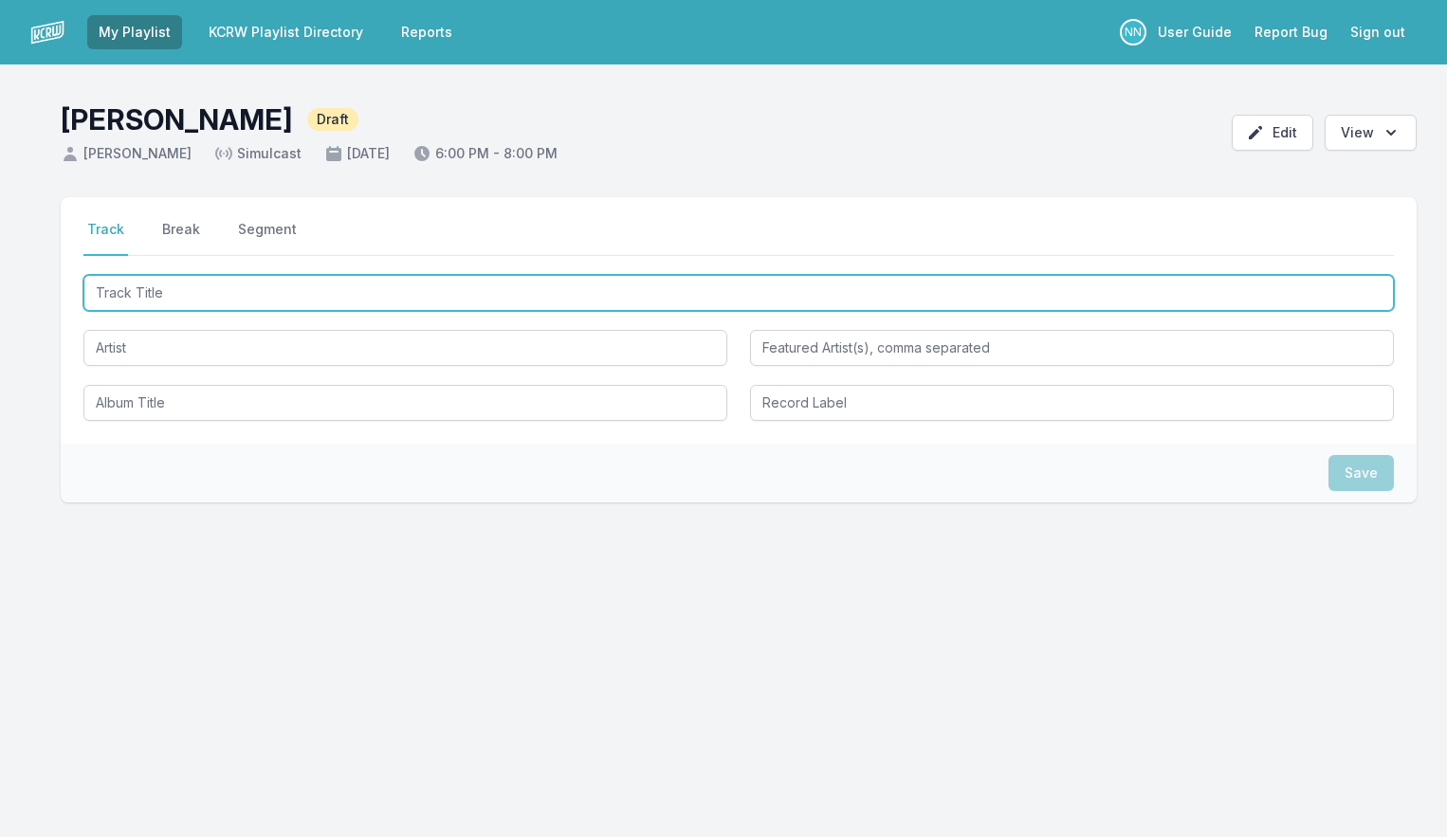
click at [178, 303] on input "Track Title" at bounding box center [738, 293] width 1311 height 36
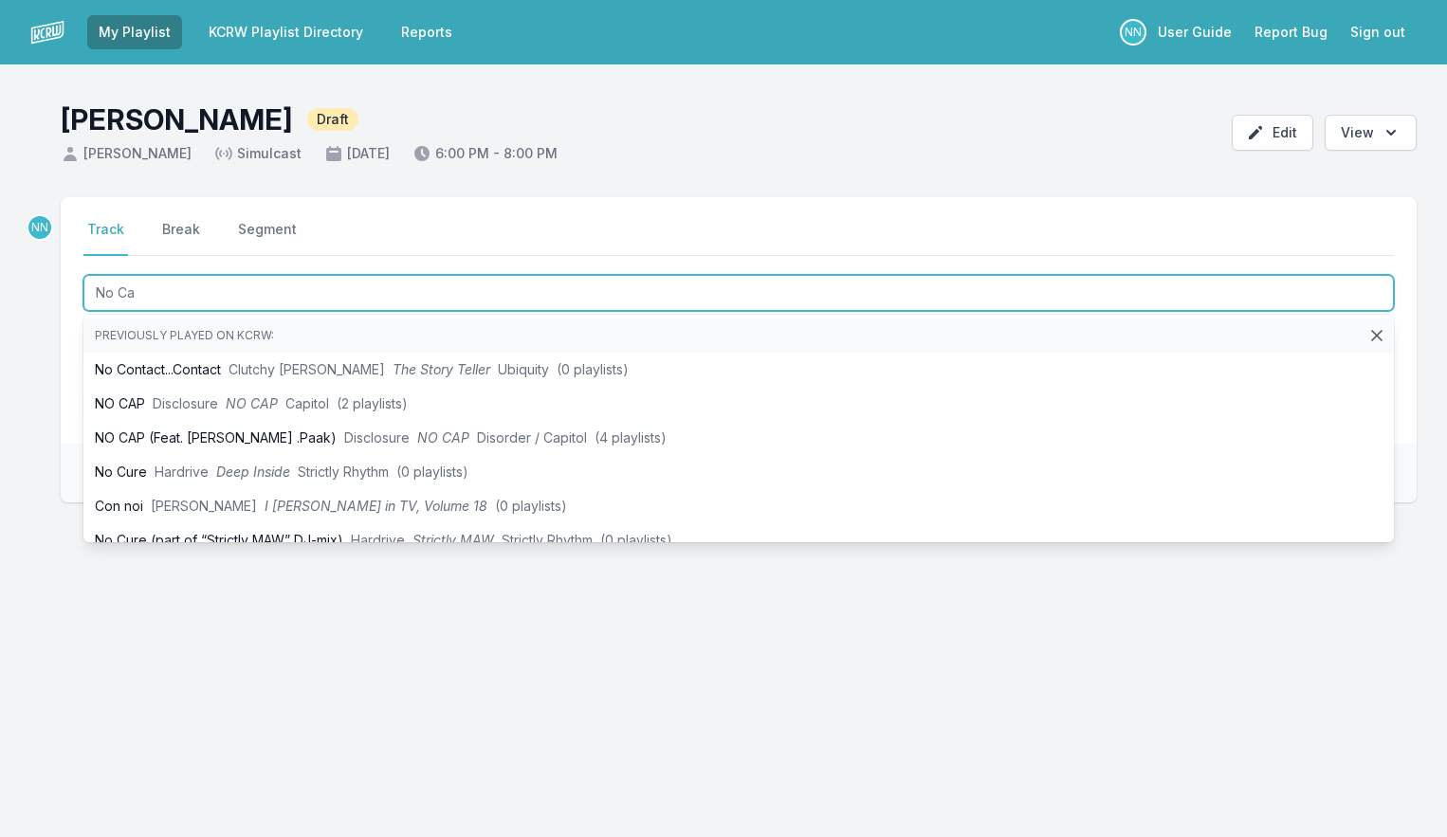
type input "No Cap"
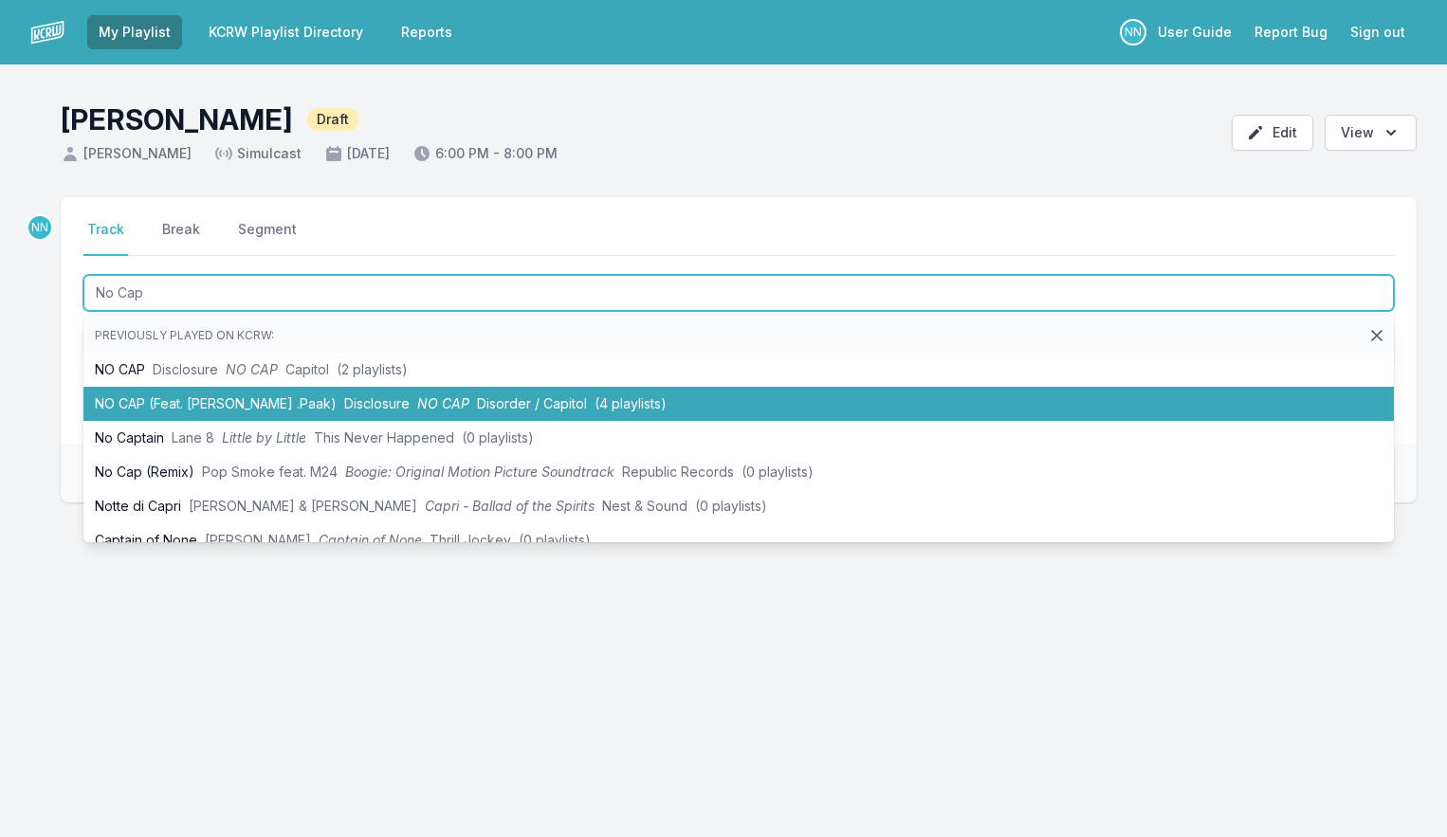
click at [217, 400] on li "NO CAP (Feat. [PERSON_NAME] .Paak) Disclosure NO CAP Disorder / Capitol (4 play…" at bounding box center [738, 404] width 1311 height 34
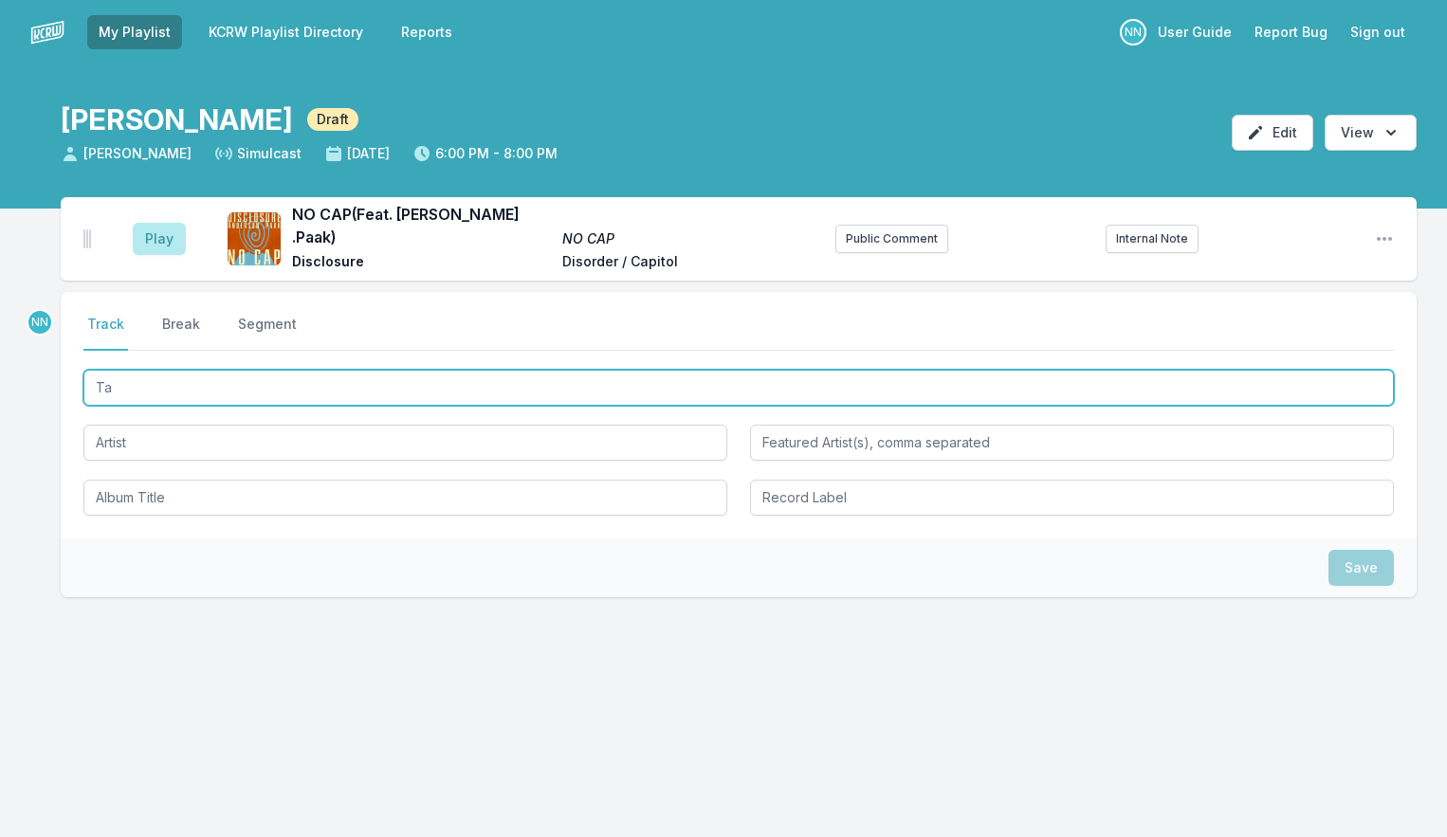
type input "T"
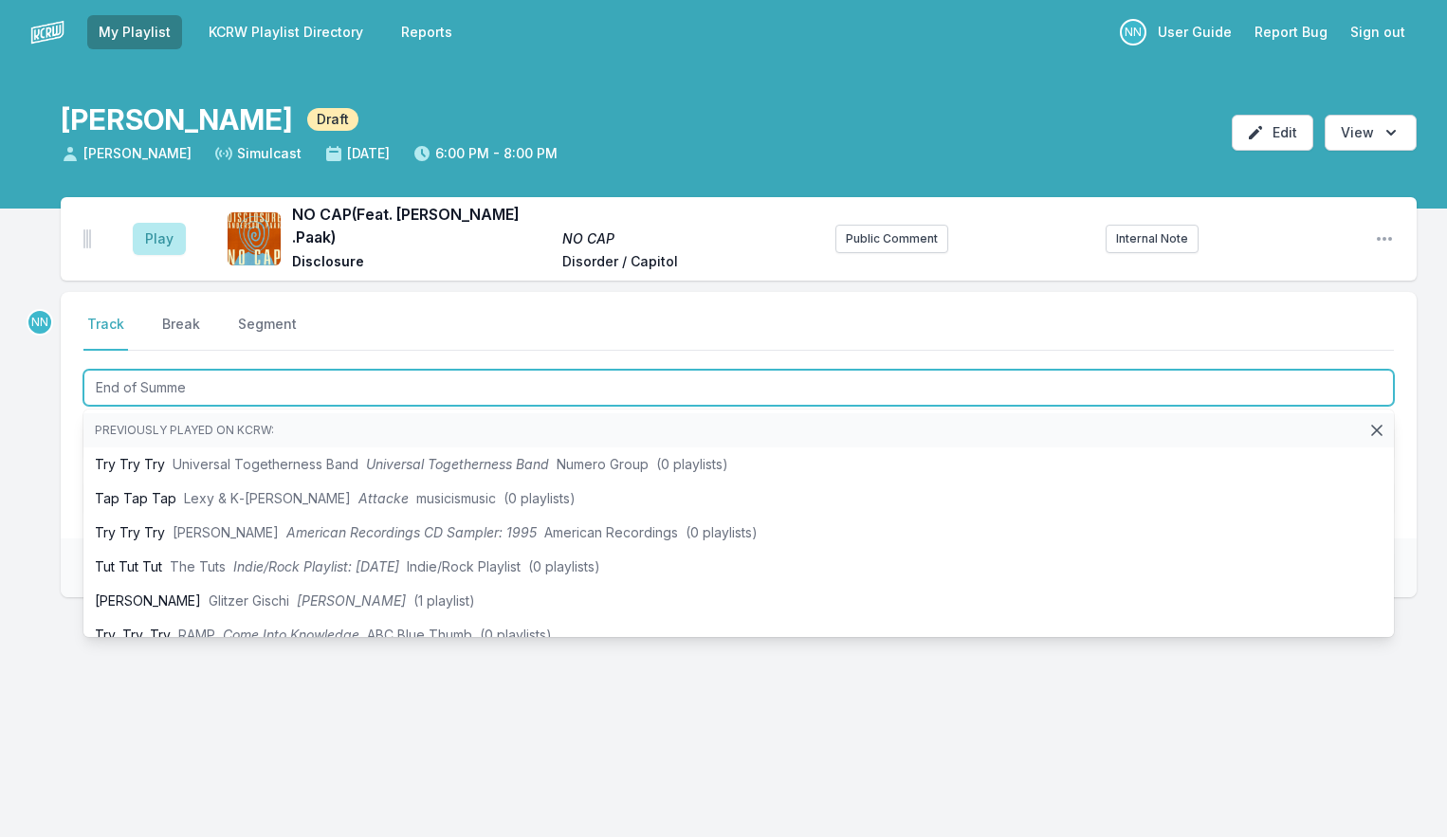
type input "End of Summer"
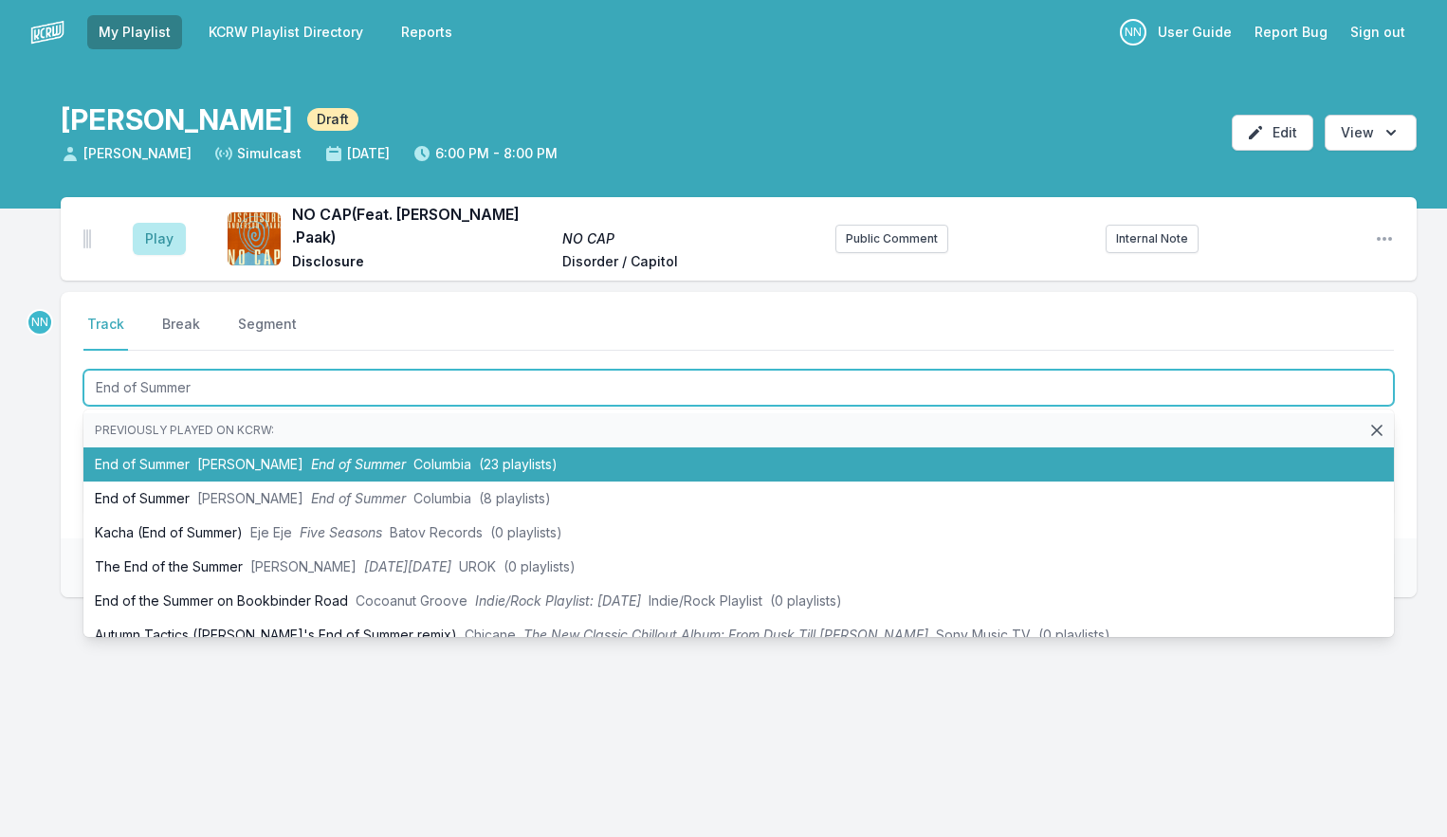
click at [266, 456] on span "[PERSON_NAME]" at bounding box center [250, 464] width 106 height 16
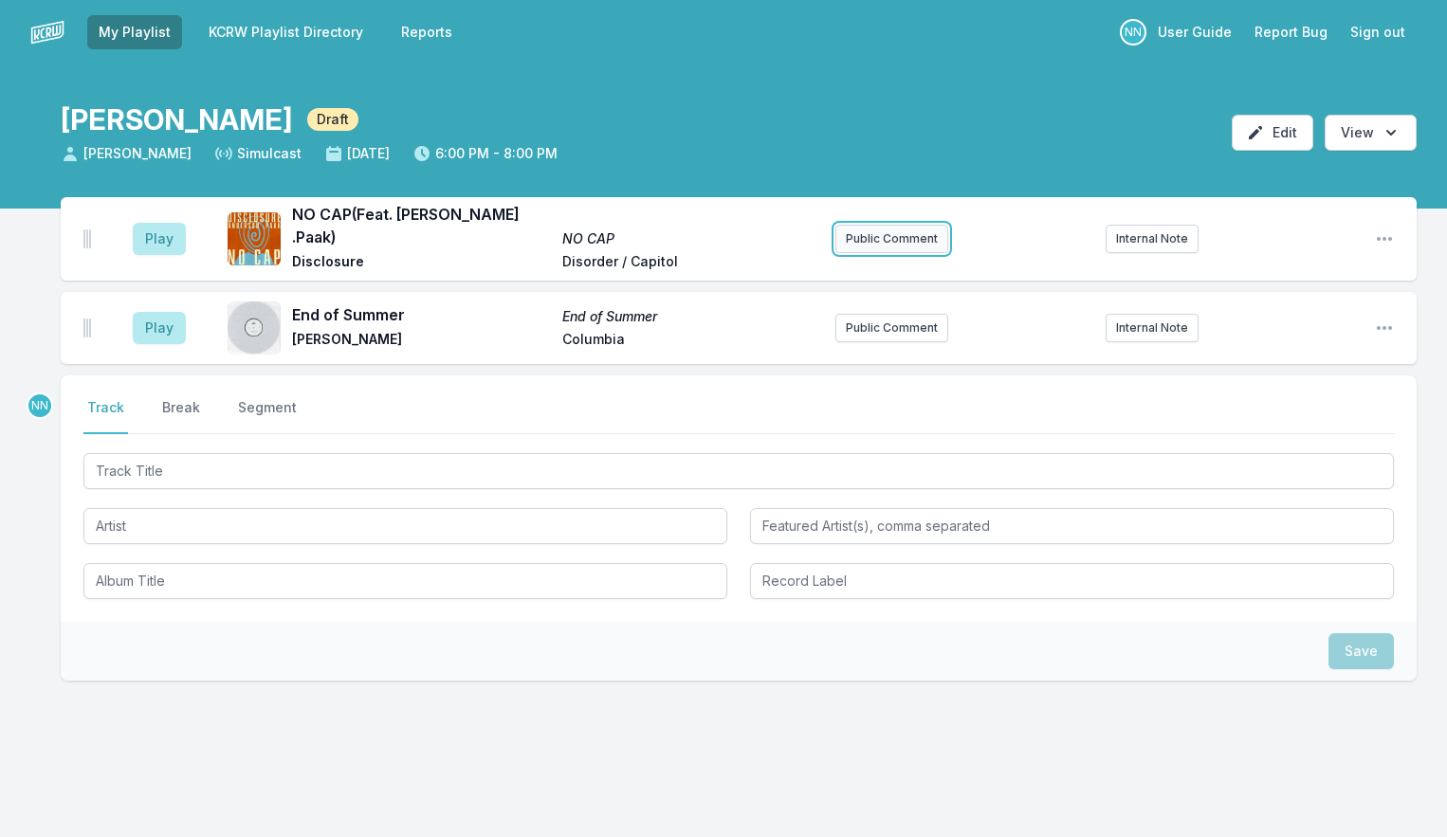
click at [870, 244] on button "Public Comment" at bounding box center [892, 239] width 113 height 28
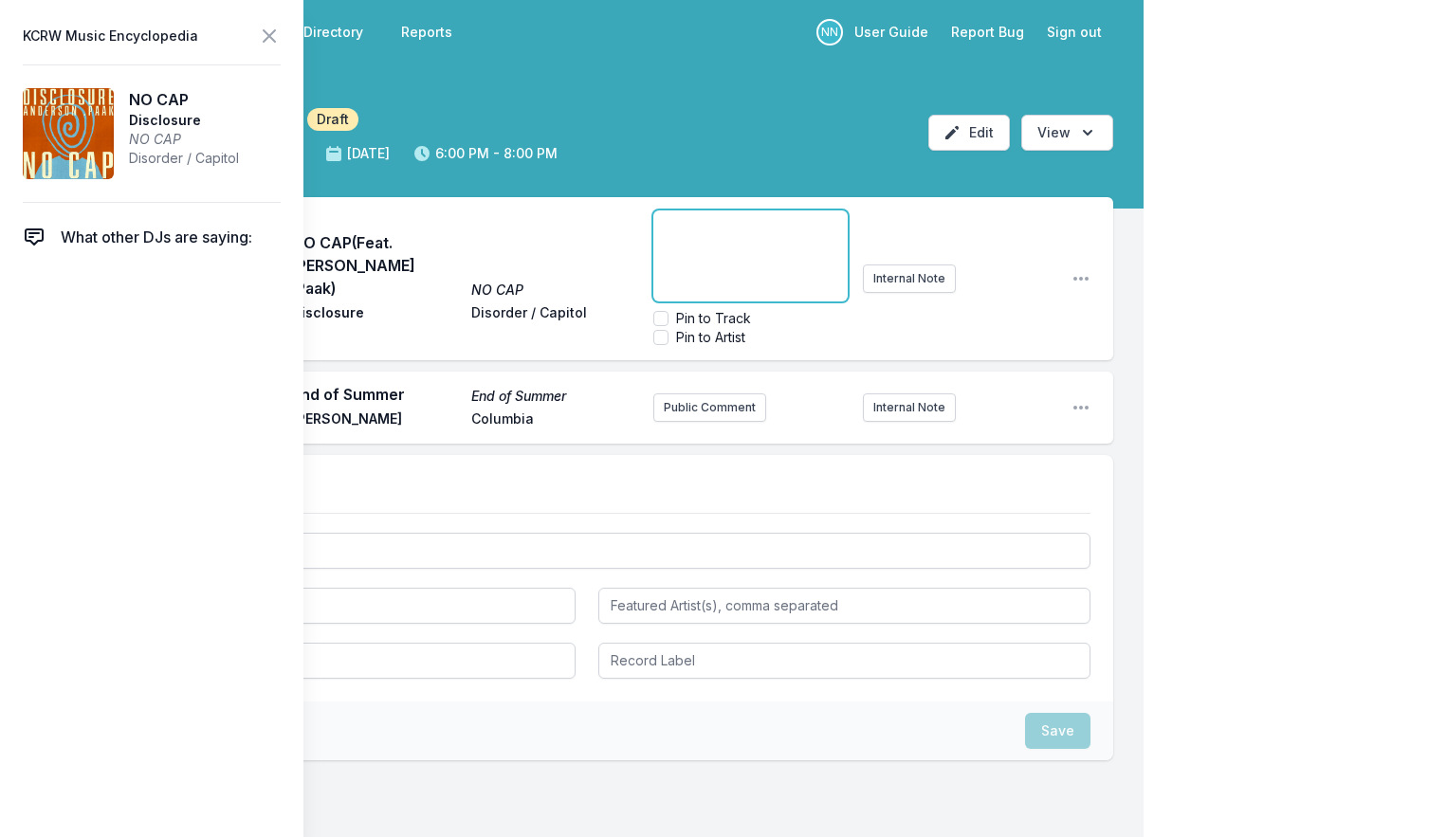
click at [733, 238] on div "﻿" at bounding box center [749, 256] width 193 height 91
click at [890, 270] on div "Play NO CAP (Feat. [PERSON_NAME] .Paak) NO CAP Disclosure Disorder / Capitol ﻿ …" at bounding box center [587, 278] width 1053 height 163
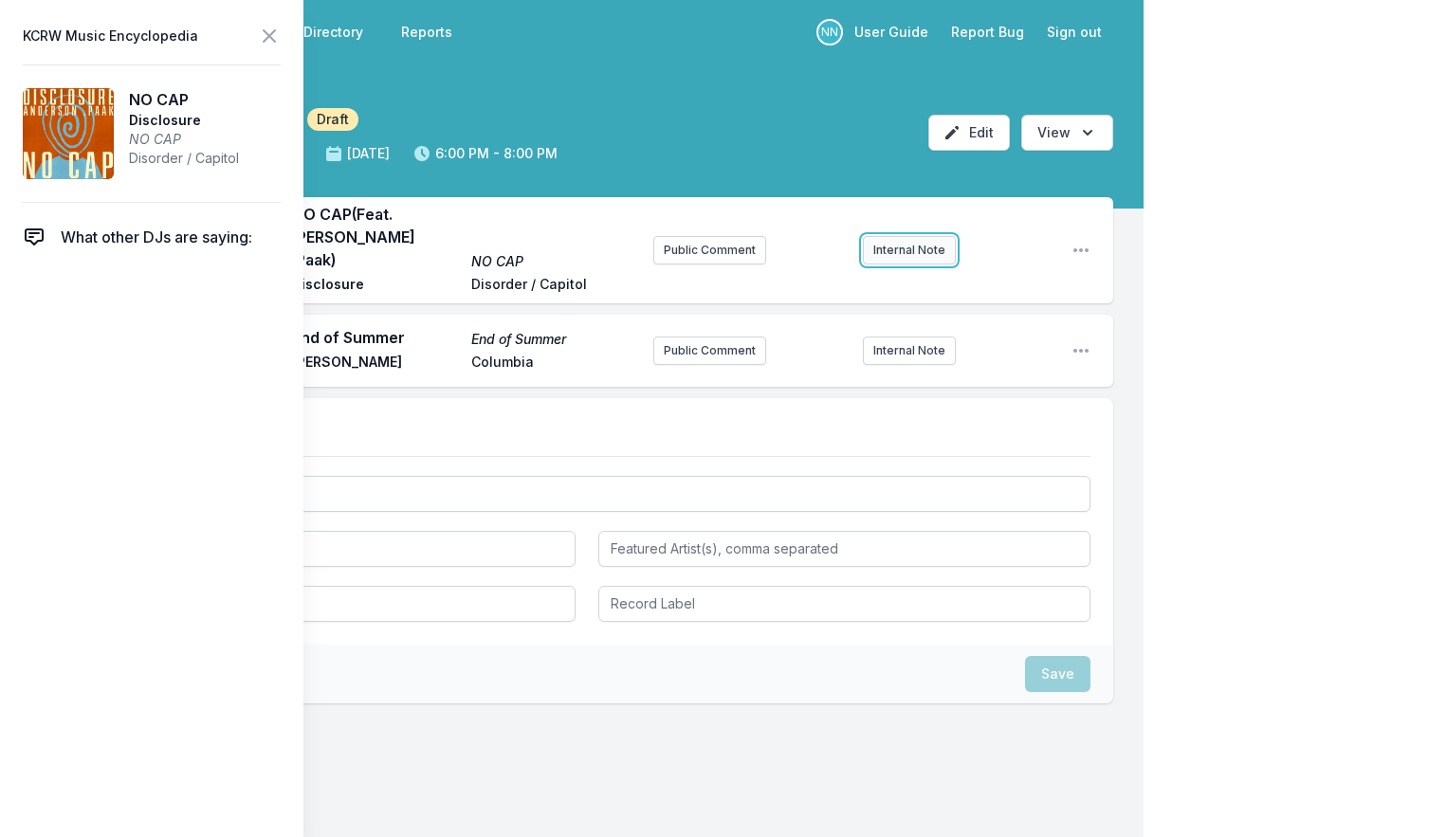
click at [899, 244] on button "Internal Note" at bounding box center [909, 250] width 93 height 28
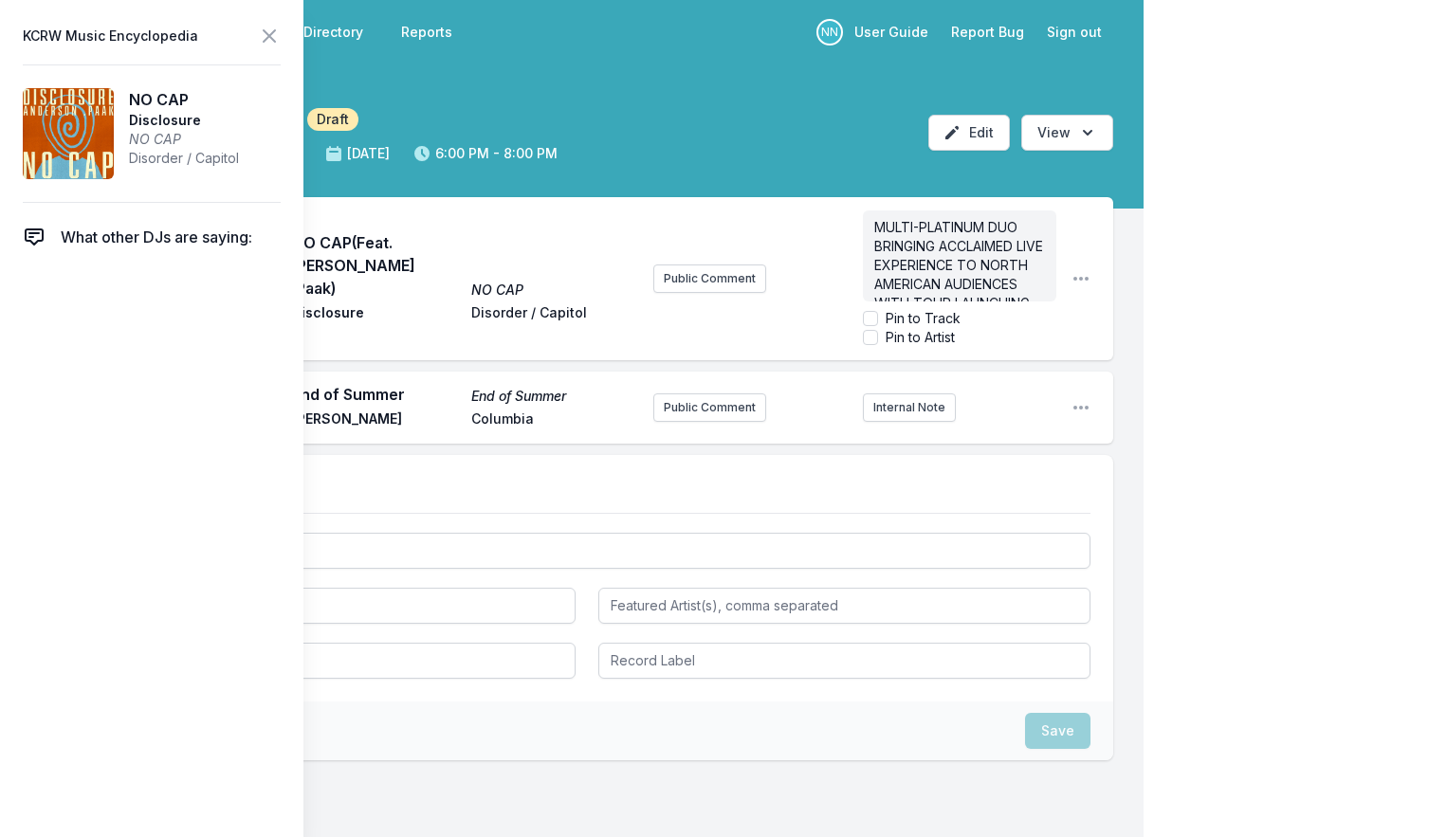
scroll to position [57, 0]
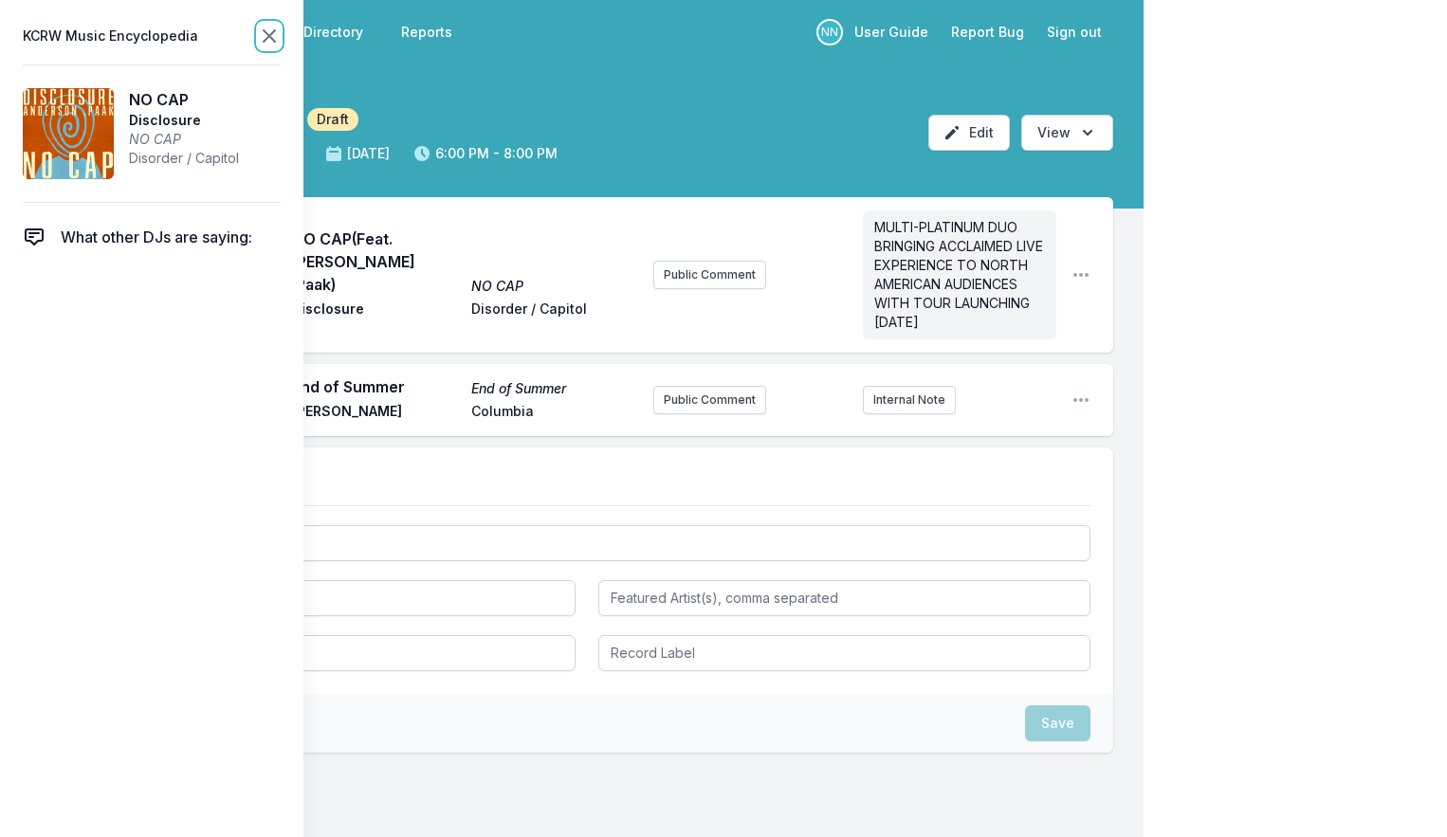
click at [264, 38] on icon at bounding box center [269, 36] width 23 height 23
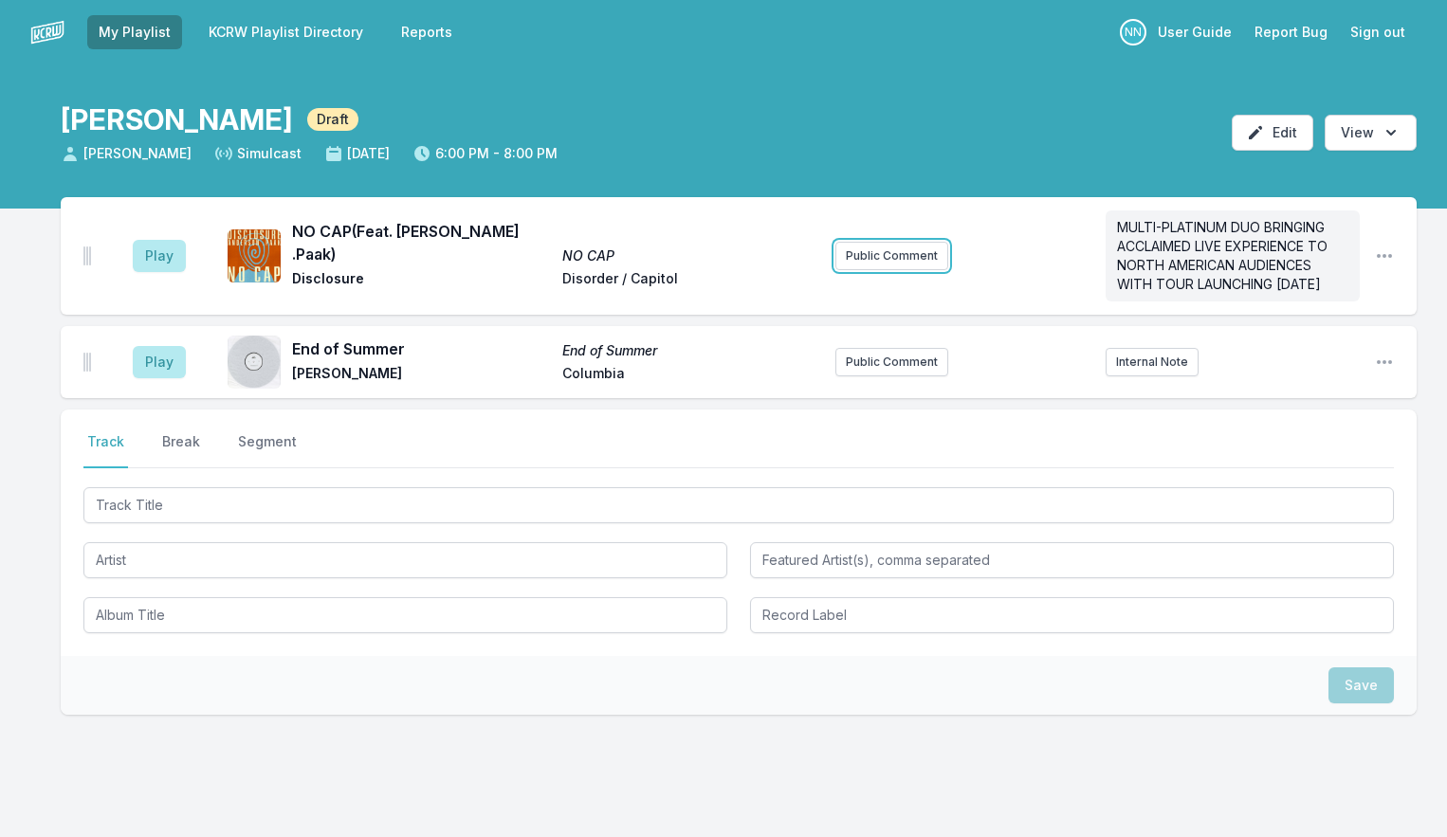
click at [870, 270] on button "Public Comment" at bounding box center [892, 256] width 113 height 28
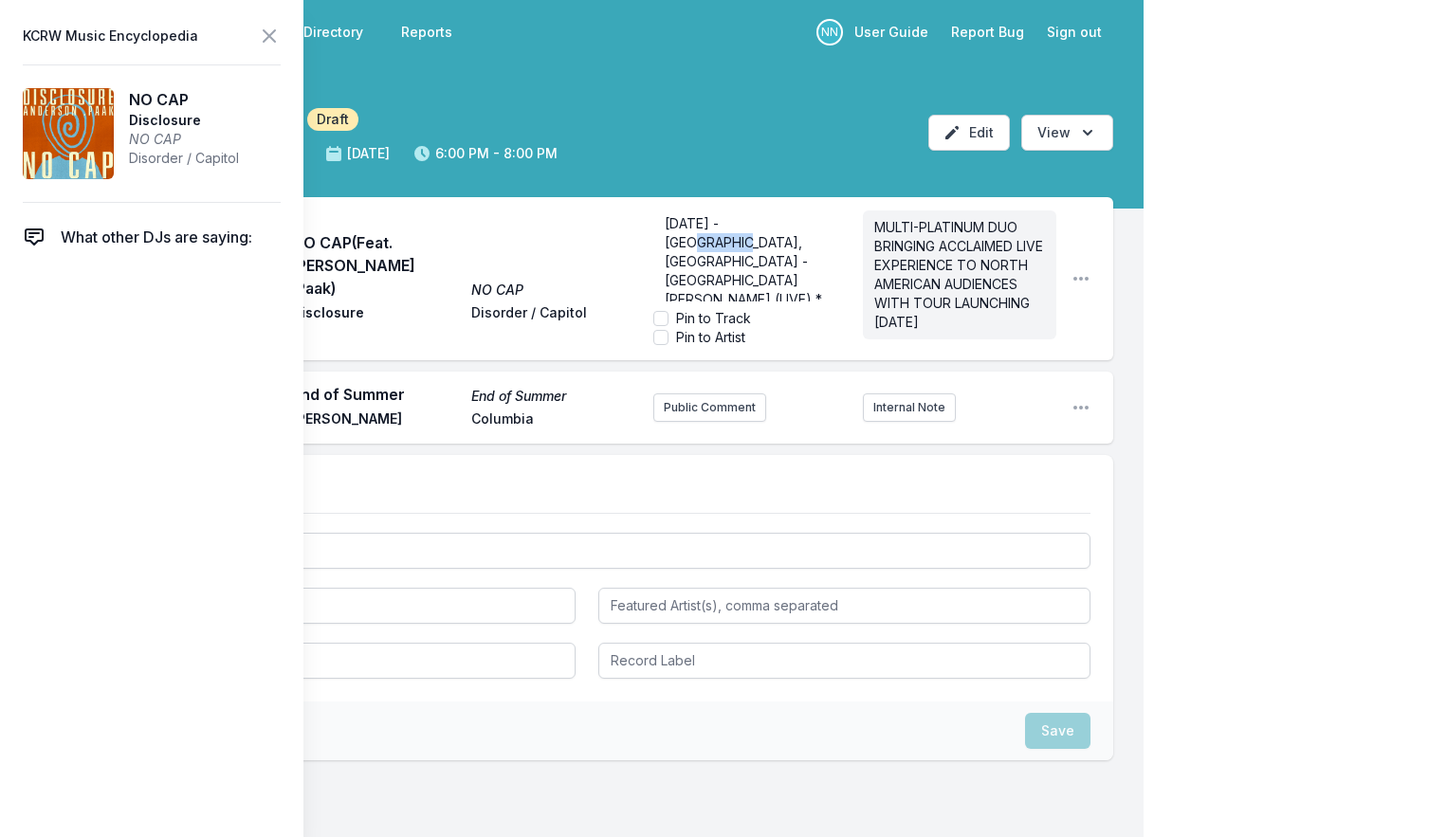
scroll to position [0, 0]
drag, startPoint x: 802, startPoint y: 226, endPoint x: 579, endPoint y: 219, distance: 223.9
click at [577, 218] on div "Play NO CAP (Feat. [PERSON_NAME] .Paak) NO CAP Disclosure Disorder / Capitol [D…" at bounding box center [587, 278] width 1053 height 163
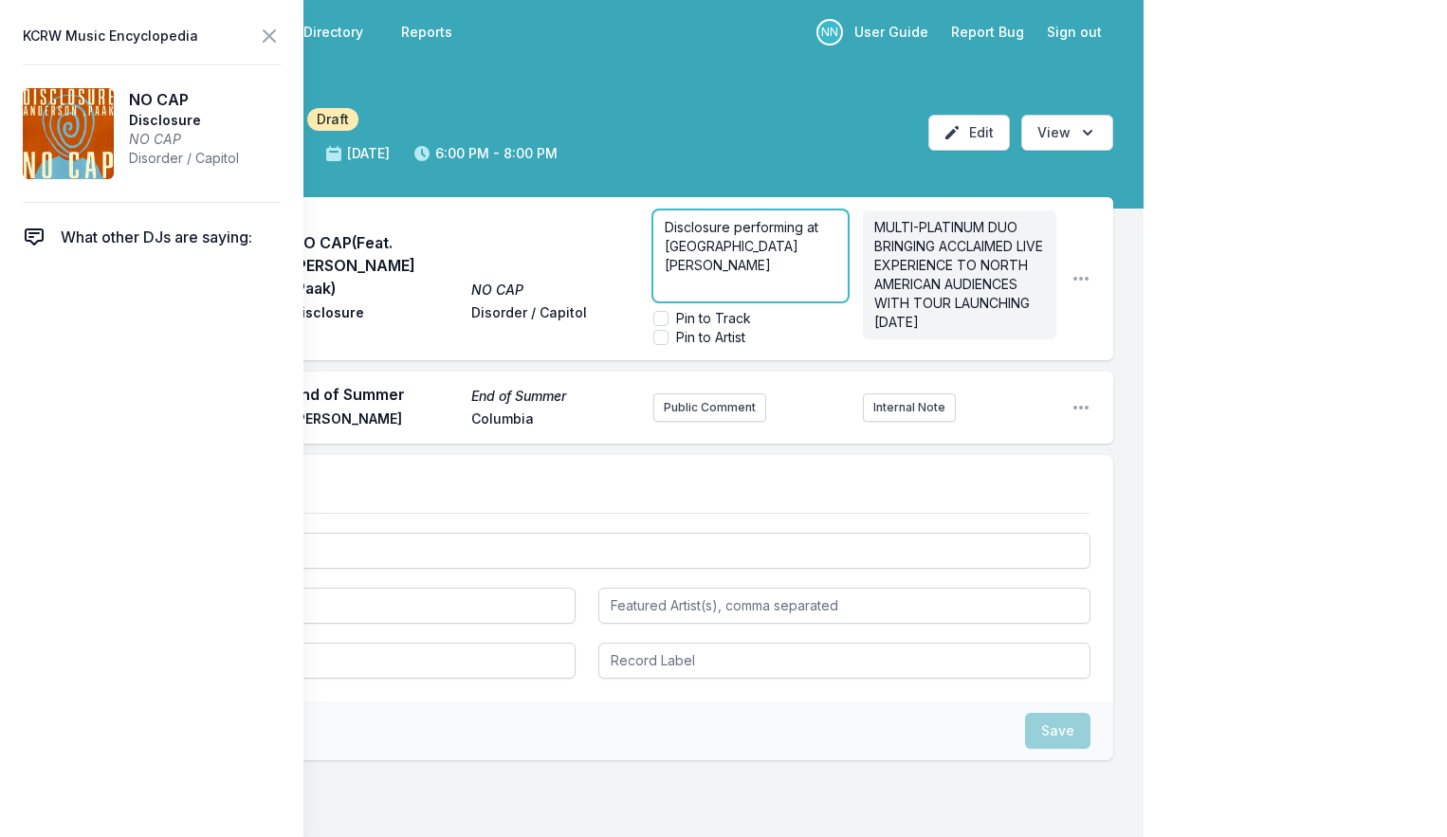
click at [798, 250] on p "Disclosure performing at [GEOGRAPHIC_DATA][PERSON_NAME]" at bounding box center [750, 246] width 171 height 57
click at [264, 34] on icon at bounding box center [269, 36] width 23 height 23
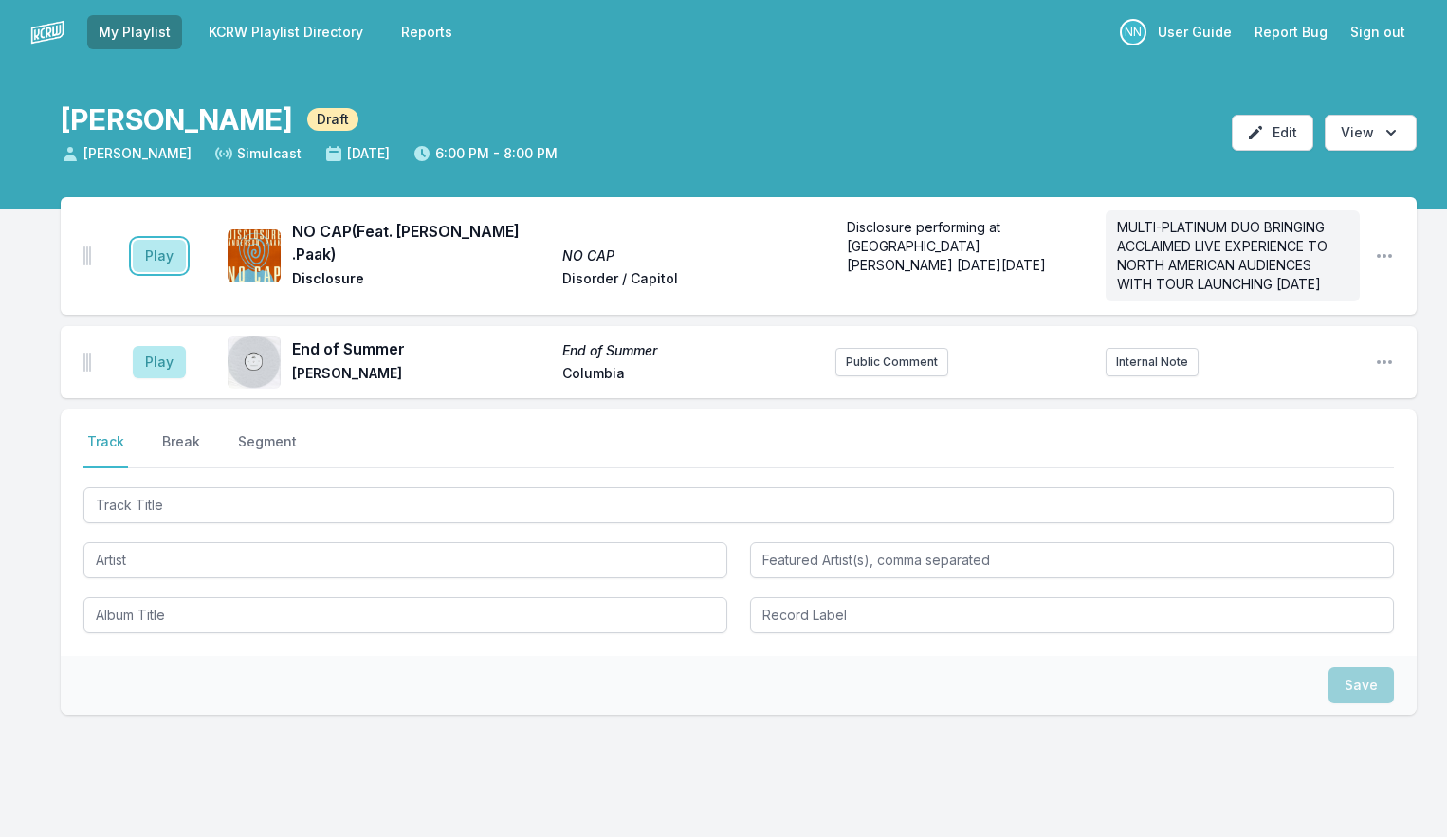
drag, startPoint x: 157, startPoint y: 254, endPoint x: 191, endPoint y: 249, distance: 33.5
click at [160, 254] on button "Play" at bounding box center [159, 256] width 53 height 32
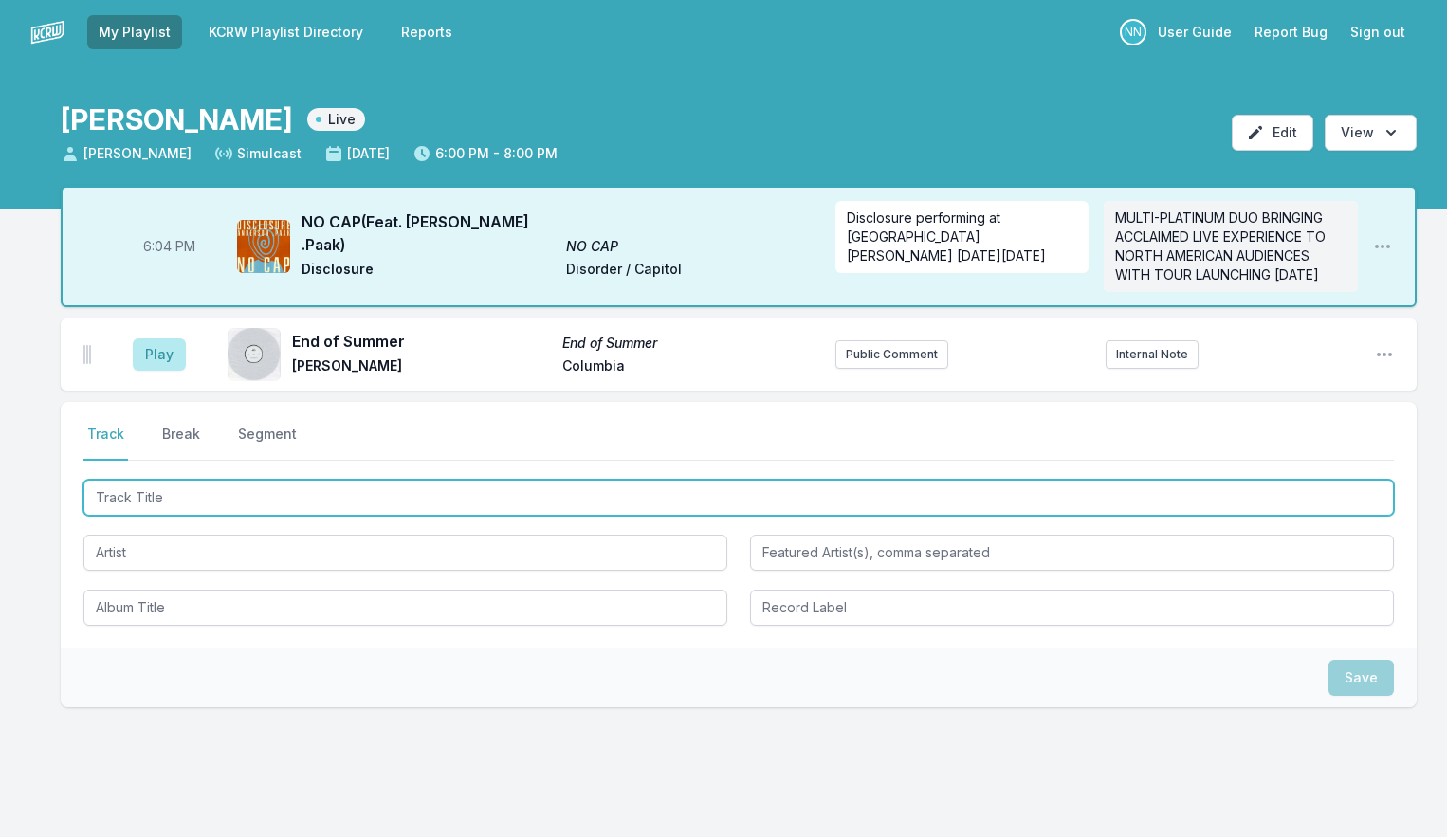
click at [165, 515] on input "Track Title" at bounding box center [738, 498] width 1311 height 36
type input "Pick Up the Phone"
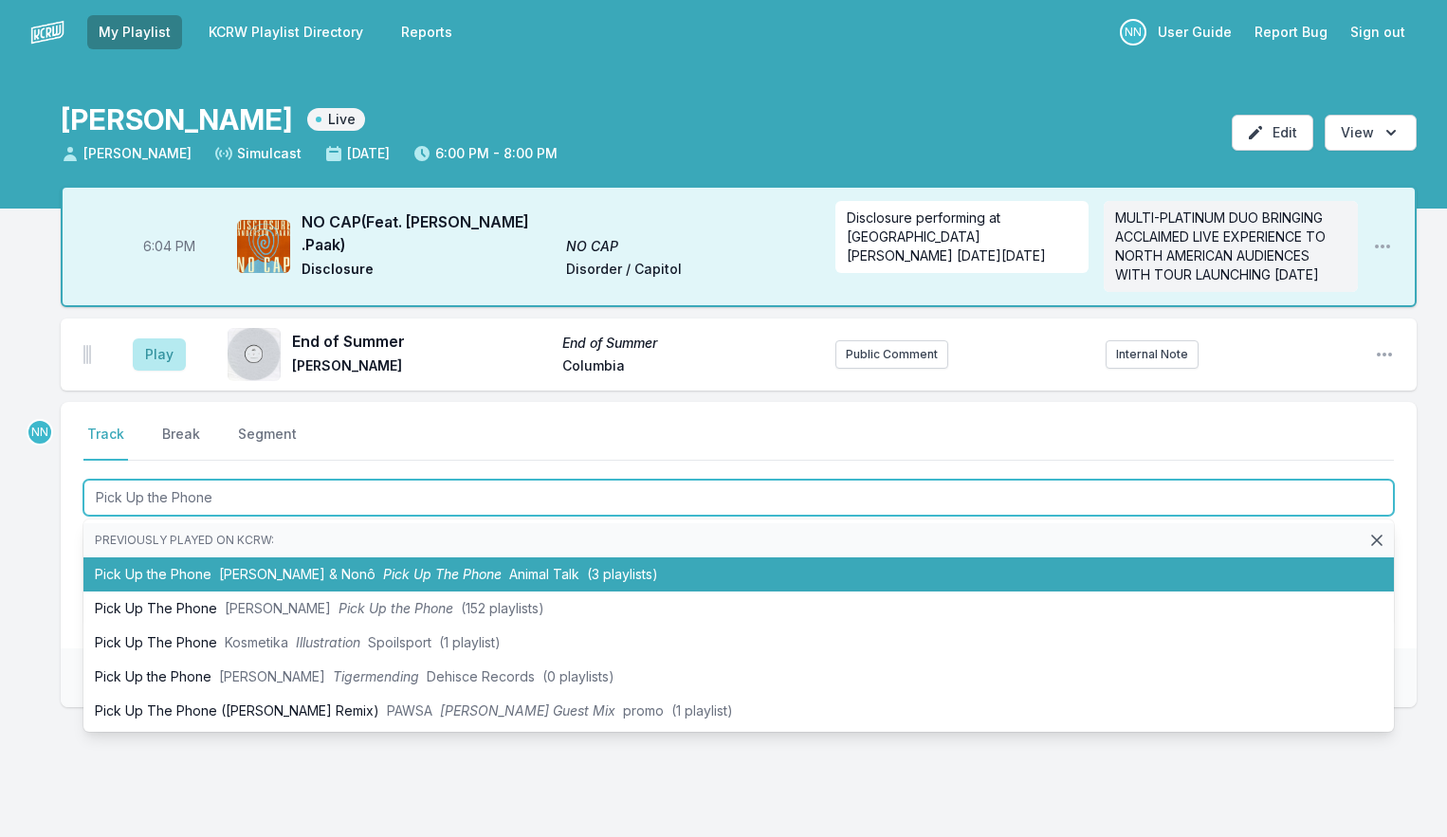
click at [178, 586] on li "Pick Up the Phone [PERSON_NAME] & Nonô Pick Up The Phone Animal Talk (3 playlis…" at bounding box center [738, 575] width 1311 height 34
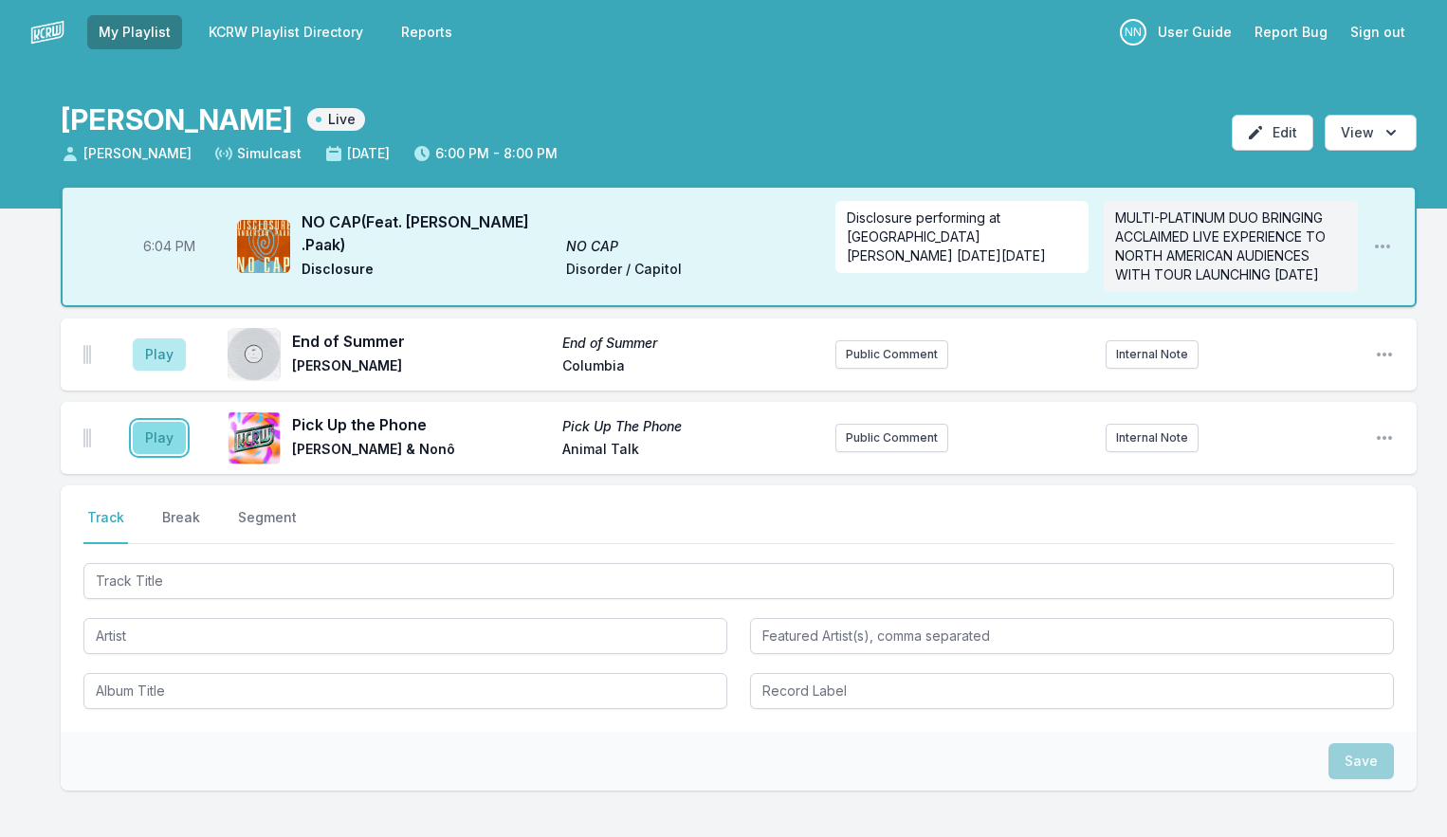
click at [153, 454] on button "Play" at bounding box center [159, 438] width 53 height 32
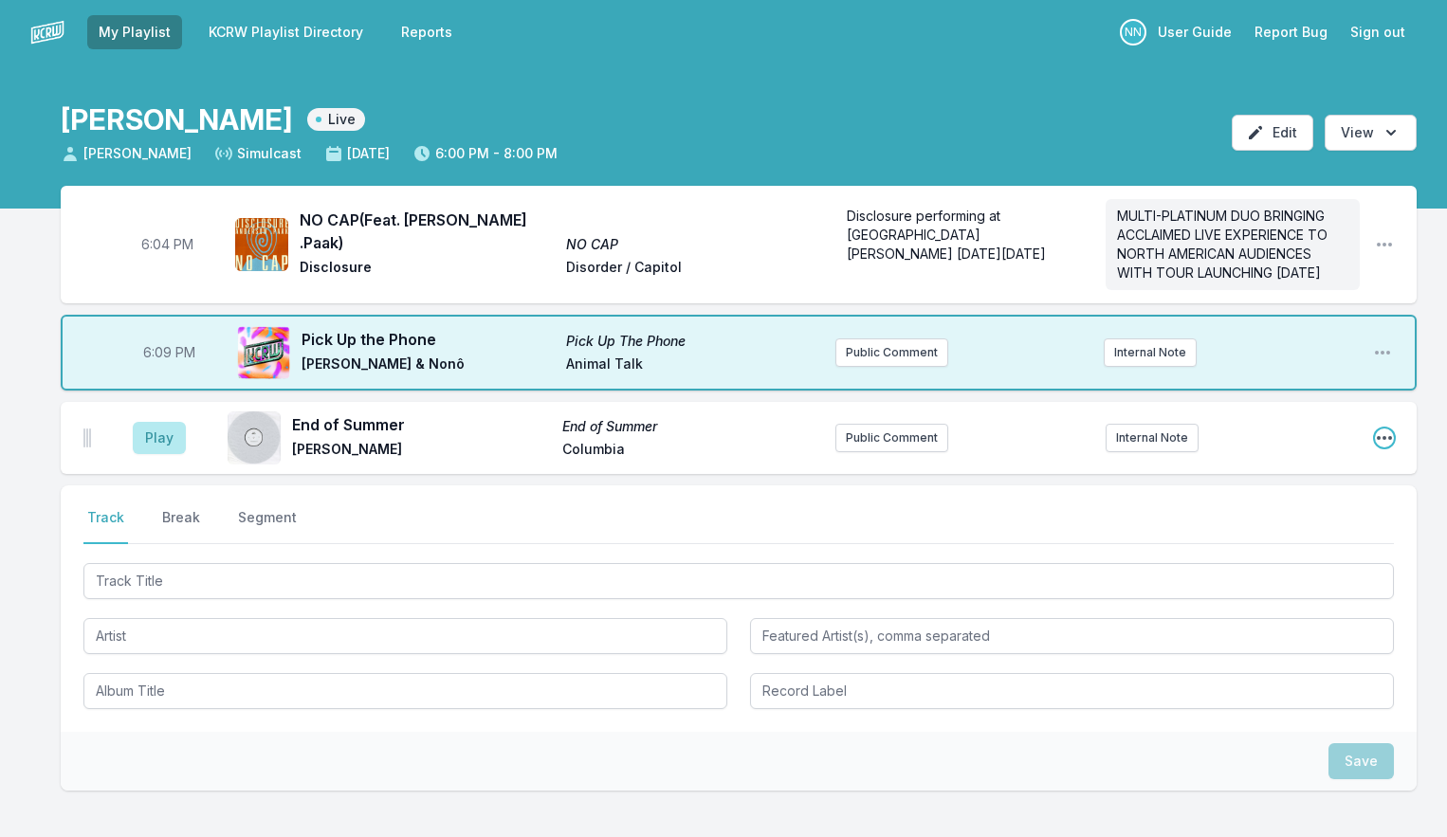
click at [1377, 448] on icon "Open playlist item options" at bounding box center [1384, 438] width 19 height 19
click at [1247, 561] on button "Delete Entry" at bounding box center [1288, 544] width 212 height 34
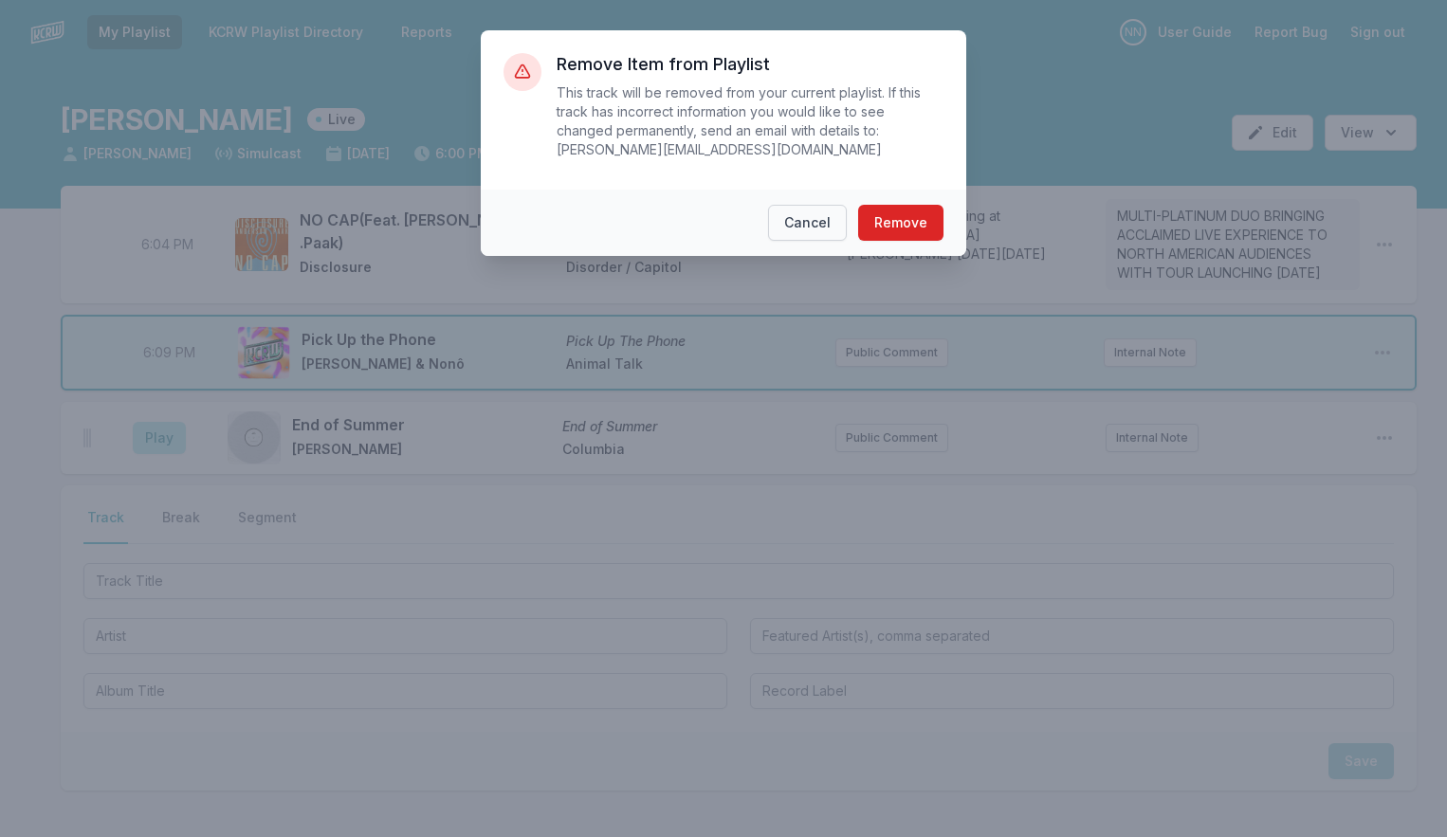
click at [822, 231] on button "Cancel" at bounding box center [807, 223] width 79 height 36
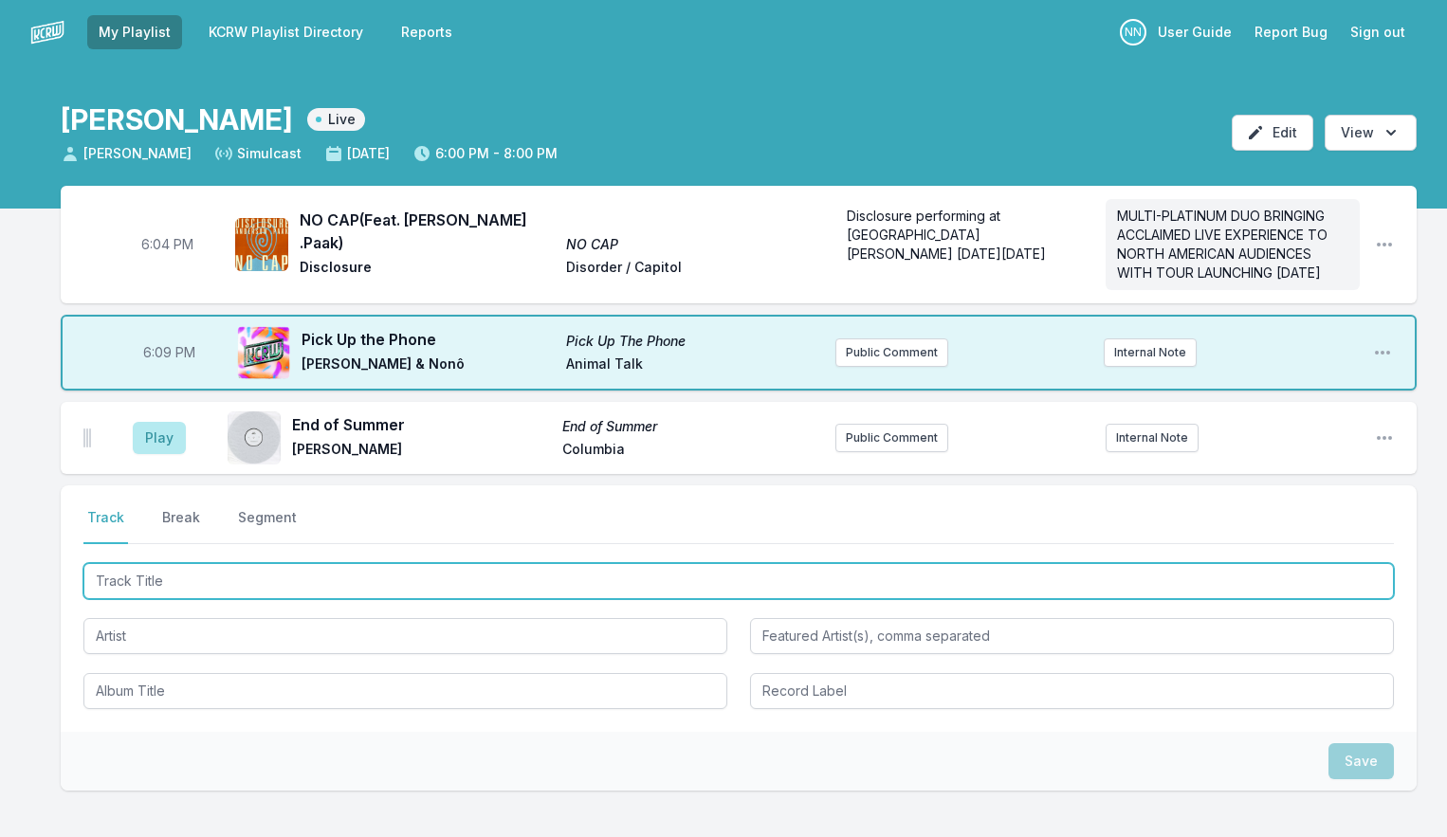
drag, startPoint x: 145, startPoint y: 599, endPoint x: 158, endPoint y: 591, distance: 15.8
click at [145, 599] on input "Track Title" at bounding box center [738, 581] width 1311 height 36
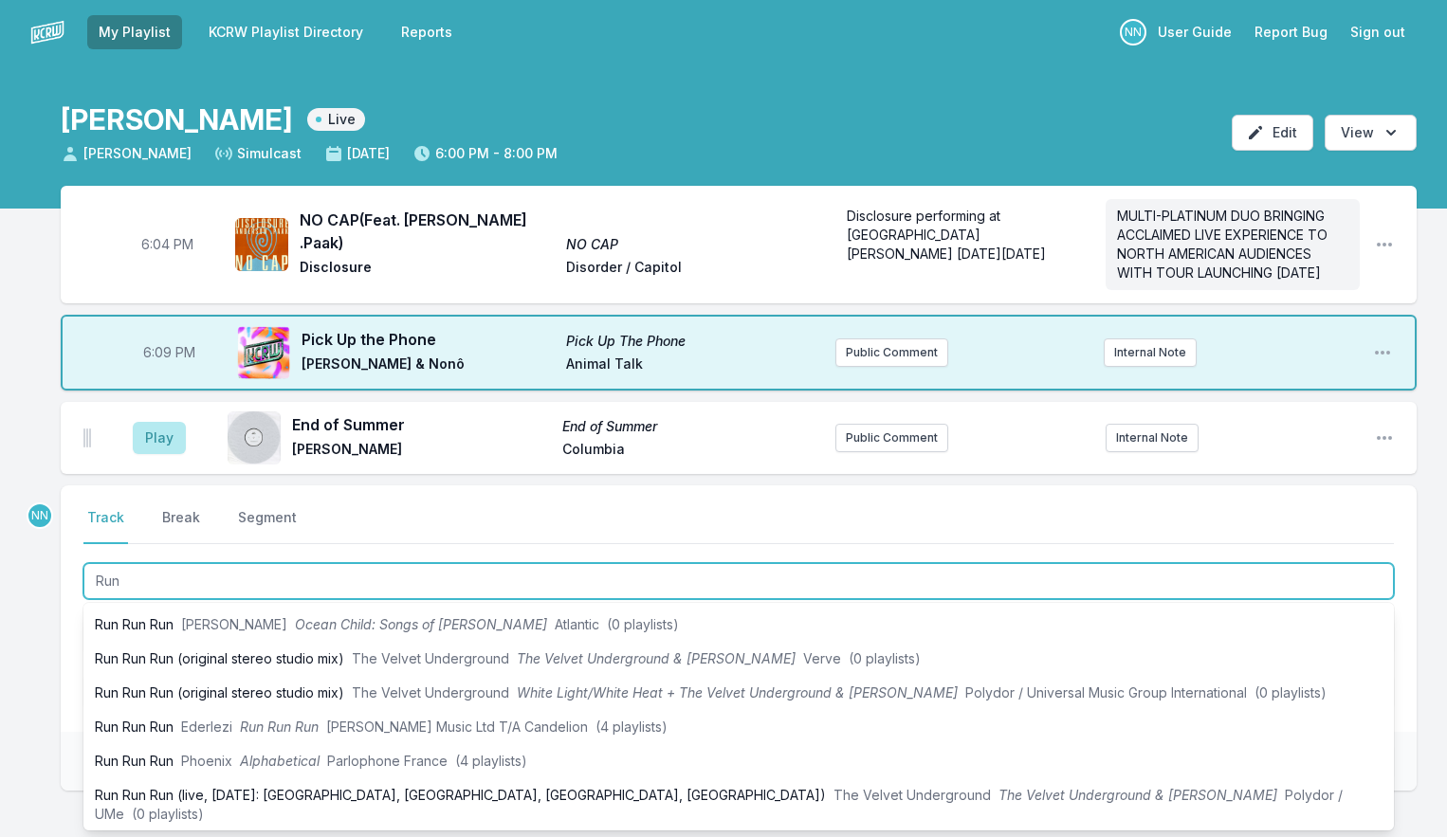
scroll to position [379, 0]
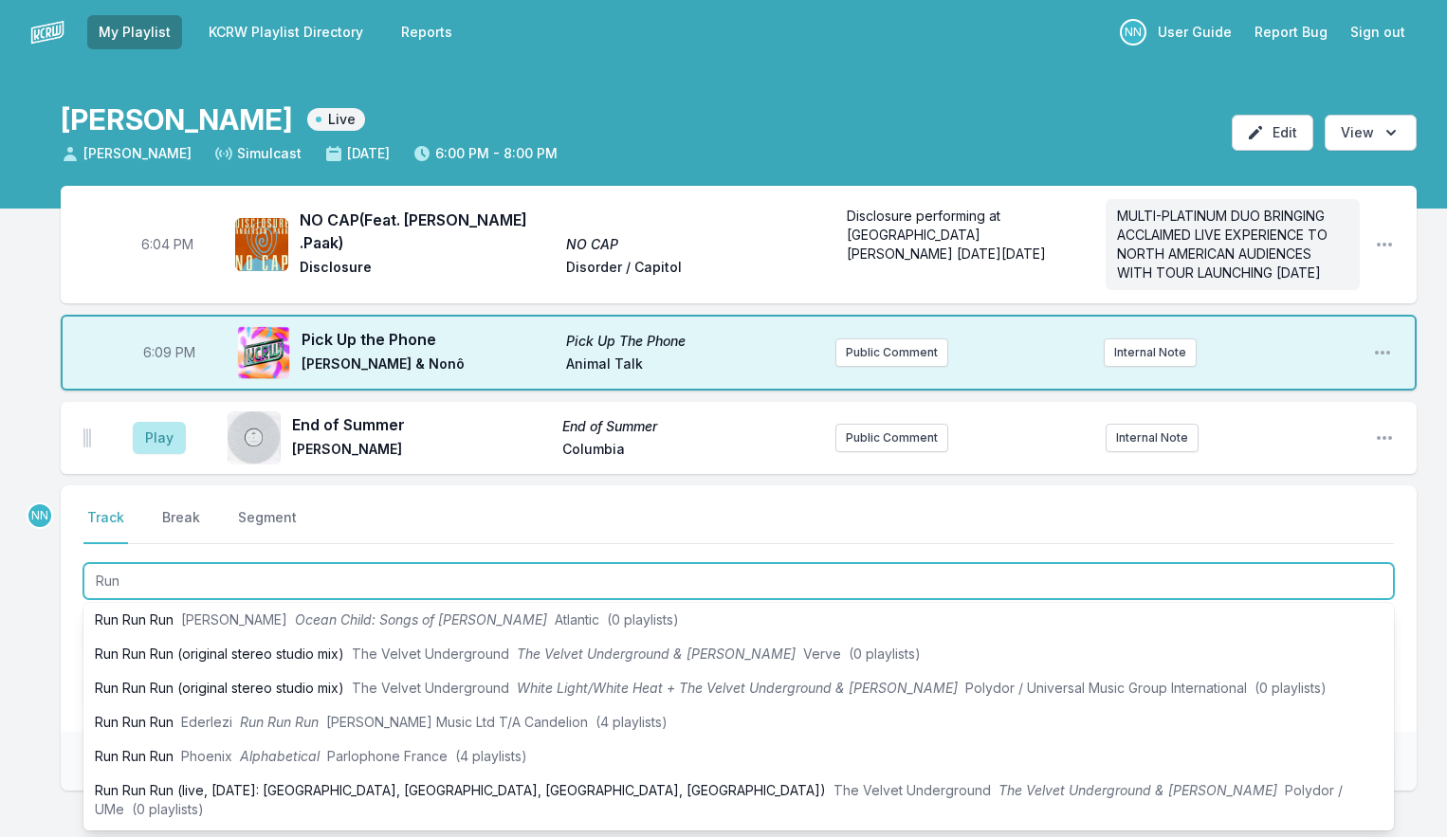
type input "Run"
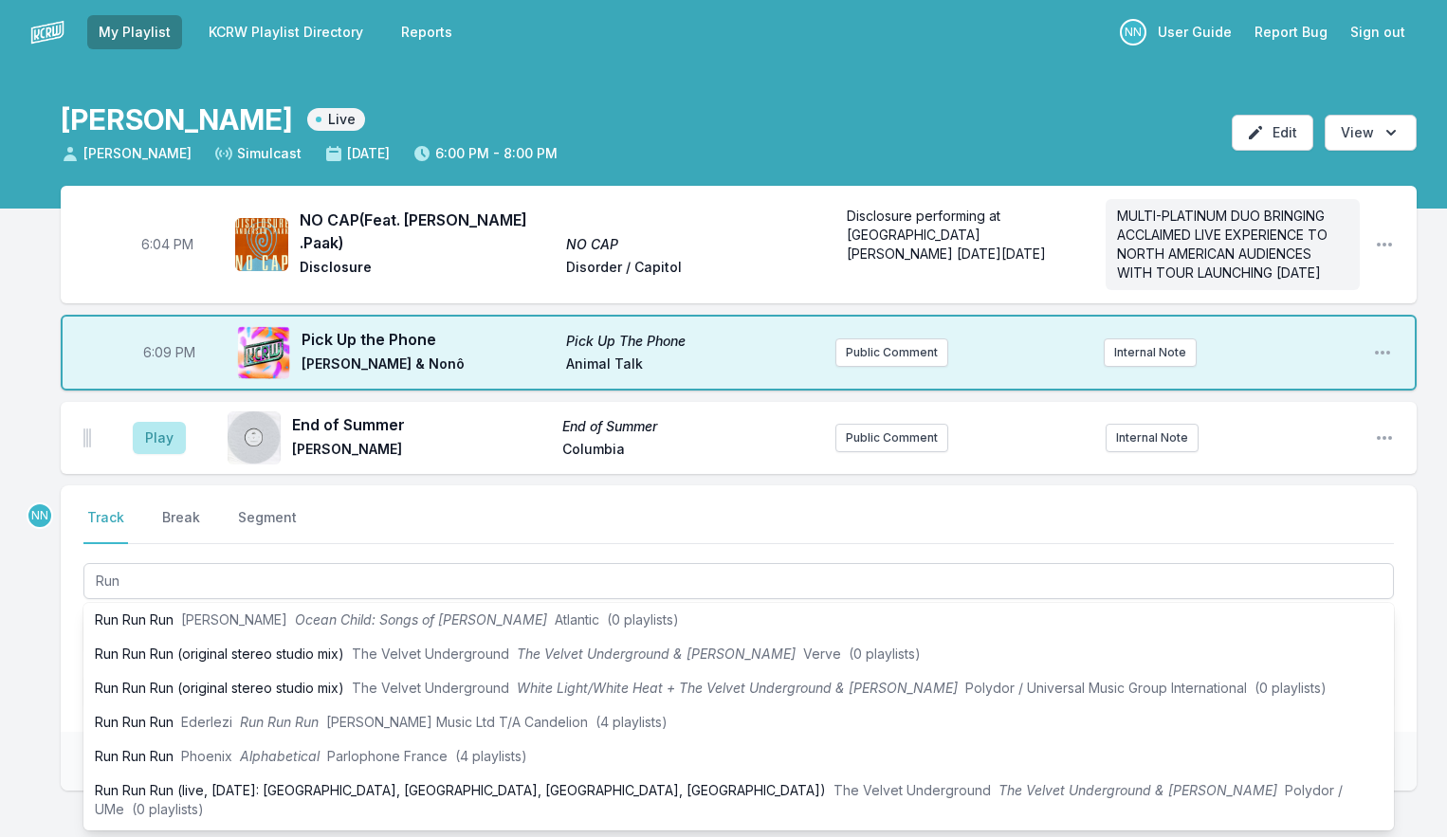
click at [41, 661] on div "6:04 PM NO CAP (Feat. [PERSON_NAME] .Paak) NO CAP Disclosure Disorder / Capitol…" at bounding box center [723, 579] width 1447 height 787
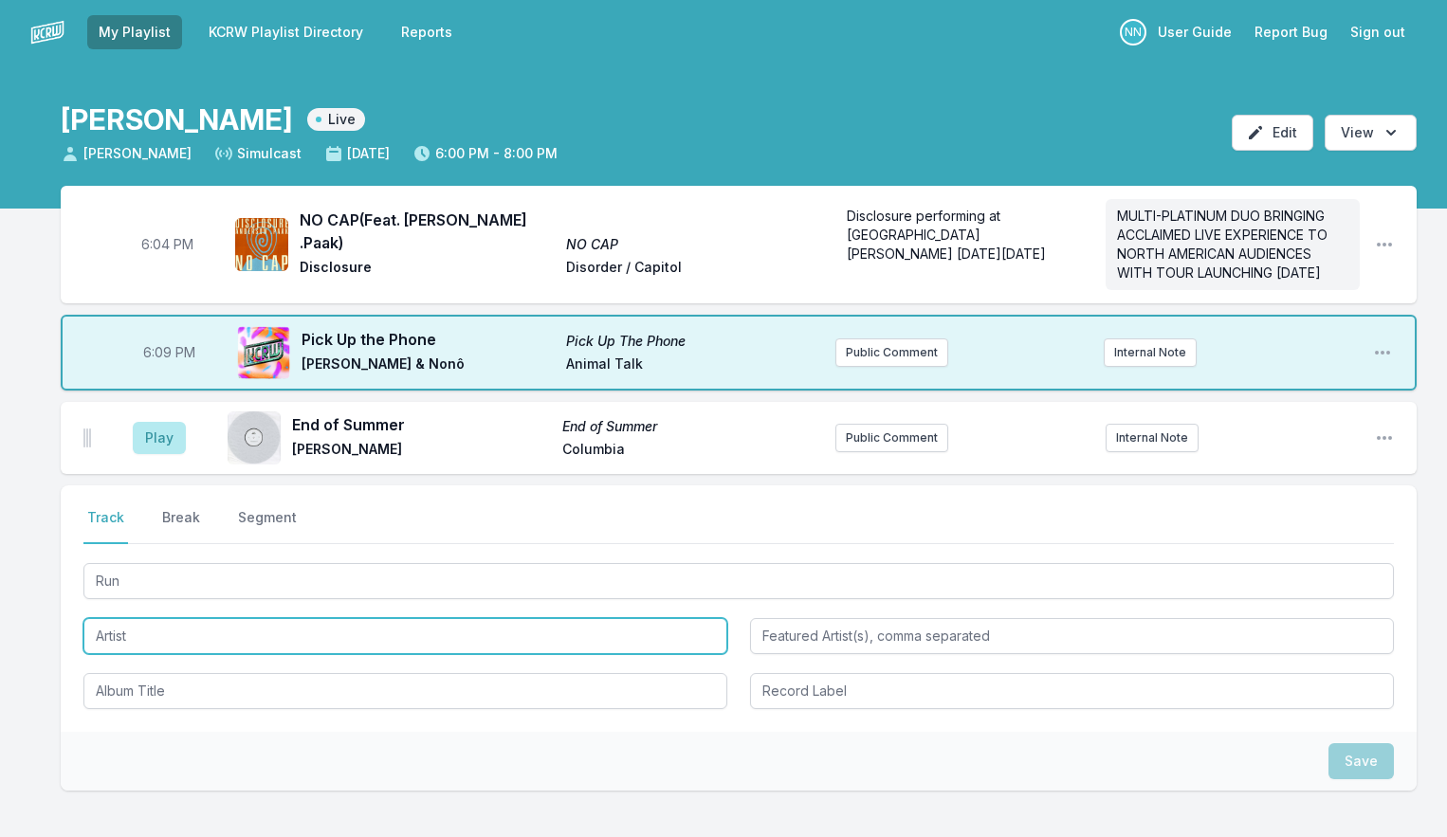
click at [116, 654] on input "Artist" at bounding box center [405, 636] width 644 height 36
drag, startPoint x: 210, startPoint y: 658, endPoint x: 136, endPoint y: 650, distance: 74.5
click at [136, 650] on input "Flight Facilities" at bounding box center [405, 636] width 644 height 36
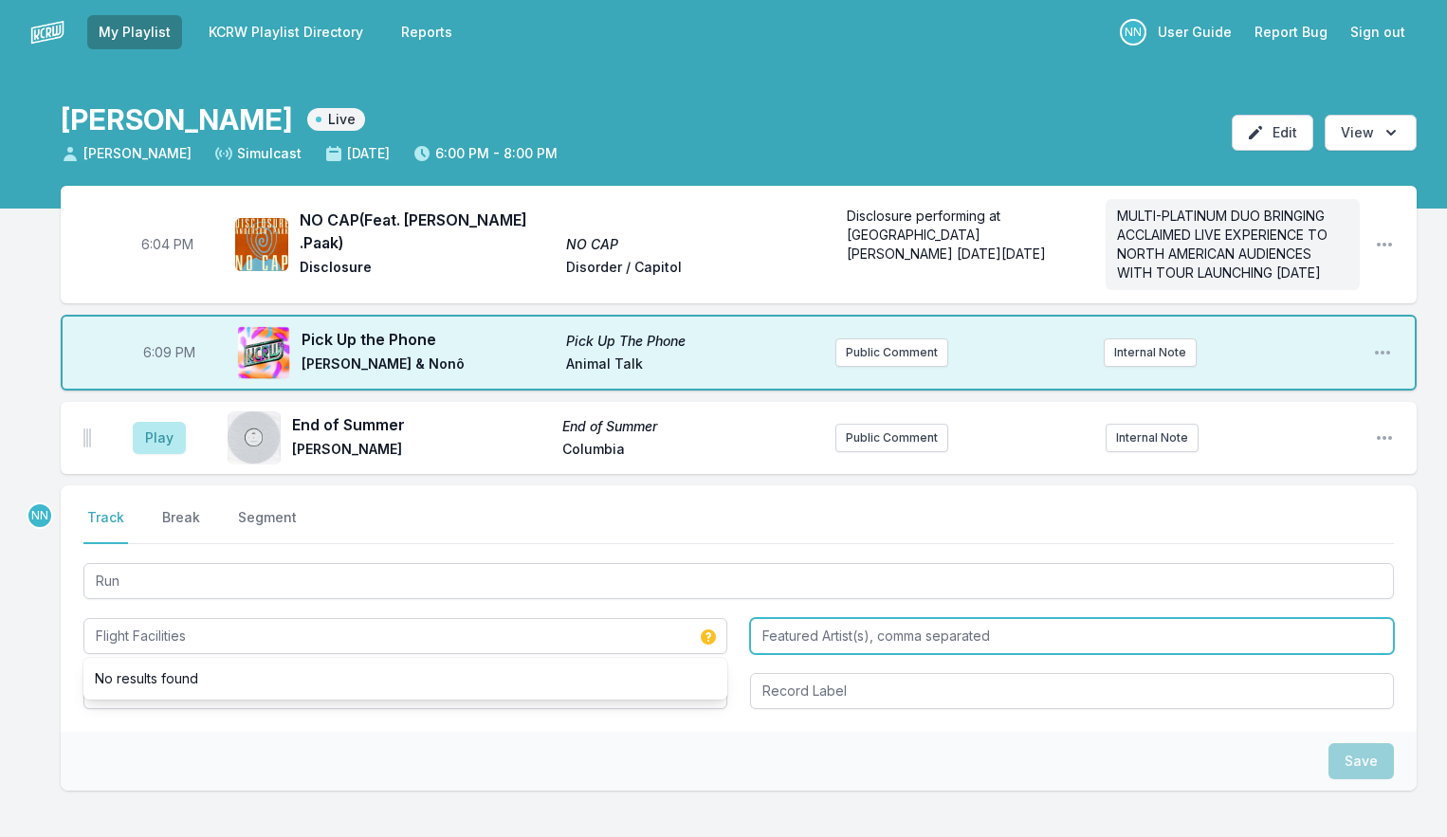
type input "Flight Facilities"
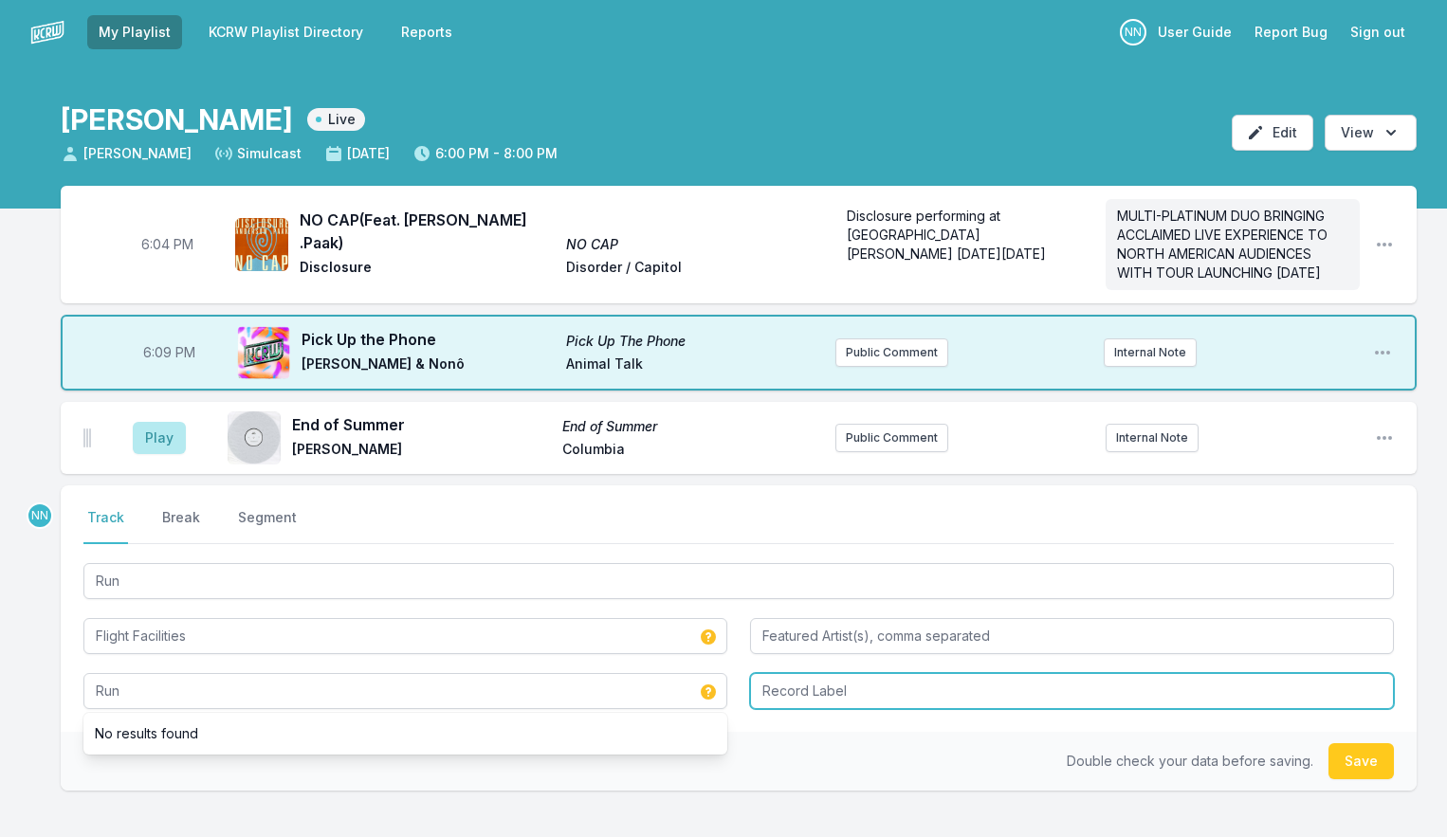
type input "Run"
type input "Future Classic"
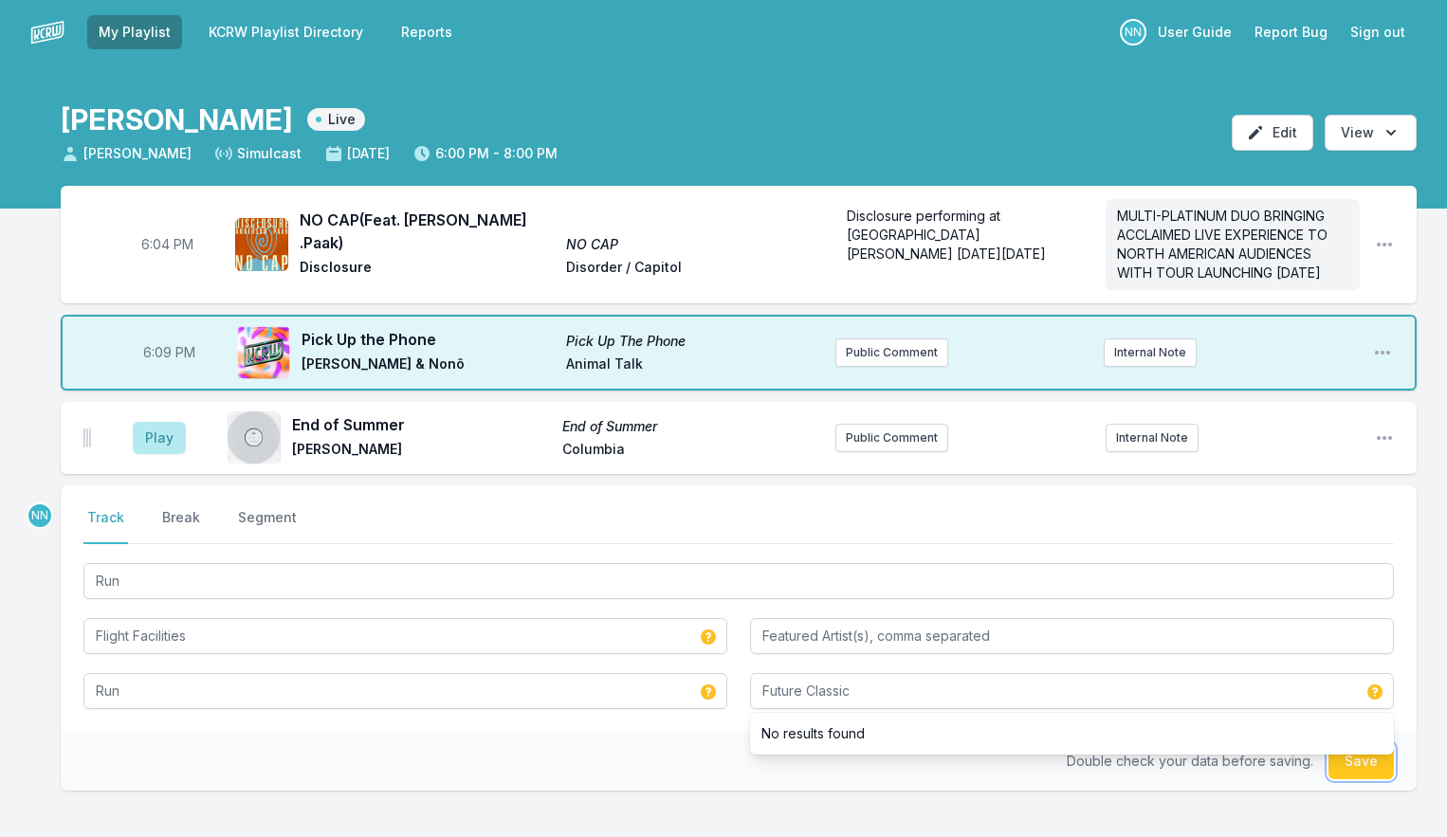
drag, startPoint x: 1376, startPoint y: 788, endPoint x: 1303, endPoint y: 785, distance: 73.1
click at [1375, 780] on button "Save" at bounding box center [1361, 762] width 65 height 36
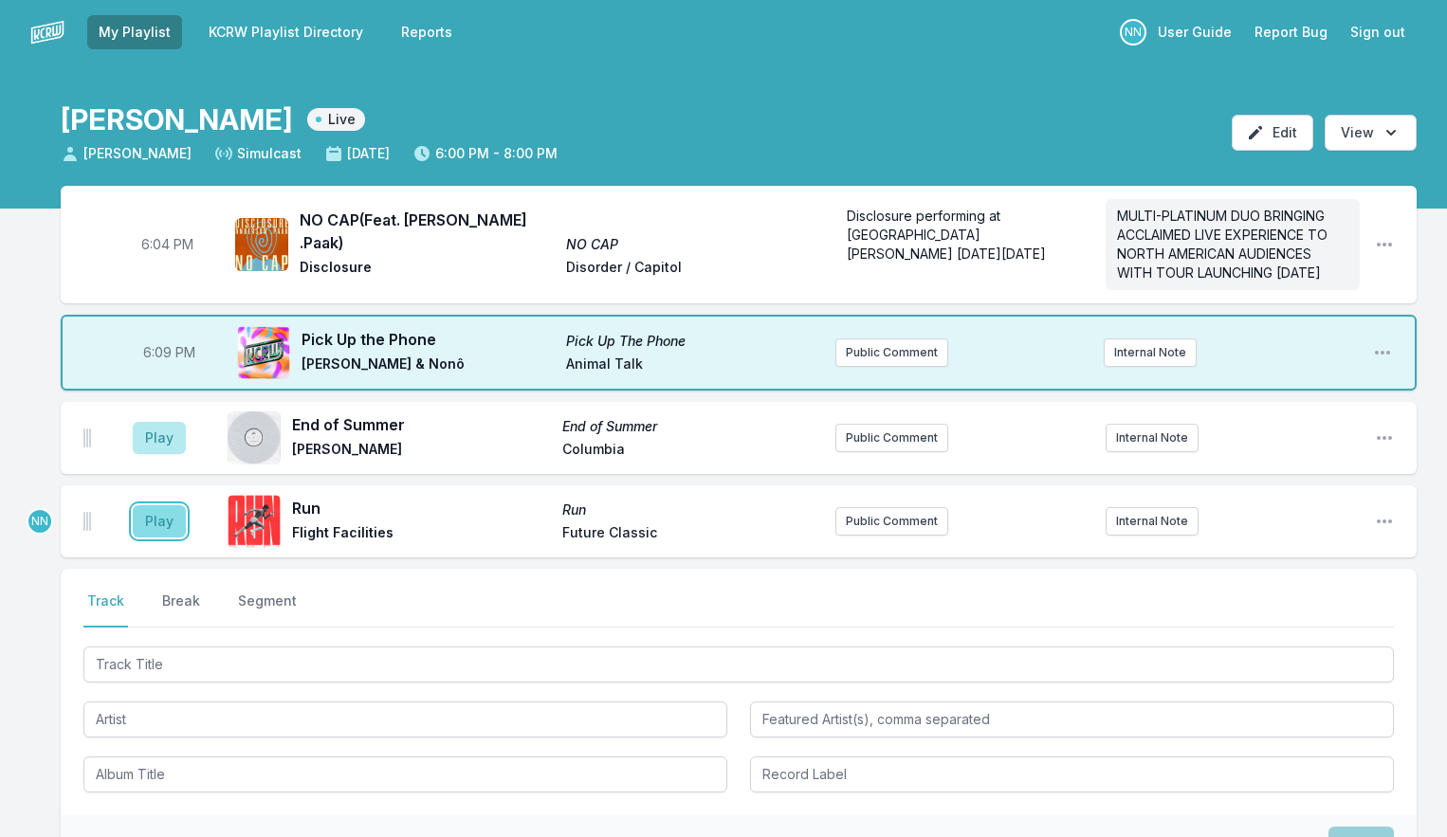
click at [169, 538] on button "Play" at bounding box center [159, 521] width 53 height 32
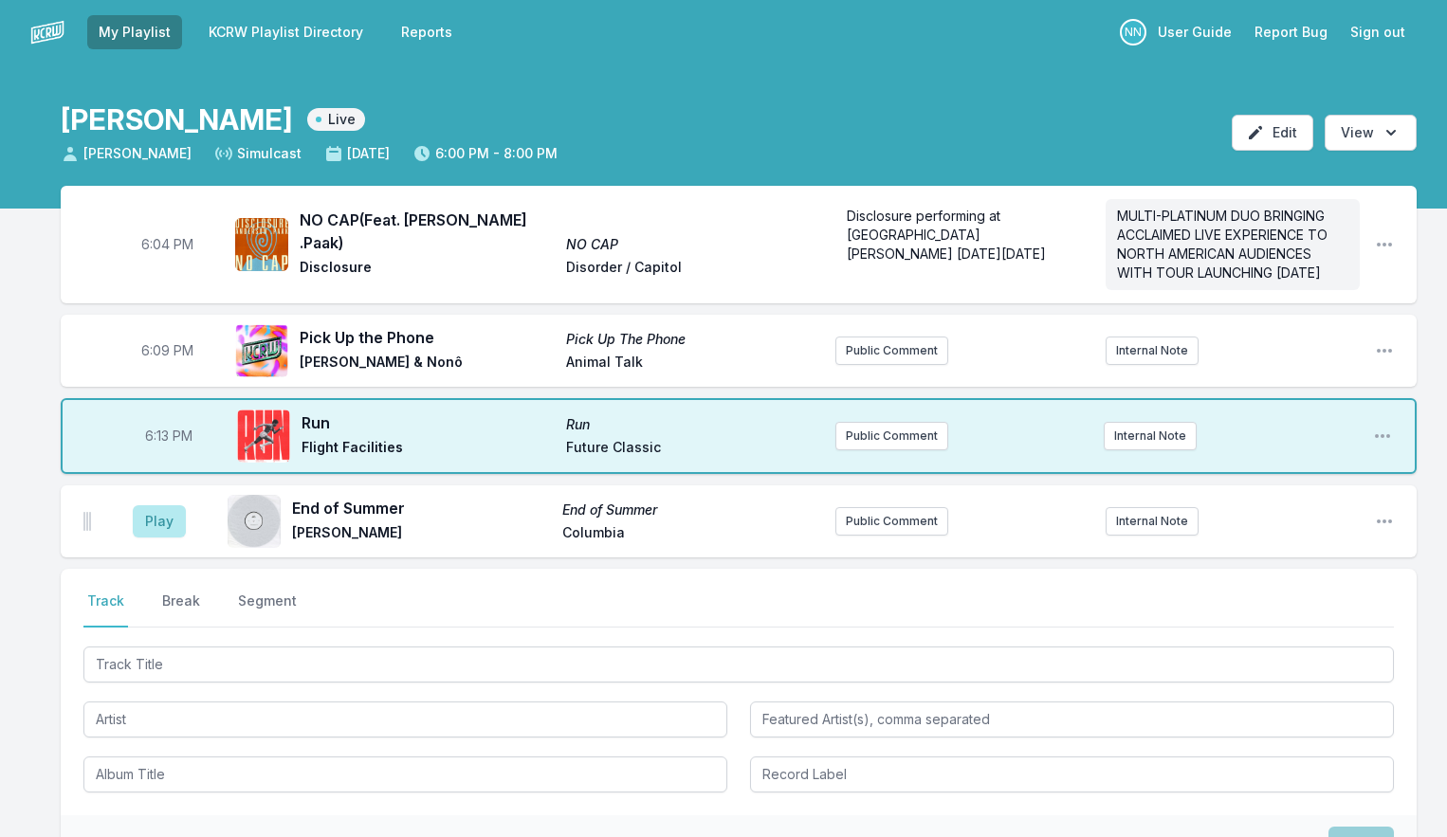
click at [163, 446] on span "6:13 PM" at bounding box center [168, 436] width 47 height 19
click at [160, 453] on input "18:13" at bounding box center [169, 436] width 106 height 36
type input "18:12"
click at [40, 524] on div "6:04 PM NO CAP (Feat. [PERSON_NAME] .Paak) NO CAP Disclosure Disorder / Capitol…" at bounding box center [723, 621] width 1447 height 871
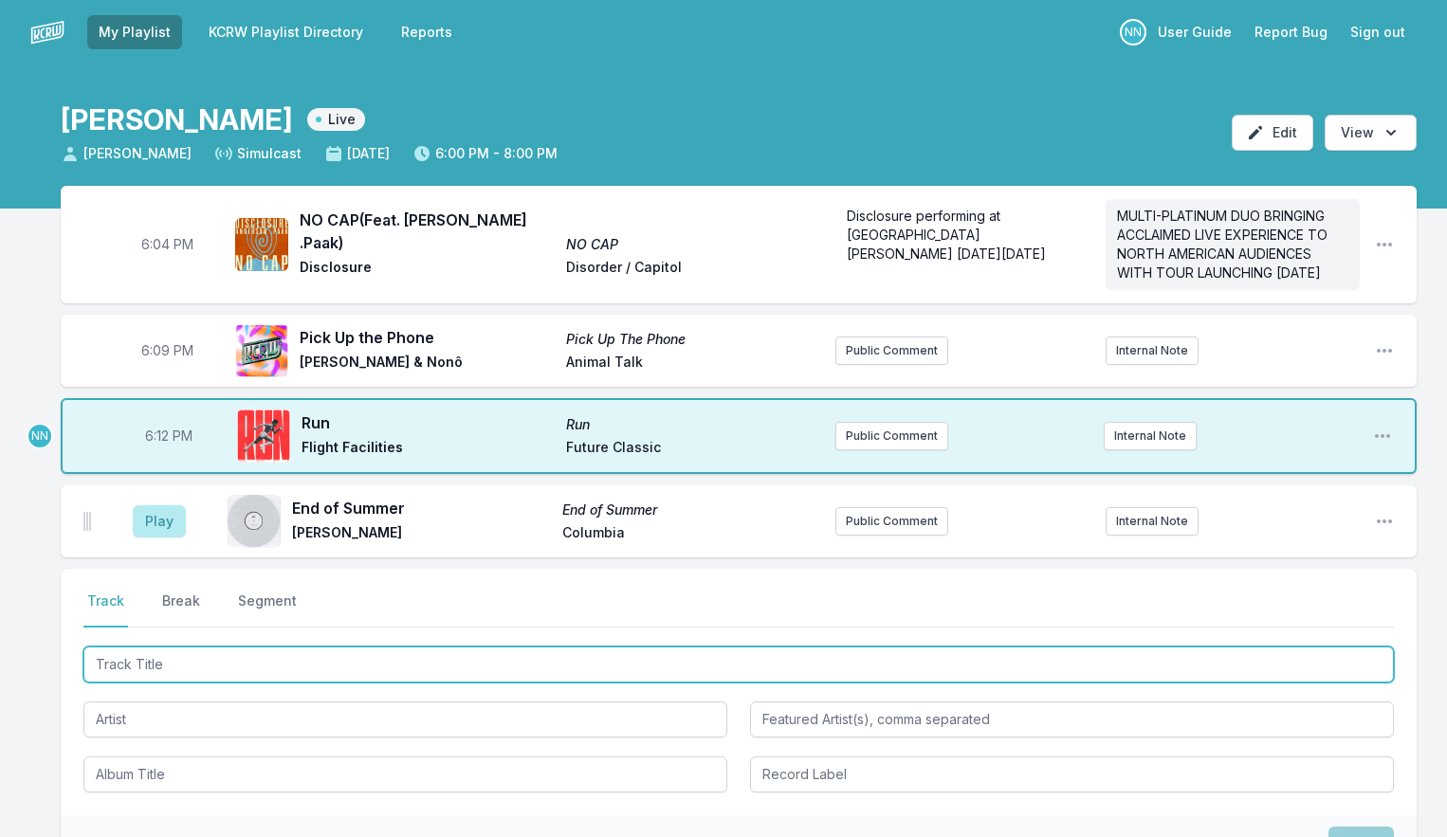
click at [163, 679] on input "Track Title" at bounding box center [738, 665] width 1311 height 36
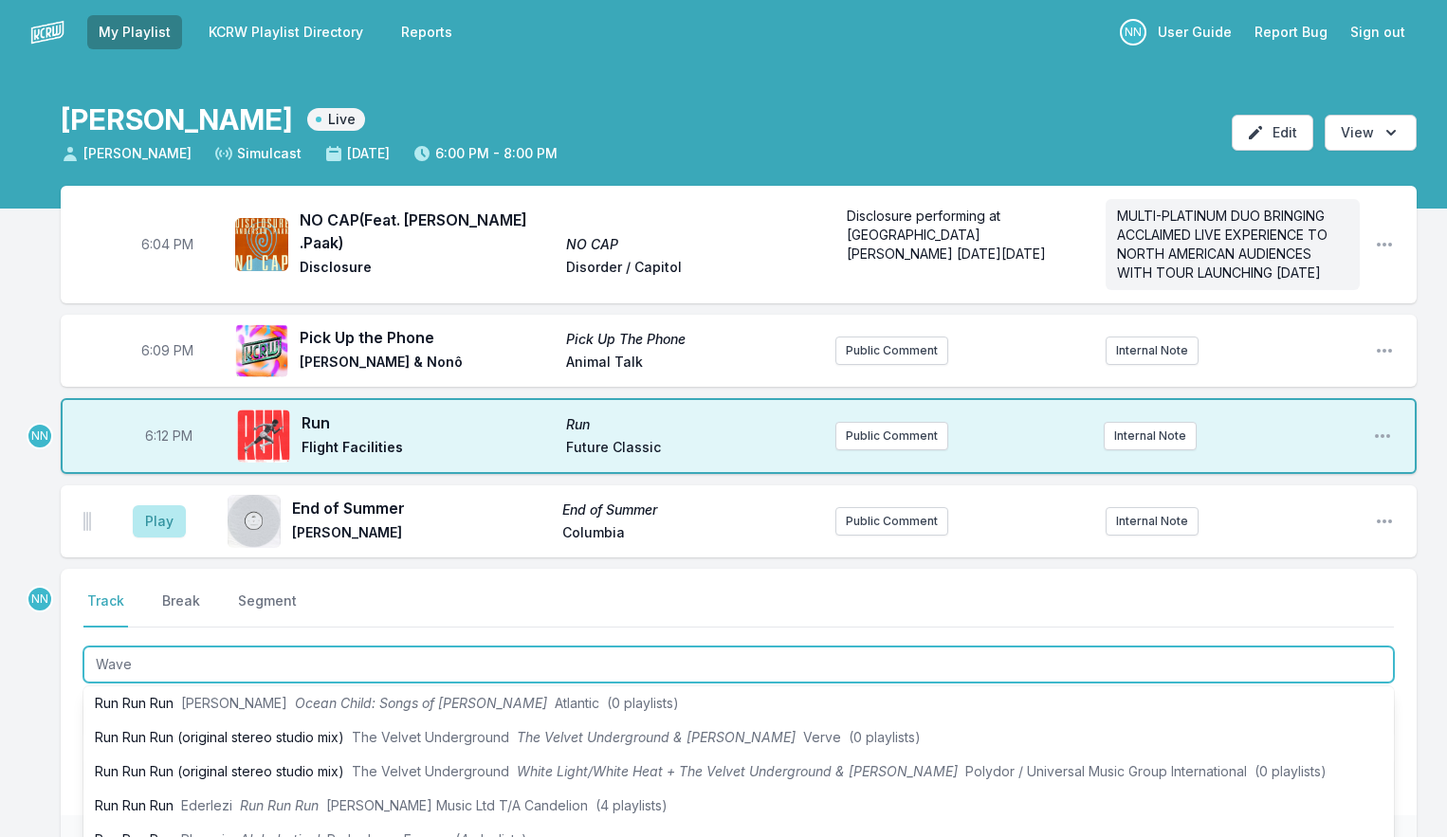
type input "Waves"
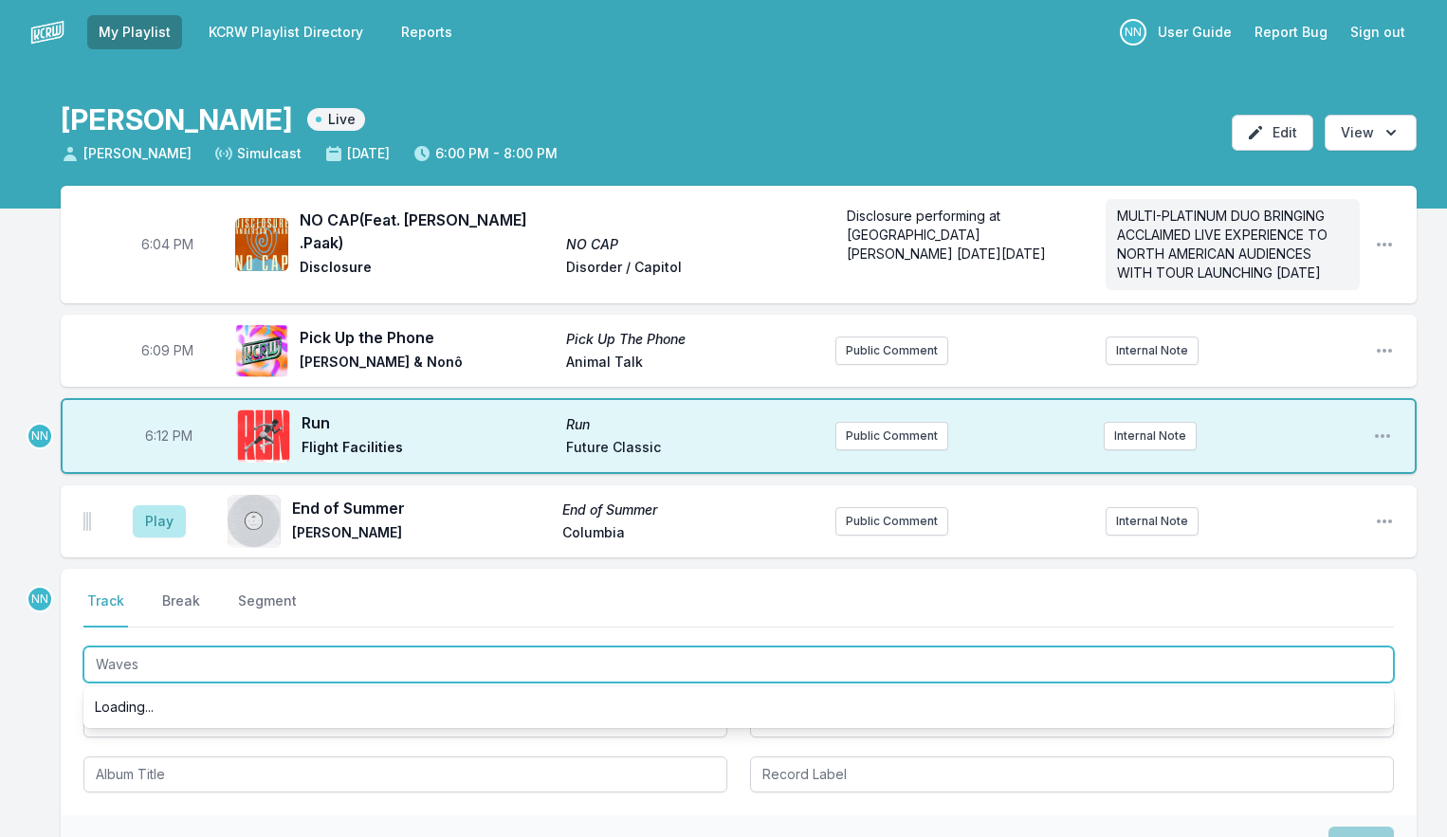
scroll to position [0, 0]
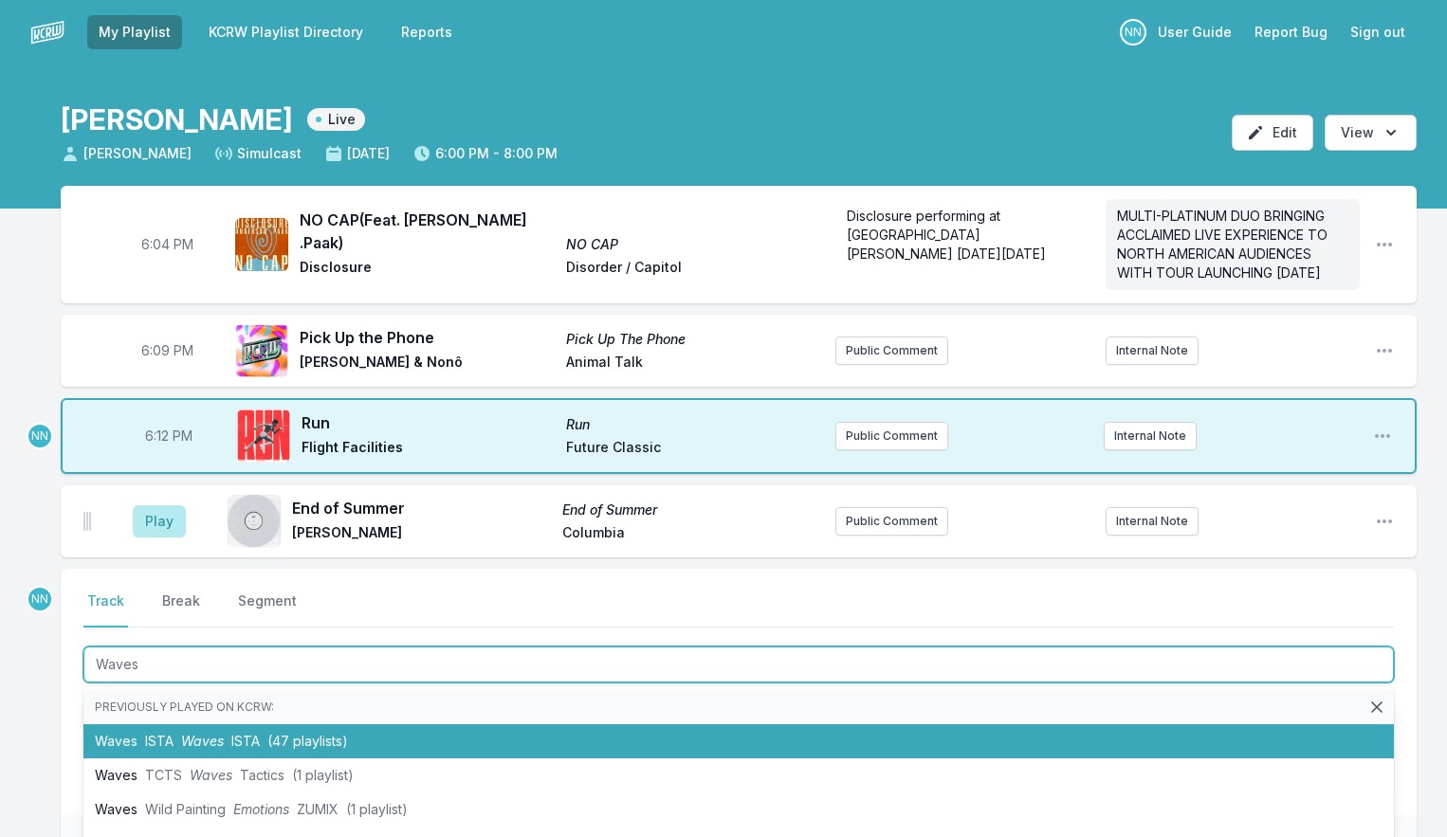
click at [171, 749] on span "ISTA" at bounding box center [159, 741] width 28 height 16
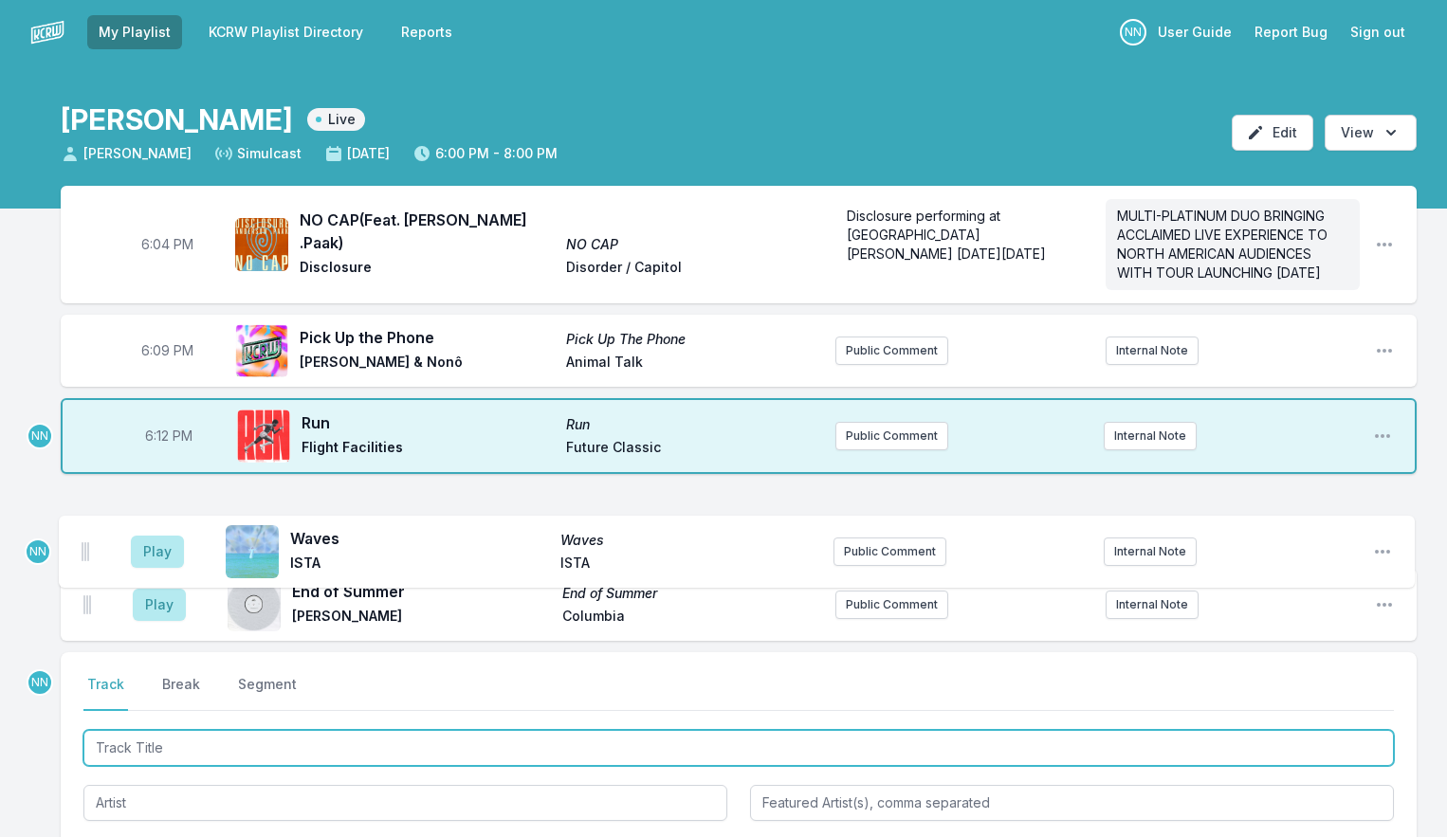
drag, startPoint x: 86, startPoint y: 627, endPoint x: 84, endPoint y: 543, distance: 83.5
click at [84, 543] on ul "Play End of Summer End of Summer [PERSON_NAME] Columbia Public Comment Internal…" at bounding box center [739, 564] width 1356 height 156
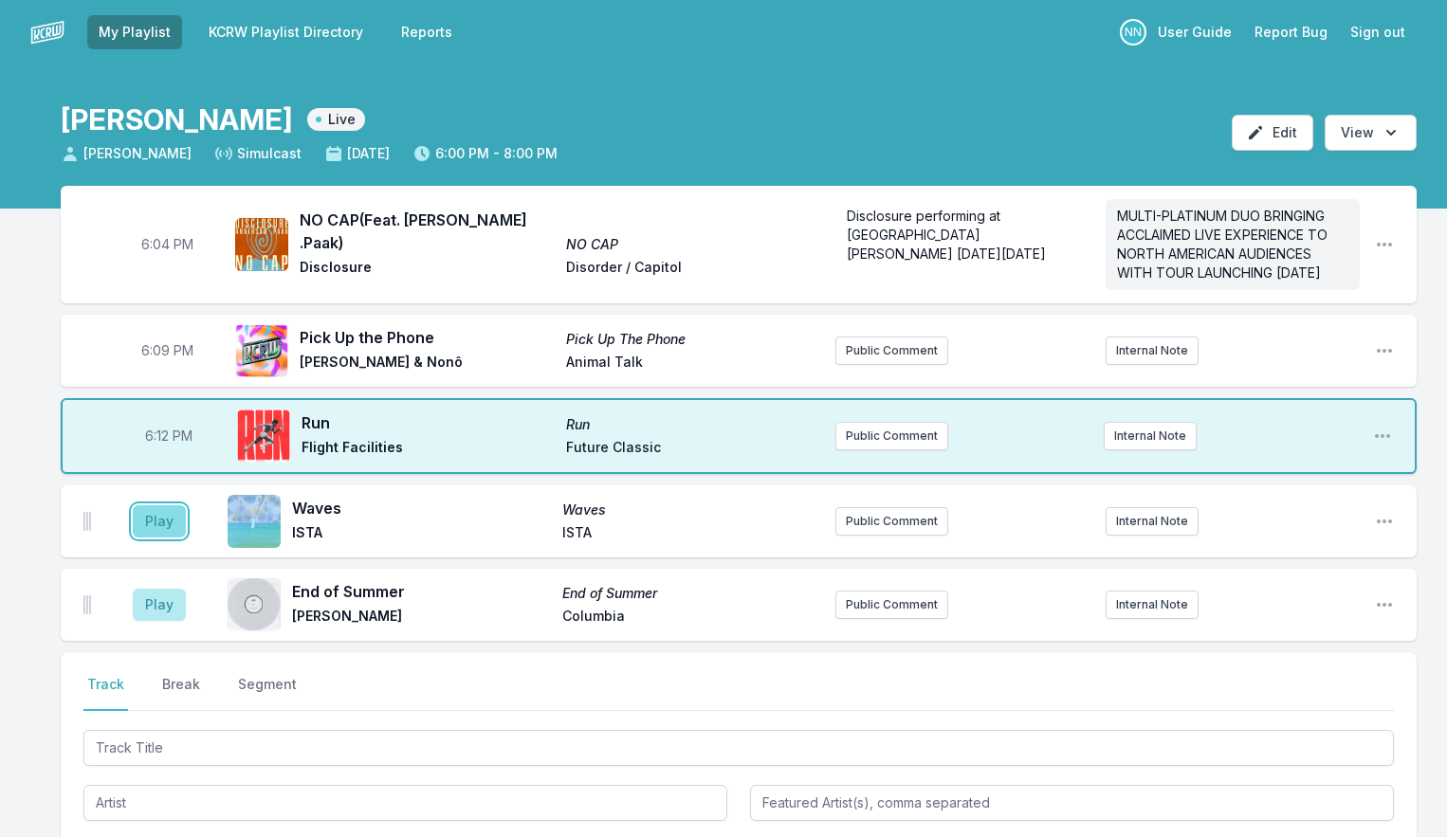
click at [157, 538] on button "Play" at bounding box center [159, 521] width 53 height 32
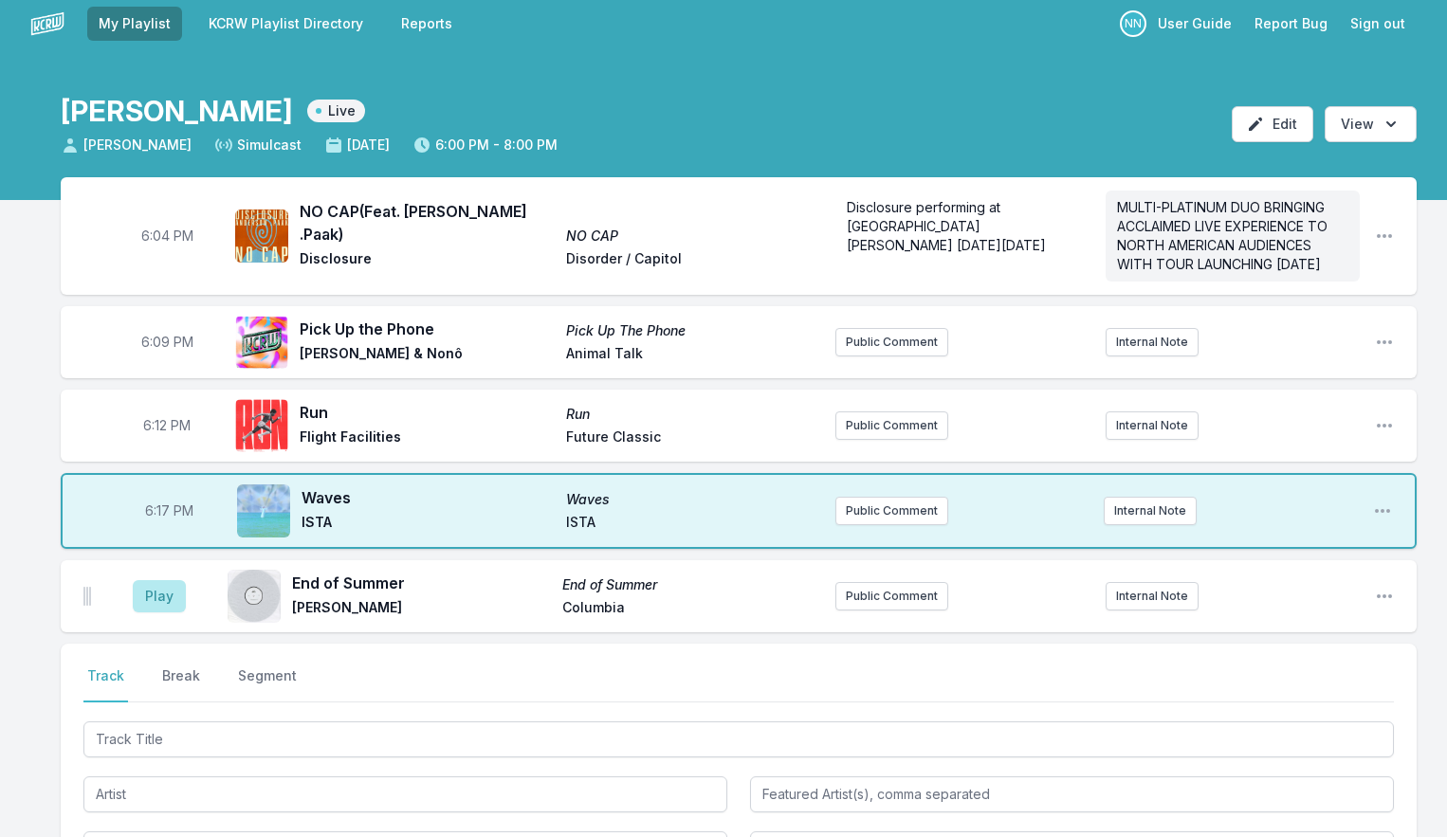
scroll to position [76, 0]
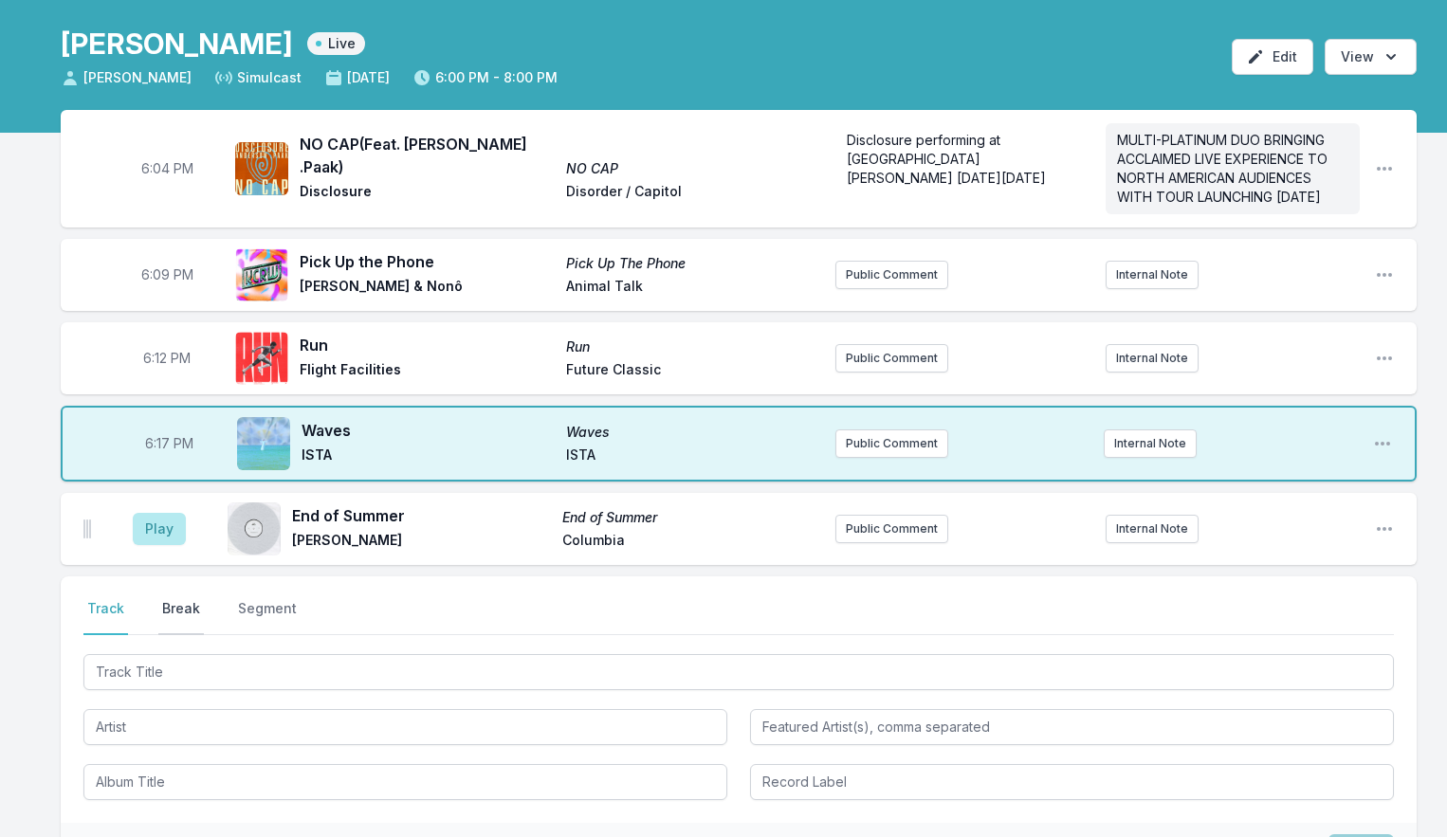
click at [188, 630] on button "Break" at bounding box center [181, 617] width 46 height 36
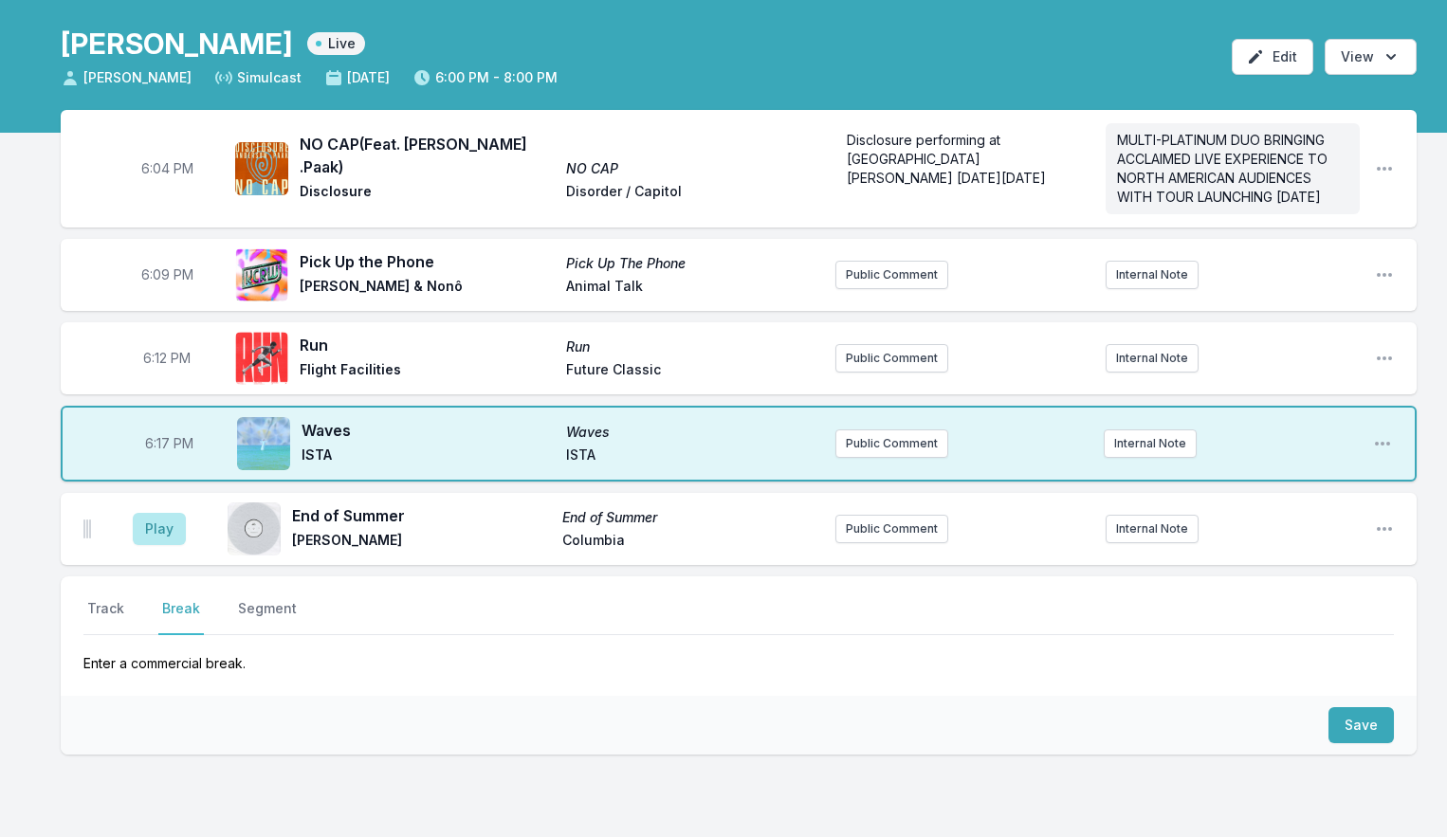
drag, startPoint x: 102, startPoint y: 627, endPoint x: 132, endPoint y: 634, distance: 30.4
click at [102, 627] on button "Track" at bounding box center [105, 617] width 45 height 36
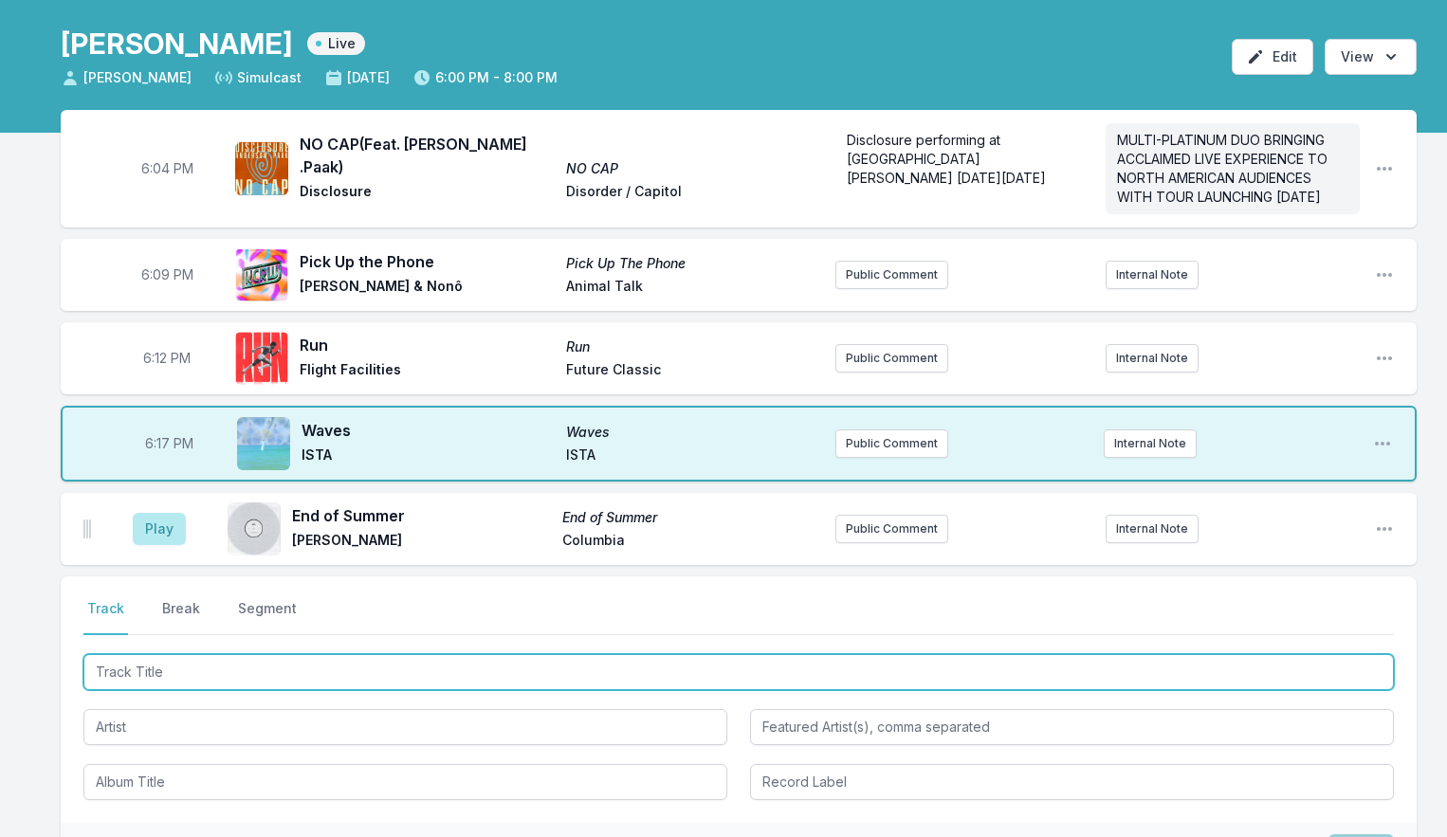
click at [163, 680] on input "Track Title" at bounding box center [738, 672] width 1311 height 36
type input "Dance of [PERSON_NAME]"
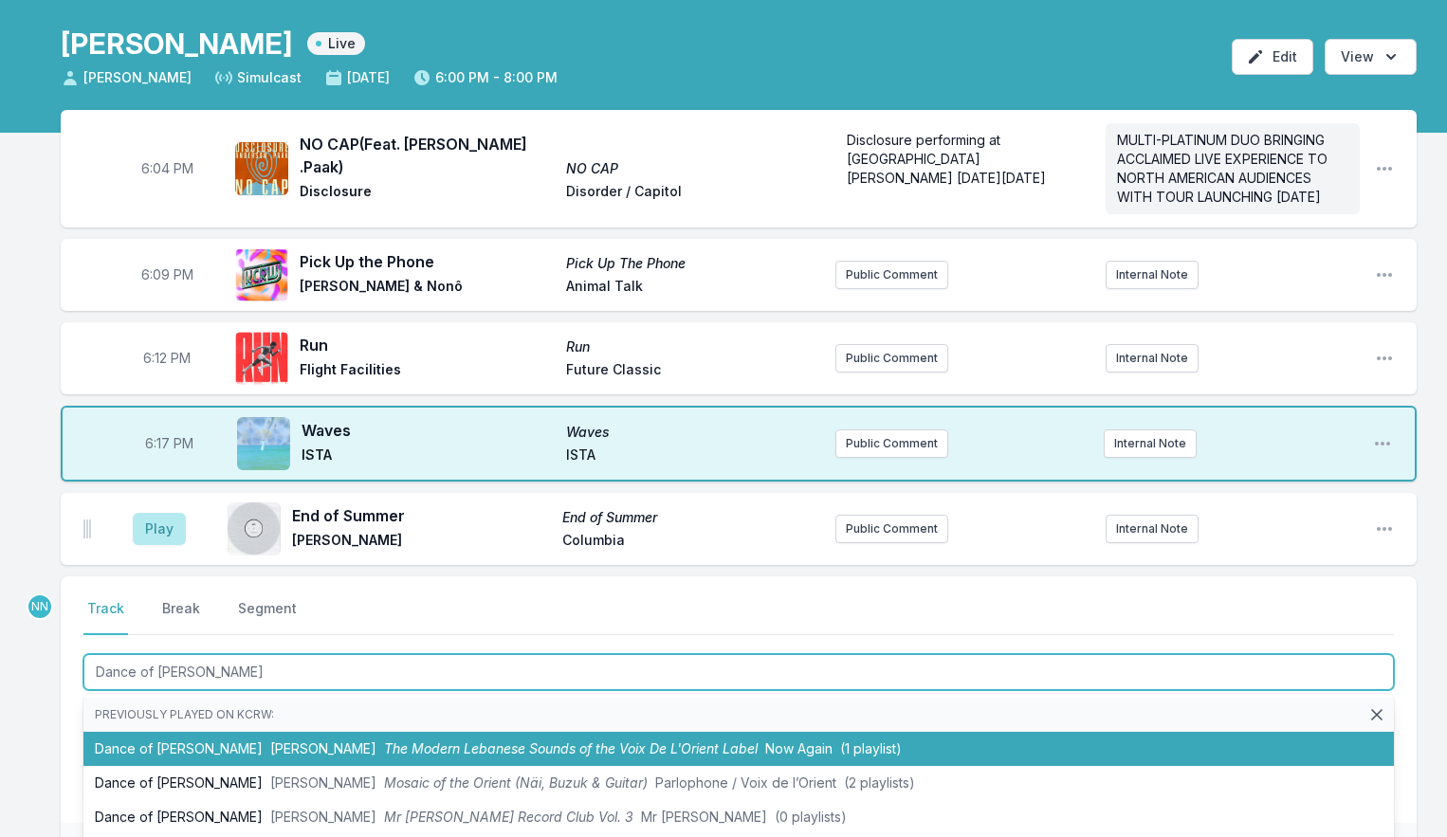
scroll to position [92, 0]
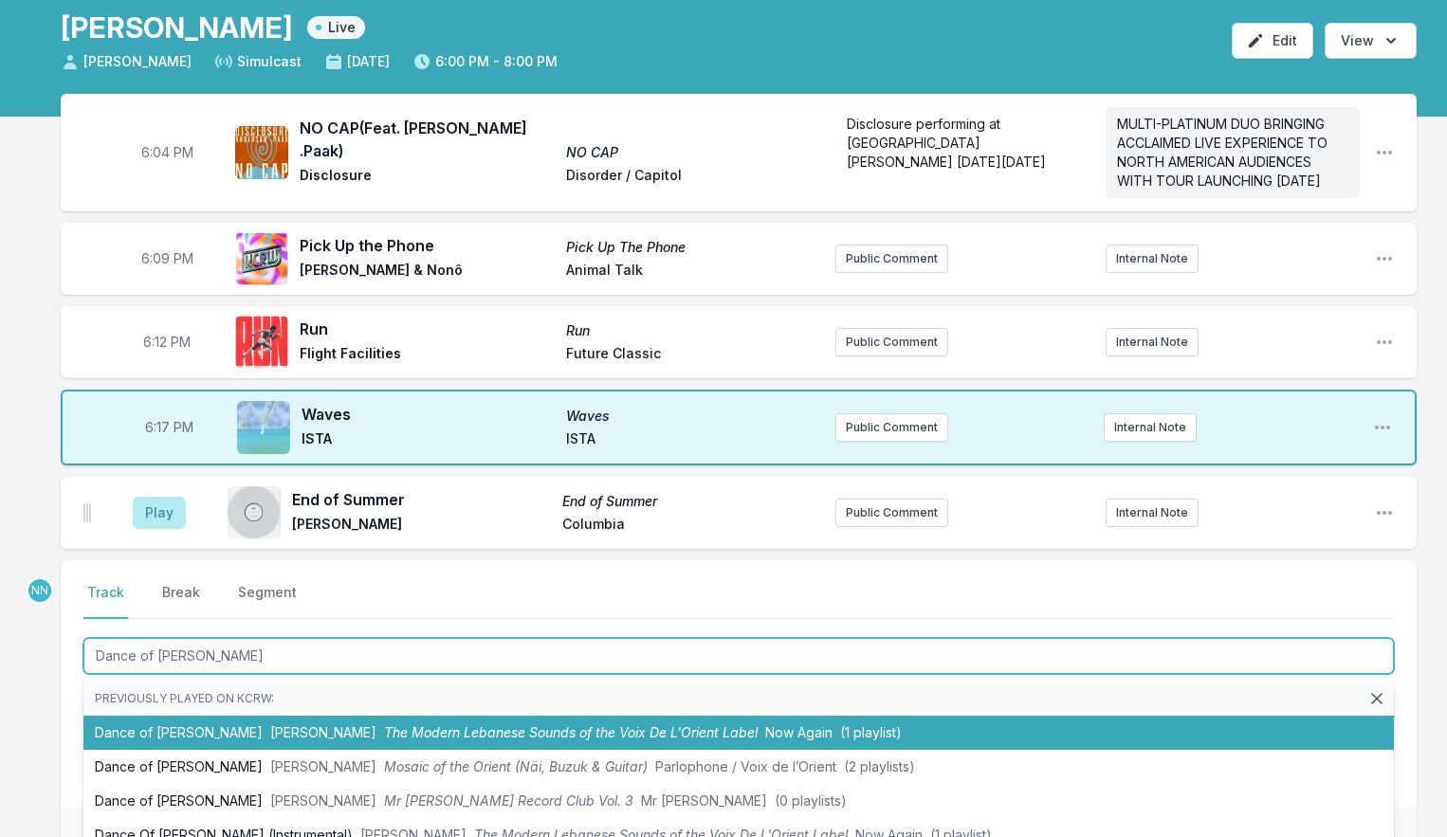
click at [190, 750] on li "Dance of [PERSON_NAME] [PERSON_NAME] The Modern Lebanese Sounds of the Voix De …" at bounding box center [738, 733] width 1311 height 34
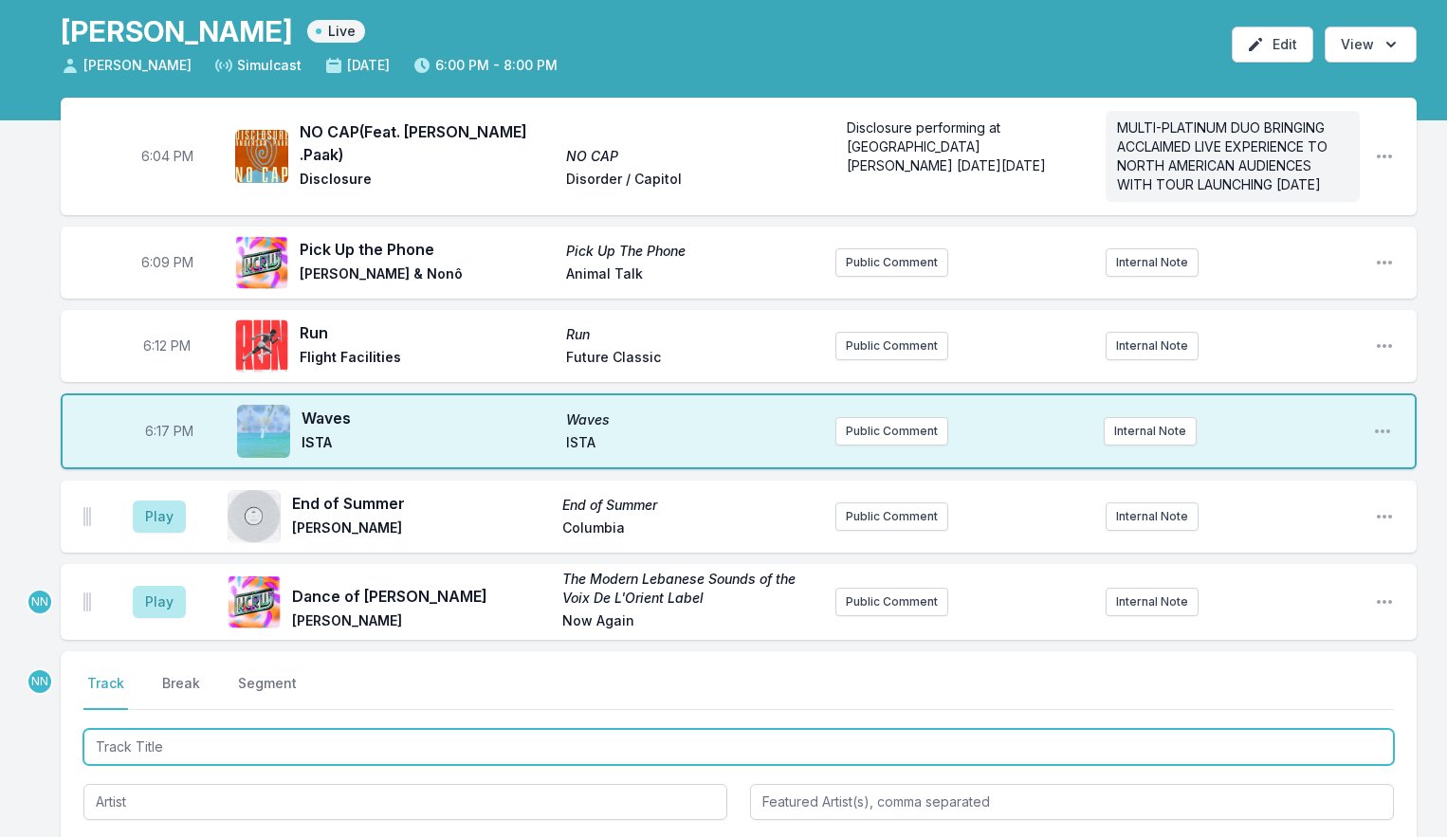
scroll to position [87, 0]
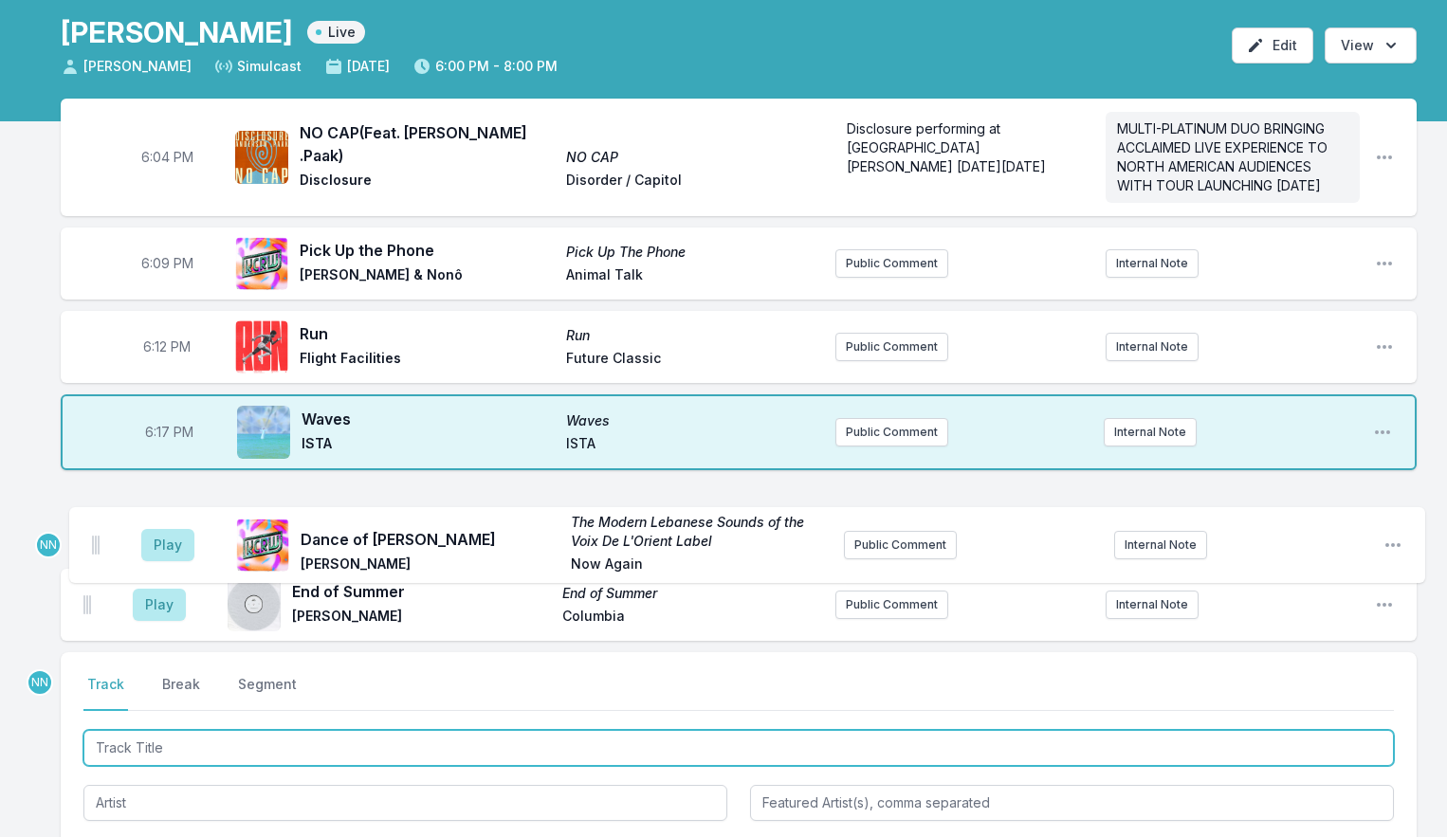
drag, startPoint x: 88, startPoint y: 620, endPoint x: 97, endPoint y: 539, distance: 82.0
click at [97, 539] on ul "Play End of Summer End of Summer [PERSON_NAME] Columbia Public Comment Internal…" at bounding box center [739, 561] width 1356 height 159
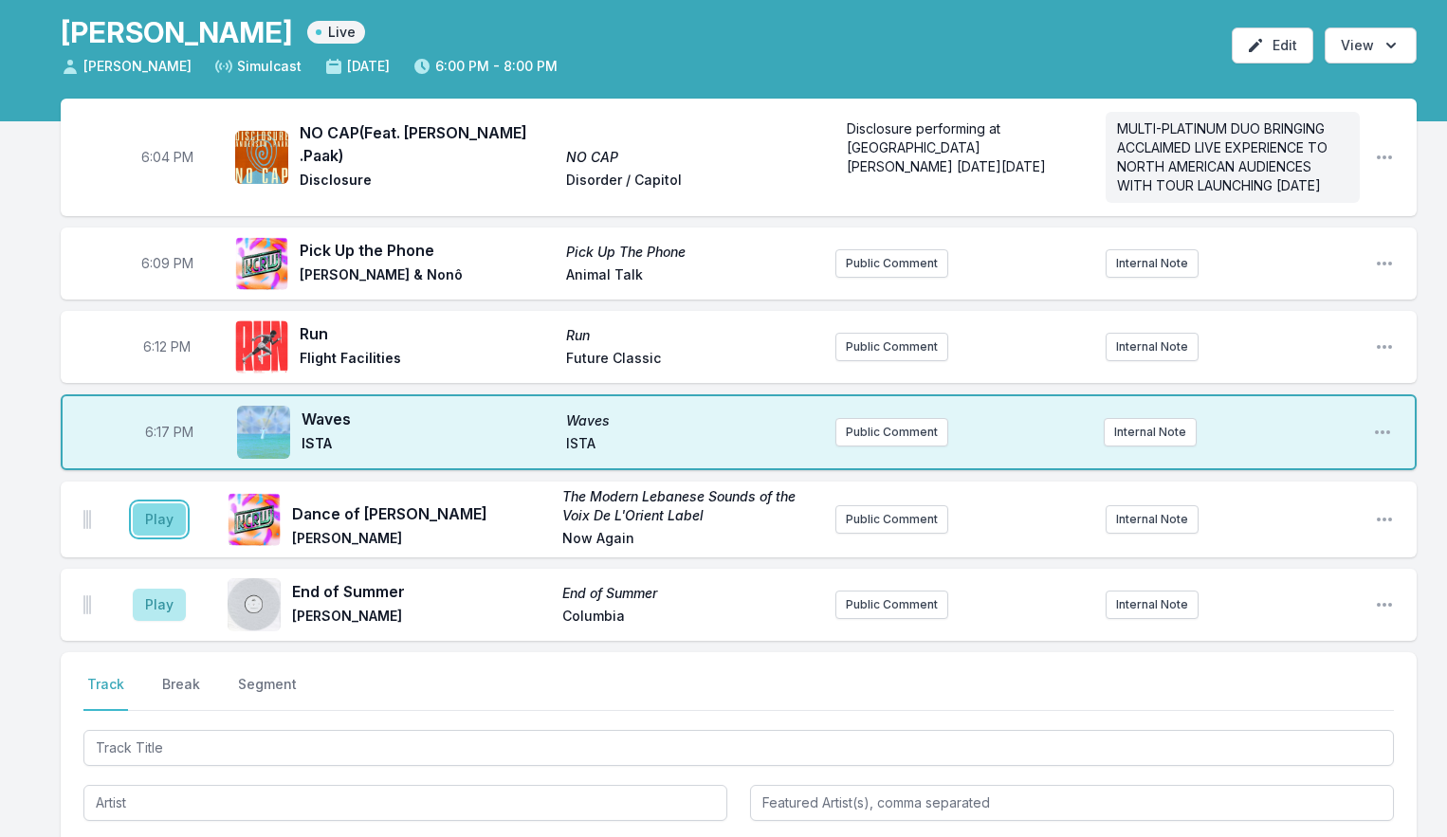
click at [150, 536] on button "Play" at bounding box center [159, 520] width 53 height 32
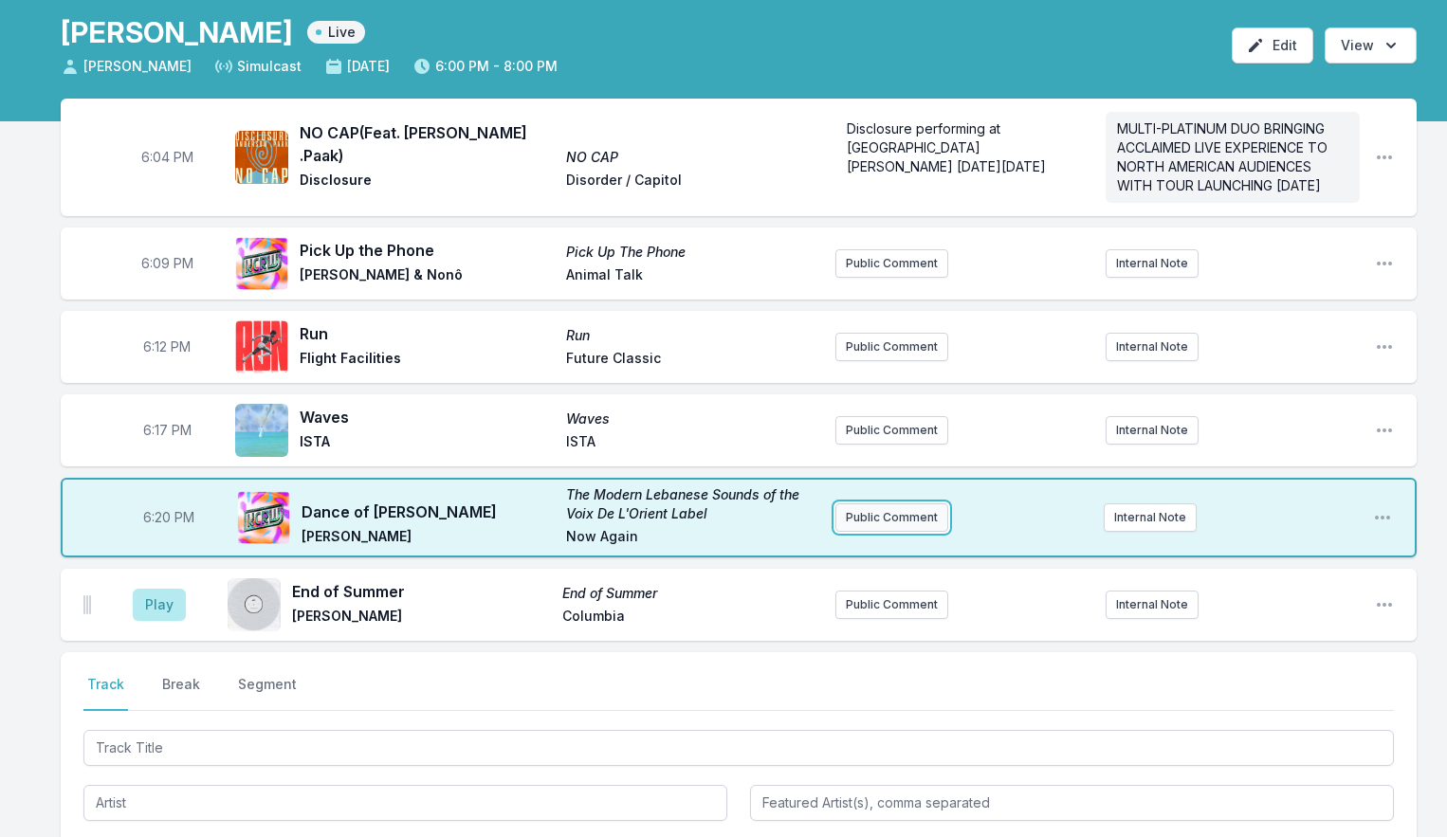
click at [897, 532] on button "Public Comment" at bounding box center [892, 518] width 113 height 28
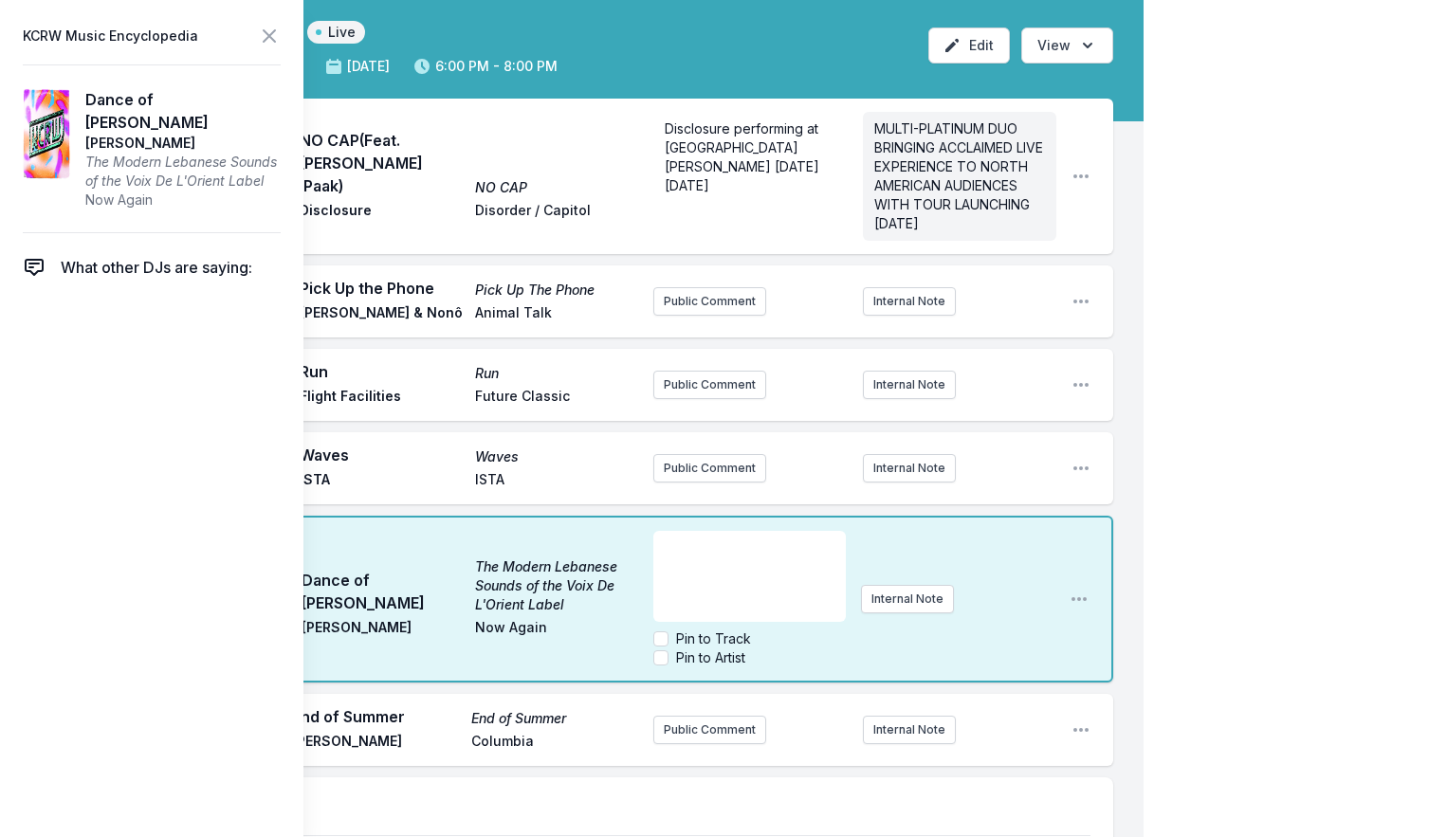
scroll to position [88, 0]
click at [276, 41] on icon at bounding box center [269, 36] width 23 height 23
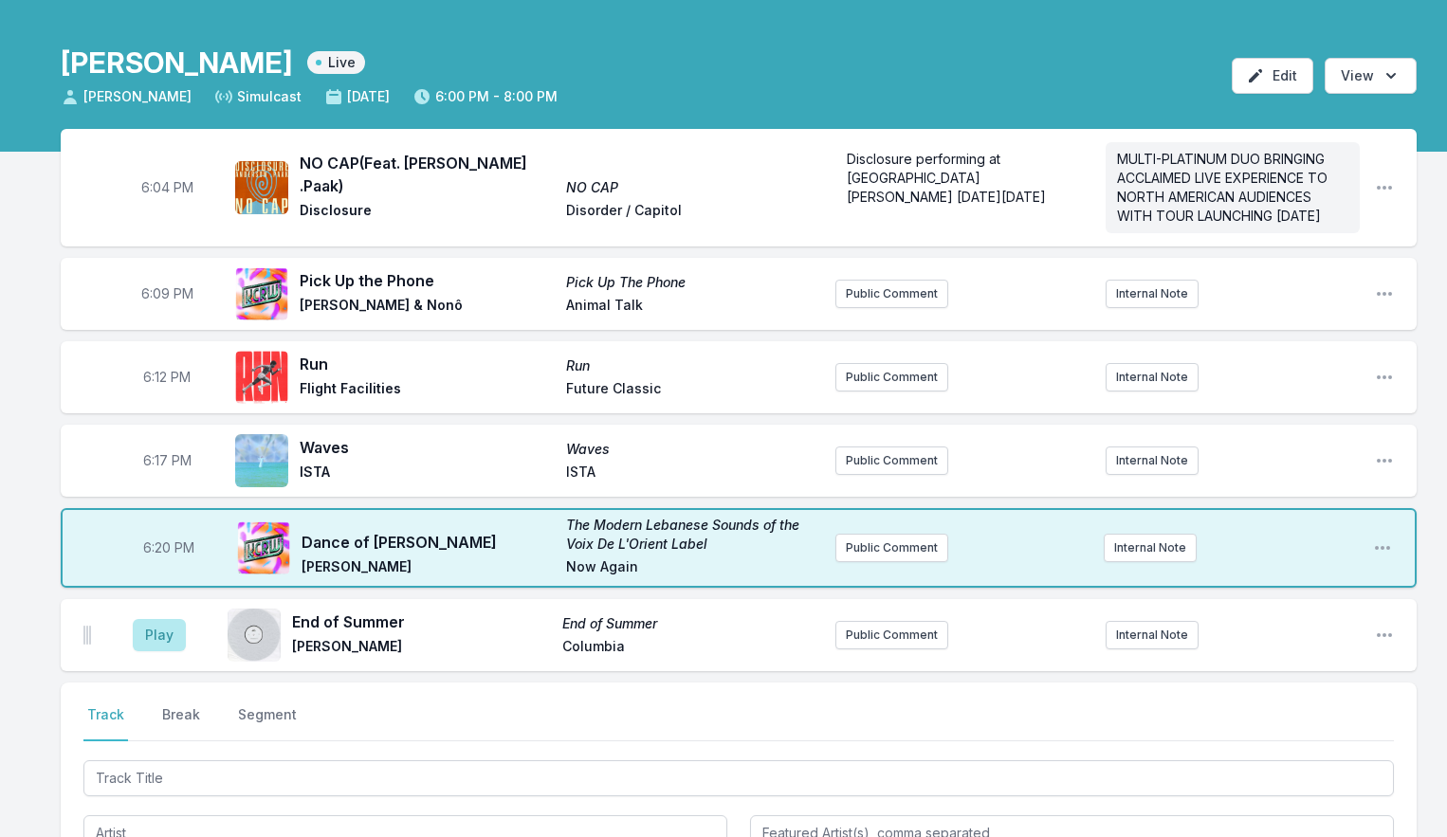
scroll to position [65, 0]
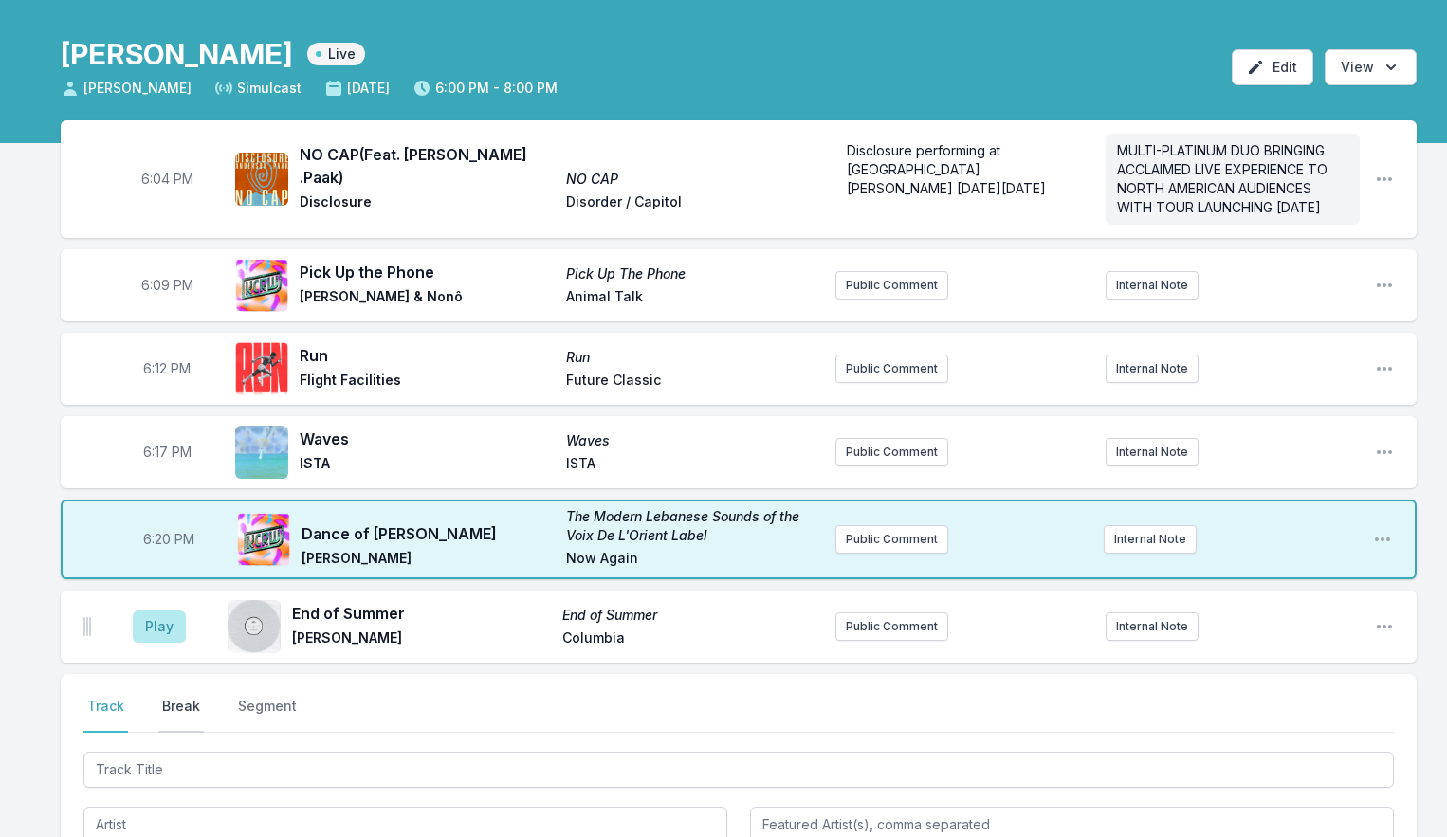
click at [184, 722] on button "Break" at bounding box center [181, 715] width 46 height 36
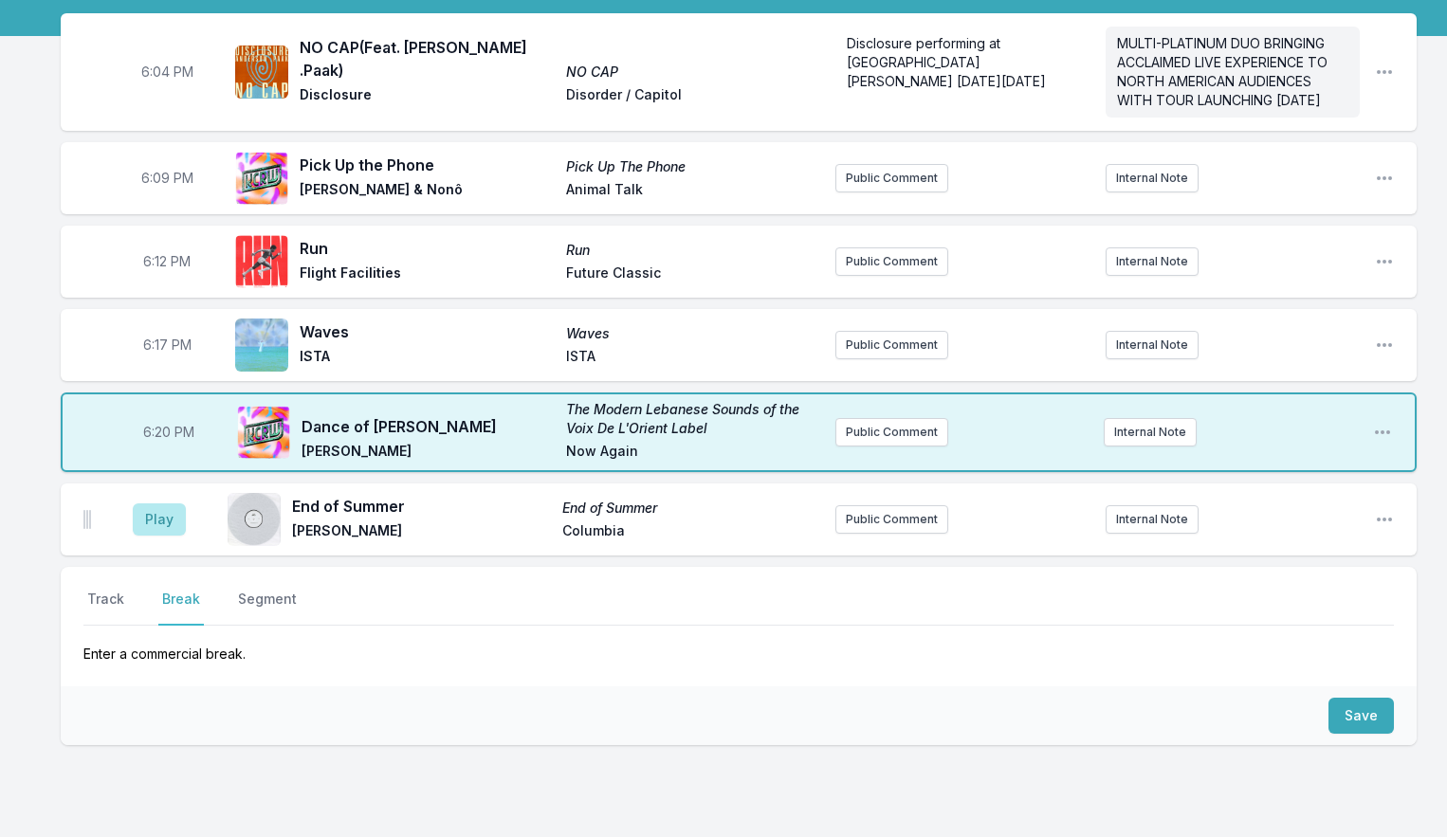
scroll to position [282, 0]
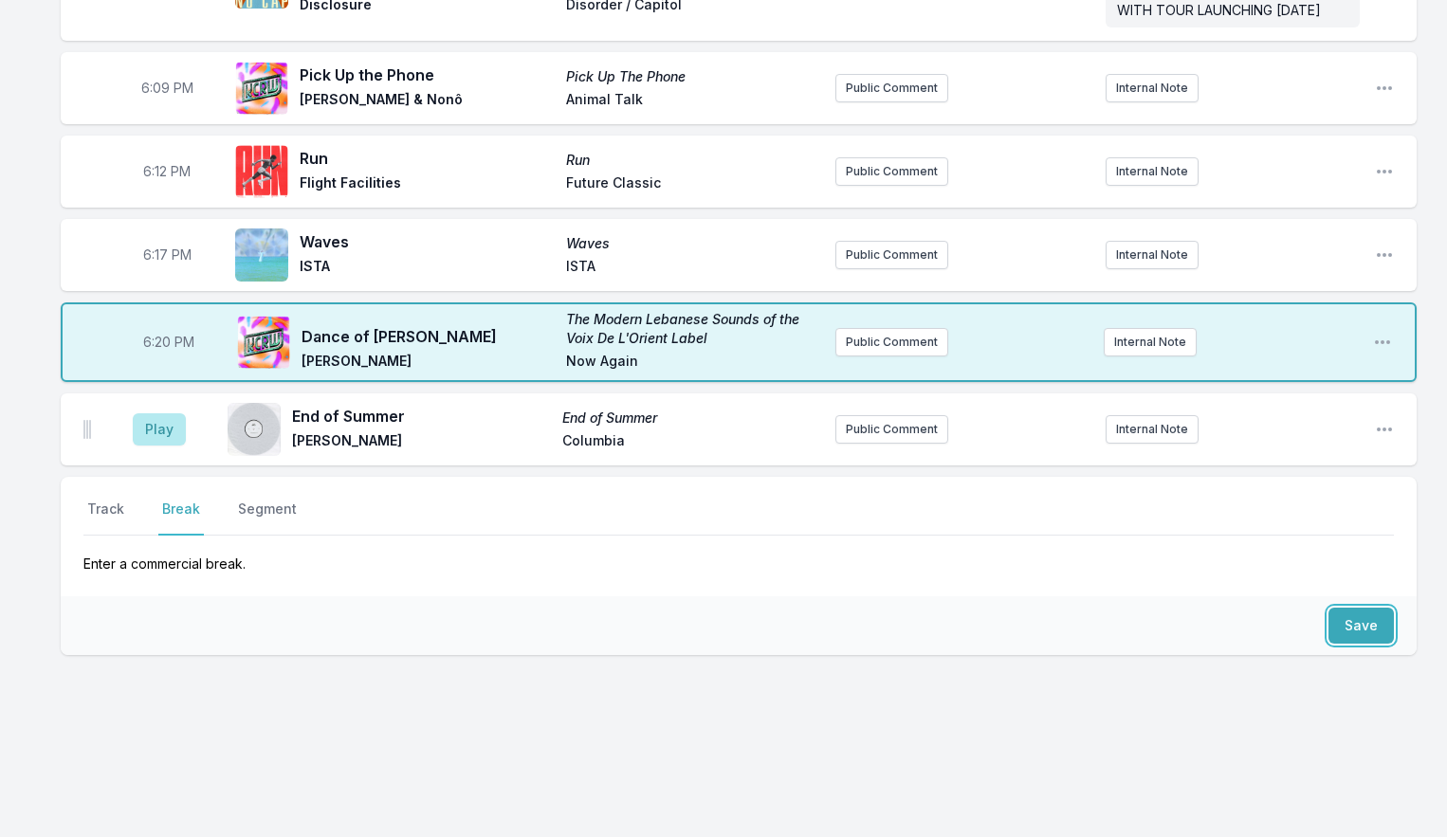
drag, startPoint x: 1359, startPoint y: 626, endPoint x: 1289, endPoint y: 625, distance: 70.2
click at [1358, 626] on button "Save" at bounding box center [1361, 626] width 65 height 36
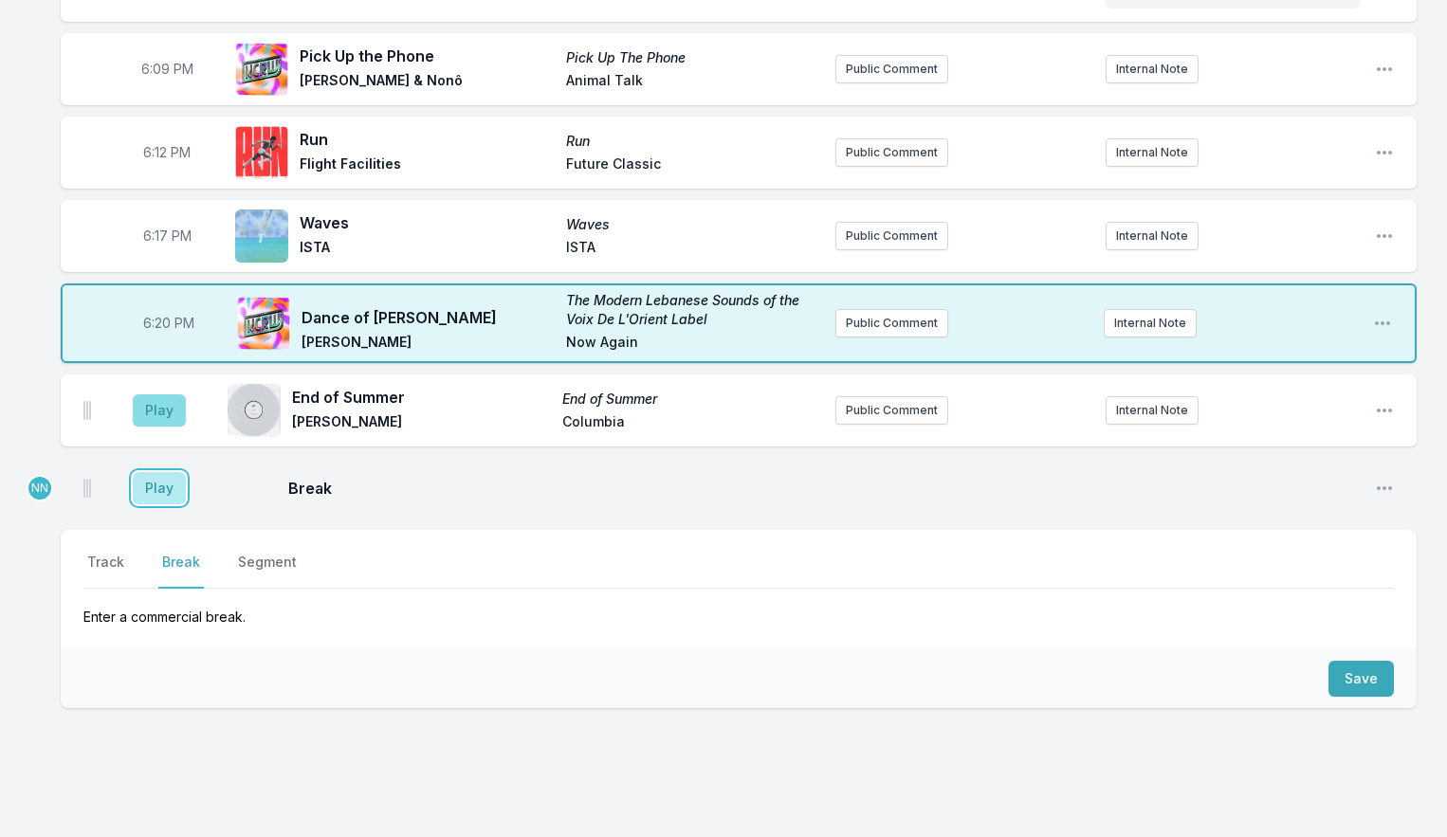
click at [169, 505] on button "Play" at bounding box center [159, 488] width 53 height 32
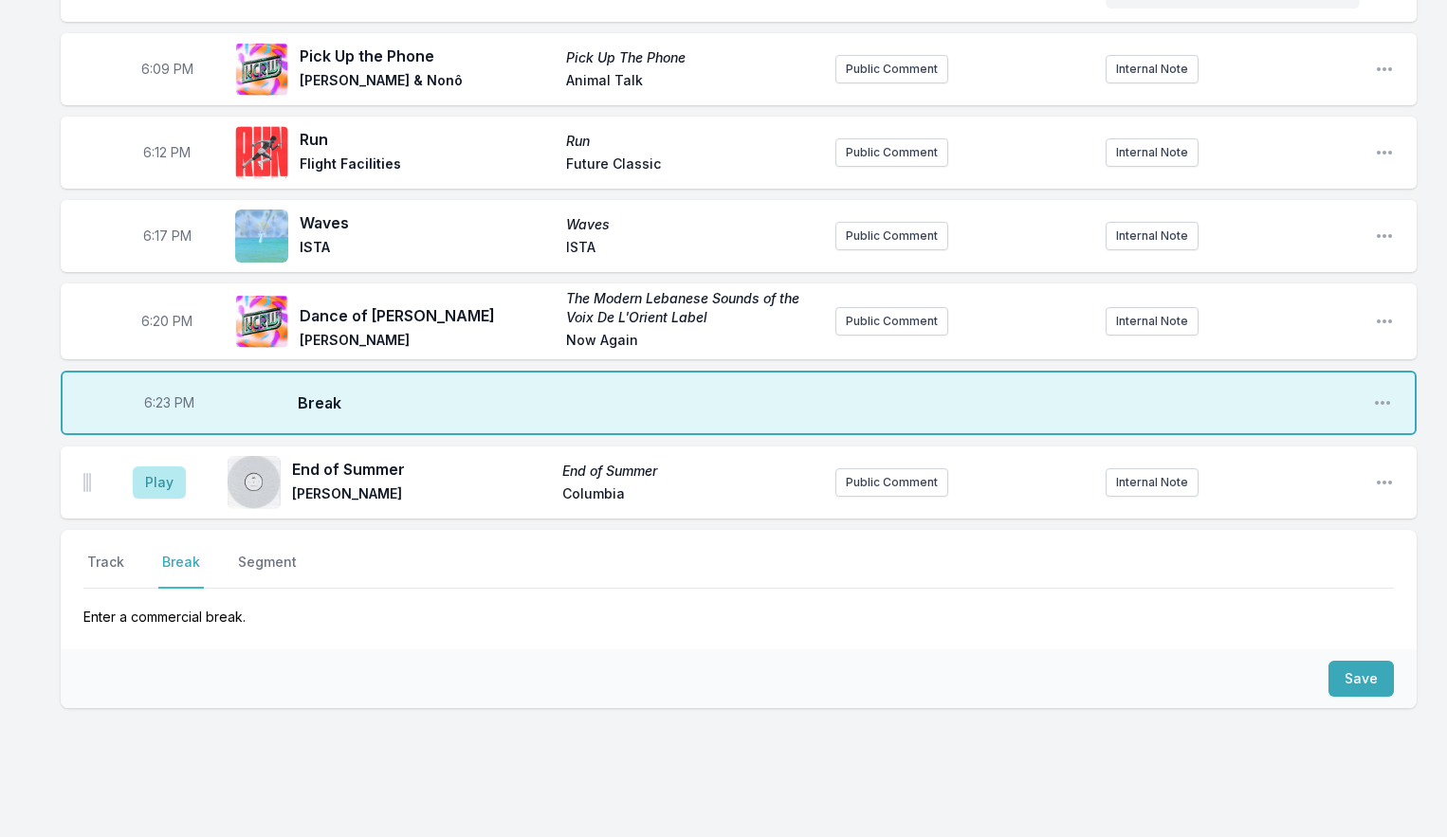
scroll to position [281, 0]
click at [111, 580] on button "Track" at bounding box center [105, 572] width 45 height 36
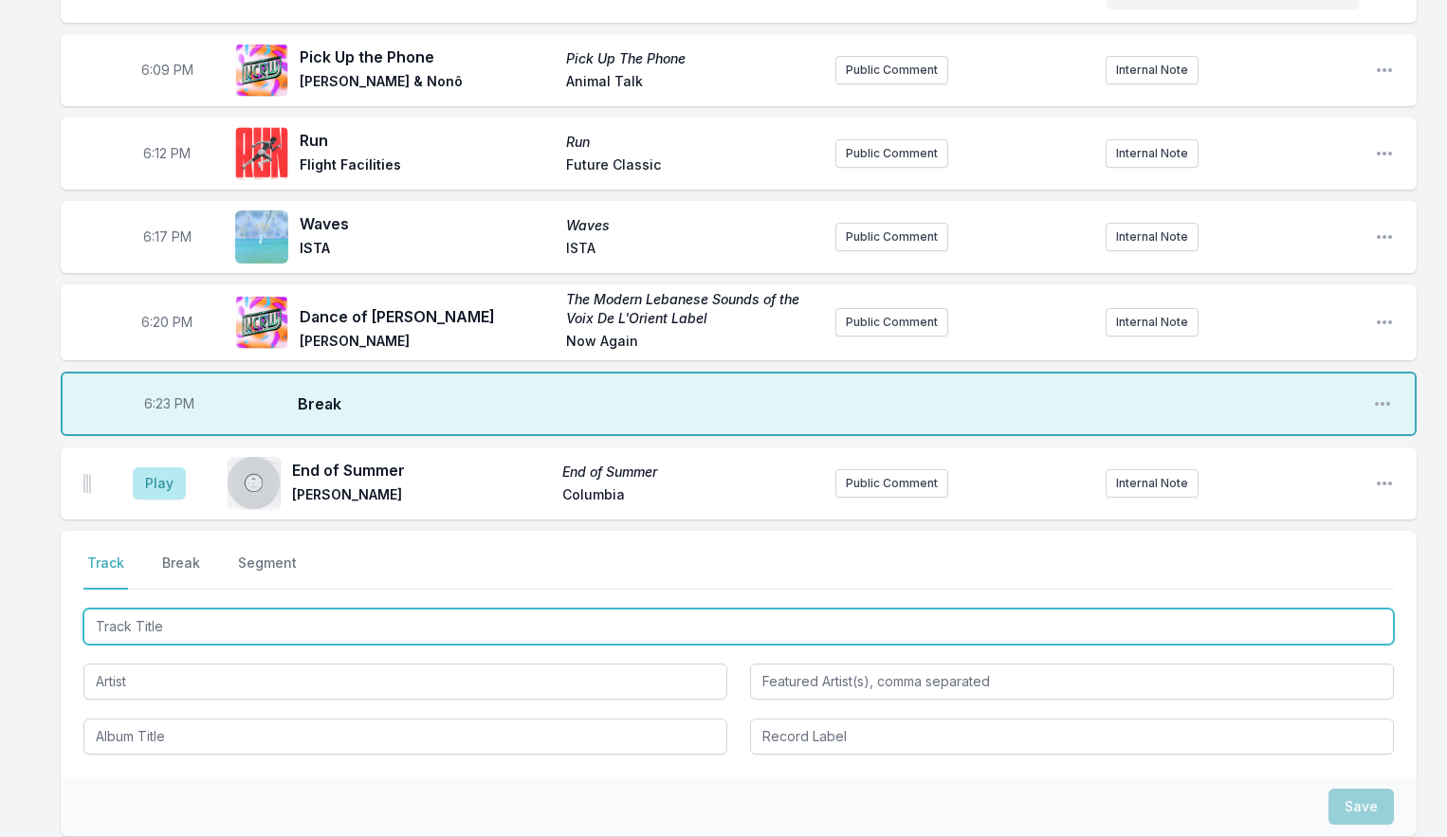
click at [186, 644] on input "Track Title" at bounding box center [738, 627] width 1311 height 36
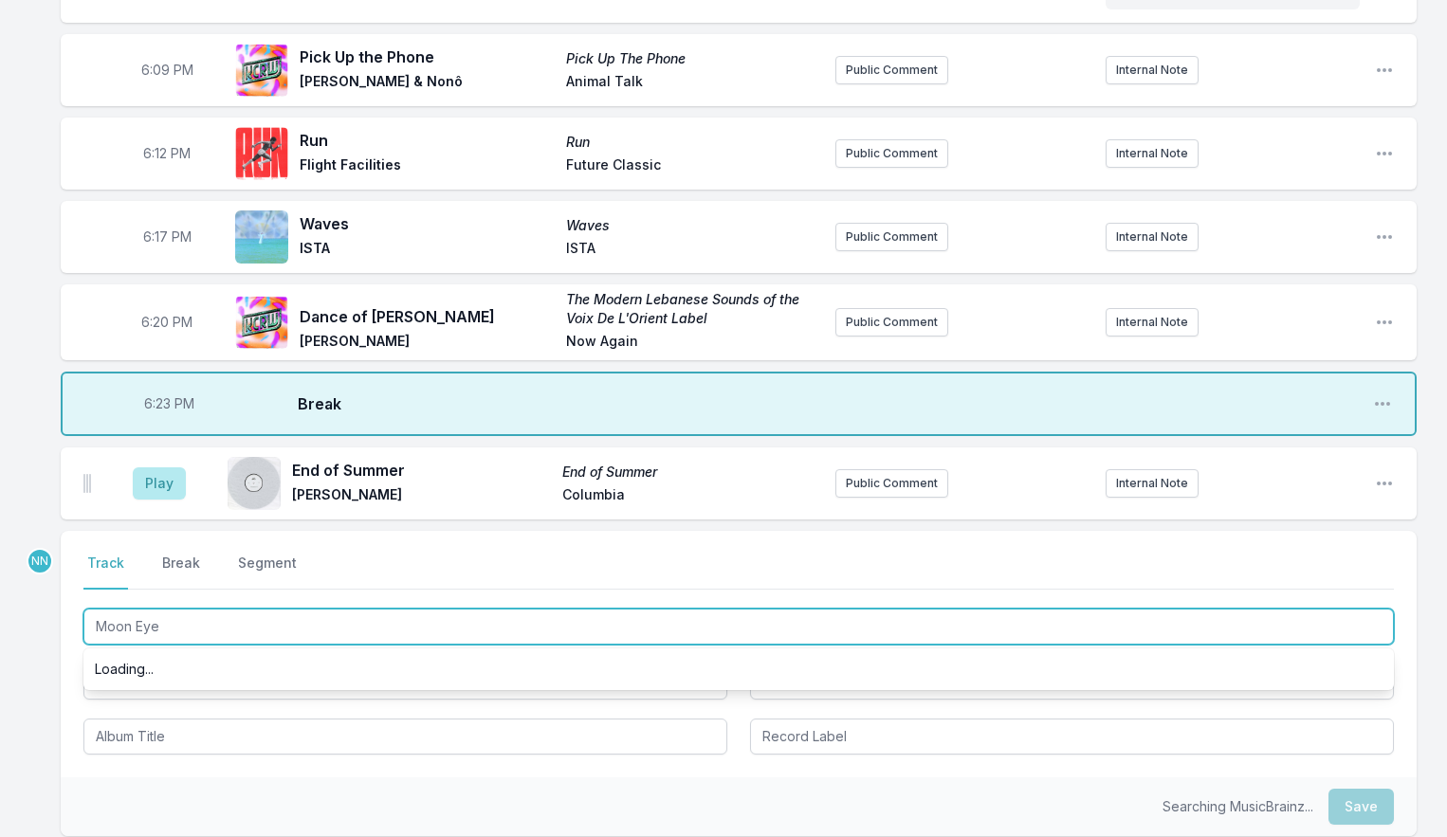
type input "Moon Eyes"
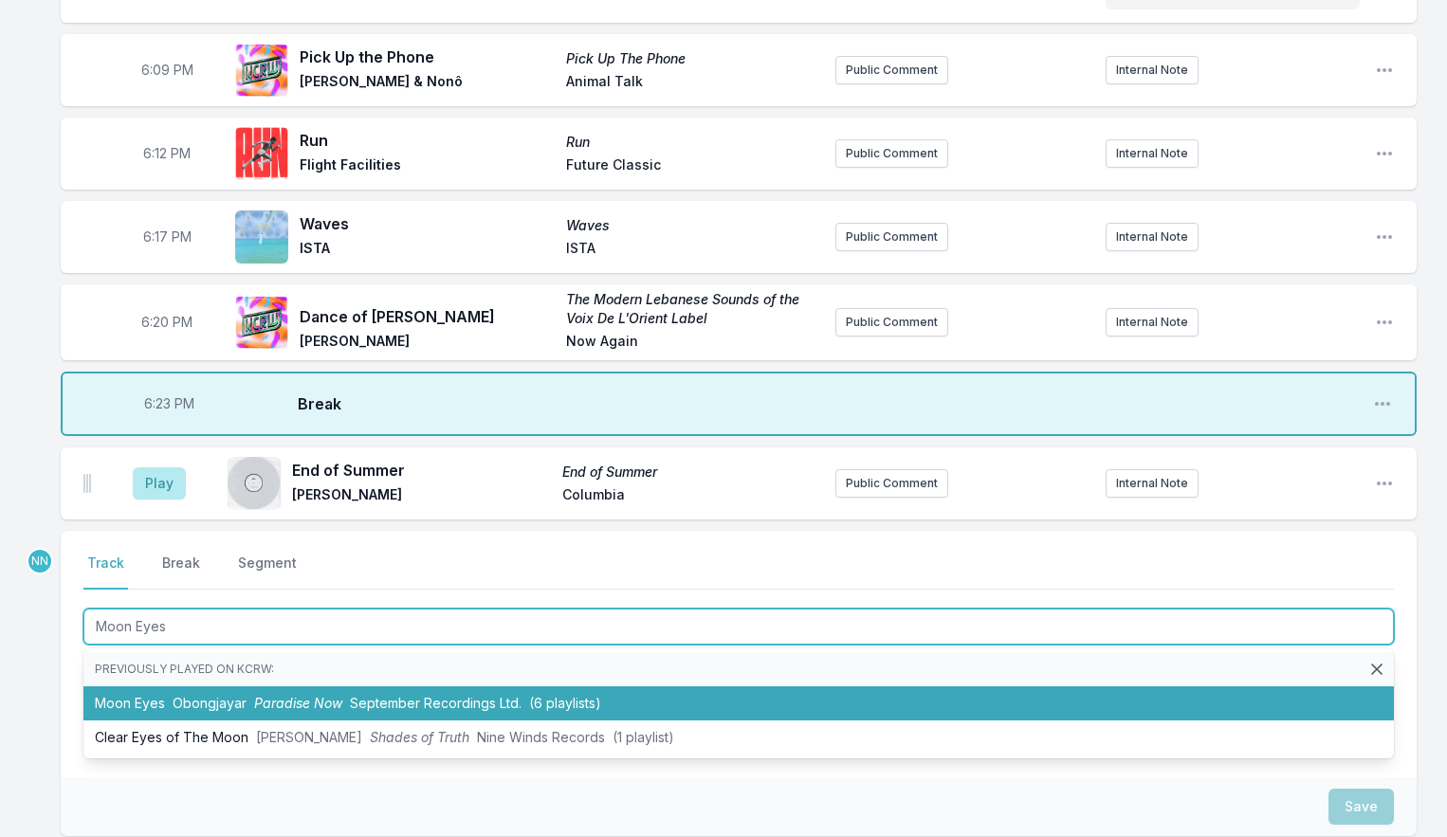
click at [162, 719] on li "Moon Eyes Obongjayar Paradise Now September Recordings Ltd. (6 playlists)" at bounding box center [738, 704] width 1311 height 34
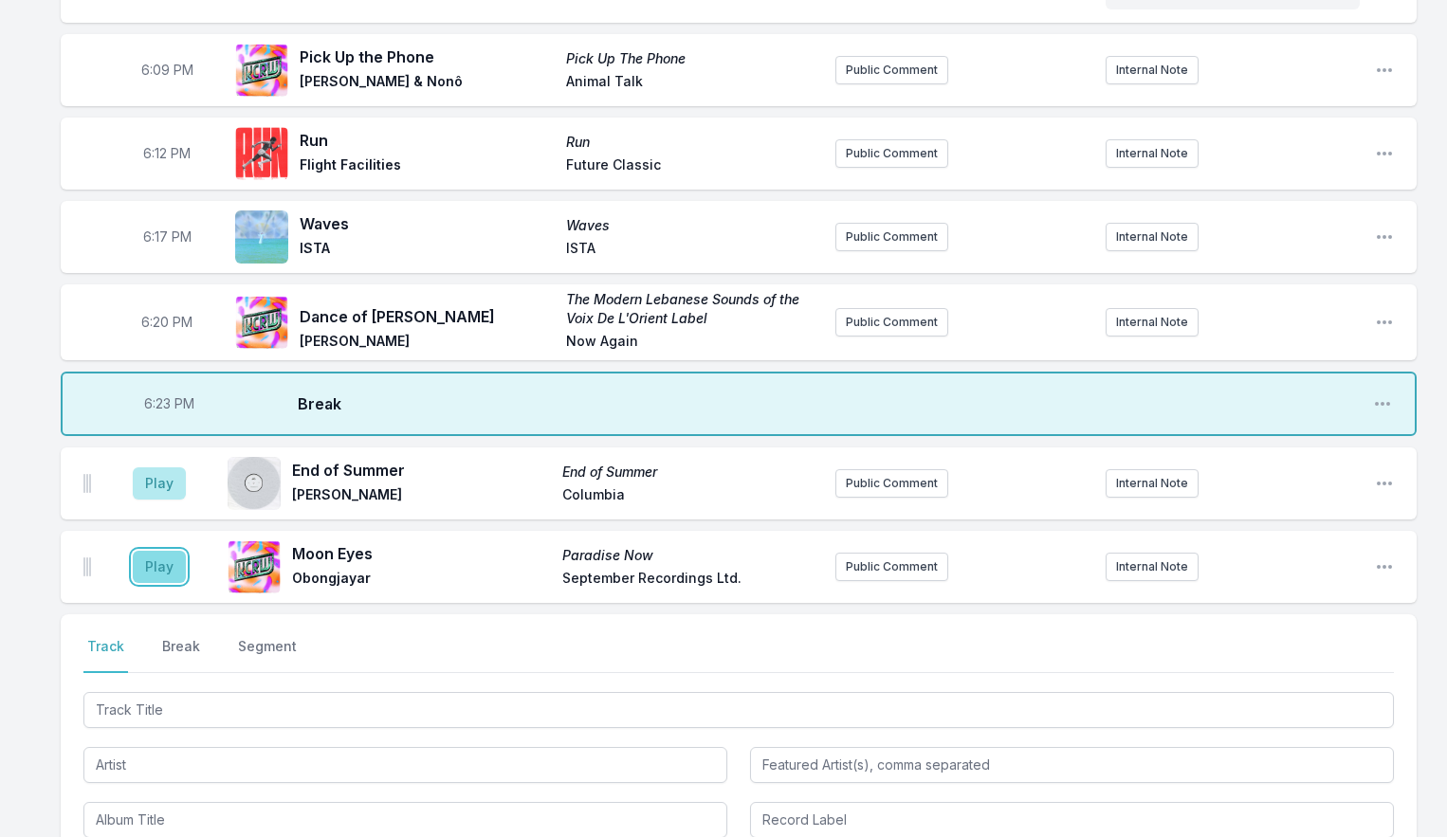
click at [156, 583] on button "Play" at bounding box center [159, 567] width 53 height 32
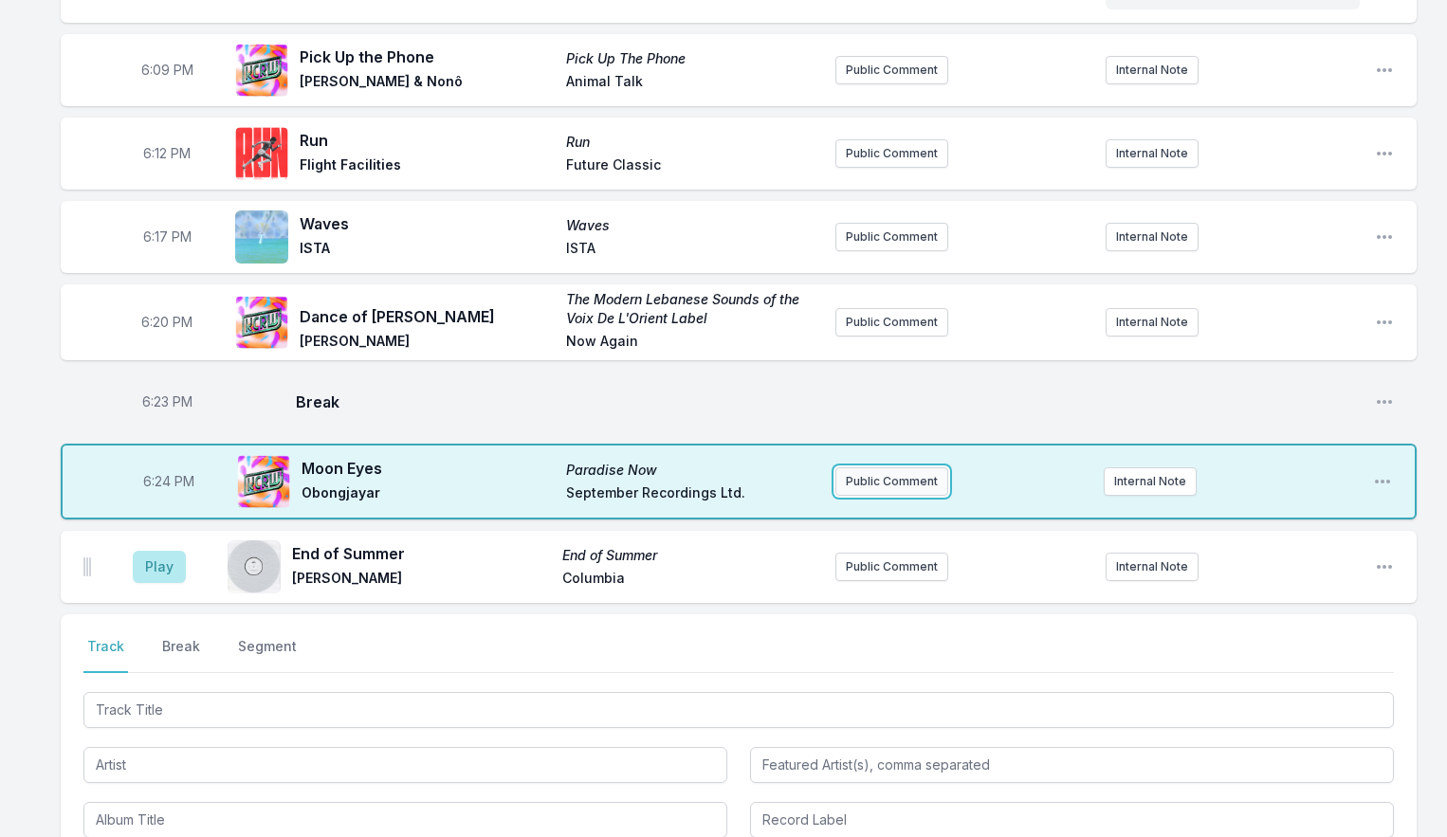
click at [876, 496] on button "Public Comment" at bounding box center [892, 482] width 113 height 28
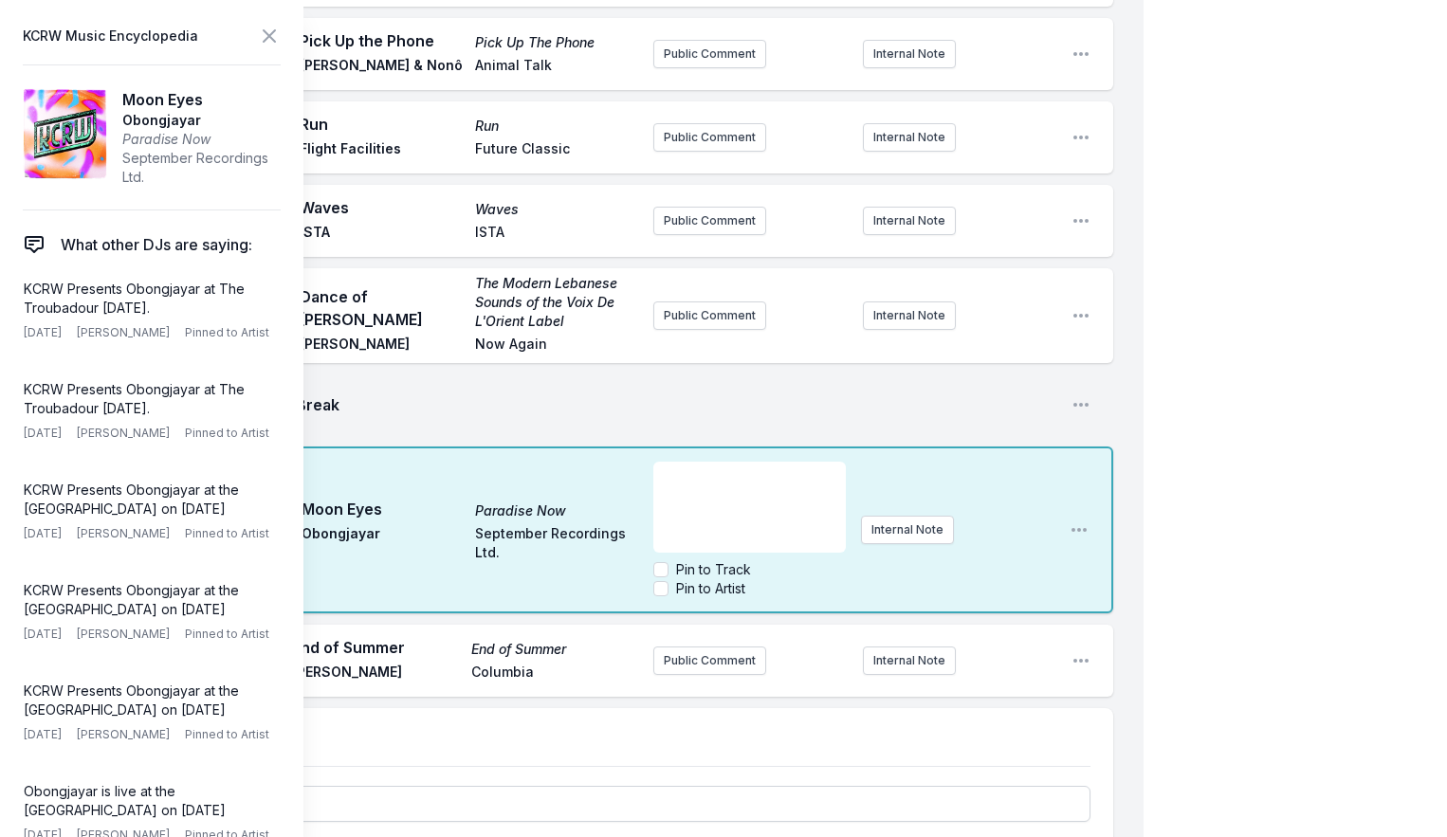
scroll to position [336, 0]
drag, startPoint x: 665, startPoint y: 493, endPoint x: 756, endPoint y: 486, distance: 91.4
click at [754, 492] on span "Check out our live session with [PERSON_NAME] on MBE [DATE]!" at bounding box center [750, 496] width 170 height 54
drag, startPoint x: 744, startPoint y: 538, endPoint x: 767, endPoint y: 568, distance: 38.5
click at [766, 552] on div "Tune into MBE this week [DATE] to hear our live session with [PERSON_NAME] on M…" at bounding box center [749, 506] width 193 height 91
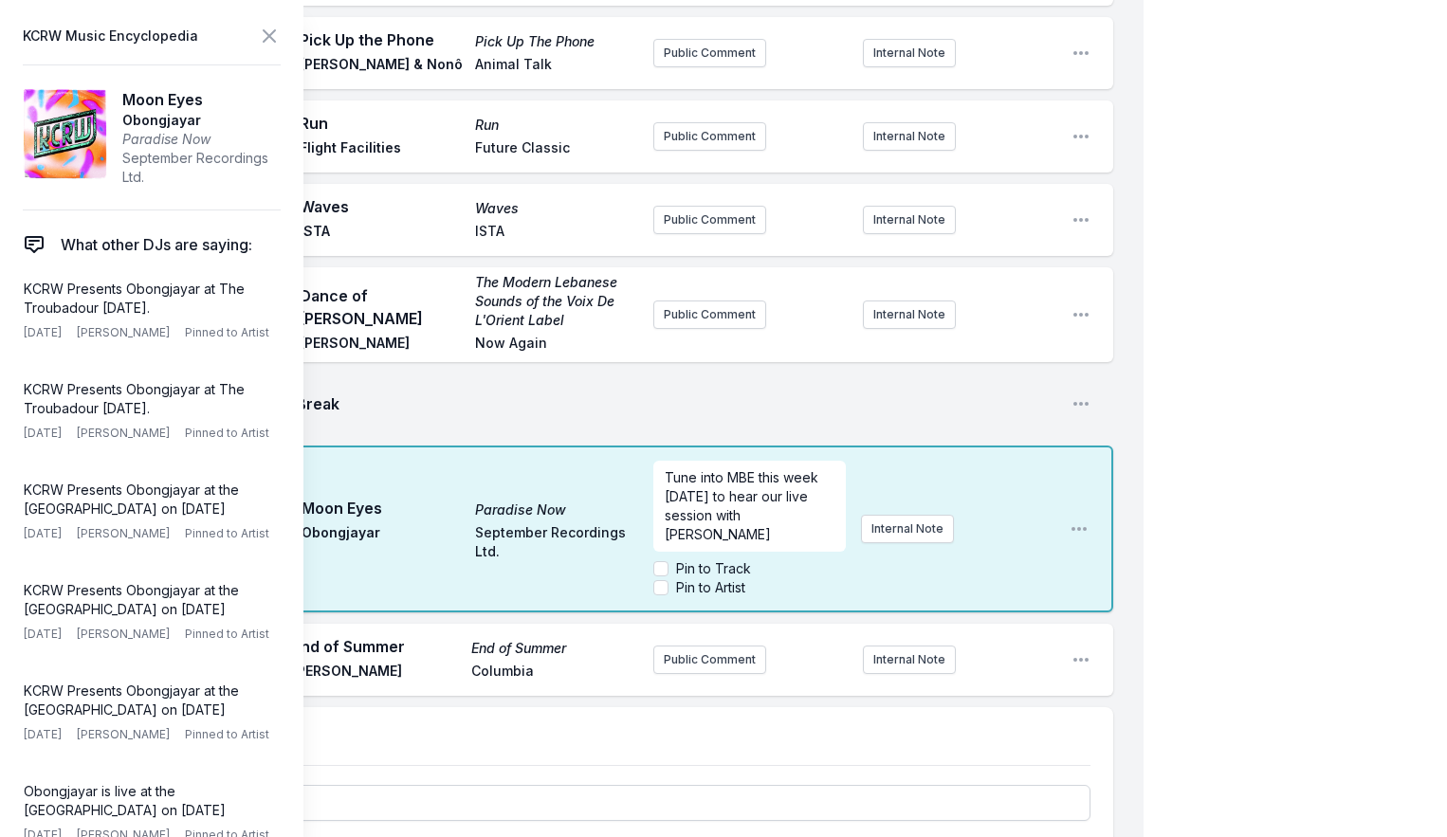
scroll to position [0, 0]
click at [655, 596] on input "Pin to Artist" at bounding box center [660, 587] width 15 height 15
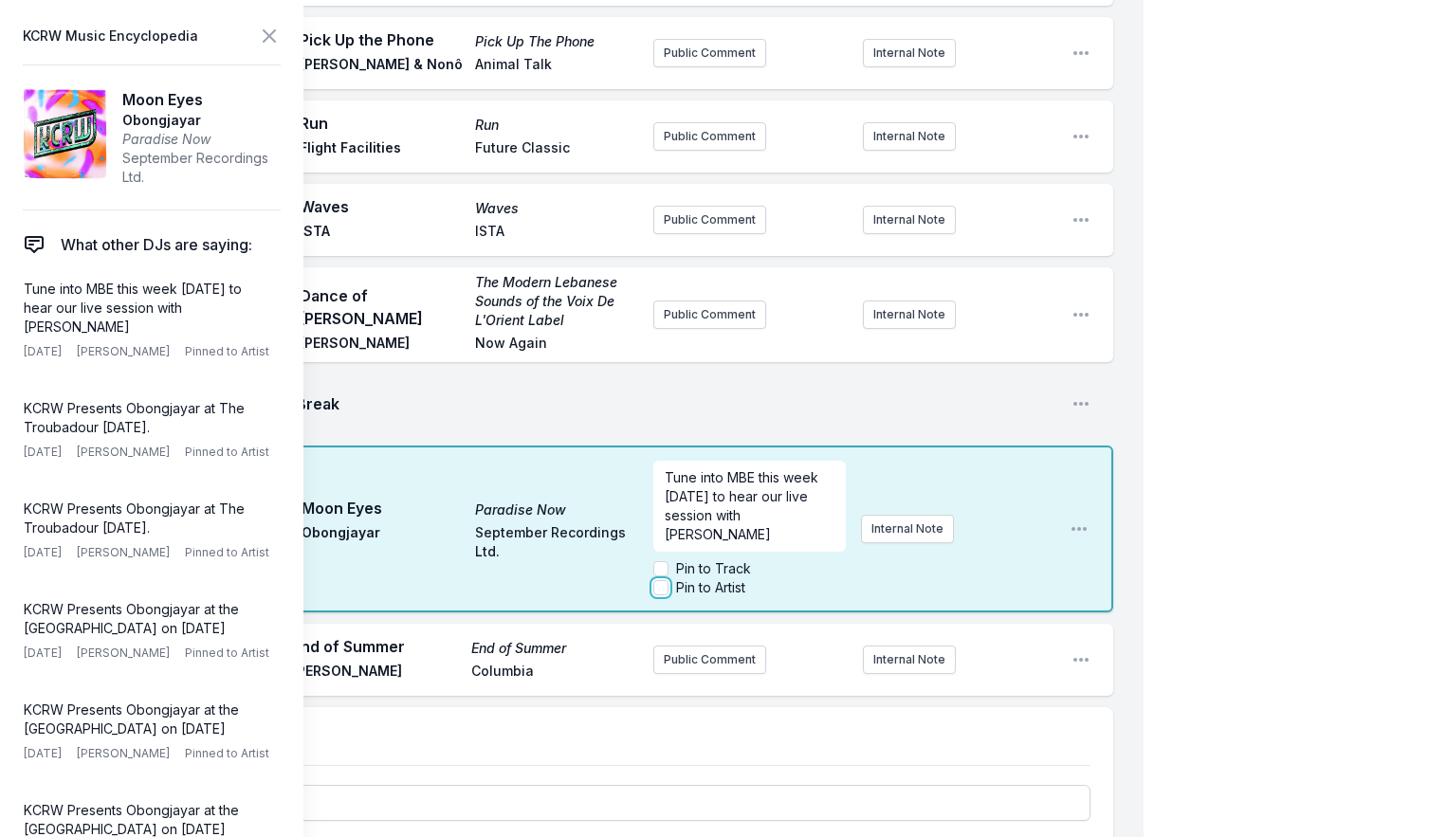
checkbox input "true"
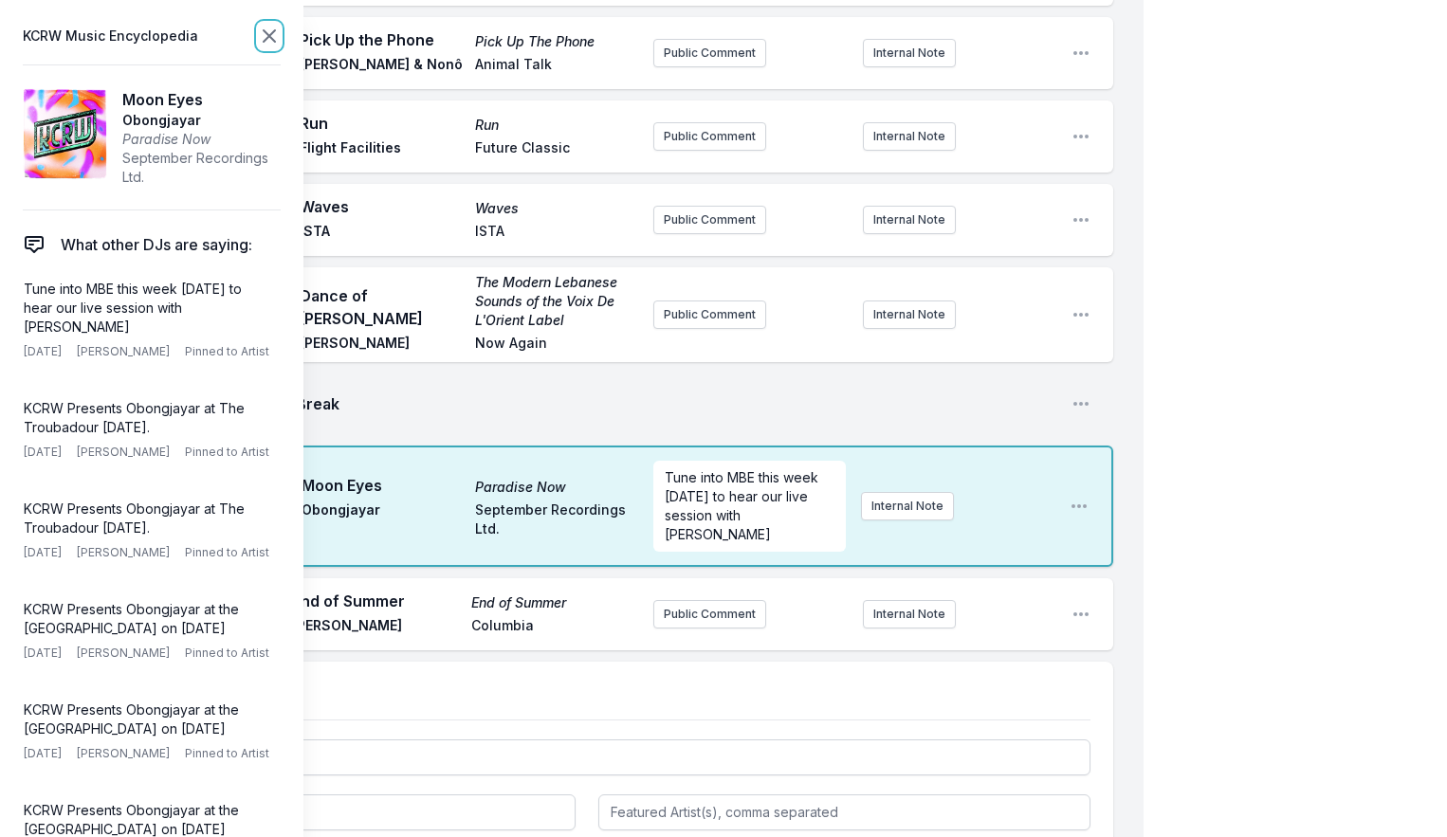
click at [266, 41] on icon at bounding box center [269, 36] width 23 height 23
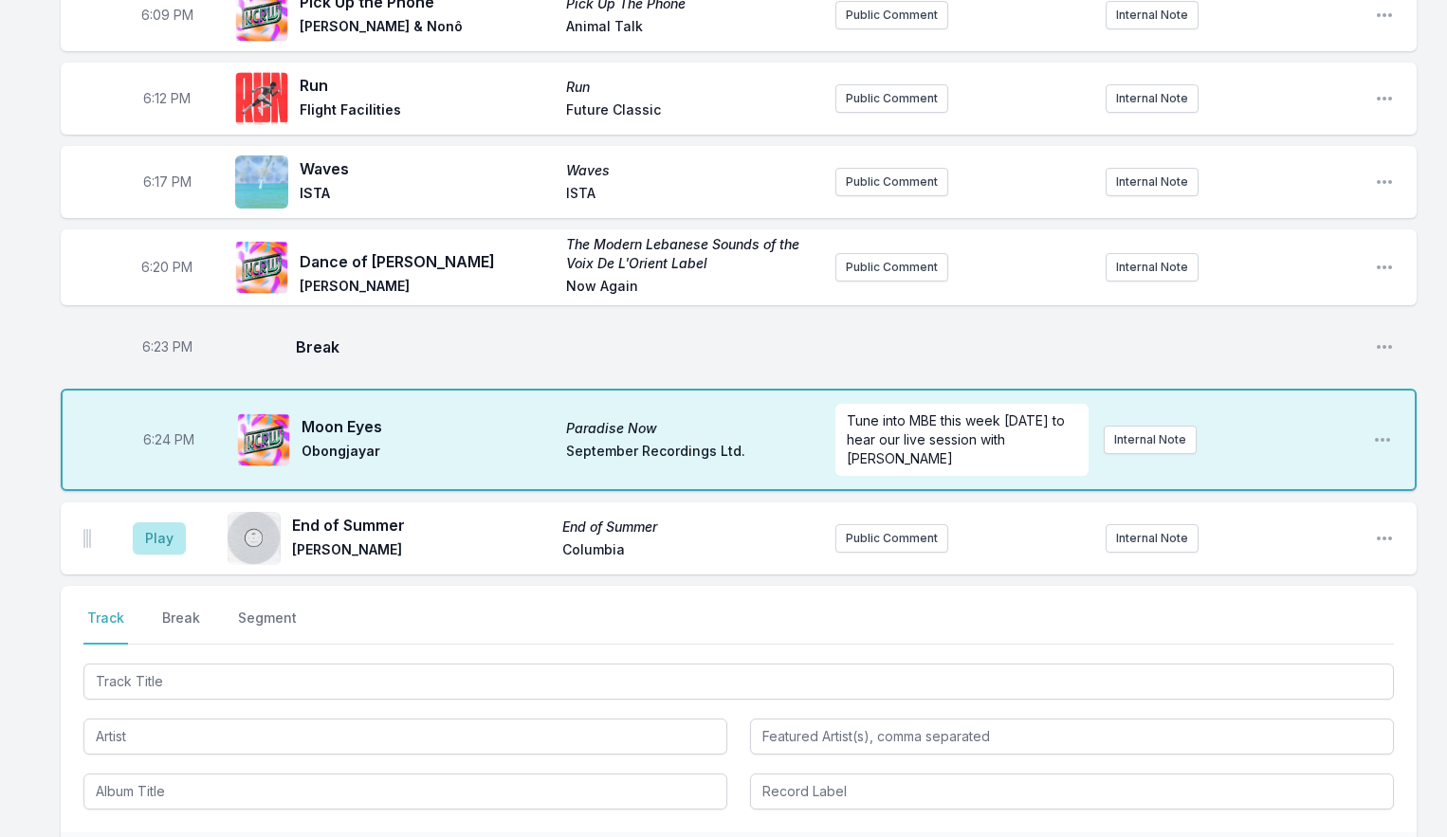
scroll to position [331, 0]
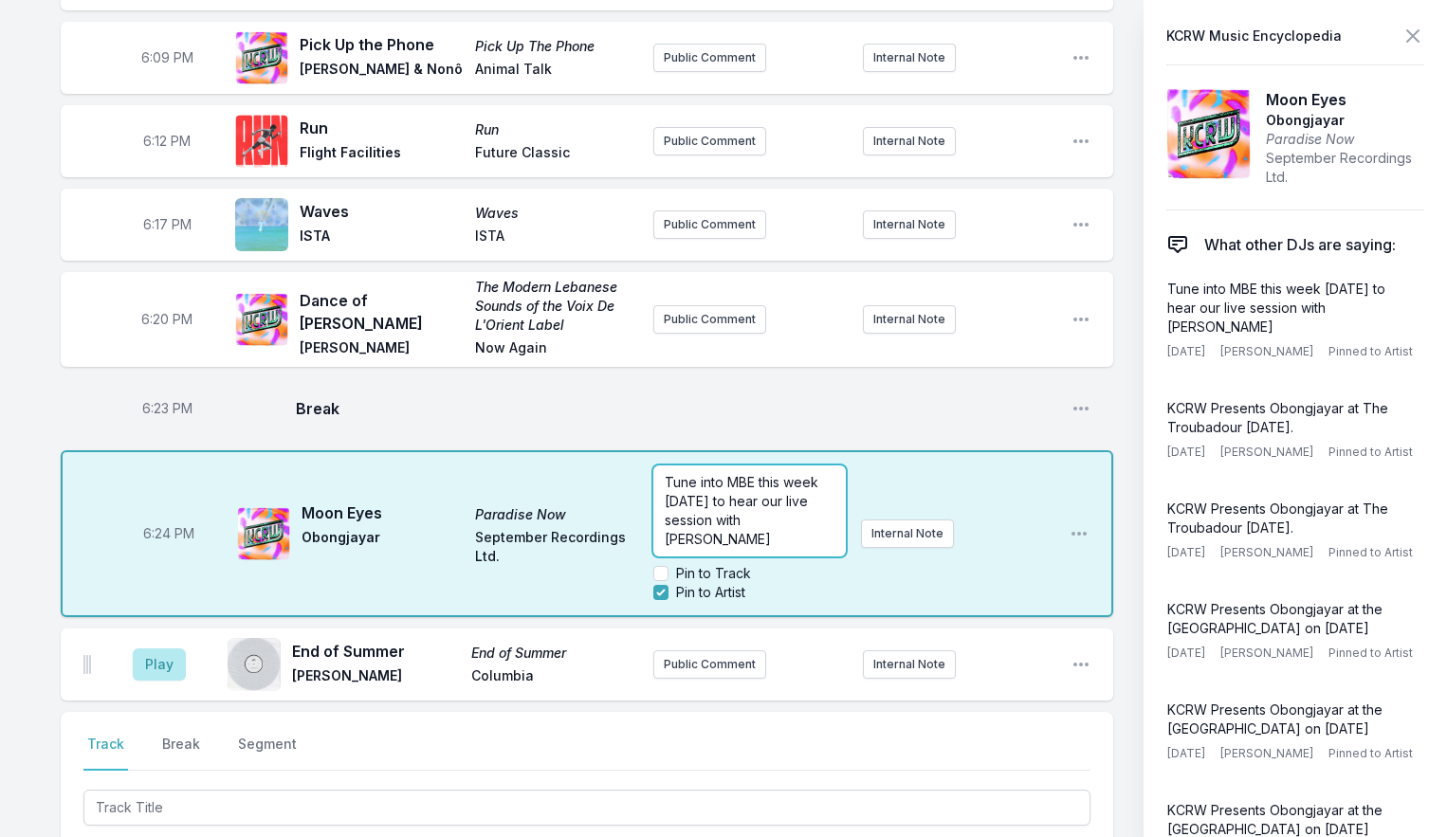
click at [836, 473] on p "Tune into MBE this week [DATE] to hear our live session with [PERSON_NAME]" at bounding box center [750, 511] width 171 height 76
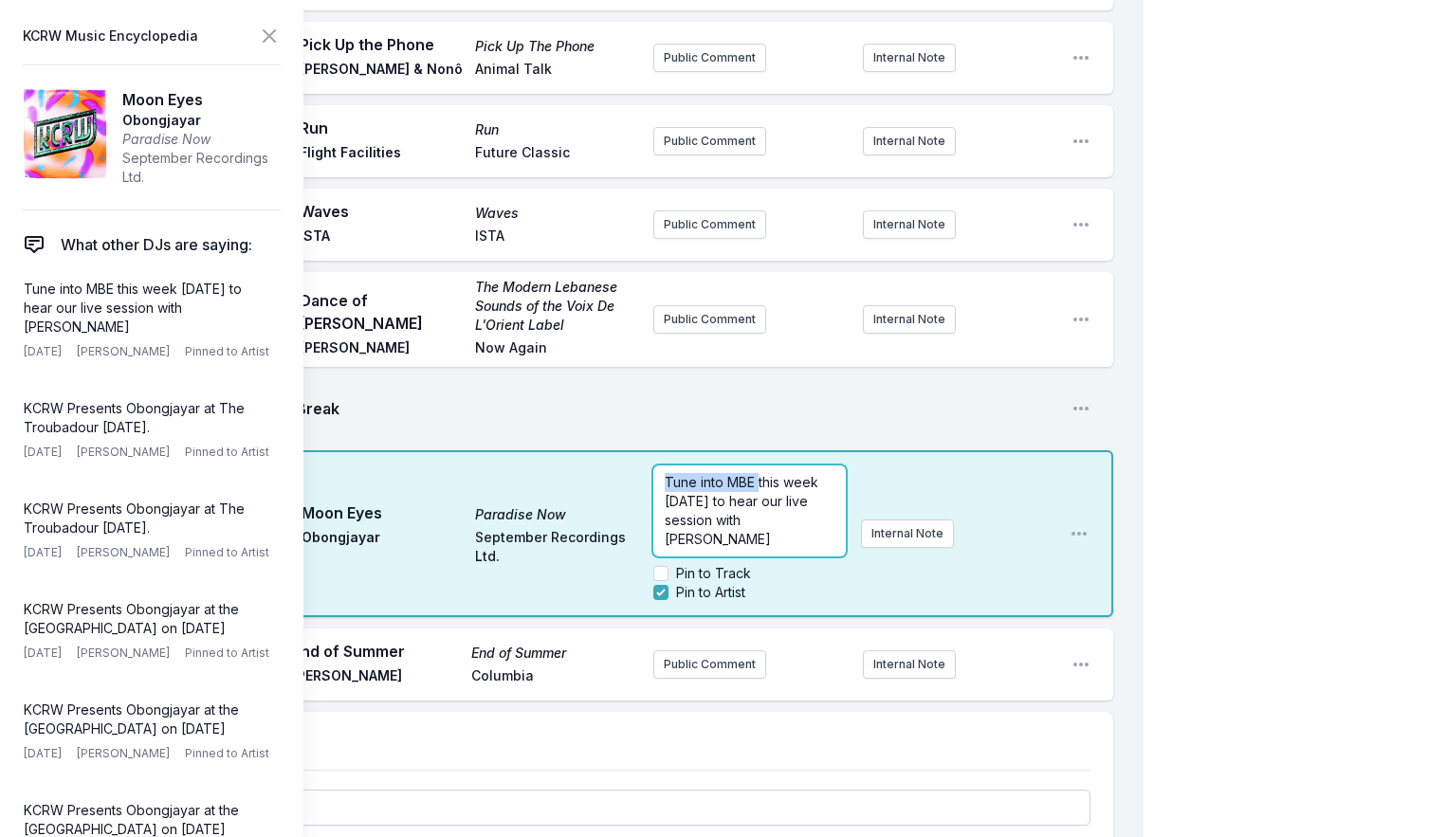
drag, startPoint x: 758, startPoint y: 501, endPoint x: 579, endPoint y: 498, distance: 178.3
click at [580, 498] on div "6:24 PM Moon Eyes Paradise Now Obongjayar September Recordings Ltd. Tune into M…" at bounding box center [587, 533] width 1053 height 167
click at [268, 40] on icon at bounding box center [269, 36] width 23 height 23
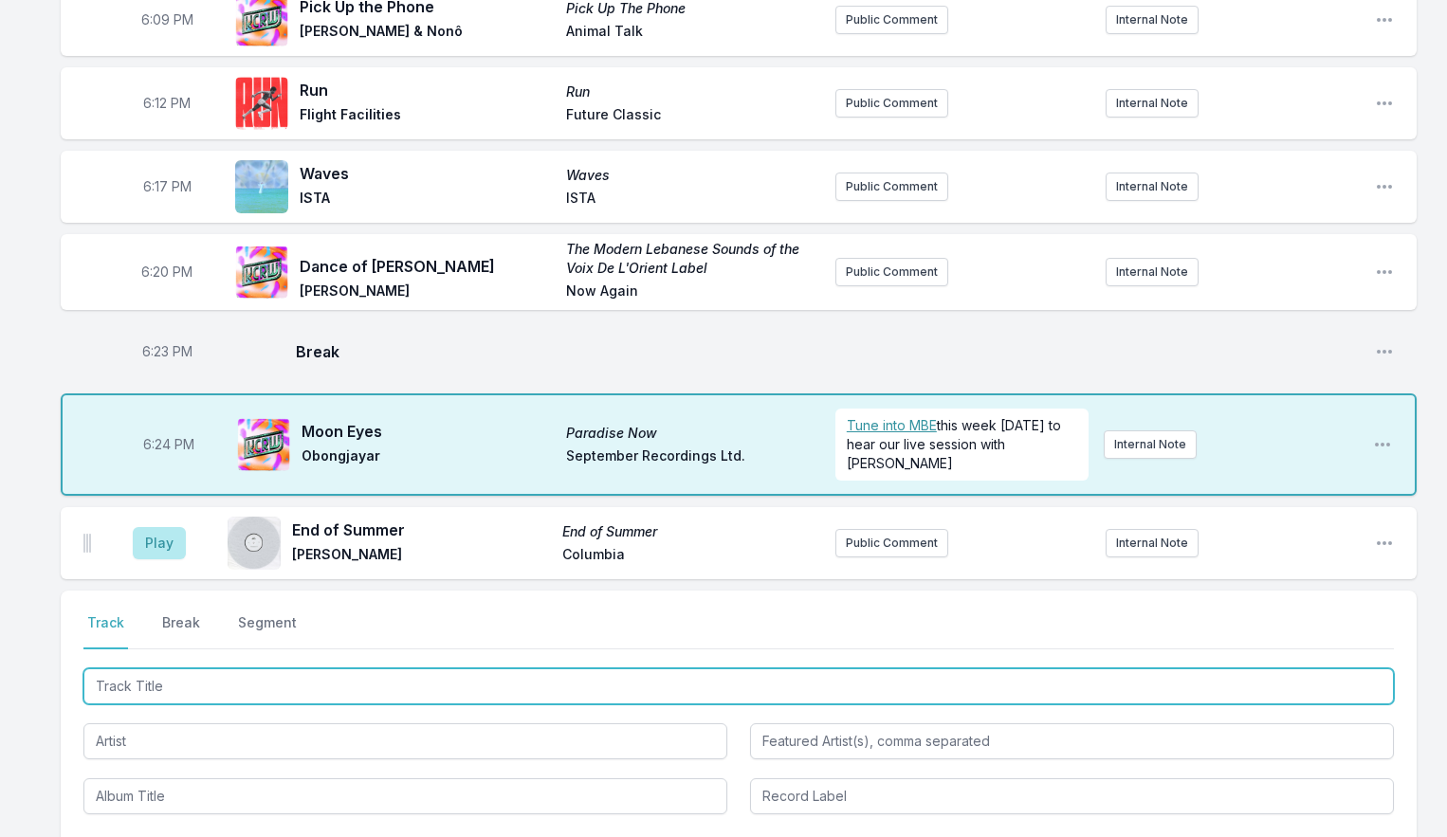
click at [231, 698] on input "Track Title" at bounding box center [738, 687] width 1311 height 36
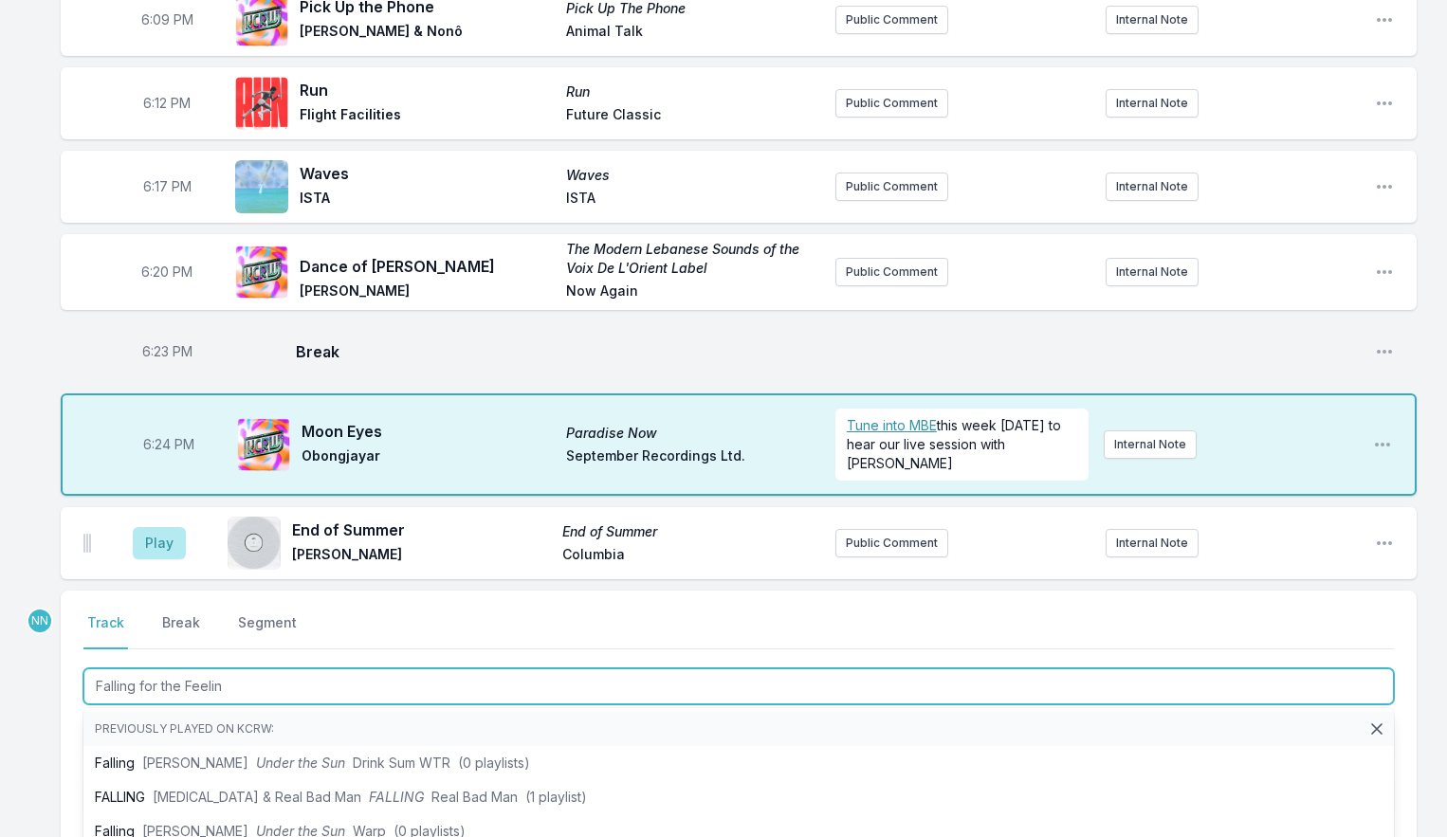
type input "Falling for the Feeling"
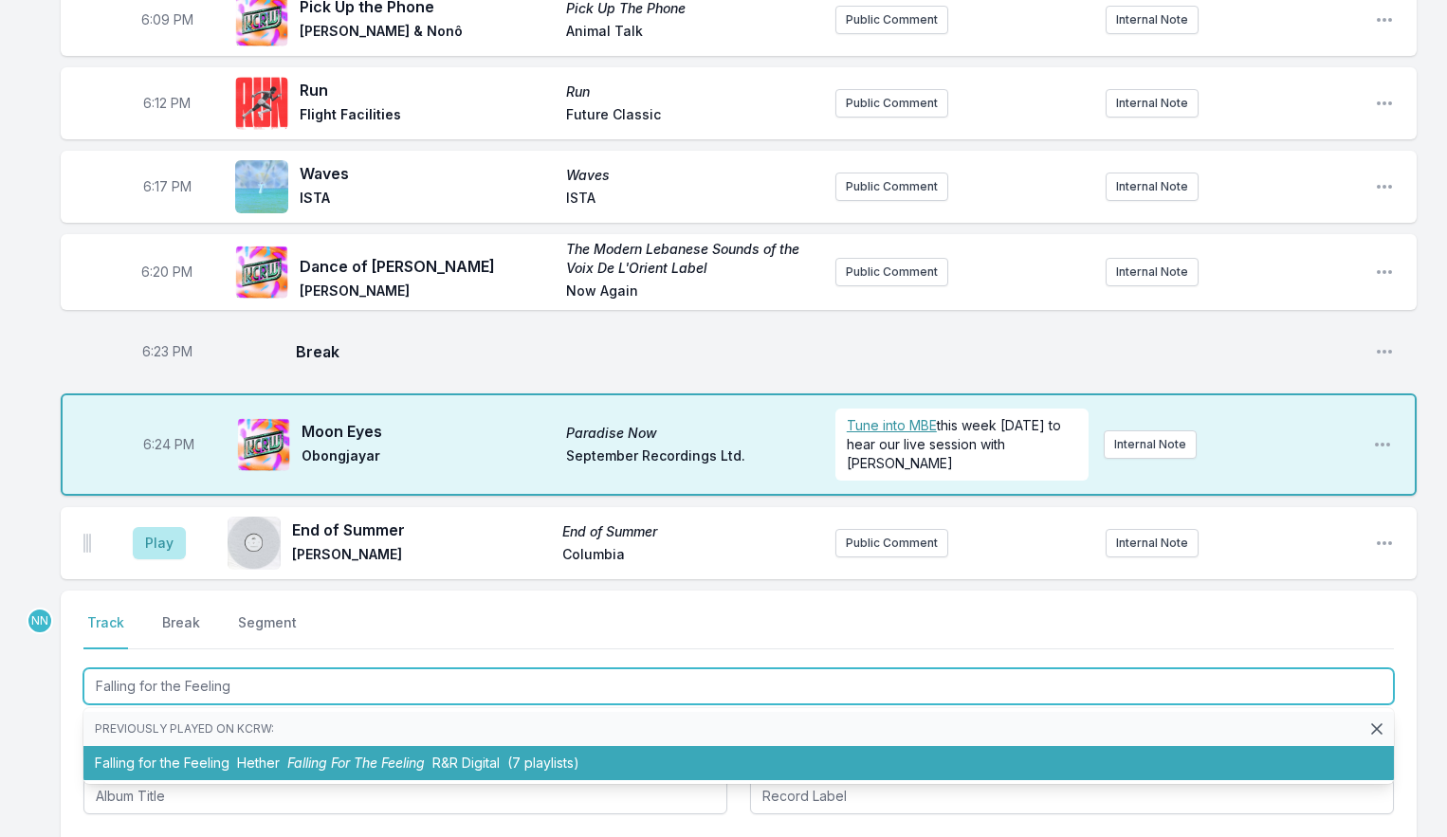
click at [207, 779] on li "Falling for the Feeling Hether Falling For The Feeling R&R Digital (7 playlists)" at bounding box center [738, 763] width 1311 height 34
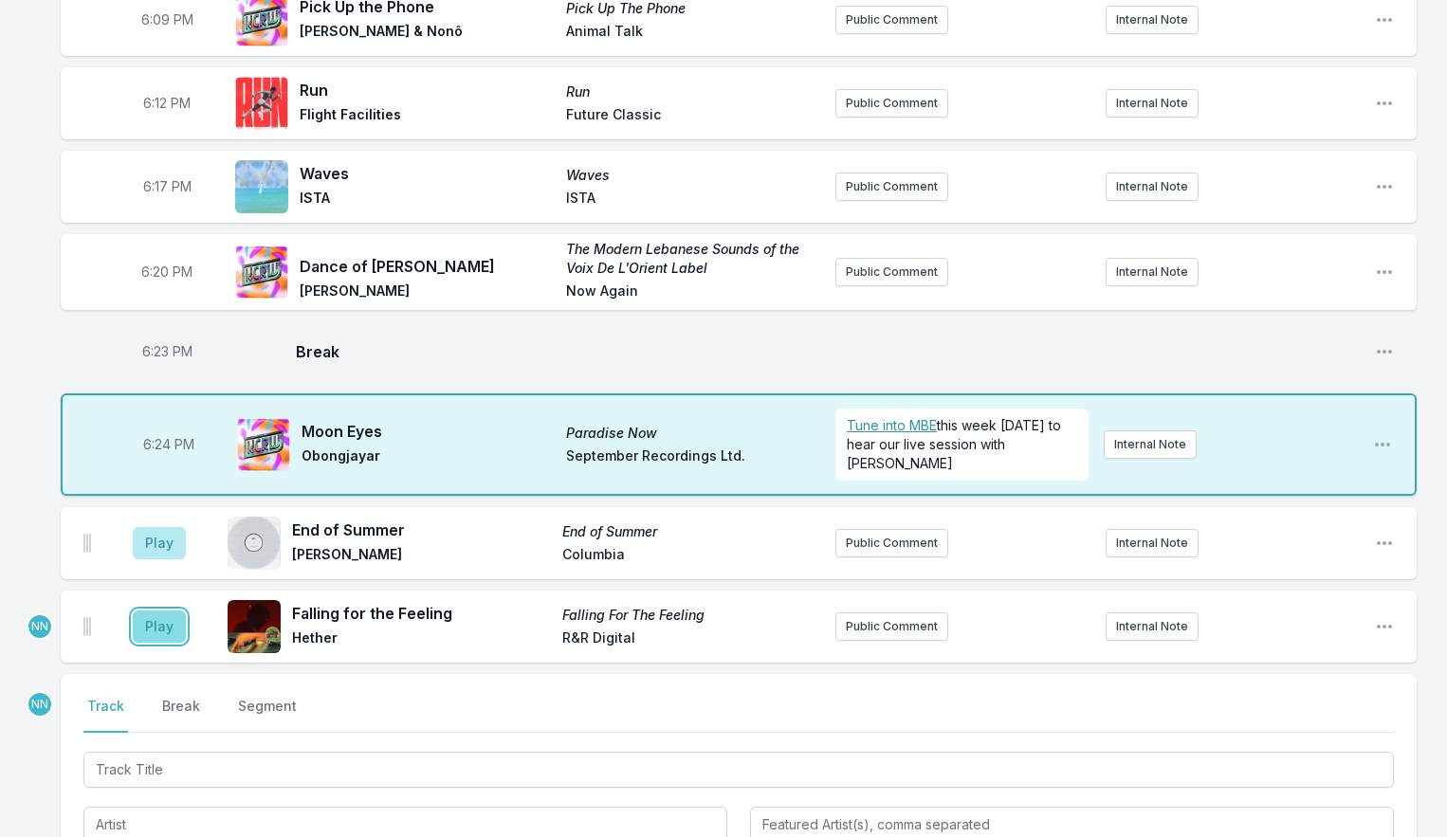
click at [165, 643] on button "Play" at bounding box center [159, 627] width 53 height 32
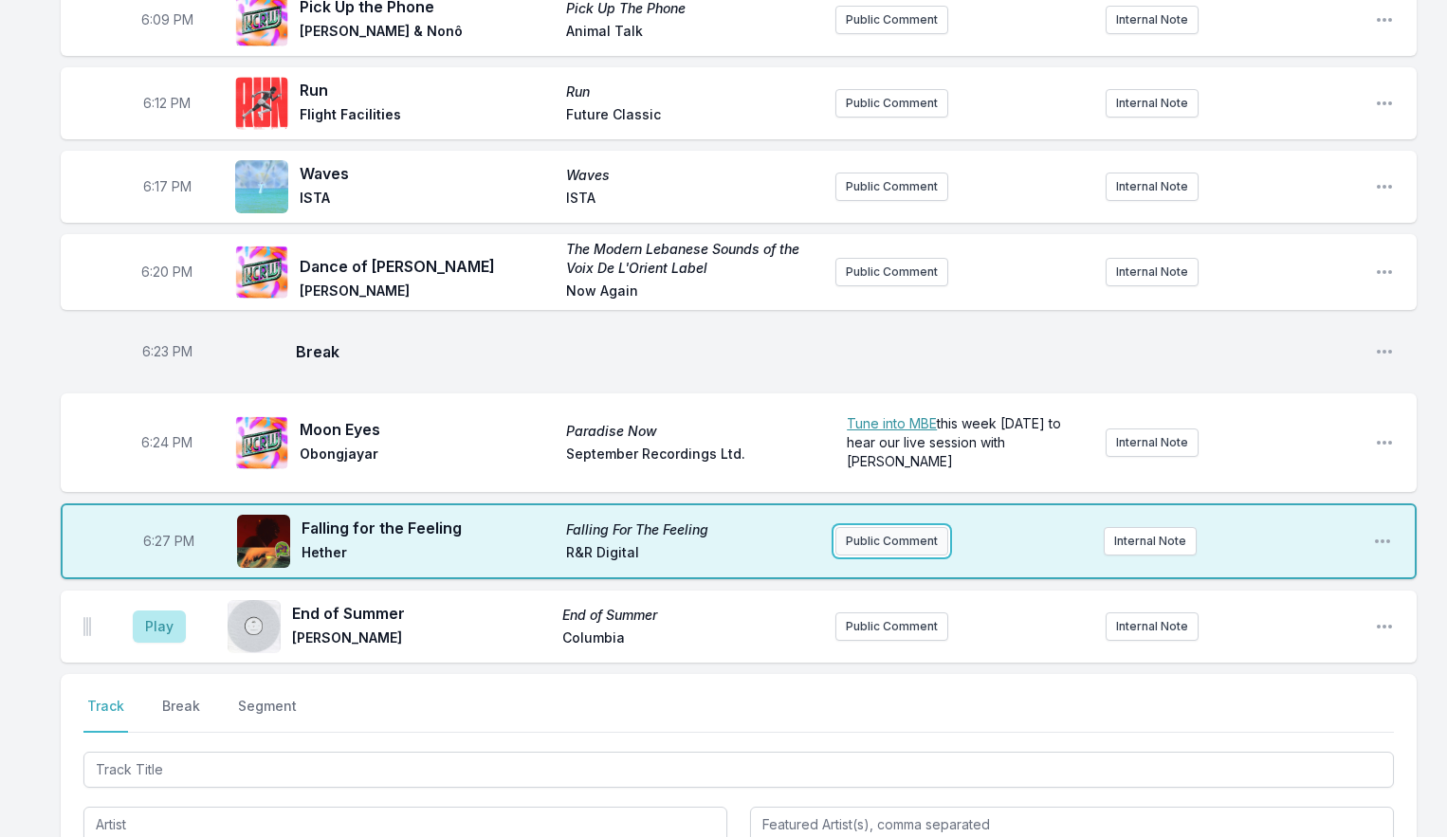
click at [857, 556] on button "Public Comment" at bounding box center [892, 541] width 113 height 28
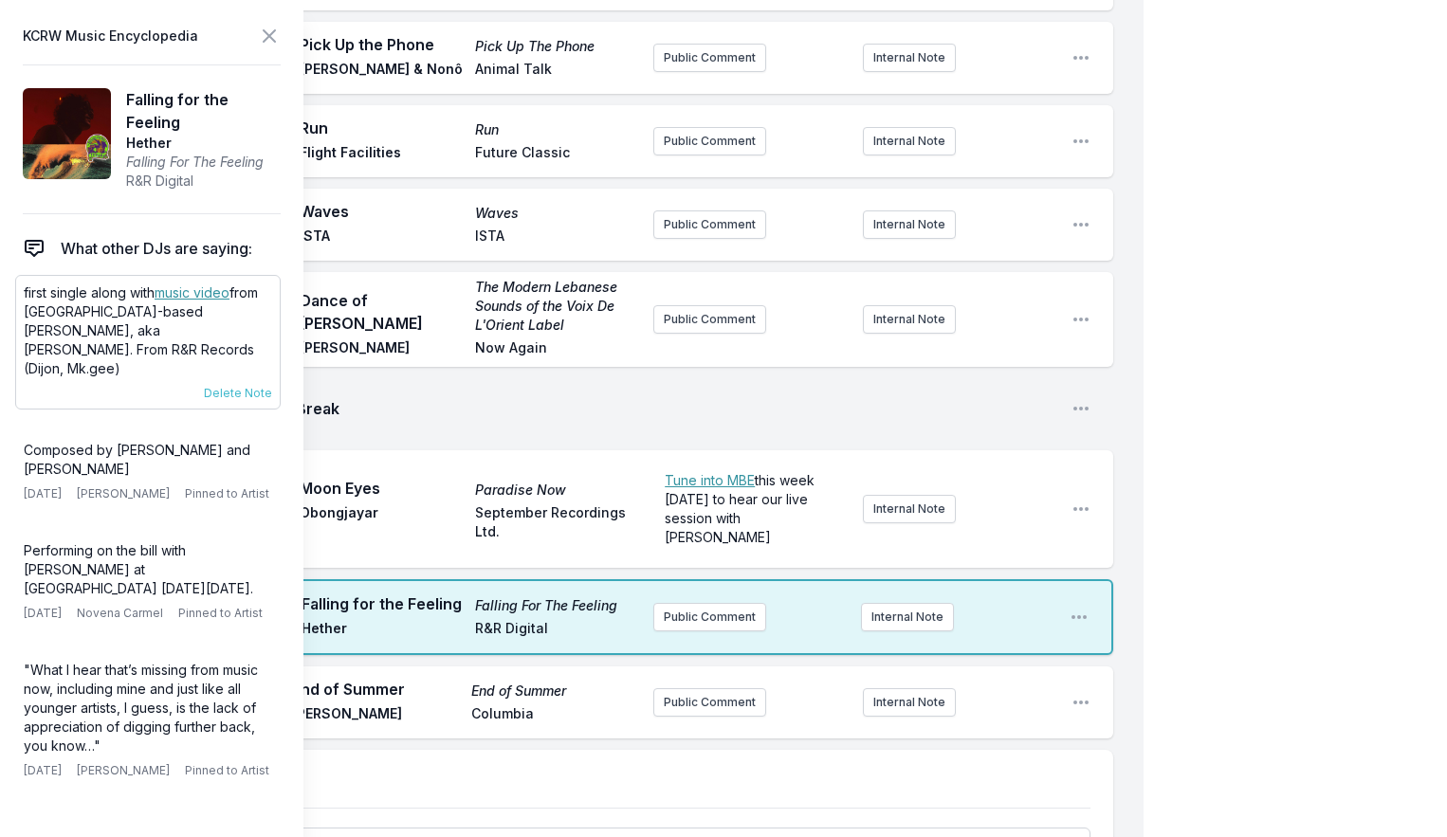
click at [70, 315] on p "first single along with music video from [GEOGRAPHIC_DATA]-based Hether, aka [P…" at bounding box center [148, 331] width 248 height 95
click at [71, 315] on p "first single along with music video from [GEOGRAPHIC_DATA]-based Hether, aka [P…" at bounding box center [148, 331] width 248 height 95
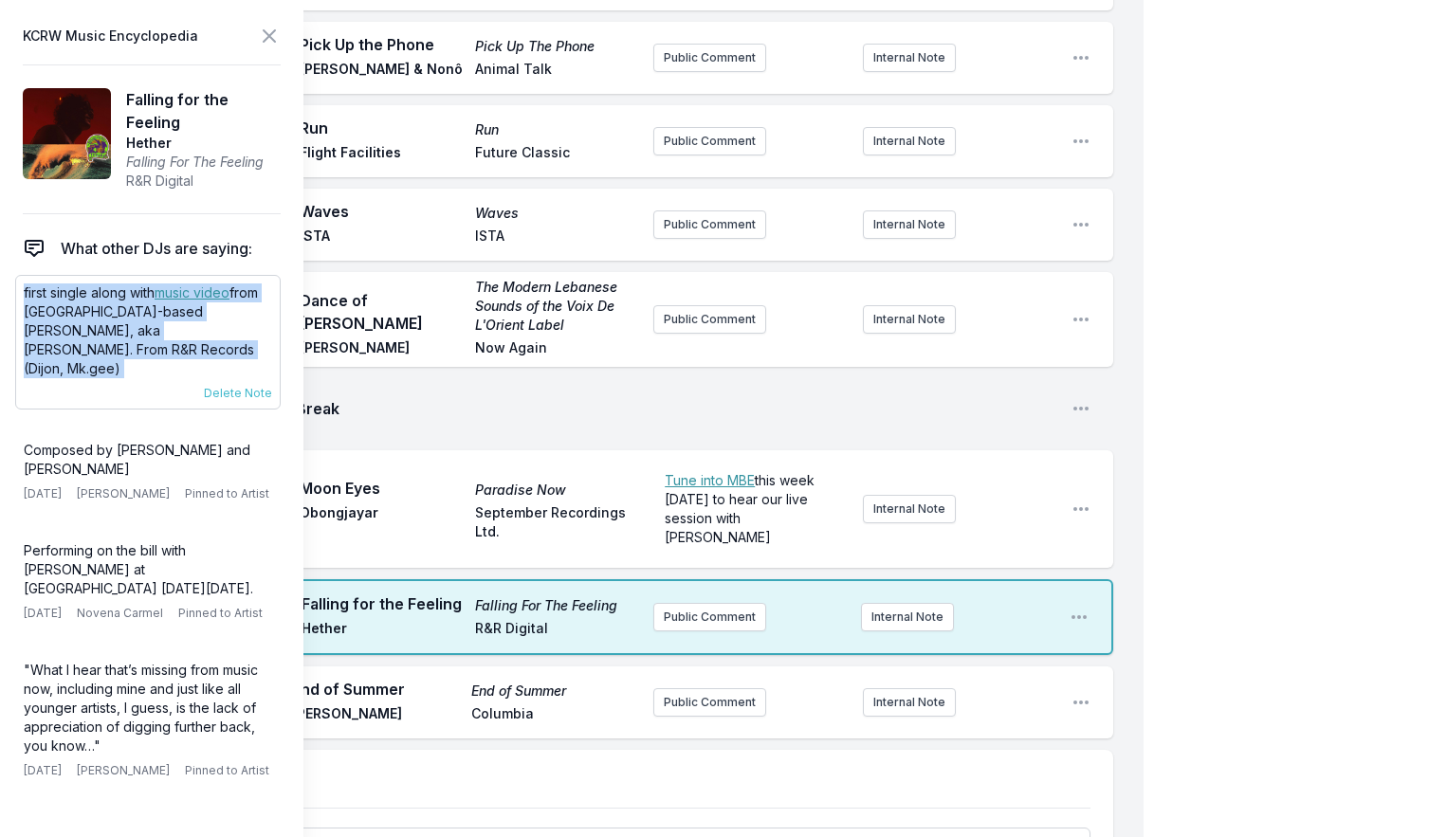
click at [71, 315] on p "first single along with music video from [GEOGRAPHIC_DATA]-based Hether, aka [P…" at bounding box center [148, 331] width 248 height 95
copy div "first single along with music video from [GEOGRAPHIC_DATA]-based Hether, aka [P…"
click at [263, 40] on icon at bounding box center [269, 36] width 23 height 23
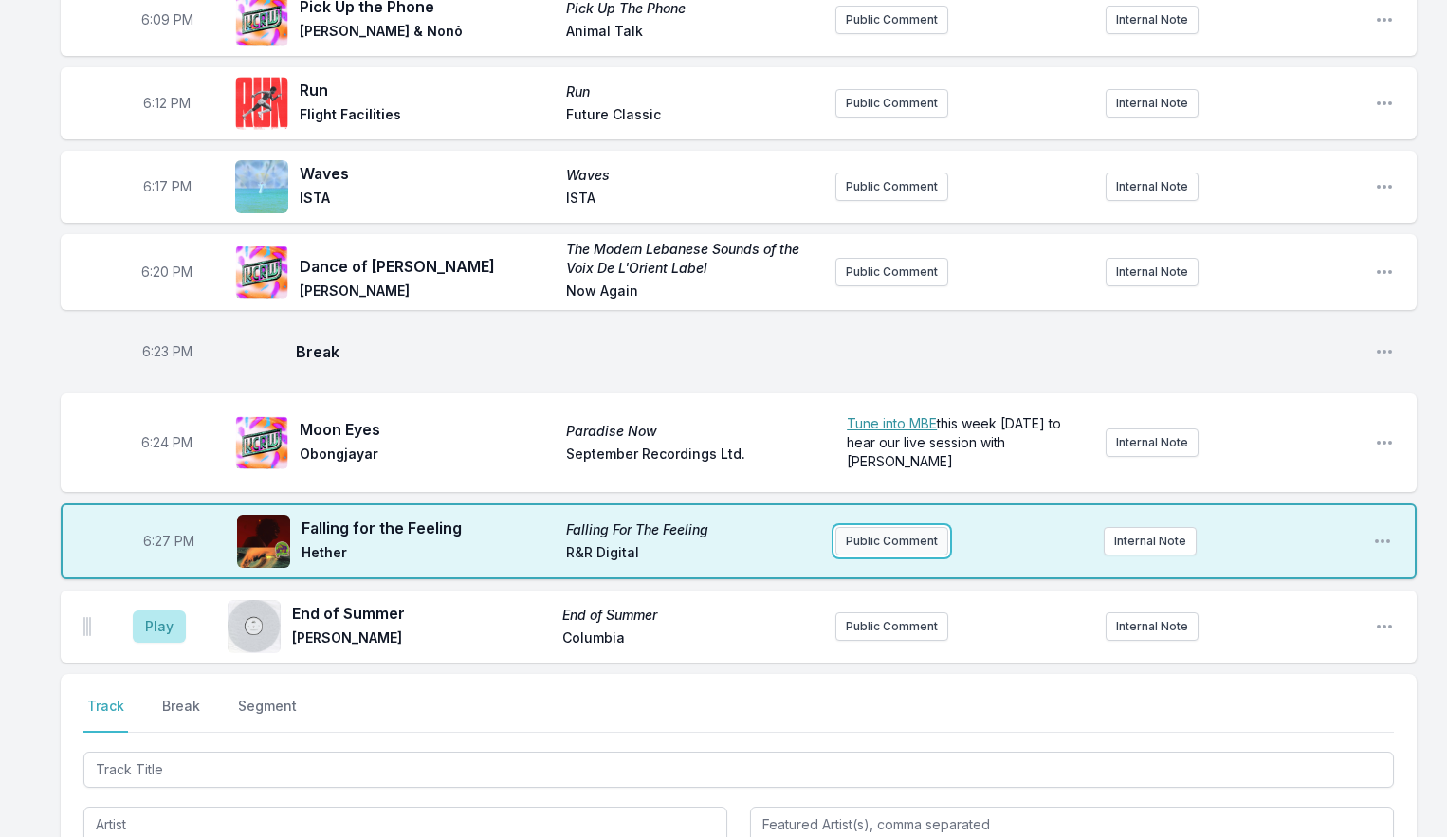
click at [852, 556] on button "Public Comment" at bounding box center [892, 541] width 113 height 28
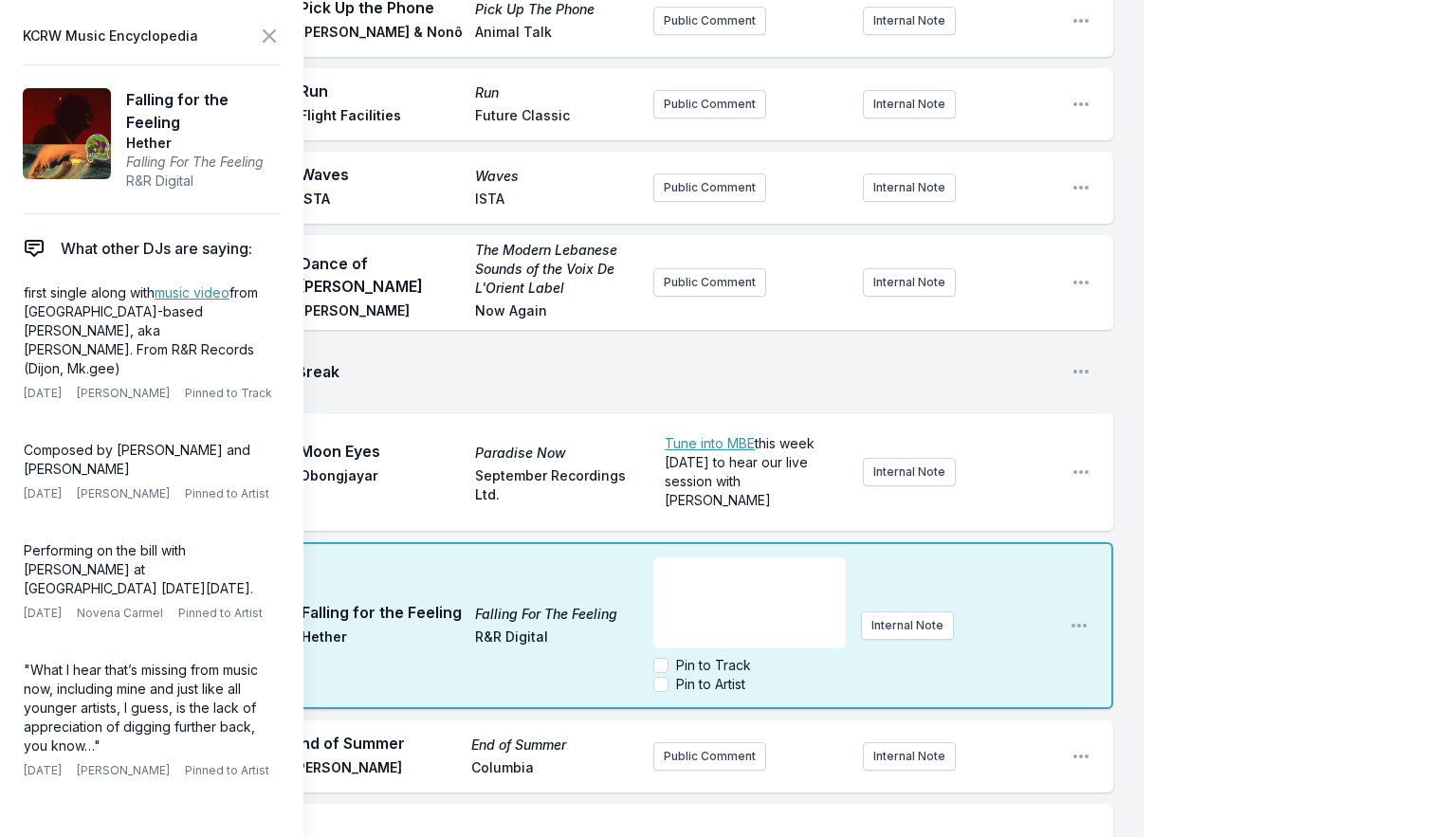
scroll to position [76, 0]
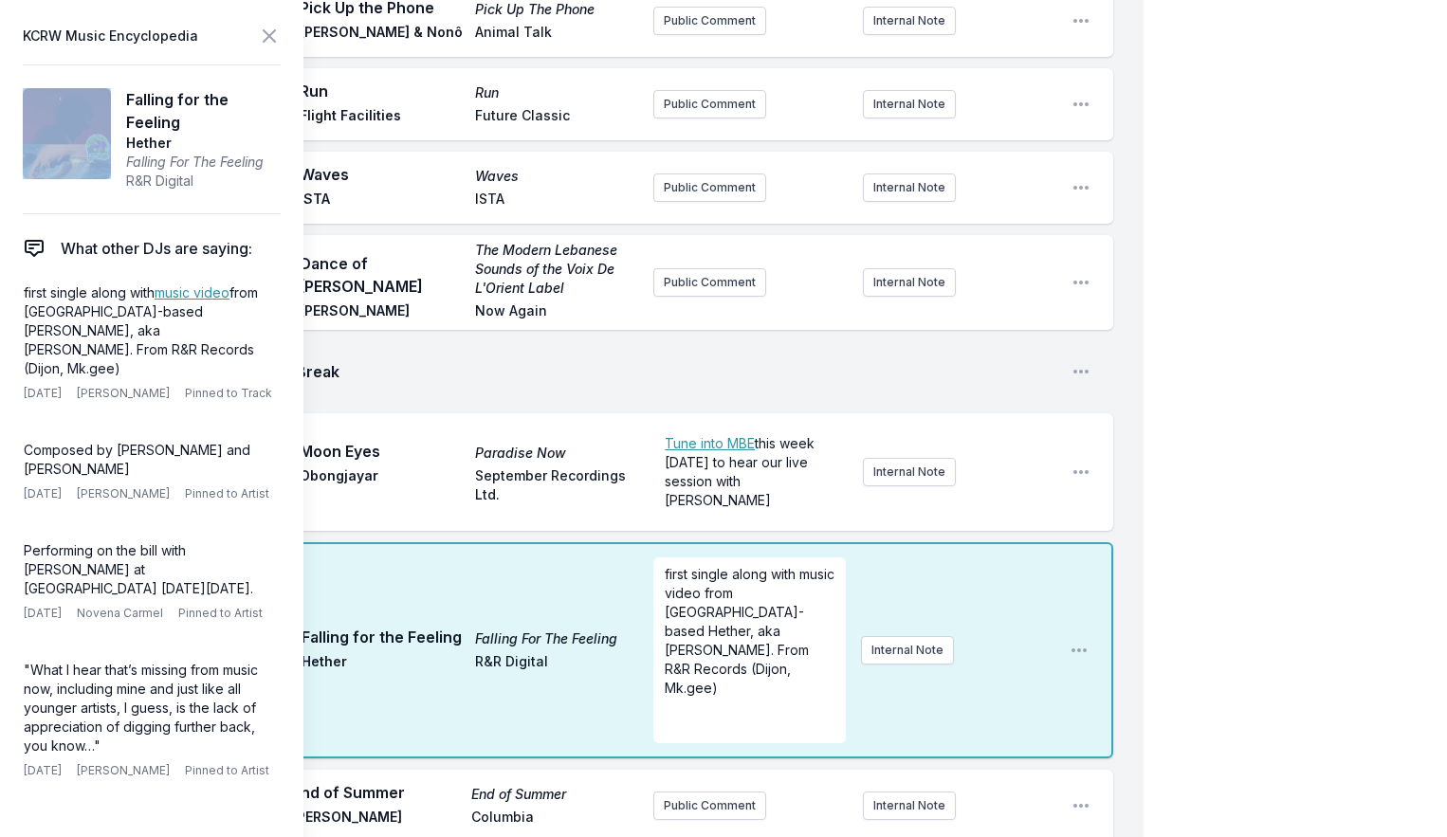
click at [272, 49] on aside "KCRW Music Encyclopedia Falling for the Feeling Hether Falling For The Feeling …" at bounding box center [151, 418] width 303 height 837
click at [266, 32] on icon at bounding box center [269, 35] width 11 height 11
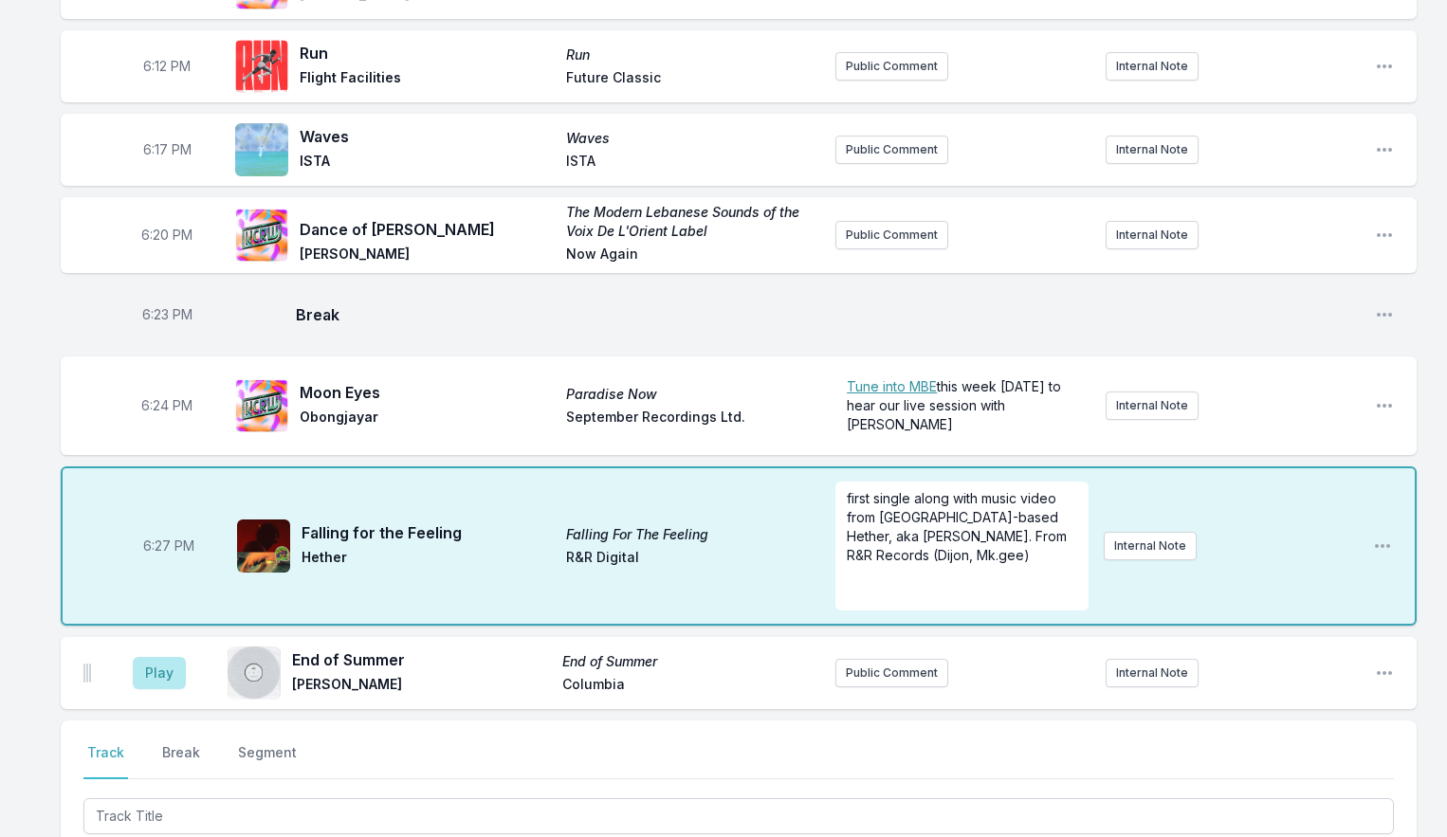
scroll to position [394, 0]
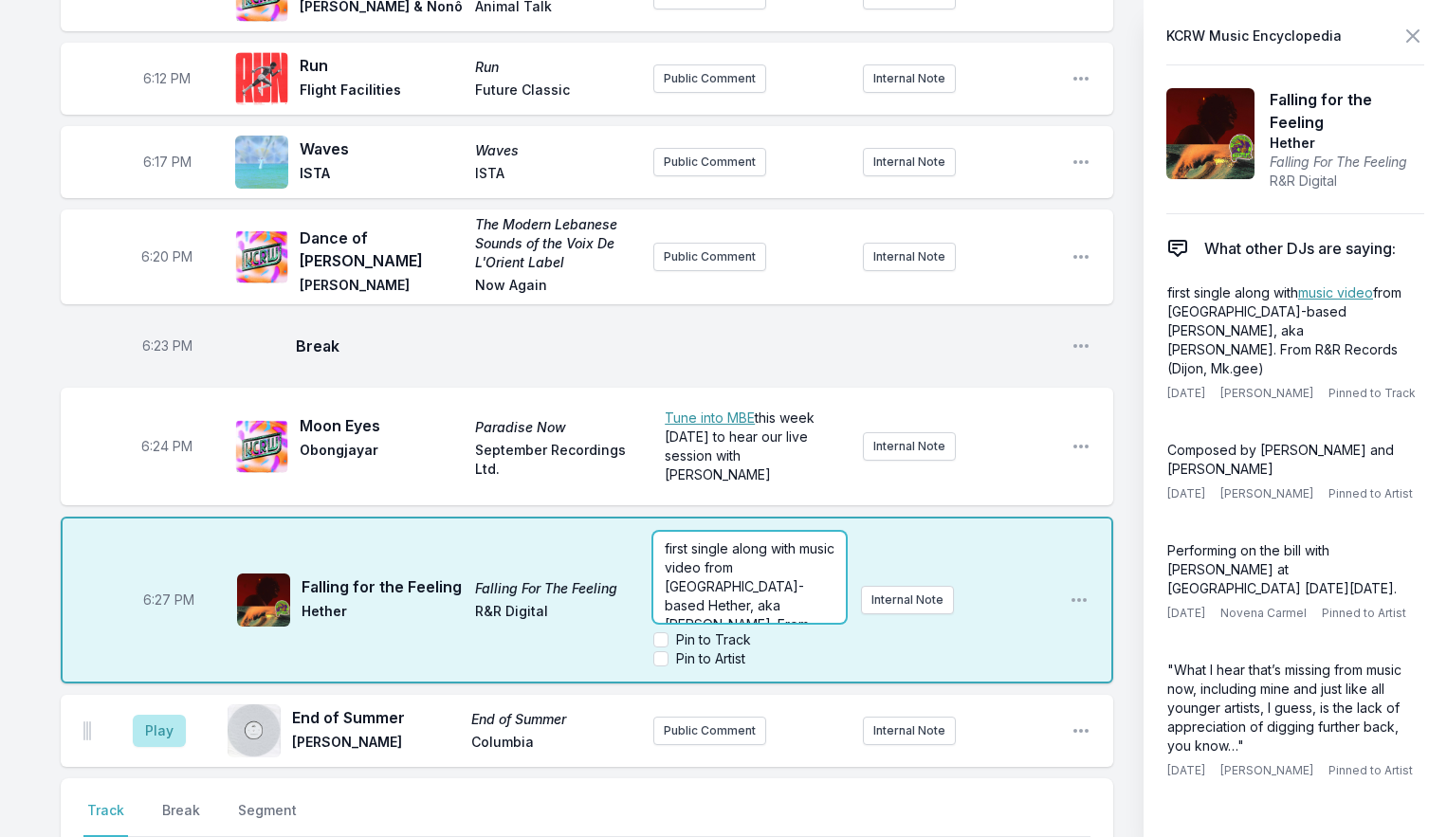
click at [838, 541] on span "first single along with music video from [GEOGRAPHIC_DATA]-based Hether, aka [P…" at bounding box center [752, 606] width 174 height 130
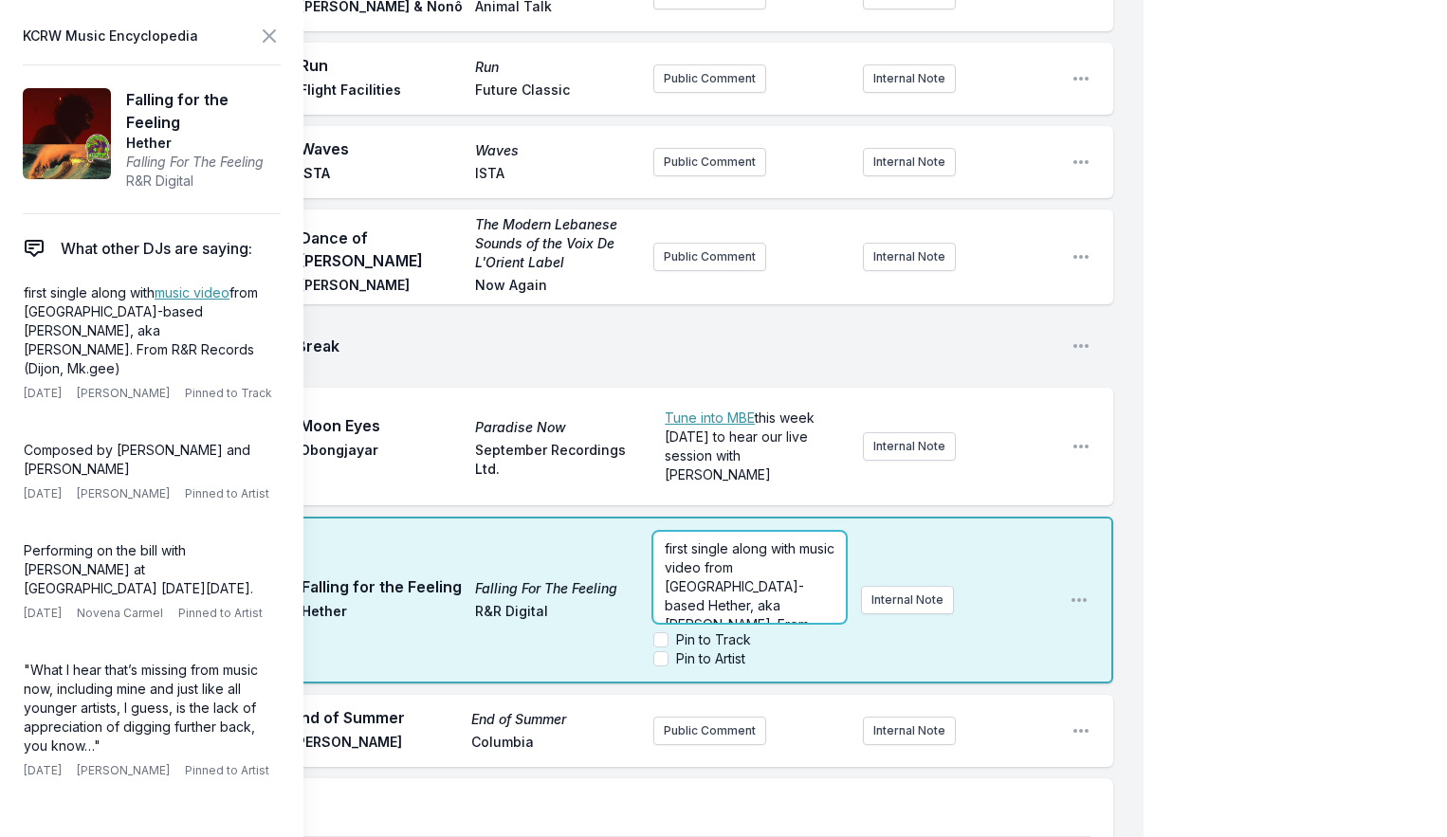
click at [735, 568] on span "first single along with music video from [GEOGRAPHIC_DATA]-based Hether, aka [P…" at bounding box center [752, 606] width 174 height 130
click at [806, 590] on span "first single along with music video from [GEOGRAPHIC_DATA]-based Hether, aka [P…" at bounding box center [752, 571] width 174 height 130
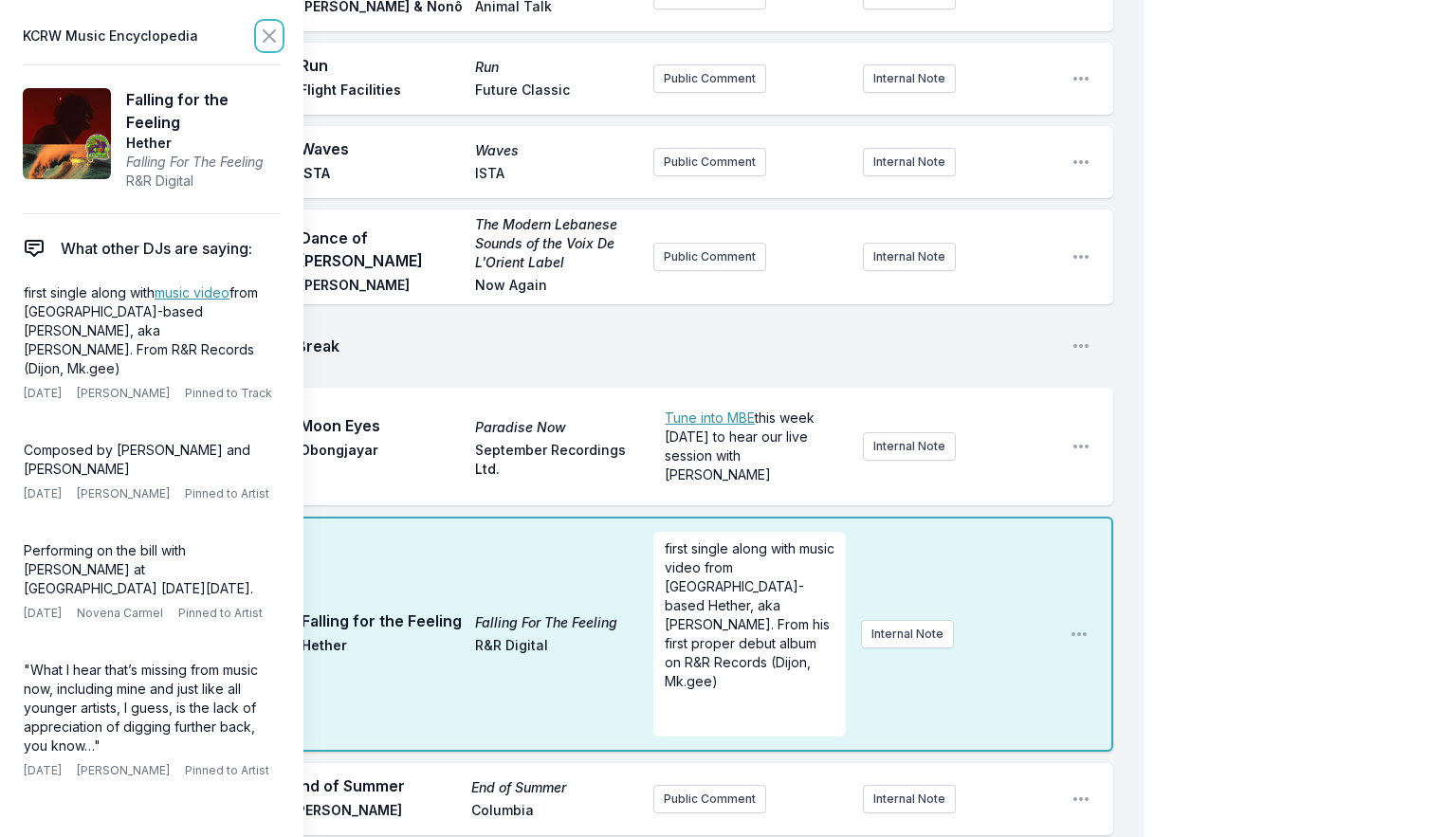
click at [274, 38] on icon at bounding box center [269, 36] width 23 height 23
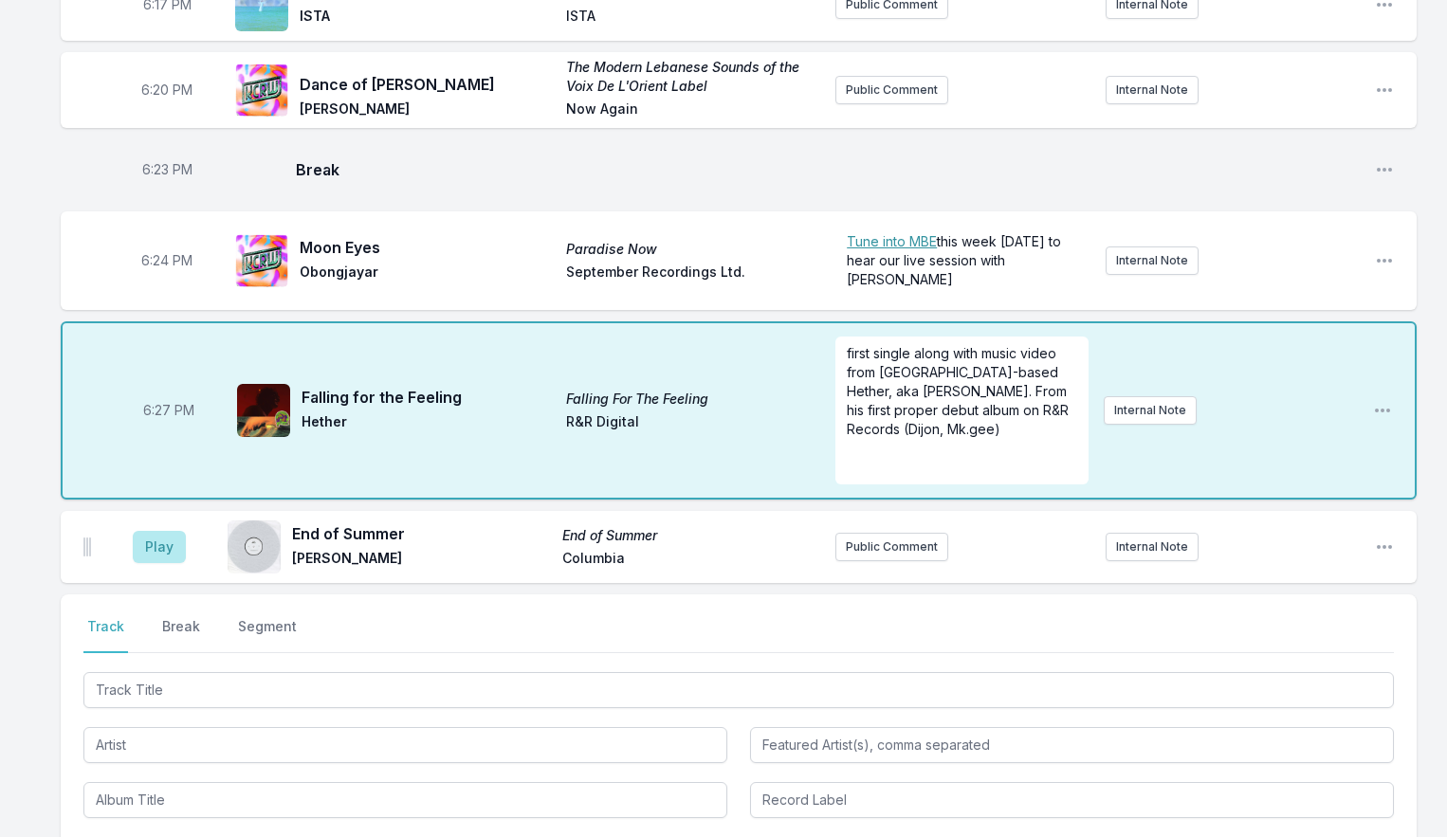
scroll to position [517, 0]
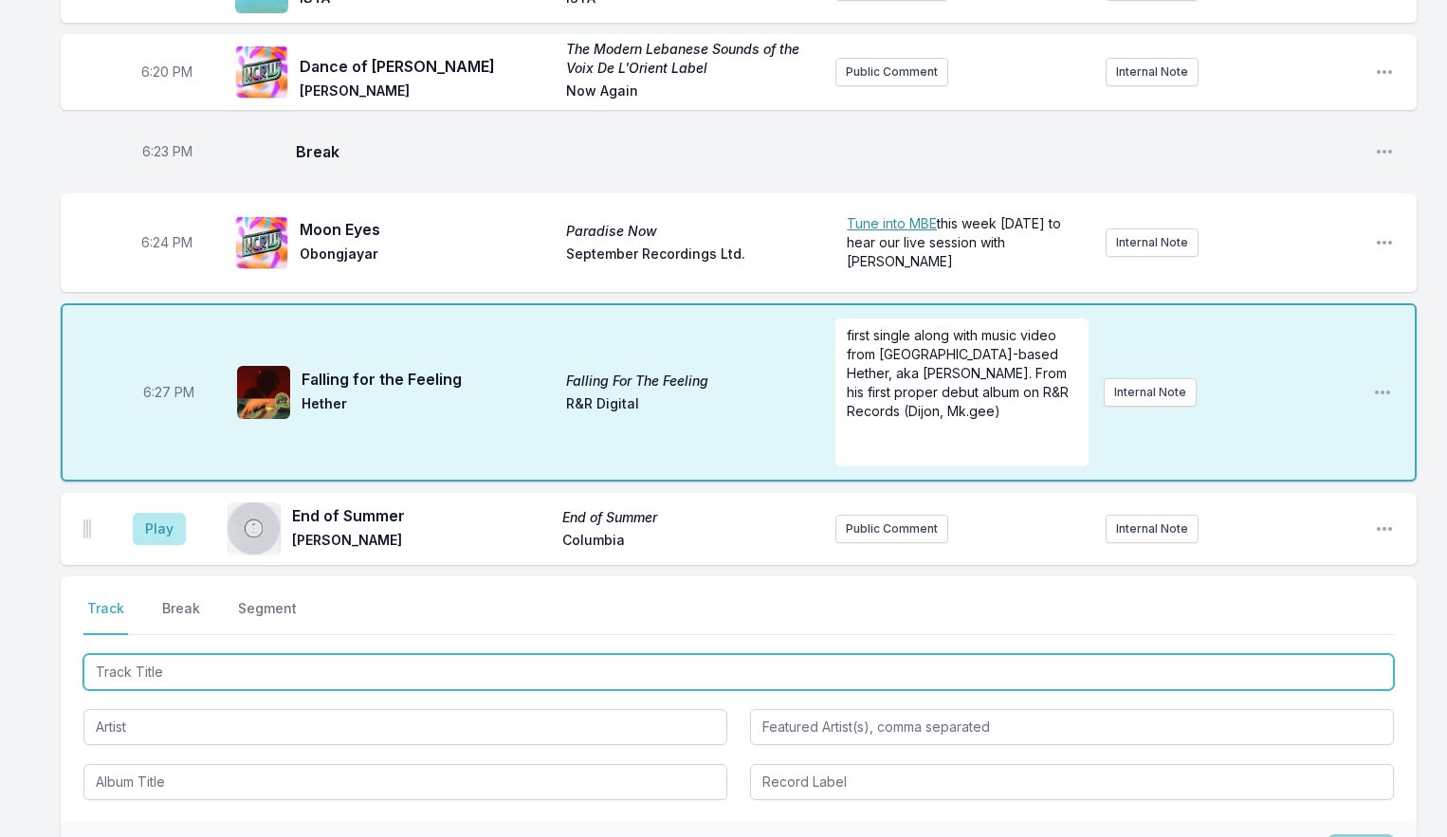
click at [188, 687] on input "Track Title" at bounding box center [738, 672] width 1311 height 36
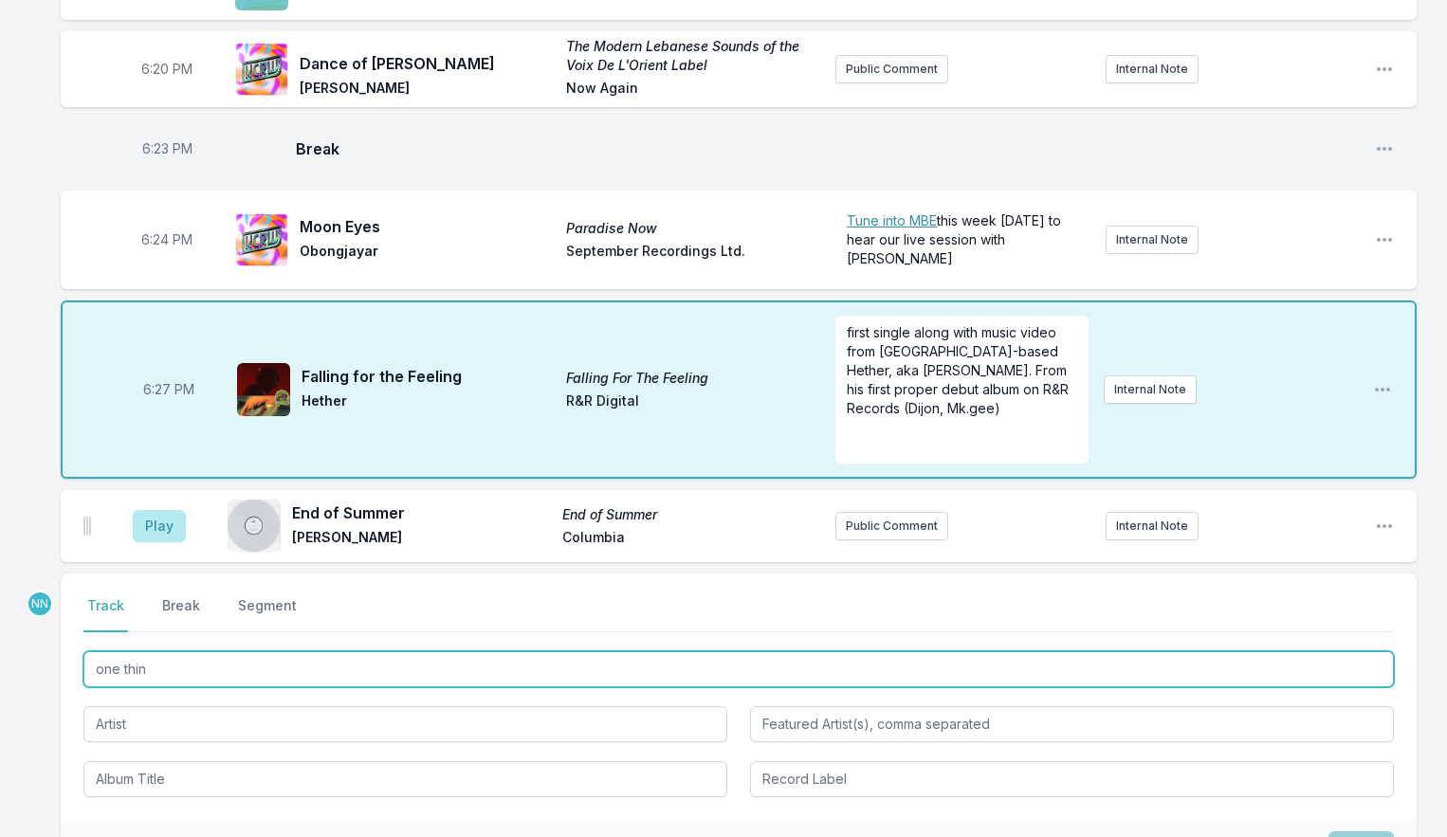
type input "one thing"
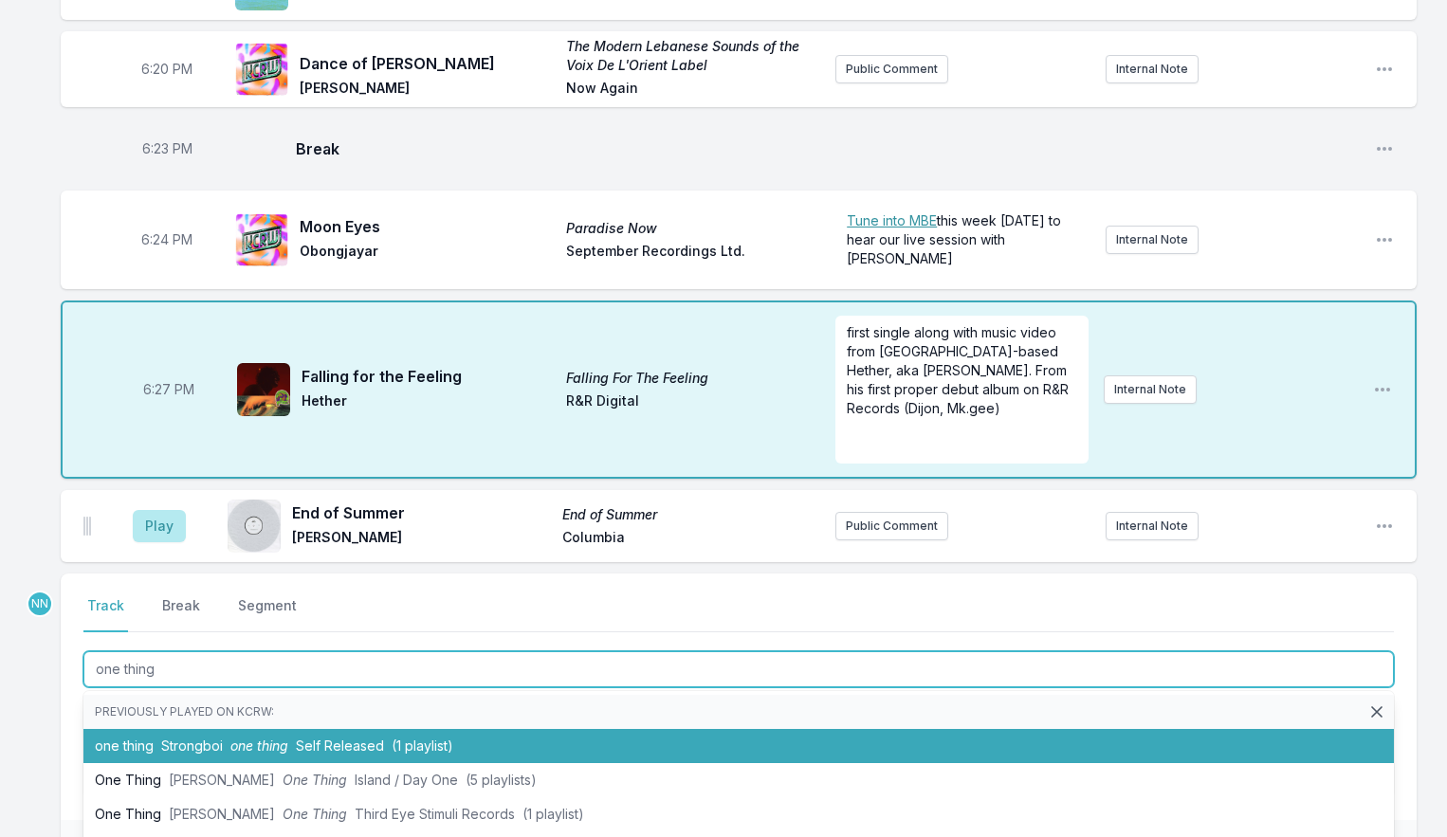
click at [177, 754] on span "Strongboi" at bounding box center [192, 746] width 62 height 16
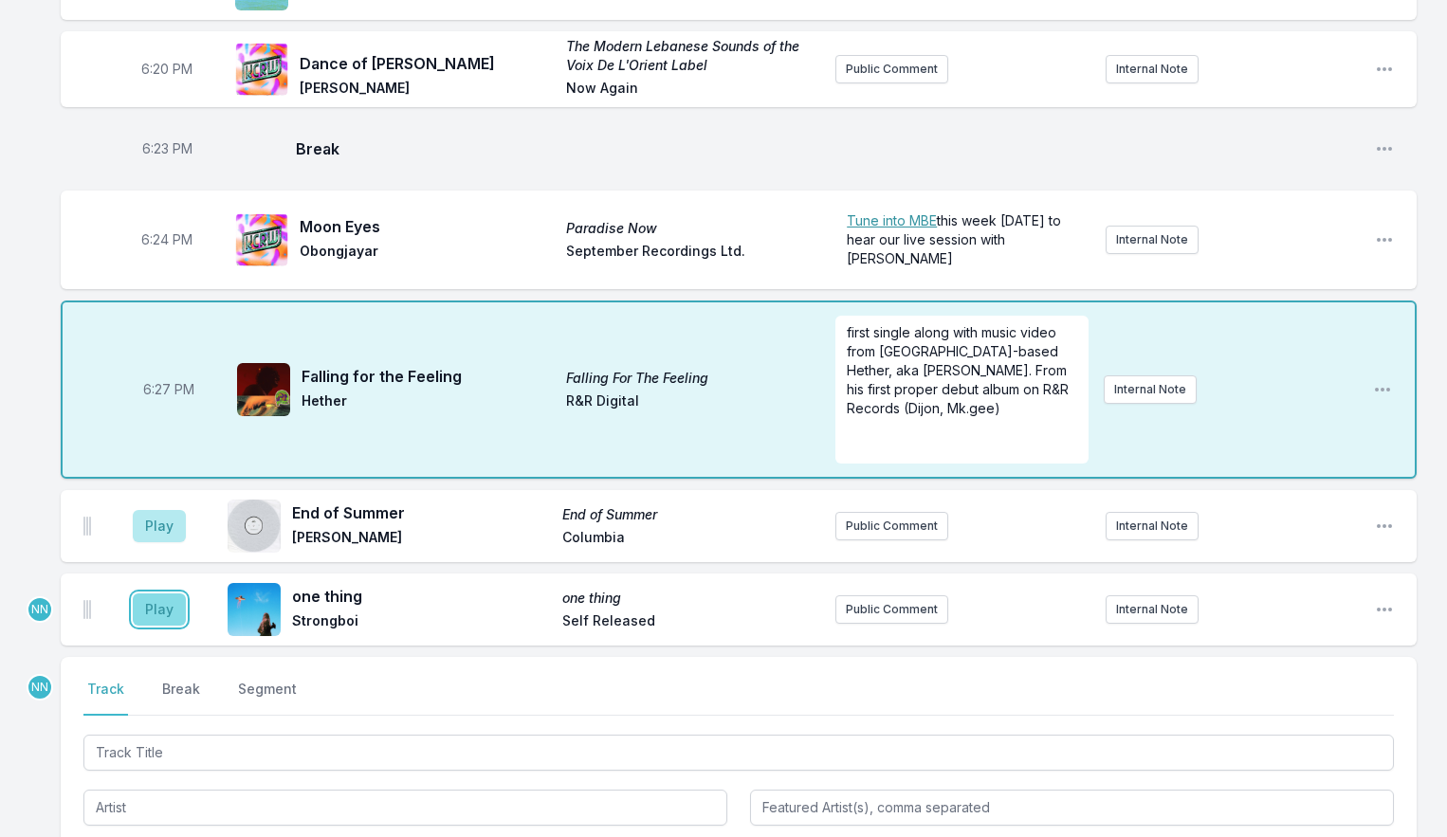
click at [162, 626] on button "Play" at bounding box center [159, 610] width 53 height 32
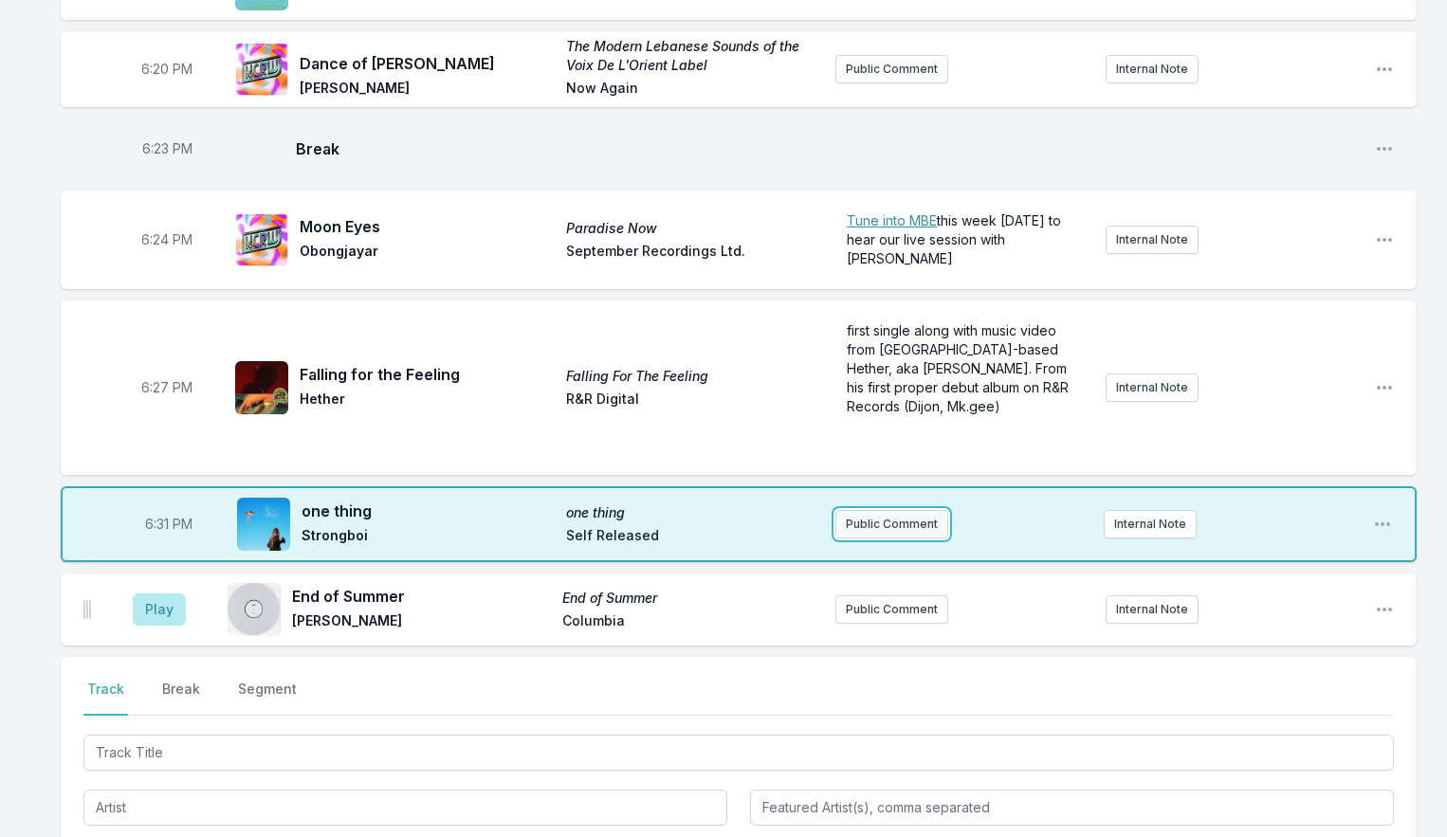
click at [856, 539] on button "Public Comment" at bounding box center [892, 524] width 113 height 28
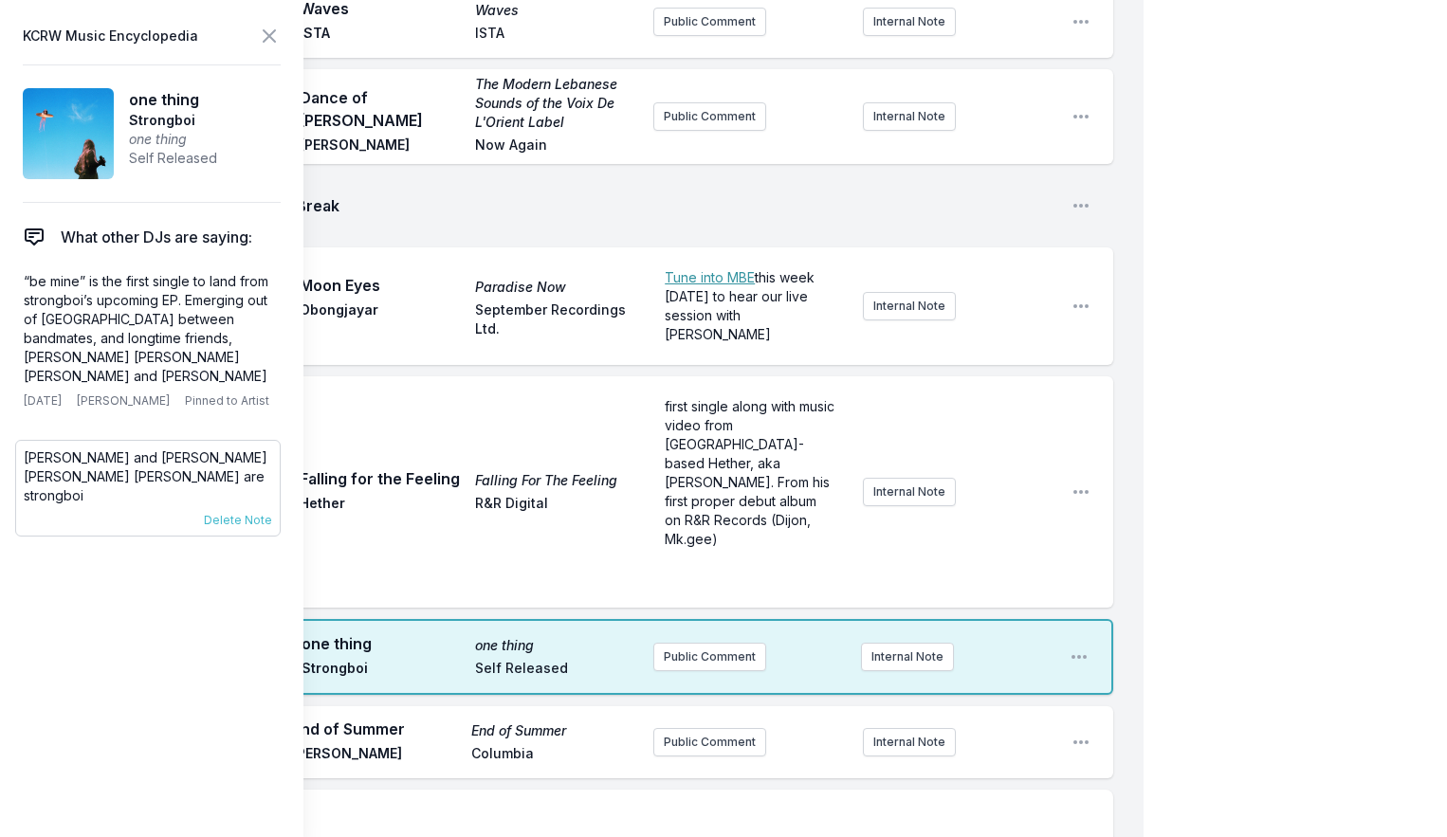
click at [96, 449] on p "[PERSON_NAME] and [PERSON_NAME] [PERSON_NAME] [PERSON_NAME] are strongboi" at bounding box center [148, 477] width 248 height 57
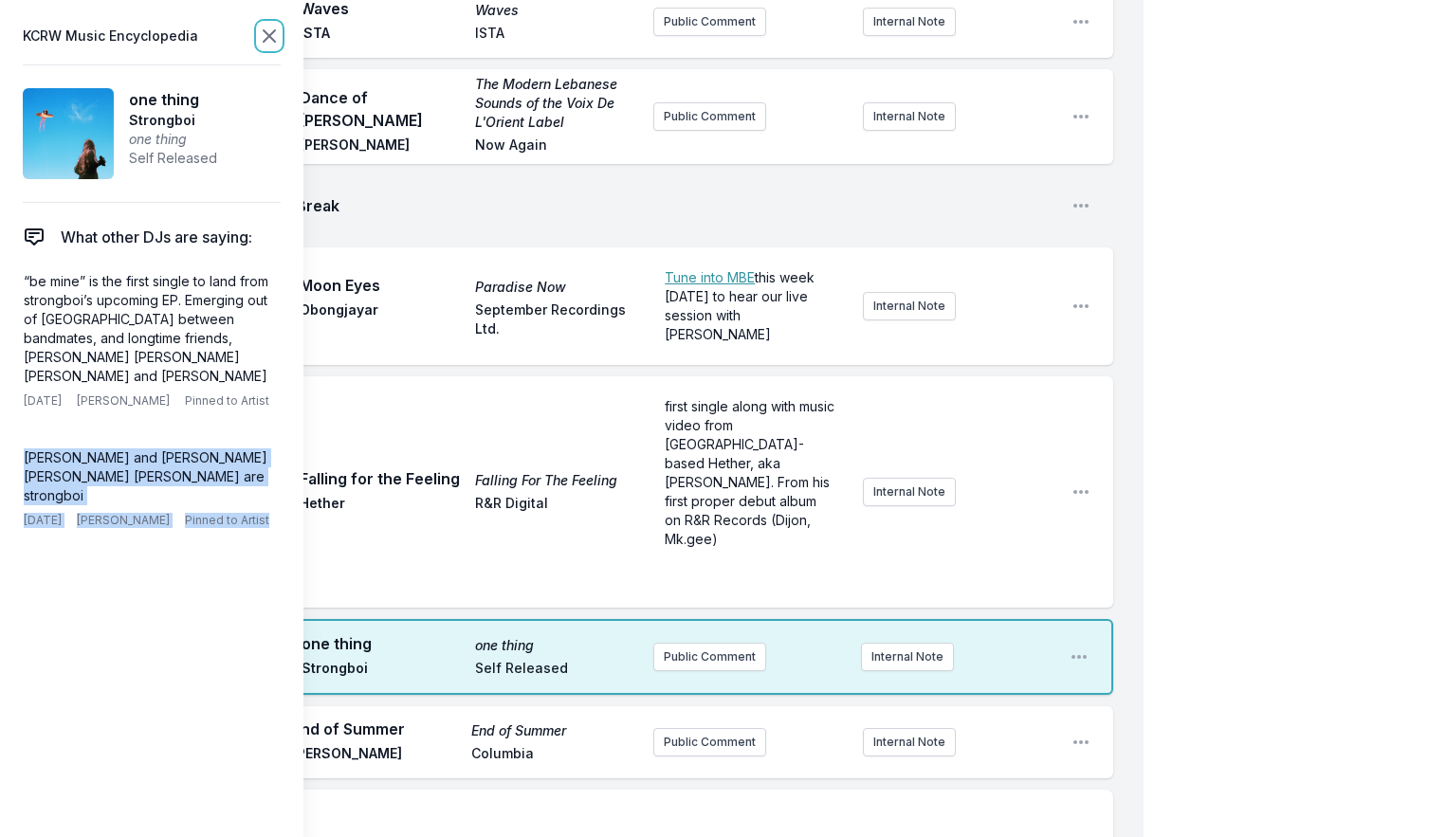
drag, startPoint x: 265, startPoint y: 38, endPoint x: 340, endPoint y: 106, distance: 102.1
click at [265, 38] on icon at bounding box center [269, 36] width 23 height 23
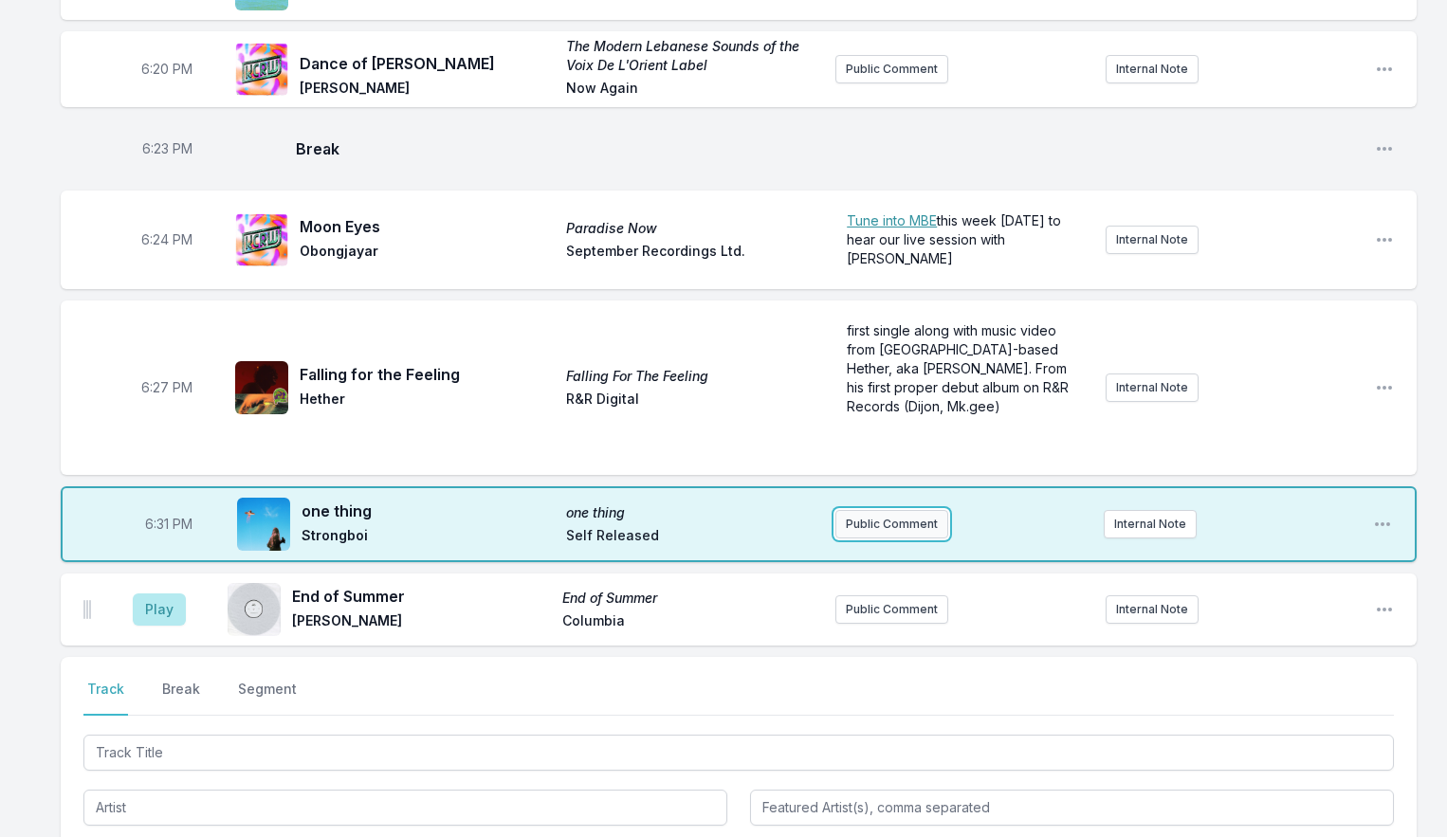
click at [876, 538] on button "Public Comment" at bounding box center [892, 524] width 113 height 28
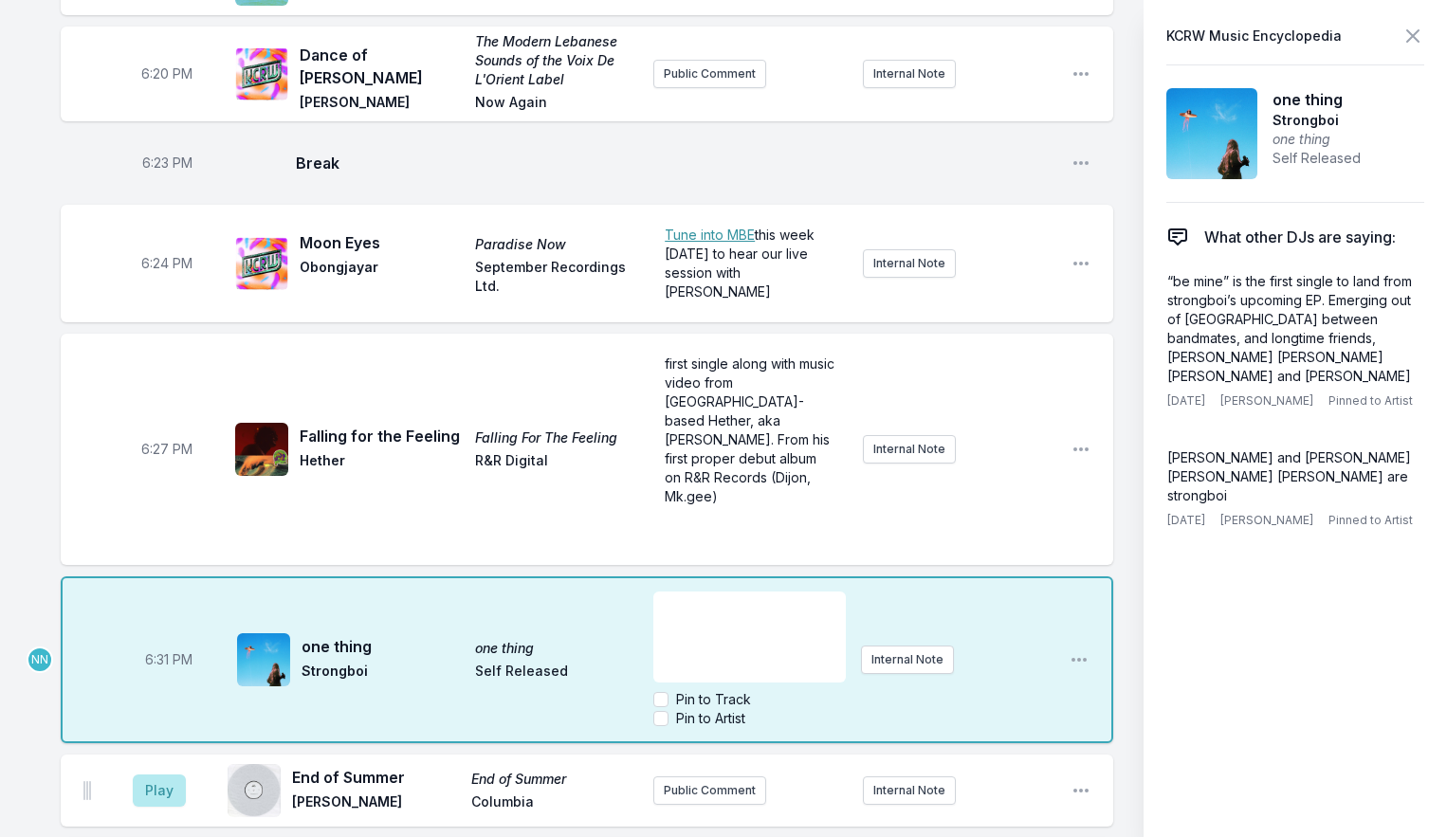
scroll to position [586, 0]
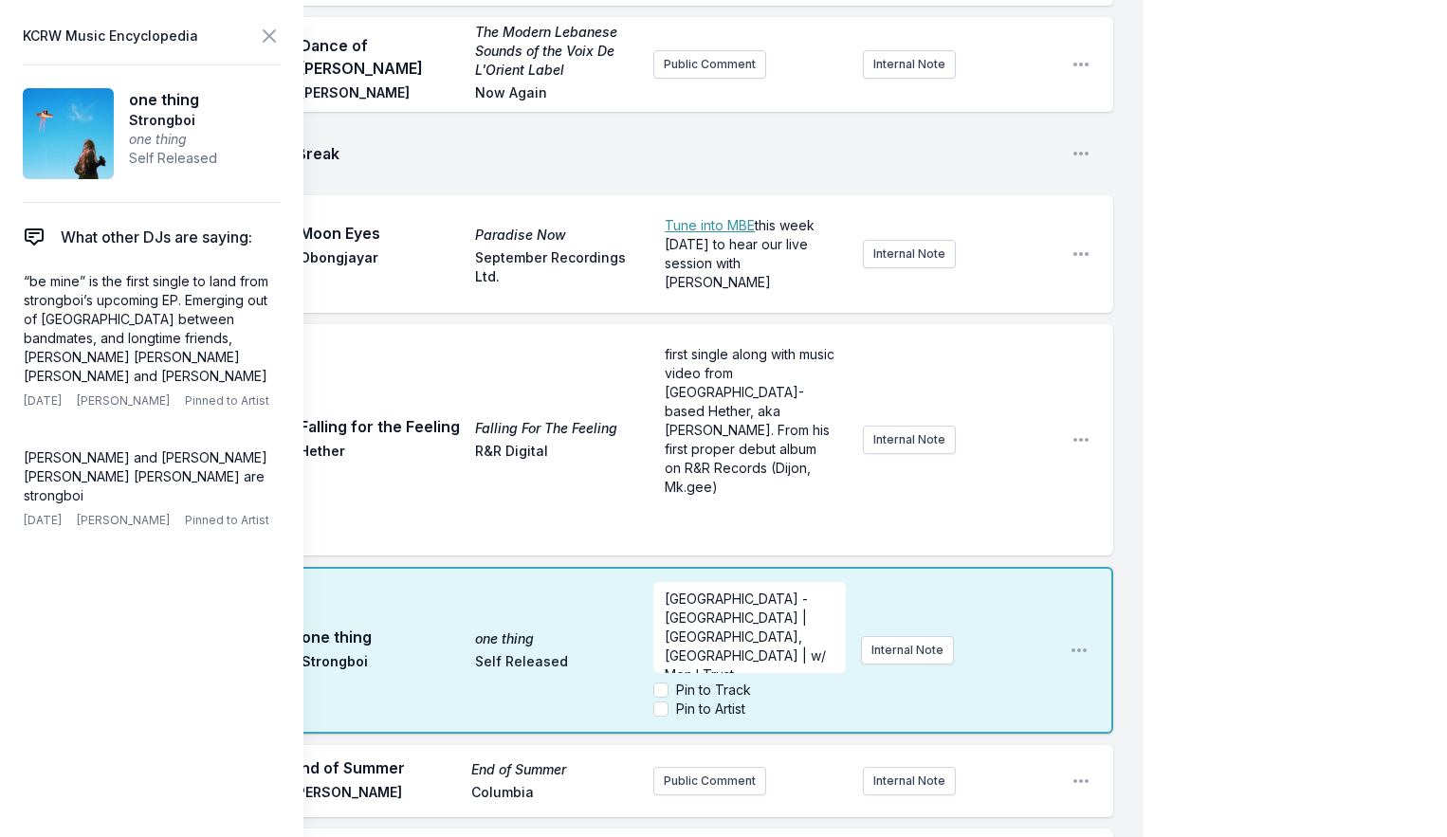
click at [667, 602] on span "[GEOGRAPHIC_DATA] - [GEOGRAPHIC_DATA] | [GEOGRAPHIC_DATA], [GEOGRAPHIC_DATA] | …" at bounding box center [747, 637] width 165 height 92
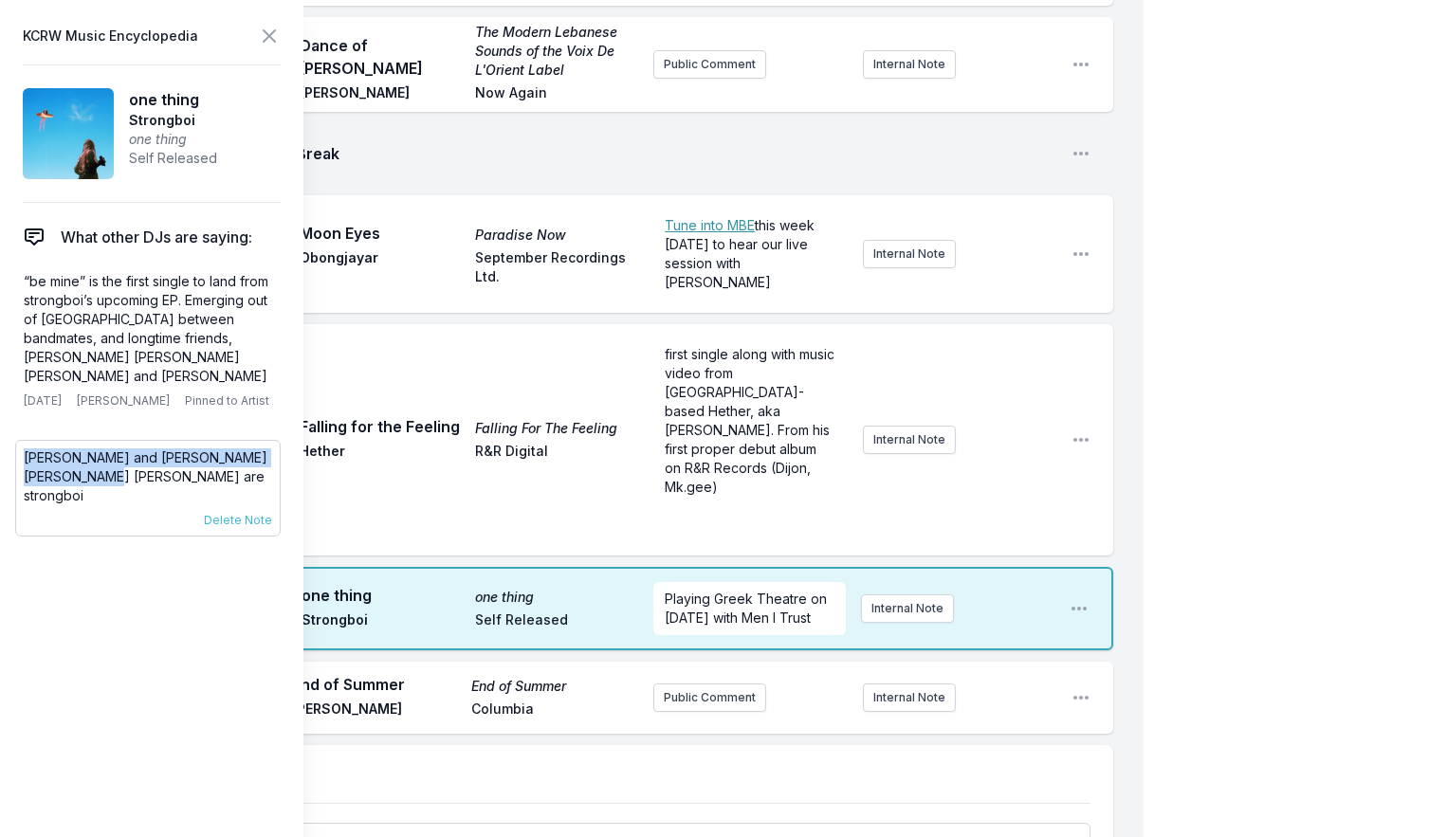
drag, startPoint x: 91, startPoint y: 454, endPoint x: 24, endPoint y: 427, distance: 72.7
click at [17, 442] on div "[PERSON_NAME] and [PERSON_NAME] [PERSON_NAME] [PERSON_NAME] are strongboi [DATE…" at bounding box center [148, 488] width 266 height 97
copy p "[PERSON_NAME] and [PERSON_NAME] [PERSON_NAME] [PERSON_NAME] are strongboi"
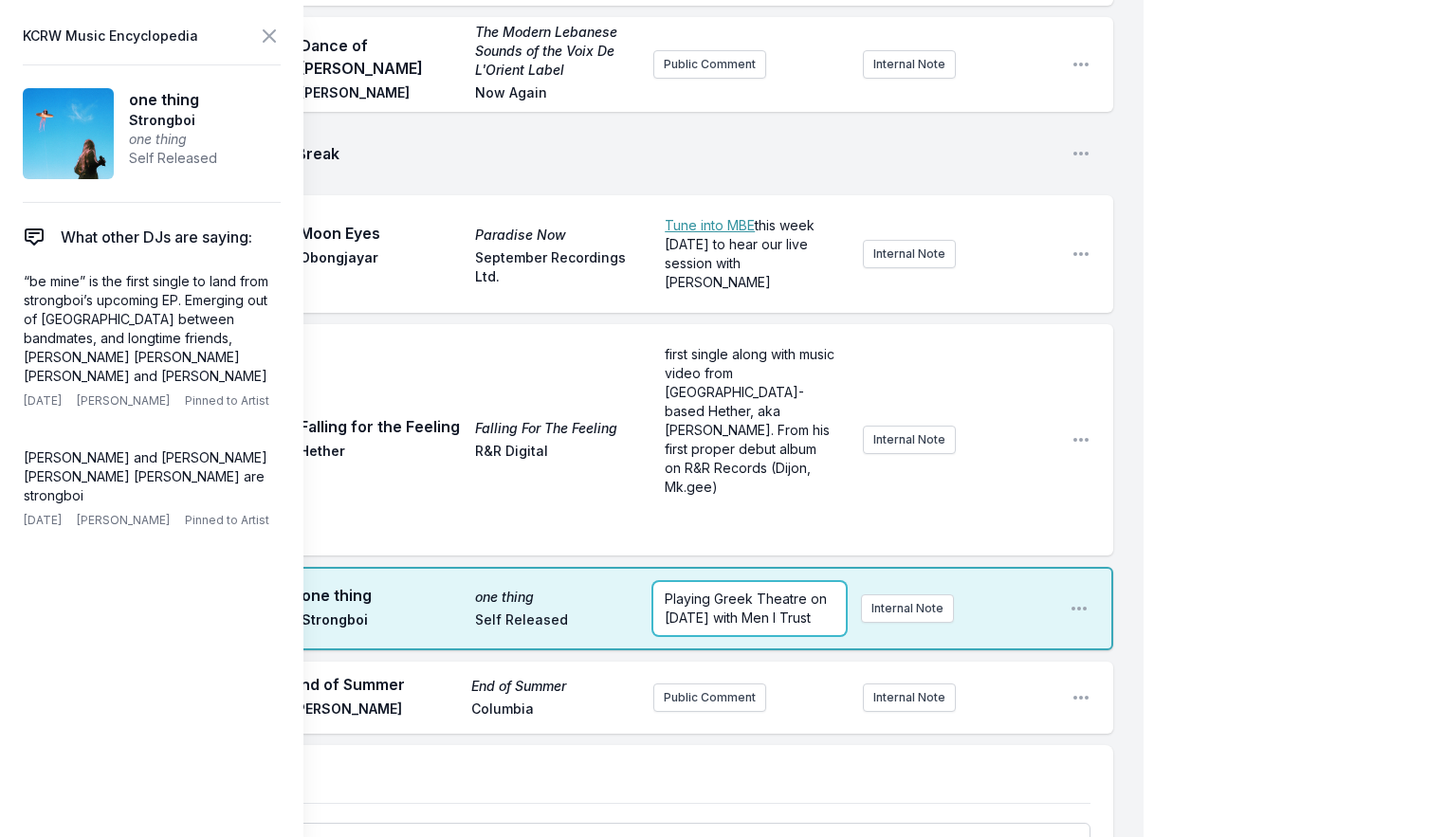
click at [676, 603] on span "Playing Greek Theatre on [DATE] with Men I Trust" at bounding box center [748, 608] width 166 height 35
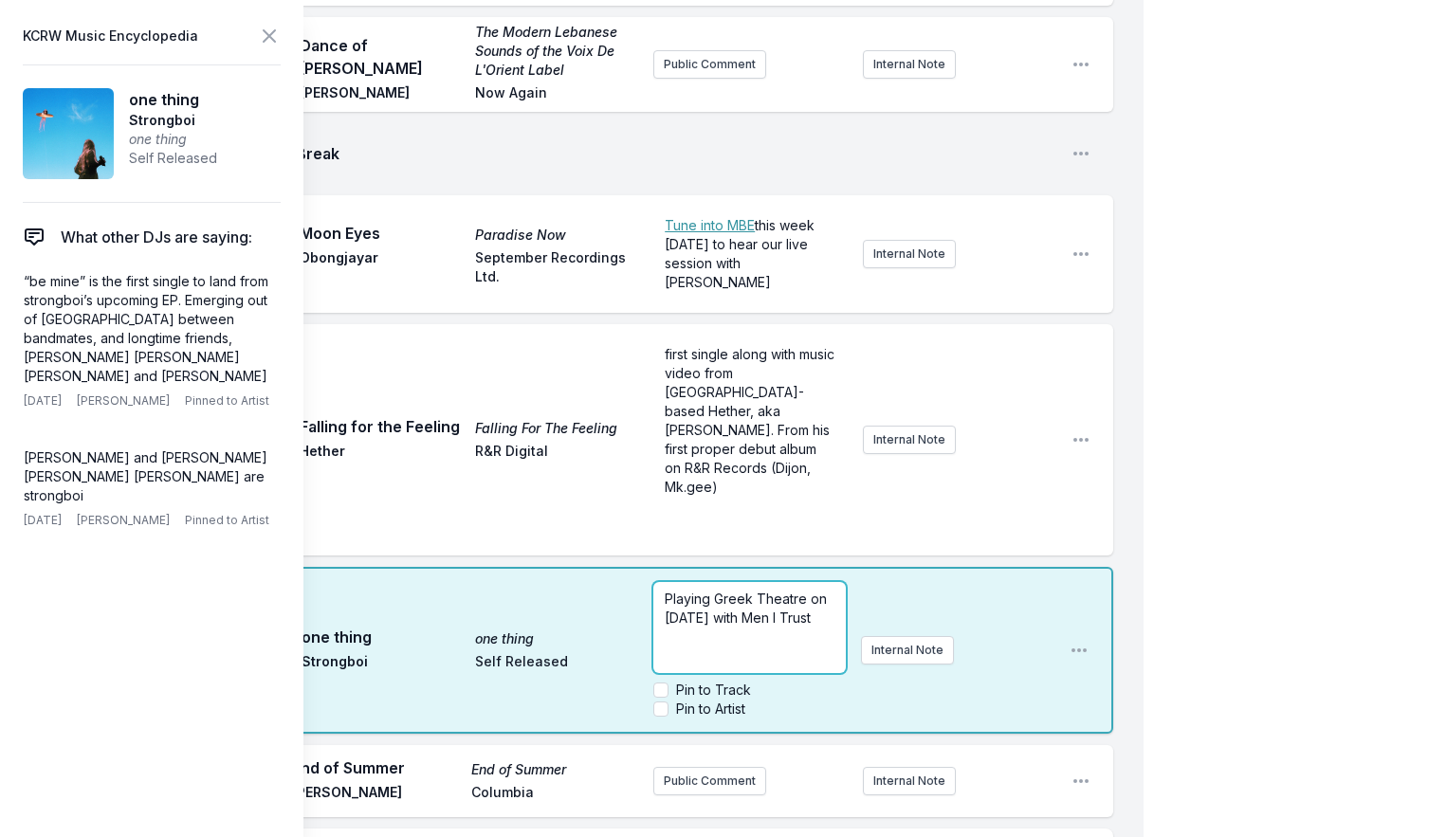
click at [668, 601] on span "Playing Greek Theatre on [DATE] with Men I Trust" at bounding box center [748, 608] width 166 height 35
paste div
click at [669, 601] on span "[PERSON_NAME] and [PERSON_NAME] [PERSON_NAME] [PERSON_NAME] are strongboiPlayin…" at bounding box center [741, 656] width 152 height 130
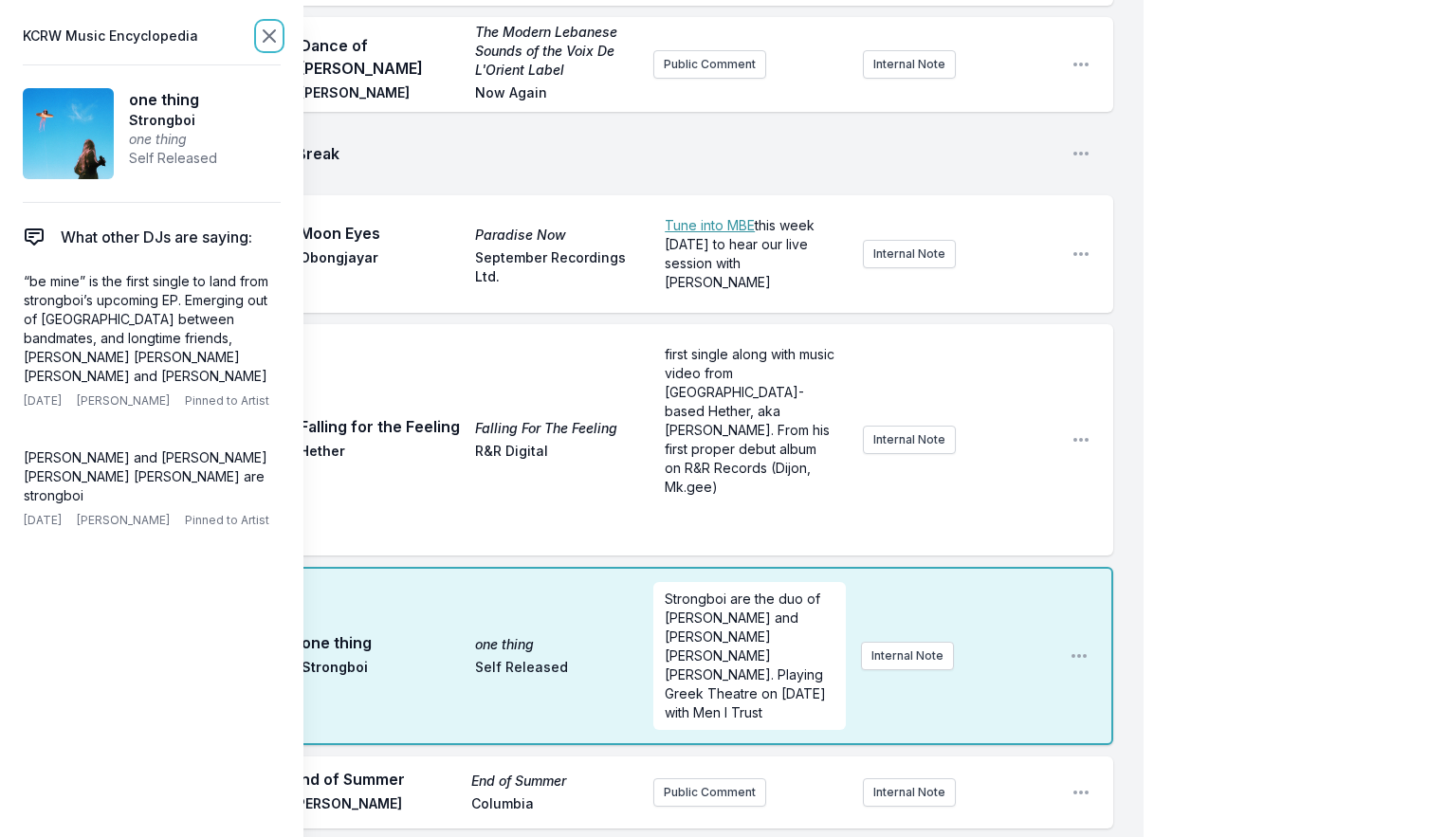
click at [272, 25] on icon at bounding box center [269, 36] width 23 height 23
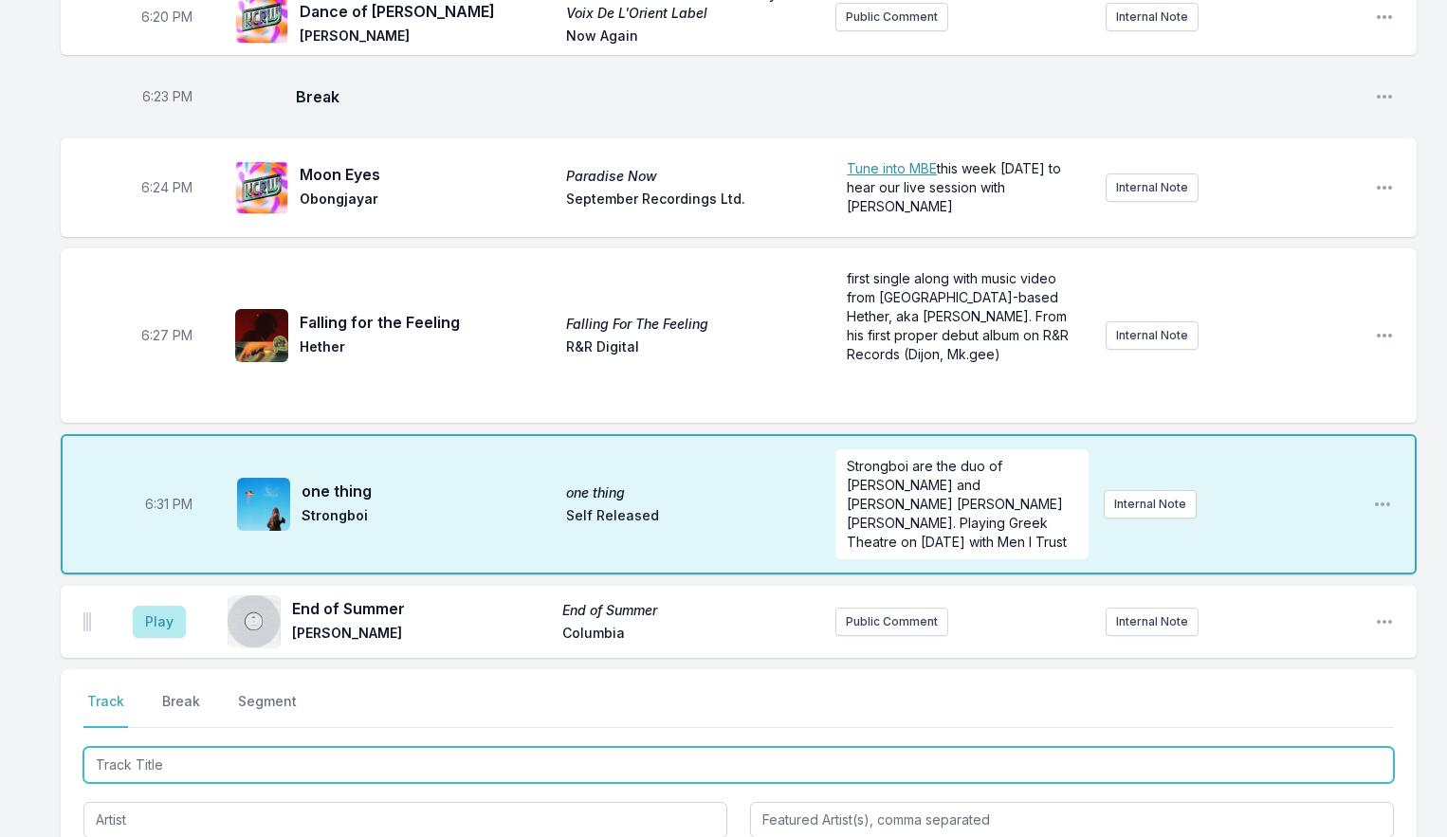
click at [141, 755] on input "Track Title" at bounding box center [738, 765] width 1311 height 36
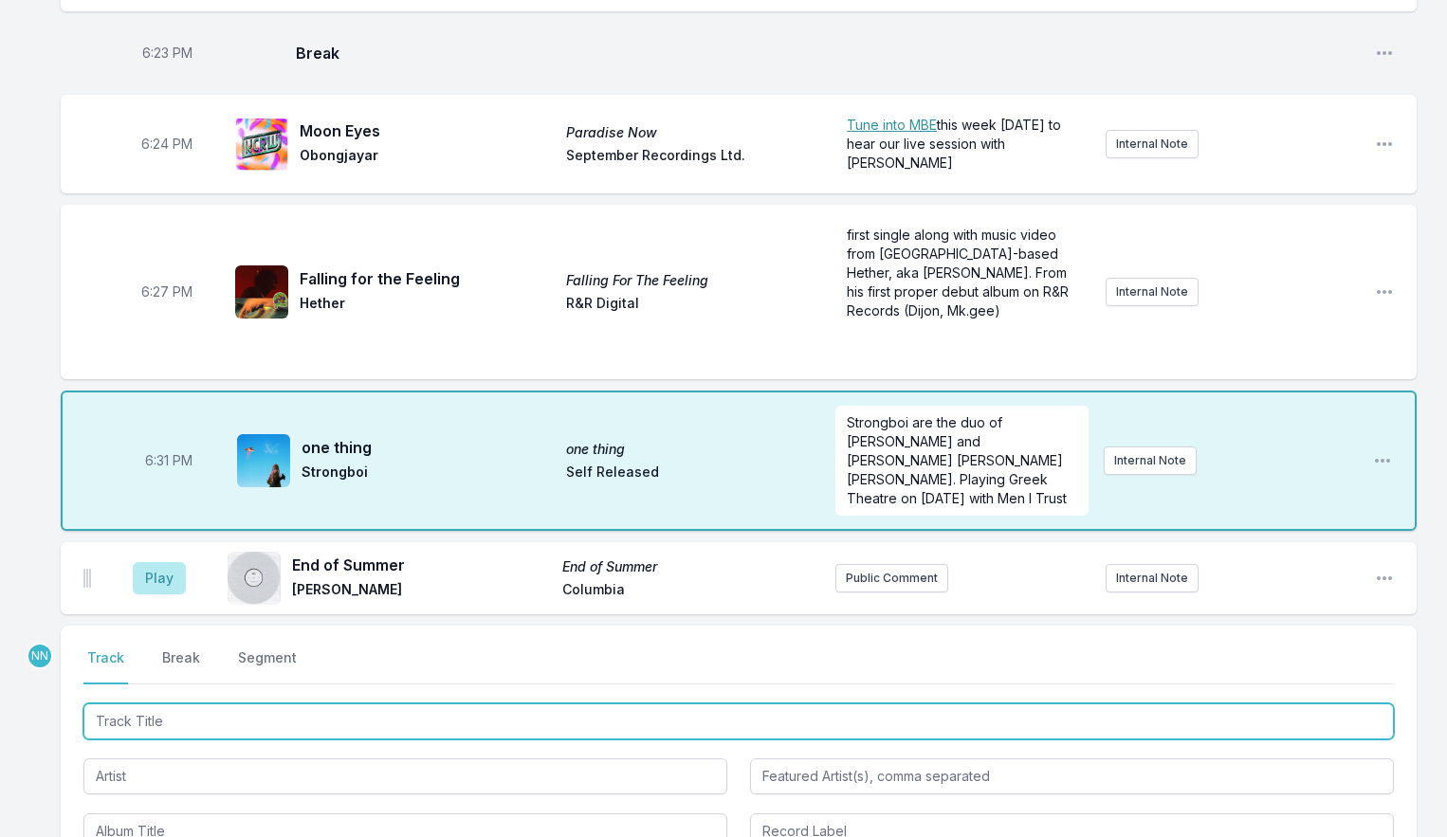
scroll to position [642, 0]
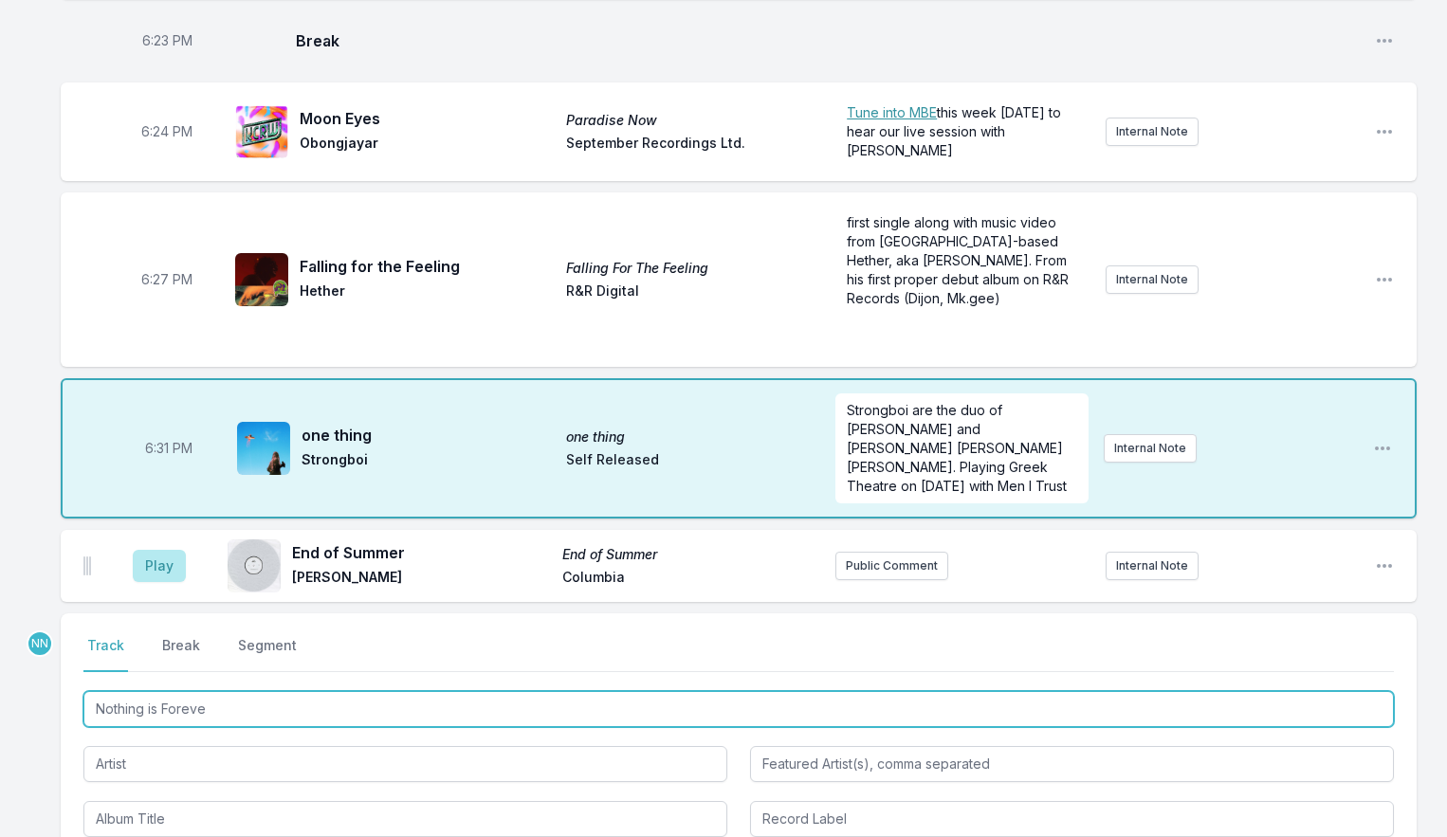
type input "Nothing is Forever"
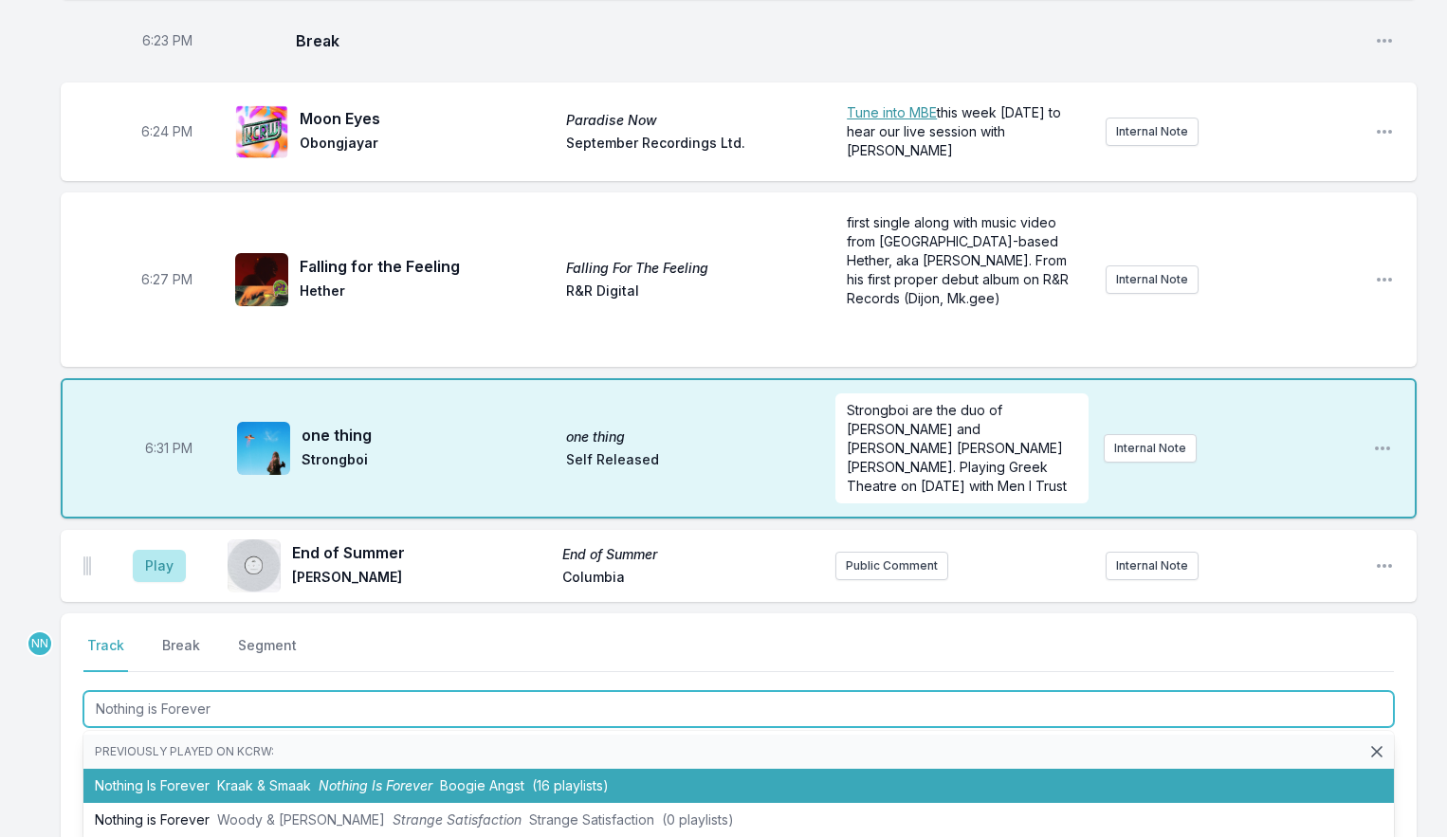
click at [160, 781] on li "Nothing Is Forever [PERSON_NAME] & Smaak Nothing Is Forever Boogie Angst (16 pl…" at bounding box center [738, 786] width 1311 height 34
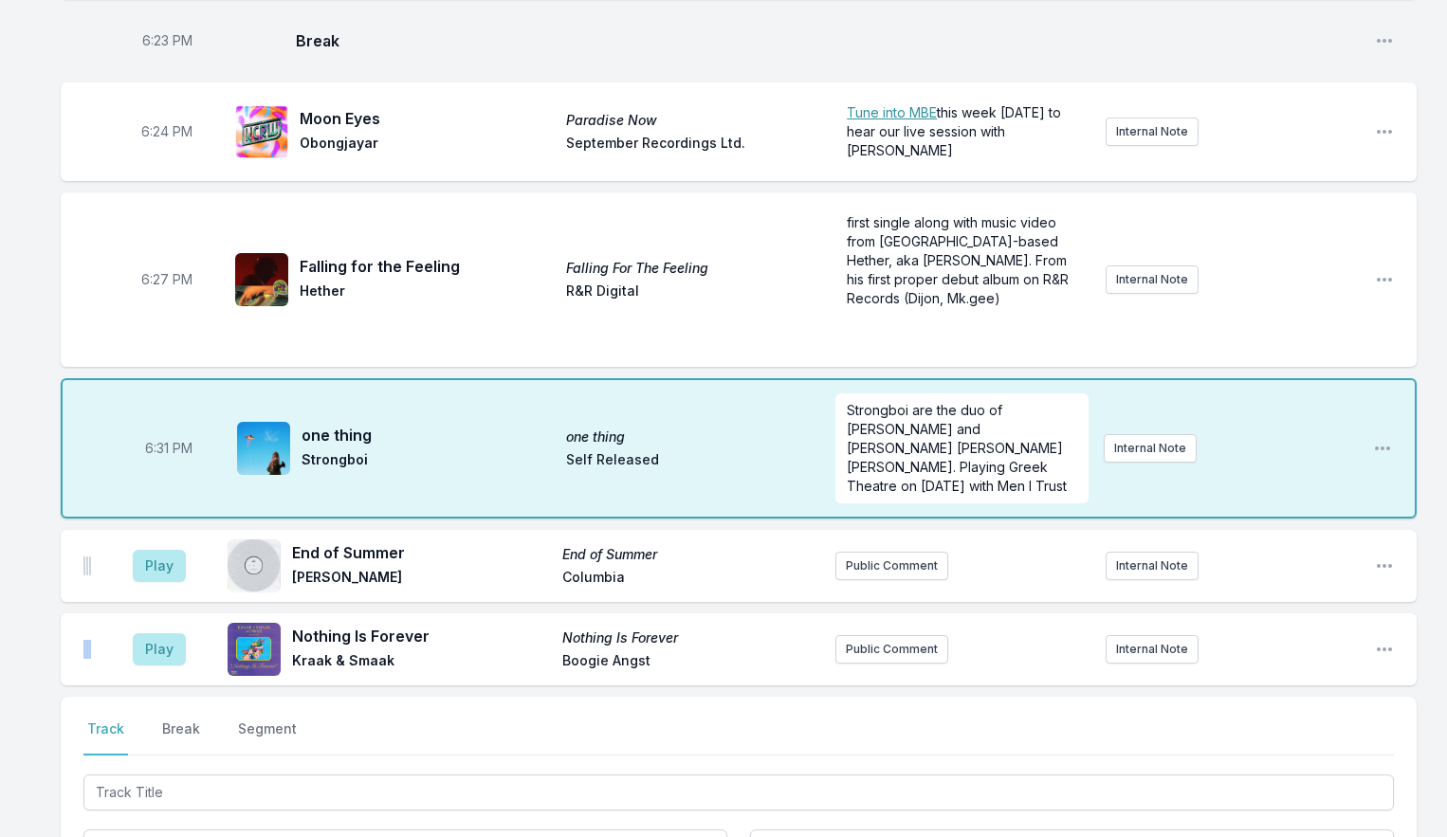
drag, startPoint x: 80, startPoint y: 652, endPoint x: 95, endPoint y: 618, distance: 37.4
click at [96, 609] on ul "Play End of Summer End of Summer [PERSON_NAME] Columbia Public Comment Internal…" at bounding box center [739, 608] width 1356 height 156
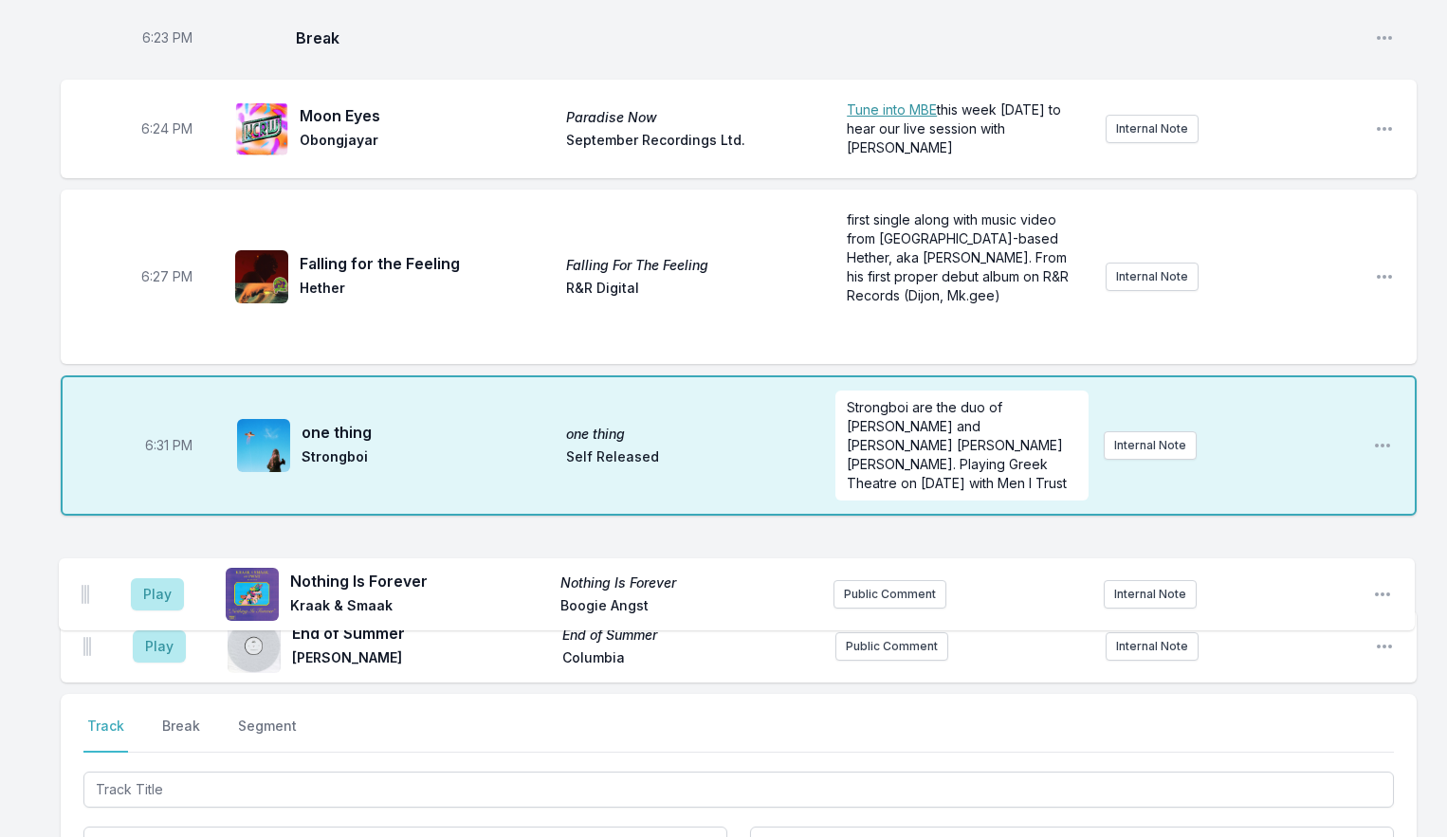
drag, startPoint x: 86, startPoint y: 645, endPoint x: 81, endPoint y: 579, distance: 66.6
click at [84, 575] on ul "Play End of Summer End of Summer [PERSON_NAME] Columbia Public Comment Internal…" at bounding box center [739, 605] width 1356 height 156
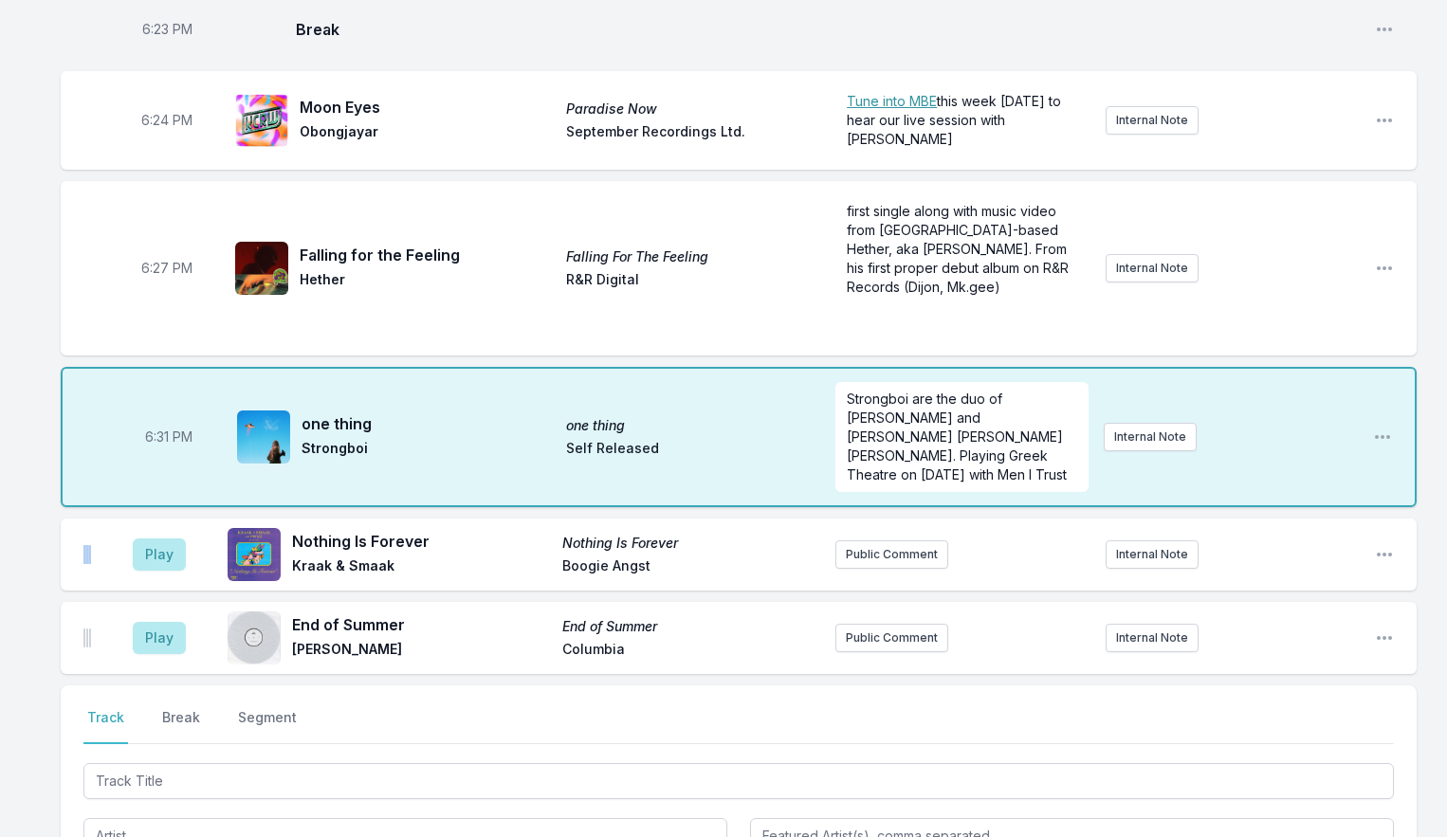
scroll to position [654, 0]
click at [150, 558] on button "Play" at bounding box center [159, 554] width 53 height 32
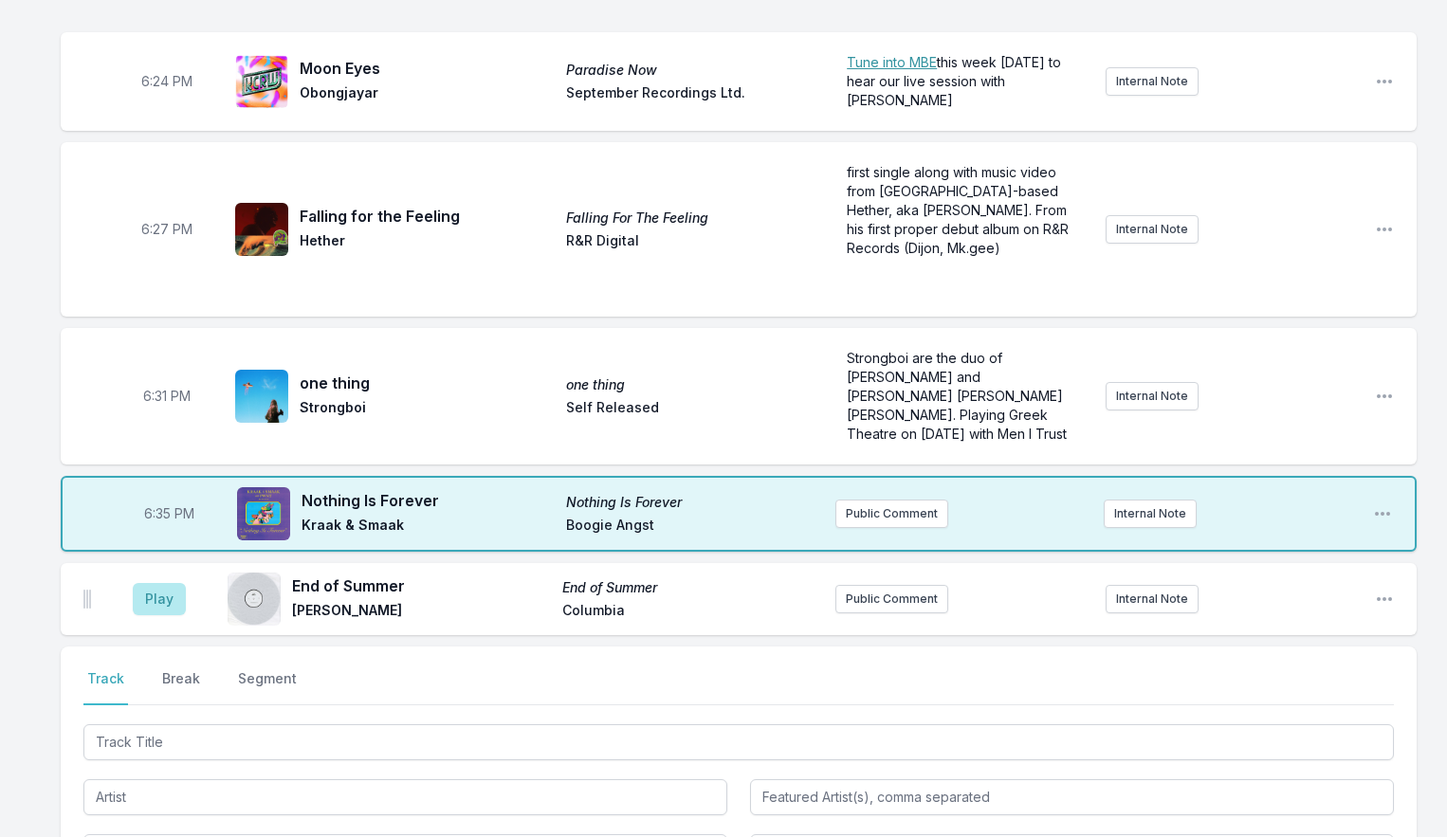
scroll to position [700, 0]
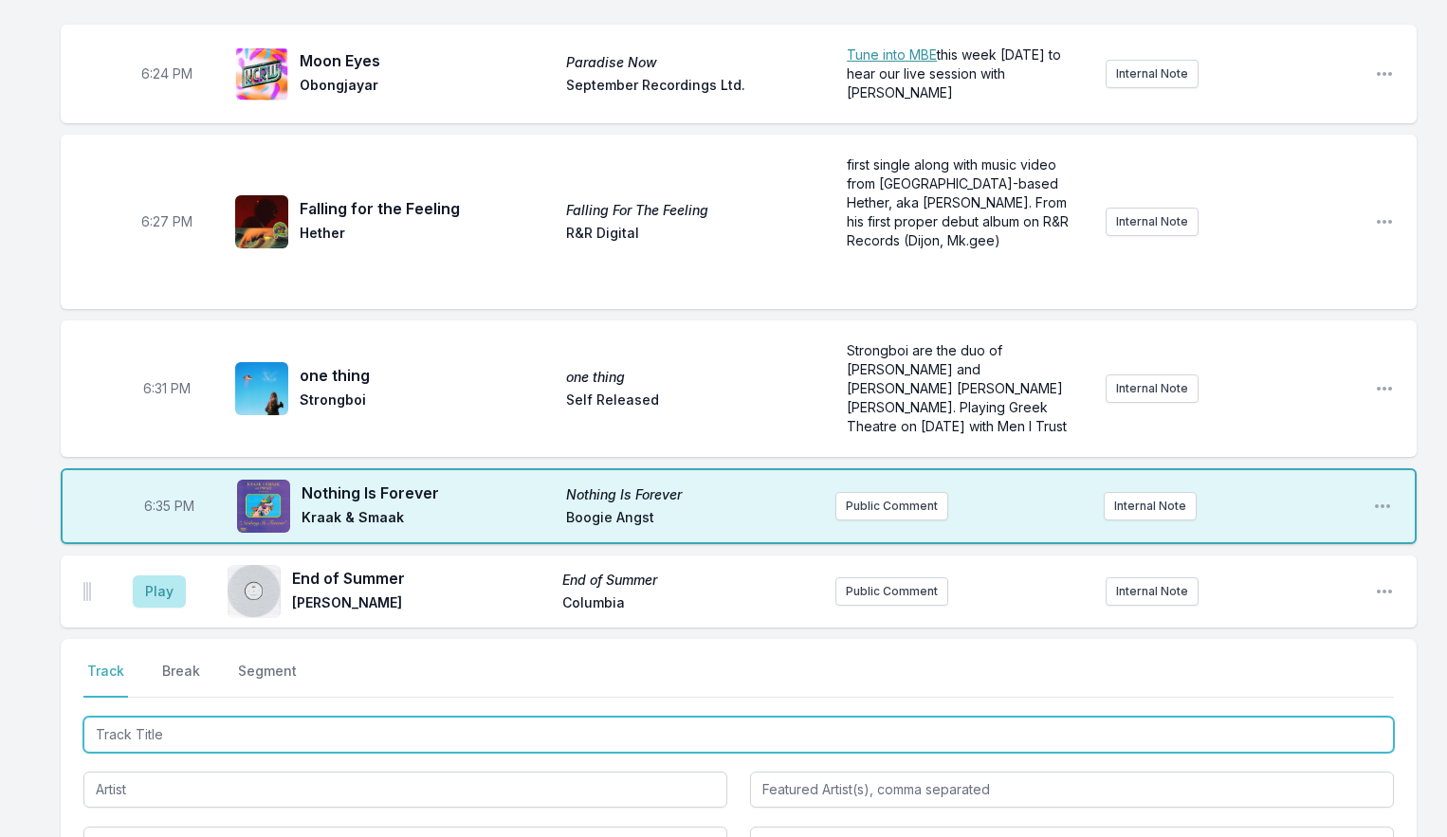
click at [168, 734] on input "Track Title" at bounding box center [738, 735] width 1311 height 36
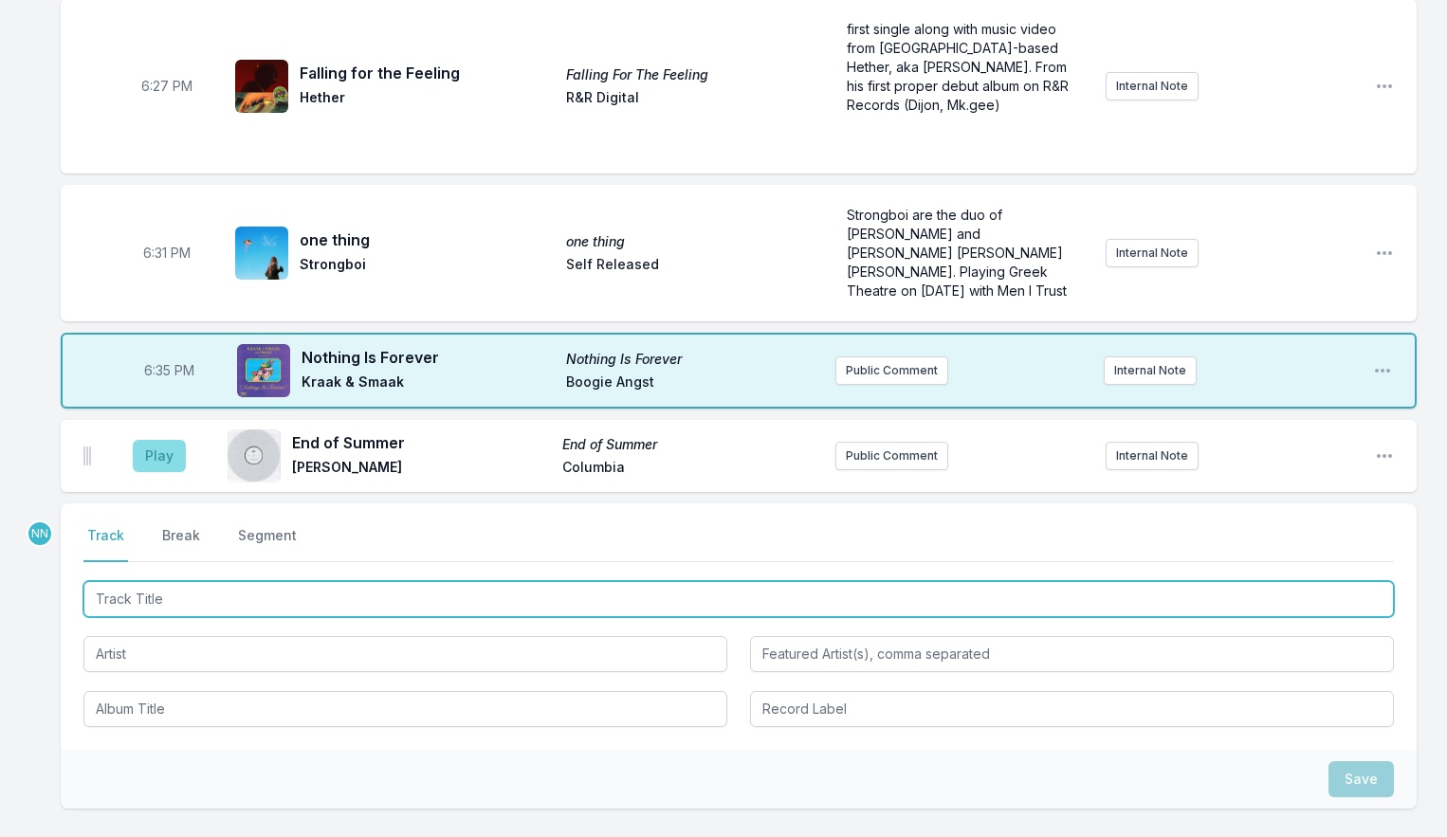
scroll to position [844, 0]
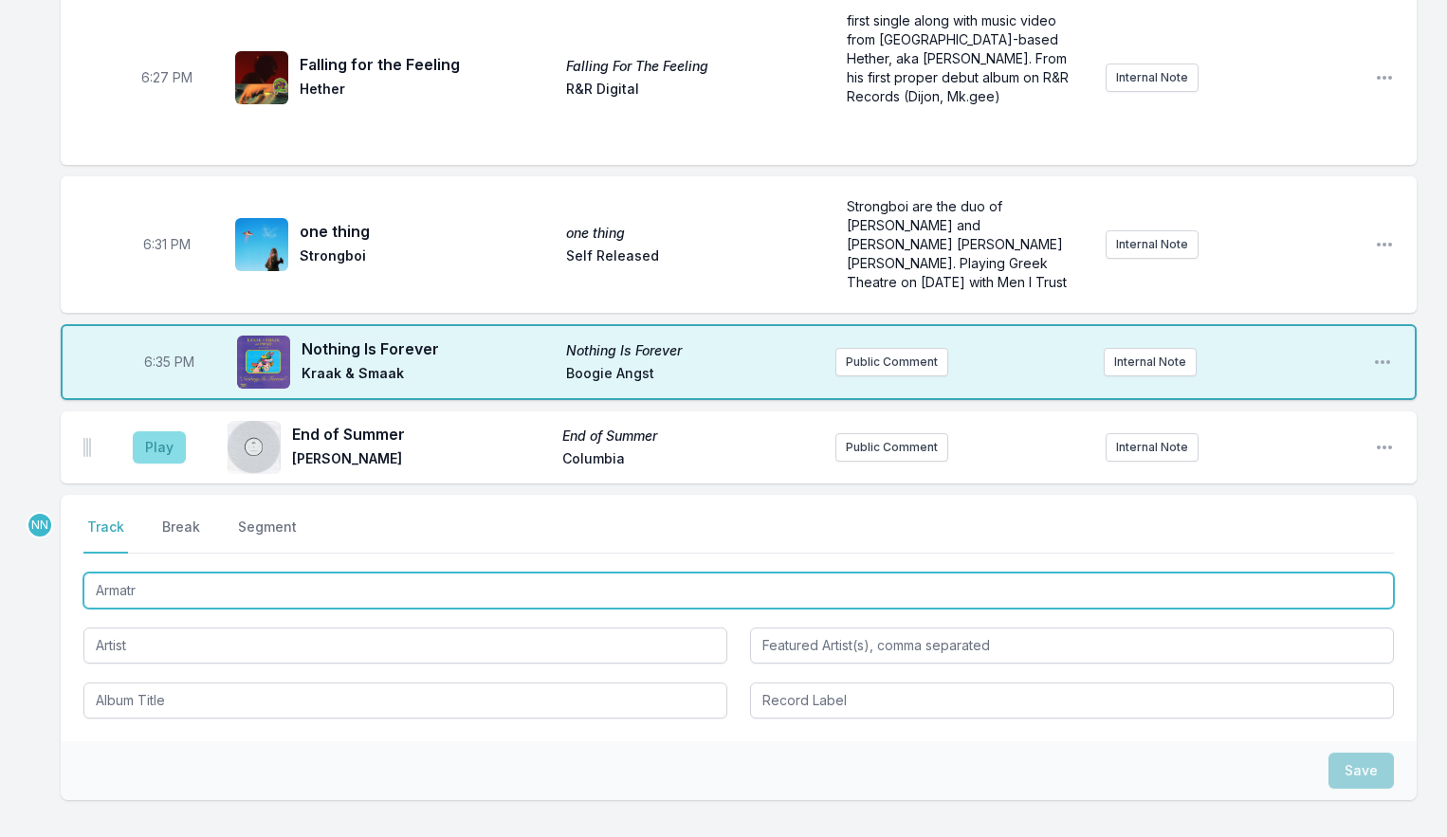
type input "Armatro"
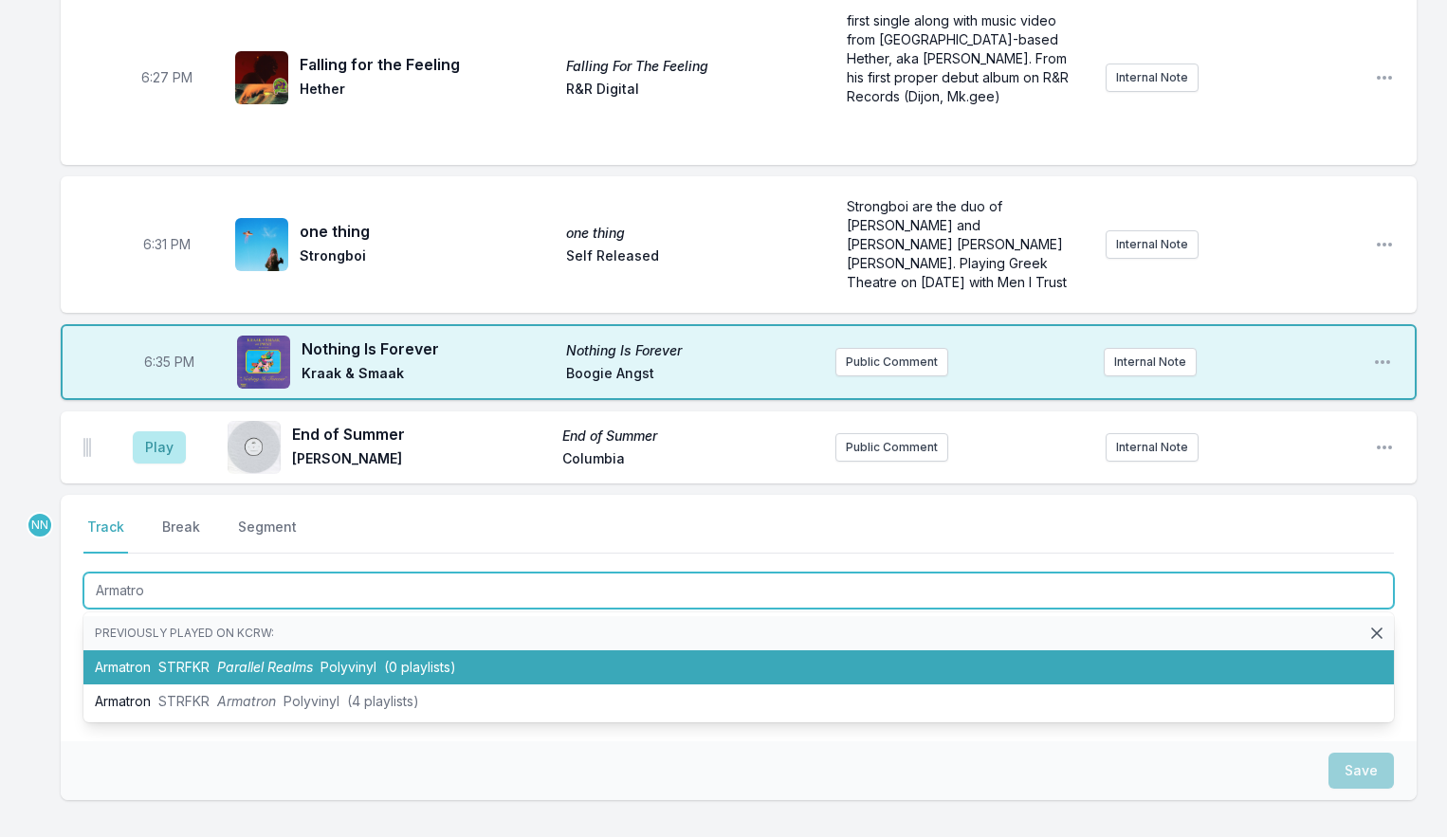
click at [207, 666] on span "STRFKR" at bounding box center [183, 667] width 51 height 16
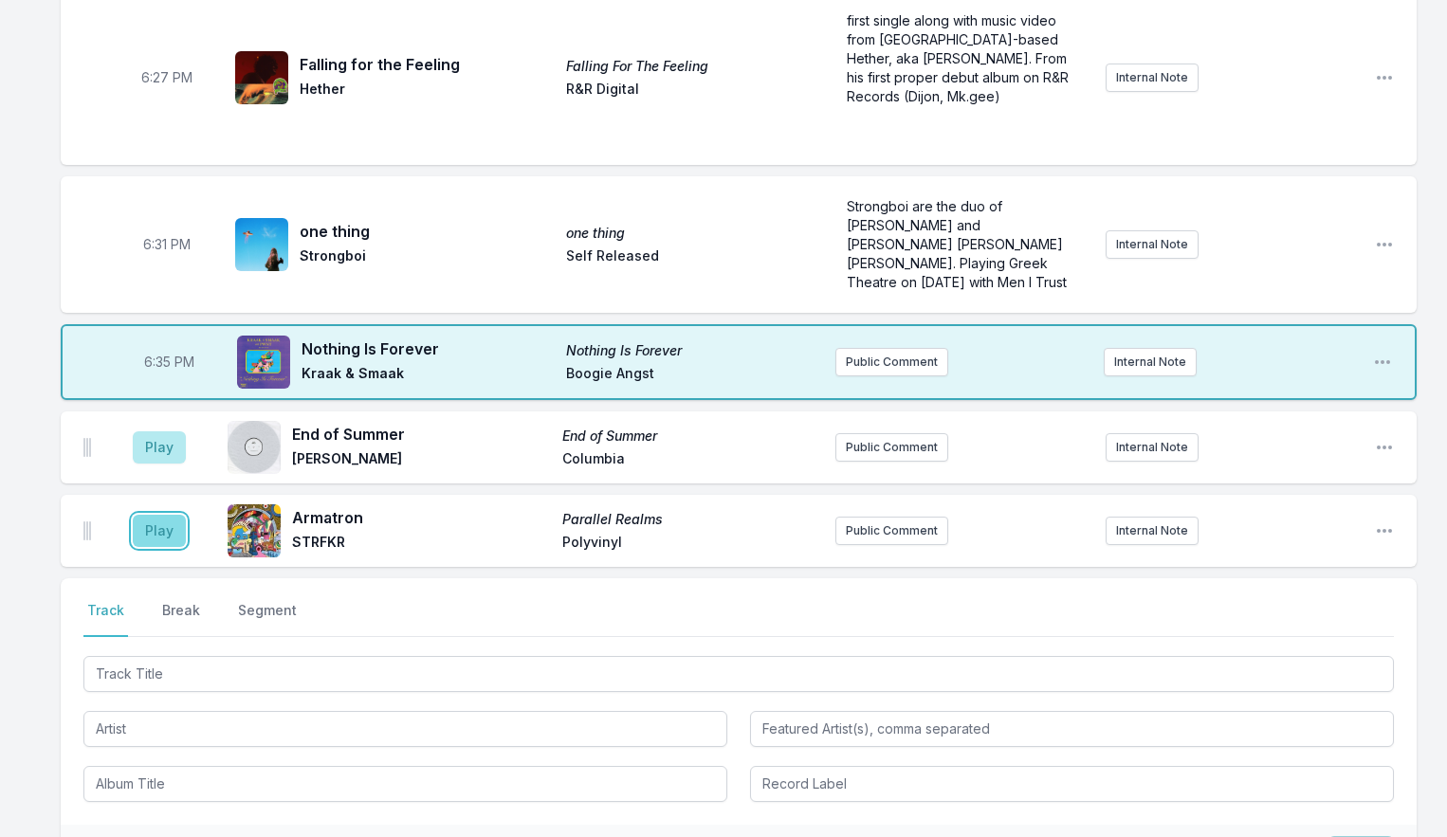
click at [163, 534] on button "Play" at bounding box center [159, 531] width 53 height 32
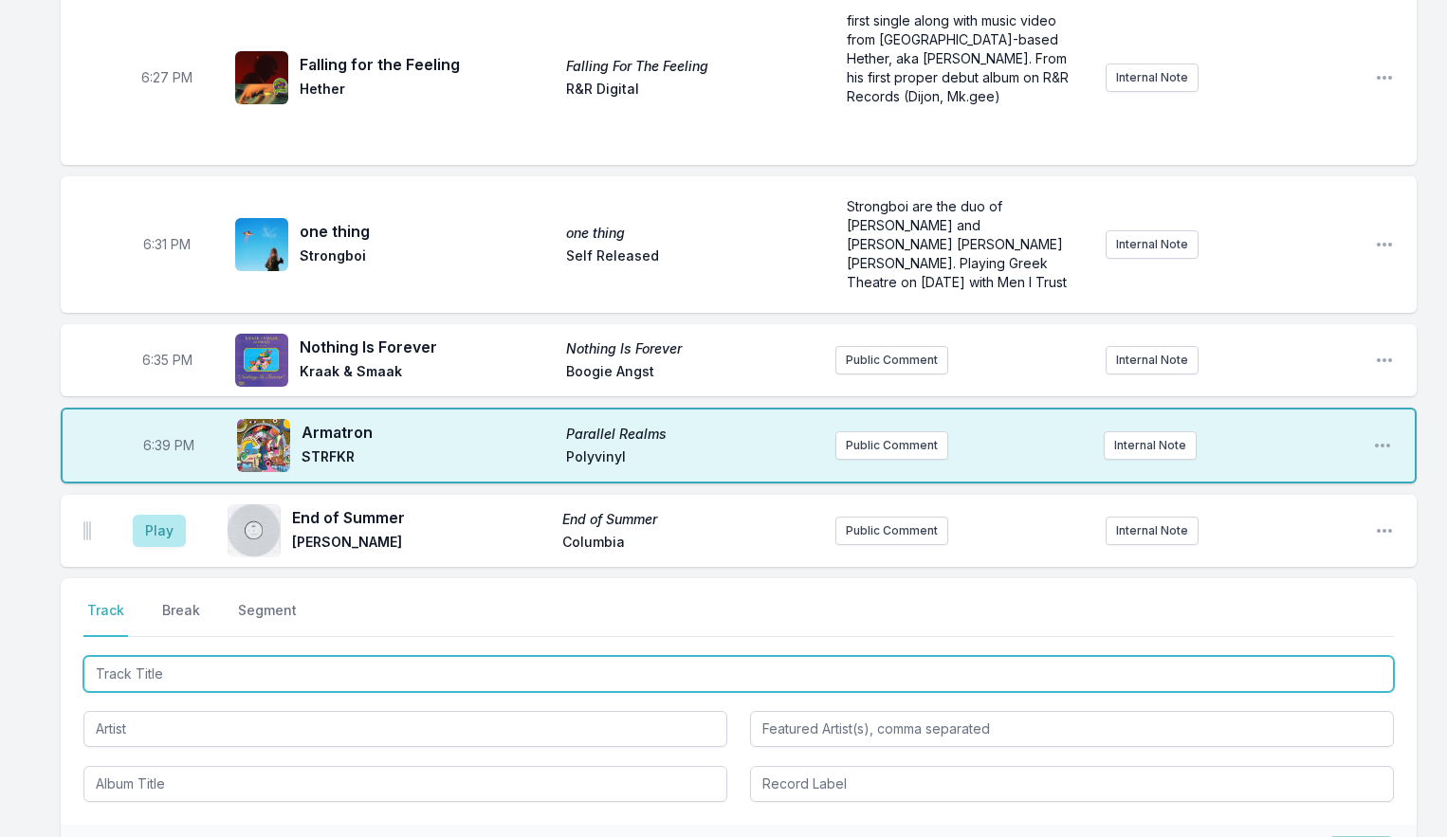
click at [141, 681] on input "Track Title" at bounding box center [738, 674] width 1311 height 36
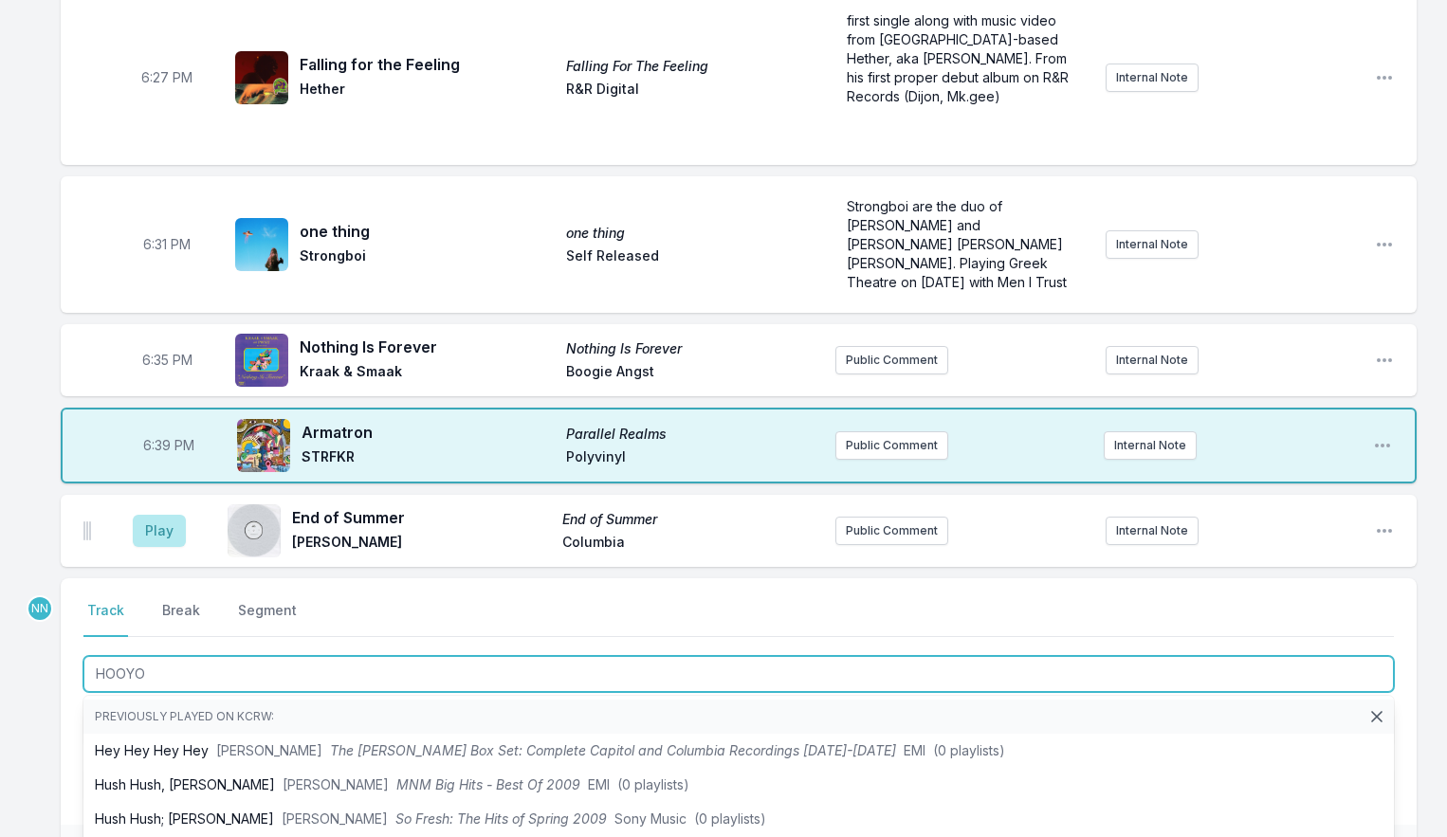
type input "HOOYOO"
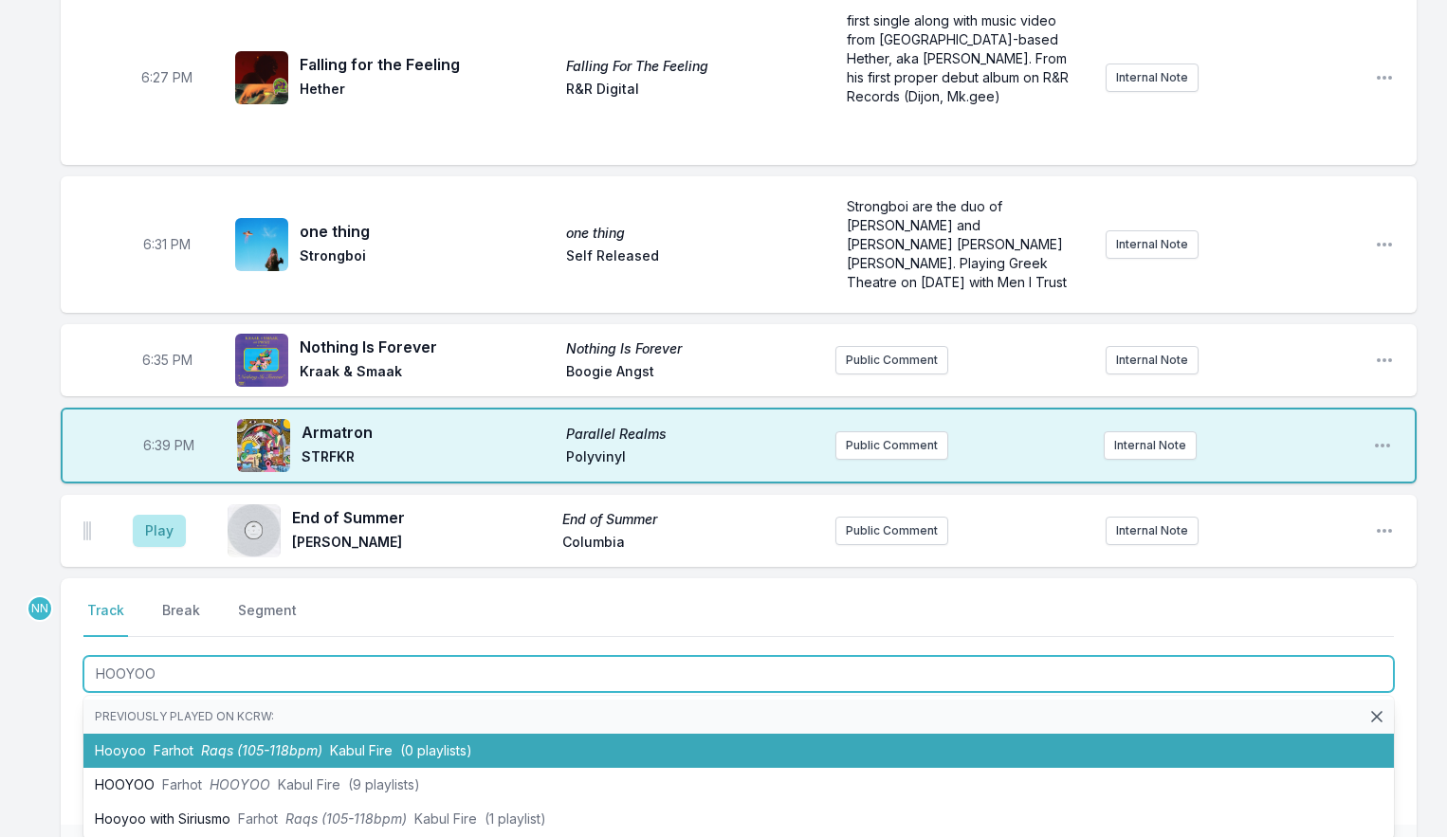
click at [212, 756] on span "Raqs (105-118bpm)" at bounding box center [261, 751] width 121 height 16
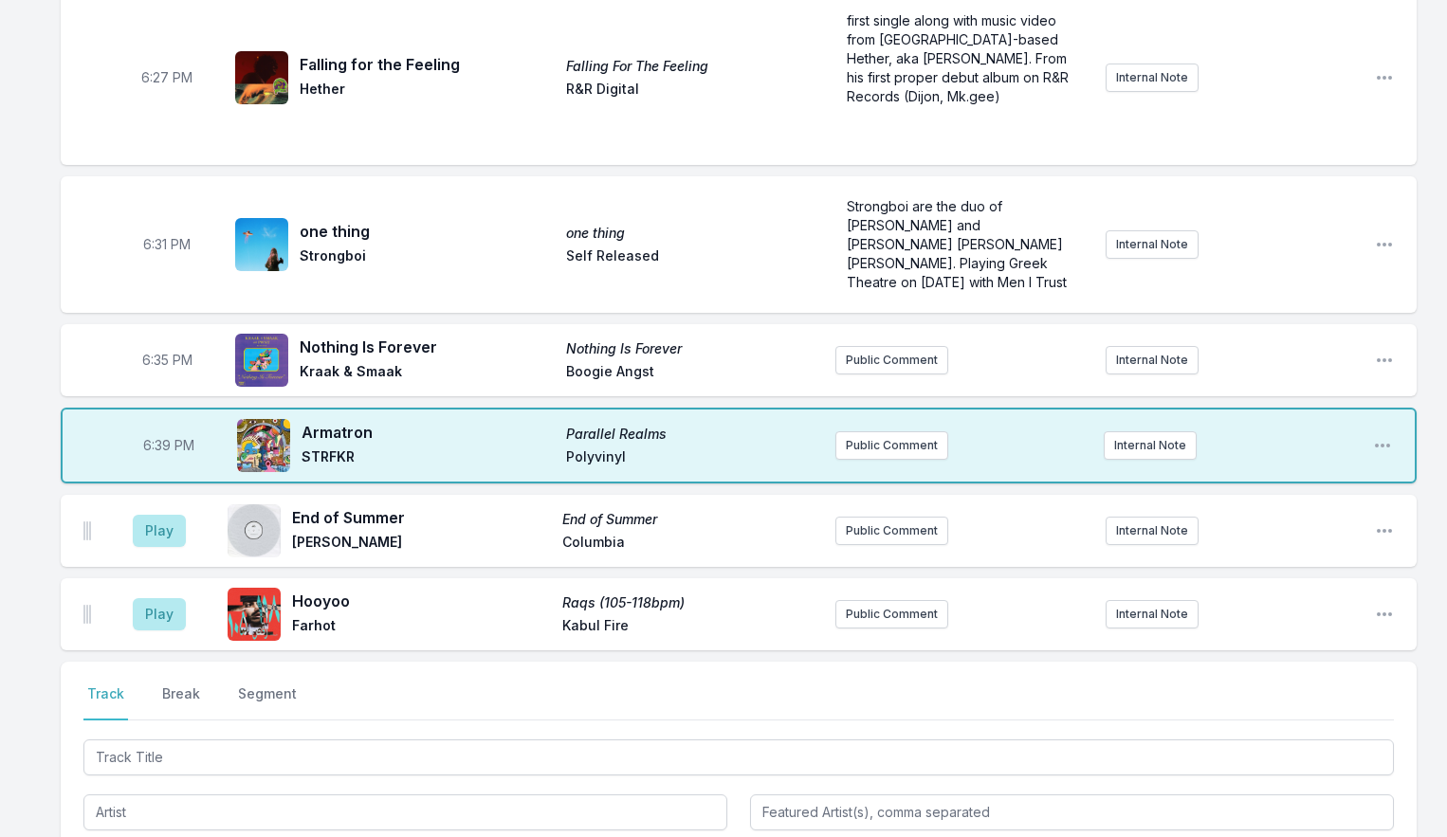
drag, startPoint x: 79, startPoint y: 596, endPoint x: 87, endPoint y: 633, distance: 38.0
click at [79, 624] on div "Play Hooyoo Raqs (105-118bpm) Farhot [GEOGRAPHIC_DATA] Fire Public Comment Inte…" at bounding box center [739, 615] width 1356 height 72
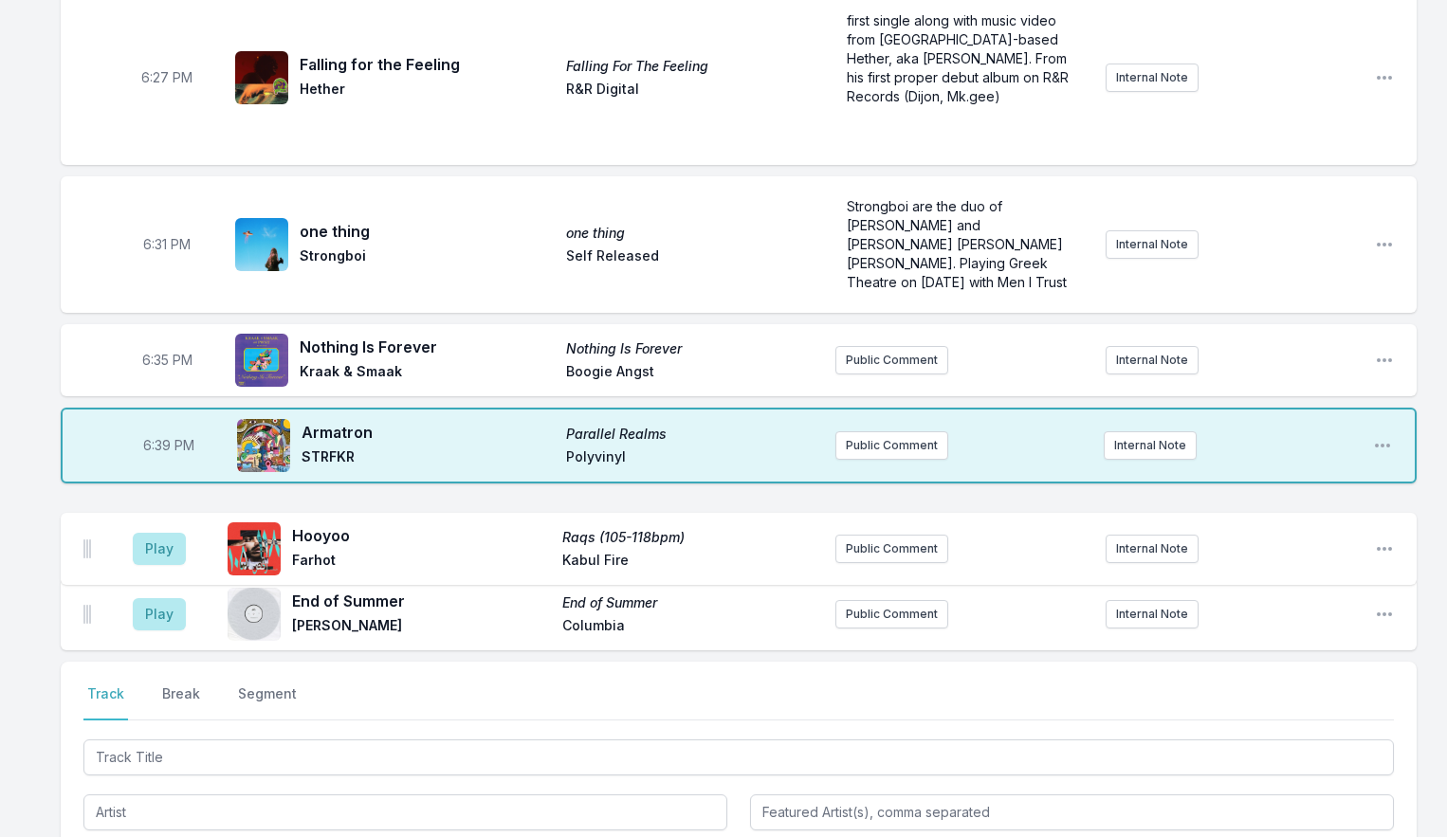
drag, startPoint x: 83, startPoint y: 619, endPoint x: 89, endPoint y: 549, distance: 70.5
click at [89, 548] on ul "Play End of Summer End of Summer [PERSON_NAME] Columbia Public Comment Internal…" at bounding box center [739, 573] width 1356 height 156
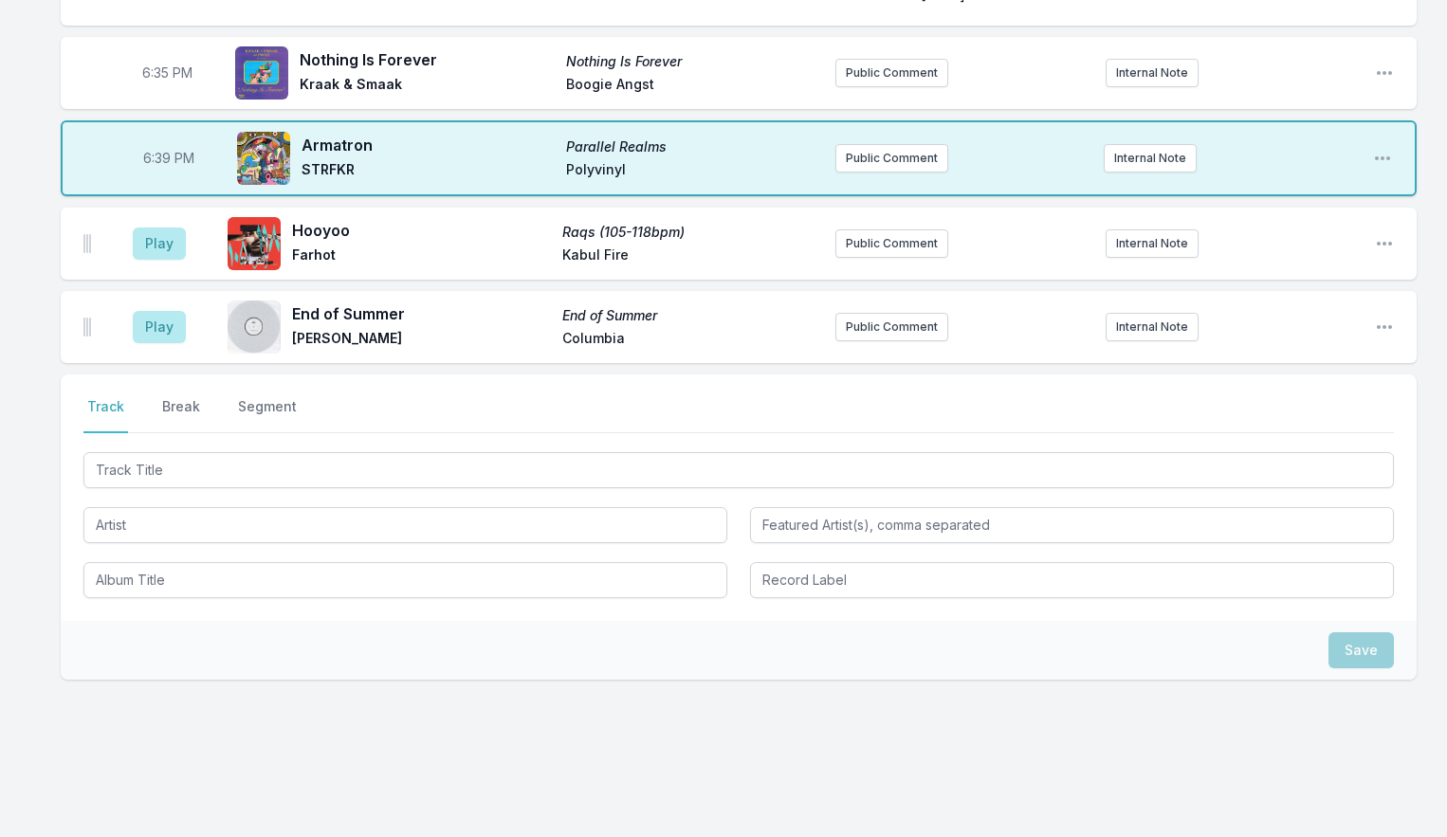
scroll to position [1132, 0]
click at [178, 406] on button "Break" at bounding box center [181, 414] width 46 height 36
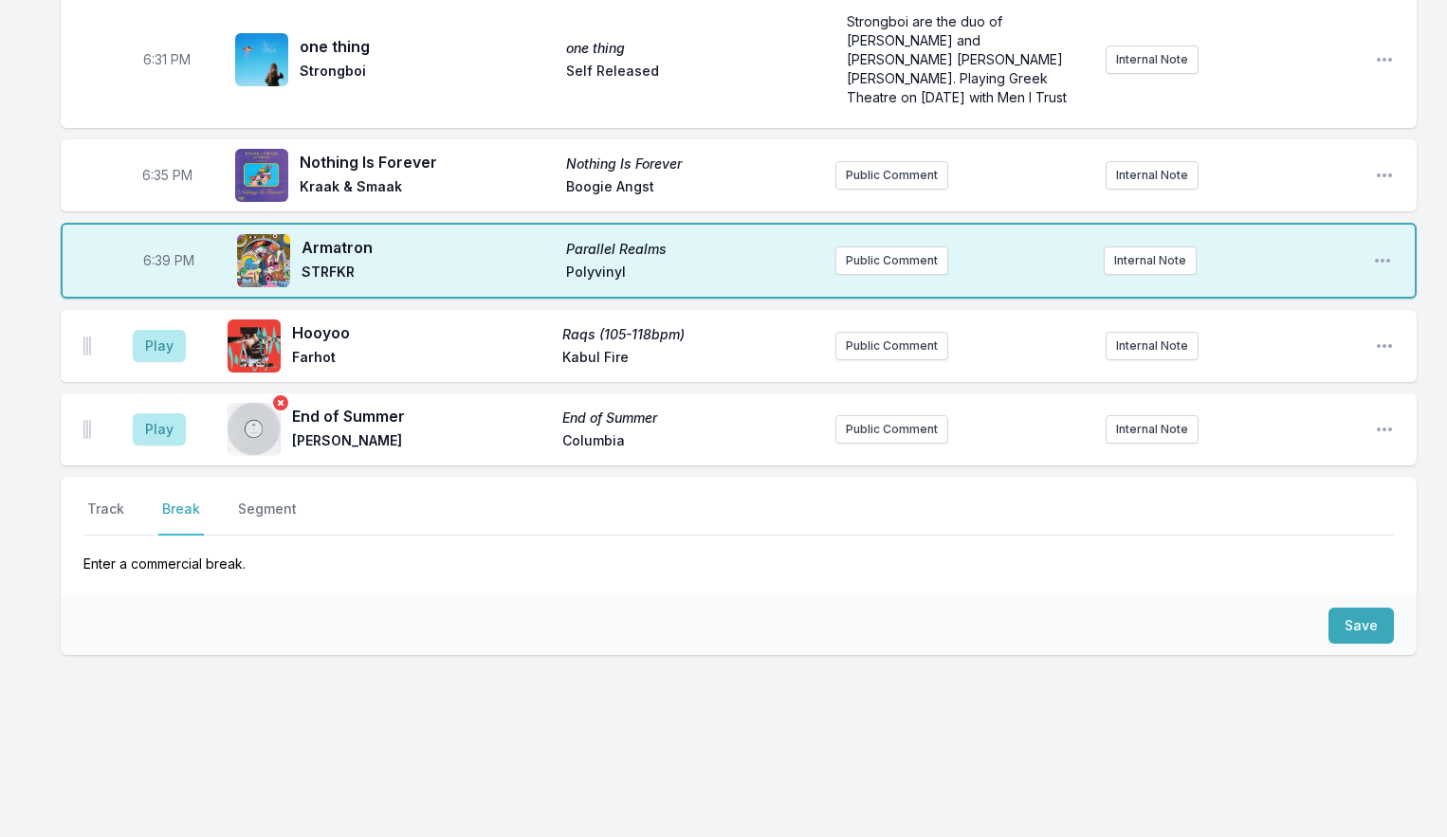
scroll to position [1029, 0]
drag, startPoint x: 1350, startPoint y: 616, endPoint x: 1184, endPoint y: 610, distance: 167.0
click at [1348, 616] on button "Save" at bounding box center [1361, 626] width 65 height 36
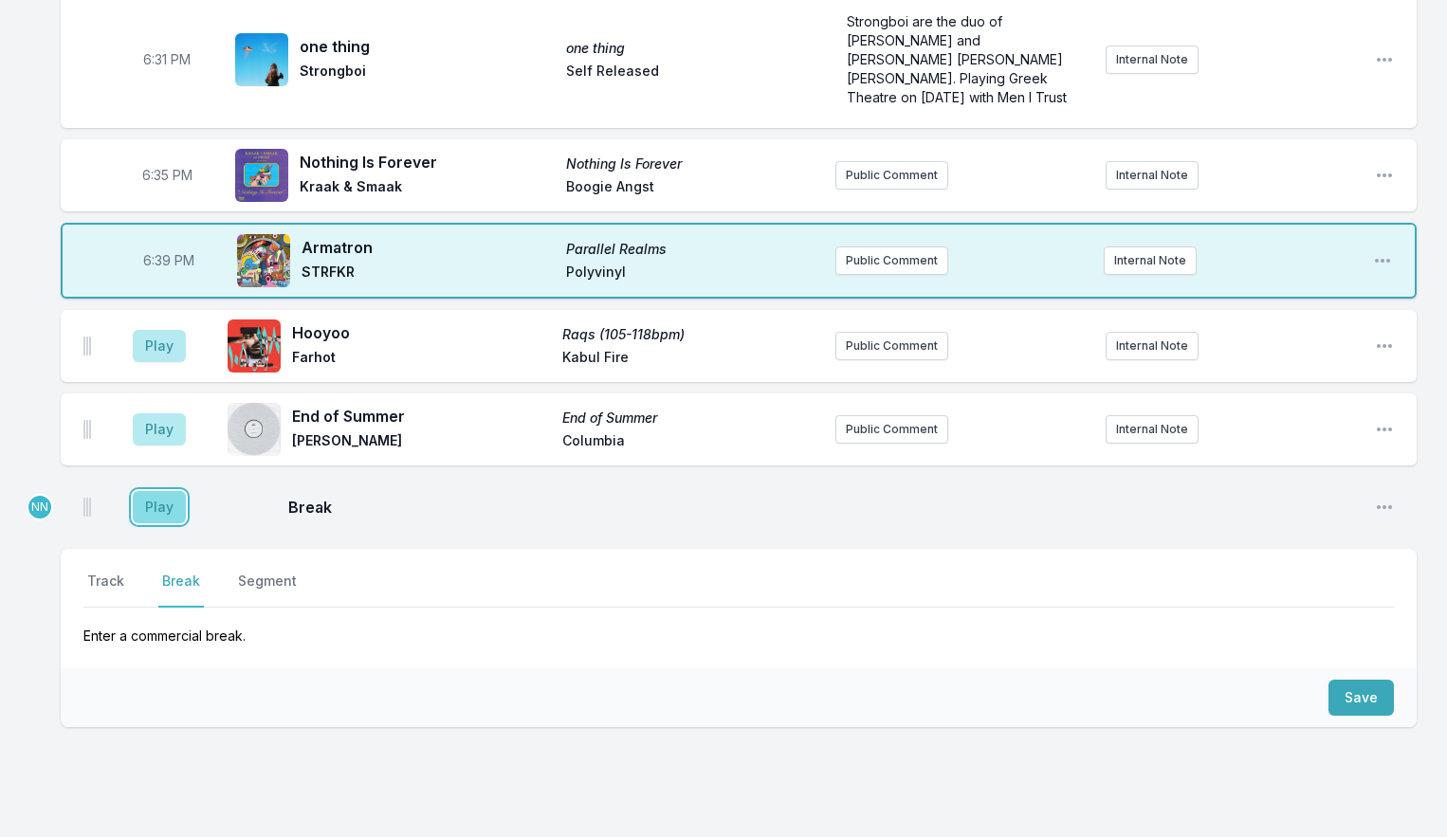
click at [148, 509] on button "Play" at bounding box center [159, 507] width 53 height 32
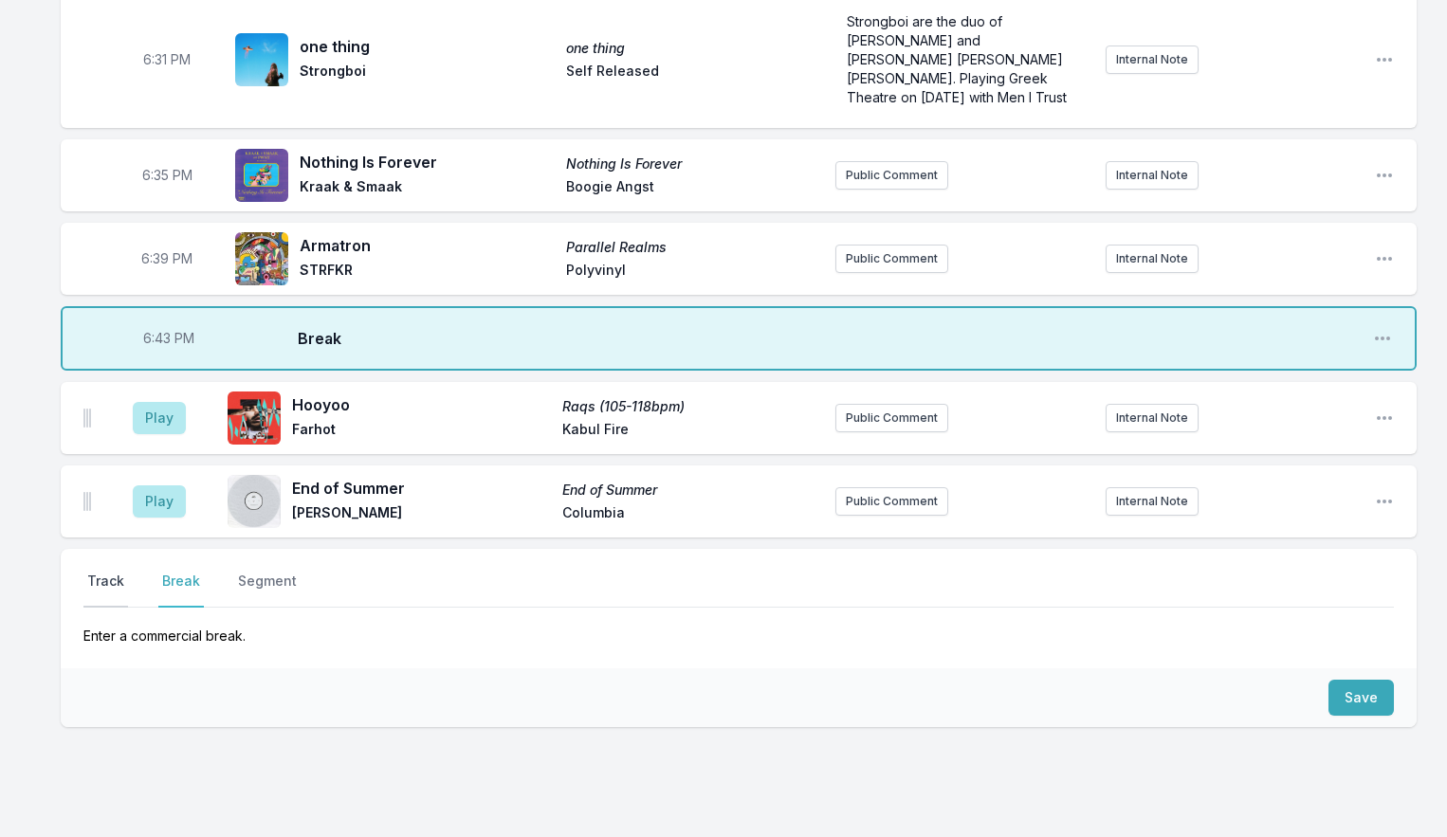
click at [109, 589] on button "Track" at bounding box center [105, 590] width 45 height 36
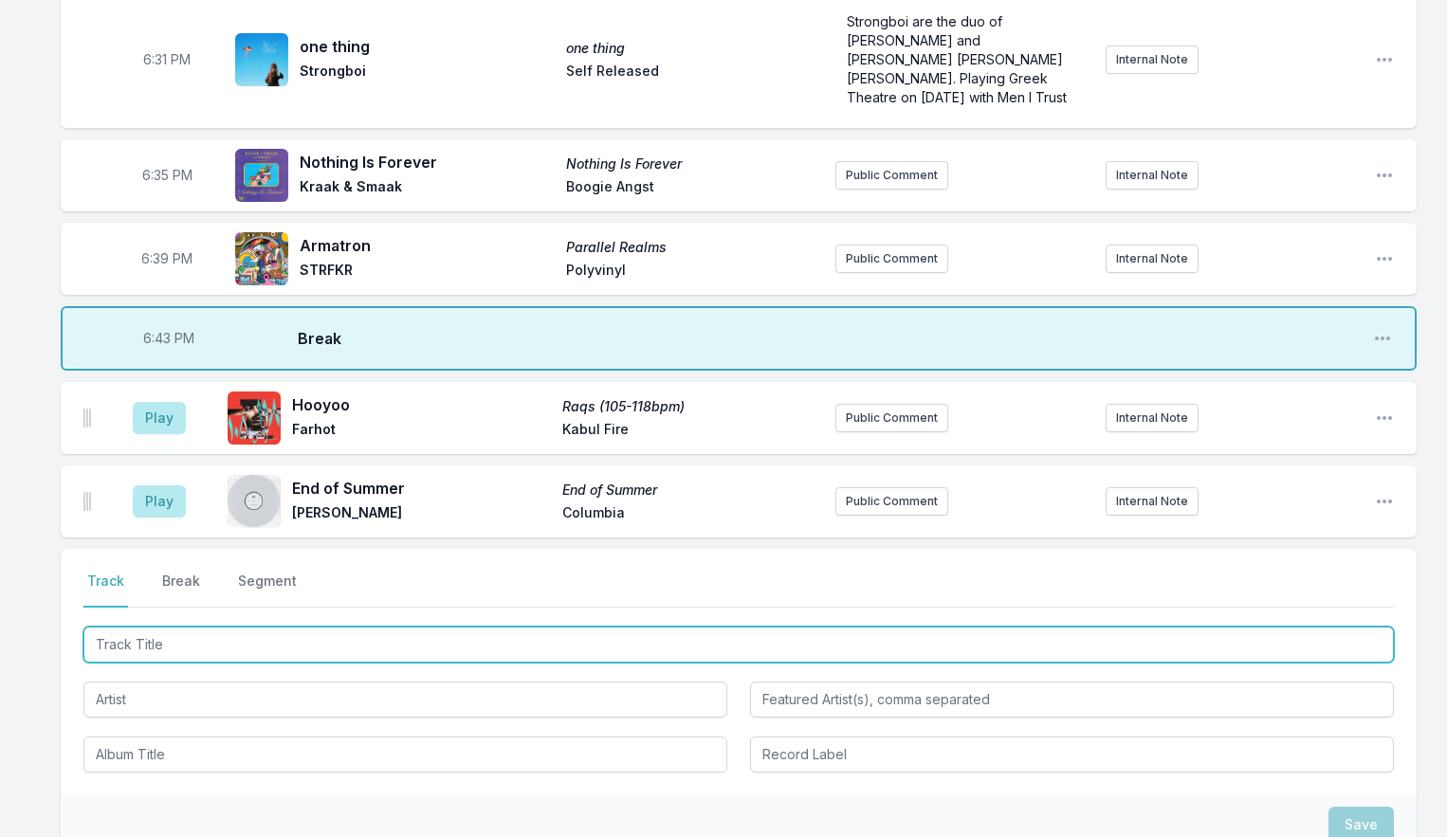
click at [135, 646] on input "Track Title" at bounding box center [738, 645] width 1311 height 36
type input "Apologies"
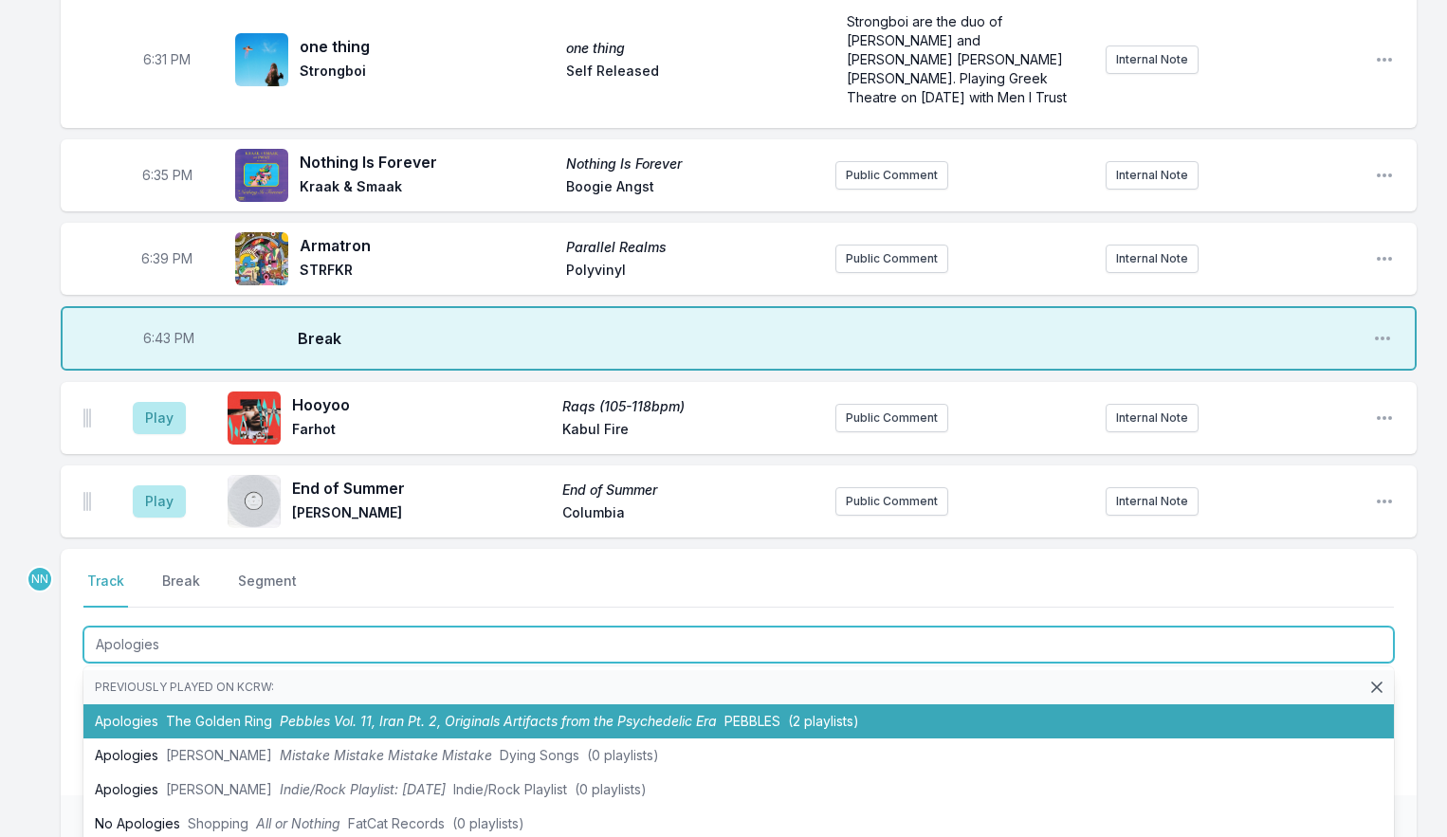
click at [168, 721] on span "The Golden Ring" at bounding box center [219, 721] width 106 height 16
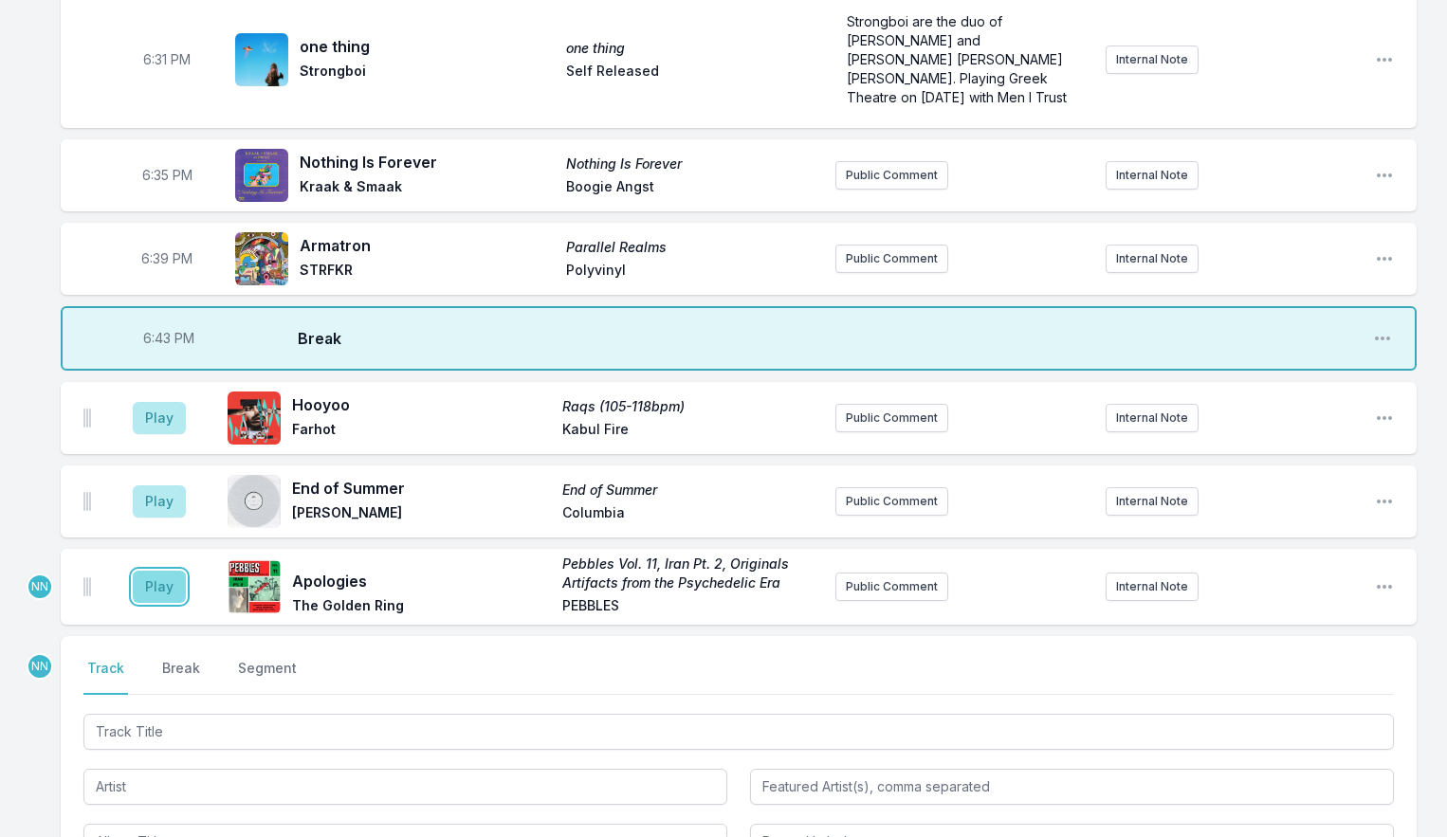
click at [158, 593] on button "Play" at bounding box center [159, 587] width 53 height 32
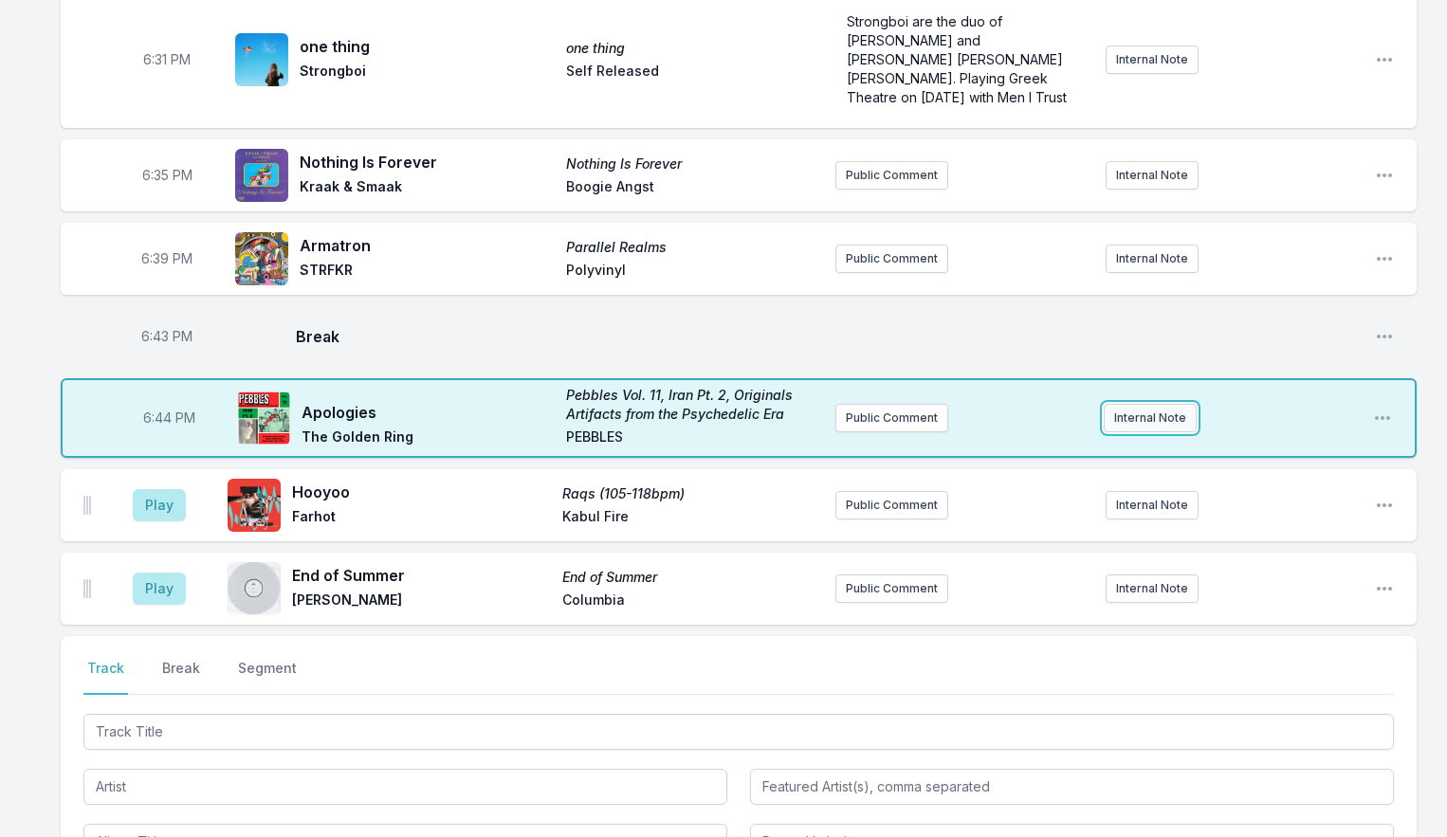
click at [1174, 419] on button "Internal Note" at bounding box center [1150, 418] width 93 height 28
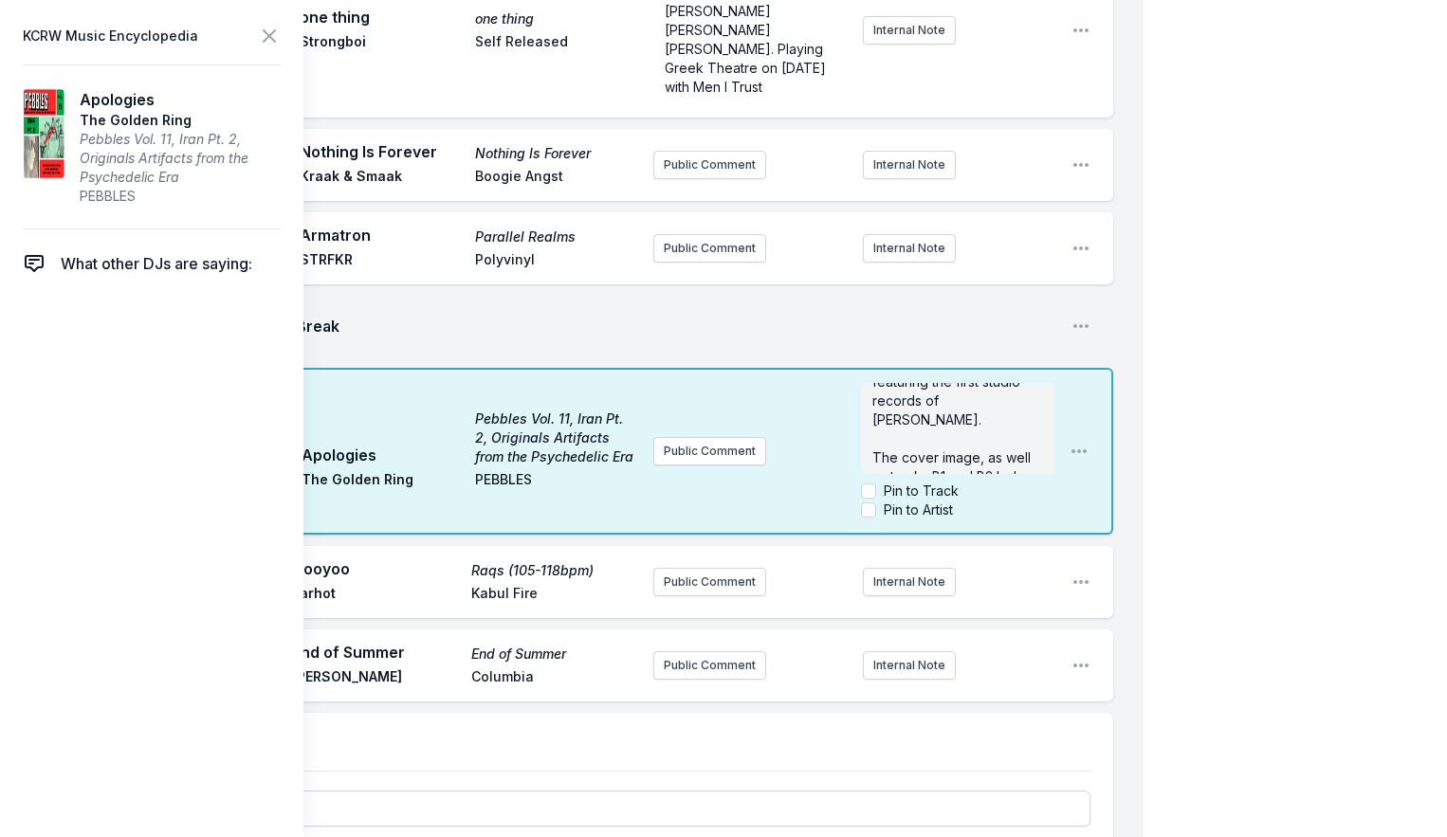
scroll to position [0, 0]
click at [266, 42] on icon at bounding box center [269, 36] width 23 height 23
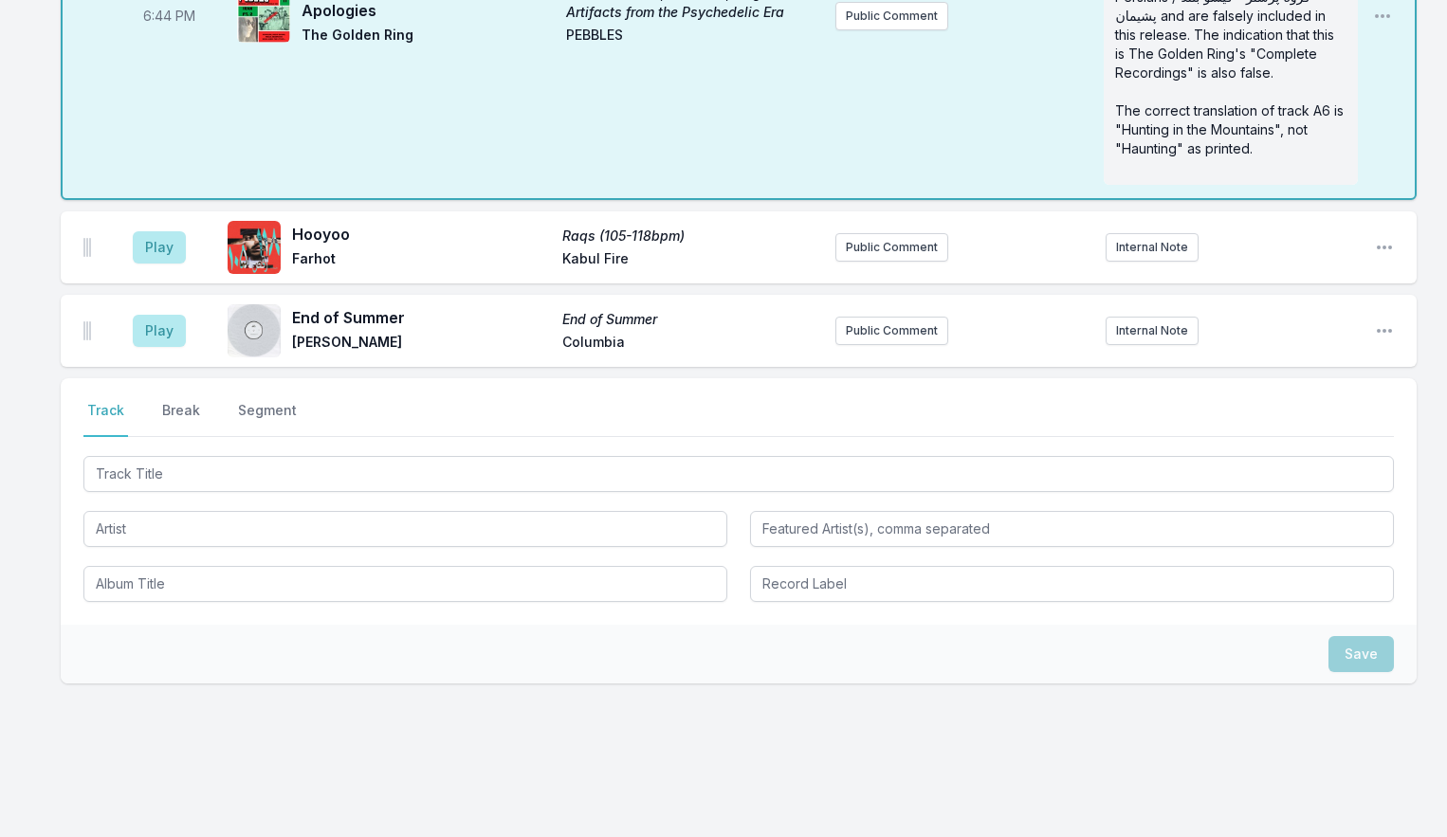
scroll to position [1587, 0]
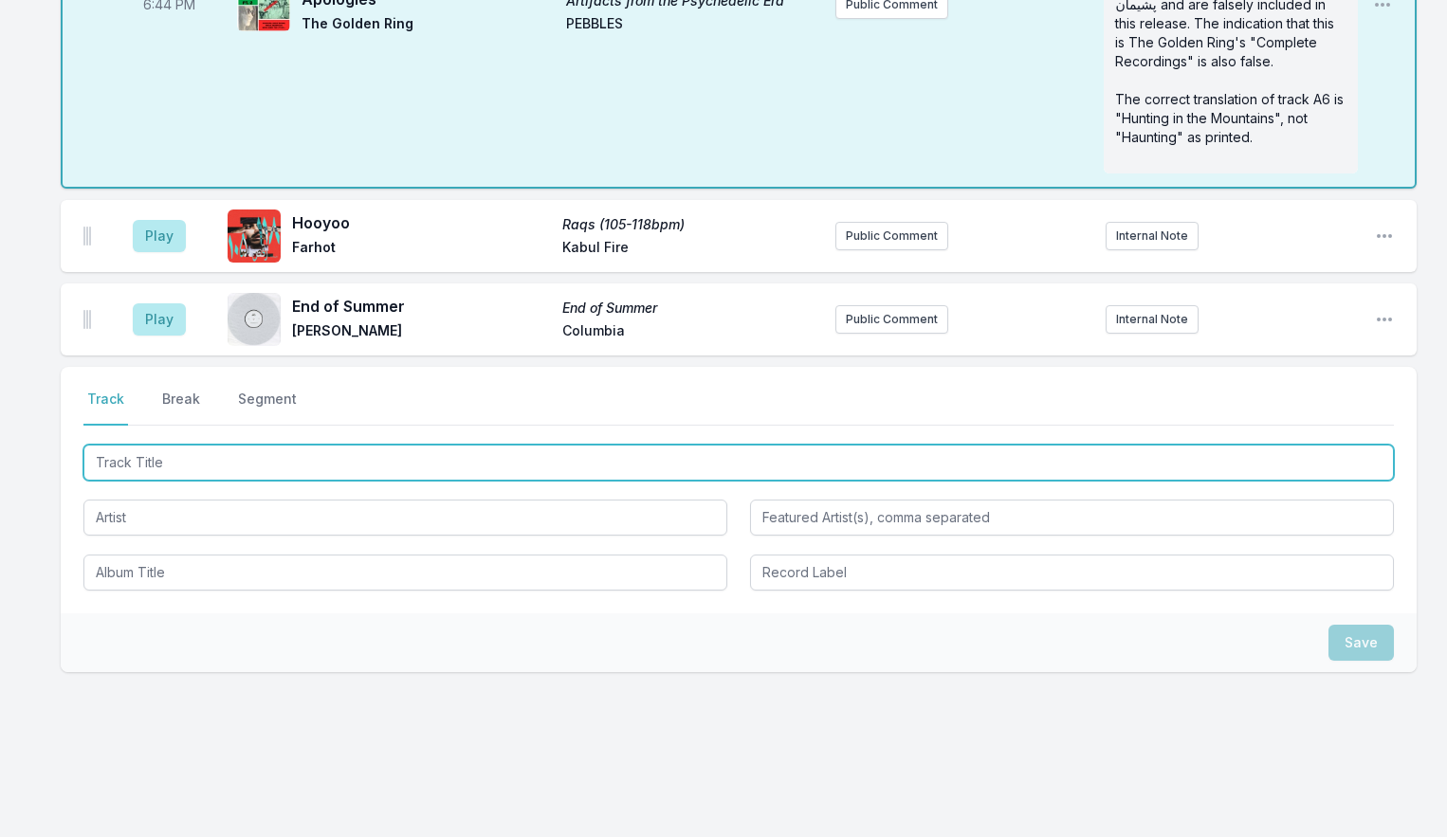
click at [186, 481] on input "Track Title" at bounding box center [738, 463] width 1311 height 36
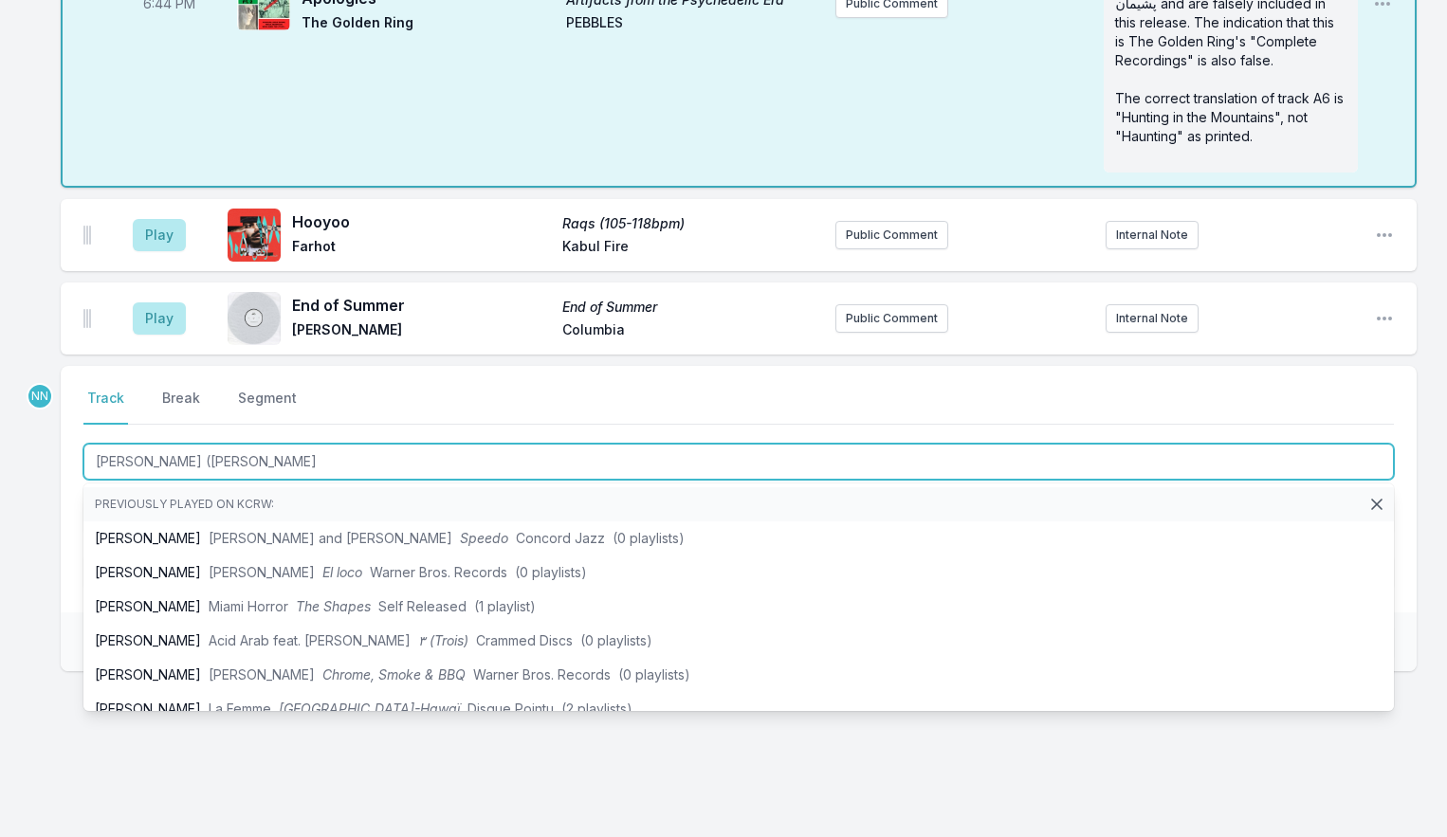
type input "[PERSON_NAME] ([PERSON_NAME]"
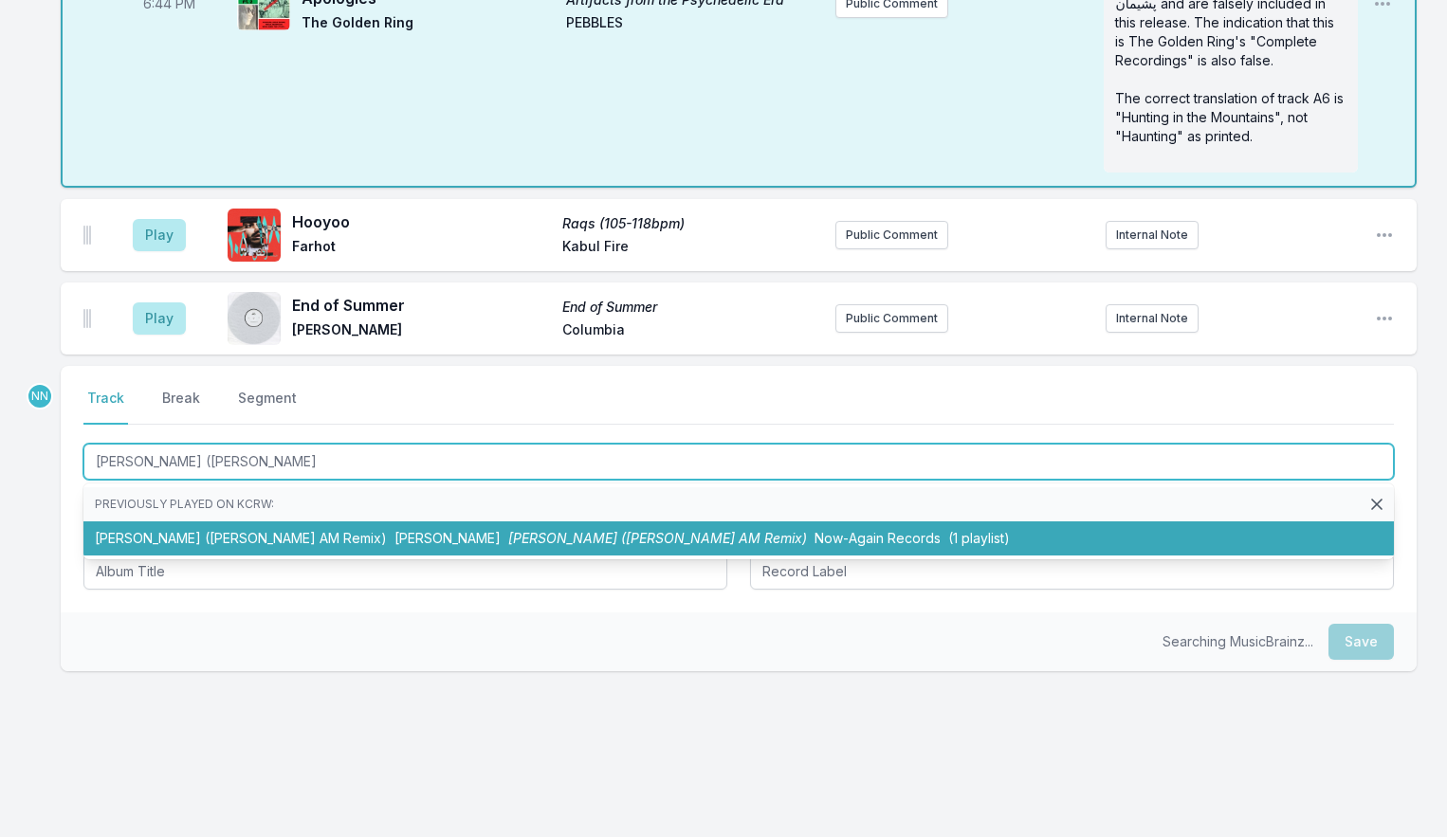
click at [236, 553] on li "[PERSON_NAME] ([PERSON_NAME] Remix) [PERSON_NAME] [PERSON_NAME] ([PERSON_NAME] …" at bounding box center [738, 539] width 1311 height 34
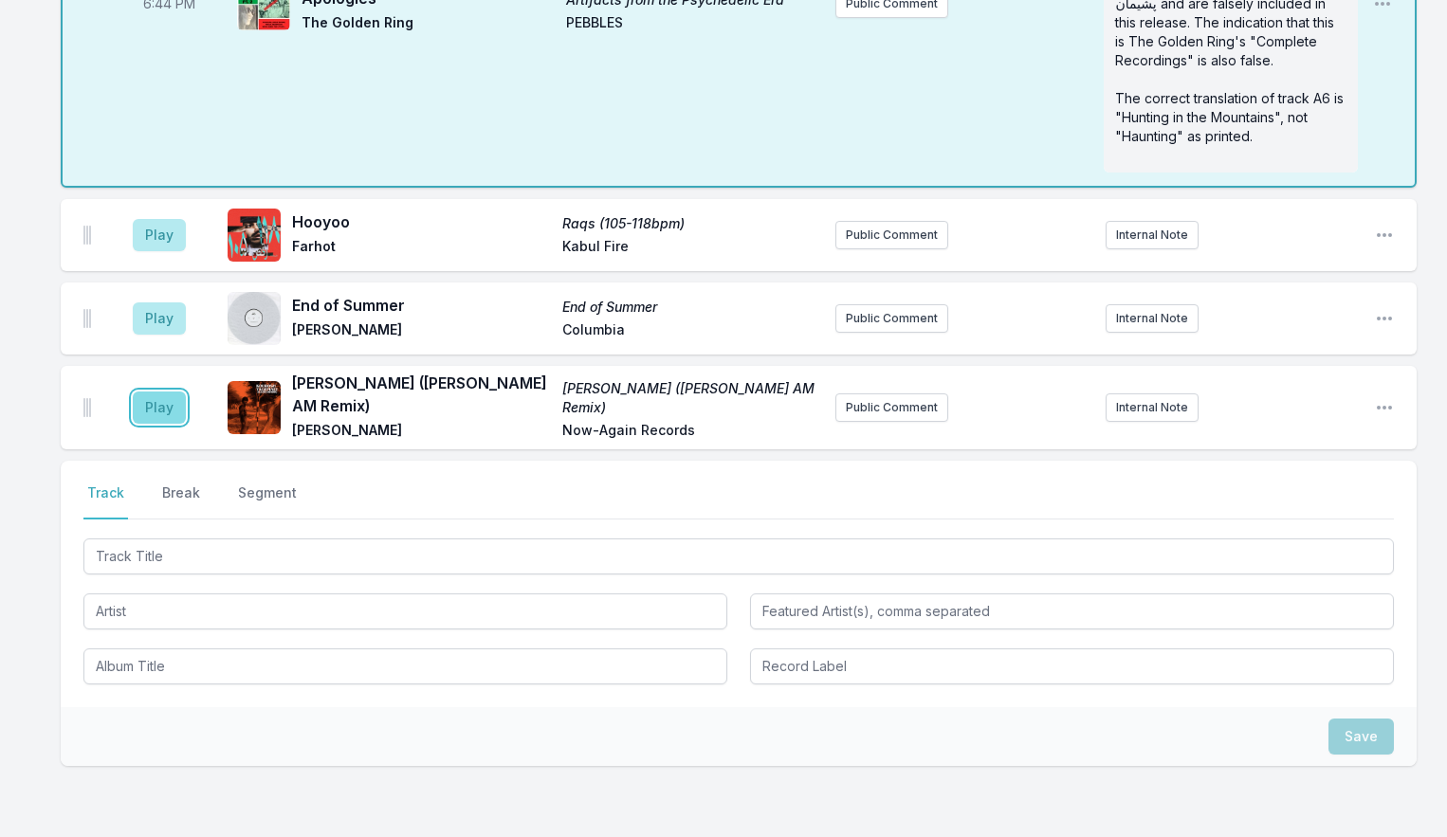
click at [162, 421] on button "Play" at bounding box center [159, 408] width 53 height 32
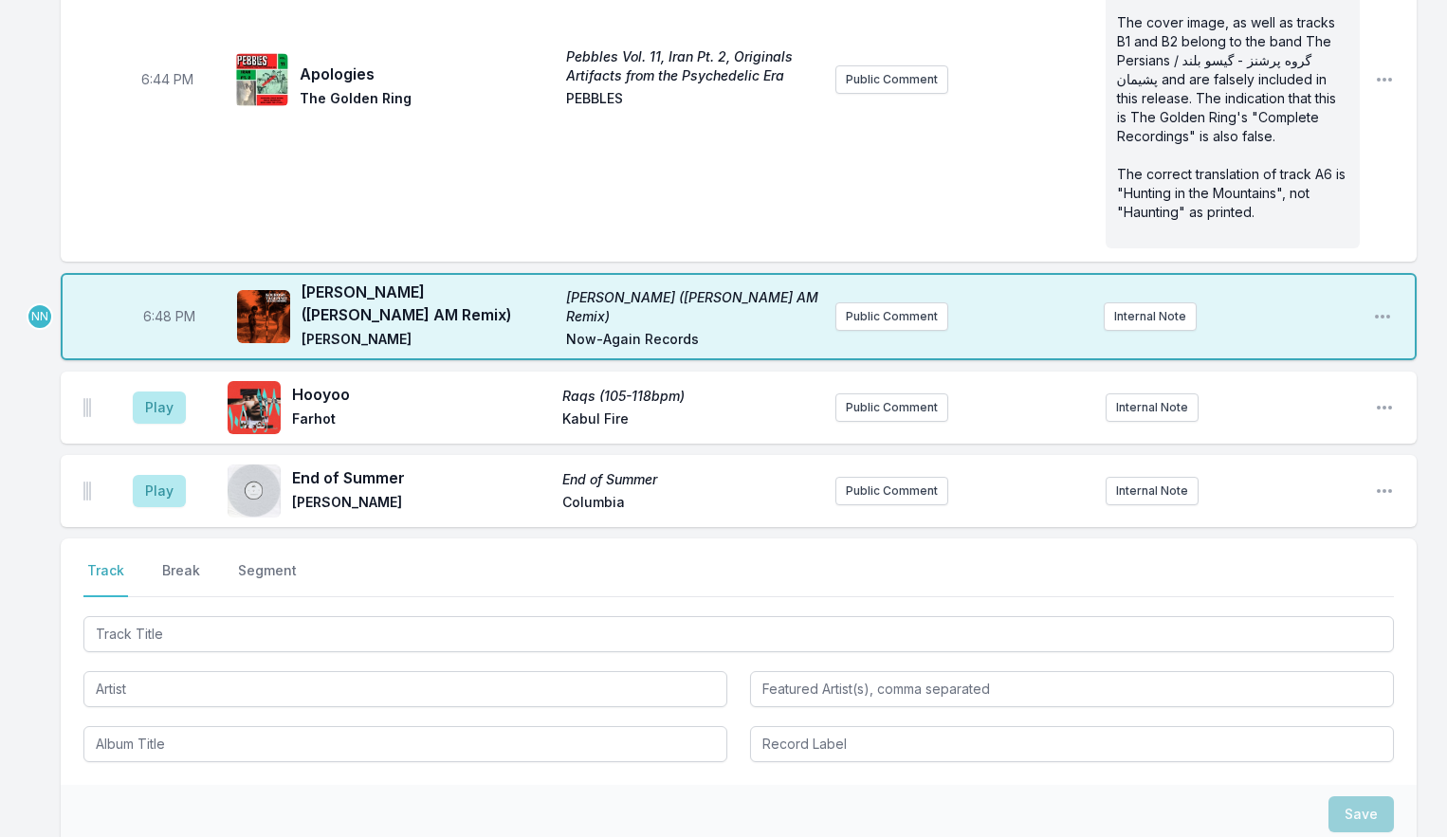
scroll to position [1496, 0]
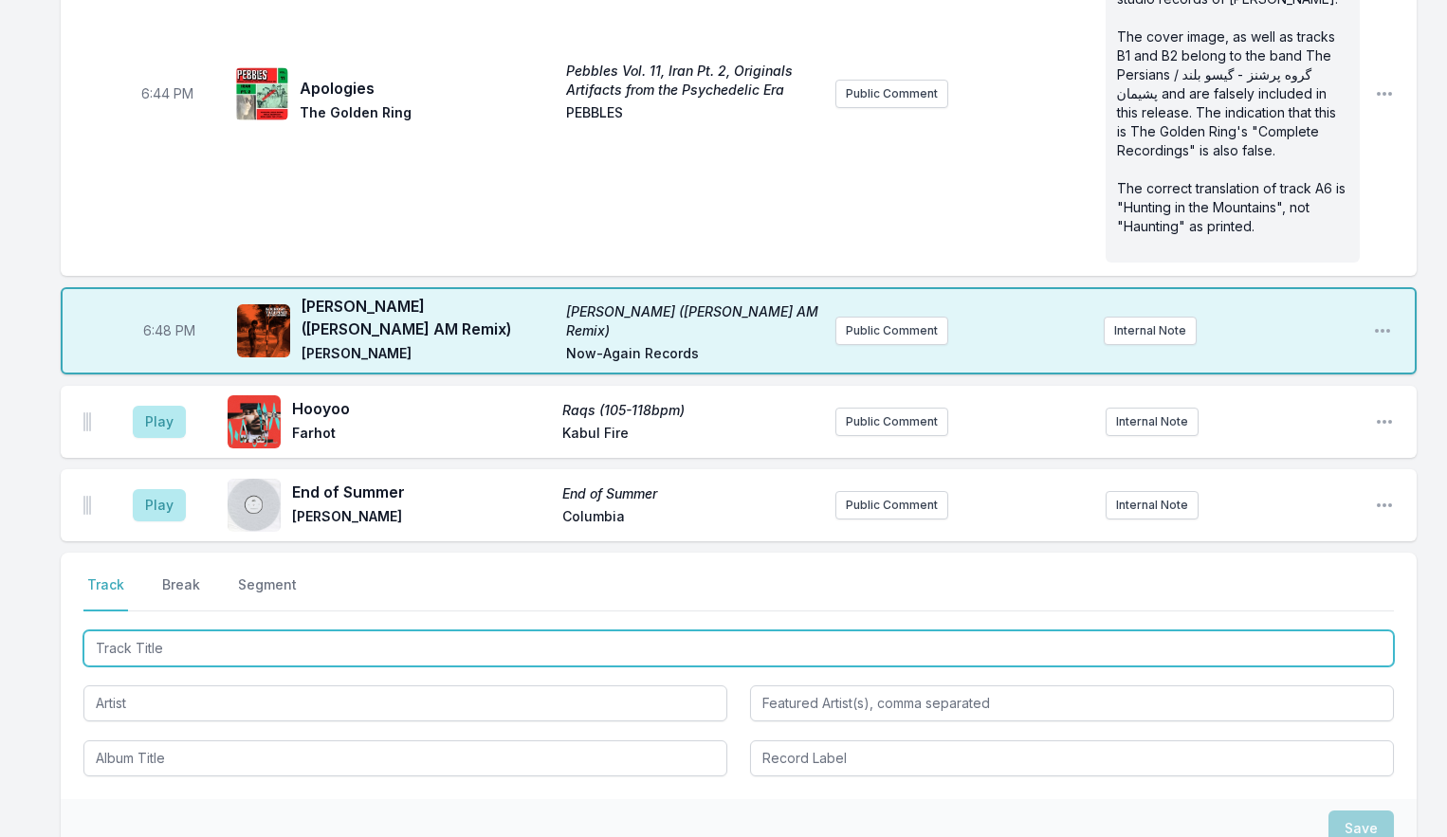
drag, startPoint x: 158, startPoint y: 660, endPoint x: 220, endPoint y: 566, distance: 112.3
click at [158, 658] on input "Track Title" at bounding box center [738, 649] width 1311 height 36
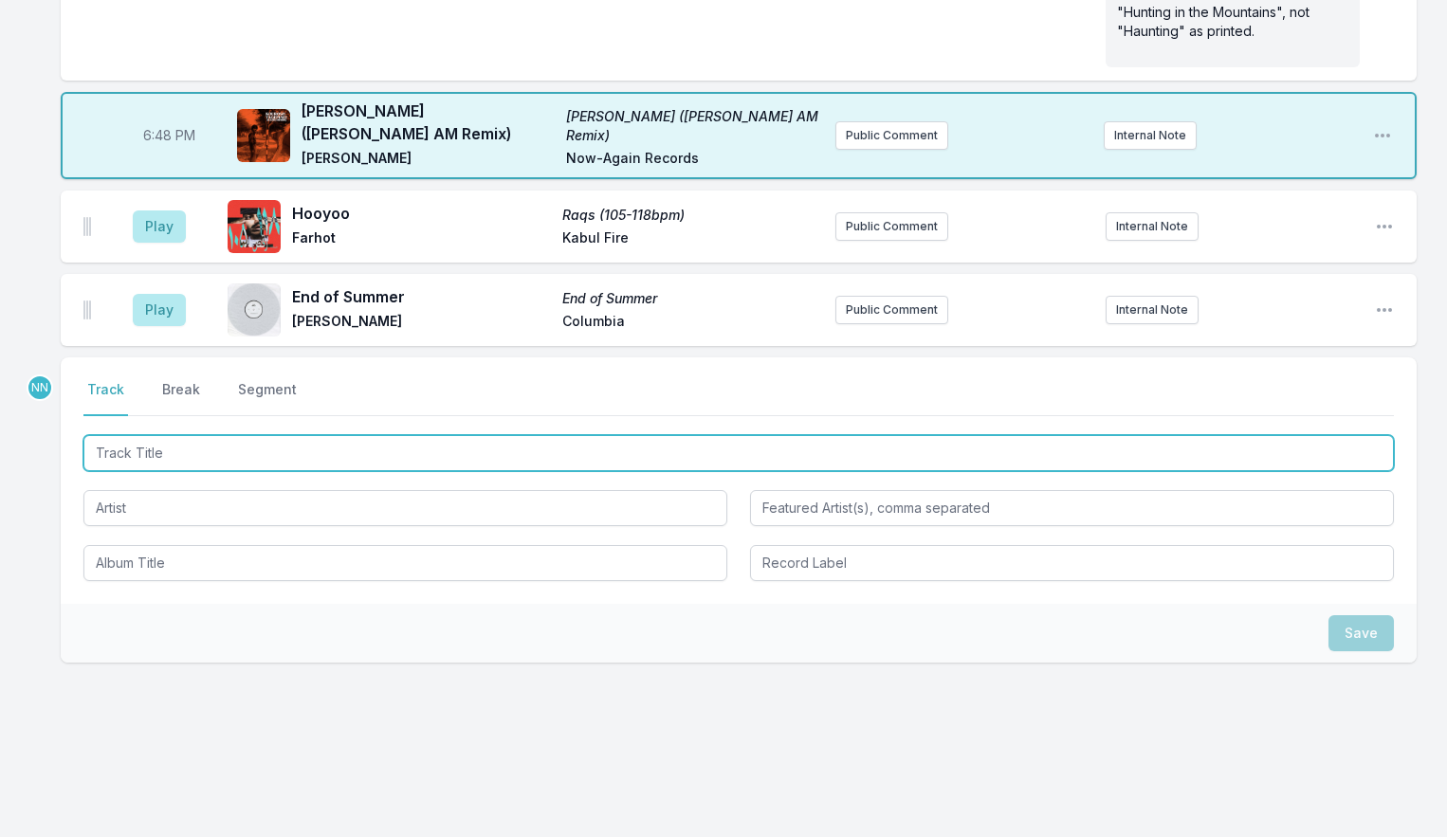
scroll to position [1706, 0]
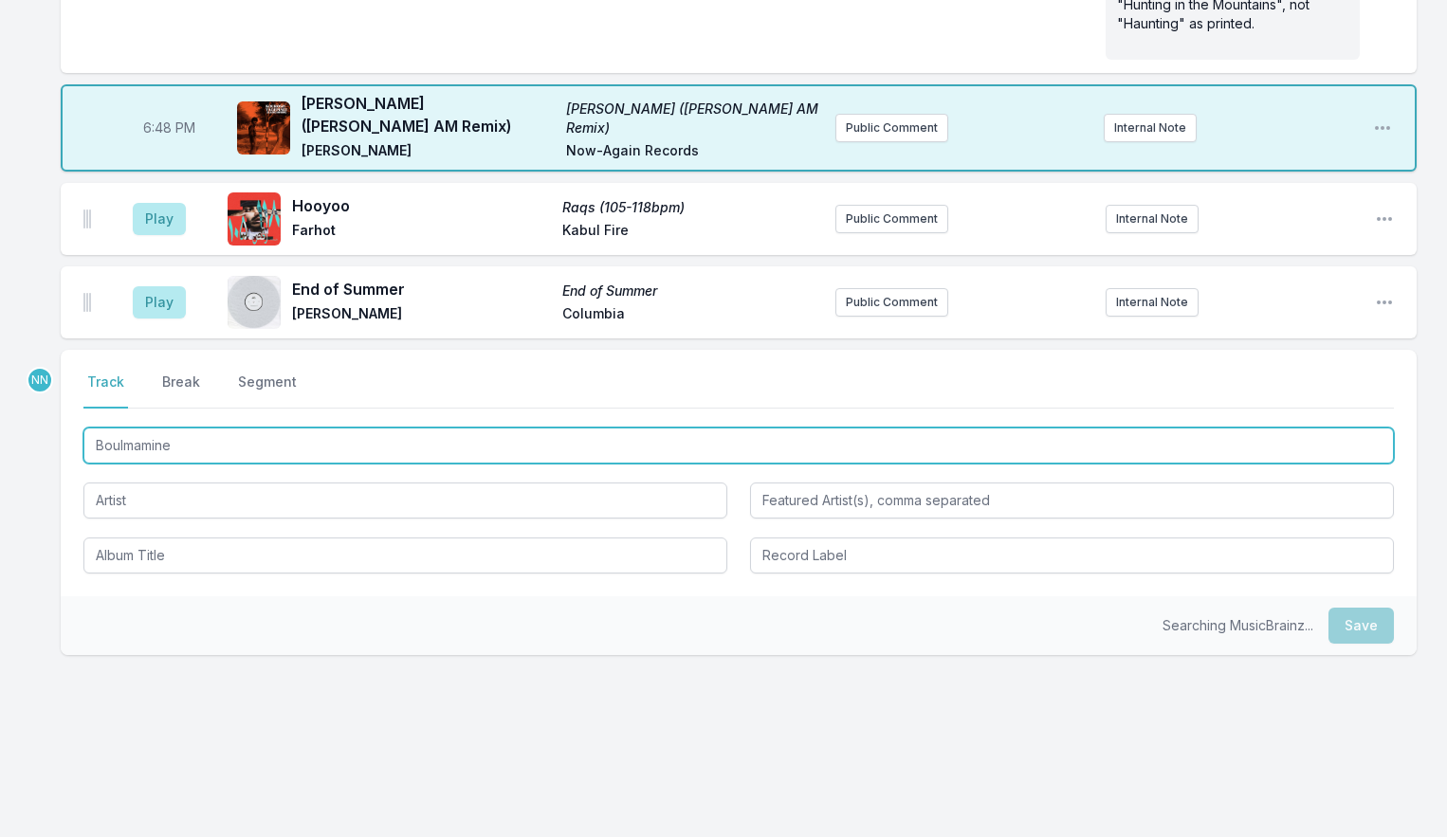
type input "Boulmamine"
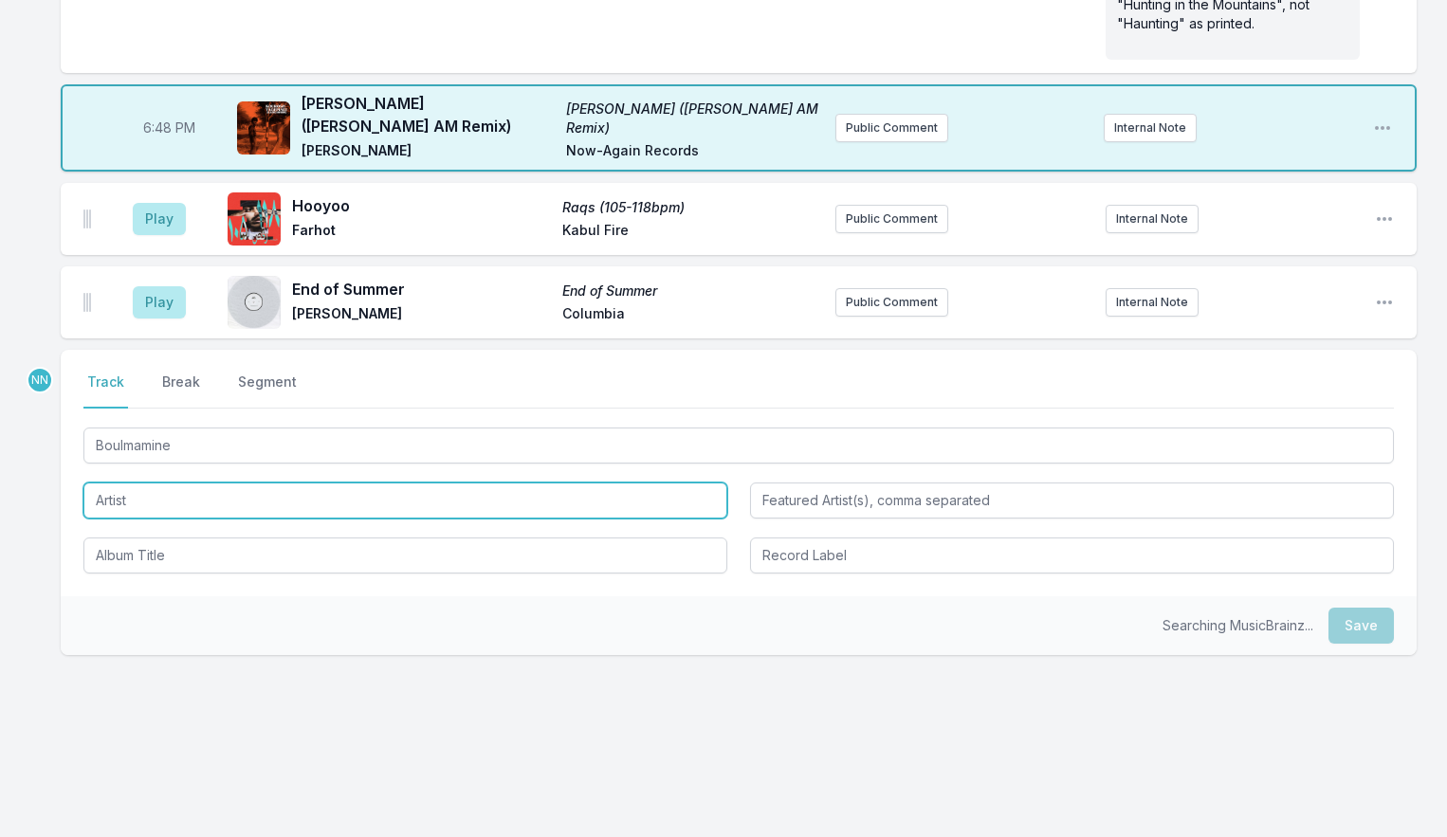
click at [142, 498] on input "Artist" at bounding box center [405, 501] width 644 height 36
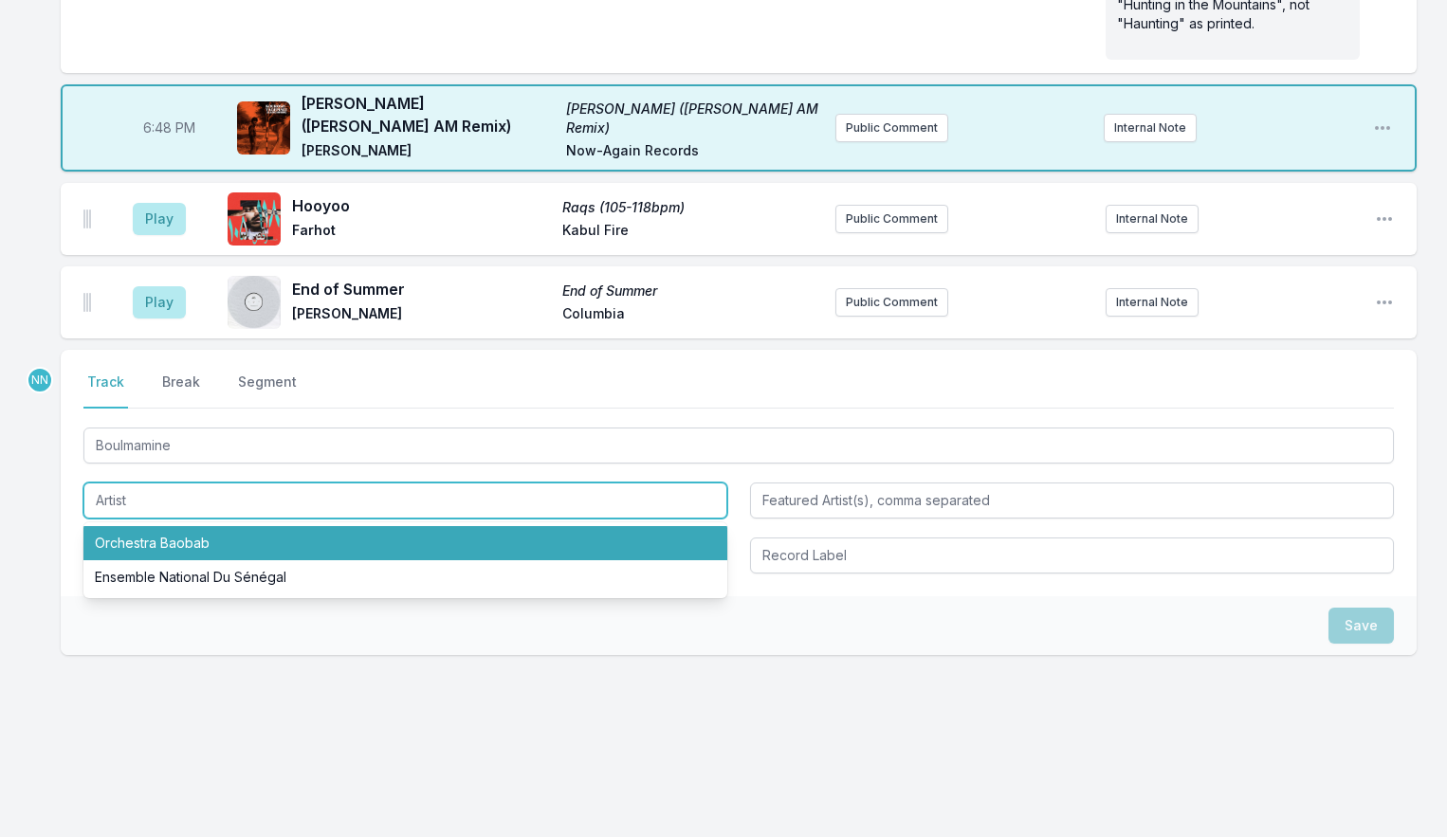
click at [146, 545] on li "Orchestra Baobab" at bounding box center [405, 543] width 644 height 34
type input "Orchestra Baobab"
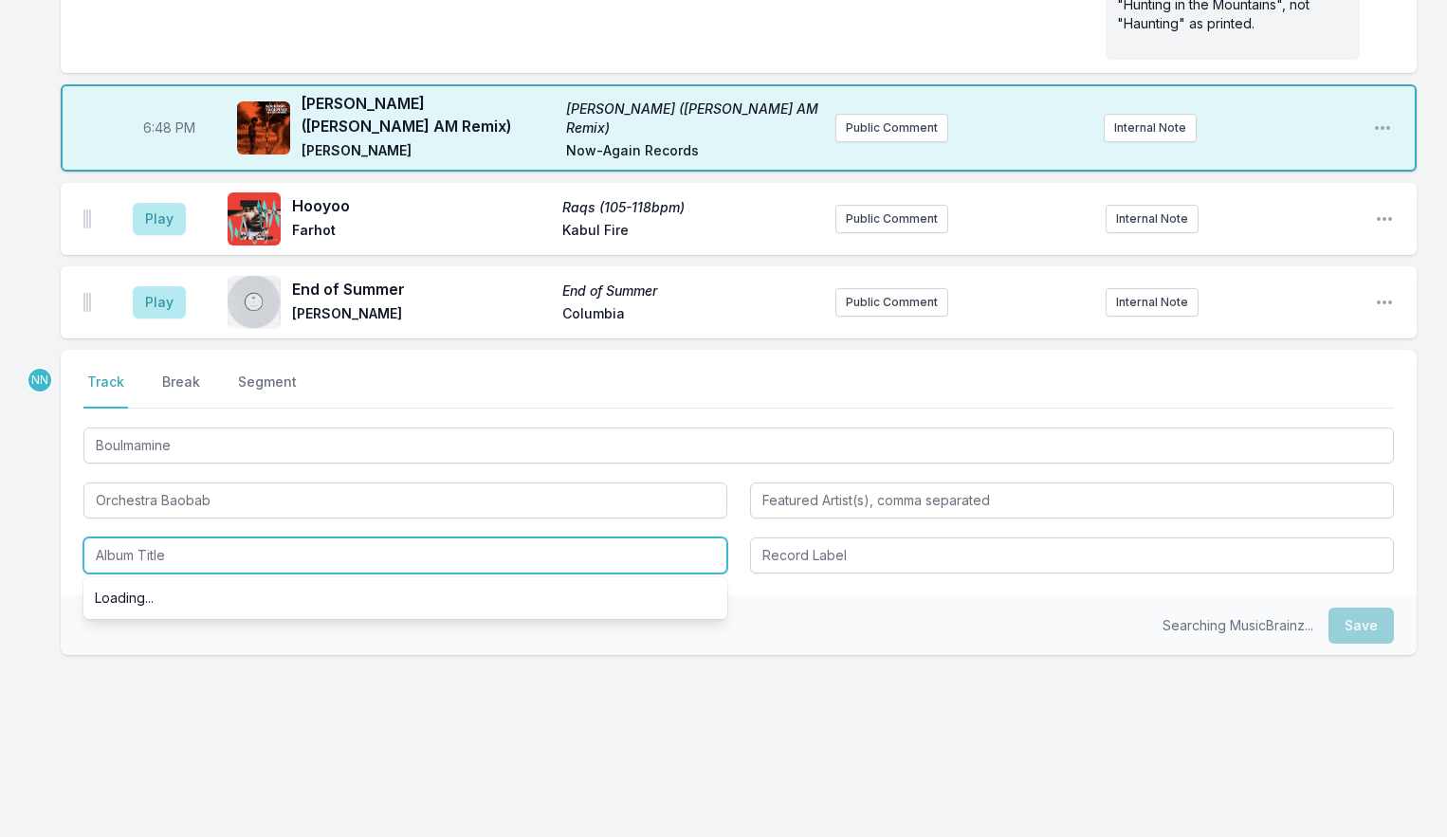
click at [146, 562] on input "Album Title" at bounding box center [405, 556] width 644 height 36
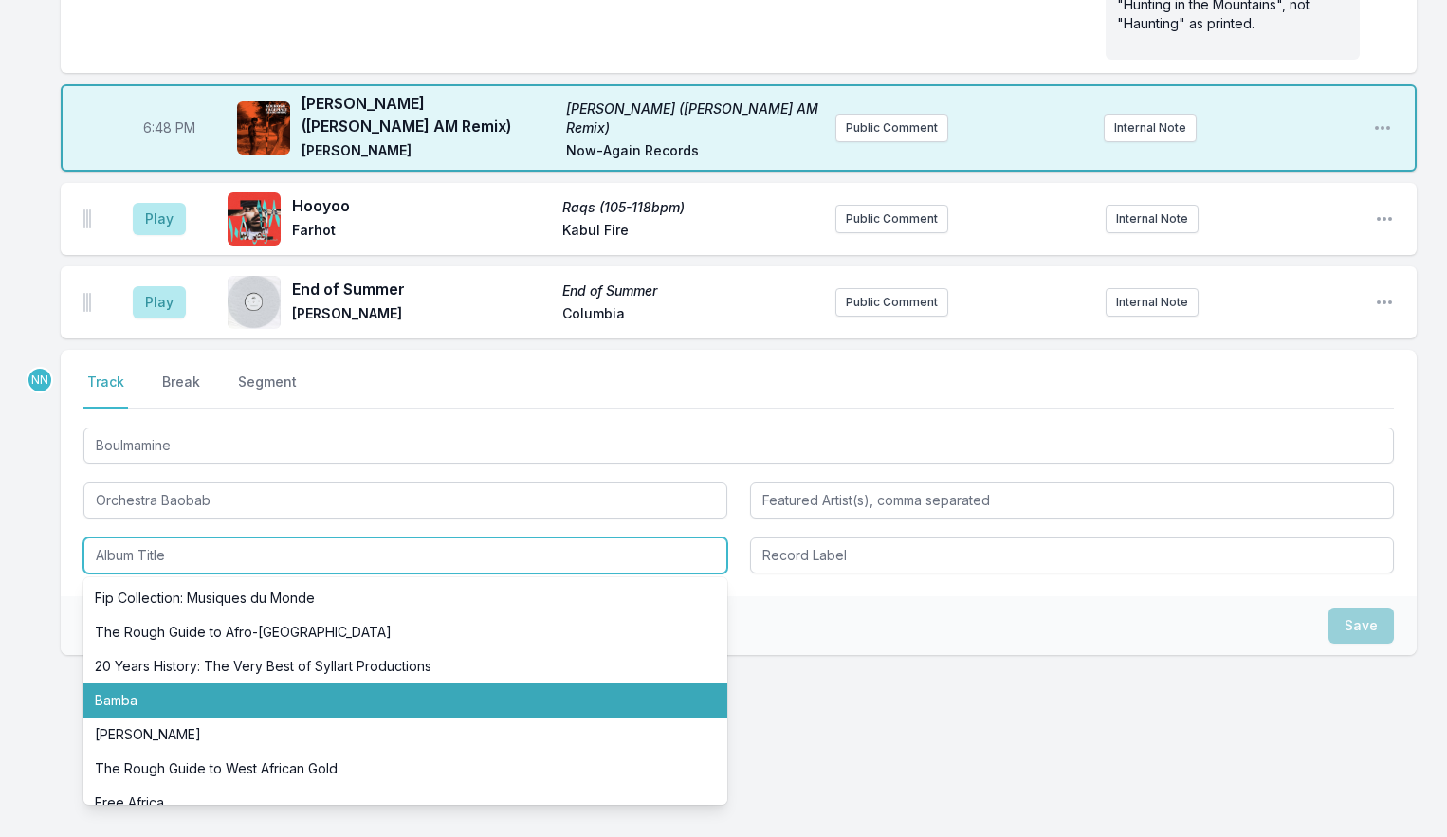
drag, startPoint x: 209, startPoint y: 692, endPoint x: 246, endPoint y: 692, distance: 37.0
click at [208, 692] on li "Bamba" at bounding box center [405, 701] width 644 height 34
type input "Bamba"
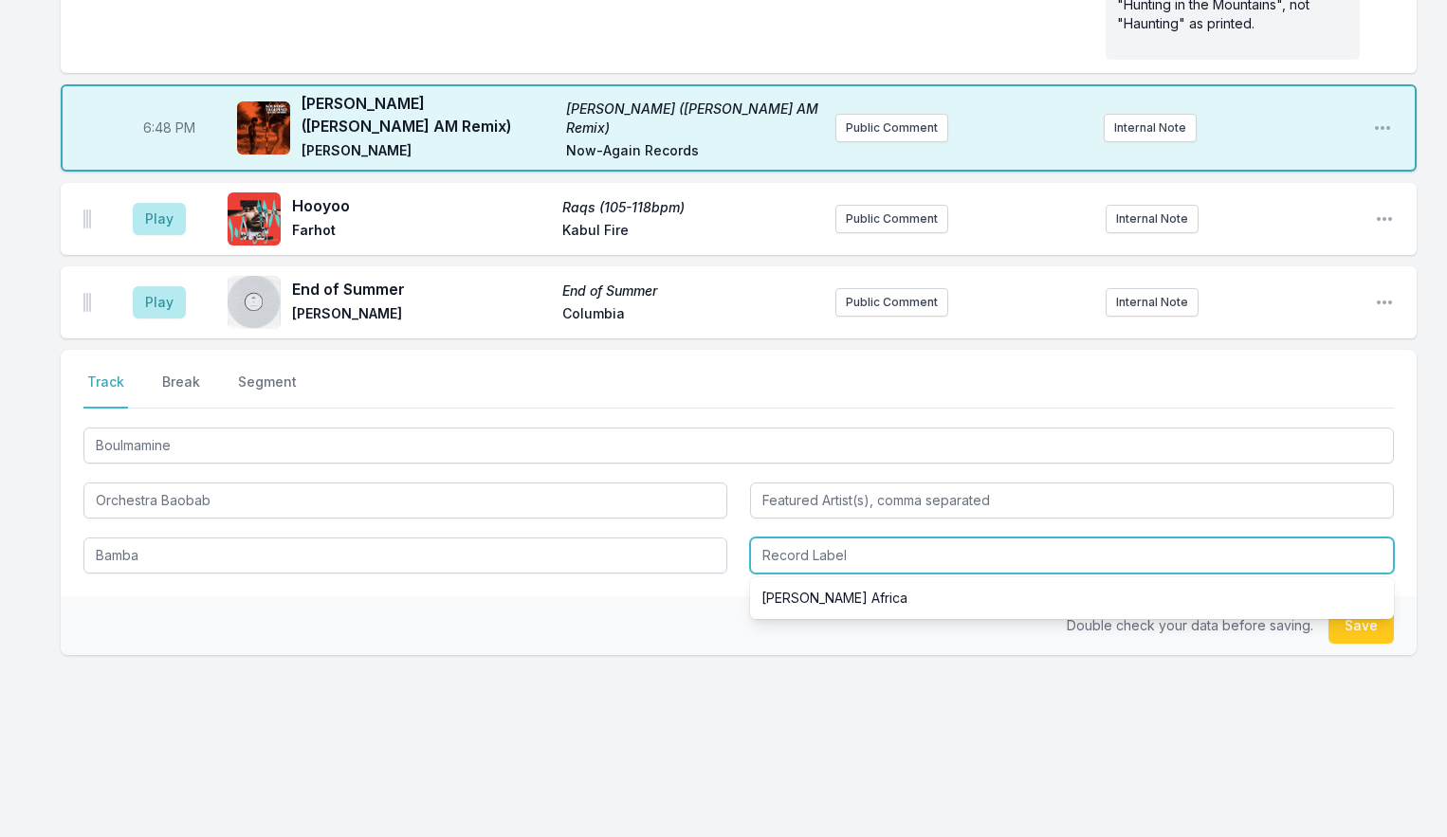
click at [799, 559] on input "Record Label" at bounding box center [1072, 556] width 644 height 36
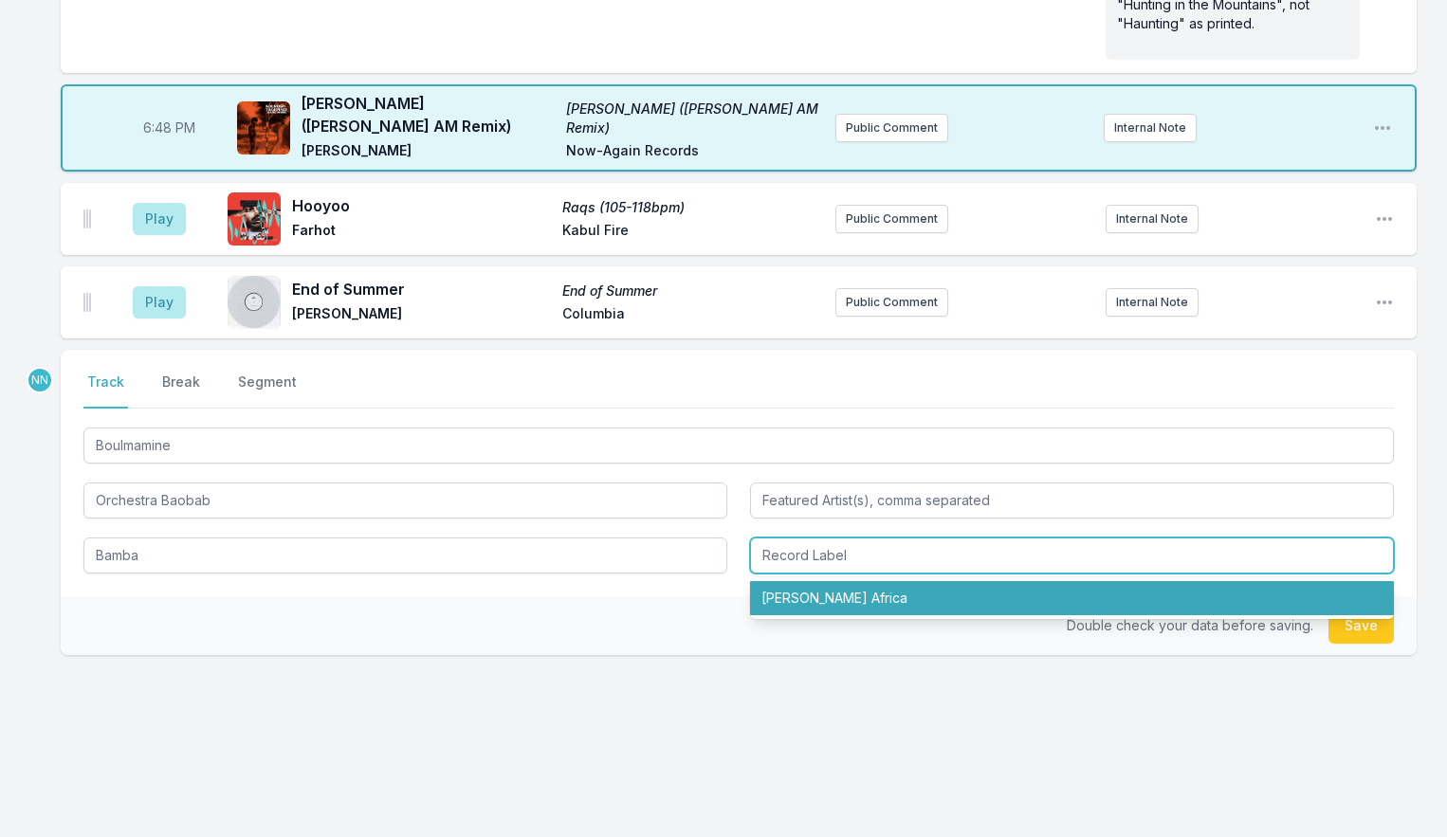
click at [804, 591] on li "[PERSON_NAME] Africa" at bounding box center [1072, 598] width 644 height 34
type input "[PERSON_NAME] Africa"
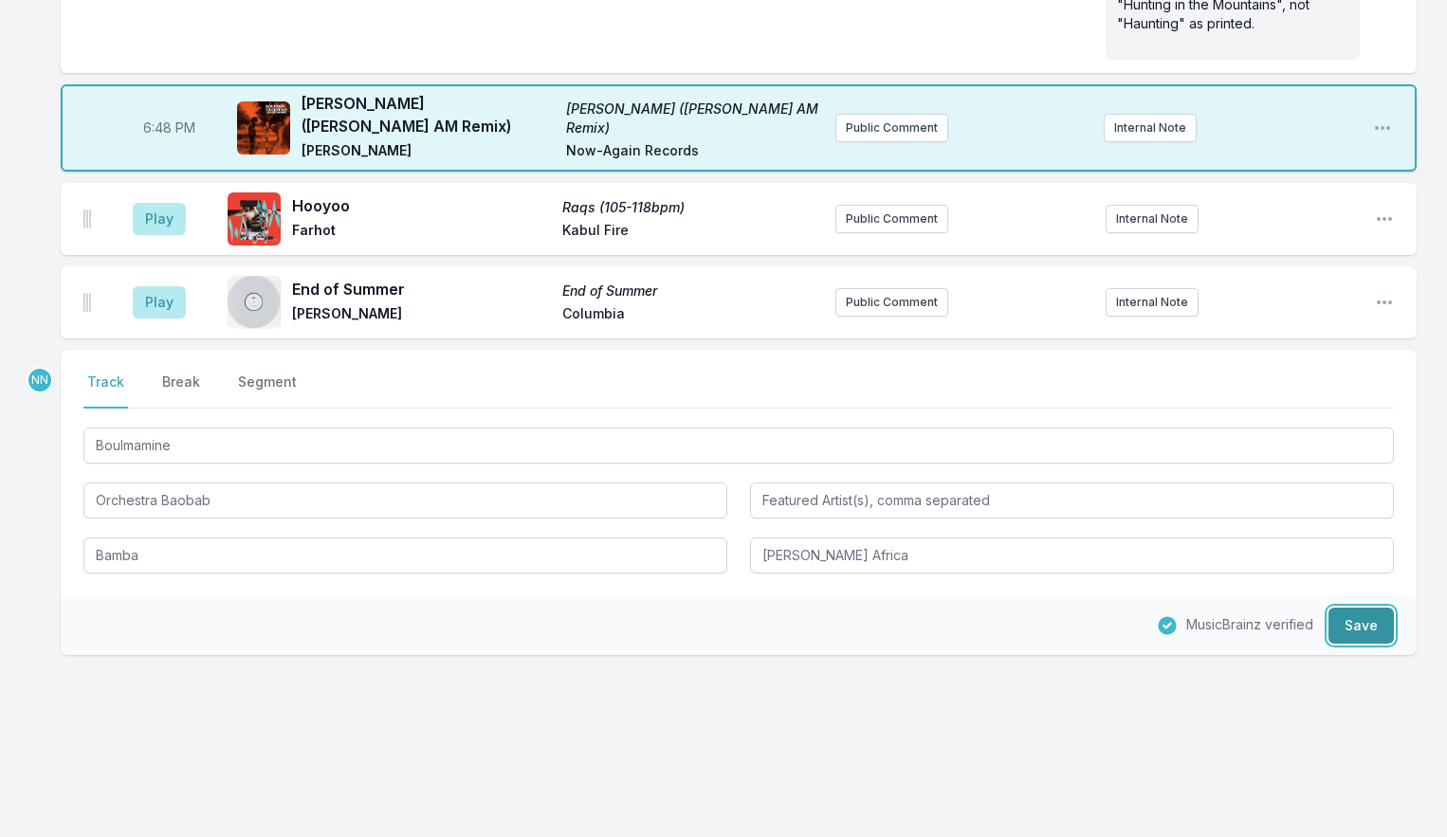
click at [1349, 623] on button "Save" at bounding box center [1361, 626] width 65 height 36
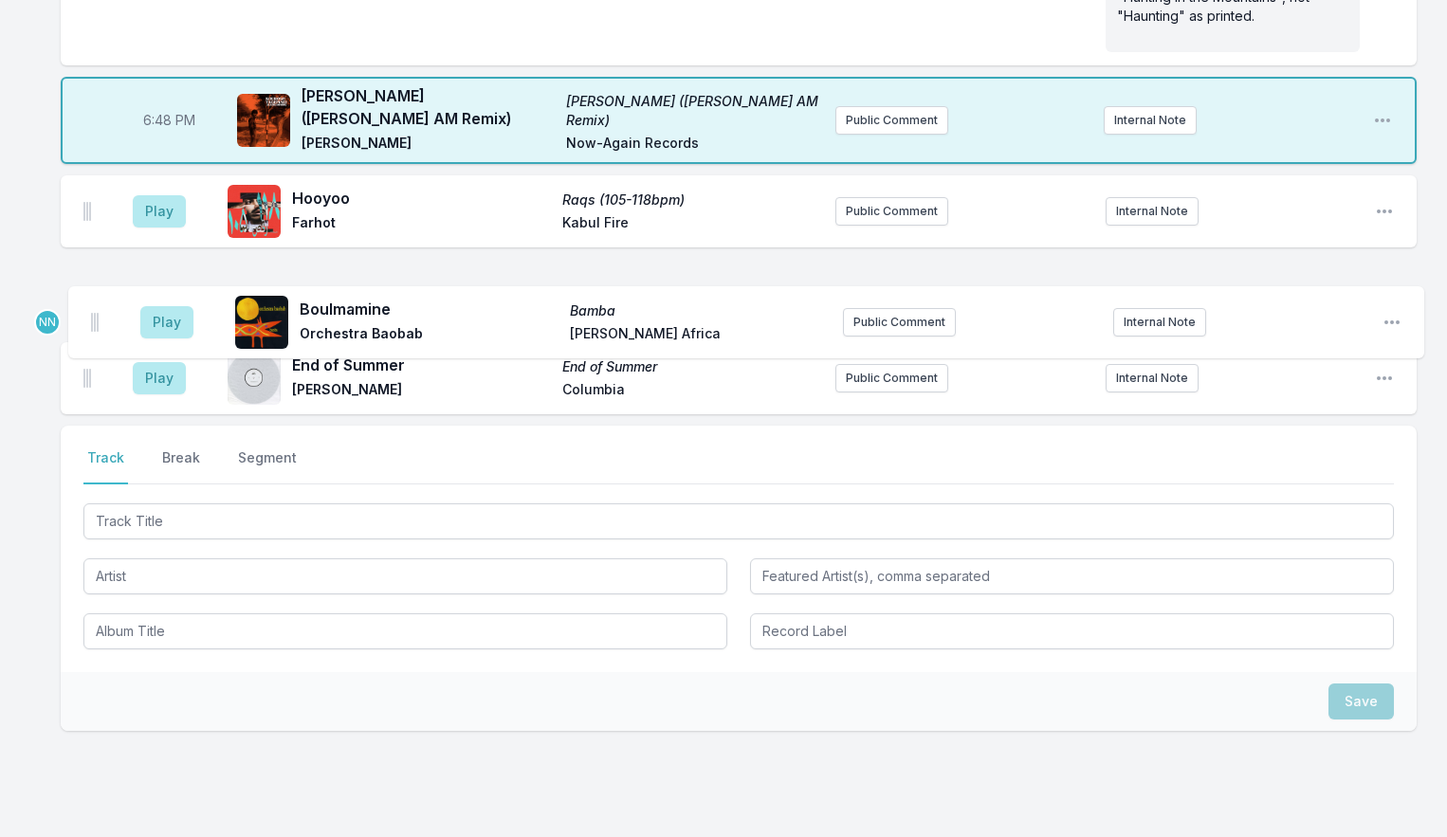
drag, startPoint x: 85, startPoint y: 382, endPoint x: 94, endPoint y: 305, distance: 77.3
click at [94, 305] on ul "Play Hooyoo Raqs (105-118bpm) Farhot [GEOGRAPHIC_DATA] Fire Public Comment Inte…" at bounding box center [739, 294] width 1356 height 239
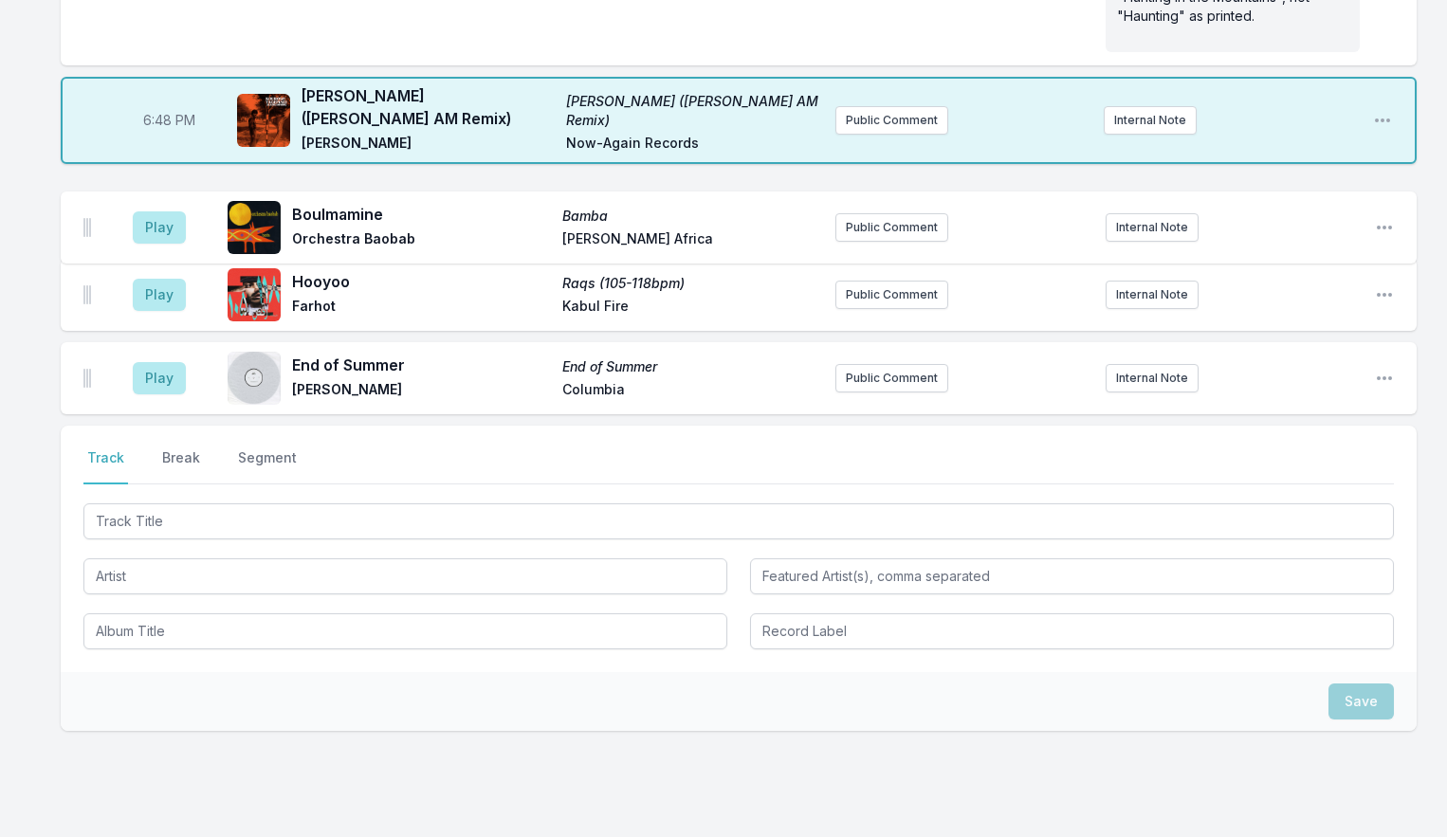
drag, startPoint x: 89, startPoint y: 303, endPoint x: 90, endPoint y: 218, distance: 84.4
click at [90, 218] on ul "Play Hooyoo Raqs (105-118bpm) Farhot [GEOGRAPHIC_DATA] Fire Public Comment Inte…" at bounding box center [739, 294] width 1356 height 239
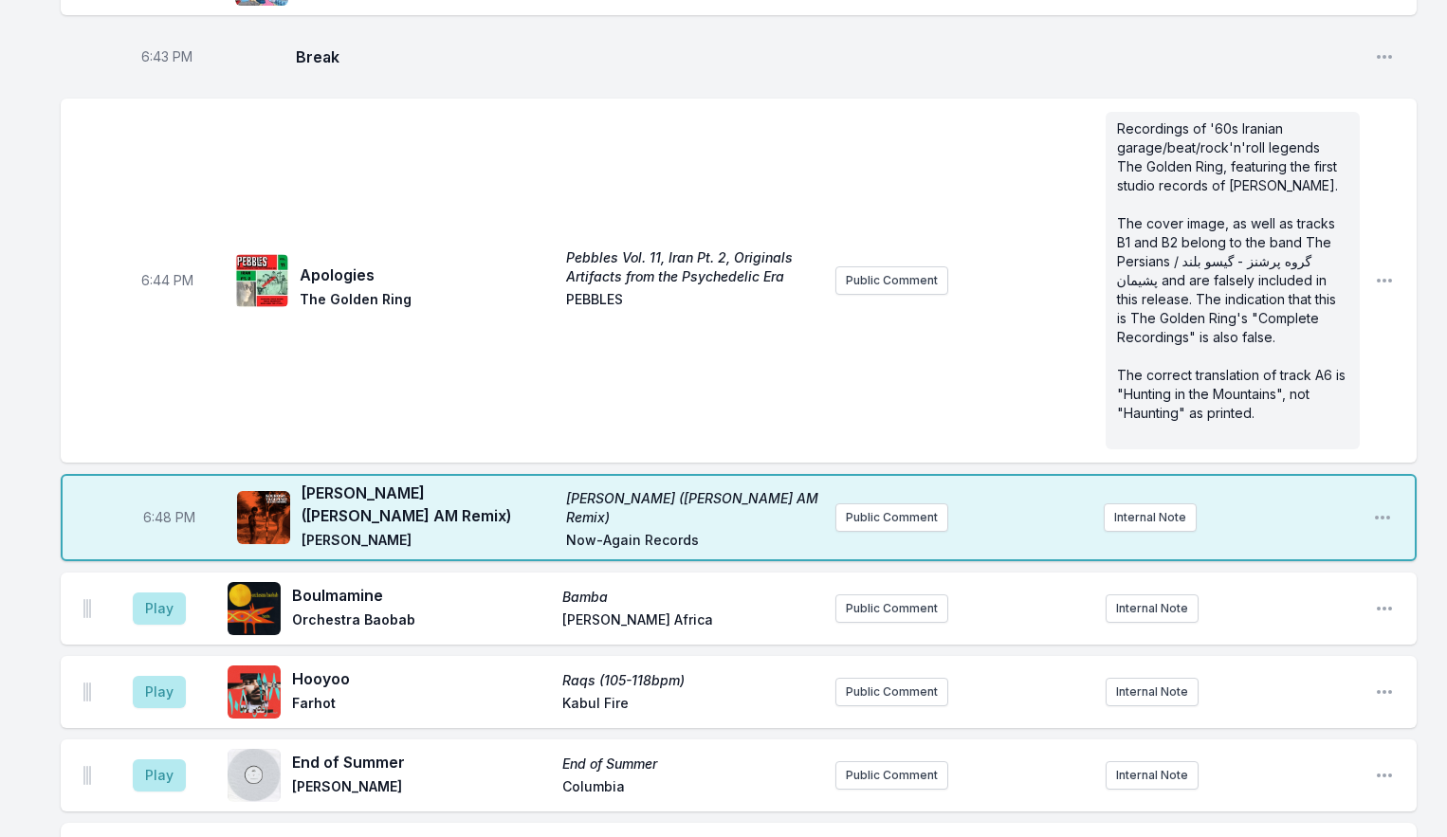
scroll to position [1307, 0]
drag, startPoint x: 161, startPoint y: 620, endPoint x: 172, endPoint y: 614, distance: 12.4
click at [161, 620] on button "Play" at bounding box center [159, 611] width 53 height 32
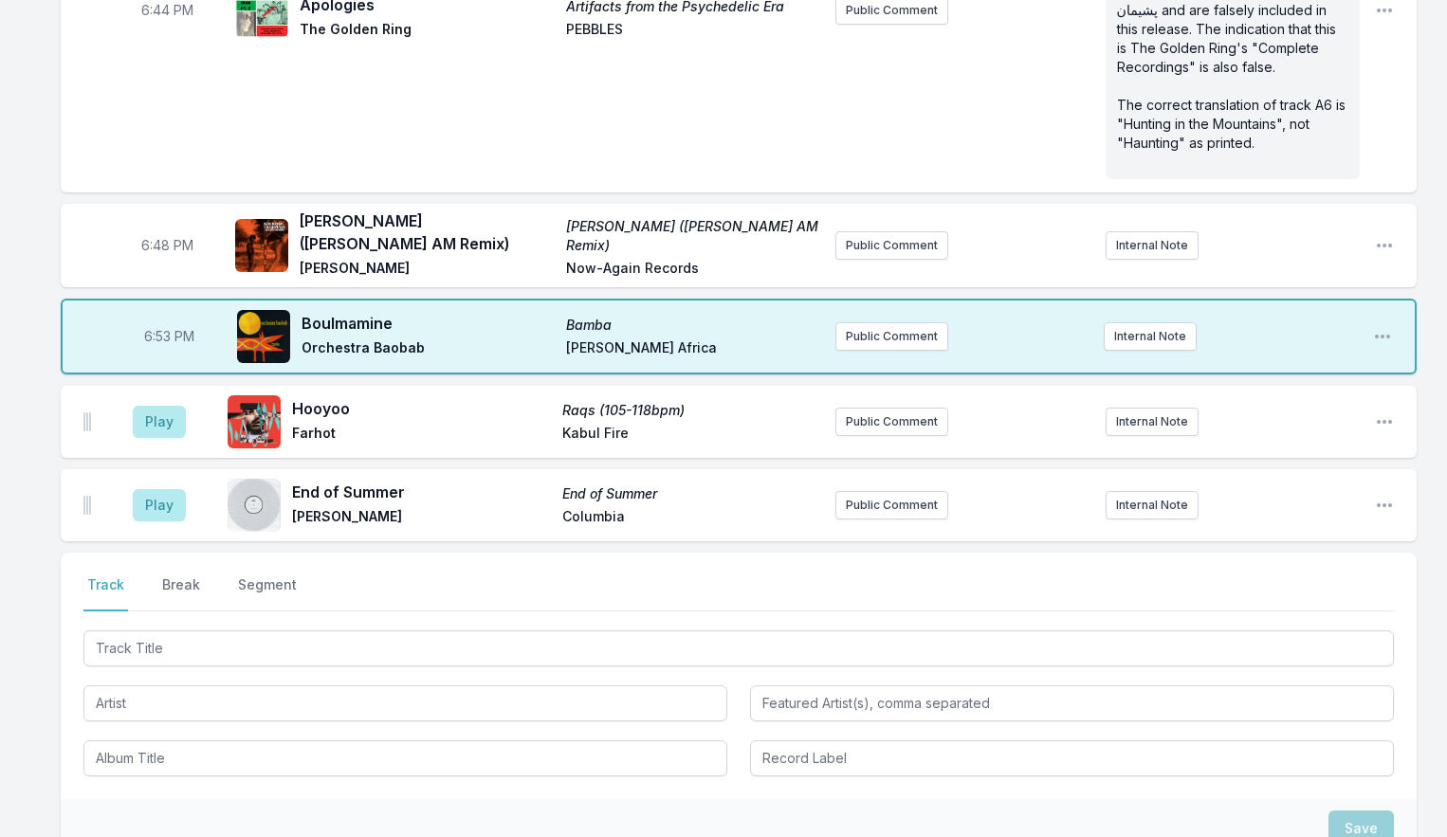
scroll to position [1591, 0]
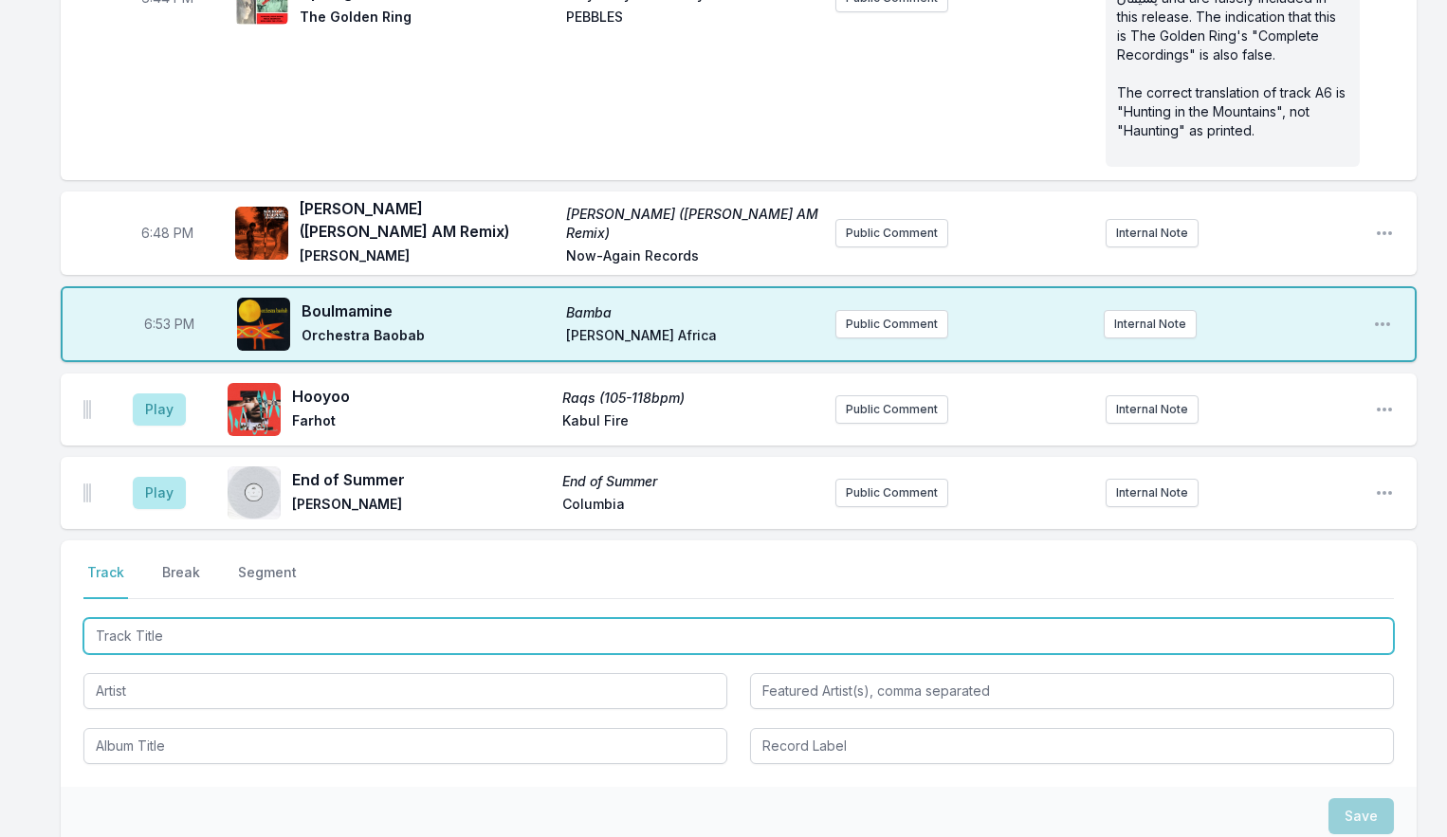
click at [162, 633] on input "Track Title" at bounding box center [738, 636] width 1311 height 36
type input "Countryman"
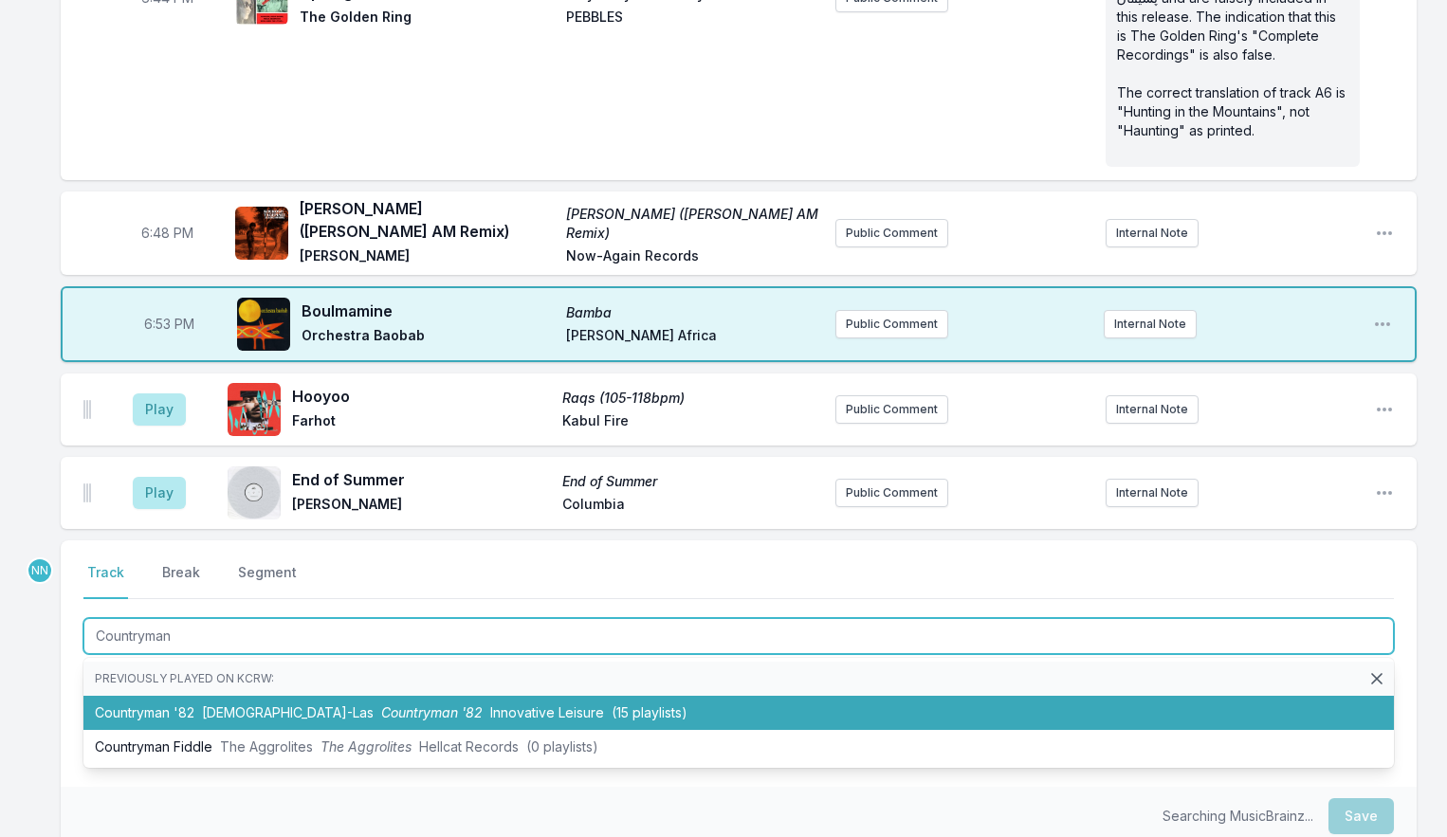
click at [172, 708] on li "Countryman '82 [DEMOGRAPHIC_DATA]-Las Countryman '82 Innovative Leisure (15 pla…" at bounding box center [738, 713] width 1311 height 34
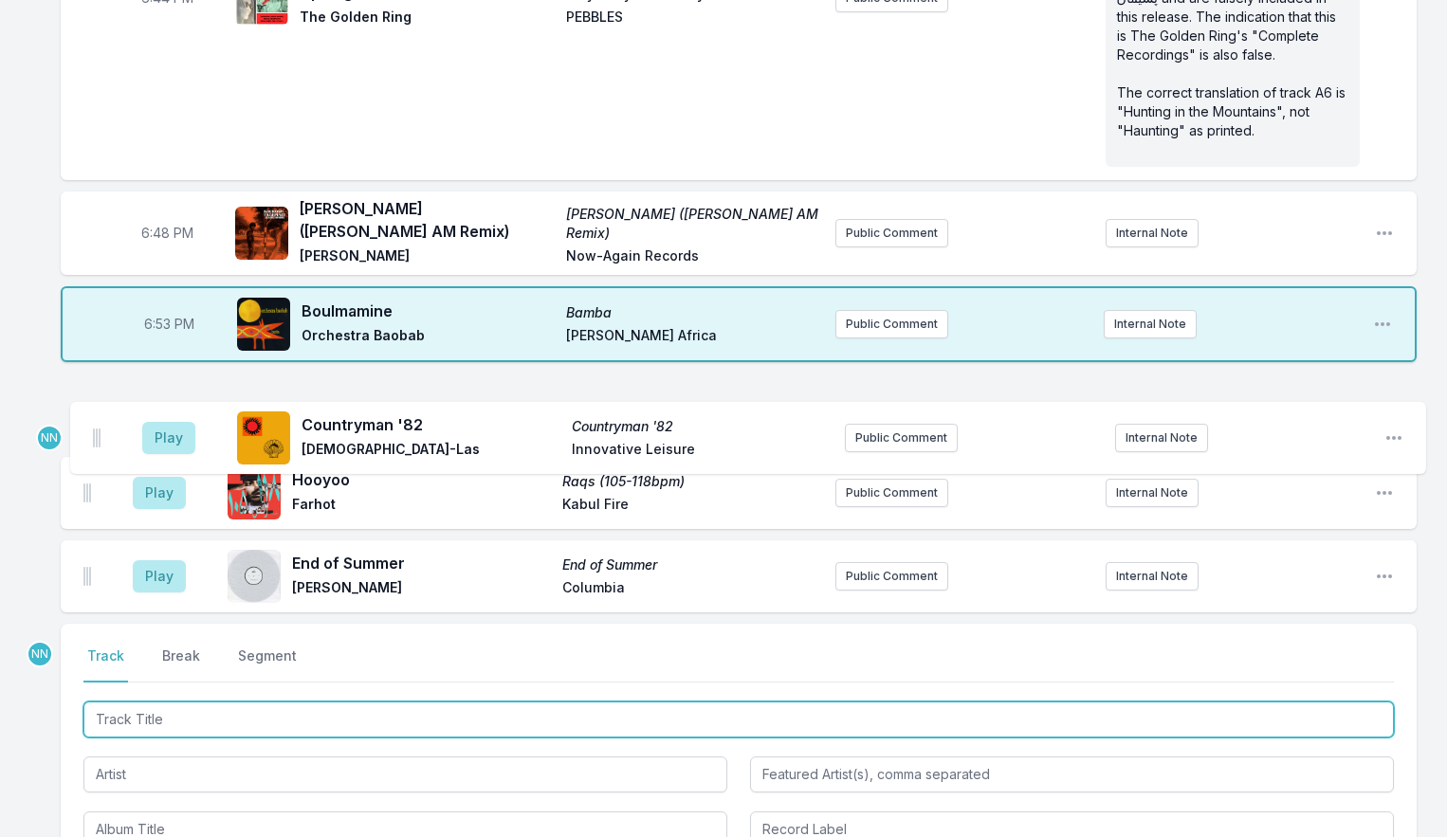
drag, startPoint x: 86, startPoint y: 577, endPoint x: 97, endPoint y: 423, distance: 154.0
click at [97, 423] on ul "Play Hooyoo Raqs (105-118bpm) Farhot [GEOGRAPHIC_DATA] Fire Public Comment Inte…" at bounding box center [739, 493] width 1356 height 239
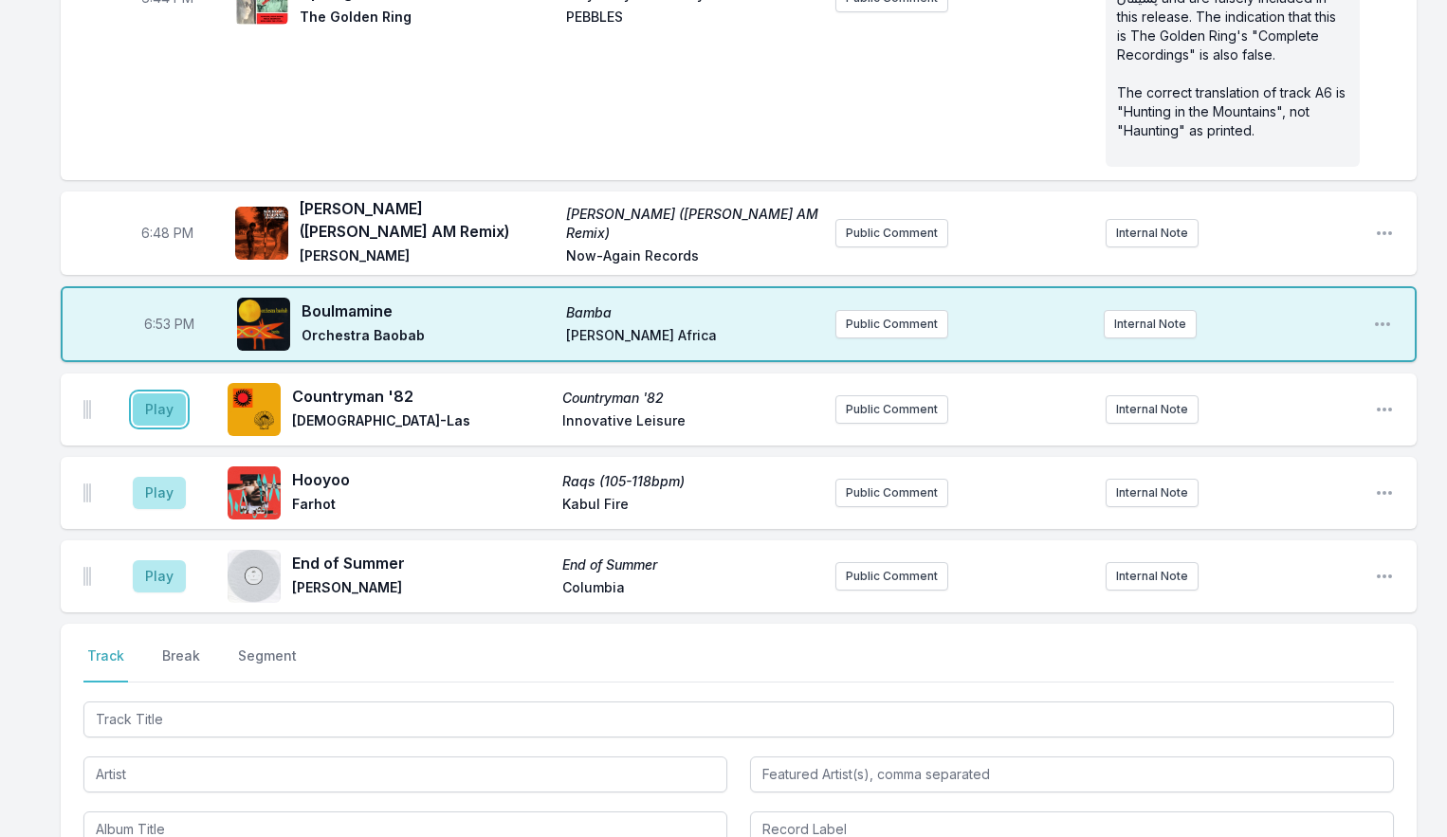
click at [148, 426] on button "Play" at bounding box center [159, 410] width 53 height 32
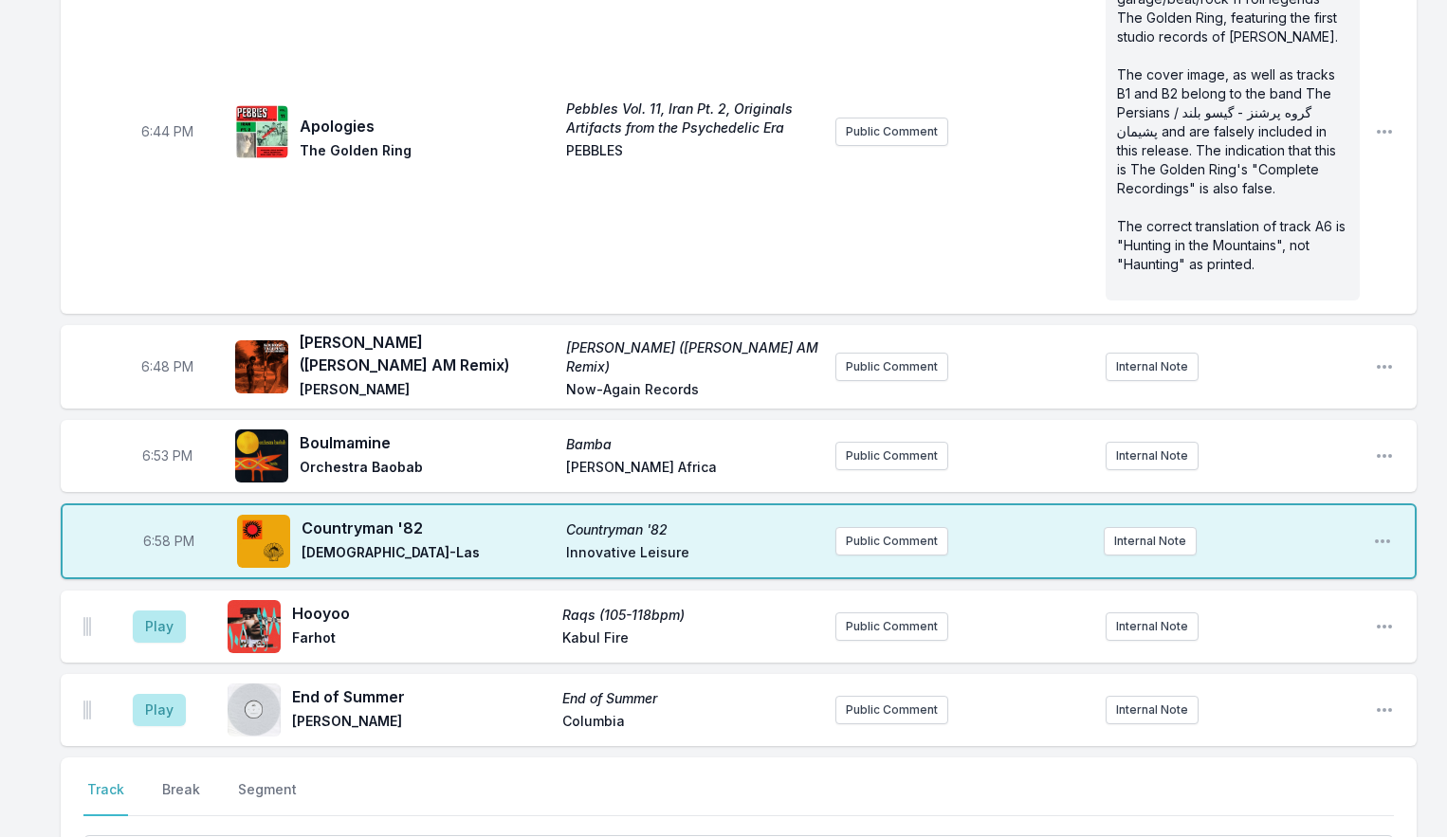
scroll to position [1452, 0]
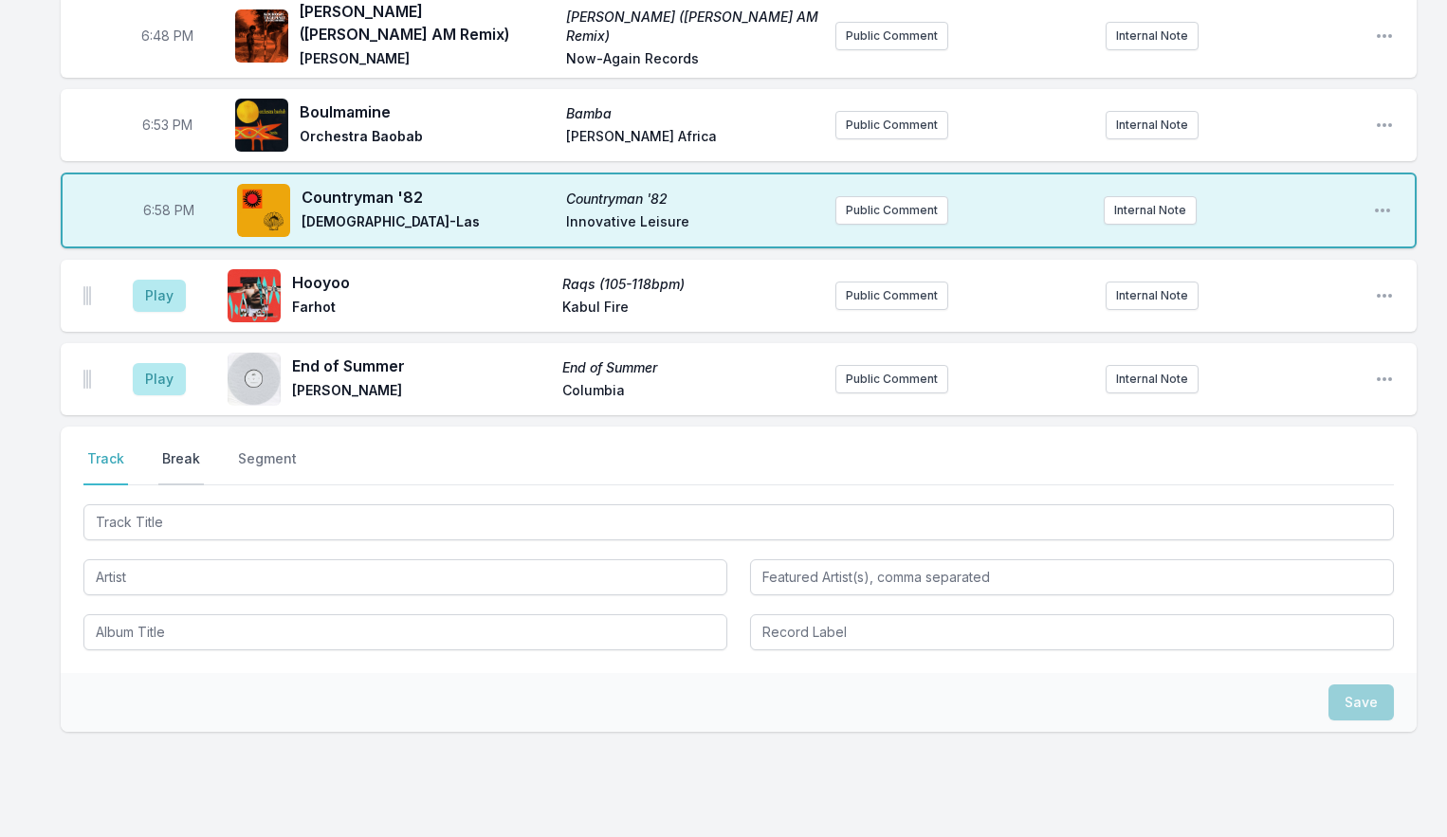
click at [179, 474] on button "Break" at bounding box center [181, 468] width 46 height 36
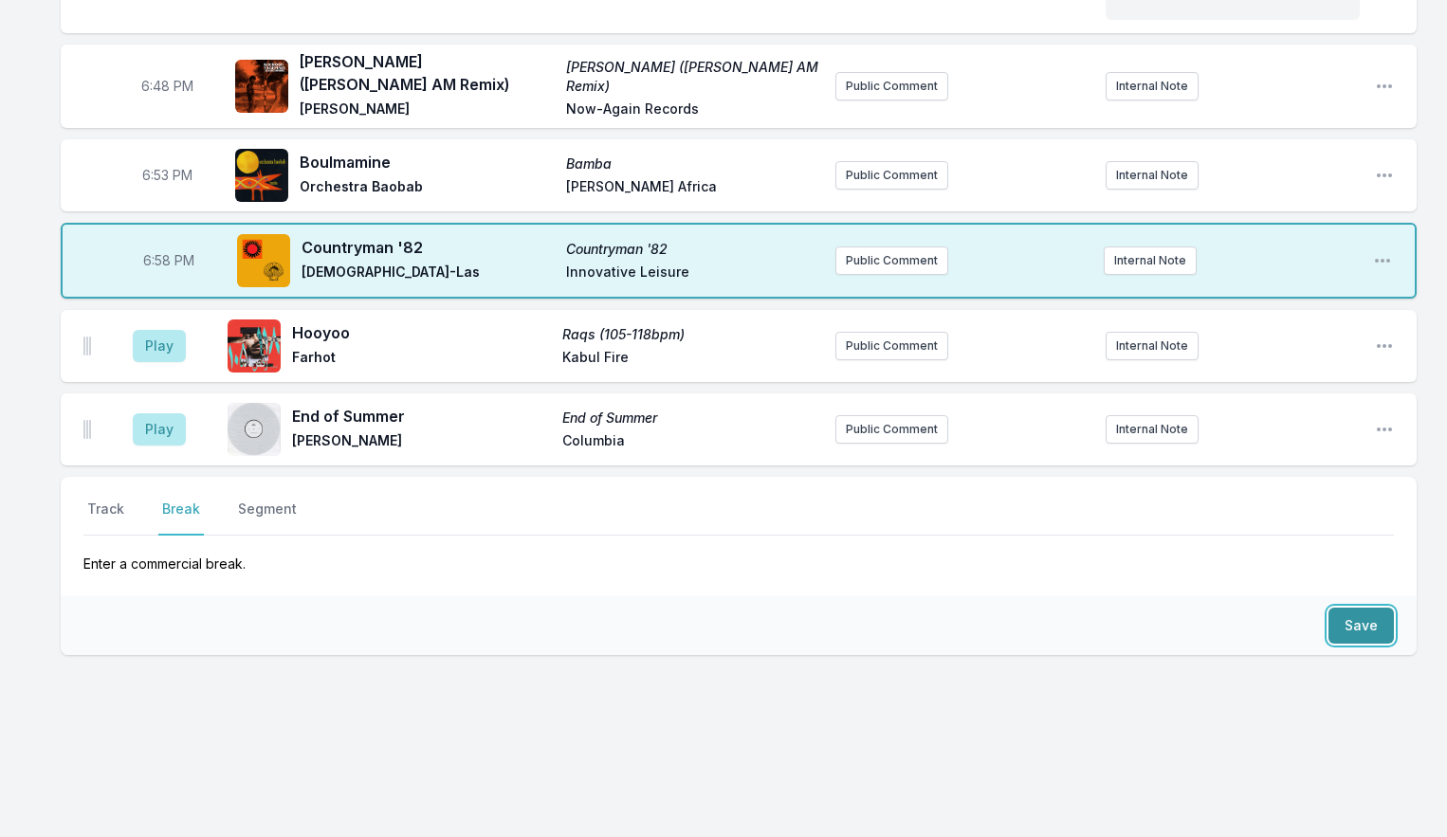
click at [1355, 630] on button "Save" at bounding box center [1361, 626] width 65 height 36
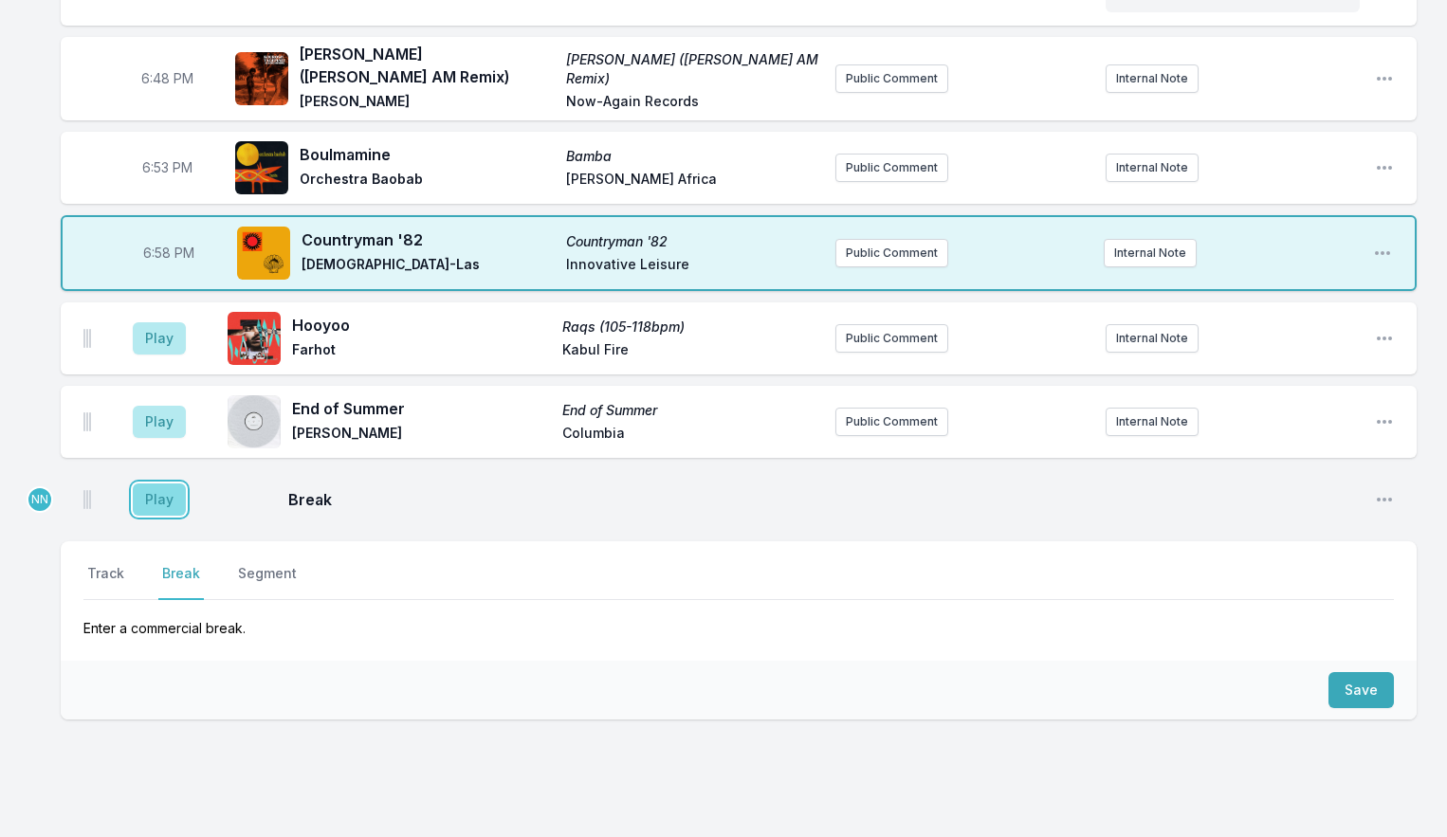
click at [148, 502] on button "Play" at bounding box center [159, 500] width 53 height 32
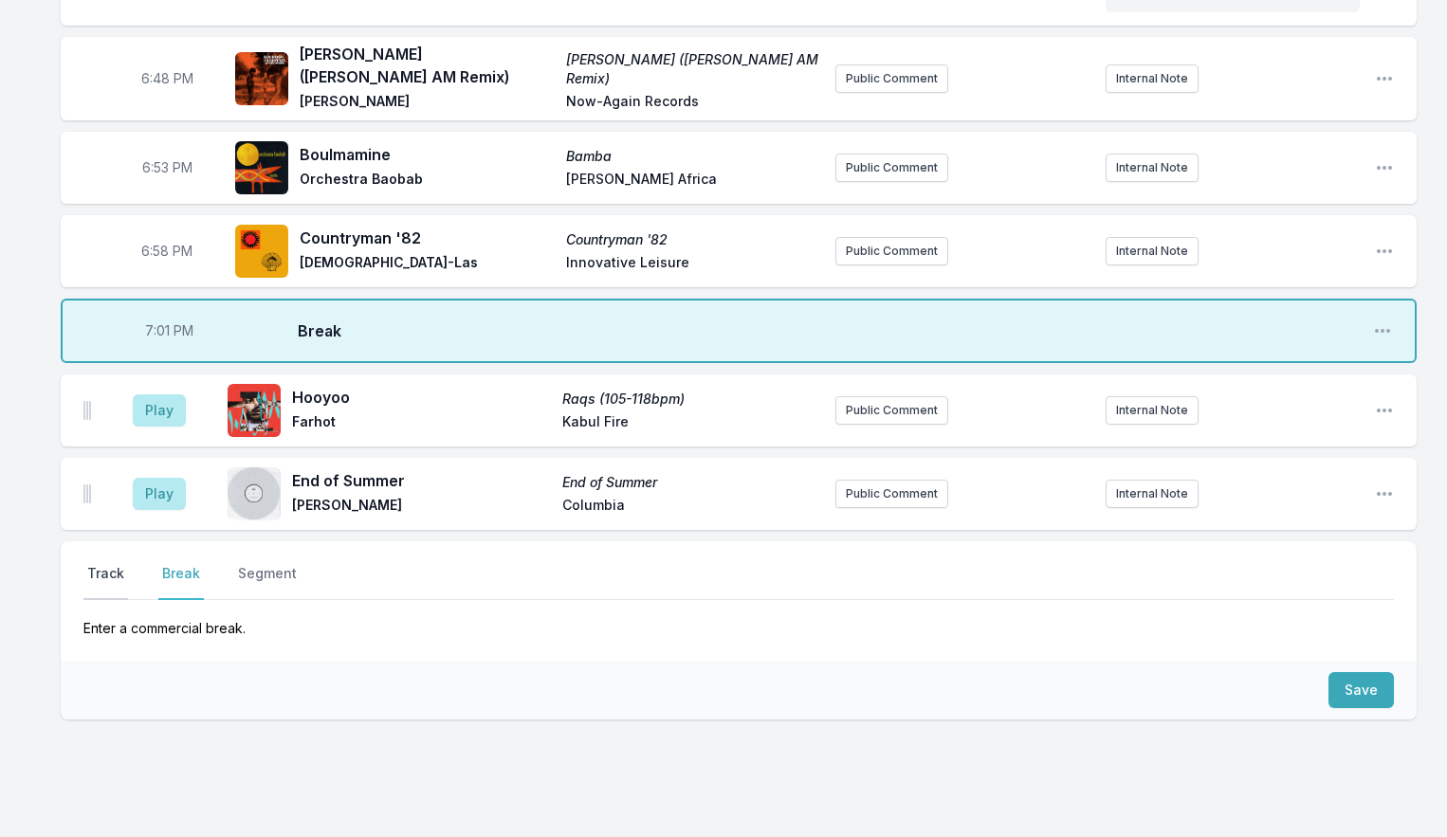
click at [107, 584] on button "Track" at bounding box center [105, 582] width 45 height 36
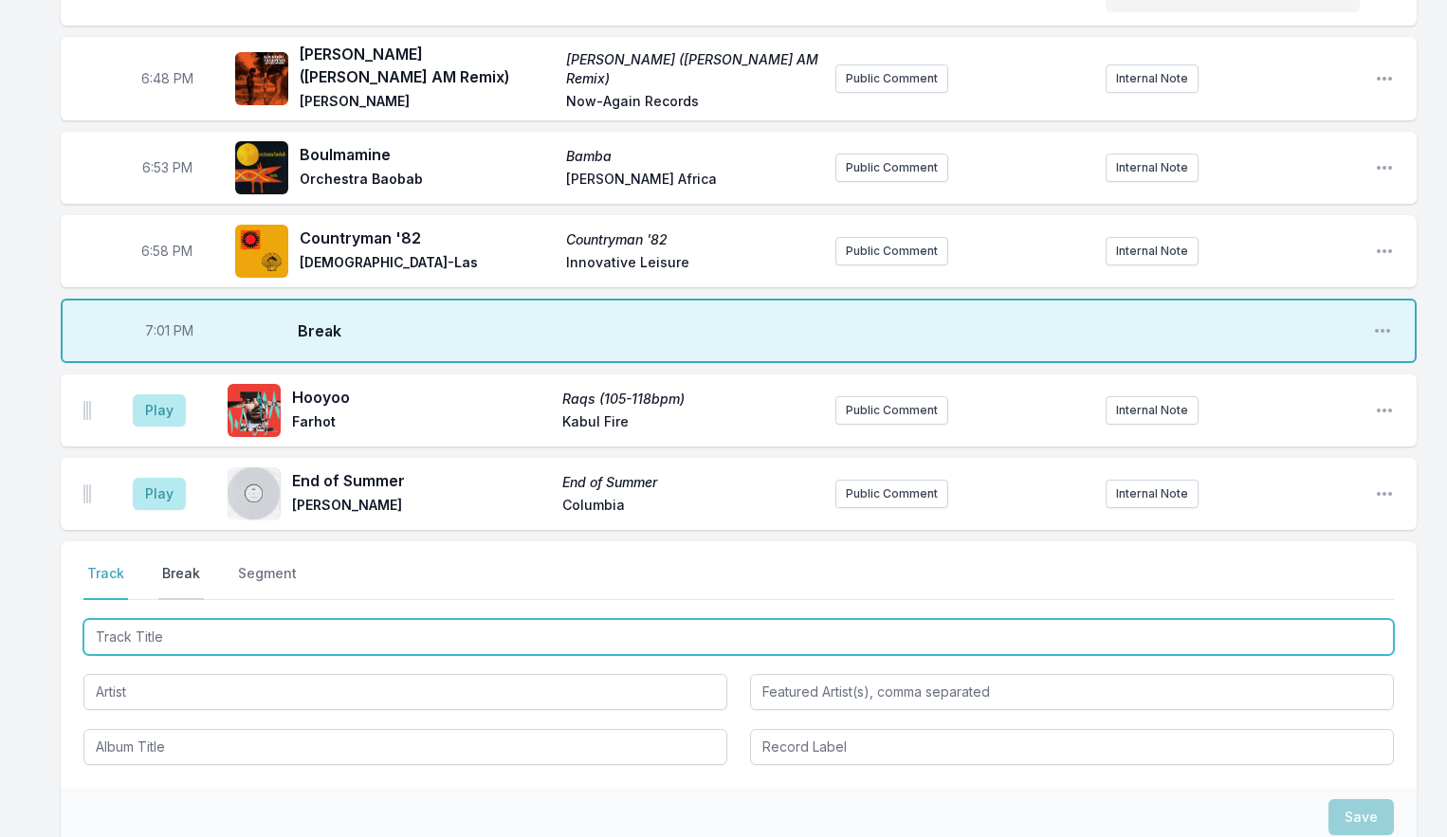
drag, startPoint x: 147, startPoint y: 644, endPoint x: 168, endPoint y: 581, distance: 66.0
click at [147, 644] on input "Track Title" at bounding box center [738, 637] width 1311 height 36
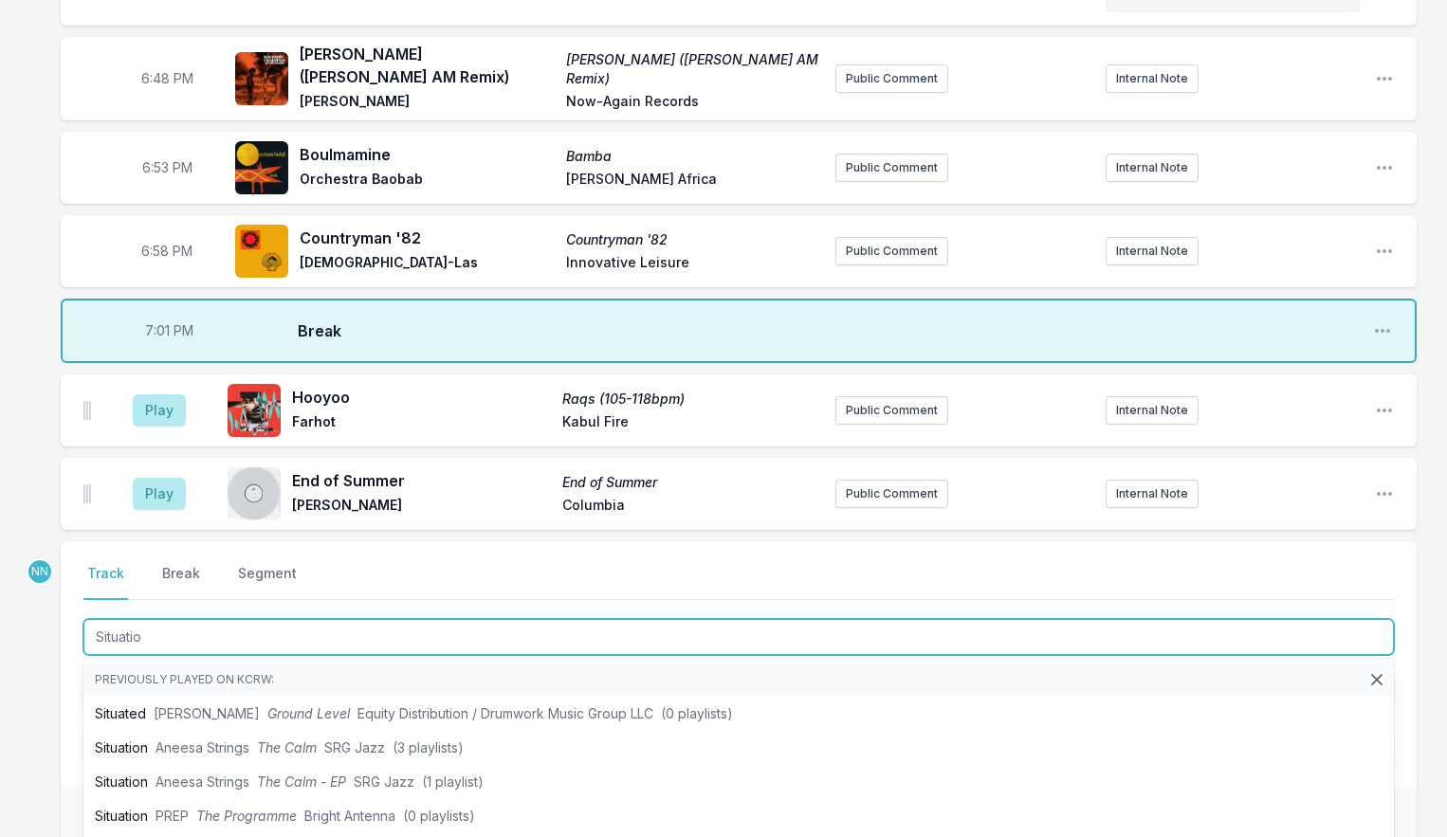
type input "Situation"
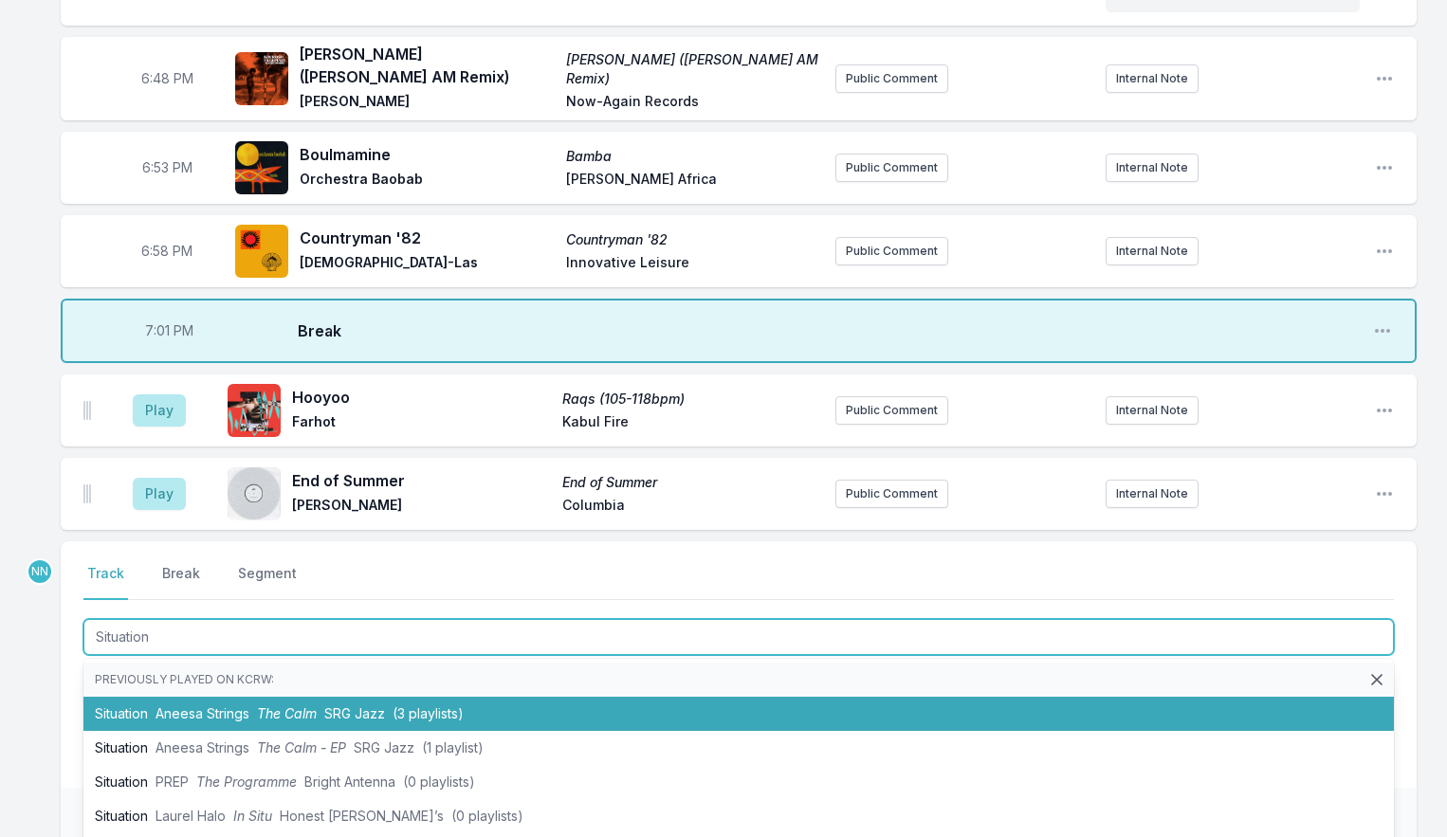
click at [192, 722] on span "Aneesa Strings" at bounding box center [203, 714] width 94 height 16
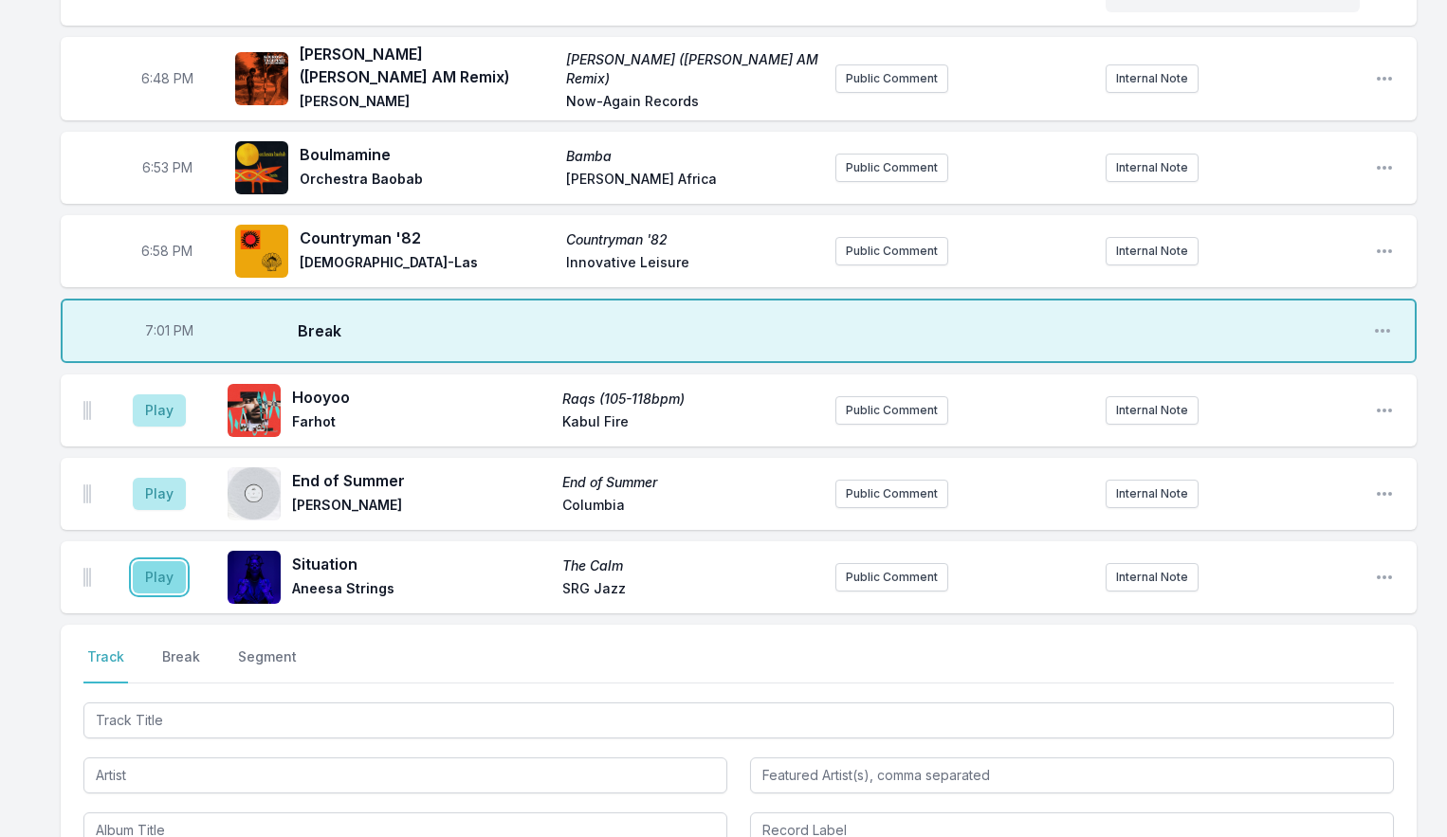
click at [156, 585] on button "Play" at bounding box center [159, 577] width 53 height 32
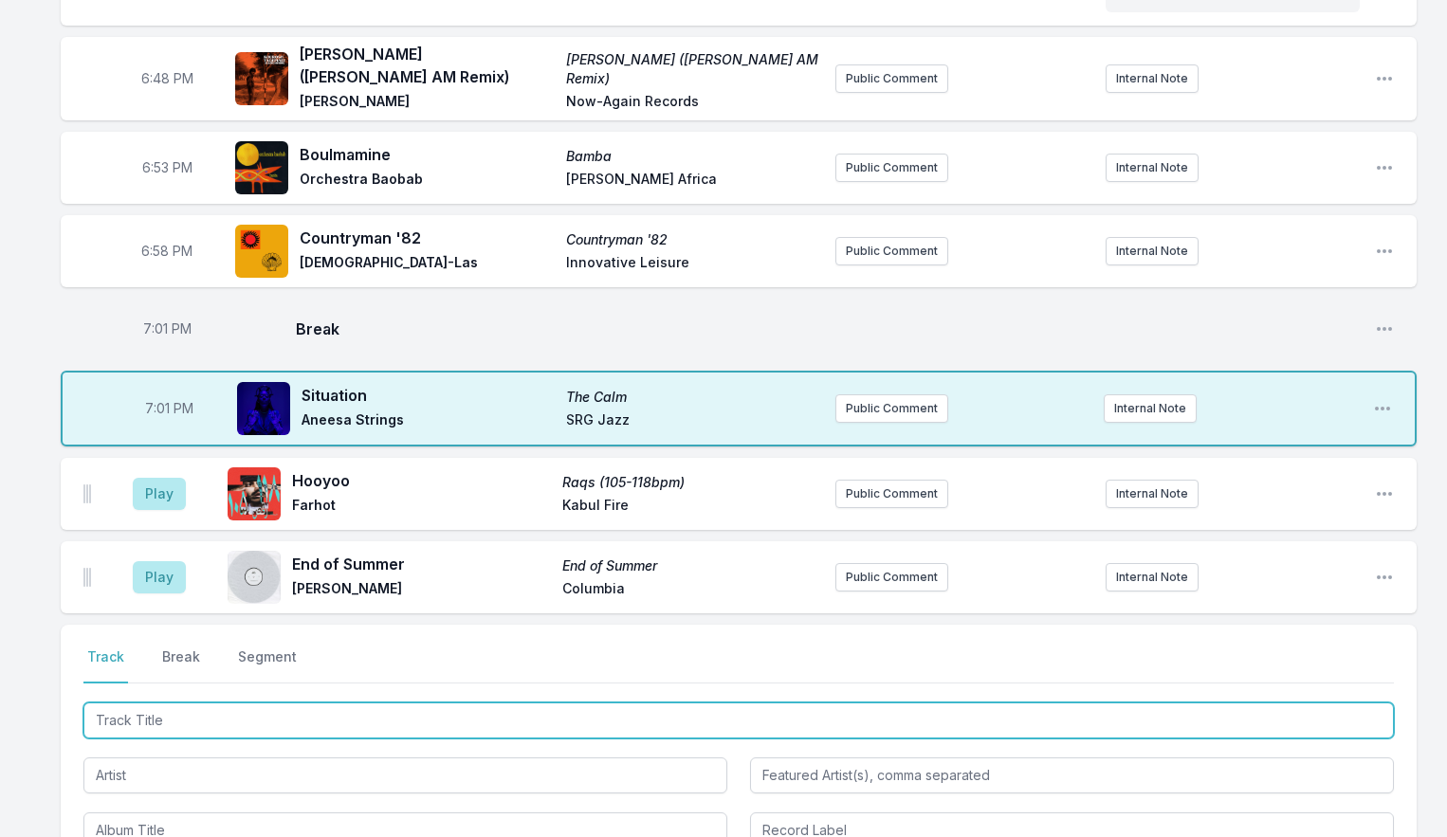
click at [147, 720] on input "Track Title" at bounding box center [738, 721] width 1311 height 36
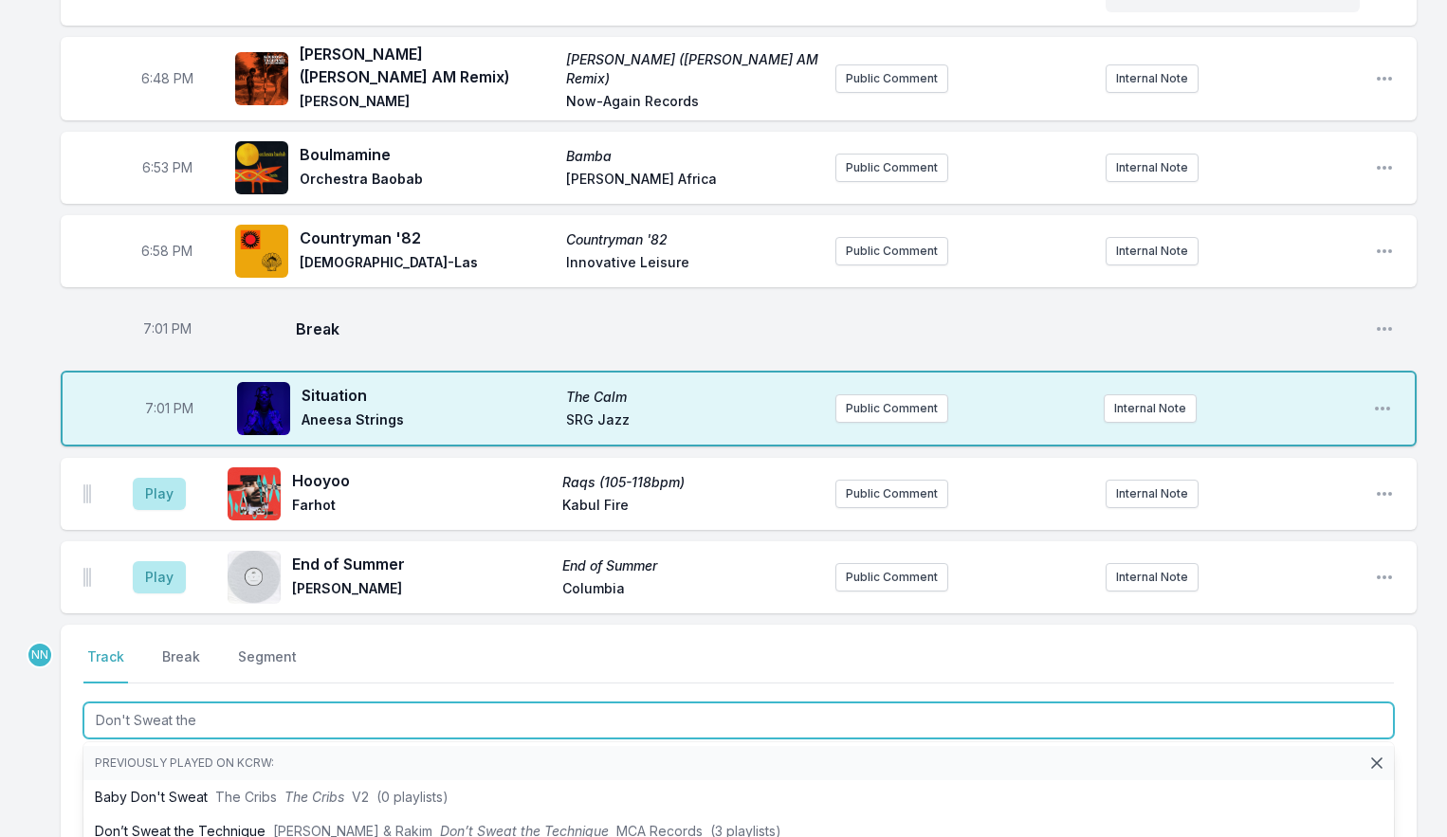
type input "Don't Sweat the"
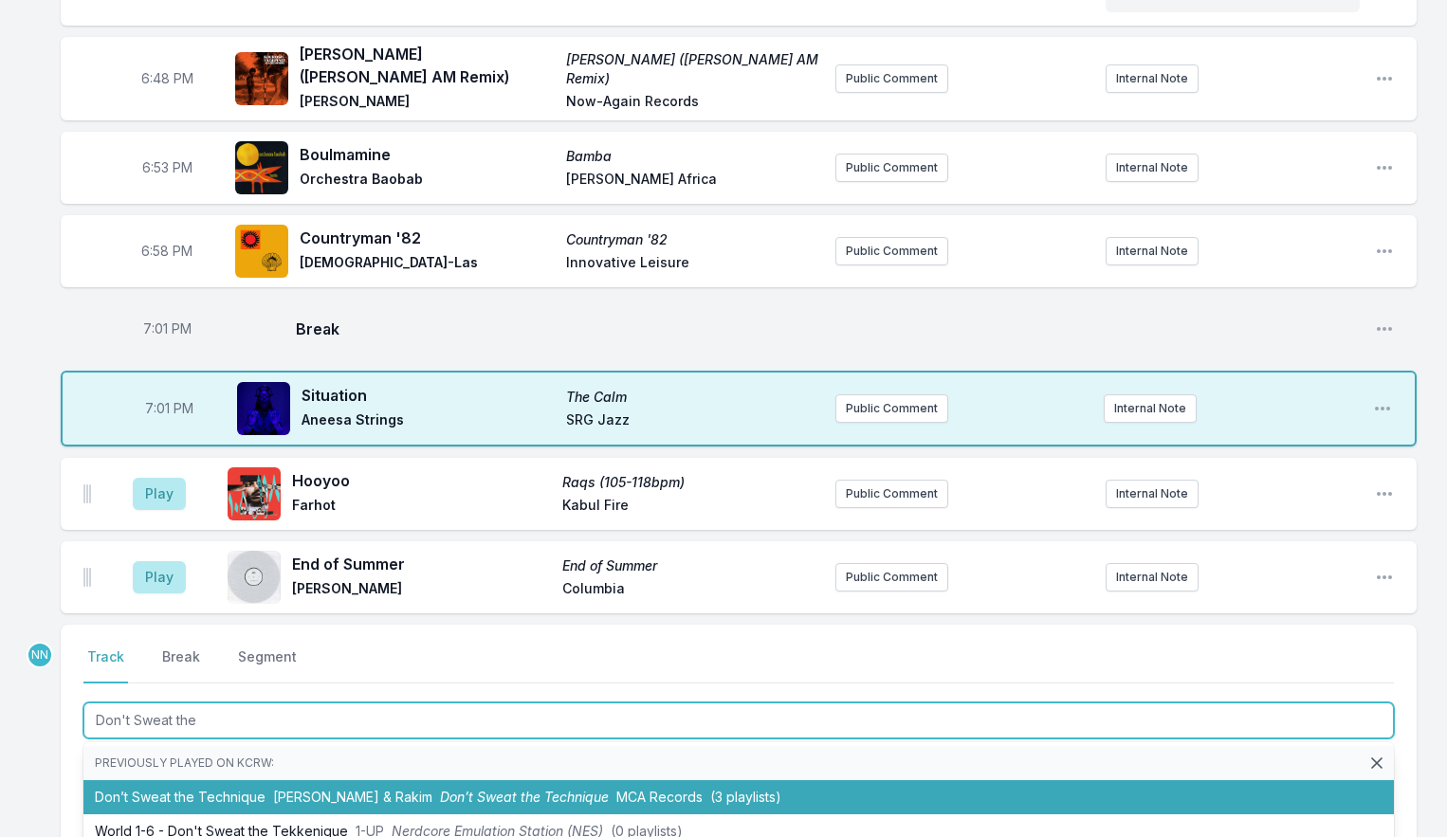
click at [250, 807] on li "Don’t Sweat the Technique [PERSON_NAME] & Rakim Don’t Sweat the Technique MCA R…" at bounding box center [738, 798] width 1311 height 34
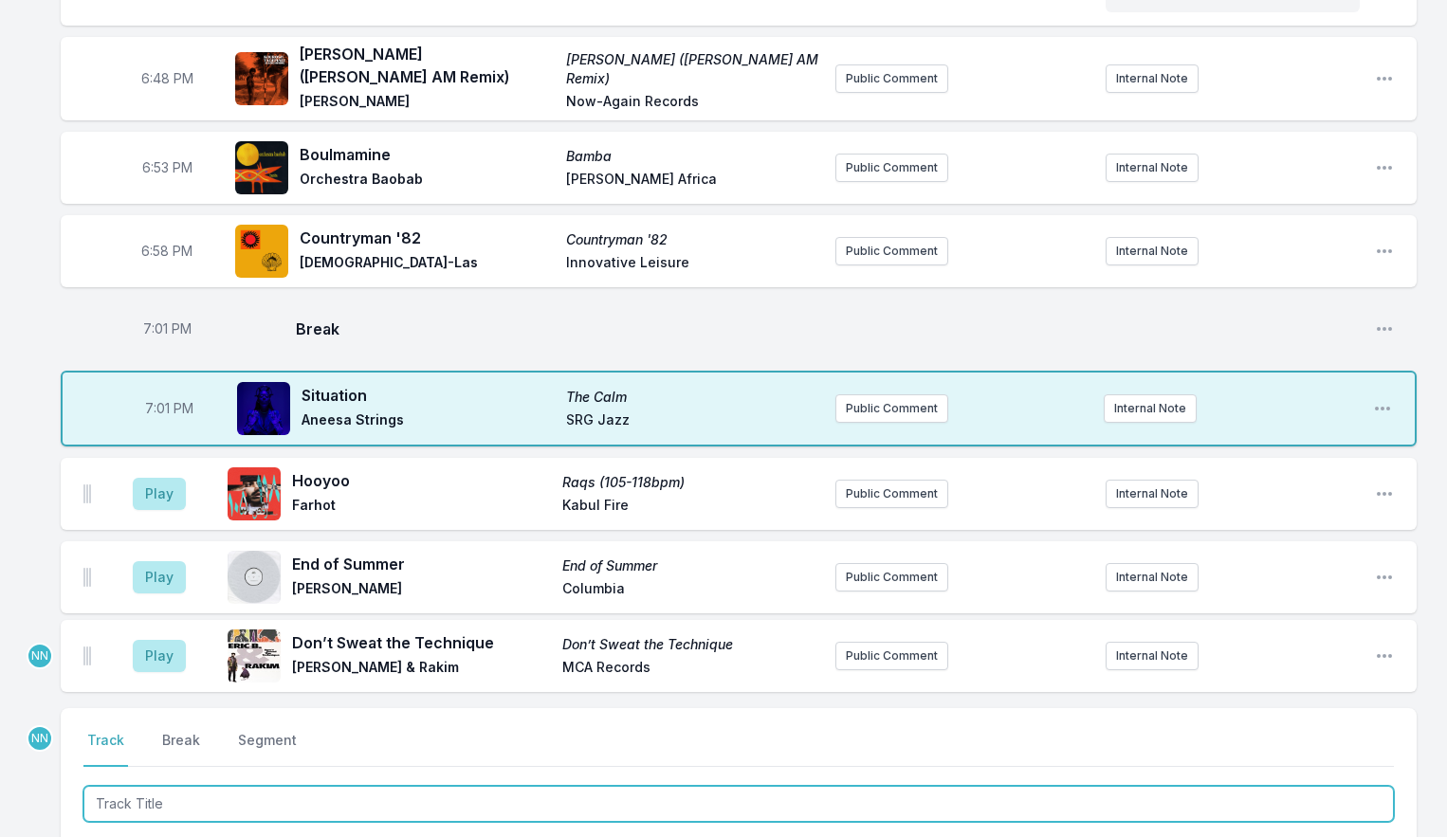
scroll to position [1749, 0]
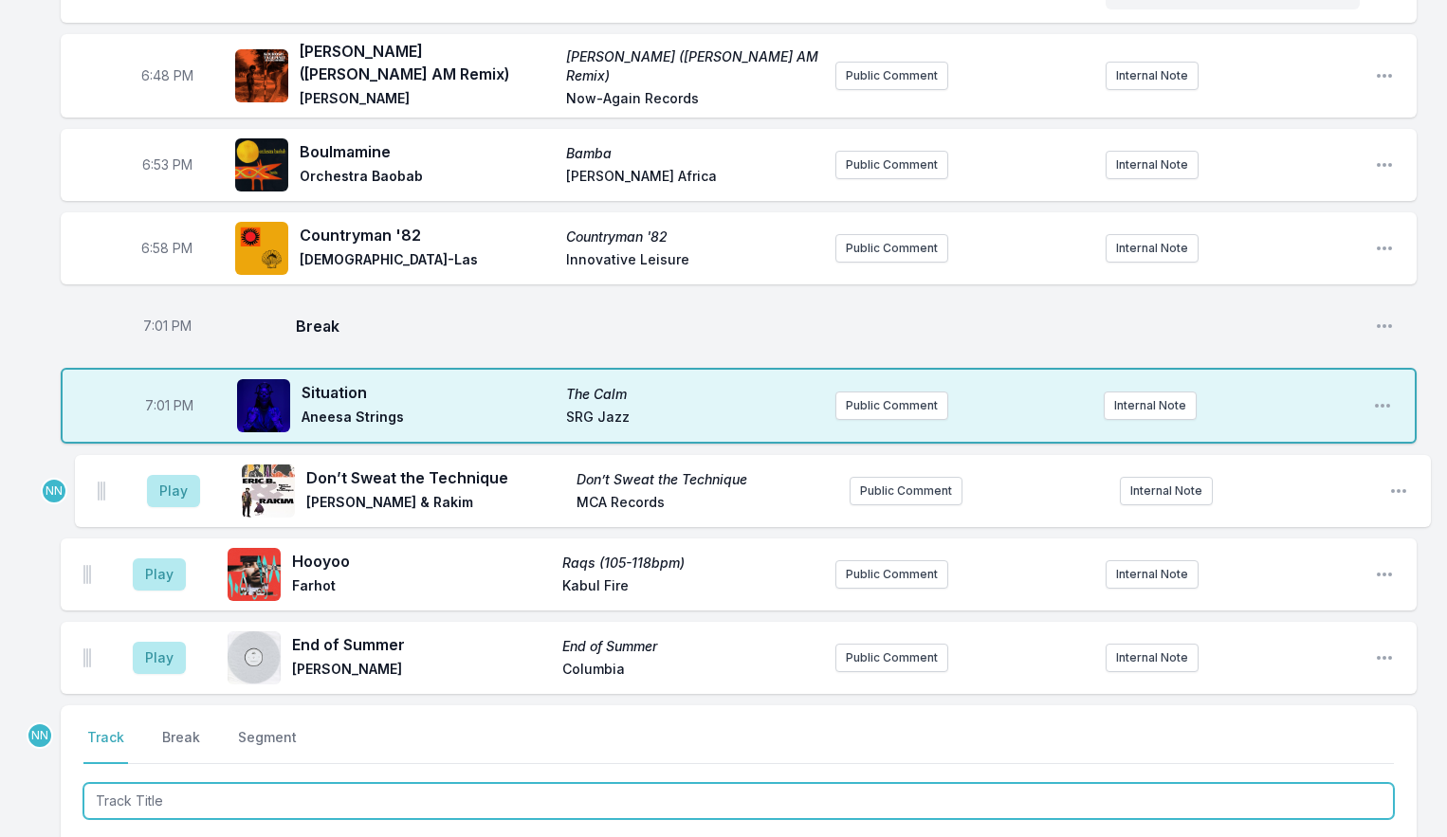
drag, startPoint x: 83, startPoint y: 671, endPoint x: 100, endPoint y: 487, distance: 184.7
click at [98, 486] on ul "Play Hooyoo Raqs (105-118bpm) Farhot [GEOGRAPHIC_DATA] Fire Public Comment Inte…" at bounding box center [739, 574] width 1356 height 239
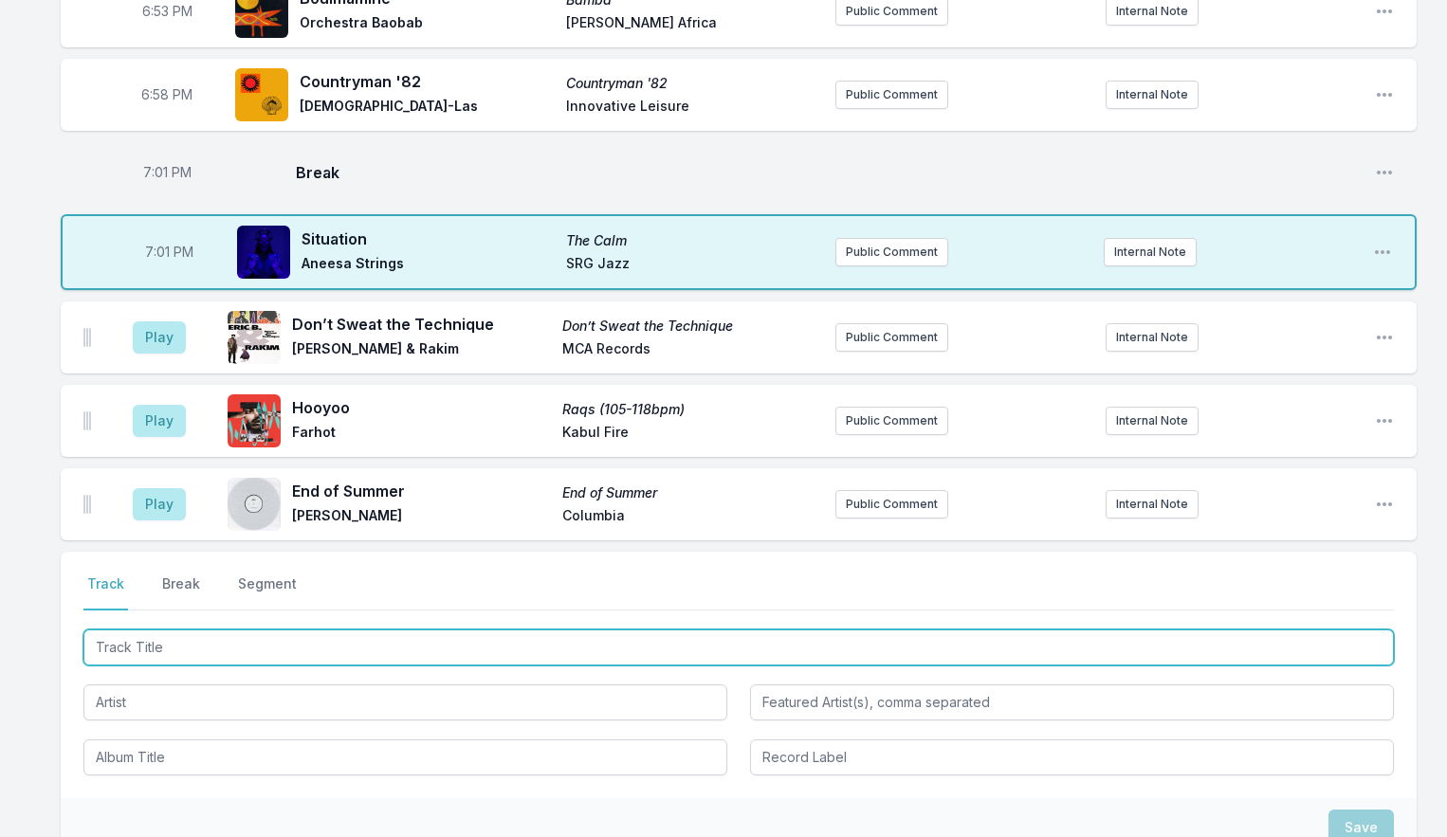
scroll to position [1949, 0]
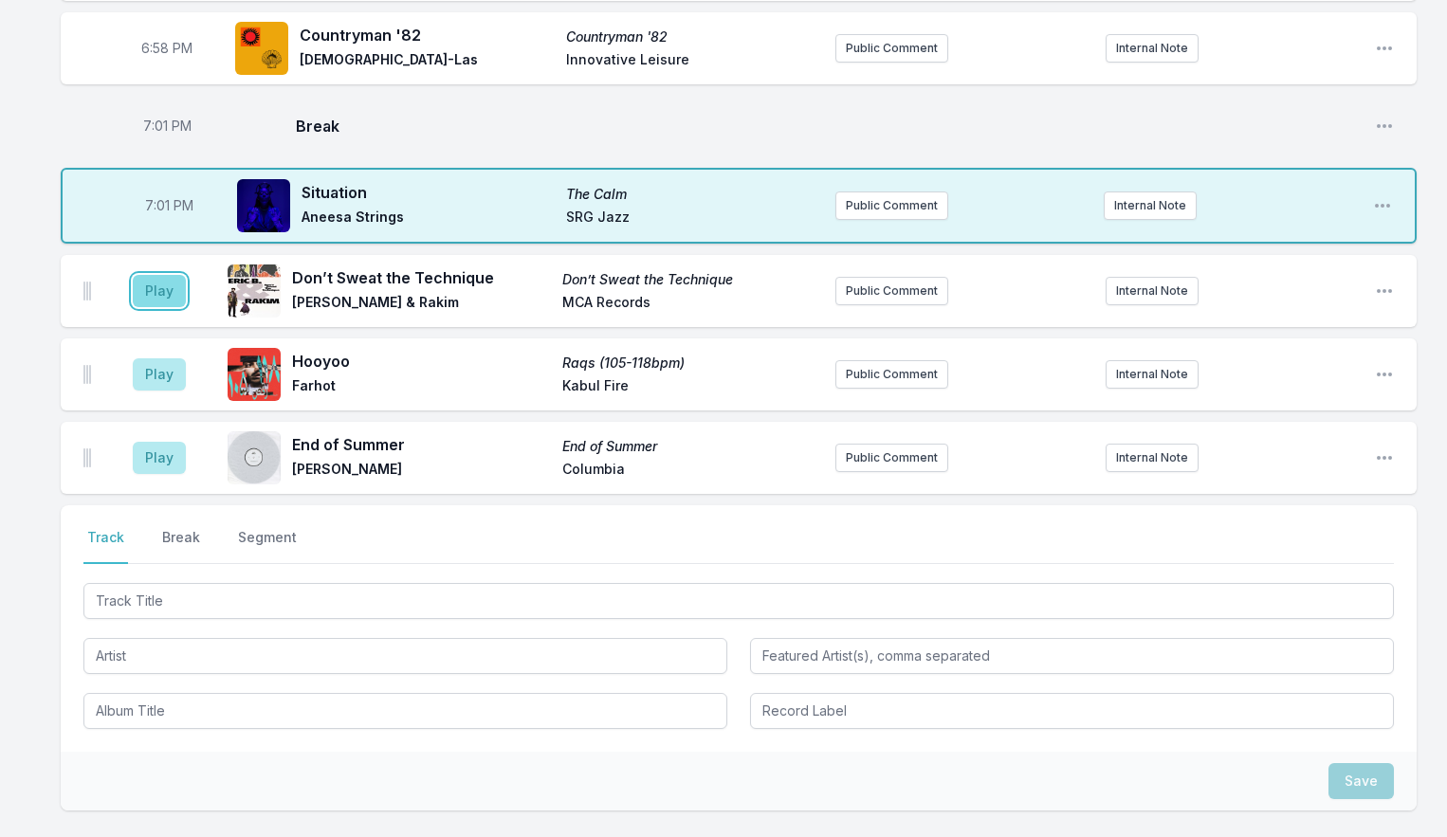
click at [155, 307] on button "Play" at bounding box center [159, 291] width 53 height 32
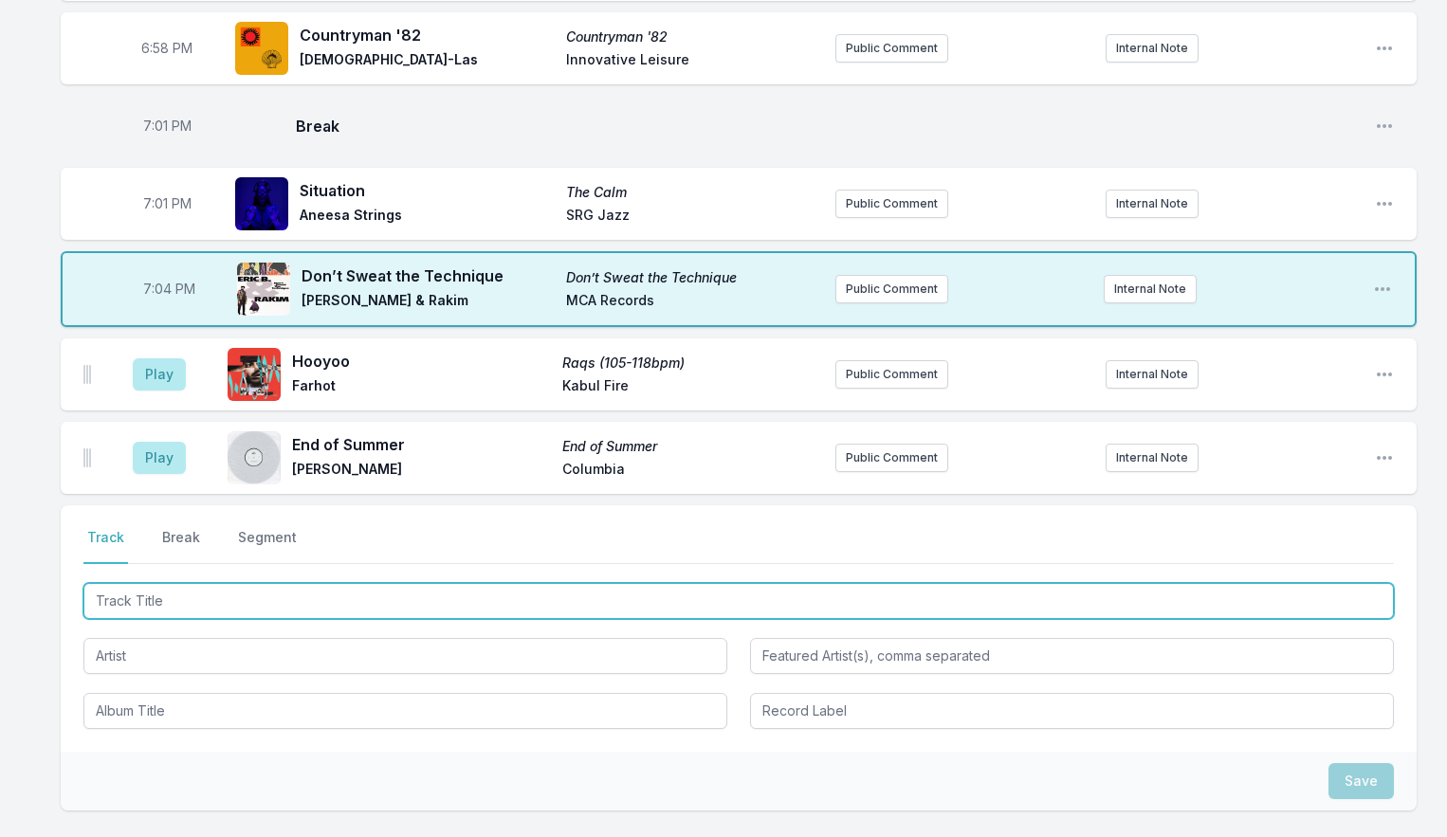
click at [157, 604] on input "Track Title" at bounding box center [738, 601] width 1311 height 36
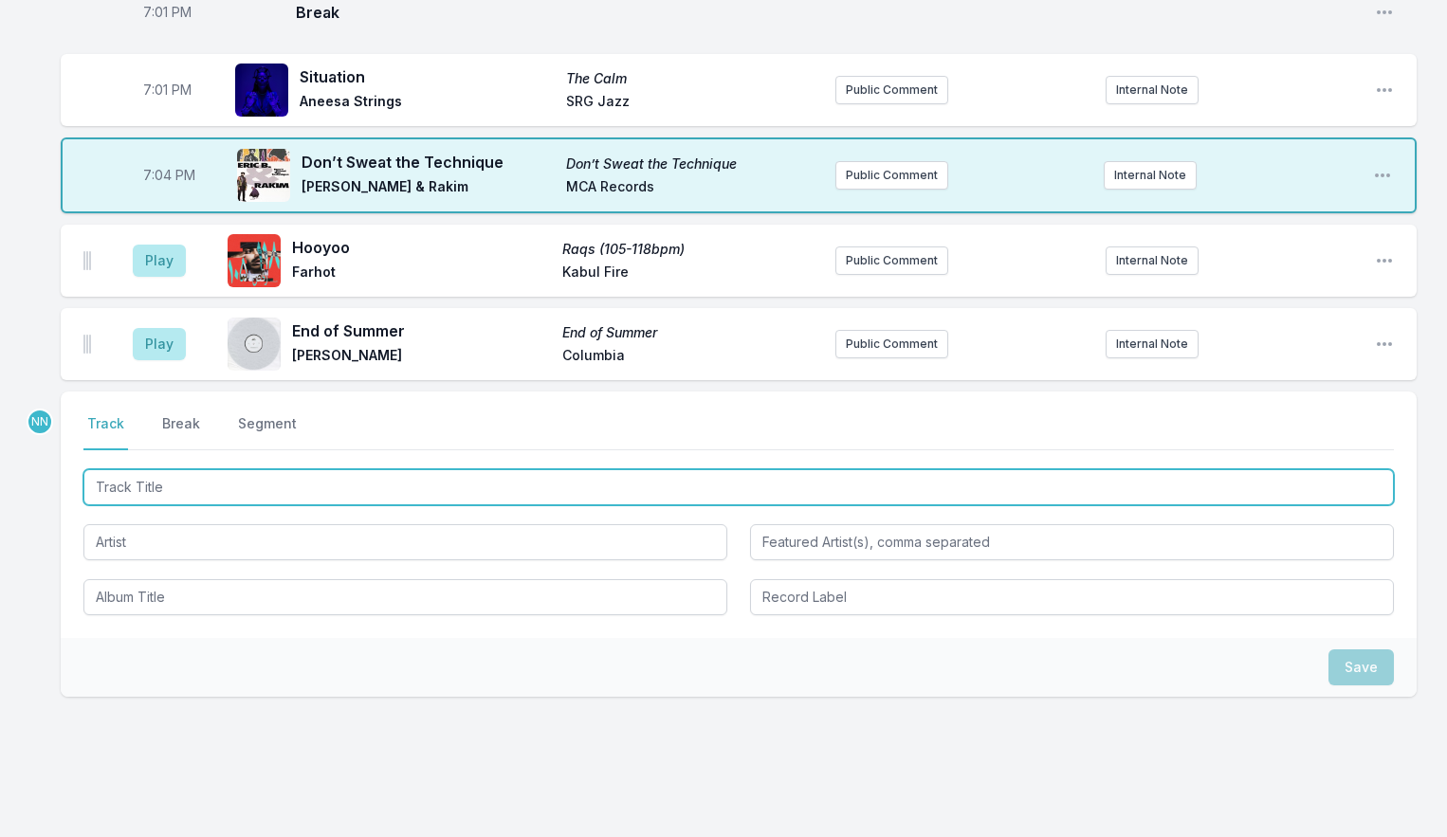
scroll to position [2067, 0]
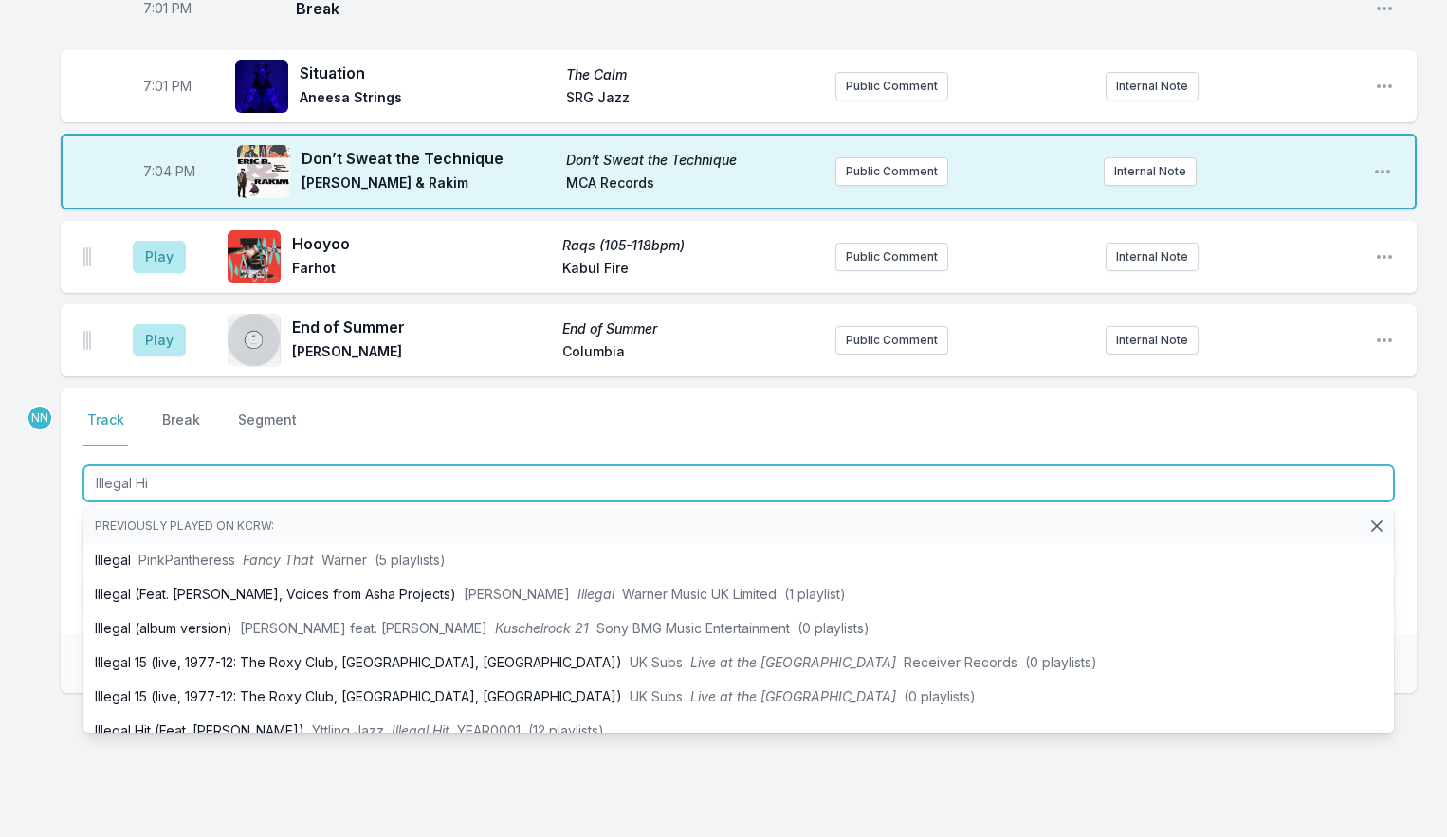
type input "Illegal Hit"
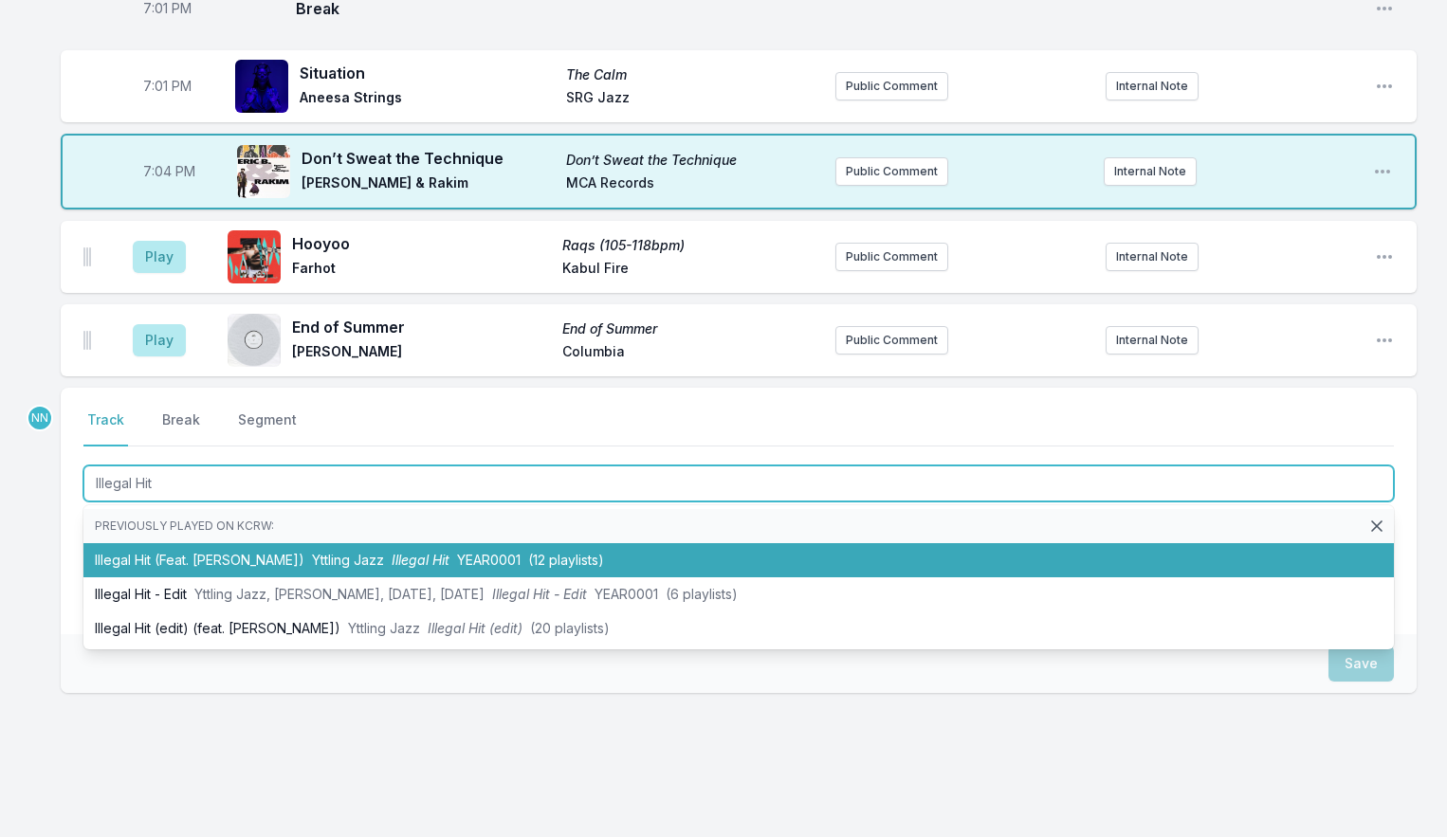
click at [186, 567] on li "Illegal Hit (Feat. [PERSON_NAME]) Yttling Jazz Illegal Hit YEAR0001 (12 playlis…" at bounding box center [738, 560] width 1311 height 34
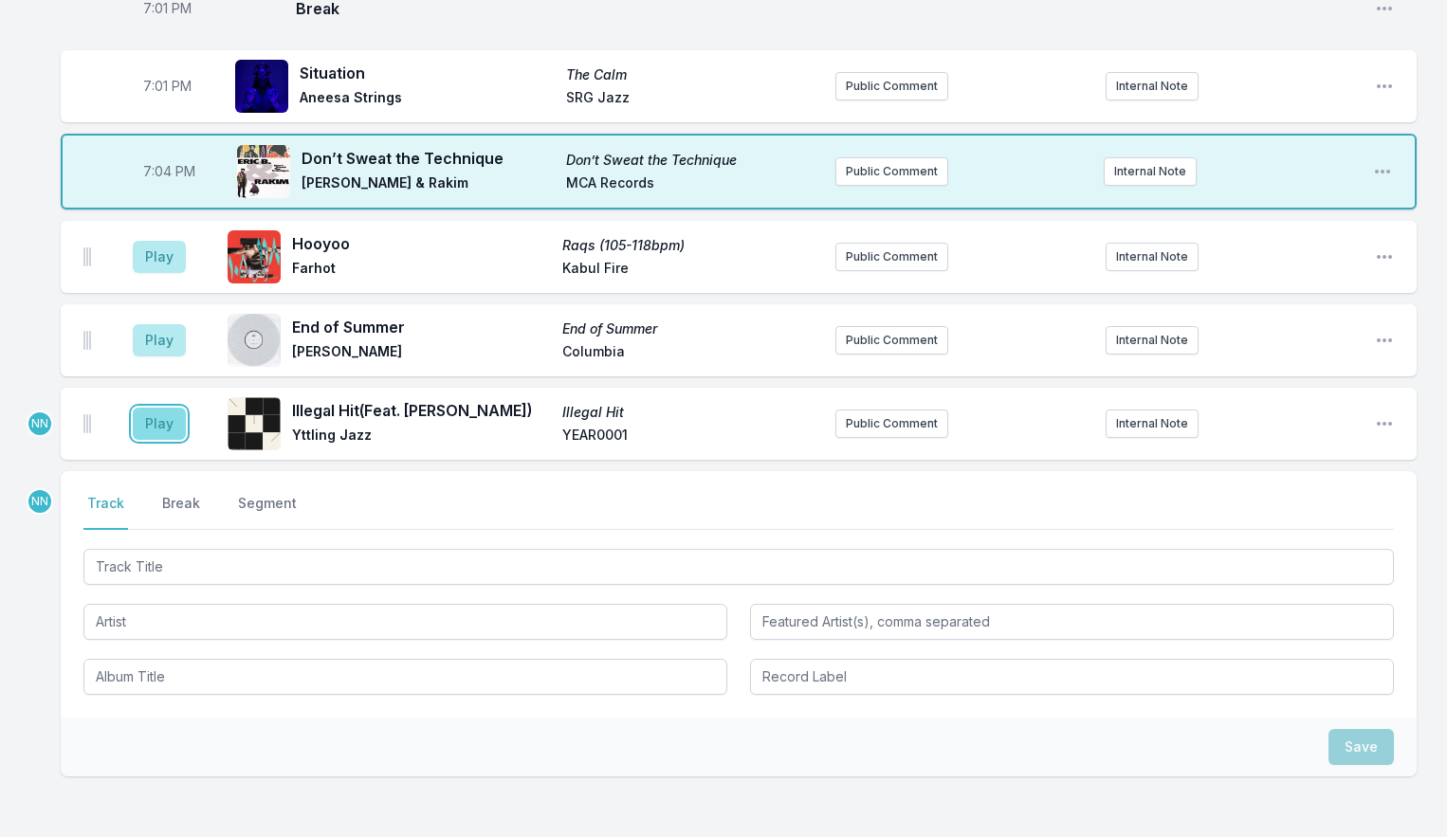
click at [162, 437] on button "Play" at bounding box center [159, 424] width 53 height 32
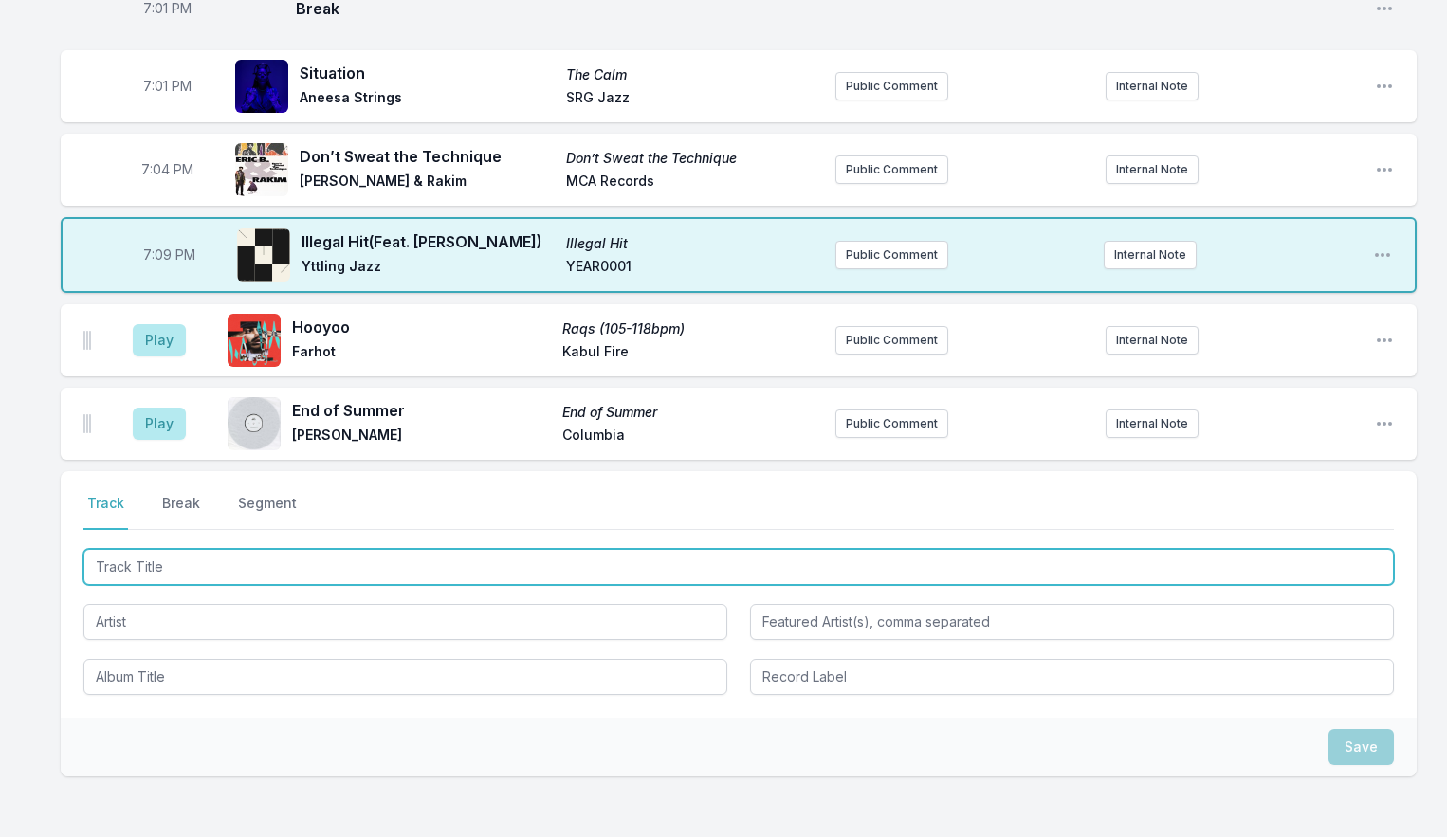
click at [137, 579] on input "Track Title" at bounding box center [738, 567] width 1311 height 36
type input "[DEMOGRAPHIC_DATA] Gave Me Feet for Dancing"
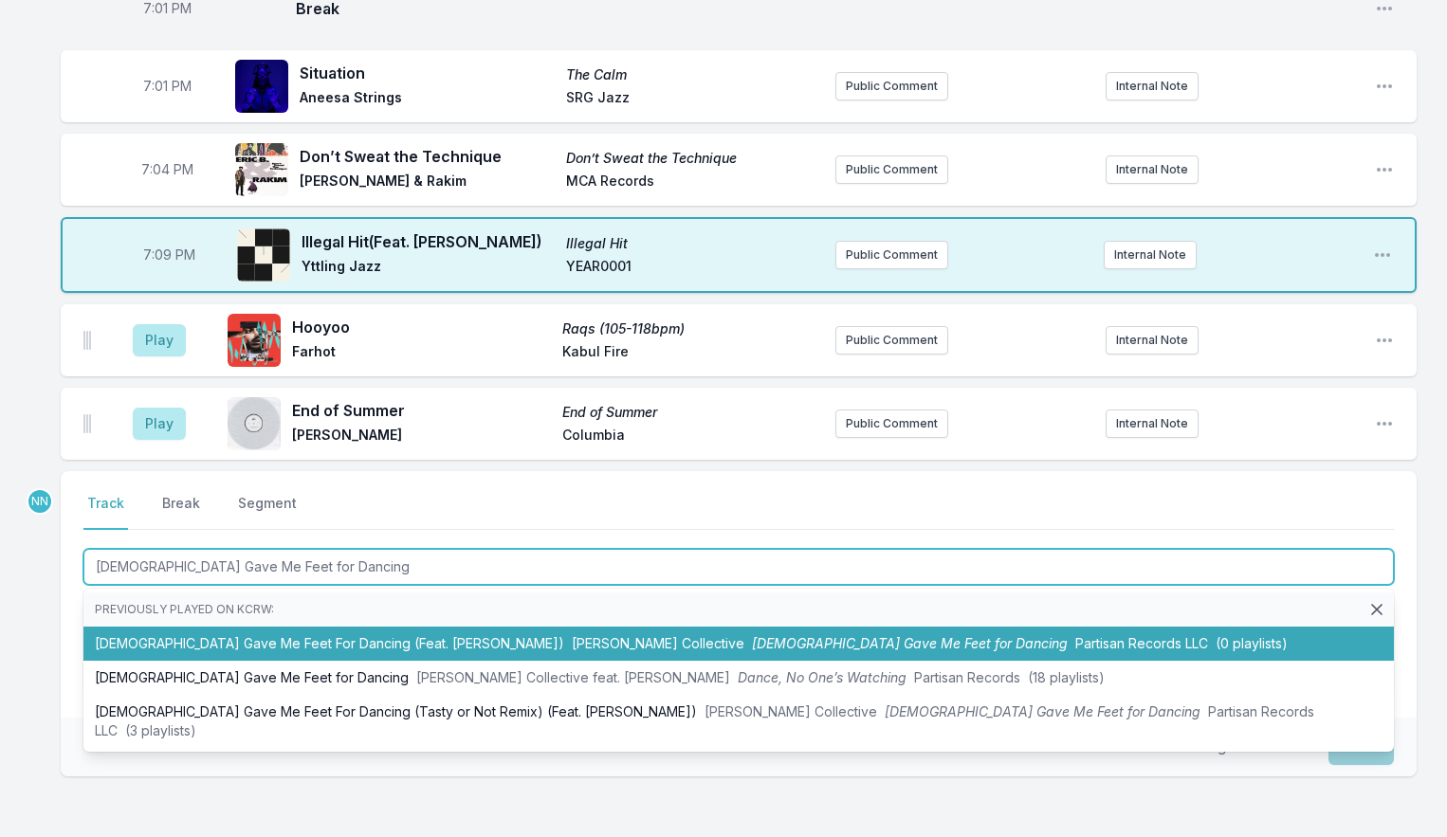
scroll to position [2061, 0]
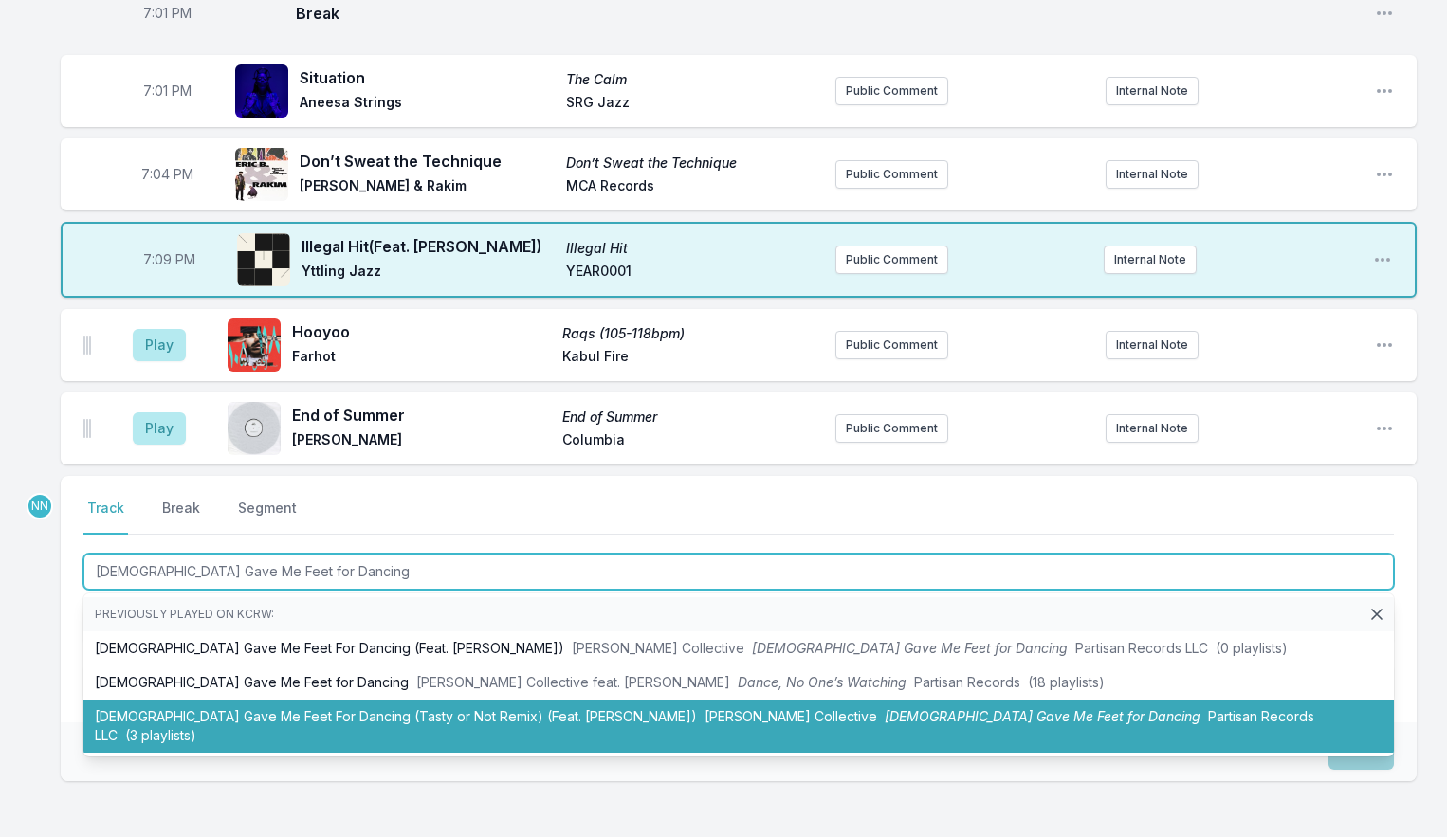
click at [243, 718] on li "[DEMOGRAPHIC_DATA] Gave Me Feet For Dancing (Tasty or Not Remix) (Feat. [PERSON…" at bounding box center [738, 726] width 1311 height 53
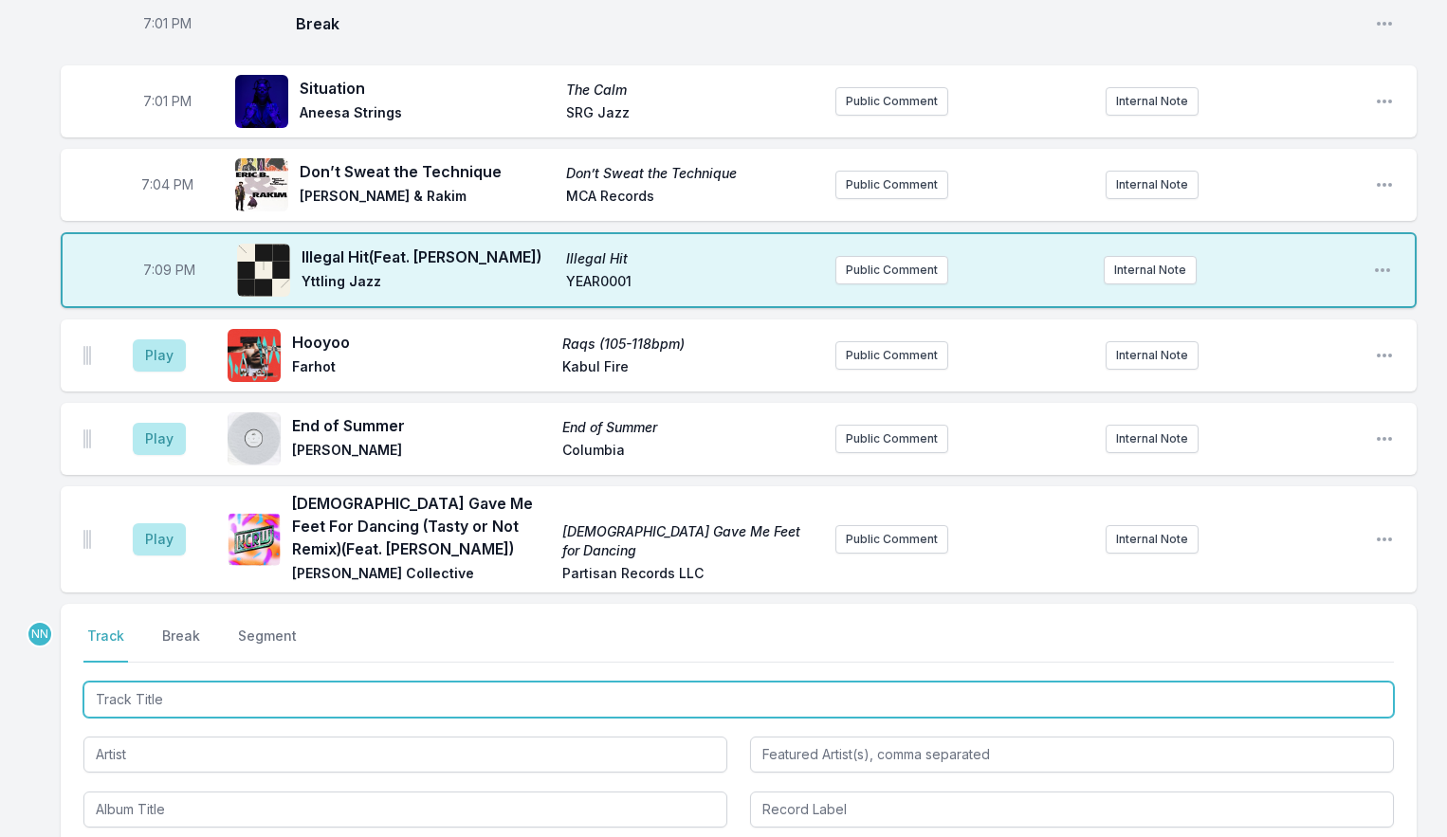
scroll to position [2050, 0]
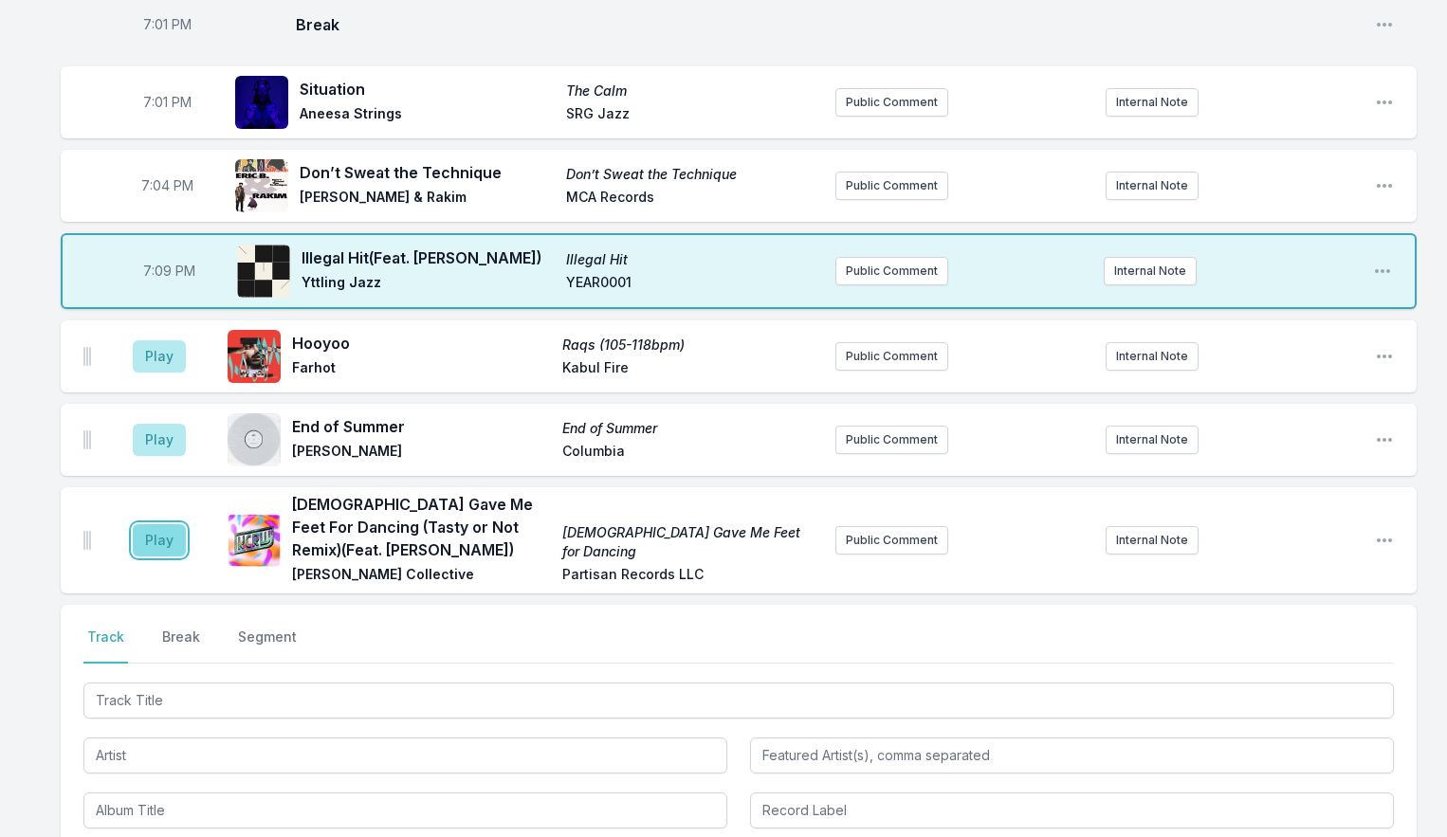
click at [164, 542] on button "Play" at bounding box center [159, 540] width 53 height 32
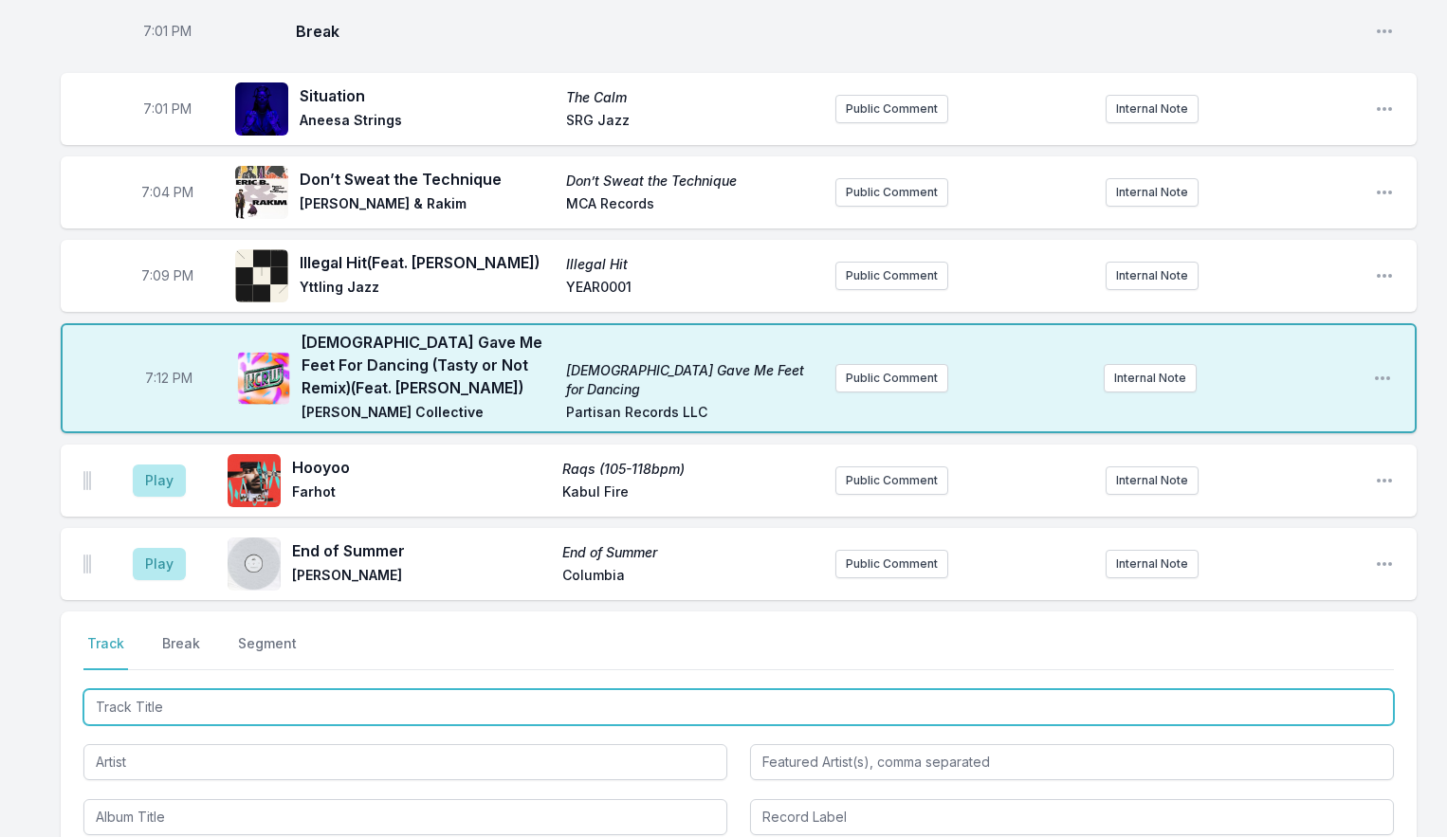
drag, startPoint x: 134, startPoint y: 713, endPoint x: 157, endPoint y: 685, distance: 37.0
click at [134, 713] on input "Track Title" at bounding box center [738, 707] width 1311 height 36
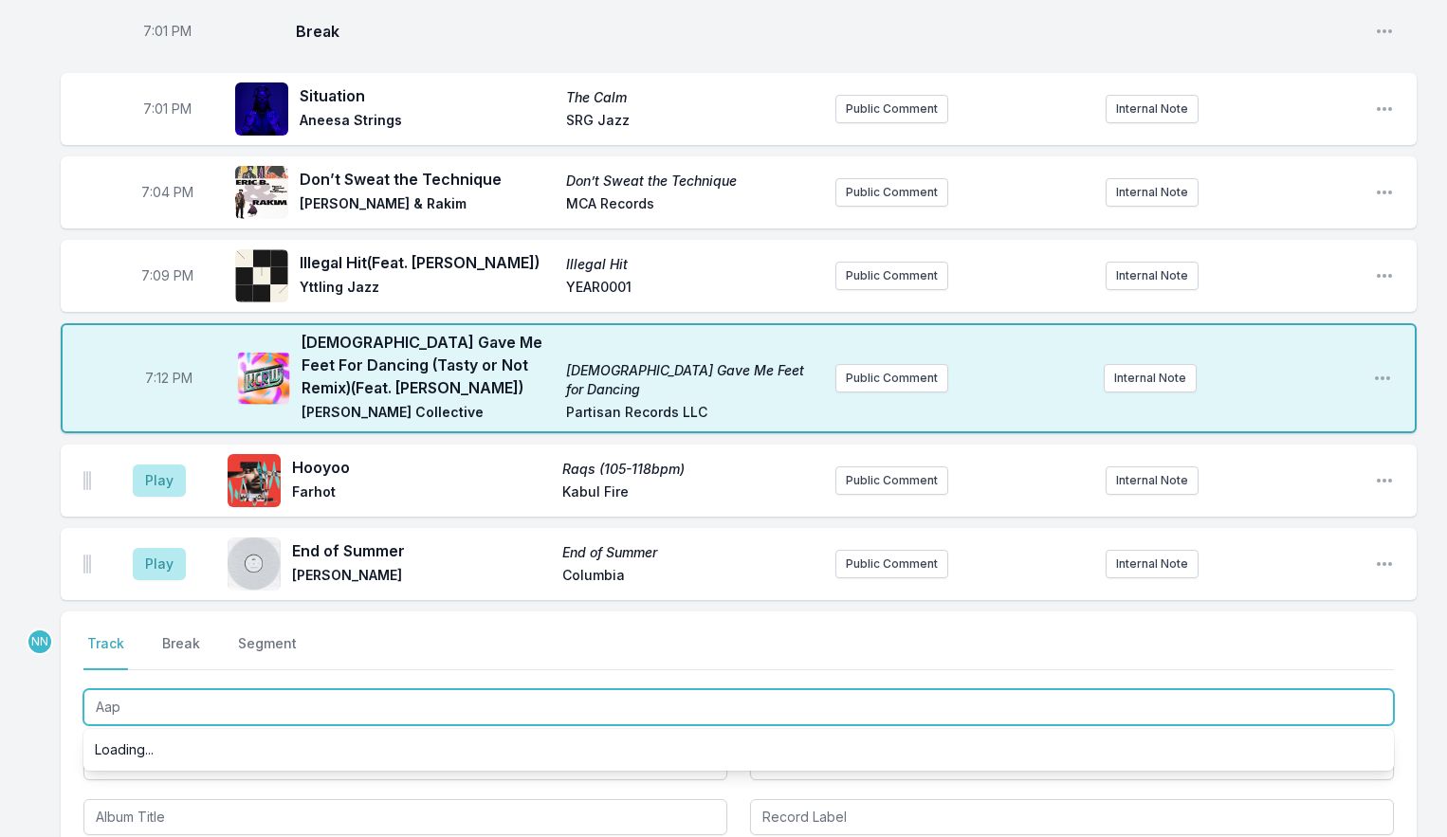
type input "Aapp"
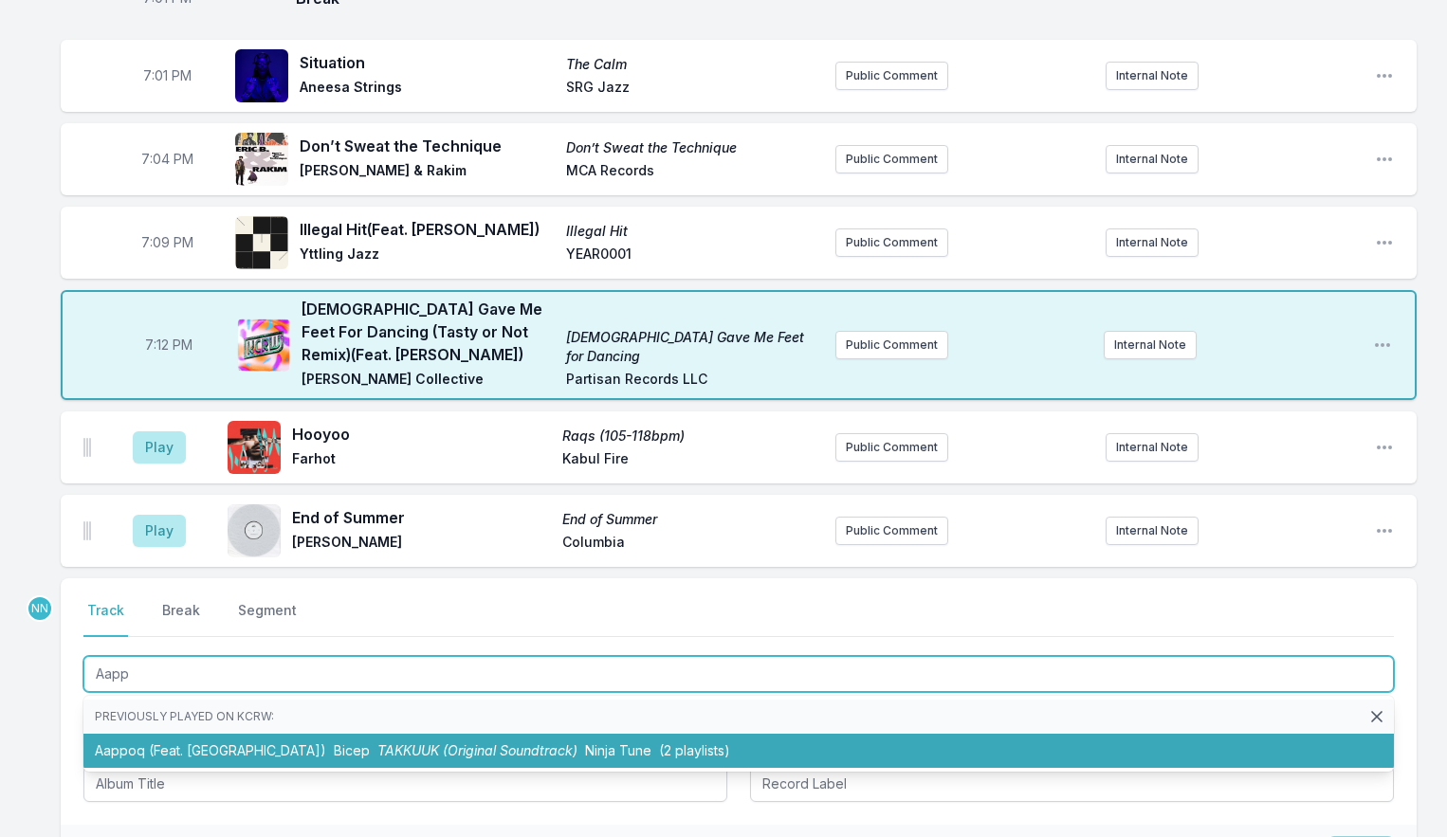
click at [159, 747] on li "Aappoq (Feat. Andachan) Bicep TAKKUUK (Original Soundtrack) Ninja Tune (2 playl…" at bounding box center [738, 751] width 1311 height 34
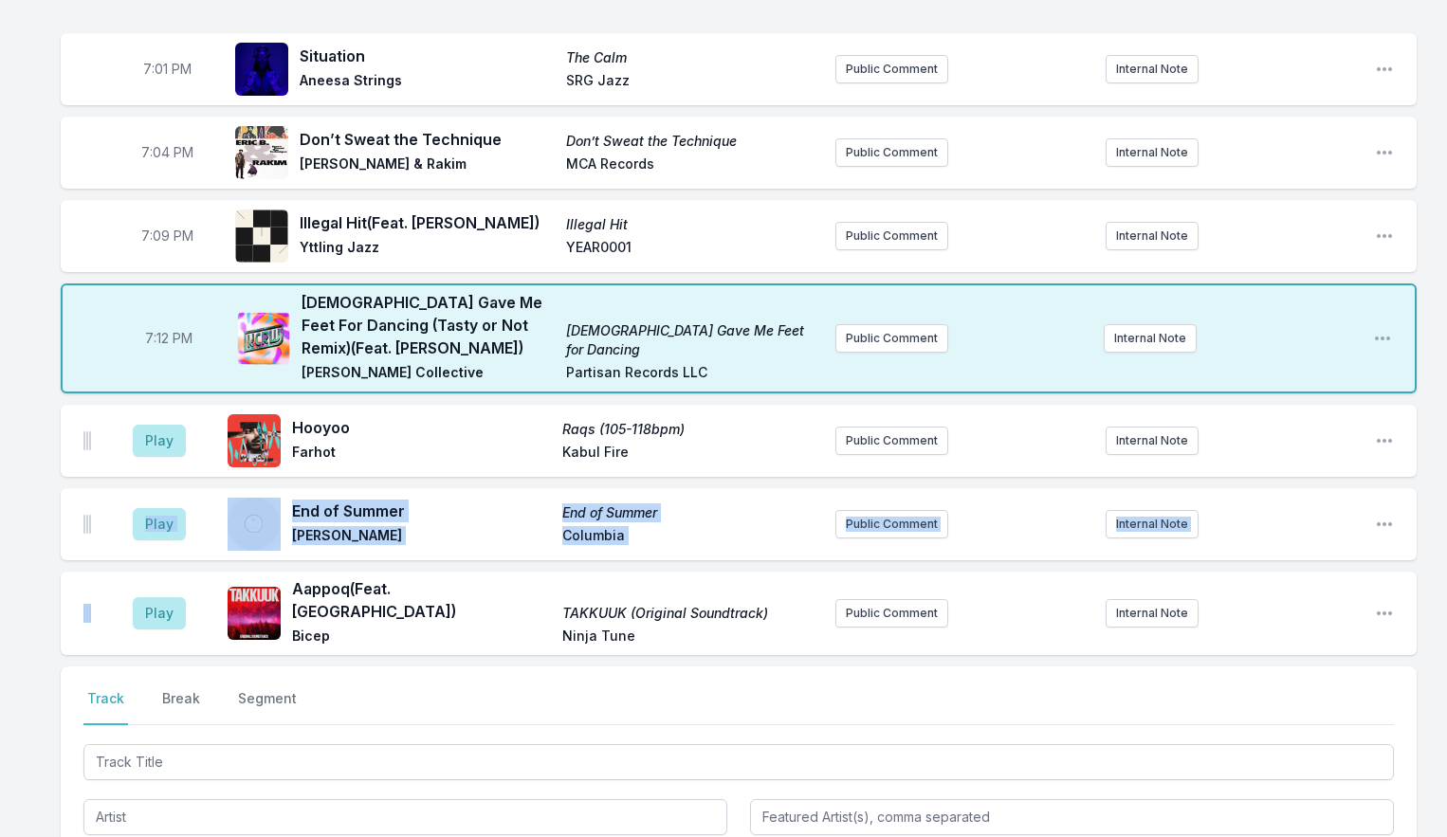
scroll to position [2080, 0]
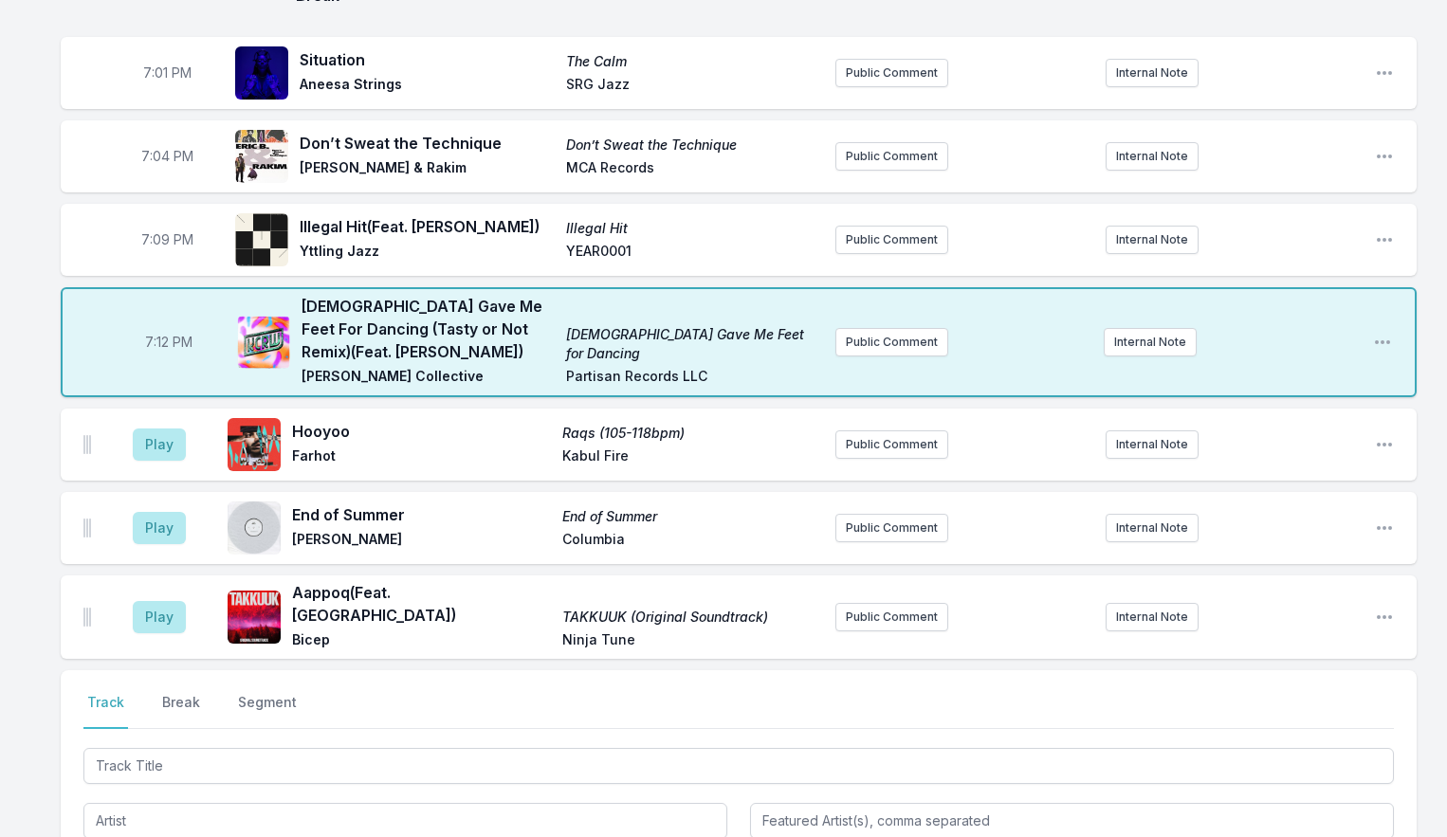
drag, startPoint x: 92, startPoint y: 616, endPoint x: 82, endPoint y: 620, distance: 11.5
click at [82, 620] on div "Play Aappoq (Feat. Andachan) TAKKUUK (Original Soundtrack) Bicep Ninja Tune Pub…" at bounding box center [739, 617] width 1356 height 83
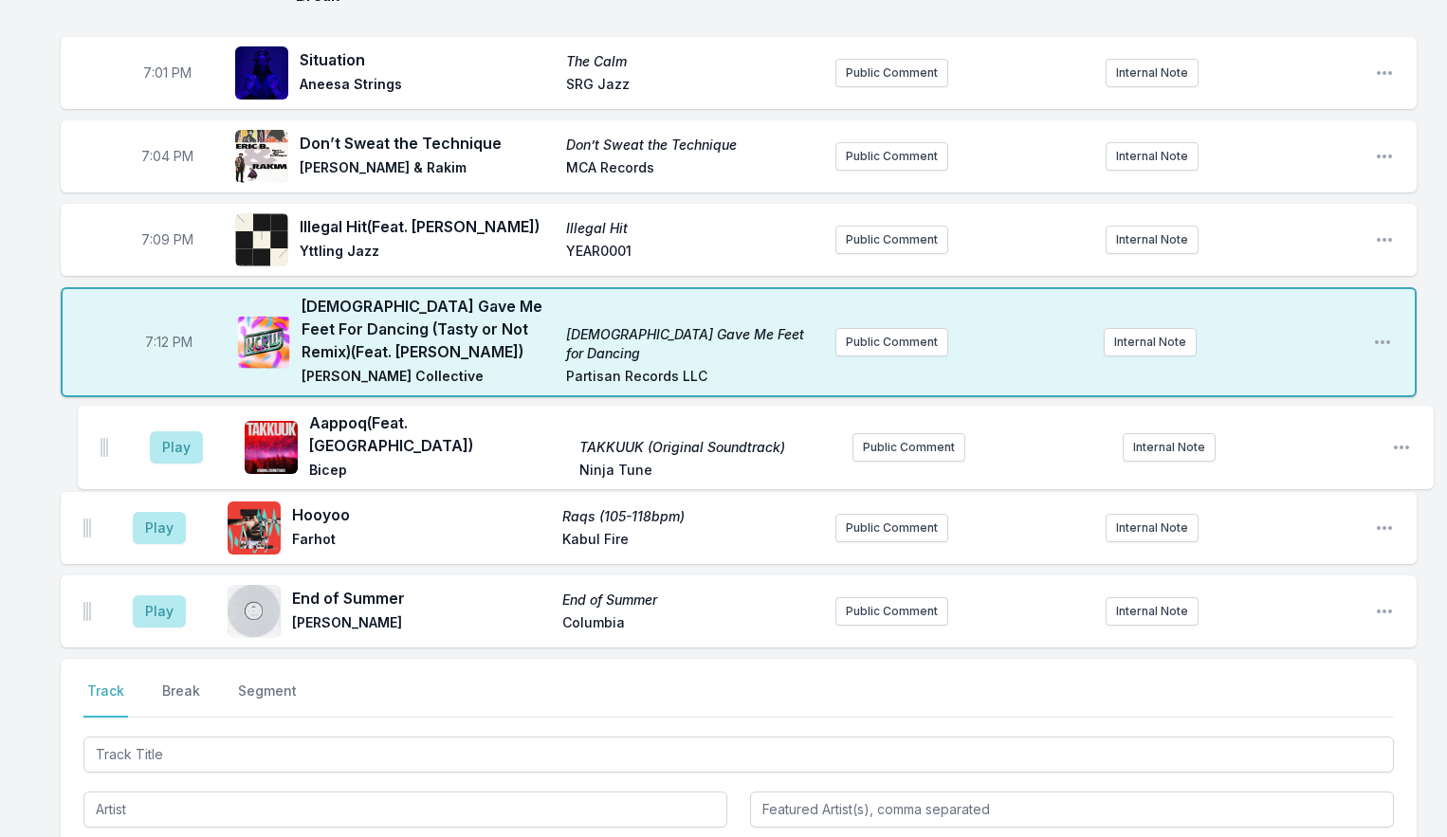
drag, startPoint x: 84, startPoint y: 623, endPoint x: 102, endPoint y: 442, distance: 182.0
click at [102, 442] on ul "Play Hooyoo Raqs (105-118bpm) Farhot [GEOGRAPHIC_DATA] Fire Public Comment Inte…" at bounding box center [739, 528] width 1356 height 239
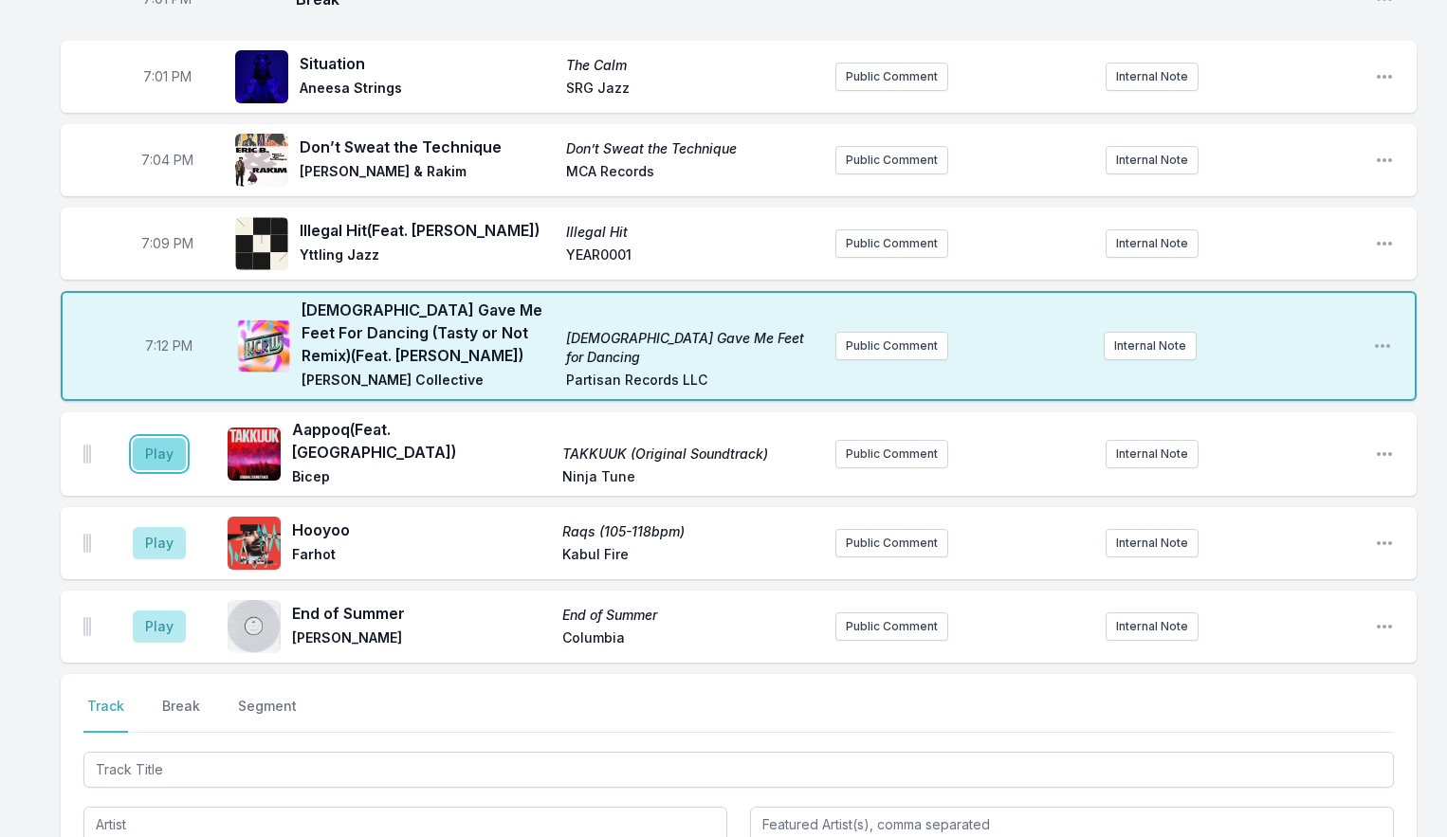
click at [163, 454] on button "Play" at bounding box center [159, 454] width 53 height 32
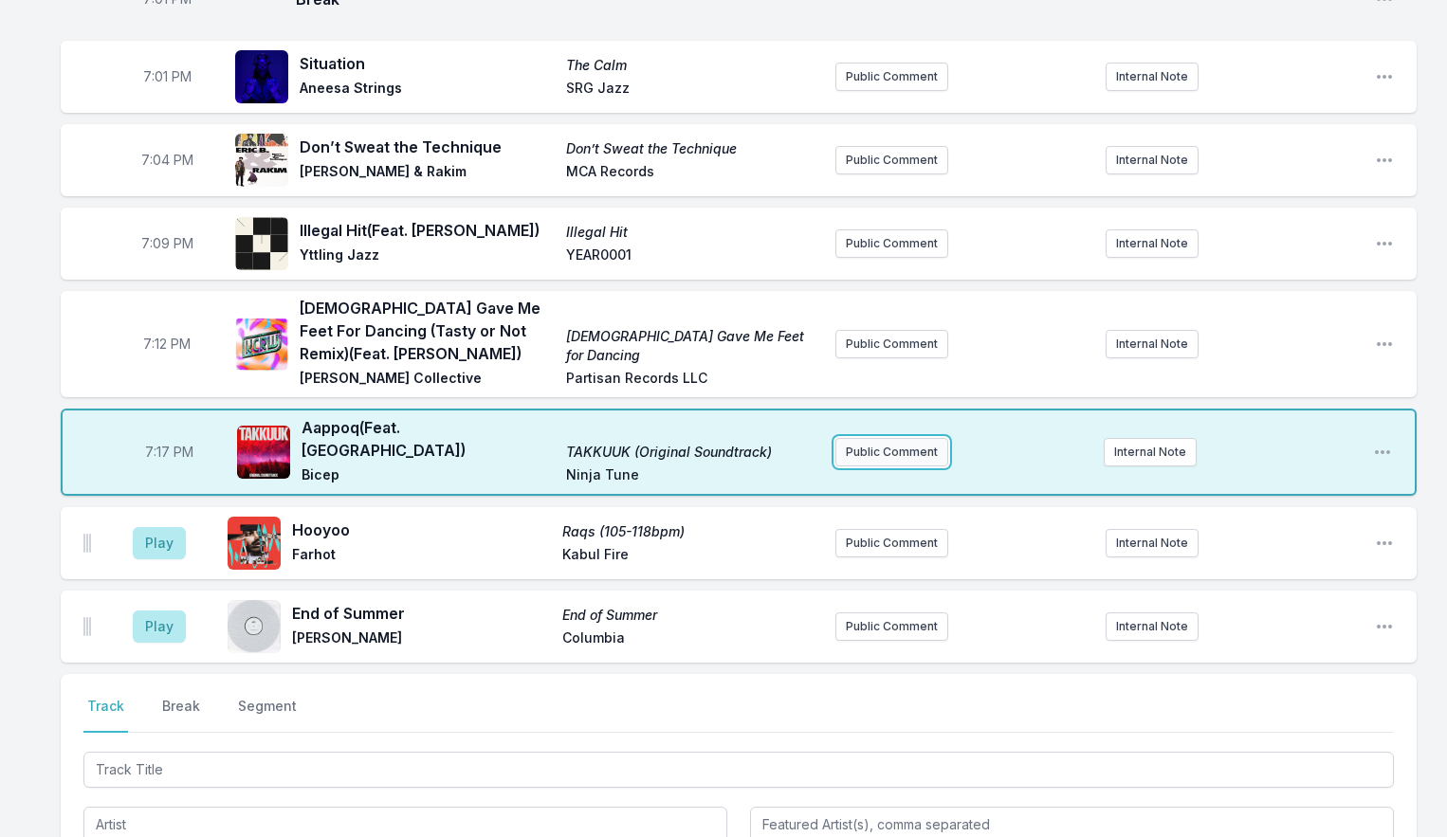
click at [878, 450] on button "Public Comment" at bounding box center [892, 452] width 113 height 28
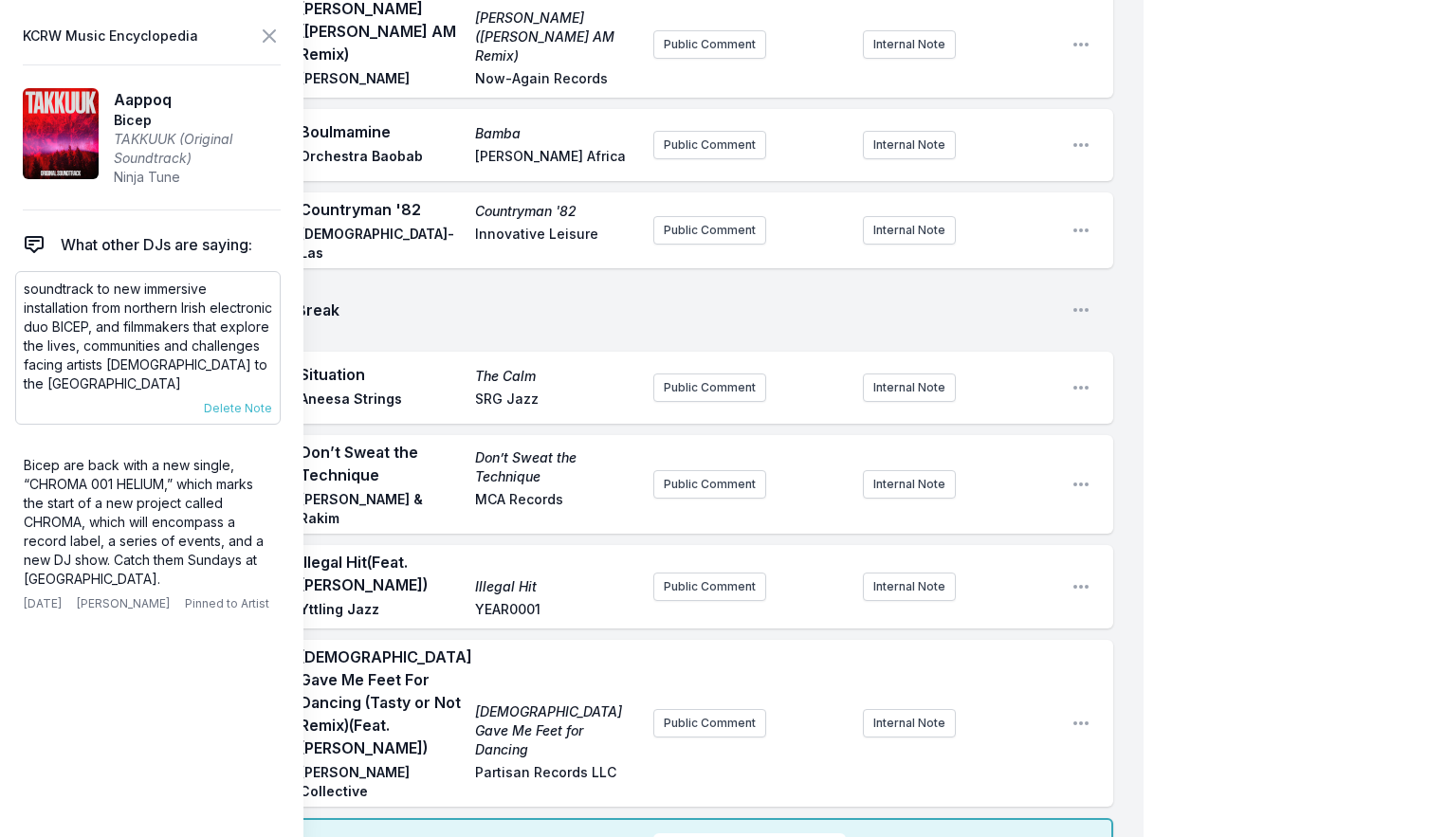
click at [98, 306] on p "soundtrack to new immersive installation from northern Irish electronic duo BIC…" at bounding box center [148, 337] width 248 height 114
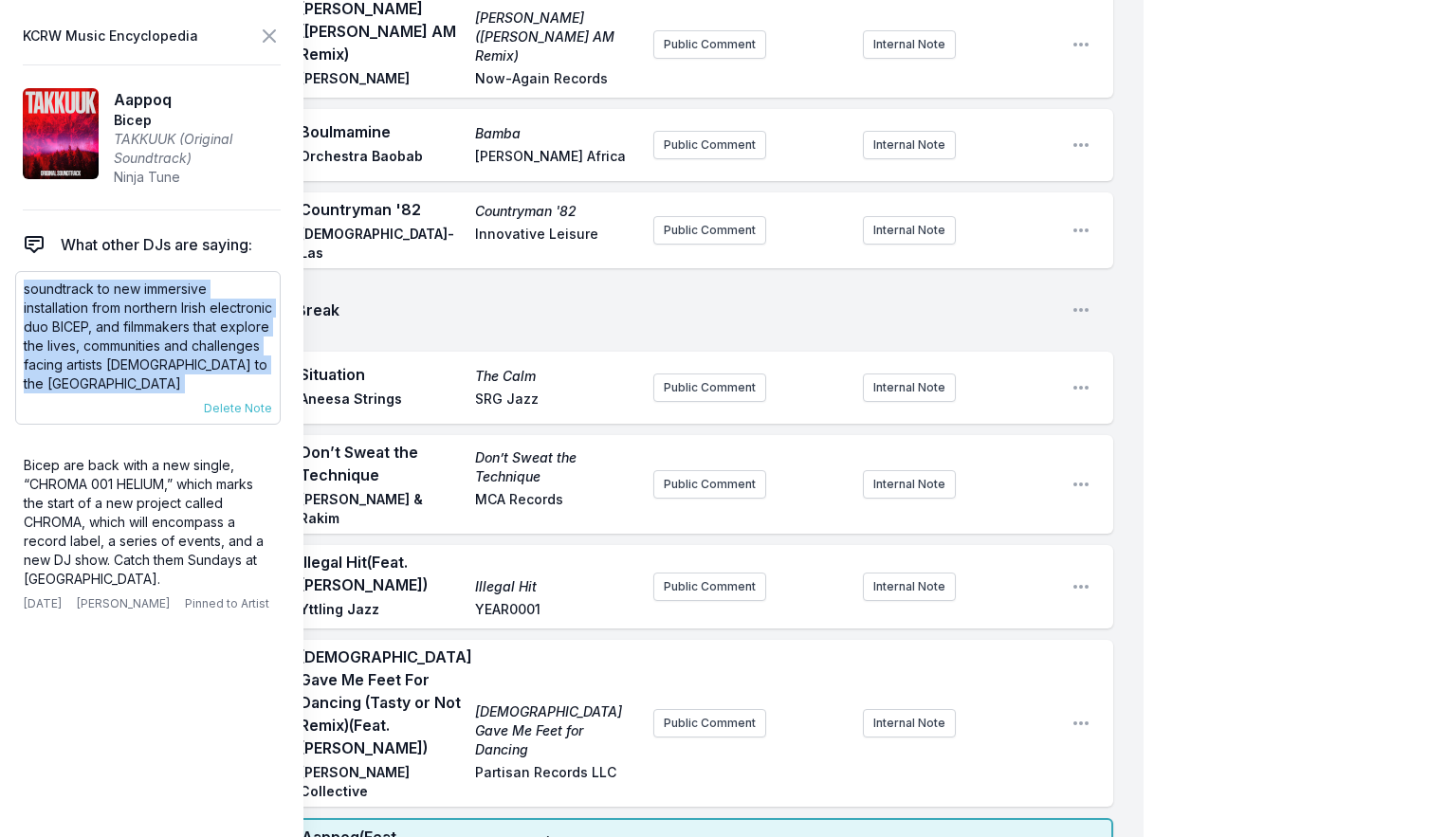
click at [98, 306] on p "soundtrack to new immersive installation from northern Irish electronic duo BIC…" at bounding box center [148, 337] width 248 height 114
copy div "soundtrack to new immersive installation from northern Irish electronic duo BIC…"
click at [271, 42] on icon at bounding box center [269, 36] width 23 height 23
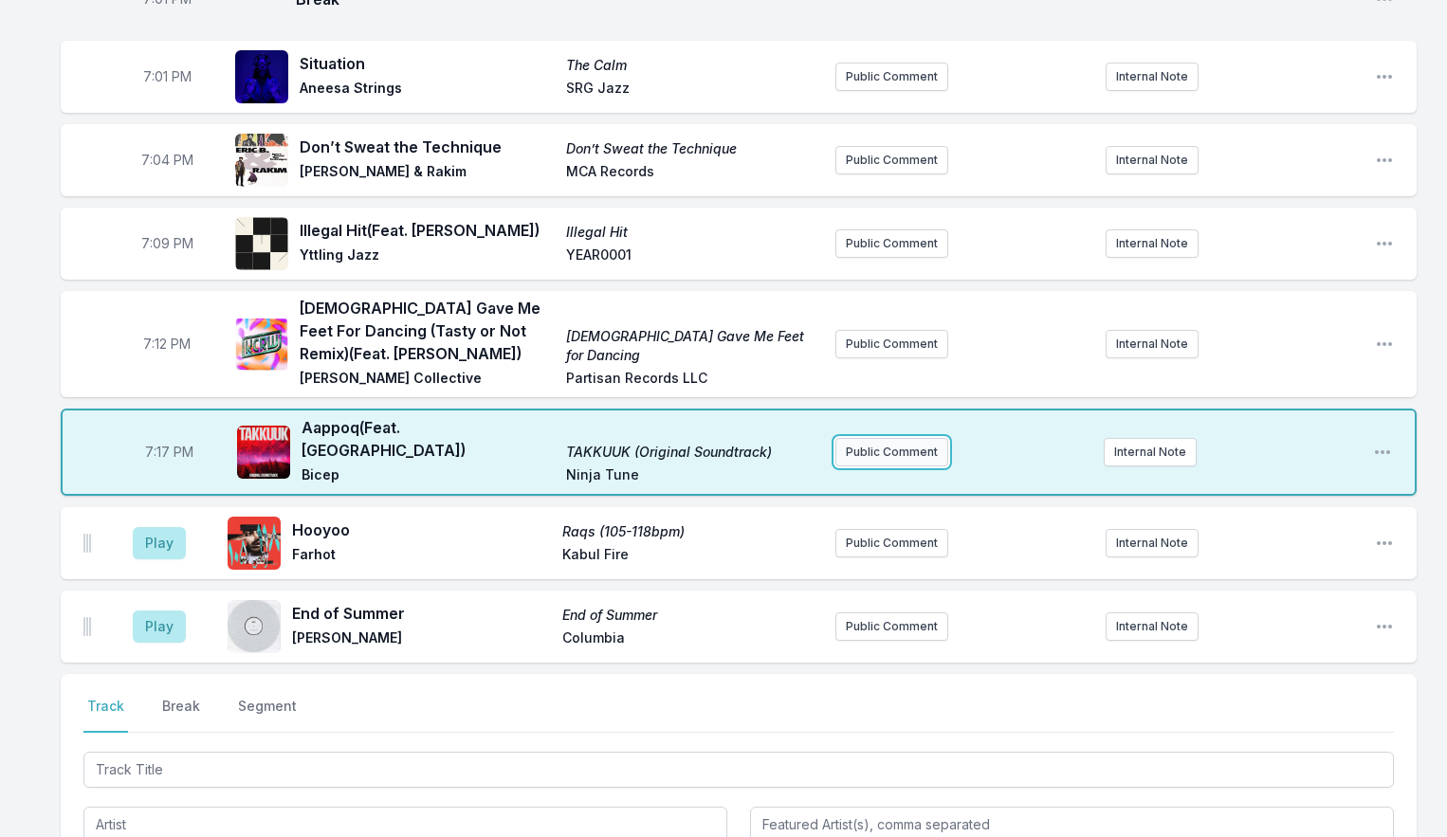
click at [880, 460] on button "Public Comment" at bounding box center [892, 452] width 113 height 28
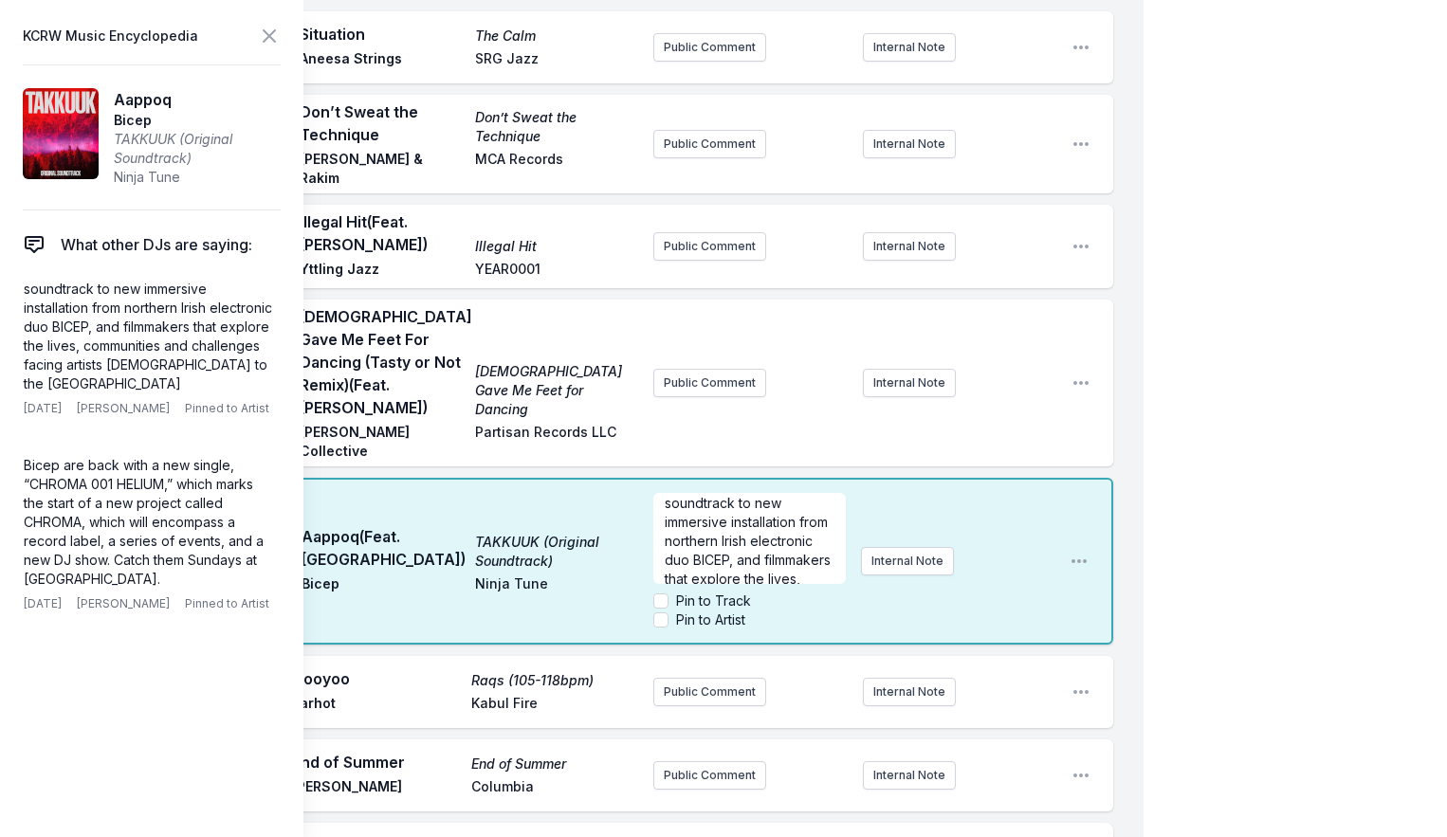
scroll to position [6, 0]
drag, startPoint x: 266, startPoint y: 37, endPoint x: 342, endPoint y: 161, distance: 146.1
click at [265, 36] on icon at bounding box center [269, 36] width 23 height 23
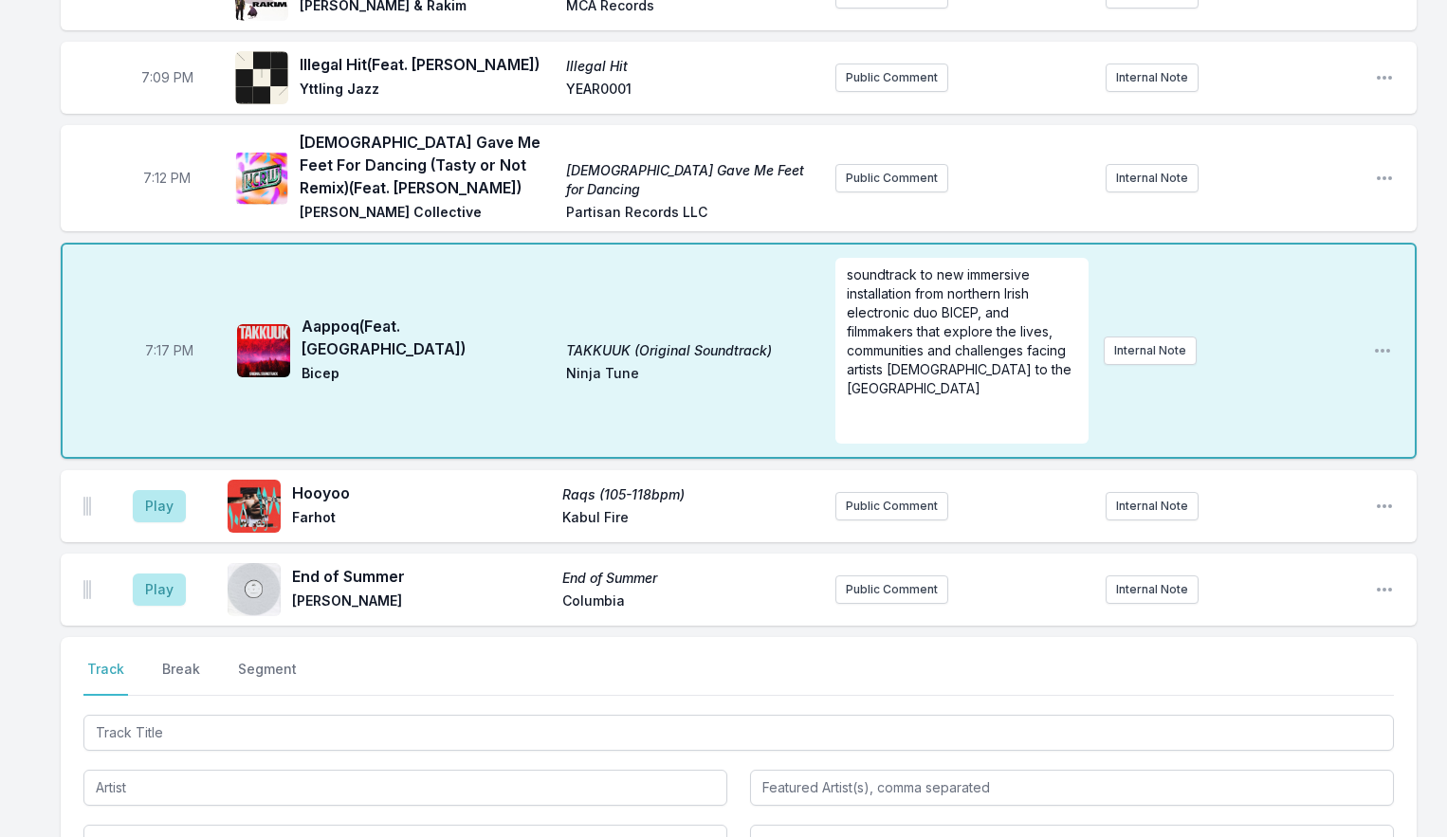
scroll to position [2251, 0]
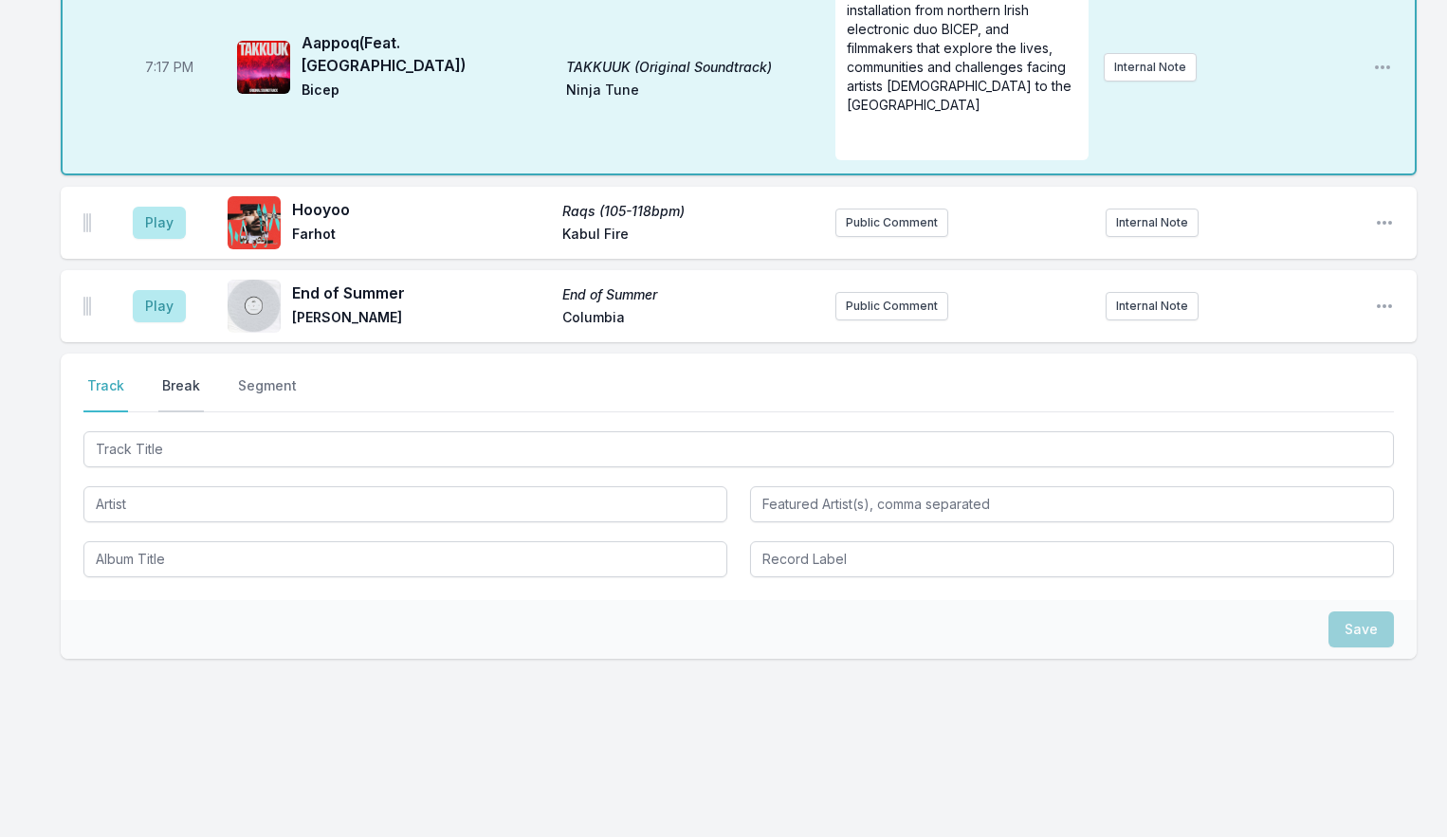
click at [181, 400] on button "Break" at bounding box center [181, 395] width 46 height 36
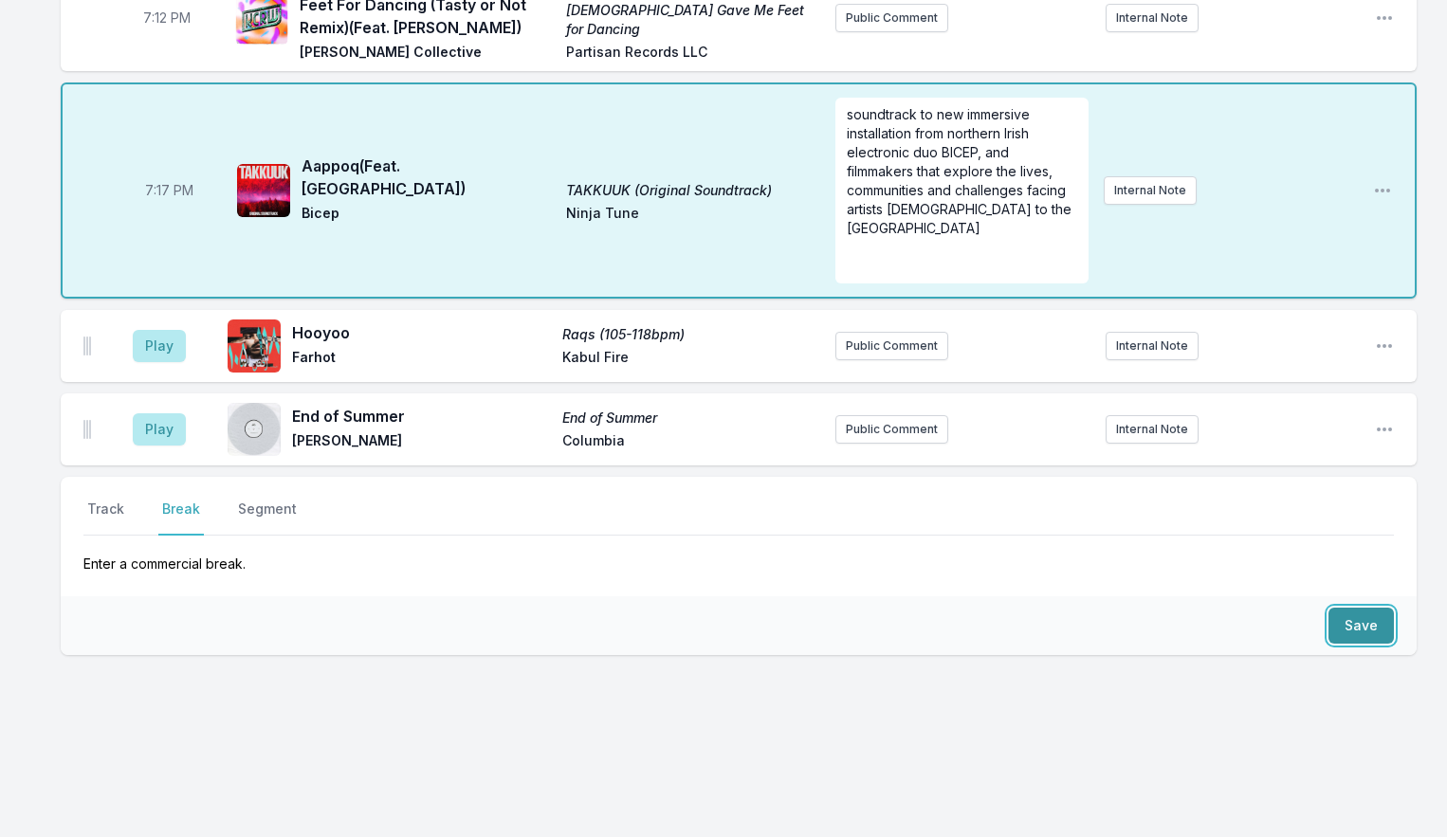
click at [1345, 627] on button "Save" at bounding box center [1361, 626] width 65 height 36
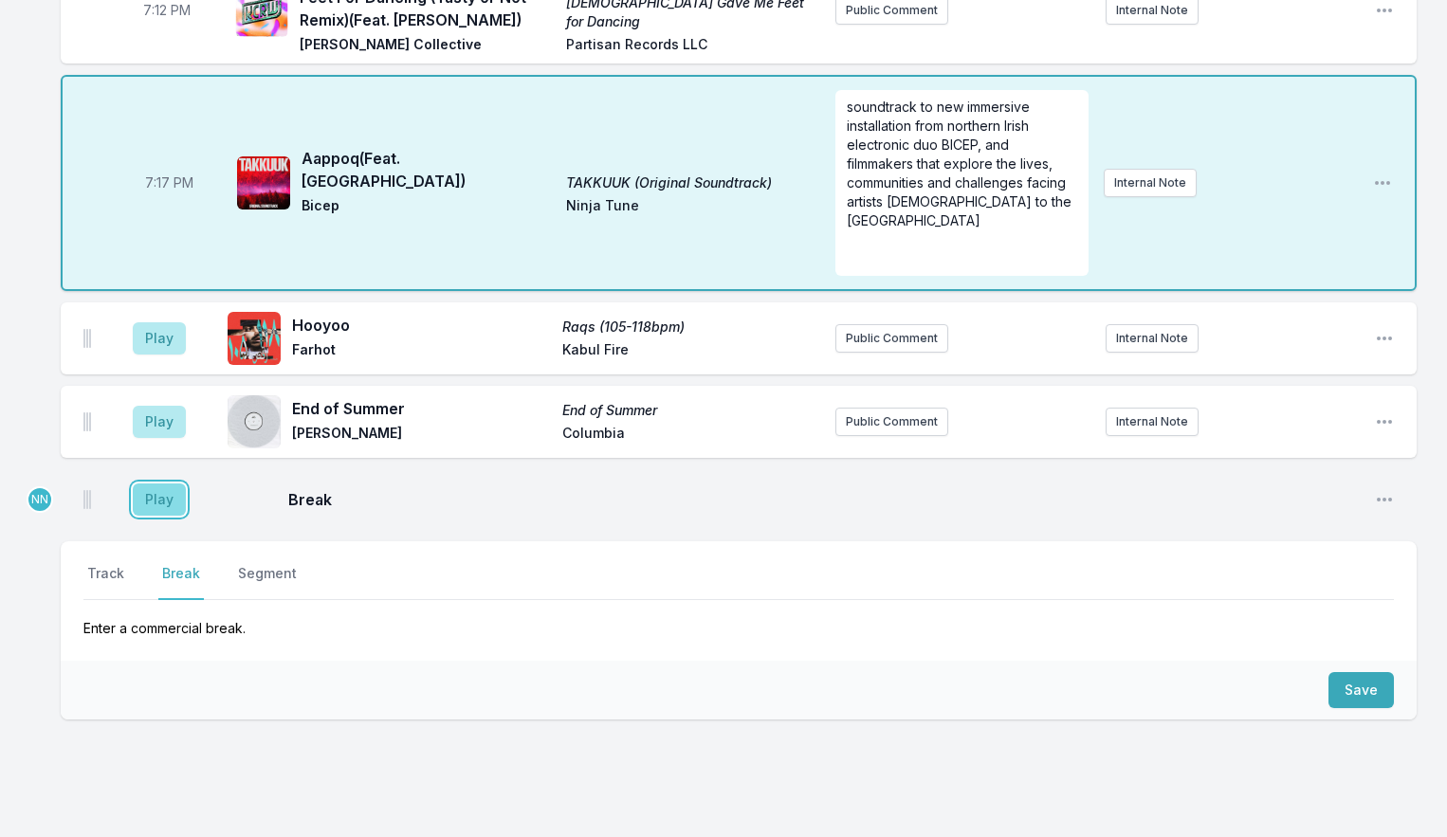
click at [172, 500] on button "Play" at bounding box center [159, 500] width 53 height 32
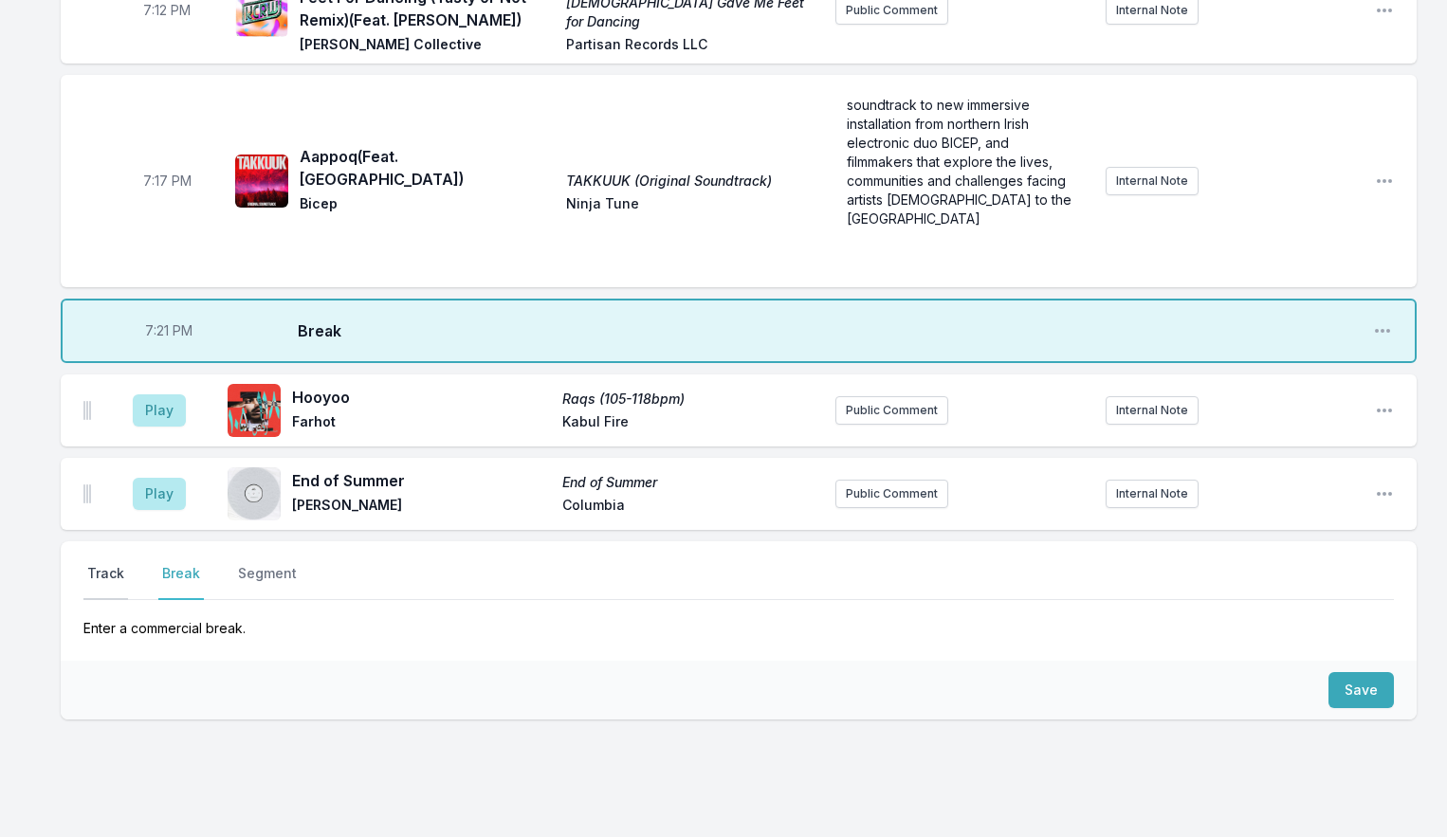
click at [102, 585] on button "Track" at bounding box center [105, 582] width 45 height 36
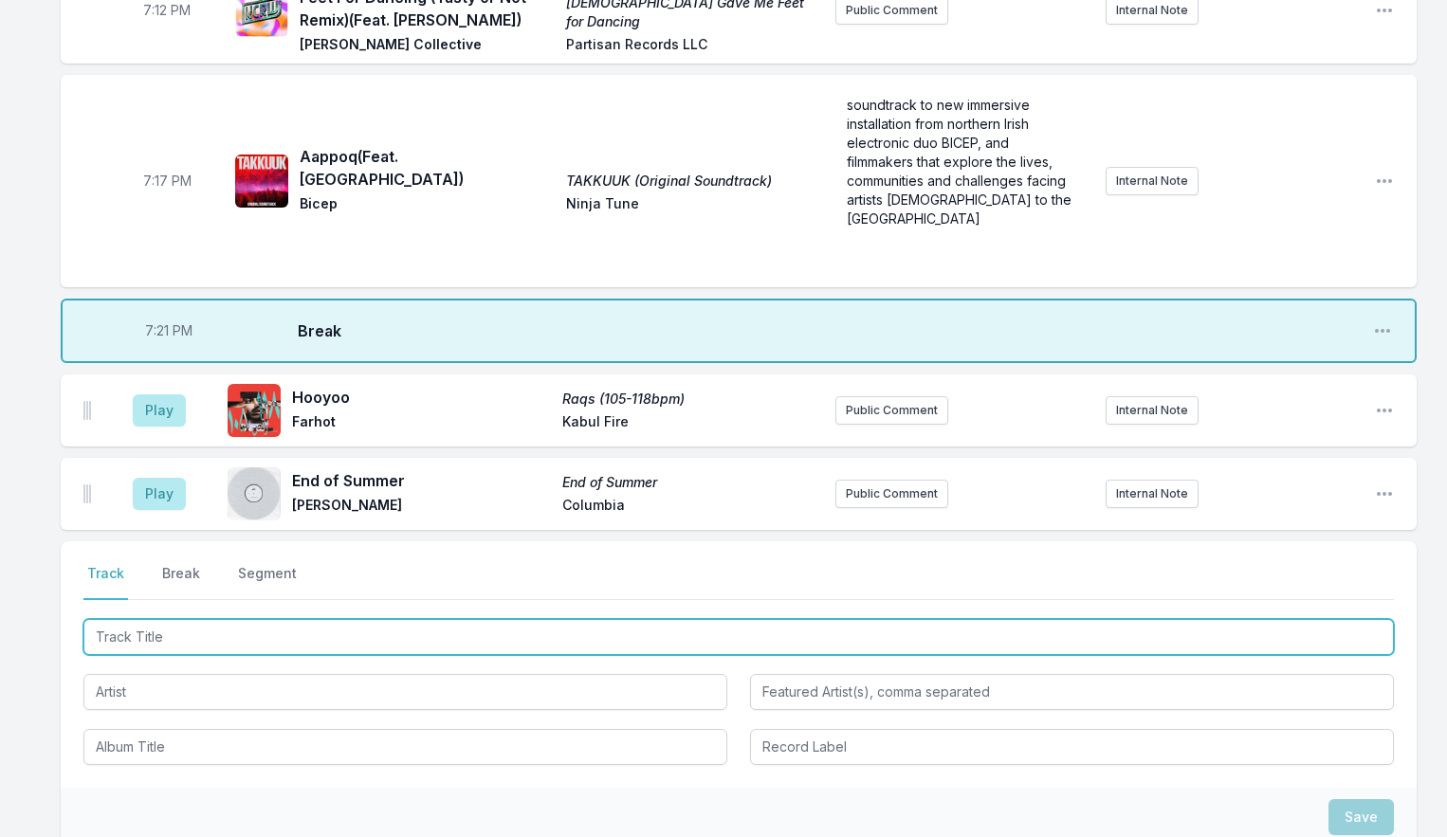
click at [170, 640] on input "Track Title" at bounding box center [738, 637] width 1311 height 36
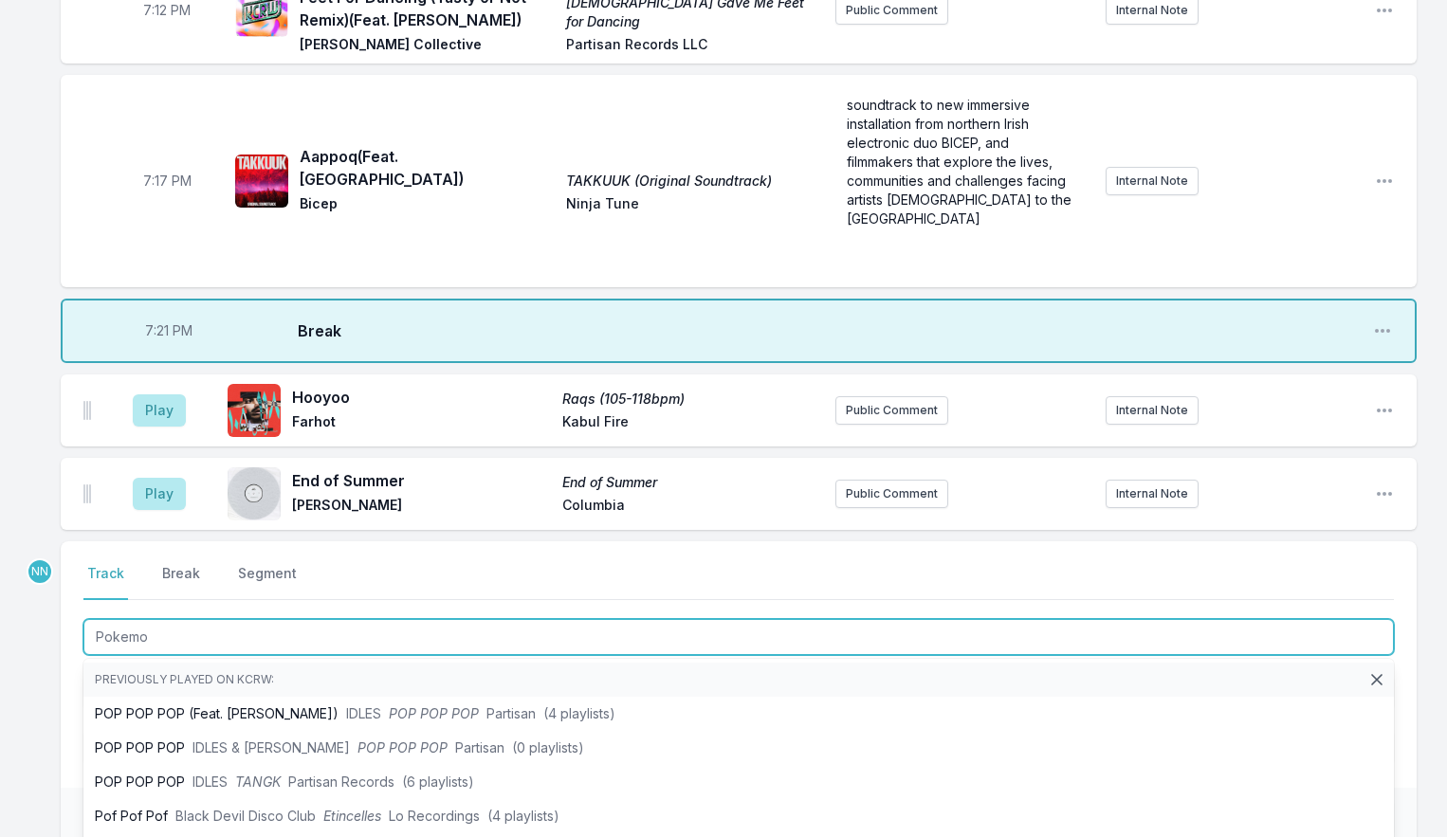
type input "Pokemon"
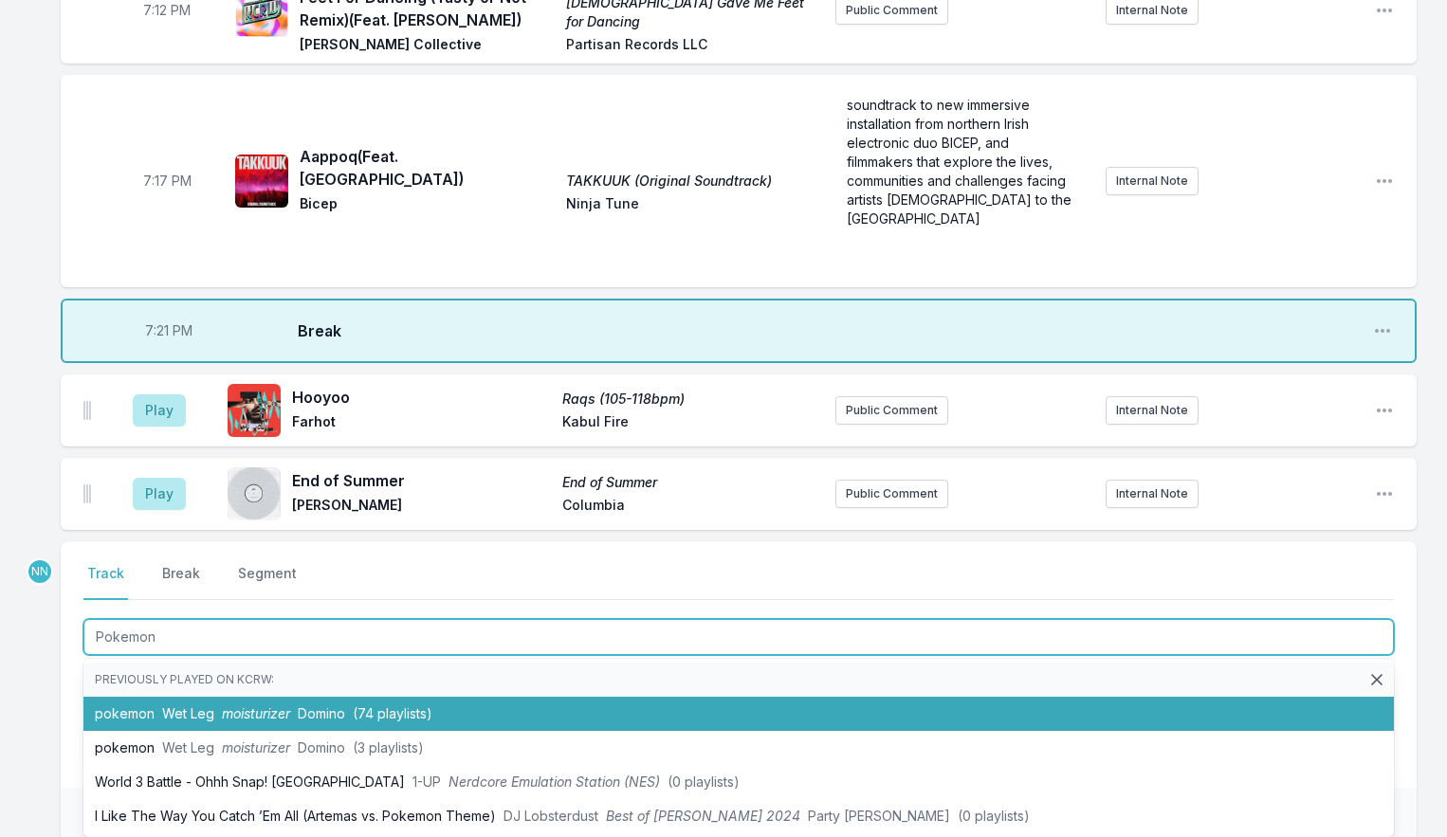
click at [184, 715] on span "Wet Leg" at bounding box center [188, 714] width 52 height 16
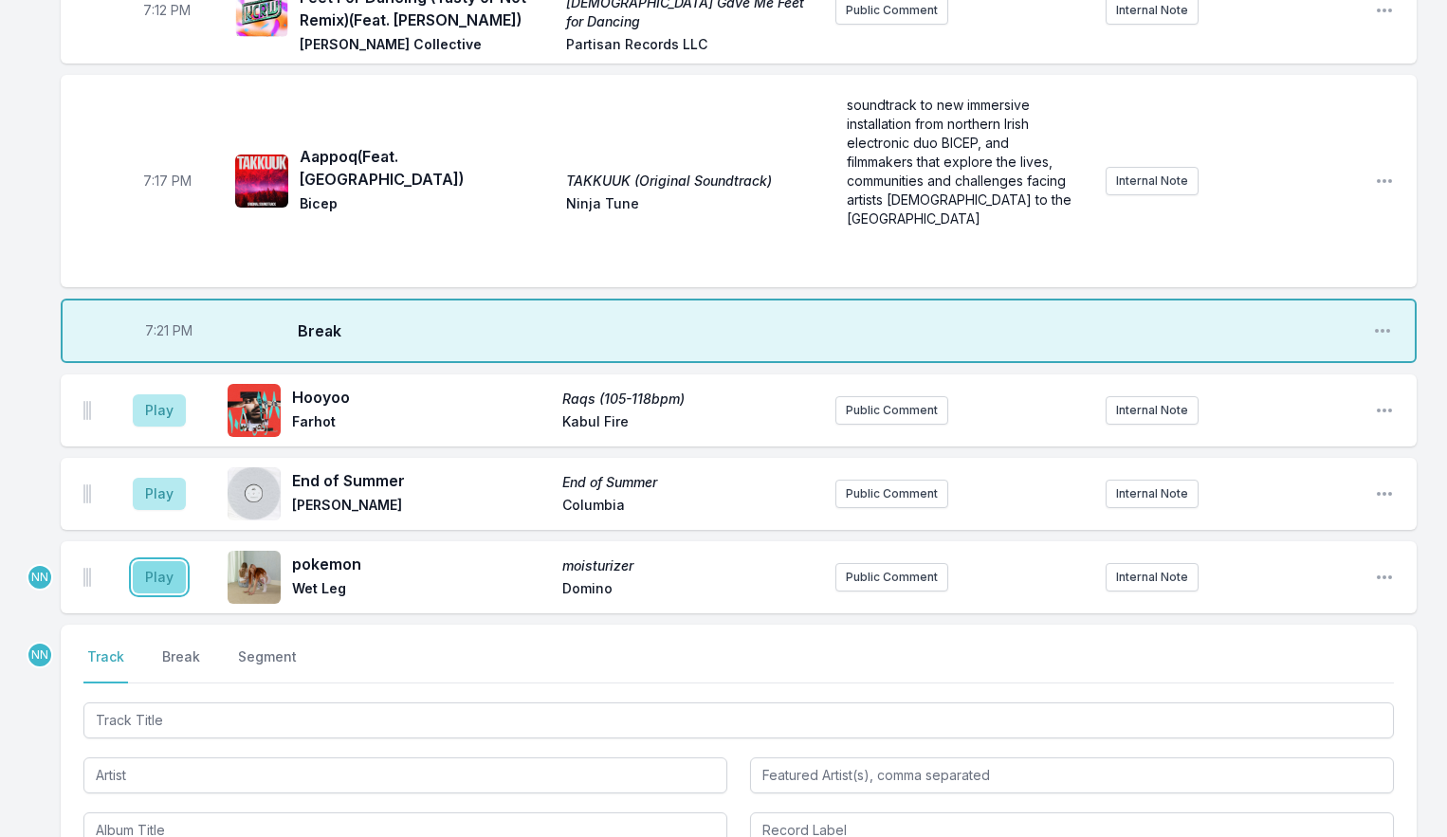
click at [156, 588] on button "Play" at bounding box center [159, 577] width 53 height 32
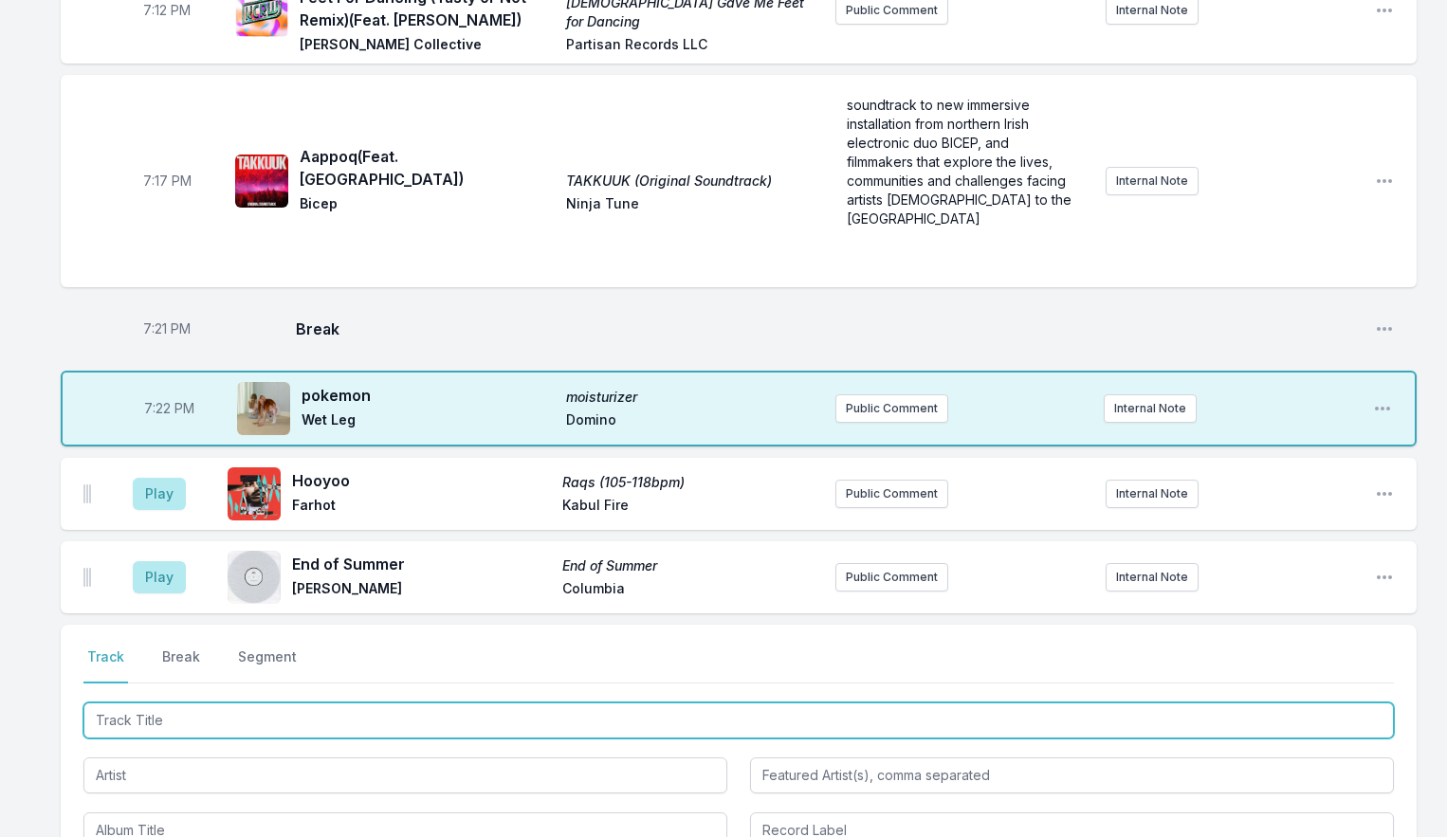
click at [156, 731] on input "Track Title" at bounding box center [738, 721] width 1311 height 36
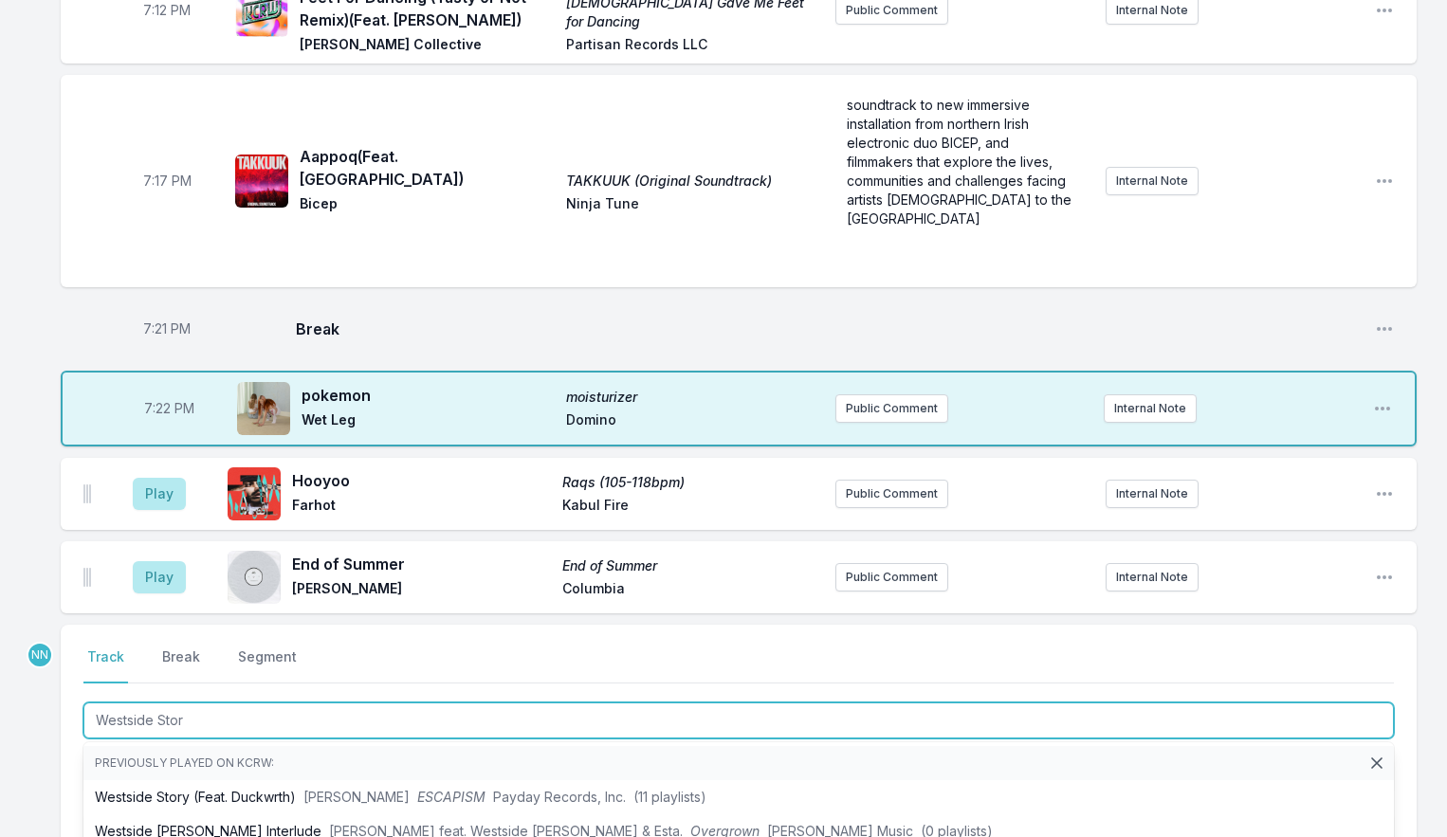
type input "Westside Story"
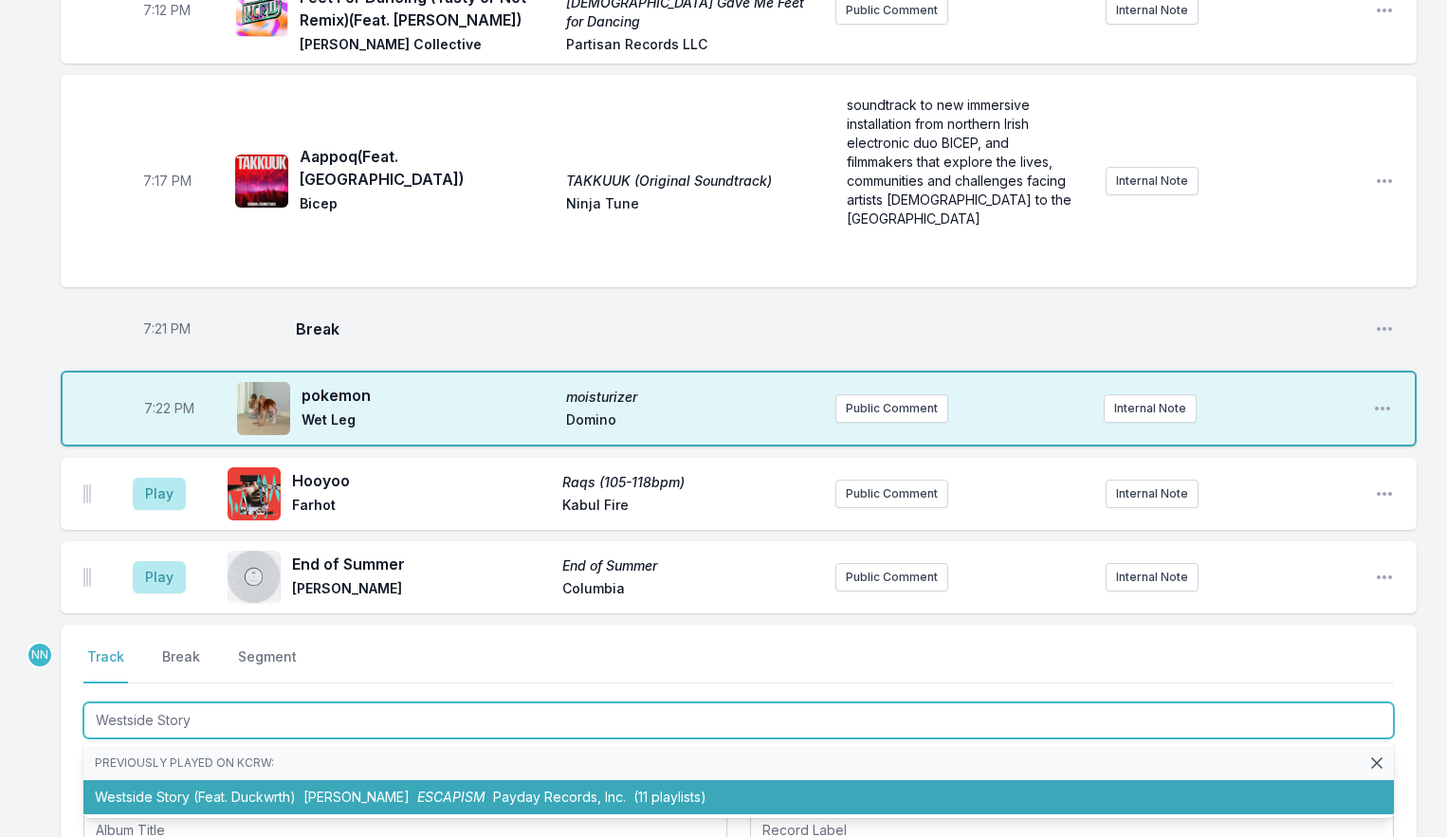
click at [280, 795] on li "Westside Story (Feat. Duckwrth) [PERSON_NAME] ESCAPISM Payday Records, Inc. (11…" at bounding box center [738, 798] width 1311 height 34
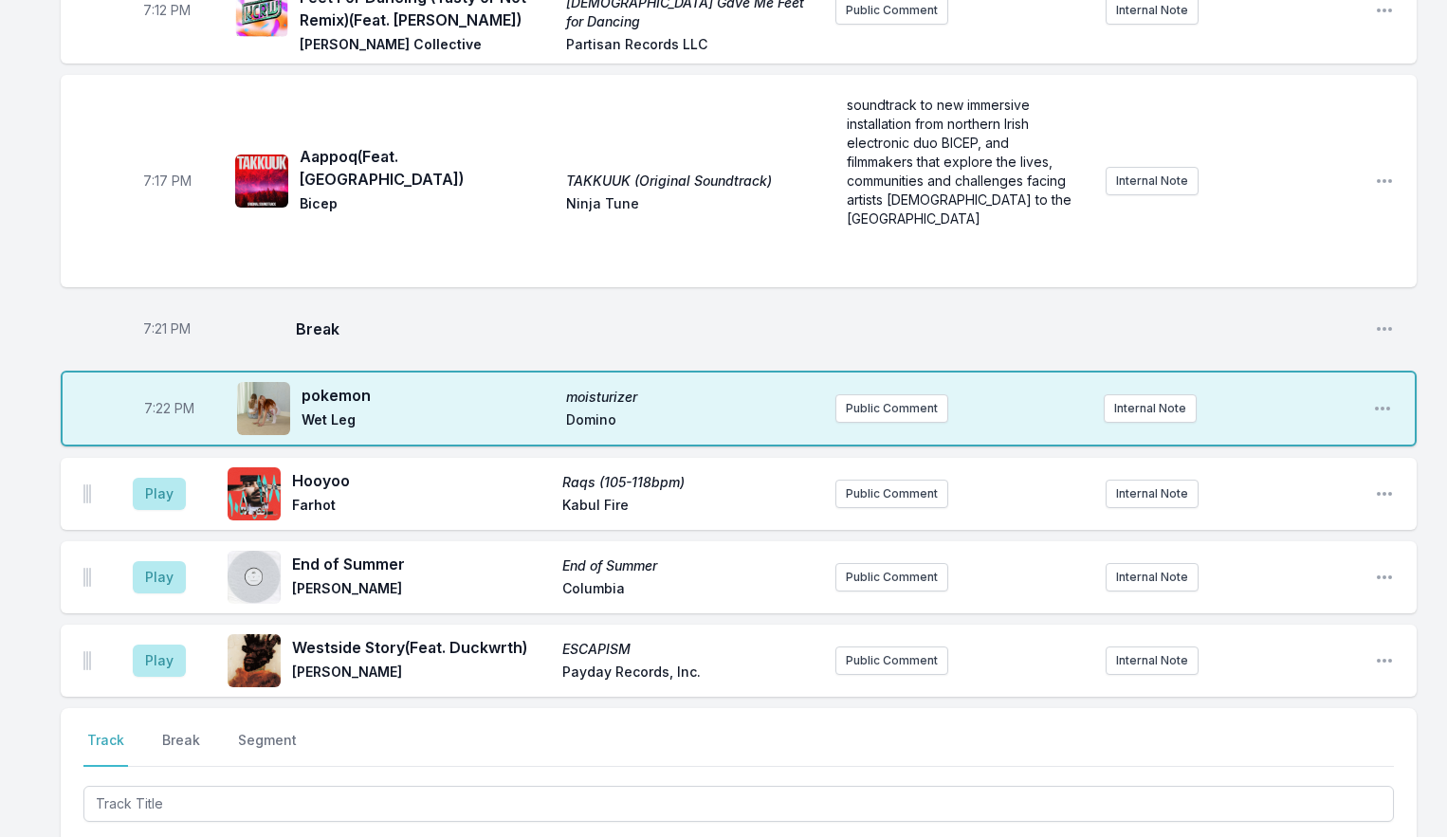
drag, startPoint x: 81, startPoint y: 669, endPoint x: 84, endPoint y: 687, distance: 18.4
click at [83, 686] on div "Play Westside Story (Feat. Duckwrth) ESCAPISM [PERSON_NAME] Payday Records, Inc…" at bounding box center [739, 661] width 1356 height 72
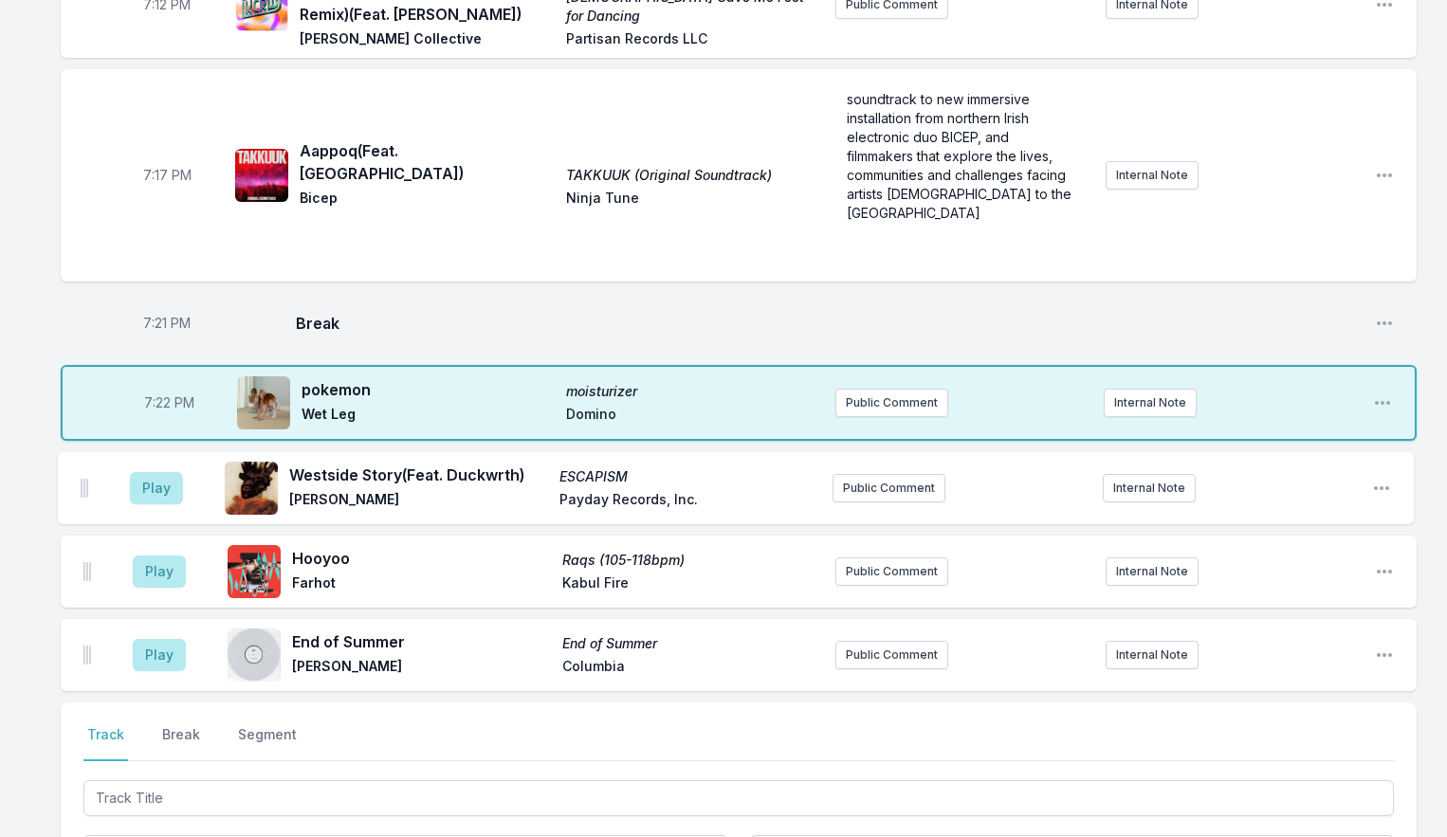
drag, startPoint x: 85, startPoint y: 674, endPoint x: 88, endPoint y: 496, distance: 178.3
click at [87, 496] on ul "Play Hooyoo Raqs (105-118bpm) Farhot [GEOGRAPHIC_DATA] Fire Public Comment Inte…" at bounding box center [739, 571] width 1356 height 239
click at [160, 503] on button "Play" at bounding box center [159, 488] width 53 height 32
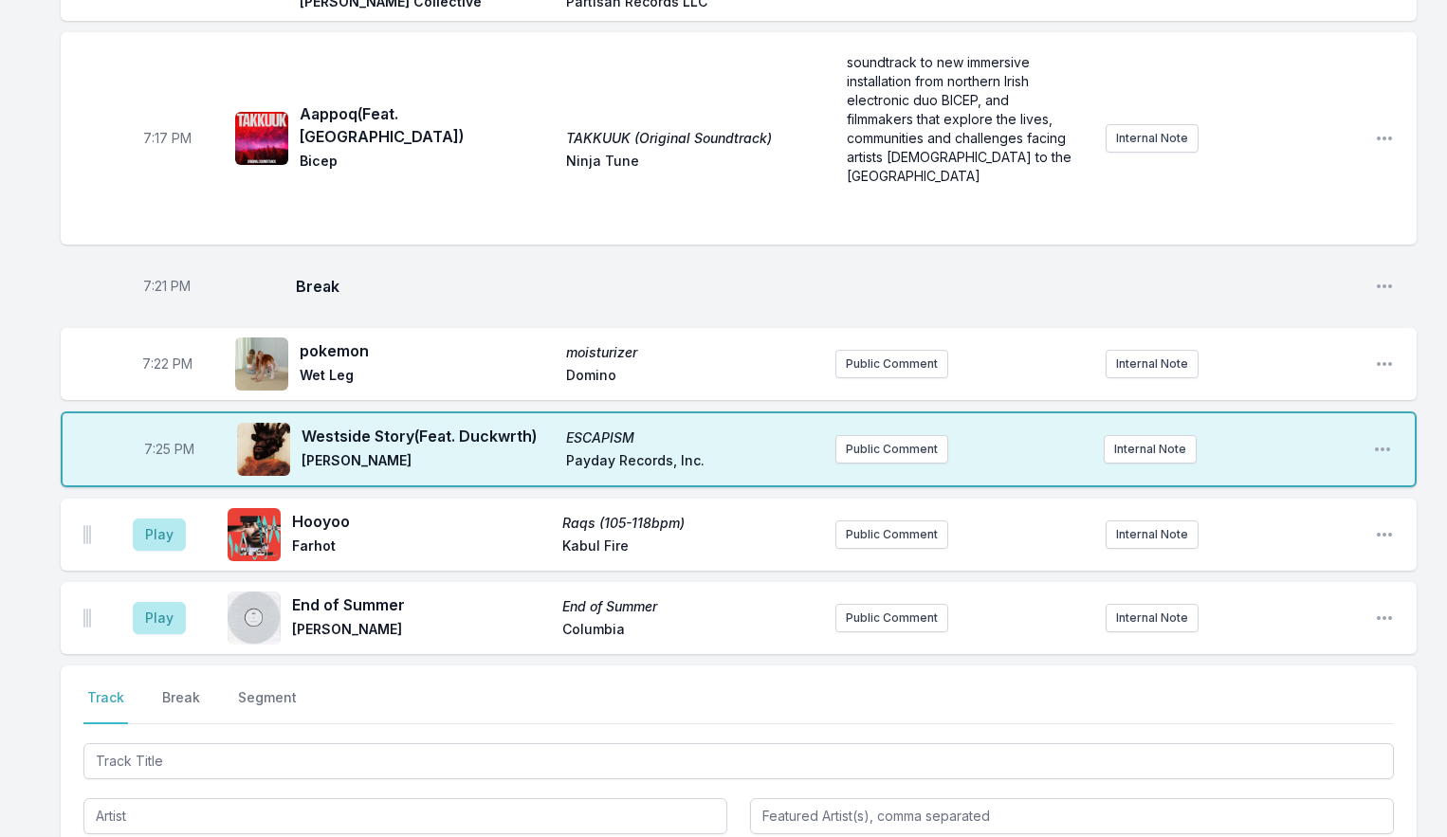
scroll to position [2460, 0]
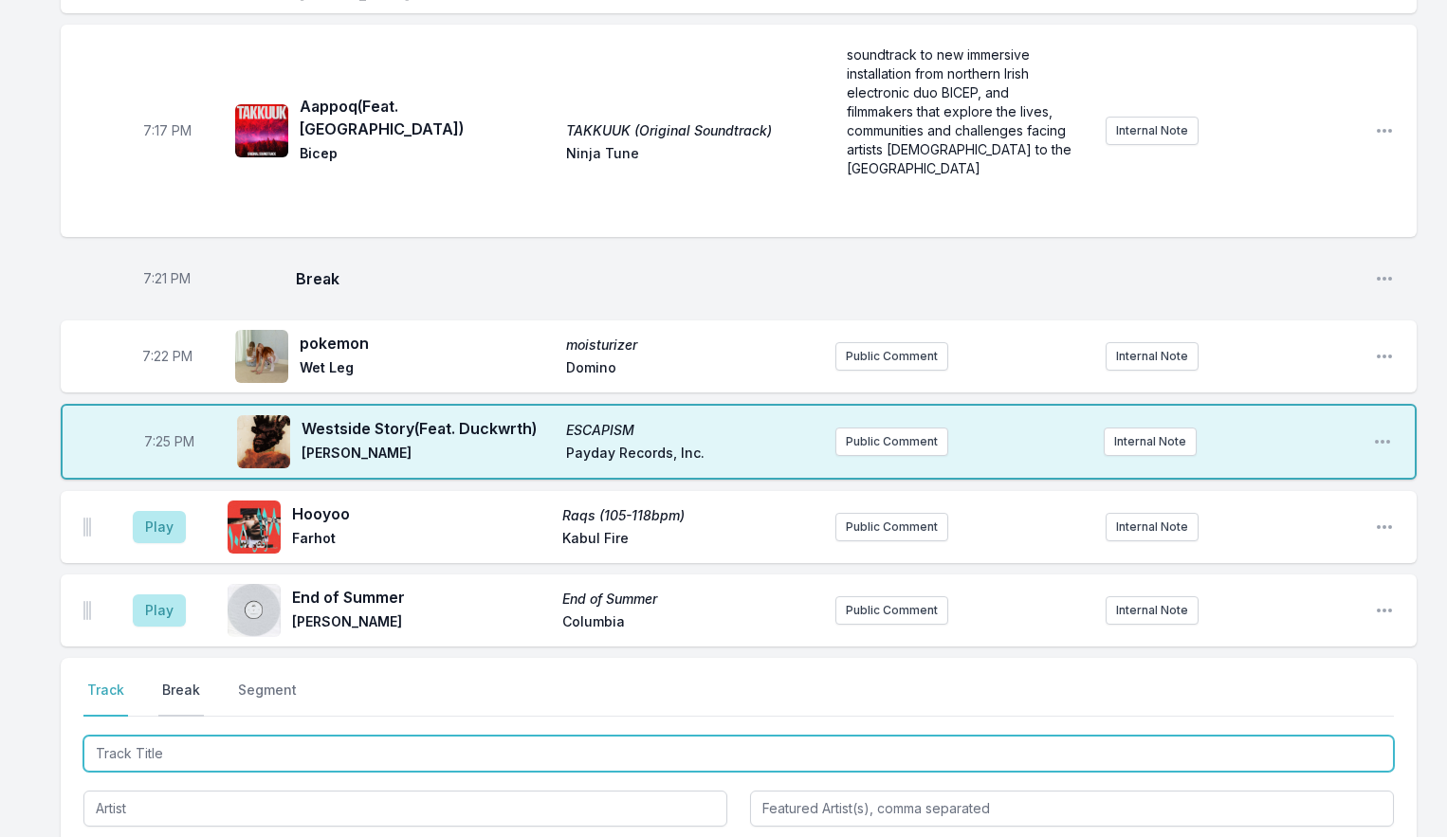
drag, startPoint x: 136, startPoint y: 757, endPoint x: 196, endPoint y: 690, distance: 90.0
click at [136, 757] on input "Track Title" at bounding box center [738, 754] width 1311 height 36
type input "Mercury"
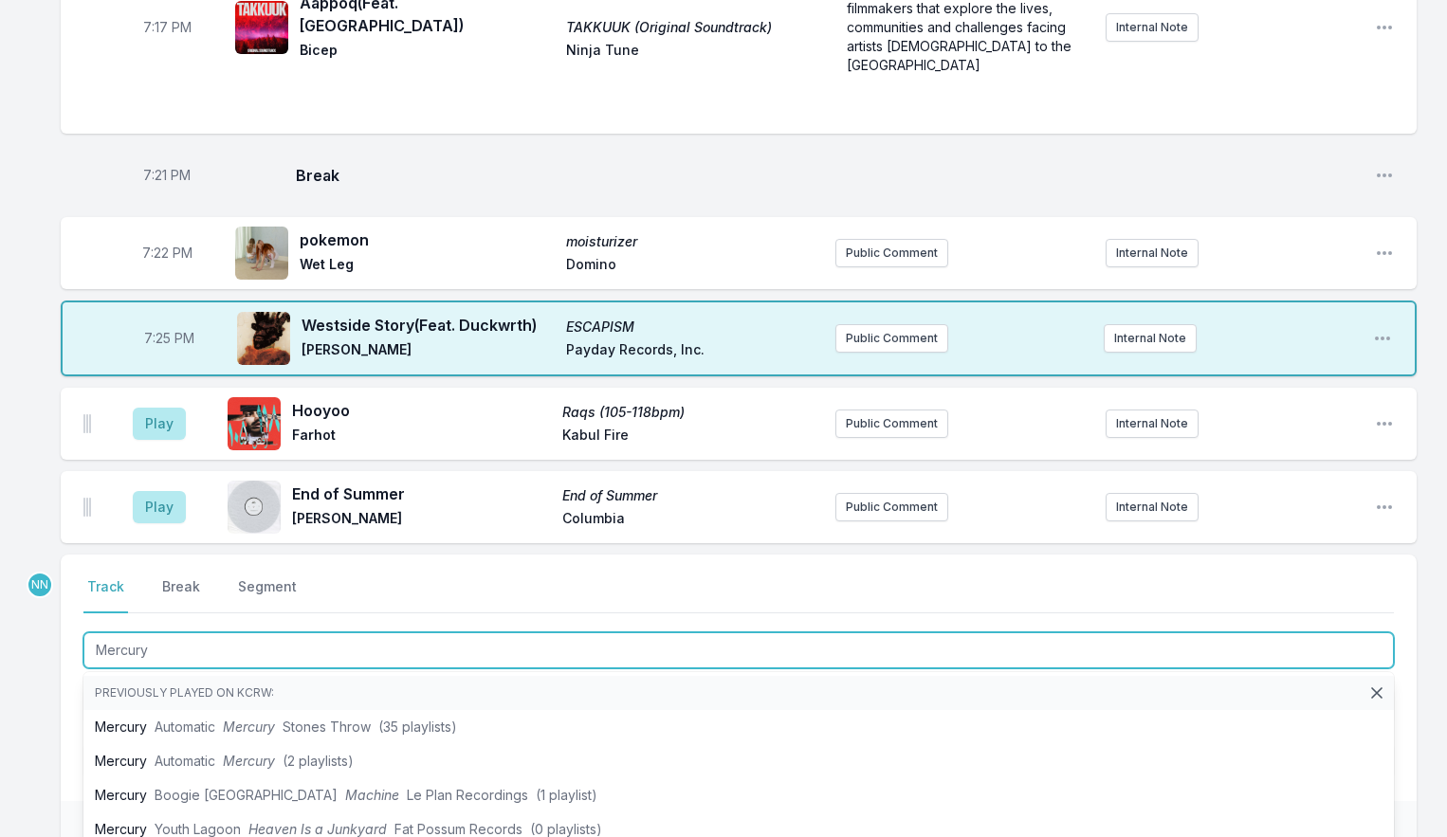
scroll to position [2563, 0]
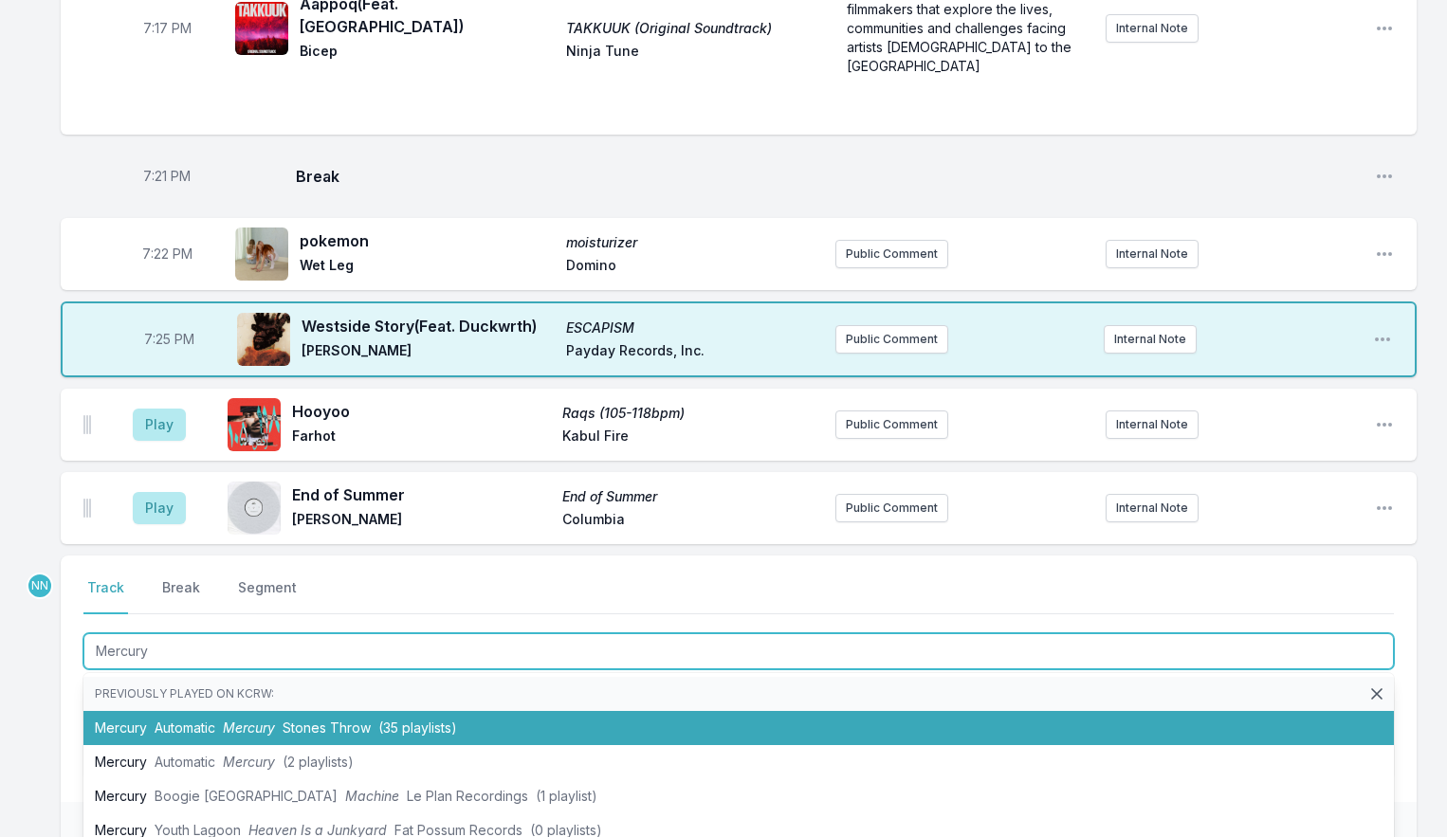
click at [199, 731] on span "Automatic" at bounding box center [185, 728] width 61 height 16
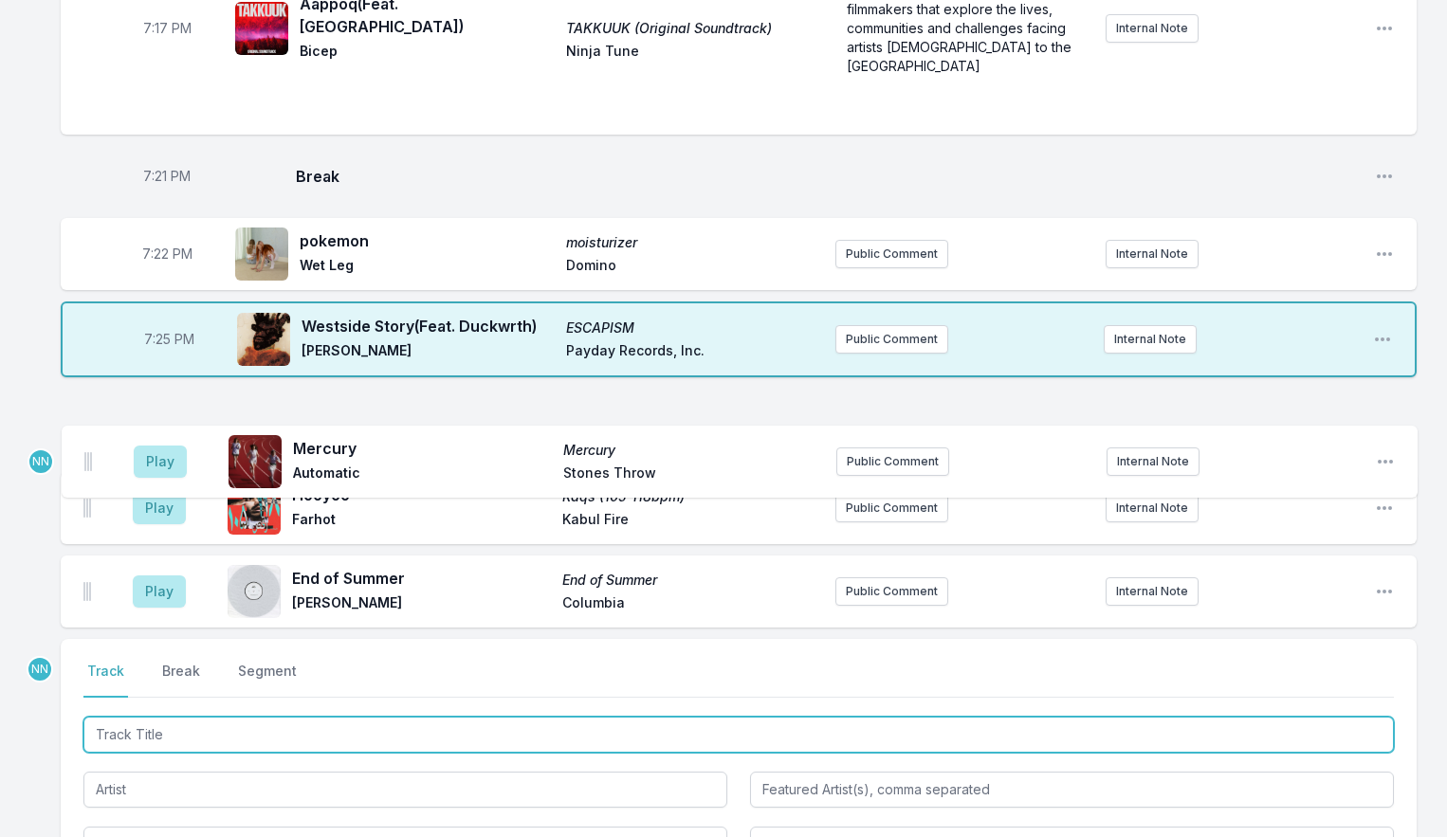
drag, startPoint x: 84, startPoint y: 604, endPoint x: 86, endPoint y: 469, distance: 135.6
click at [86, 462] on ul "Play Hooyoo Raqs (105-118bpm) Farhot [GEOGRAPHIC_DATA] Fire Public Comment Inte…" at bounding box center [739, 508] width 1356 height 239
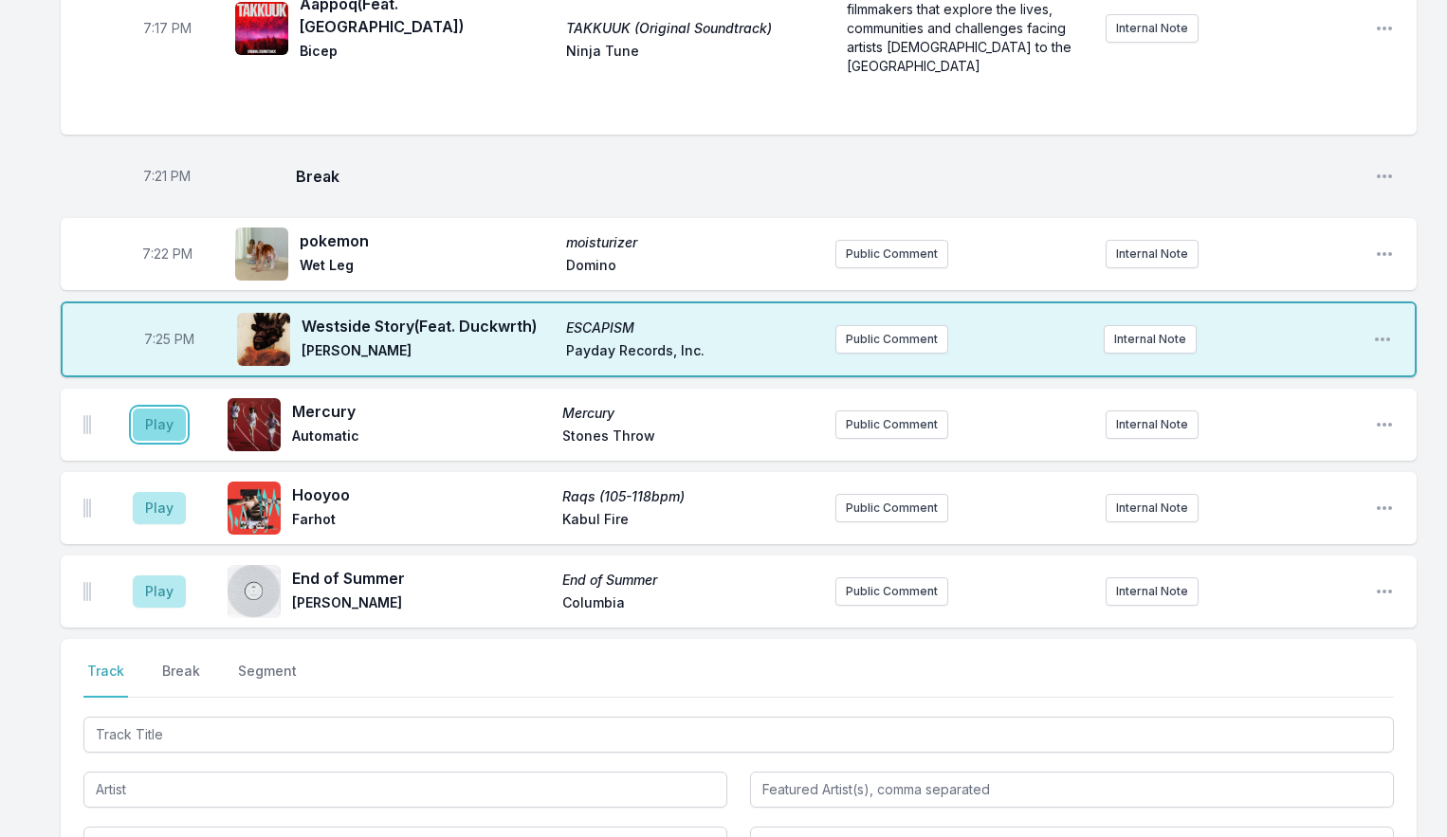
click at [157, 432] on button "Play" at bounding box center [159, 425] width 53 height 32
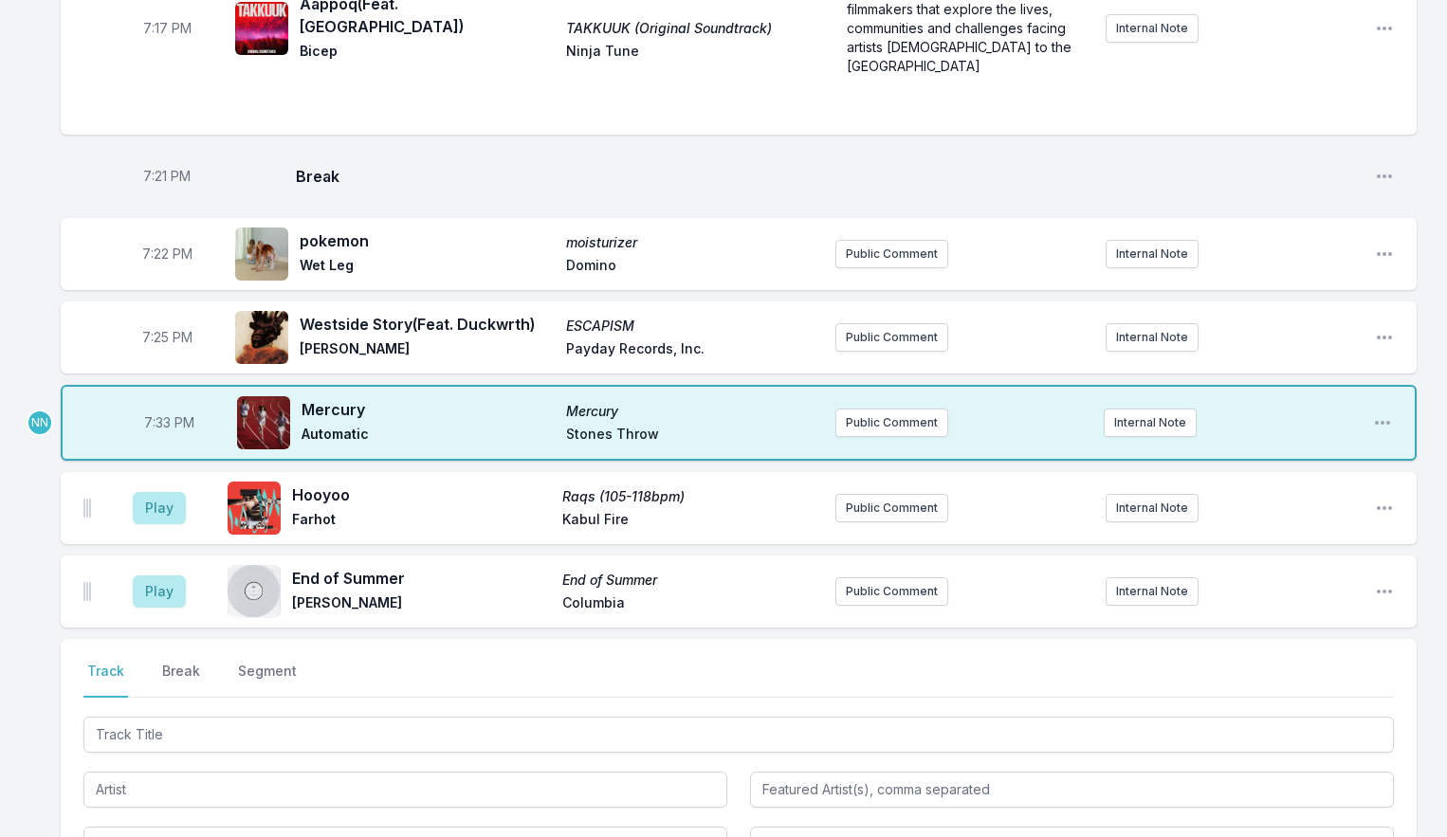
click at [164, 432] on span "7:33 PM" at bounding box center [169, 422] width 50 height 19
click at [157, 433] on input "19:33" at bounding box center [169, 423] width 106 height 36
type input "19:28"
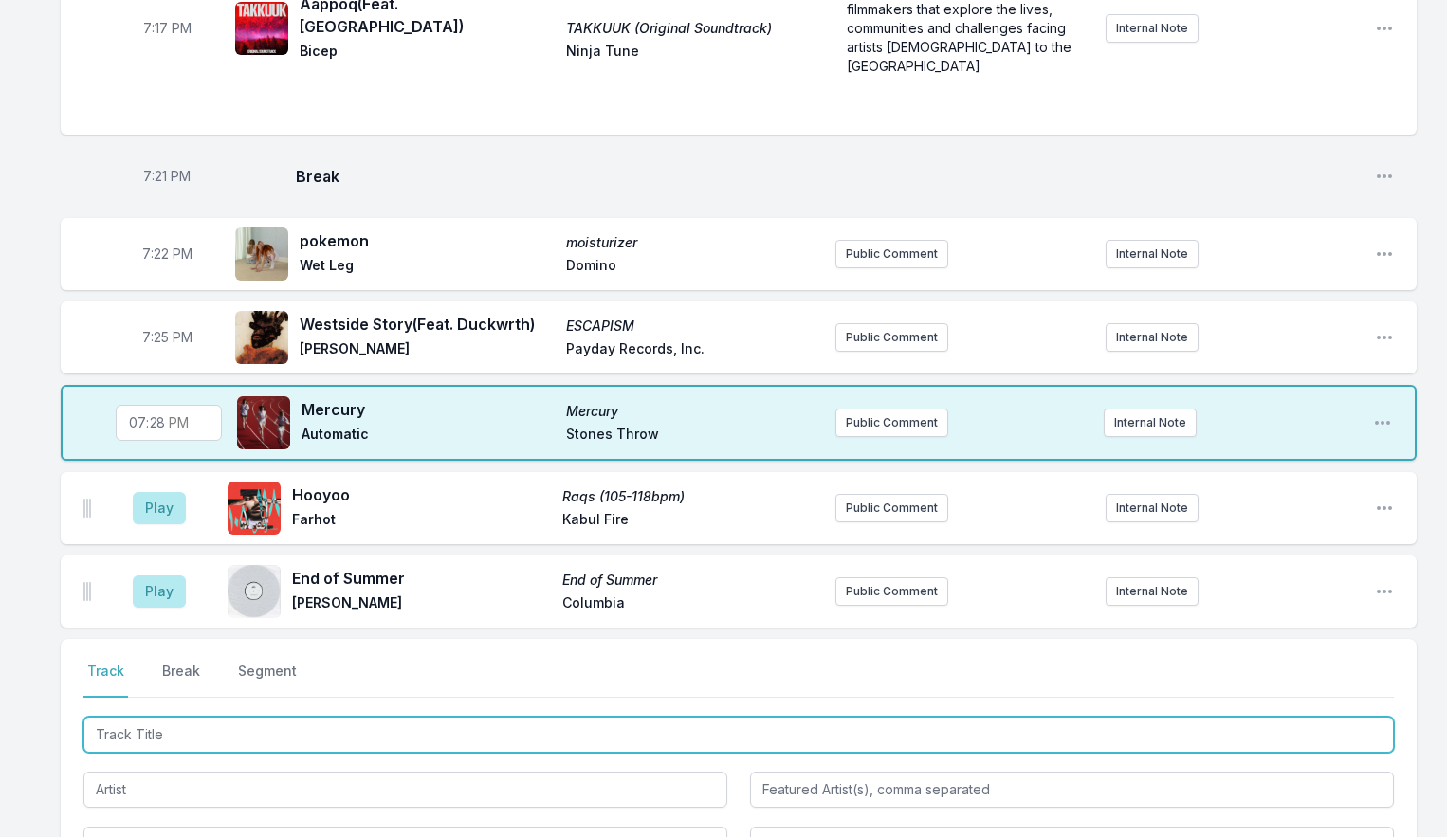
click at [134, 740] on input "Track Title" at bounding box center [738, 735] width 1311 height 36
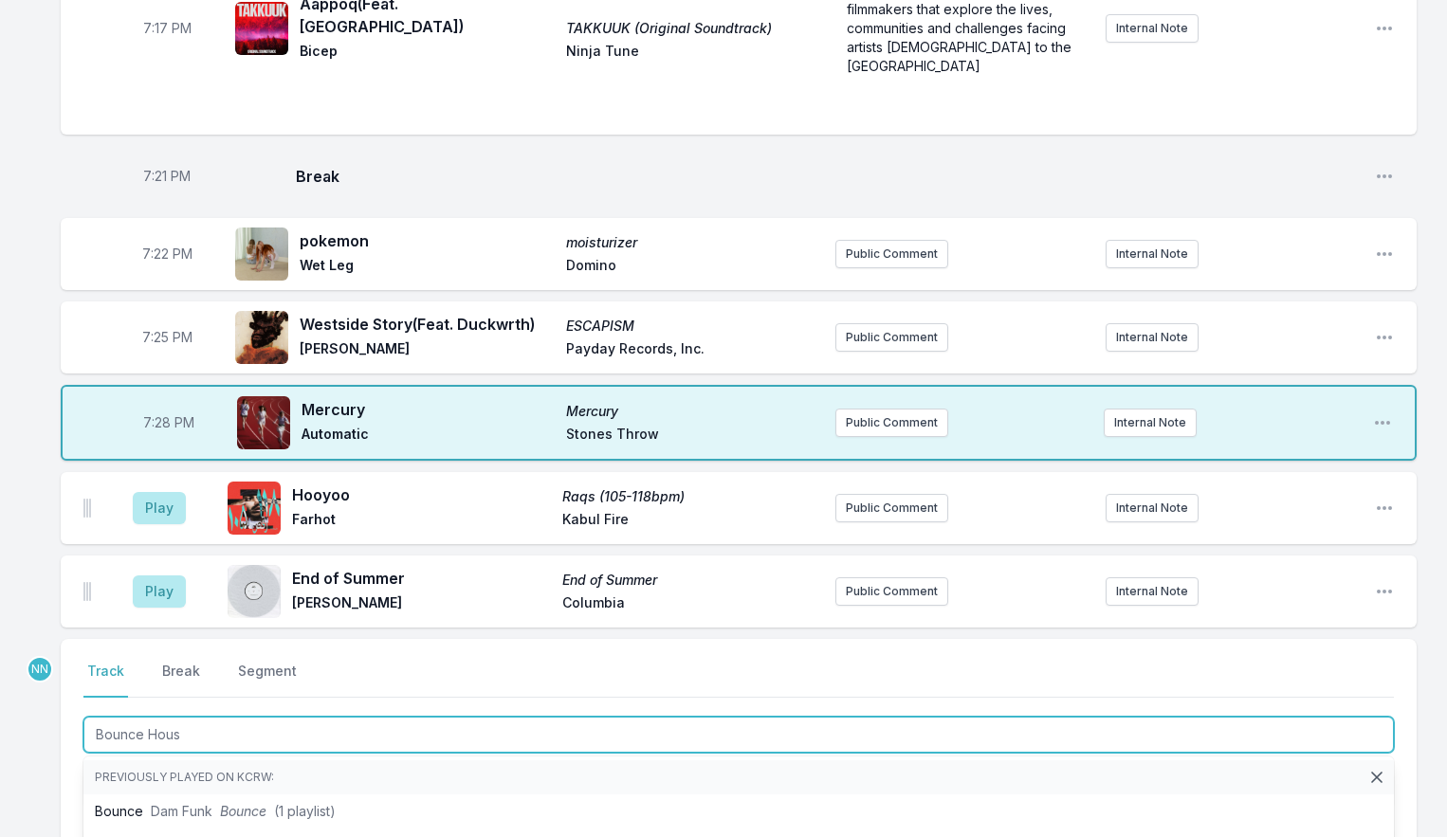
type input "Bounce House"
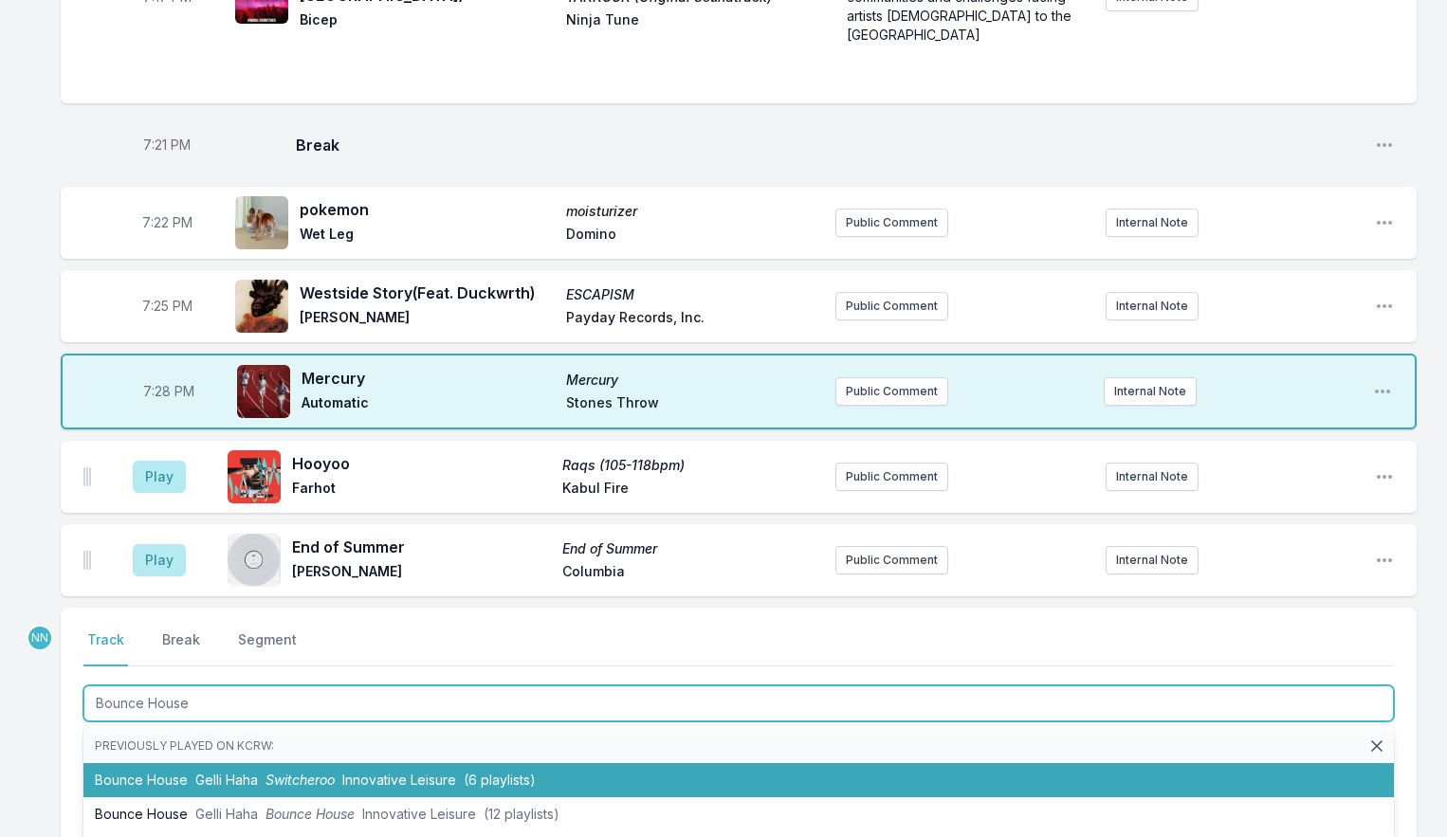
click at [211, 788] on span "Gelli Haha" at bounding box center [226, 780] width 63 height 16
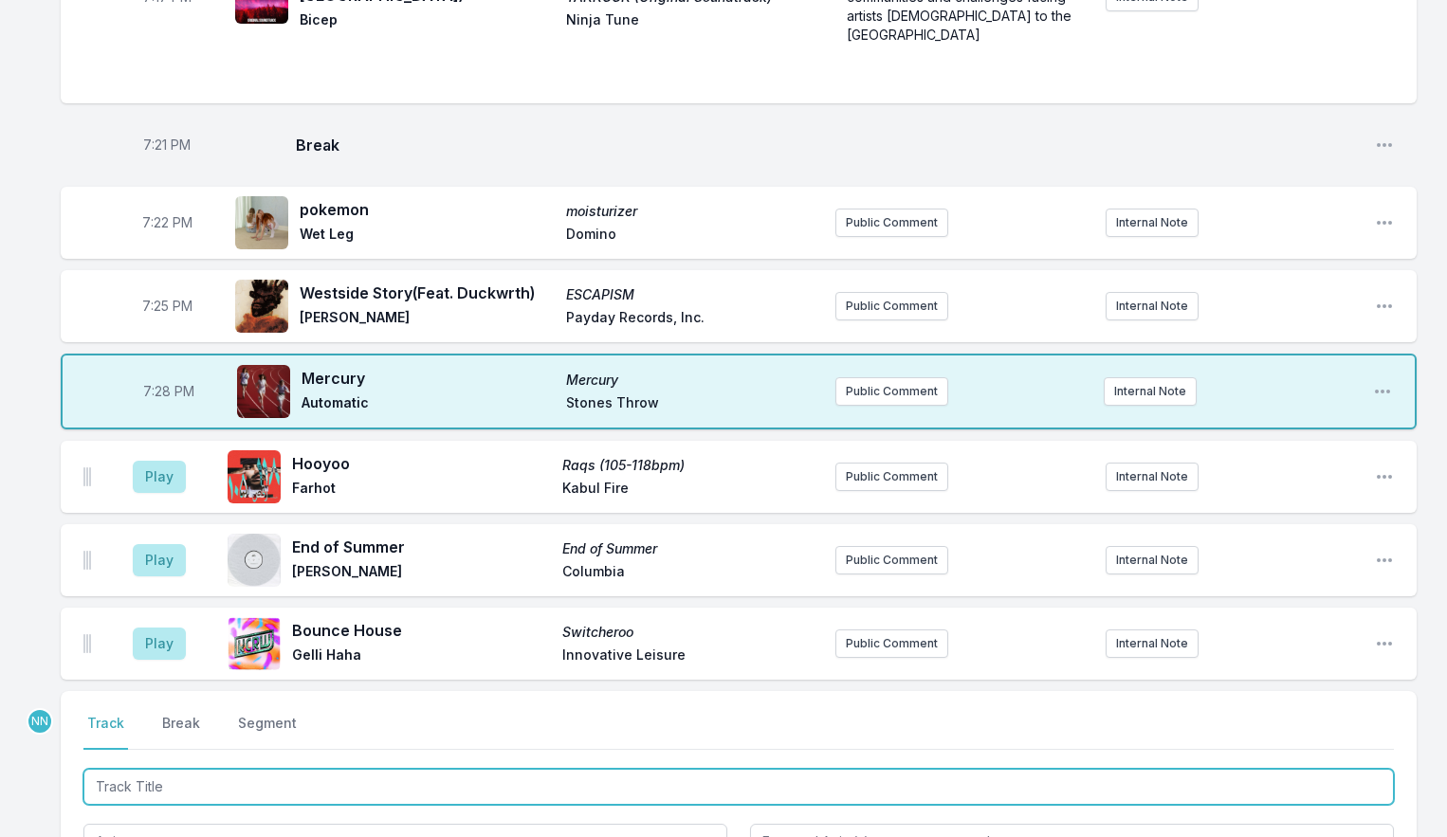
scroll to position [2587, 0]
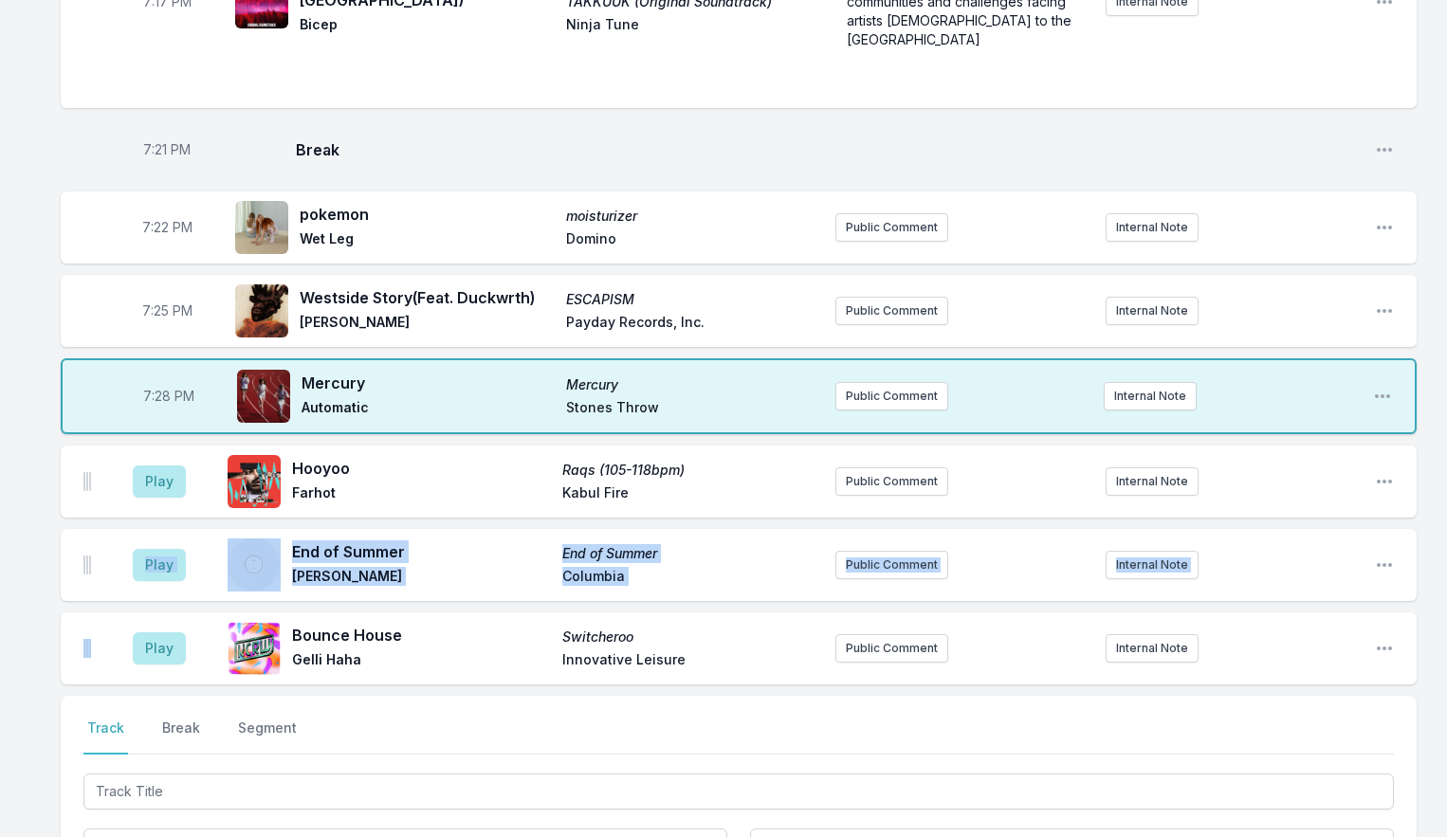
drag, startPoint x: 92, startPoint y: 657, endPoint x: 102, endPoint y: 586, distance: 71.9
click at [102, 573] on ul "Play Hooyoo Raqs (105-118bpm) Farhot [GEOGRAPHIC_DATA] Fire Public Comment Inte…" at bounding box center [739, 565] width 1356 height 239
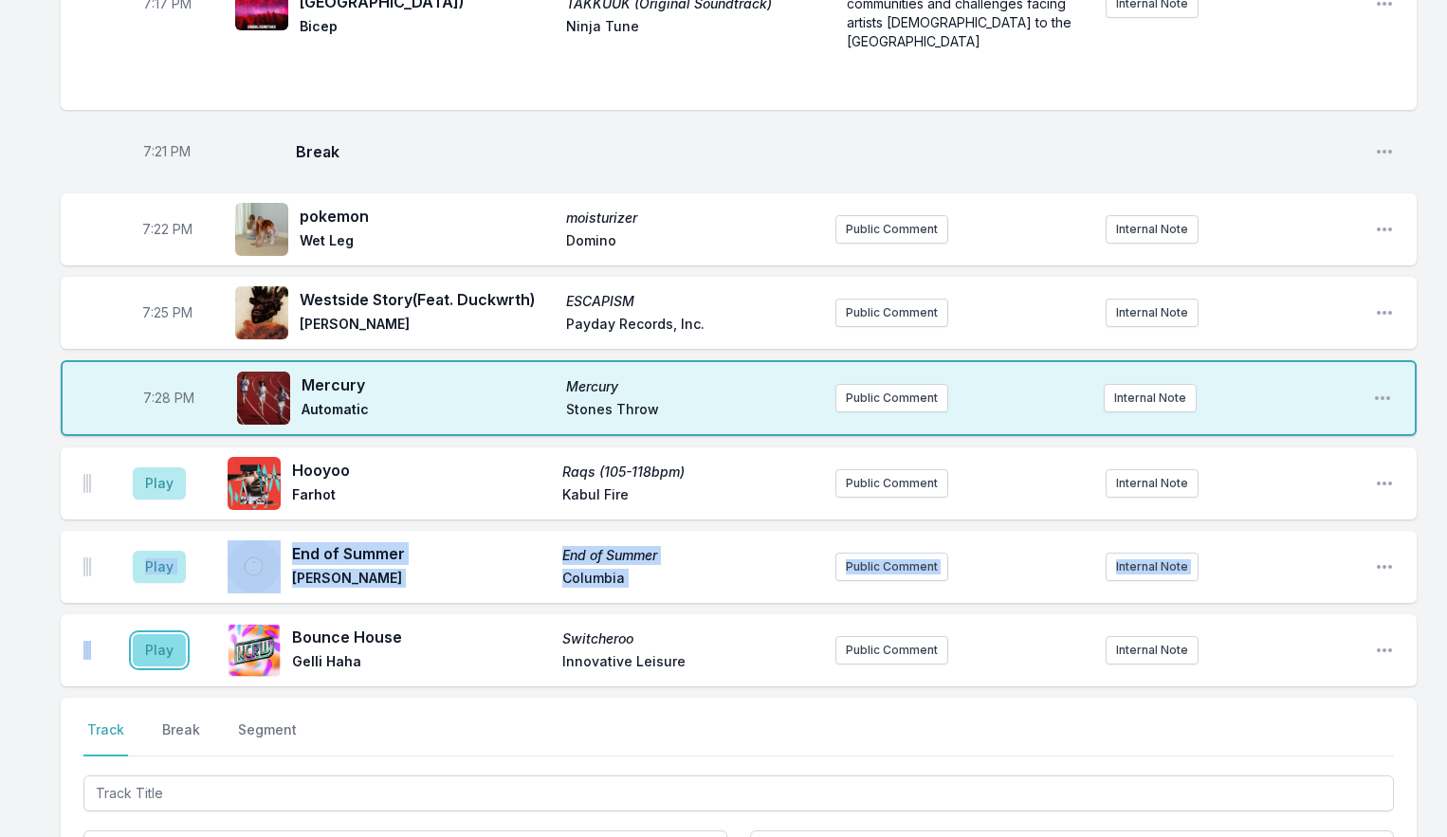
click at [149, 662] on button "Play" at bounding box center [159, 650] width 53 height 32
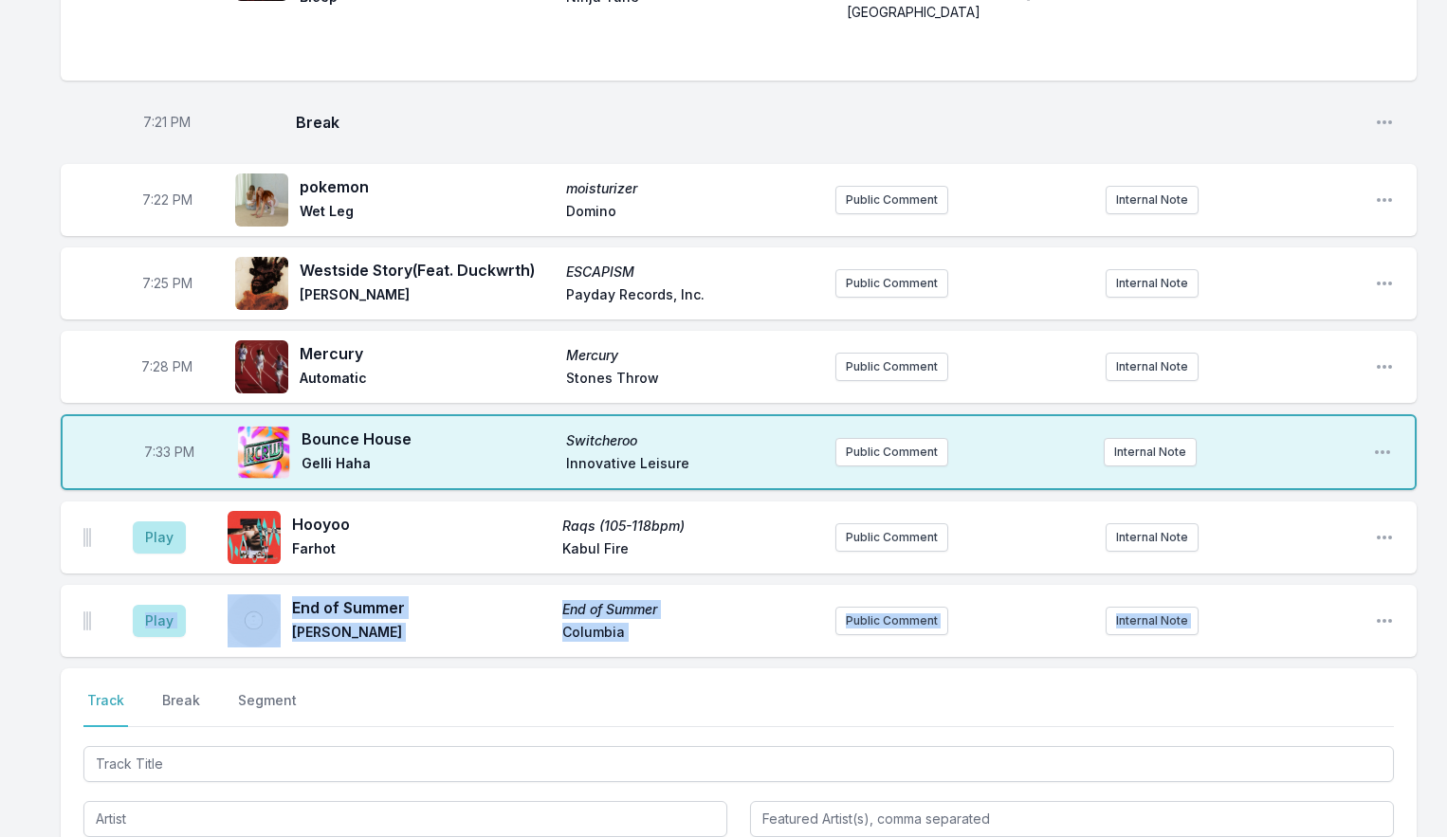
scroll to position [2643, 0]
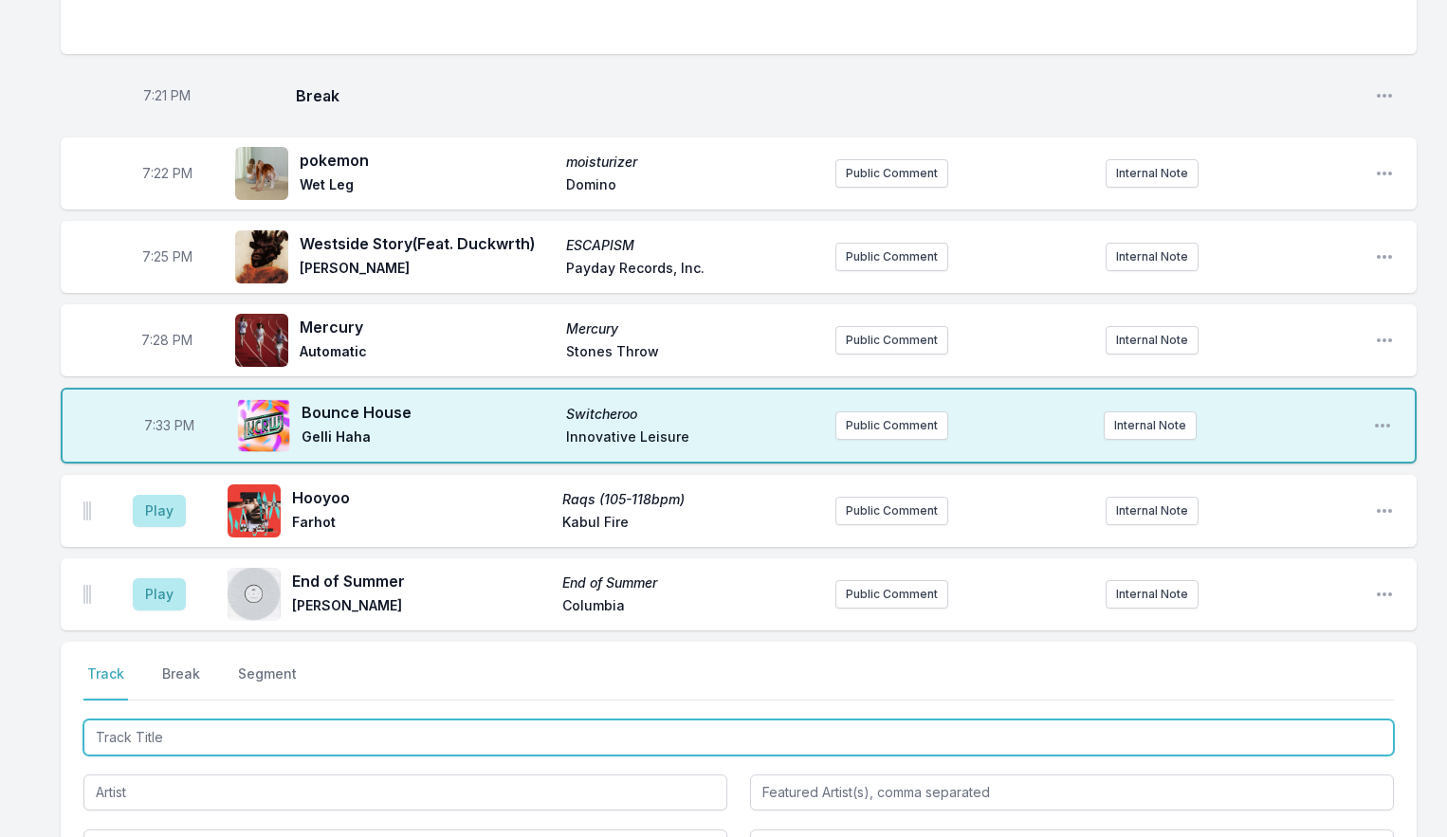
click at [132, 745] on input "Track Title" at bounding box center [738, 738] width 1311 height 36
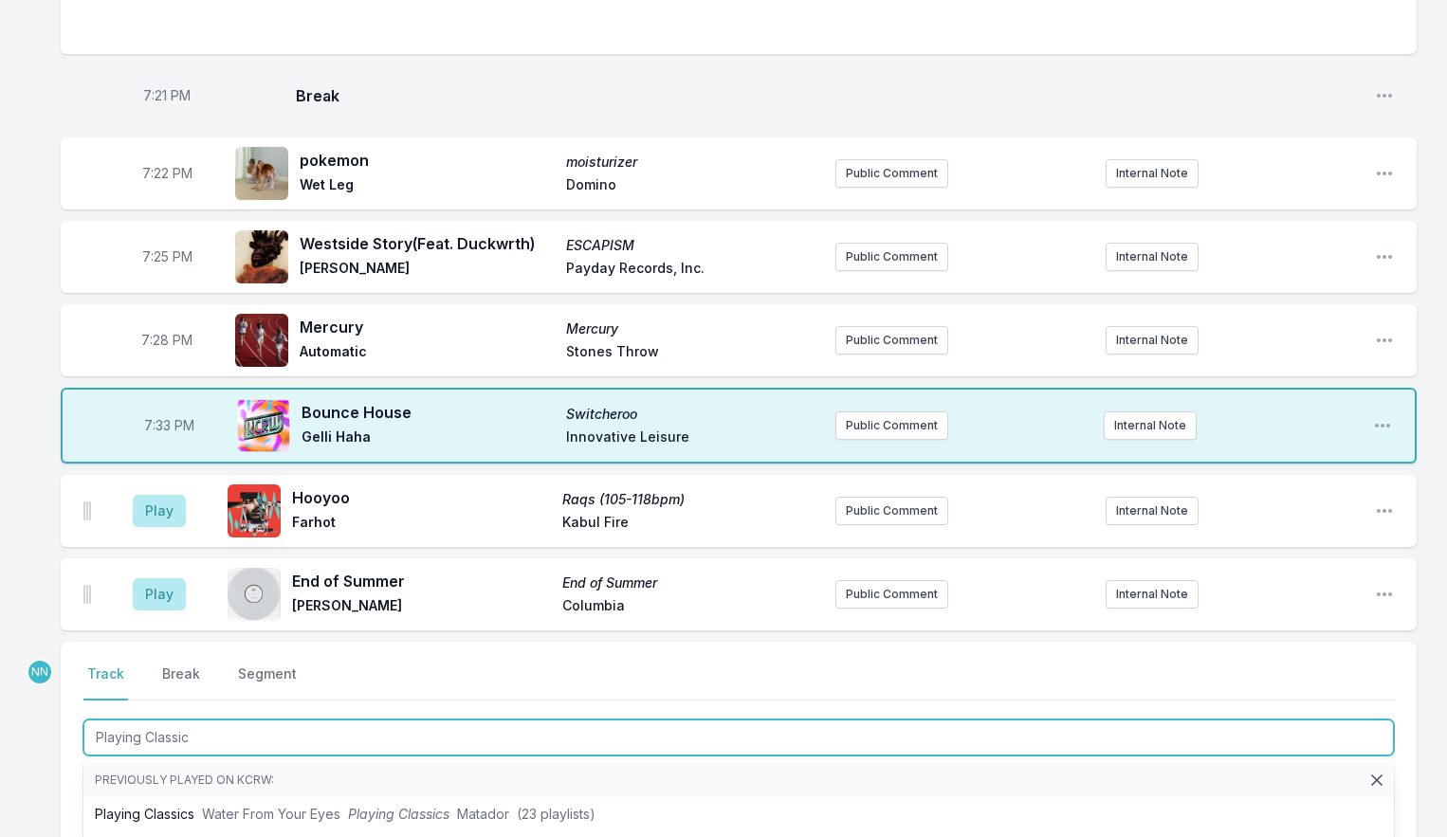
type input "Playing Classics"
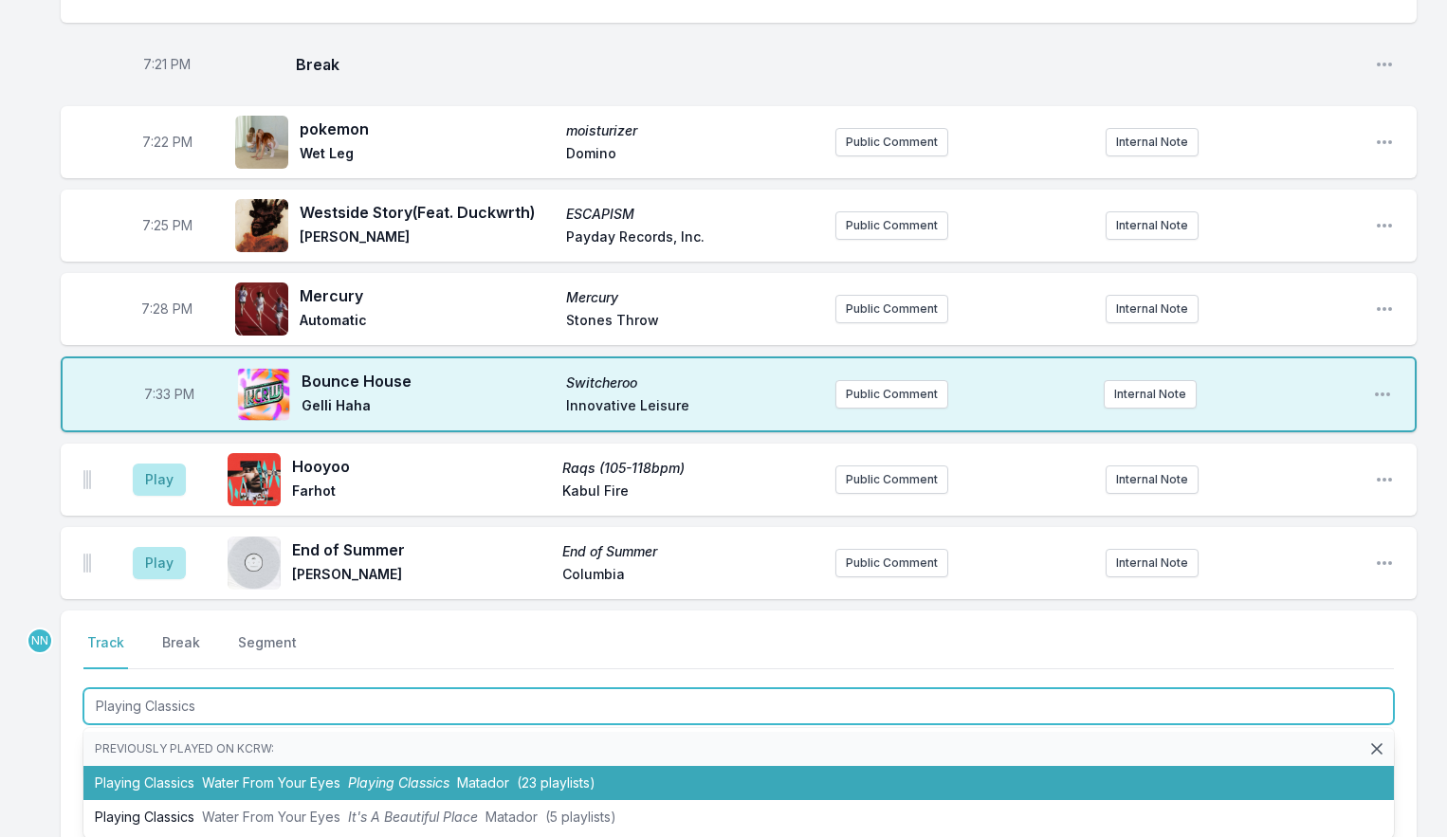
click at [206, 778] on li "Playing Classics Water From Your Eyes Playing Classics Matador (23 playlists)" at bounding box center [738, 783] width 1311 height 34
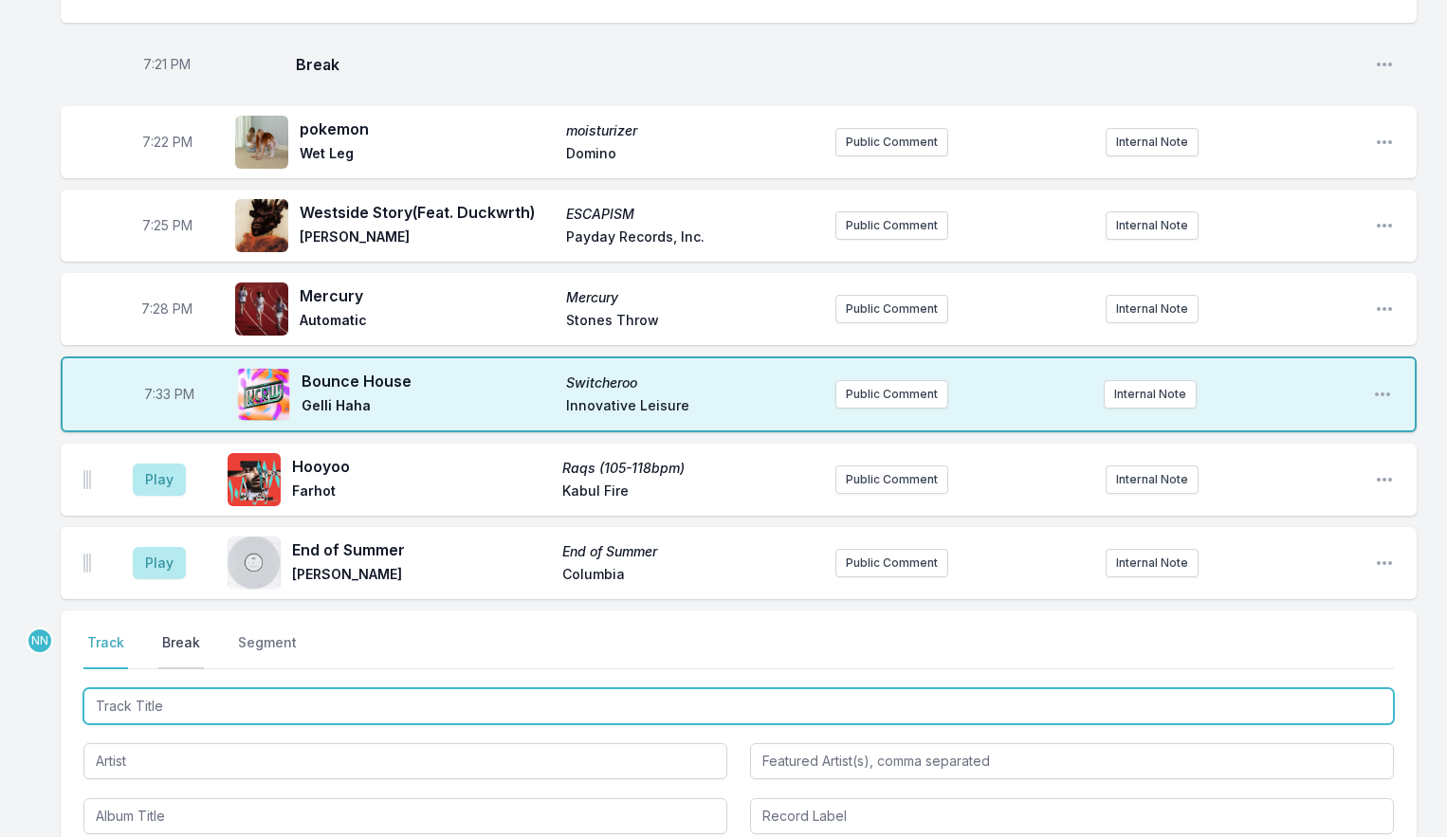
scroll to position [2673, 0]
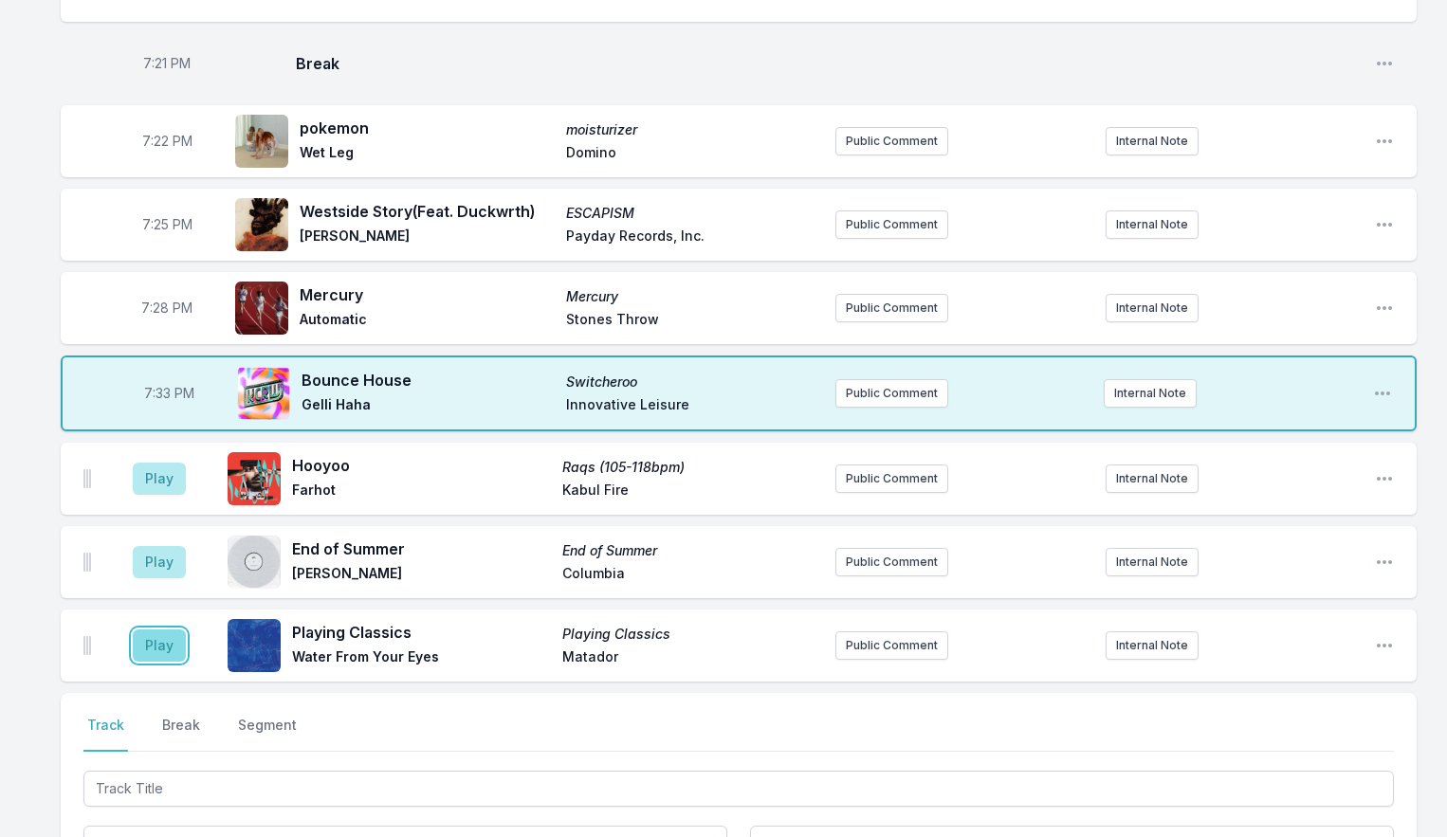
click at [179, 658] on button "Play" at bounding box center [159, 646] width 53 height 32
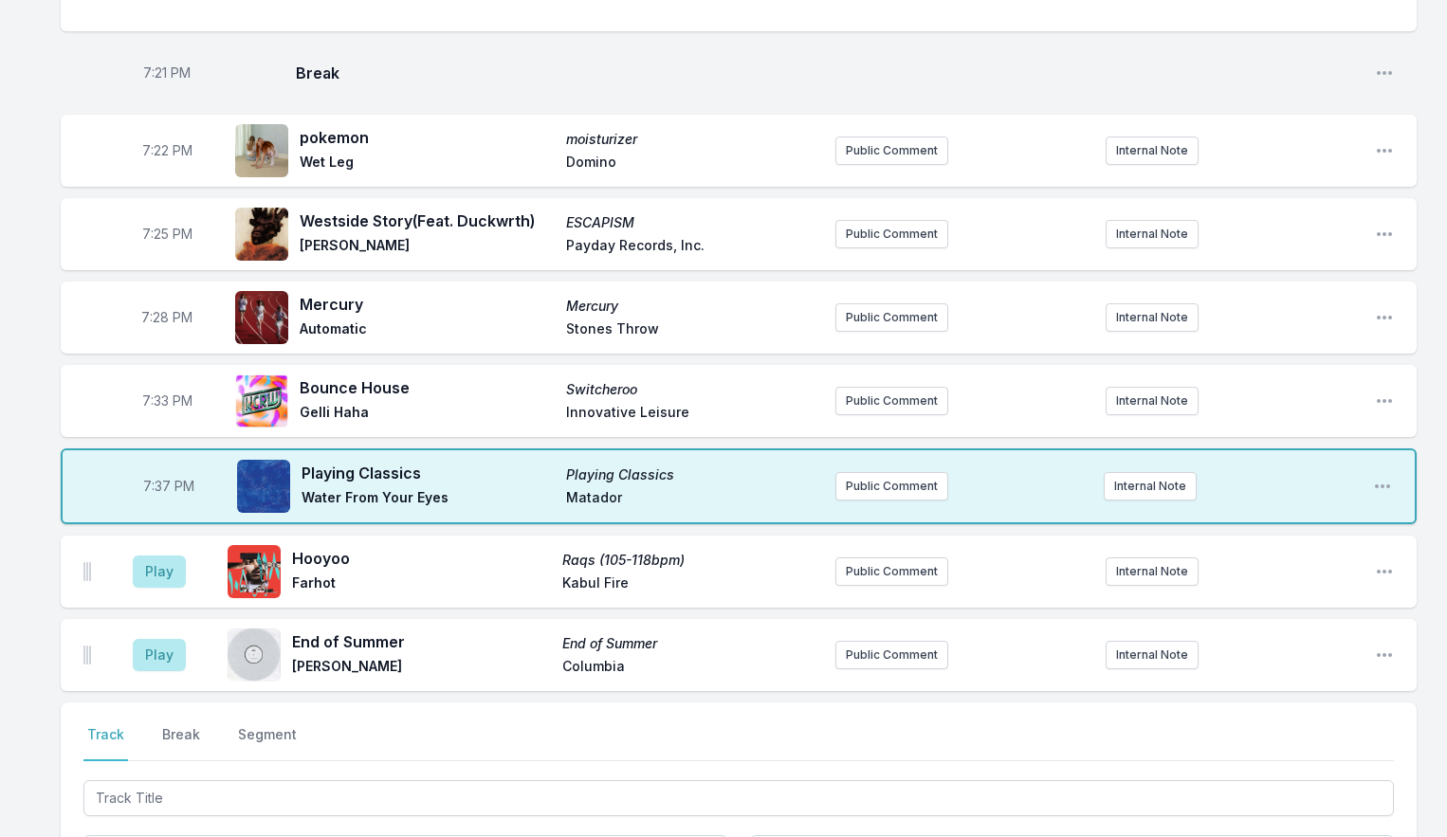
scroll to position [2665, 0]
drag, startPoint x: 168, startPoint y: 743, endPoint x: 223, endPoint y: 744, distance: 55.0
click at [168, 743] on button "Break" at bounding box center [181, 744] width 46 height 36
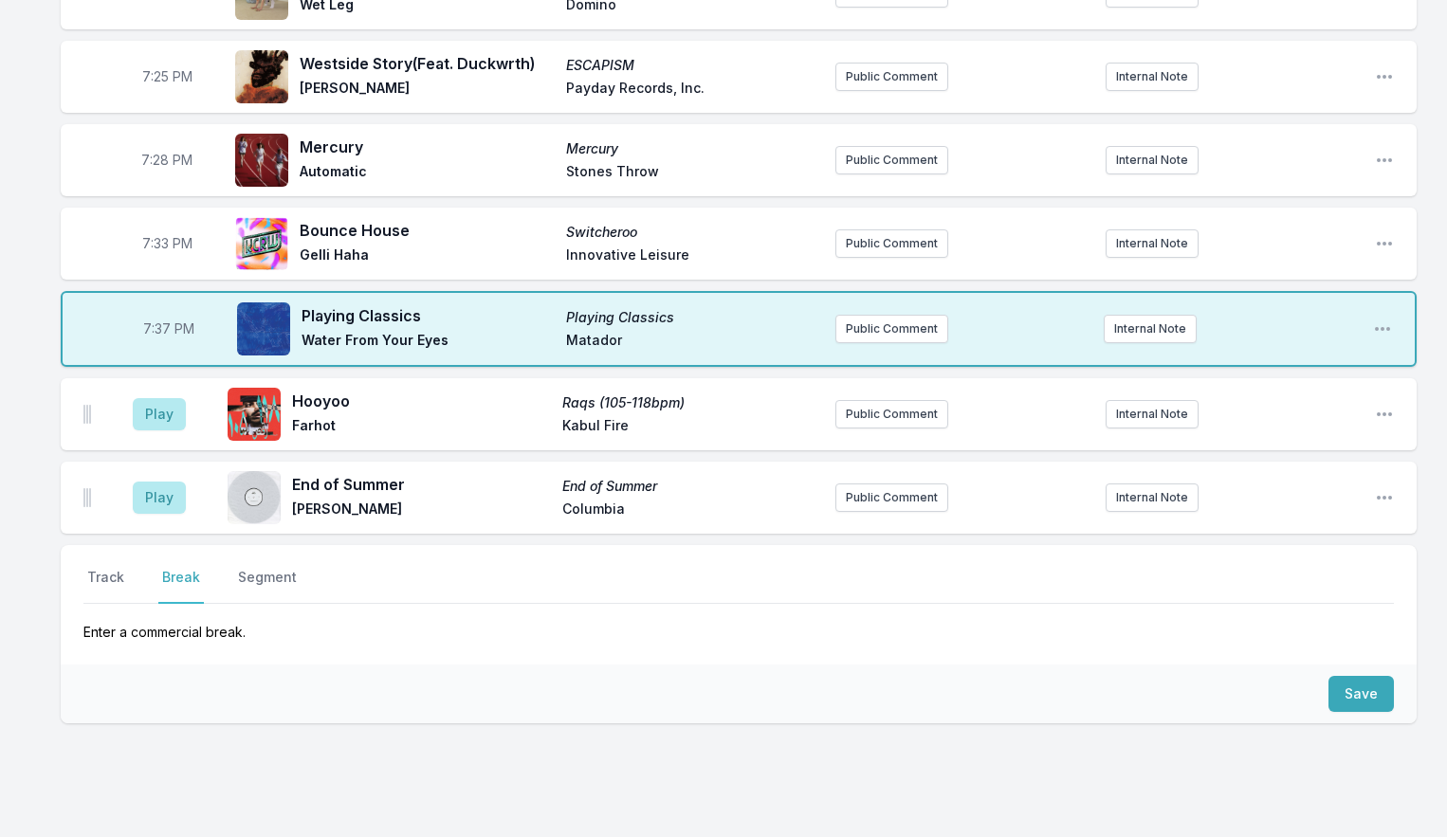
scroll to position [2899, 0]
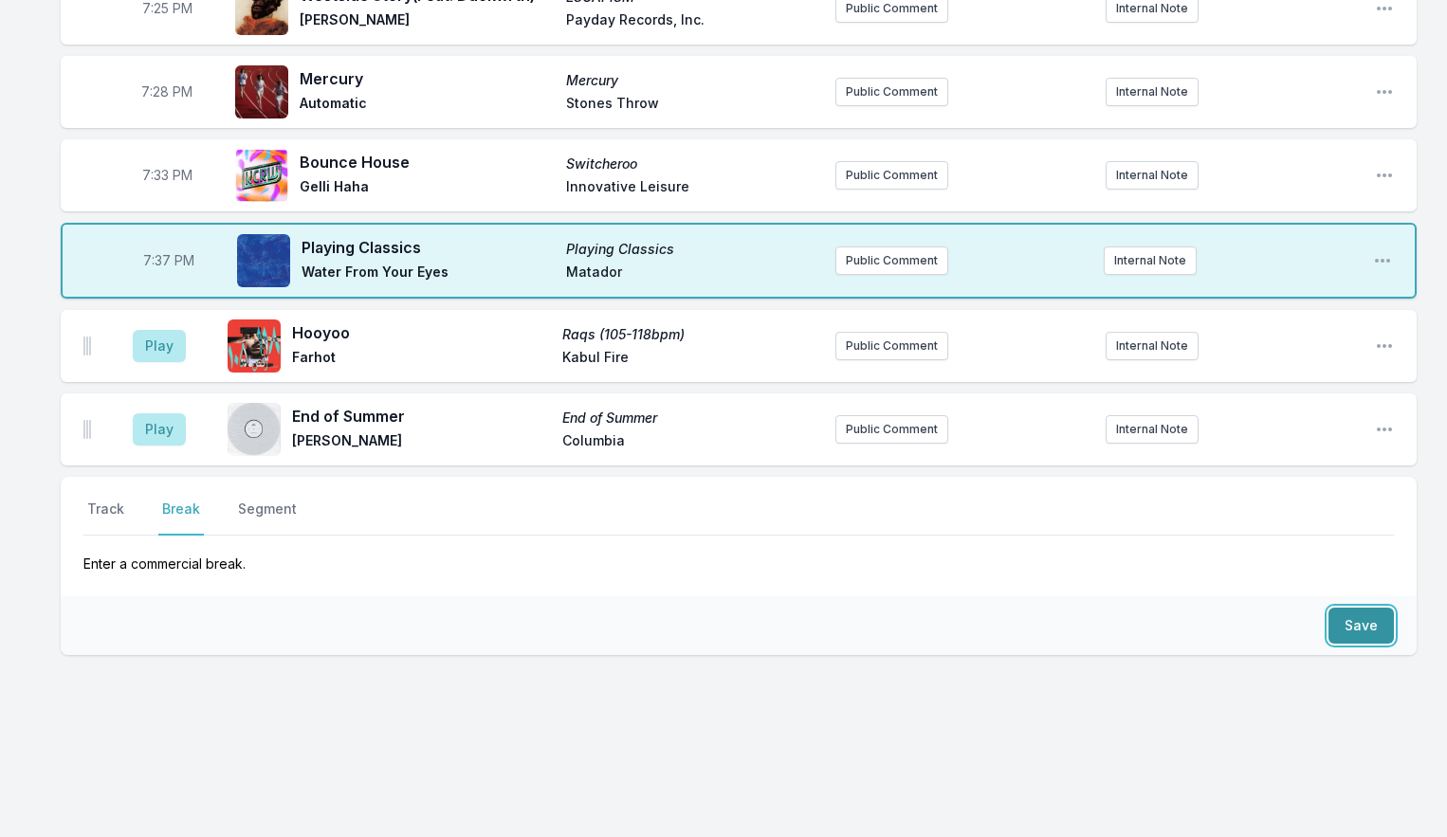
click at [1339, 623] on button "Save" at bounding box center [1361, 626] width 65 height 36
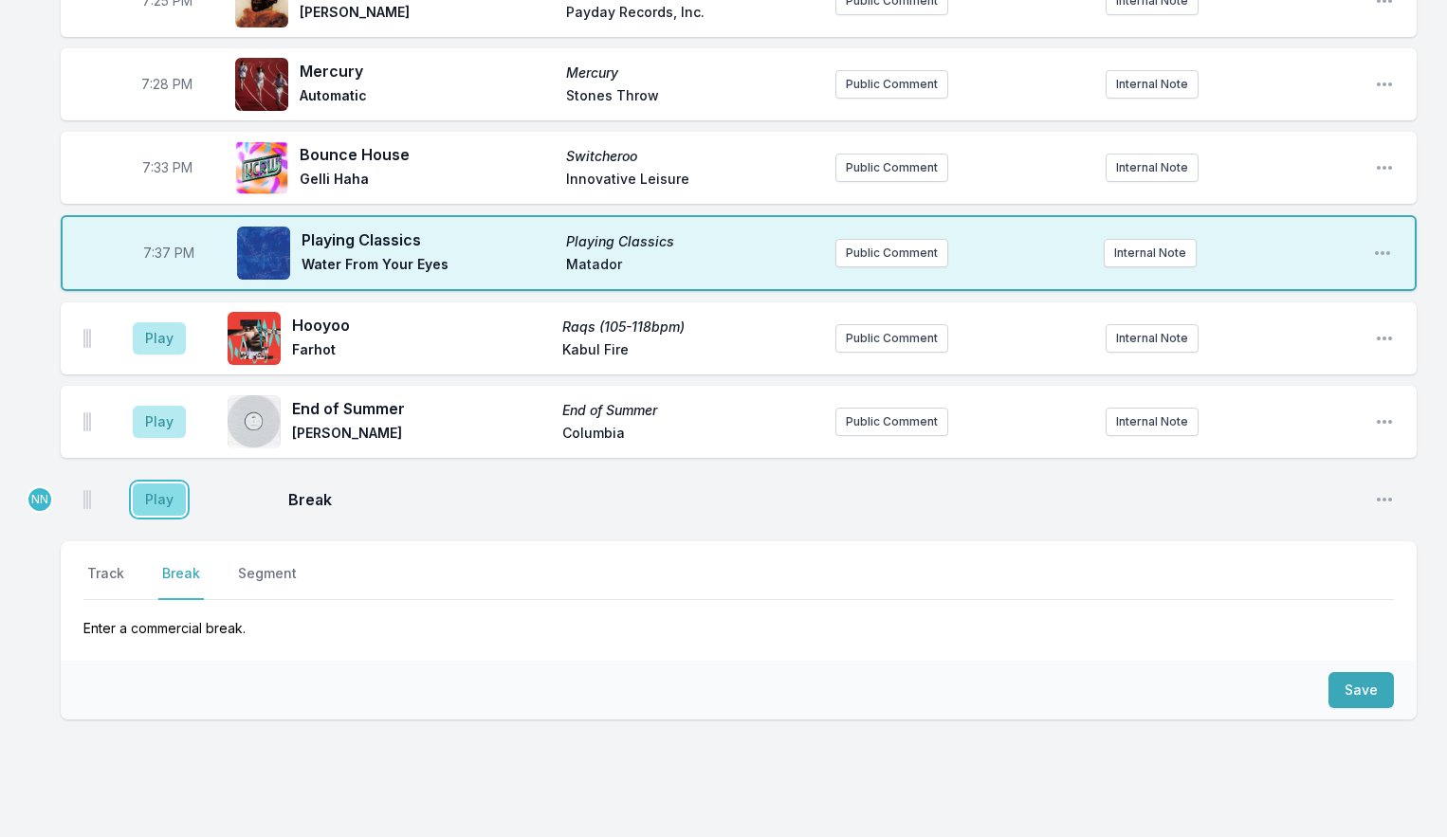
click at [168, 508] on button "Play" at bounding box center [159, 500] width 53 height 32
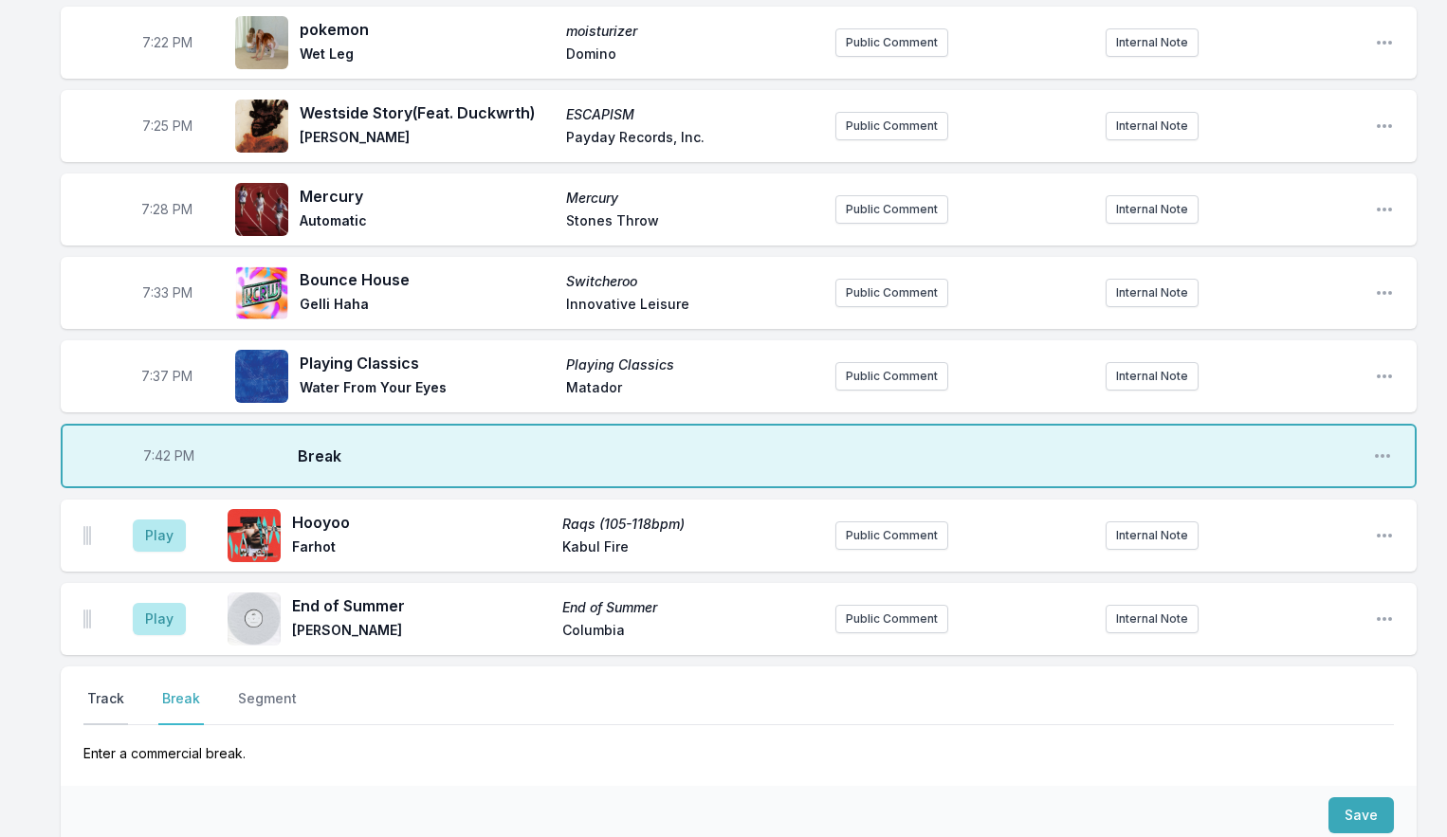
scroll to position [2871, 0]
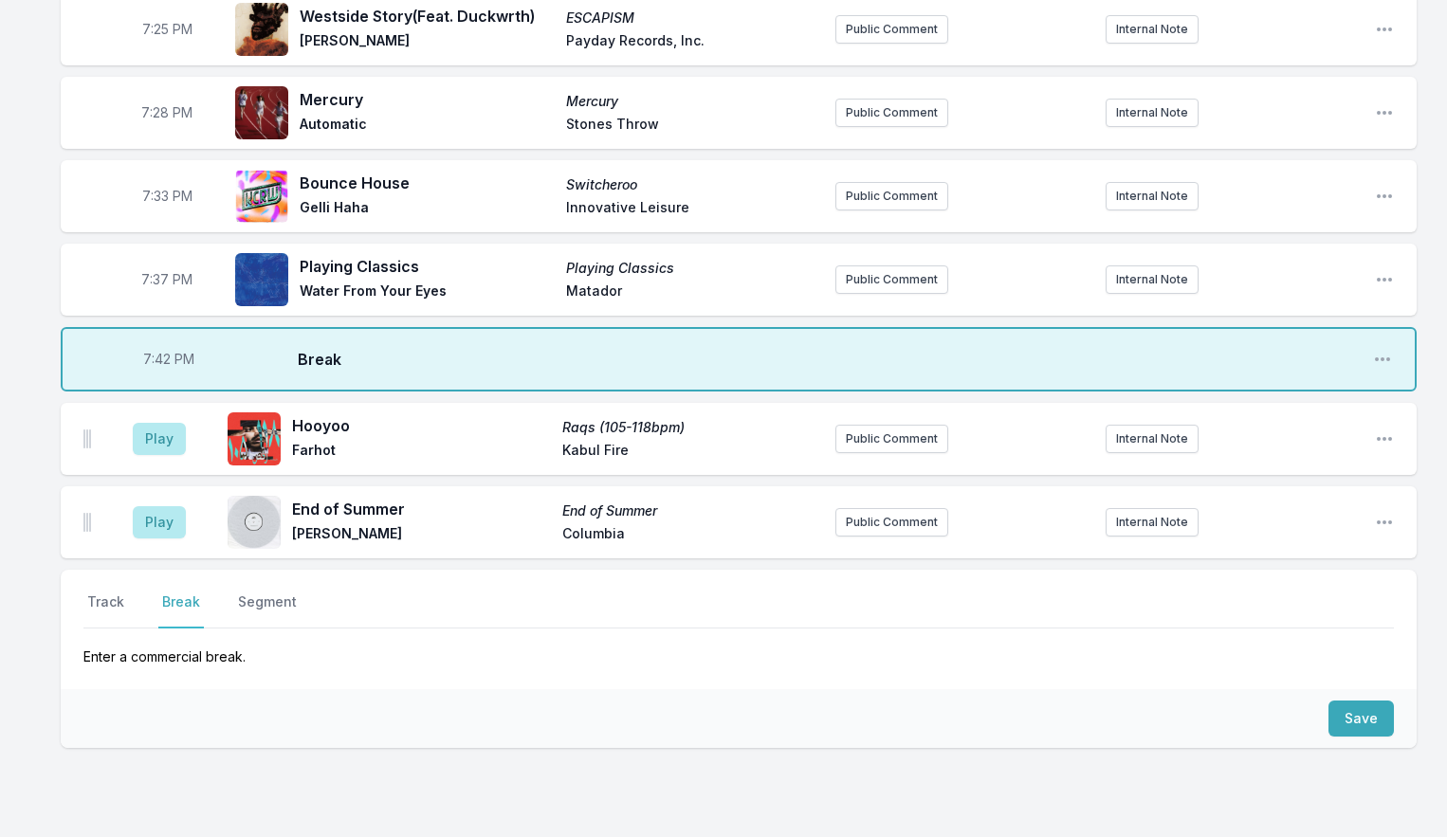
drag, startPoint x: 104, startPoint y: 614, endPoint x: 166, endPoint y: 626, distance: 62.9
click at [104, 614] on button "Track" at bounding box center [105, 611] width 45 height 36
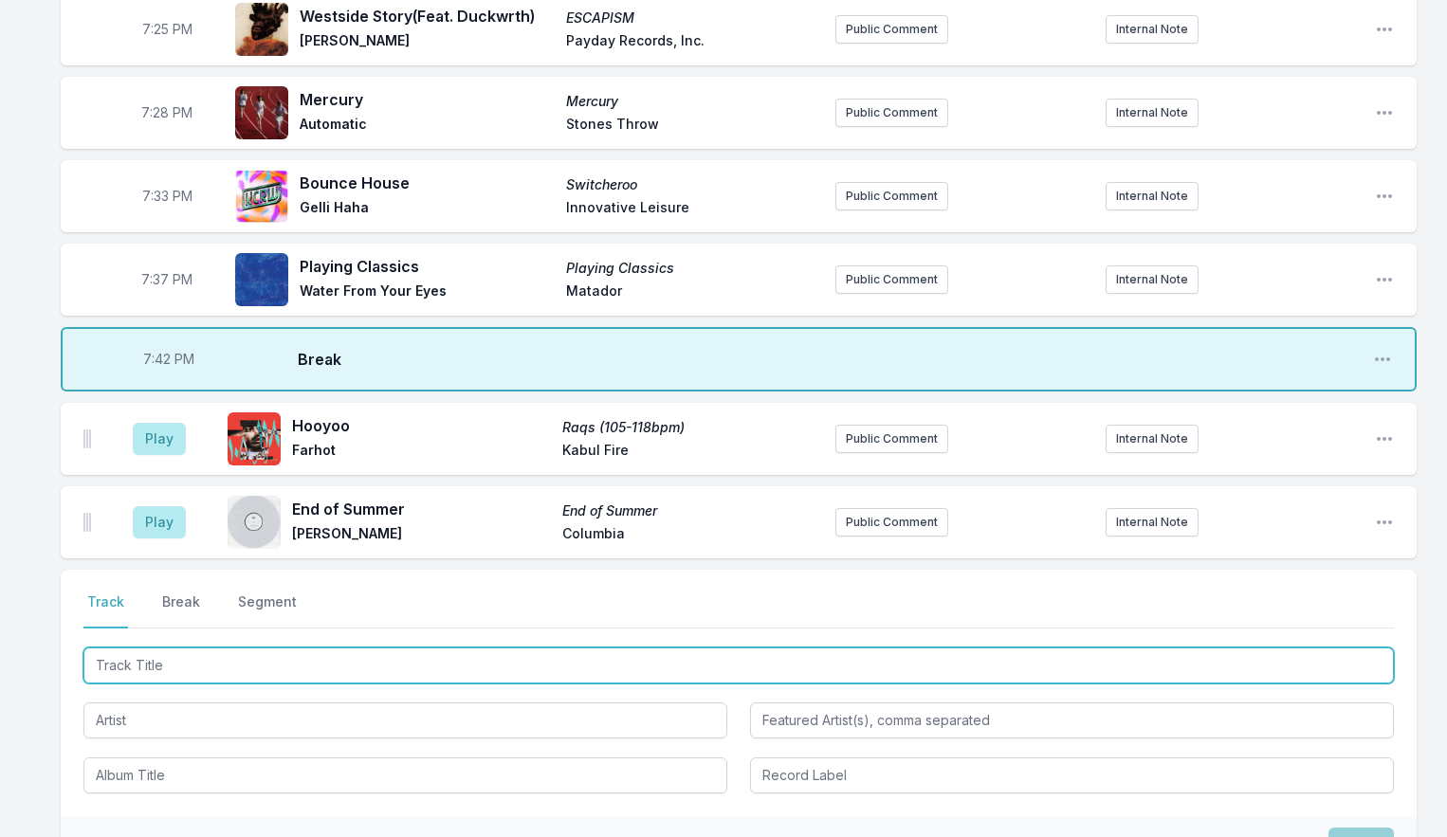
click at [182, 673] on input "Track Title" at bounding box center [738, 666] width 1311 height 36
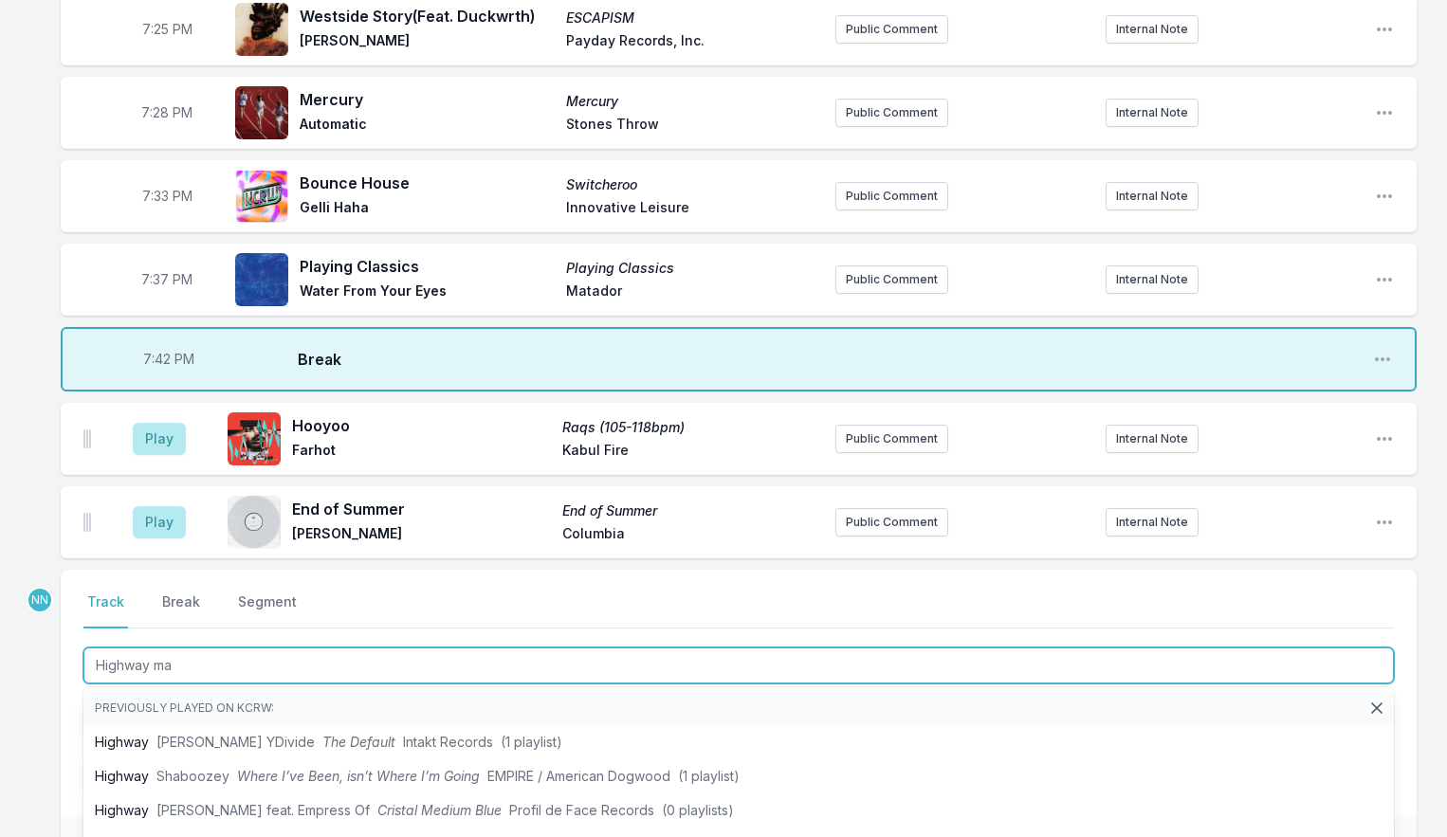
type input "Highway man"
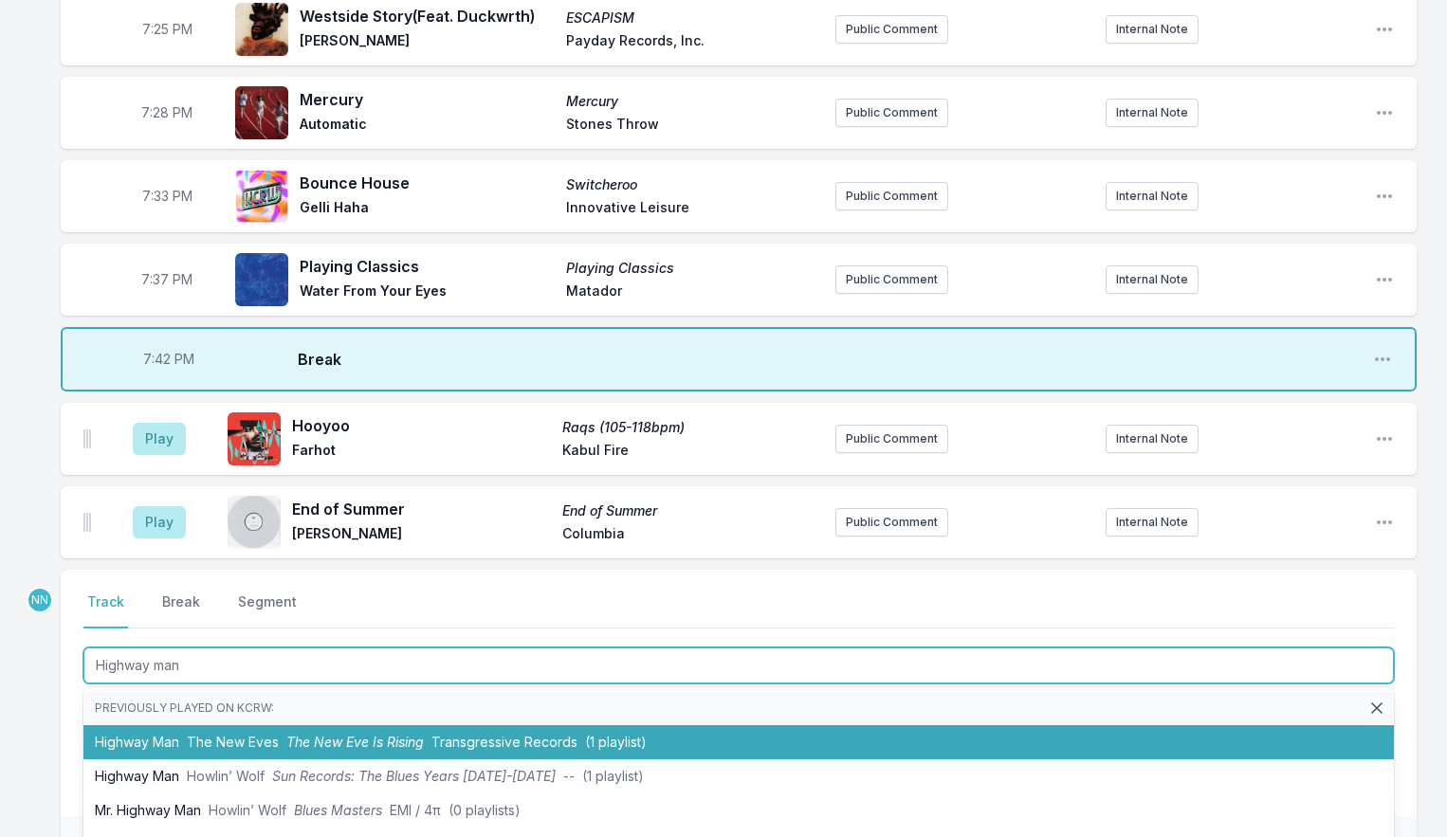
click at [232, 743] on span "The New Eves" at bounding box center [233, 742] width 92 height 16
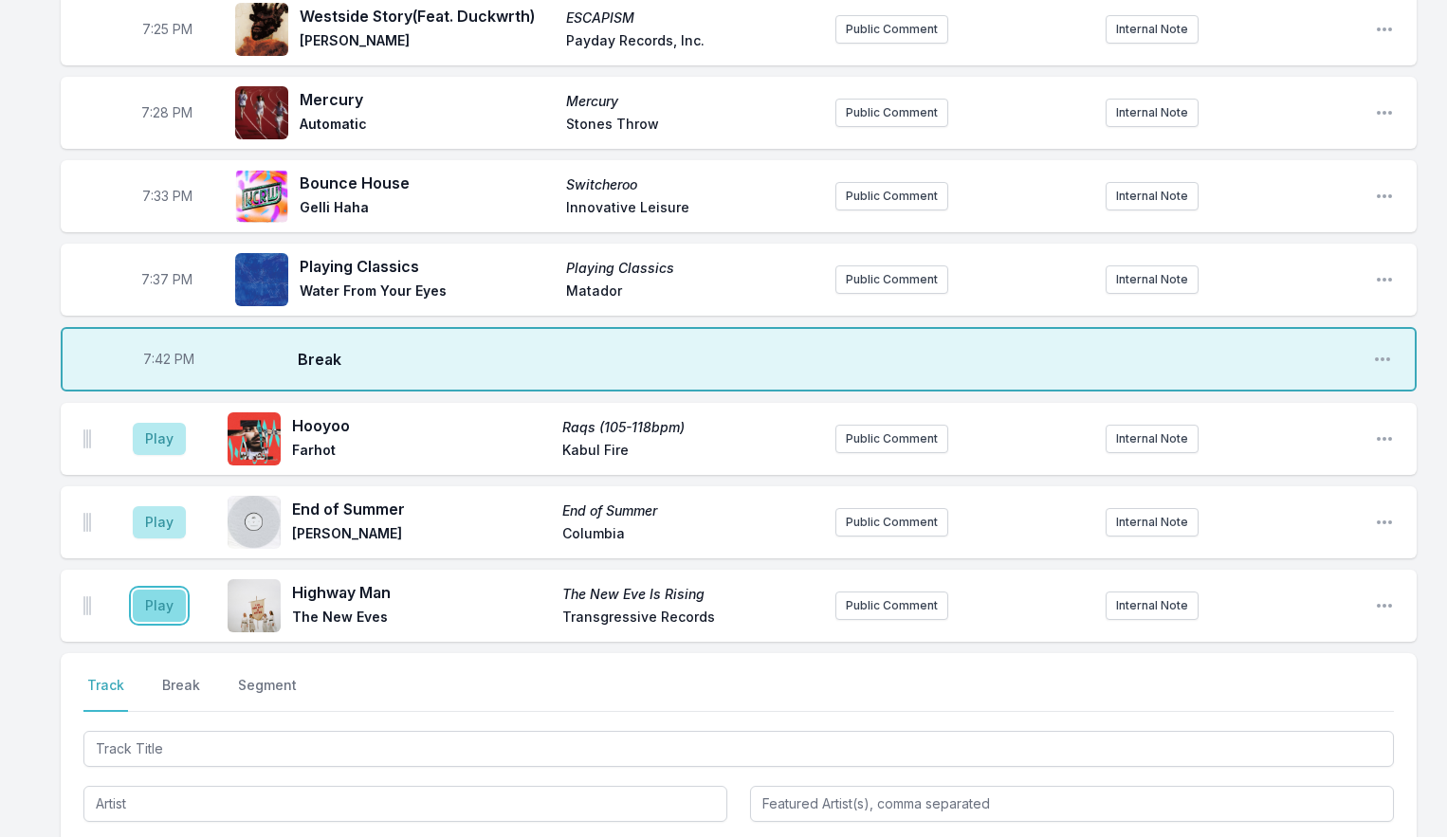
click at [158, 614] on button "Play" at bounding box center [159, 606] width 53 height 32
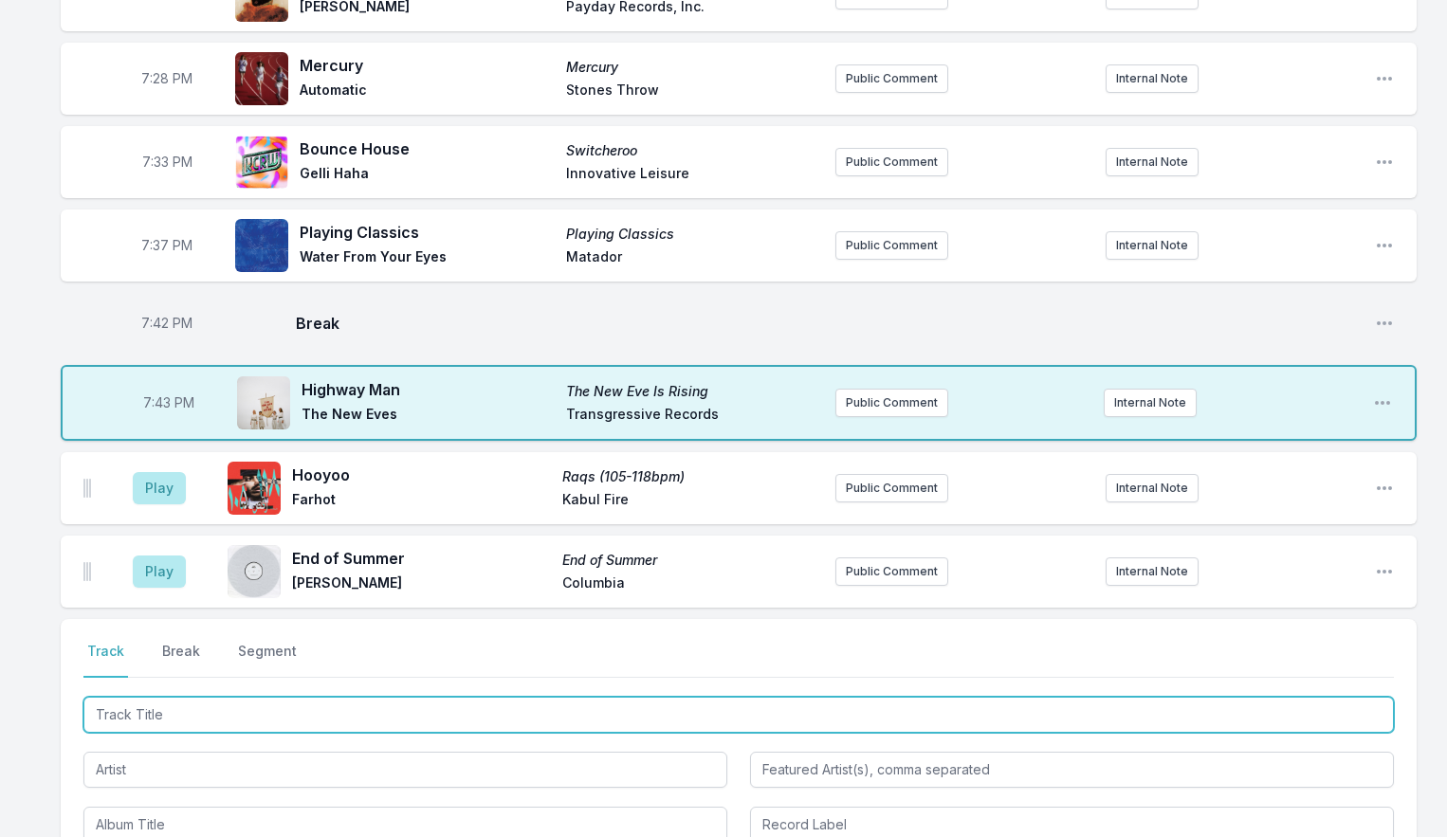
click at [169, 726] on input "Track Title" at bounding box center [738, 715] width 1311 height 36
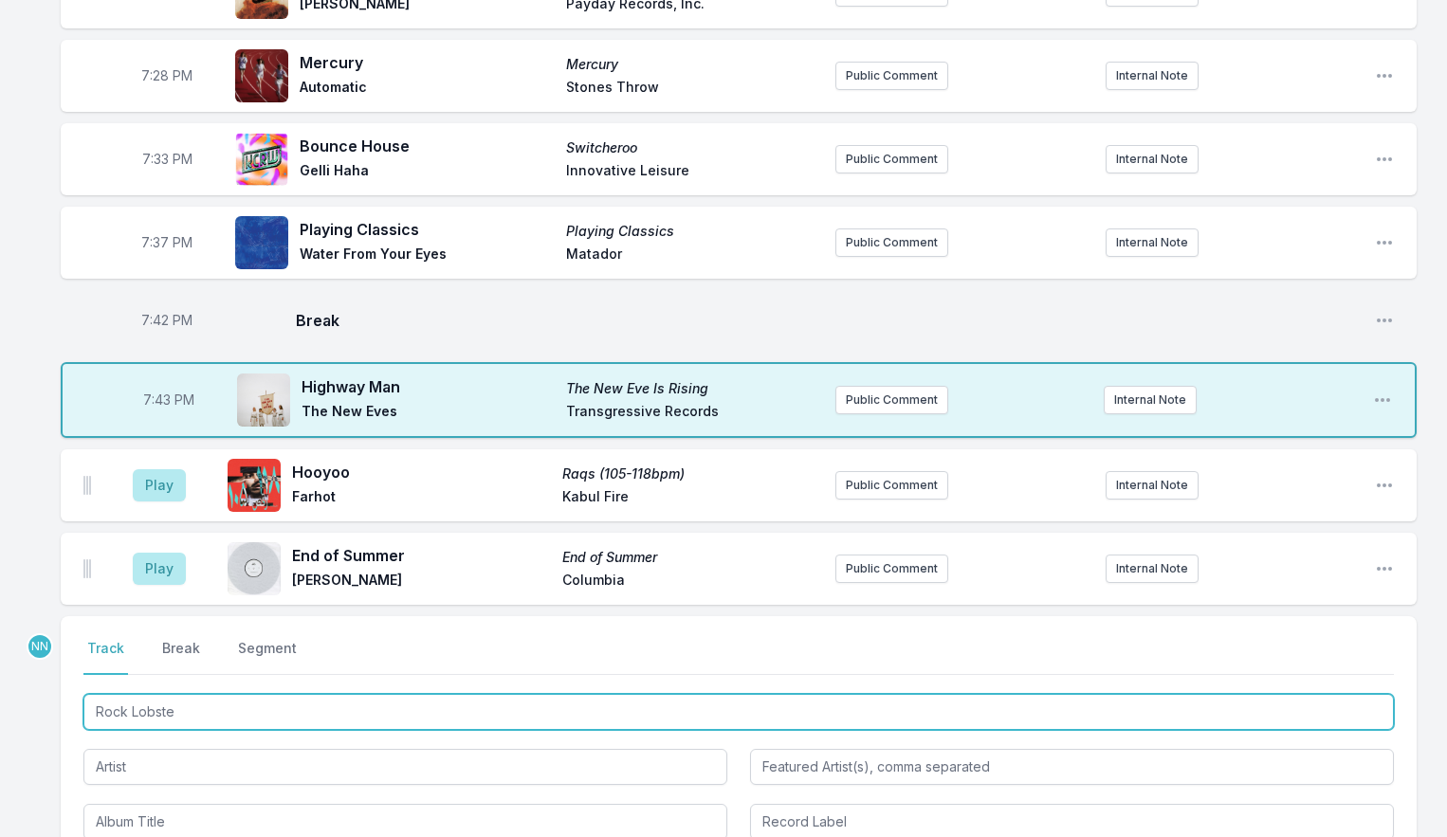
type input "Rock Lobster"
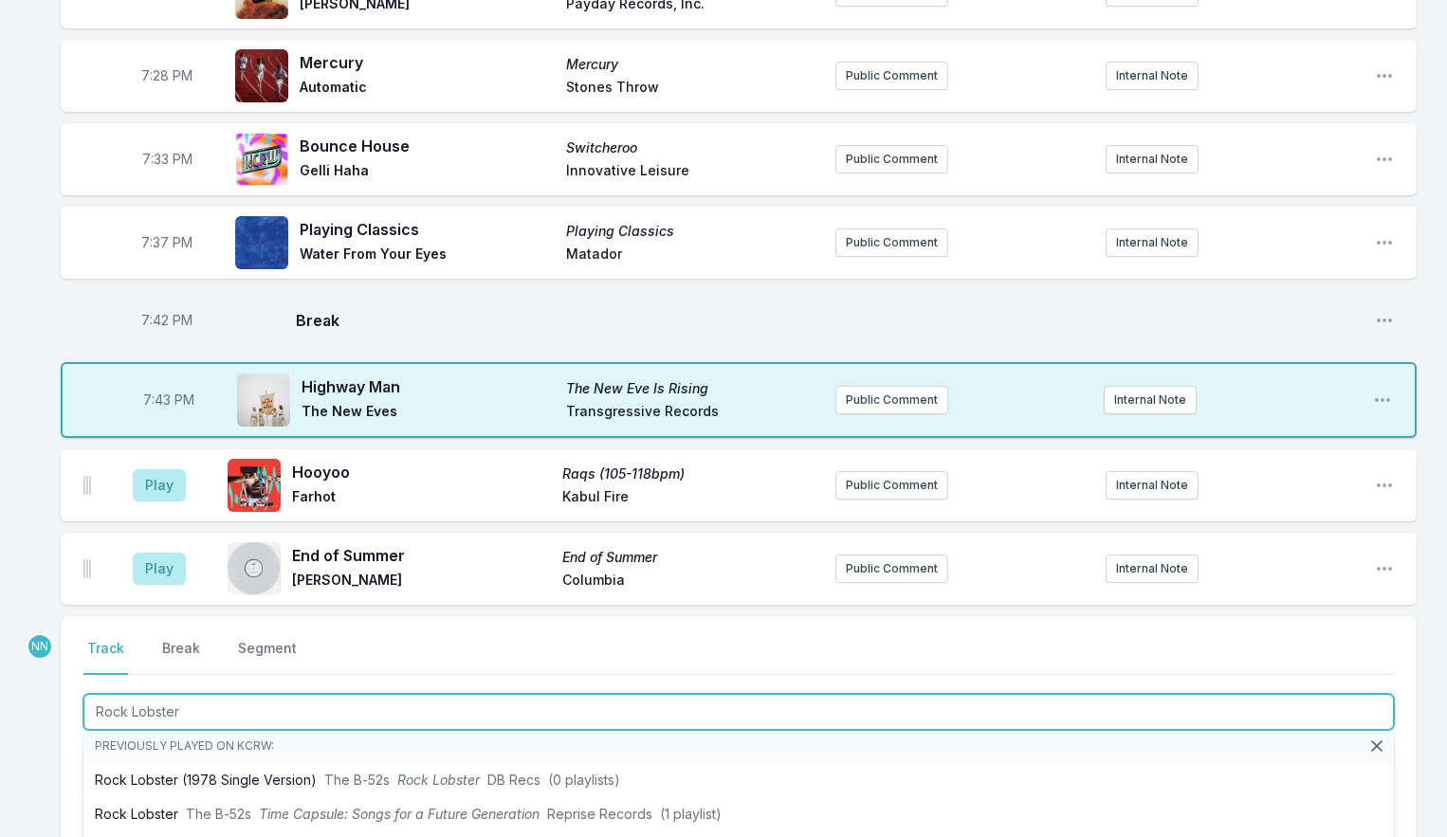
scroll to position [0, 0]
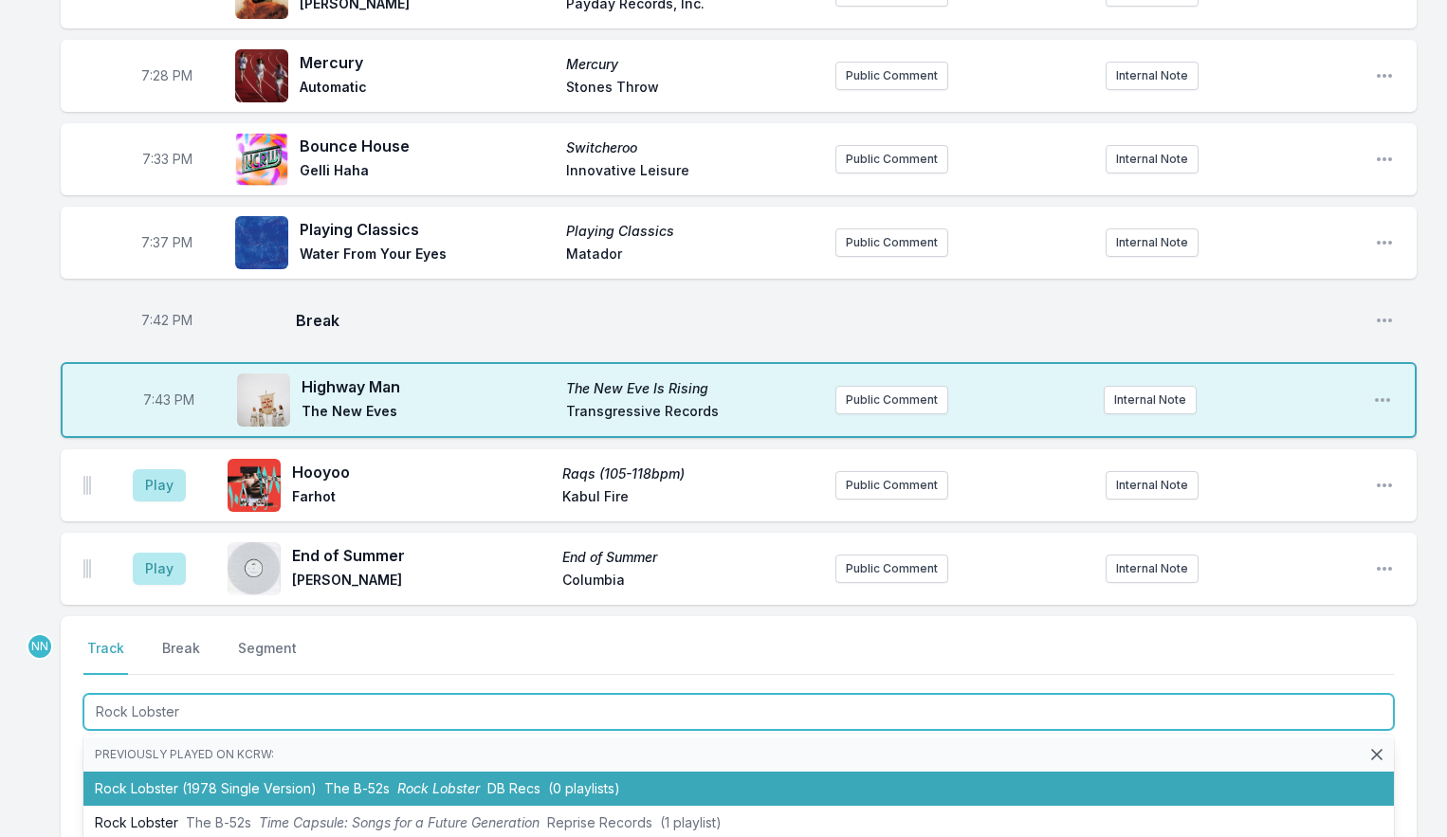
click at [211, 784] on li "Rock Lobster (1978 Single Version) The B‐52s Rock Lobster DB Recs (0 playlists)" at bounding box center [738, 789] width 1311 height 34
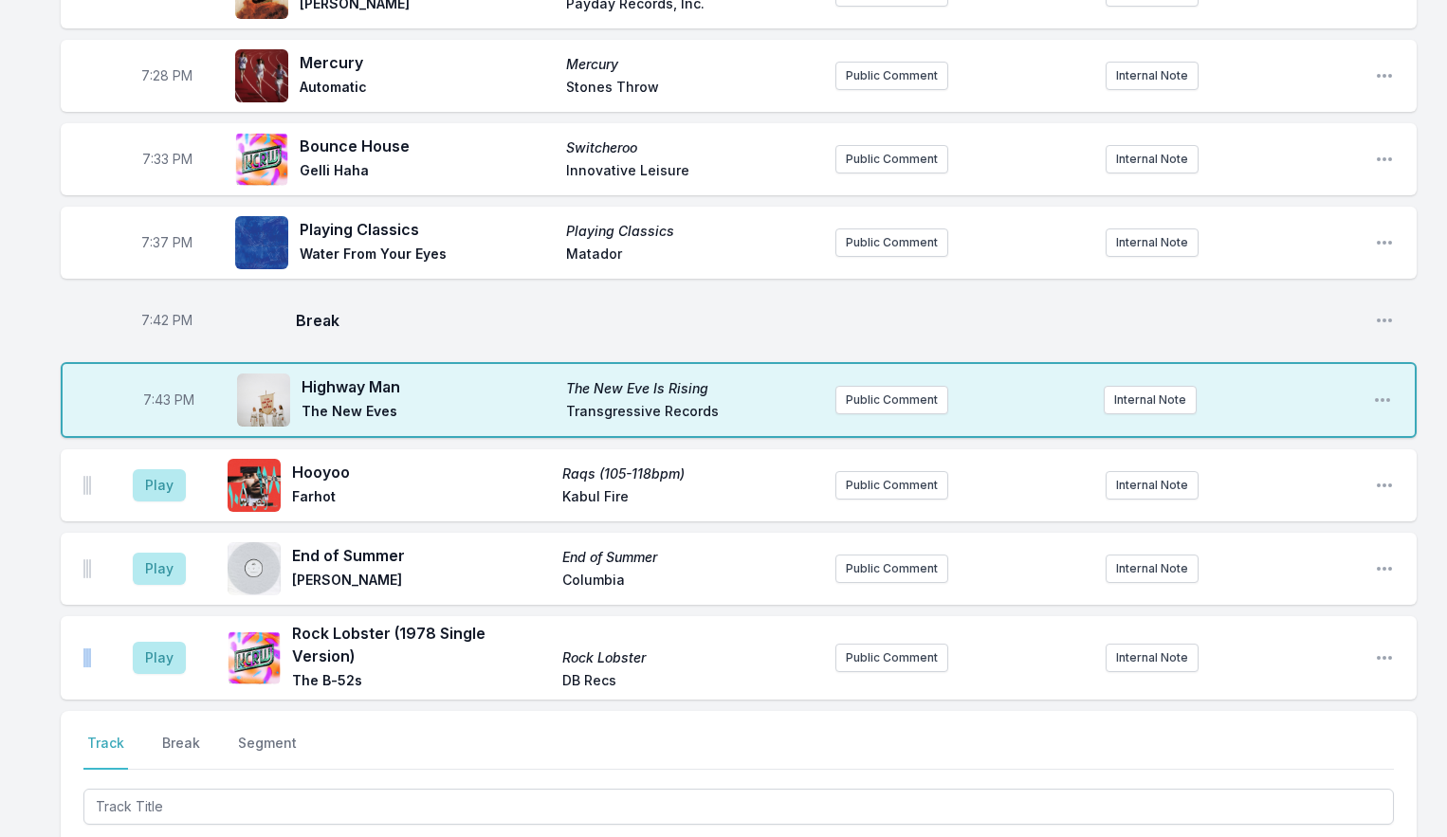
drag, startPoint x: 82, startPoint y: 663, endPoint x: 84, endPoint y: 630, distance: 33.3
click at [84, 620] on ul "Play Hooyoo Raqs (105-118bpm) Farhot [GEOGRAPHIC_DATA] Fire Public Comment Inte…" at bounding box center [739, 575] width 1356 height 250
drag, startPoint x: 88, startPoint y: 660, endPoint x: 82, endPoint y: 652, distance: 10.8
click at [82, 652] on div "Play Rock Lobster (1978 Single Version) Rock Lobster The B‐52s DB Recs Public C…" at bounding box center [739, 657] width 1356 height 83
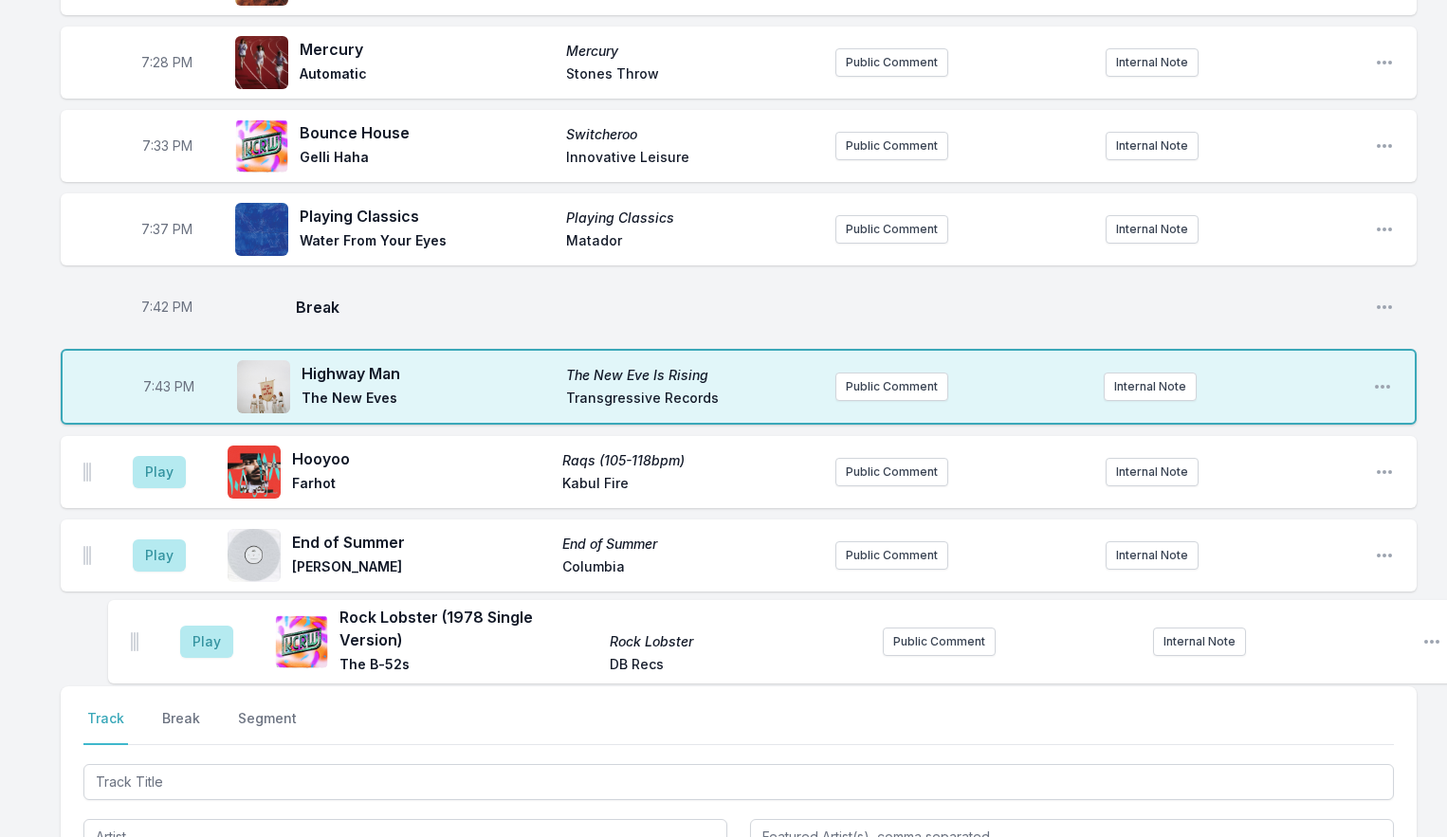
scroll to position [2924, 0]
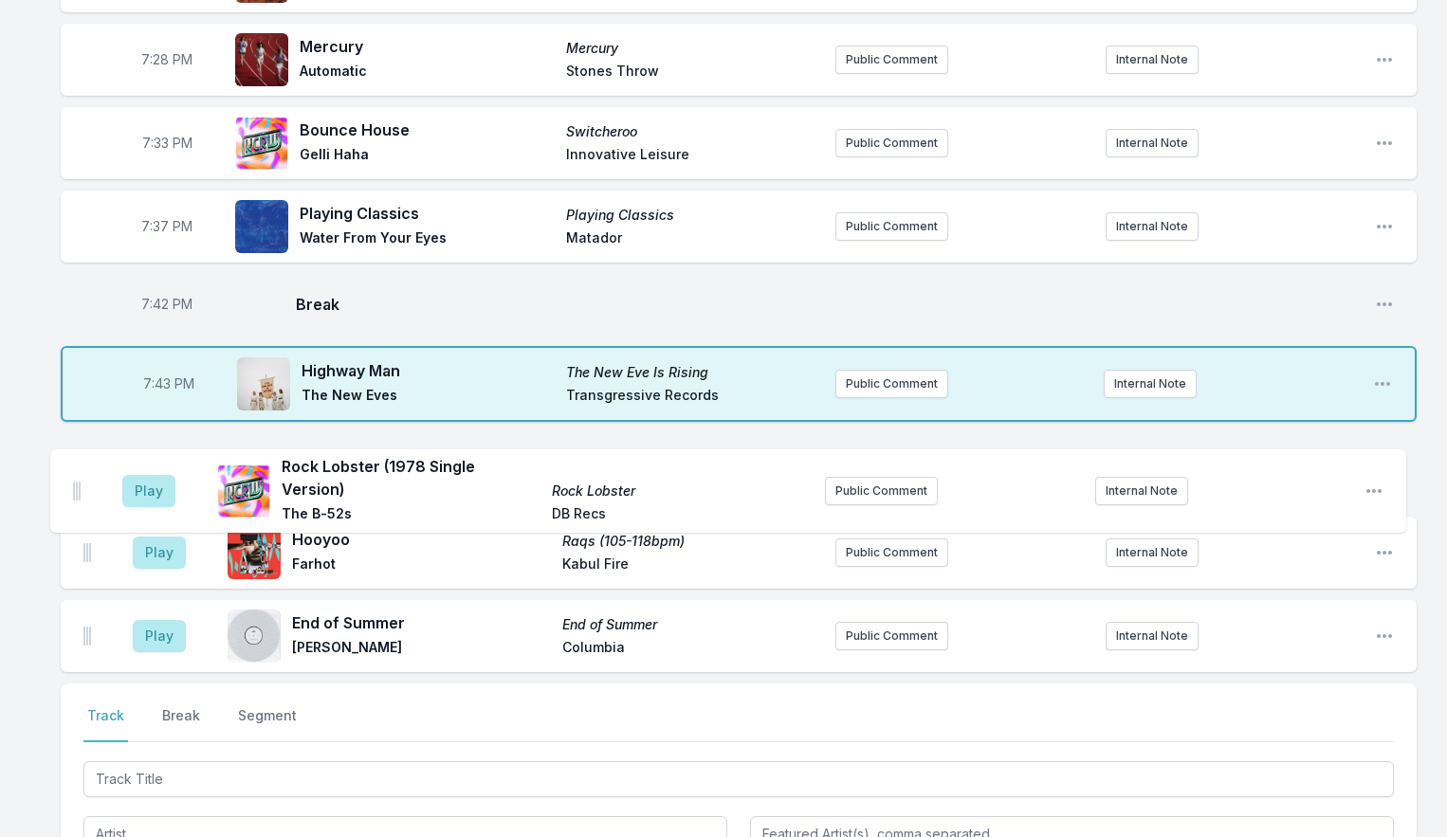
drag, startPoint x: 83, startPoint y: 657, endPoint x: 79, endPoint y: 484, distance: 173.6
click at [79, 484] on ul "Play Hooyoo Raqs (105-118bpm) Farhot [GEOGRAPHIC_DATA] Fire Public Comment Inte…" at bounding box center [739, 552] width 1356 height 239
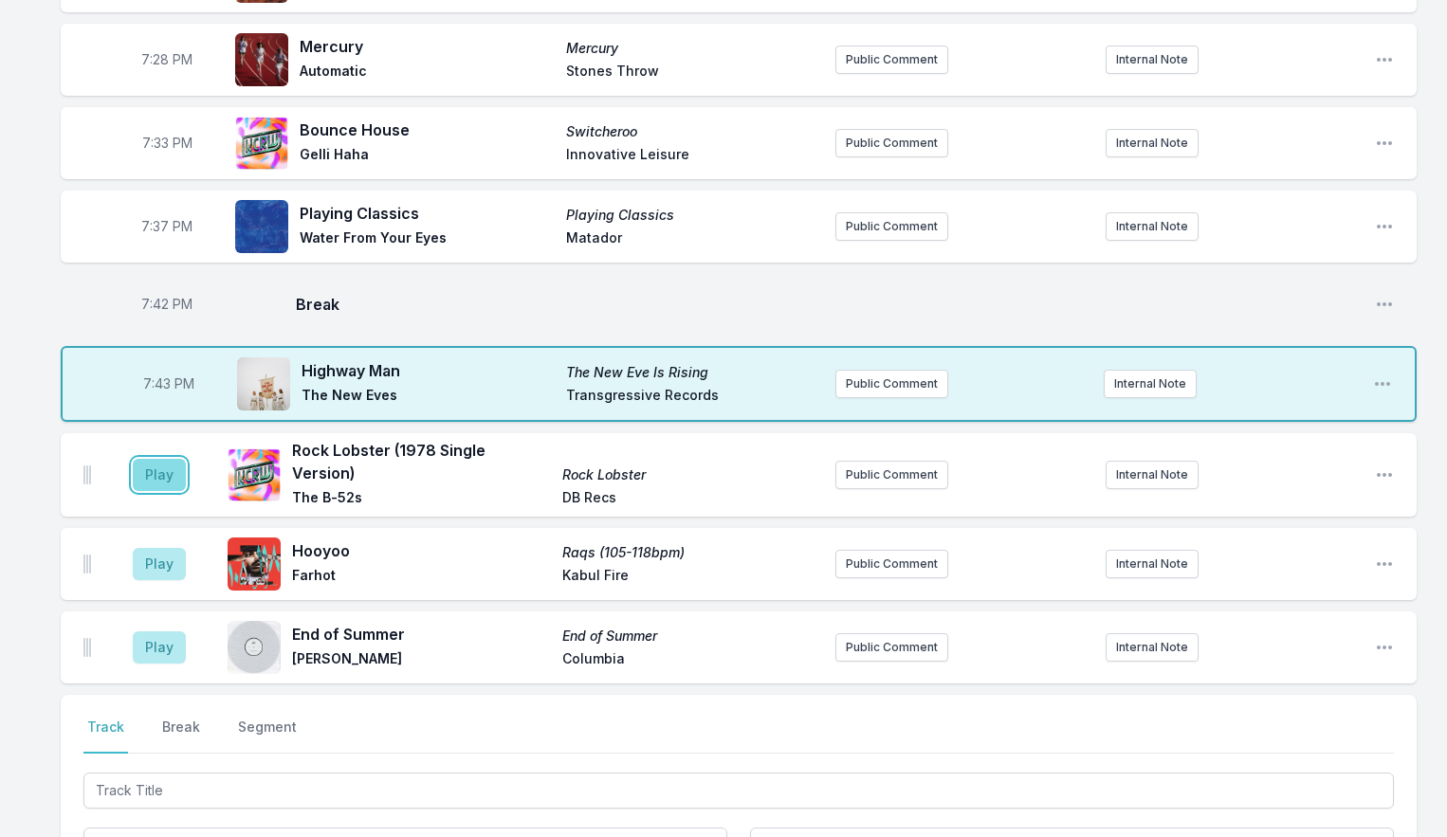
click at [145, 474] on button "Play" at bounding box center [159, 475] width 53 height 32
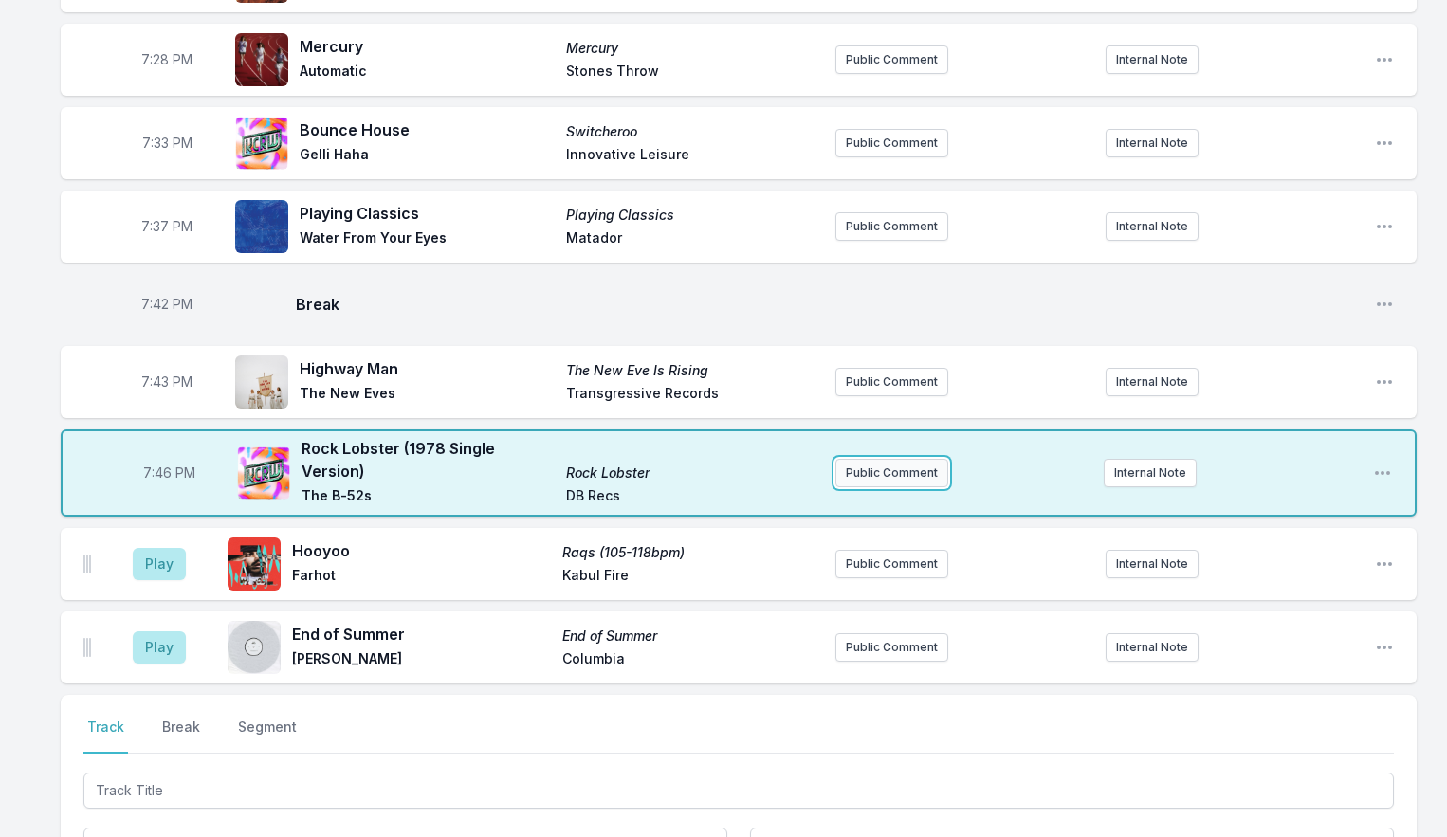
click at [875, 474] on button "Public Comment" at bounding box center [892, 473] width 113 height 28
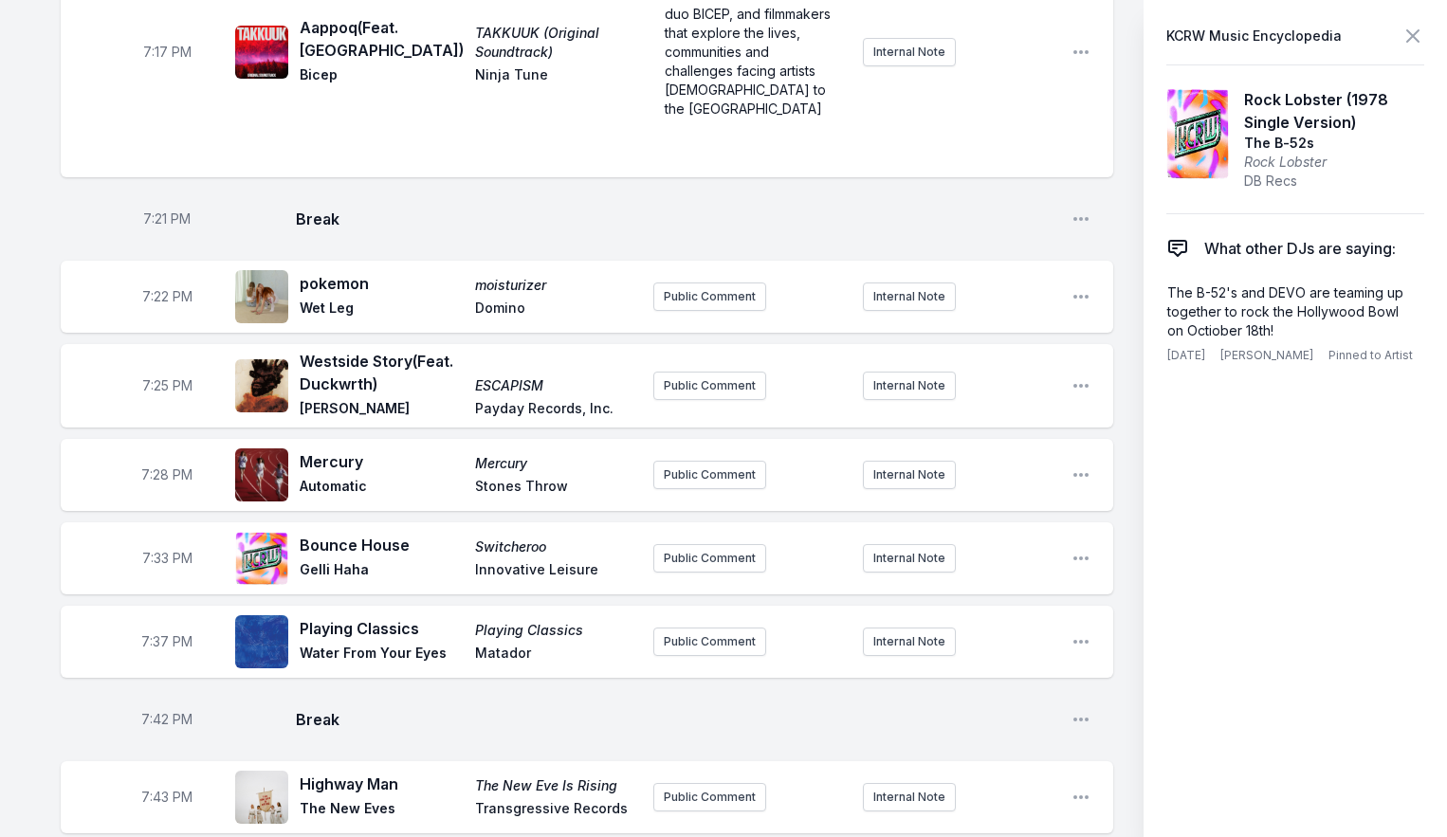
scroll to position [2967, 0]
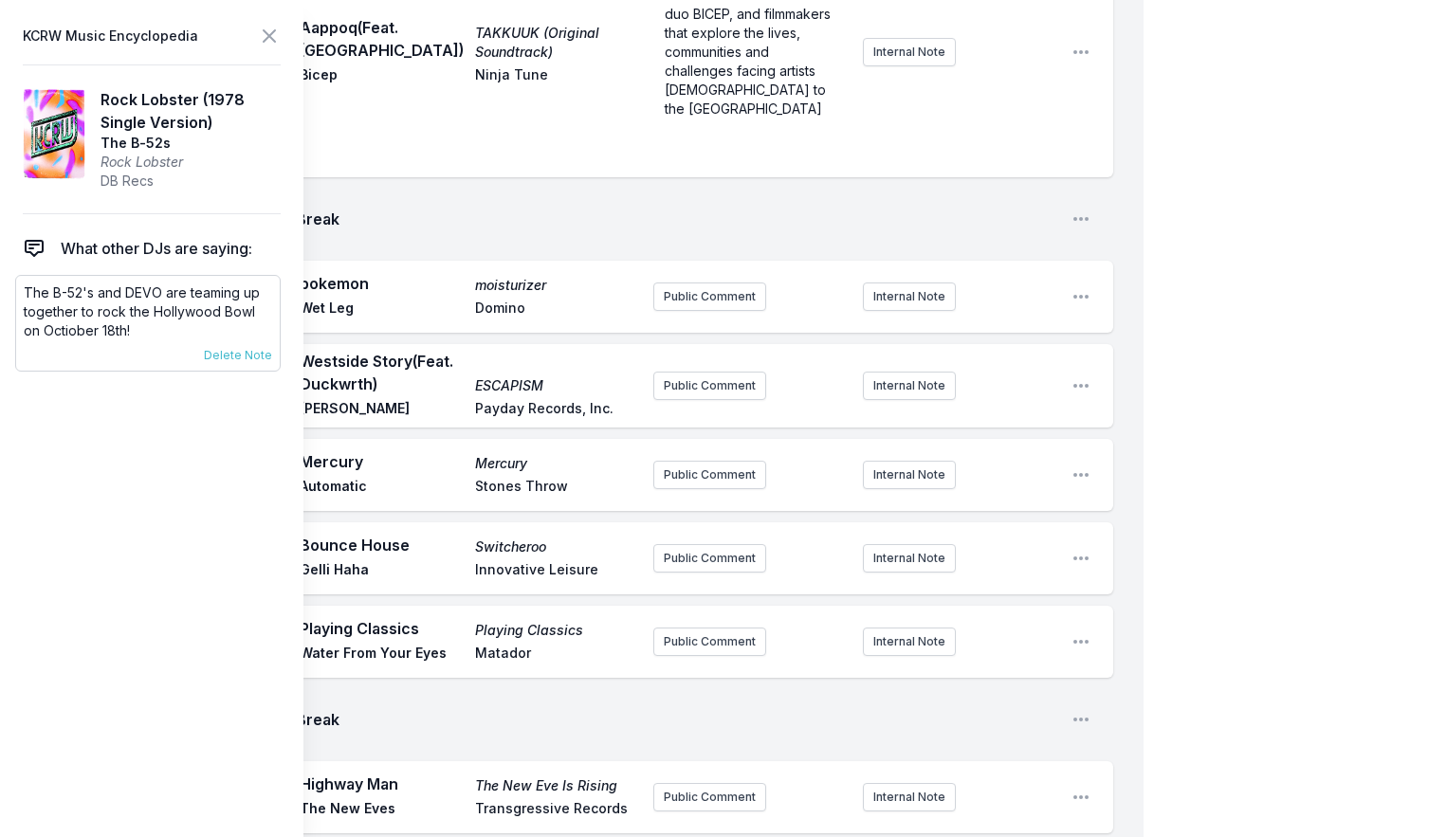
click at [63, 312] on p "The B-52's and DEVO are teaming up together to rock the Hollywood Bowl on Octio…" at bounding box center [148, 312] width 248 height 57
copy div "The B-52's and DEVO are teaming up together to rock the Hollywood Bowl on Octio…"
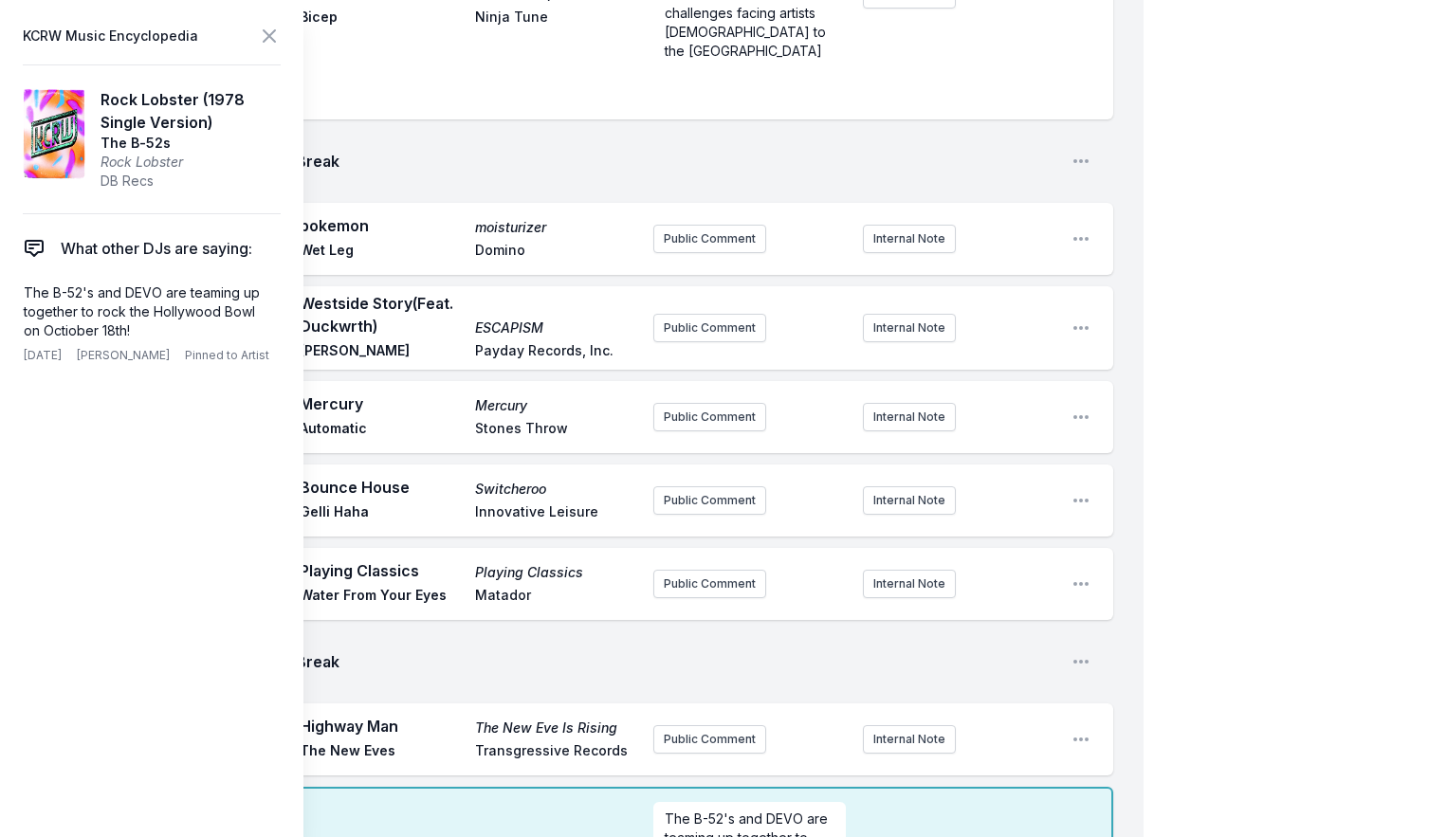
scroll to position [38, 0]
click at [273, 42] on icon at bounding box center [269, 36] width 23 height 23
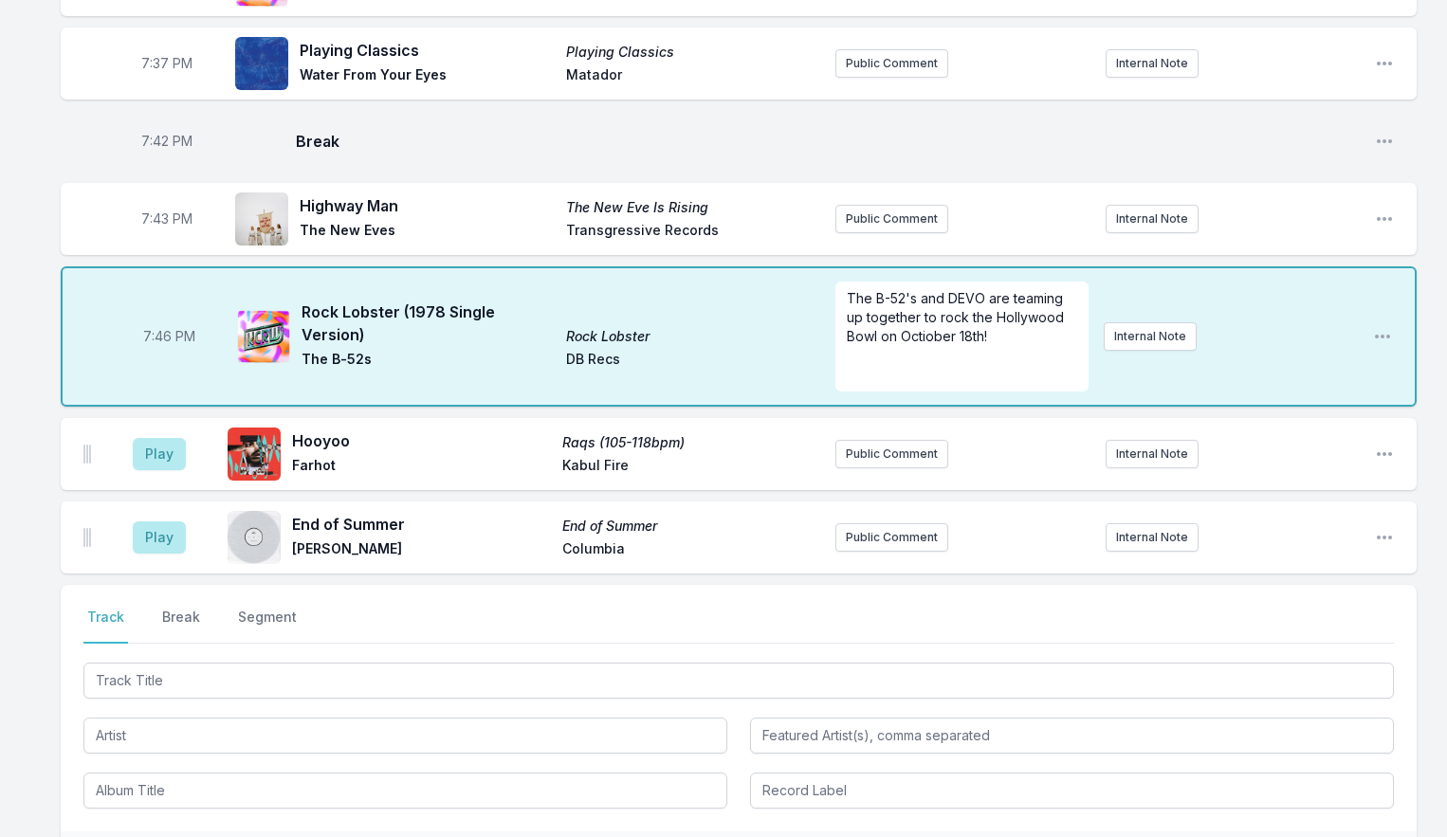
scroll to position [3216, 0]
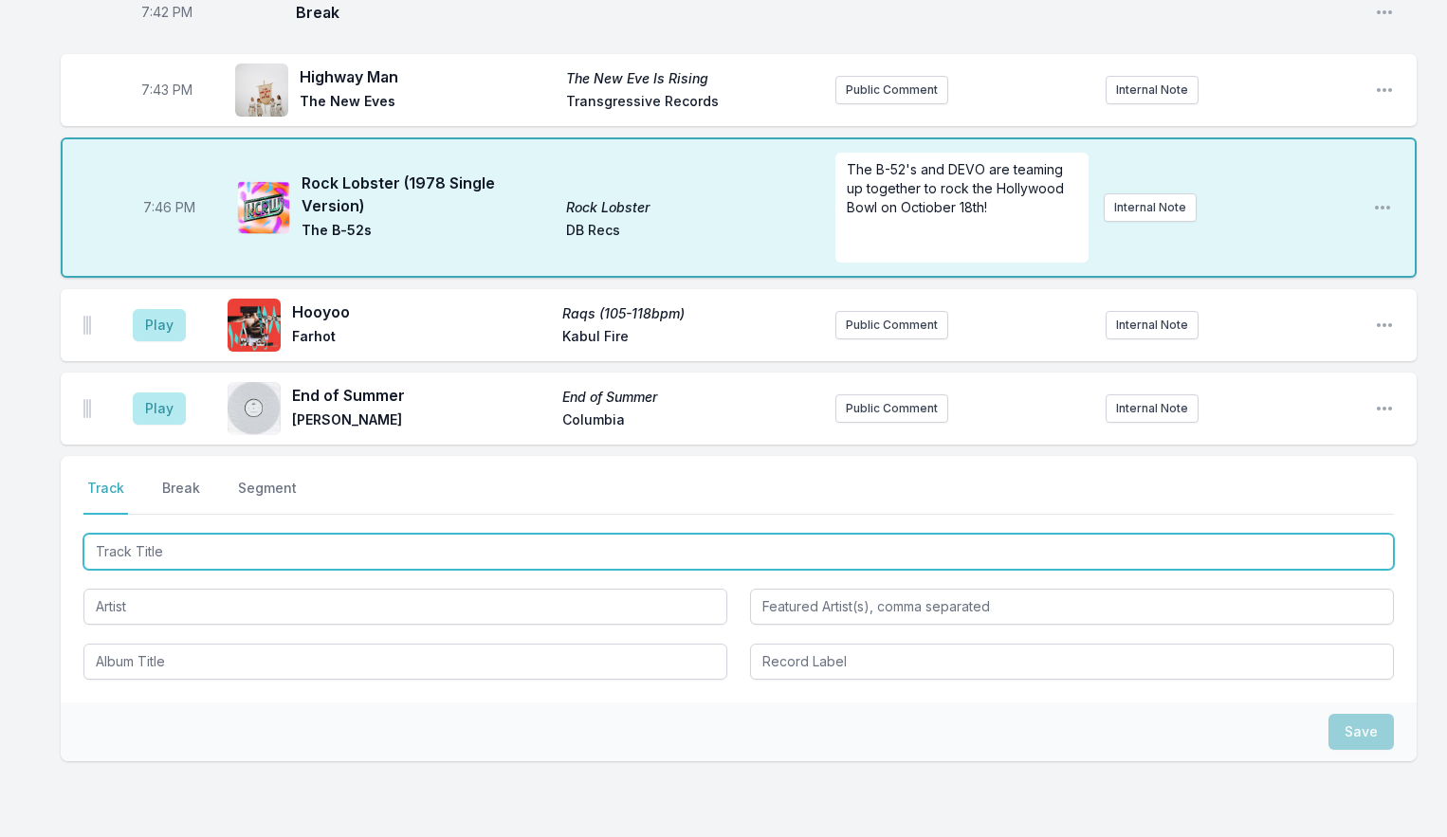
click at [185, 562] on input "Track Title" at bounding box center [738, 552] width 1311 height 36
type input "I"
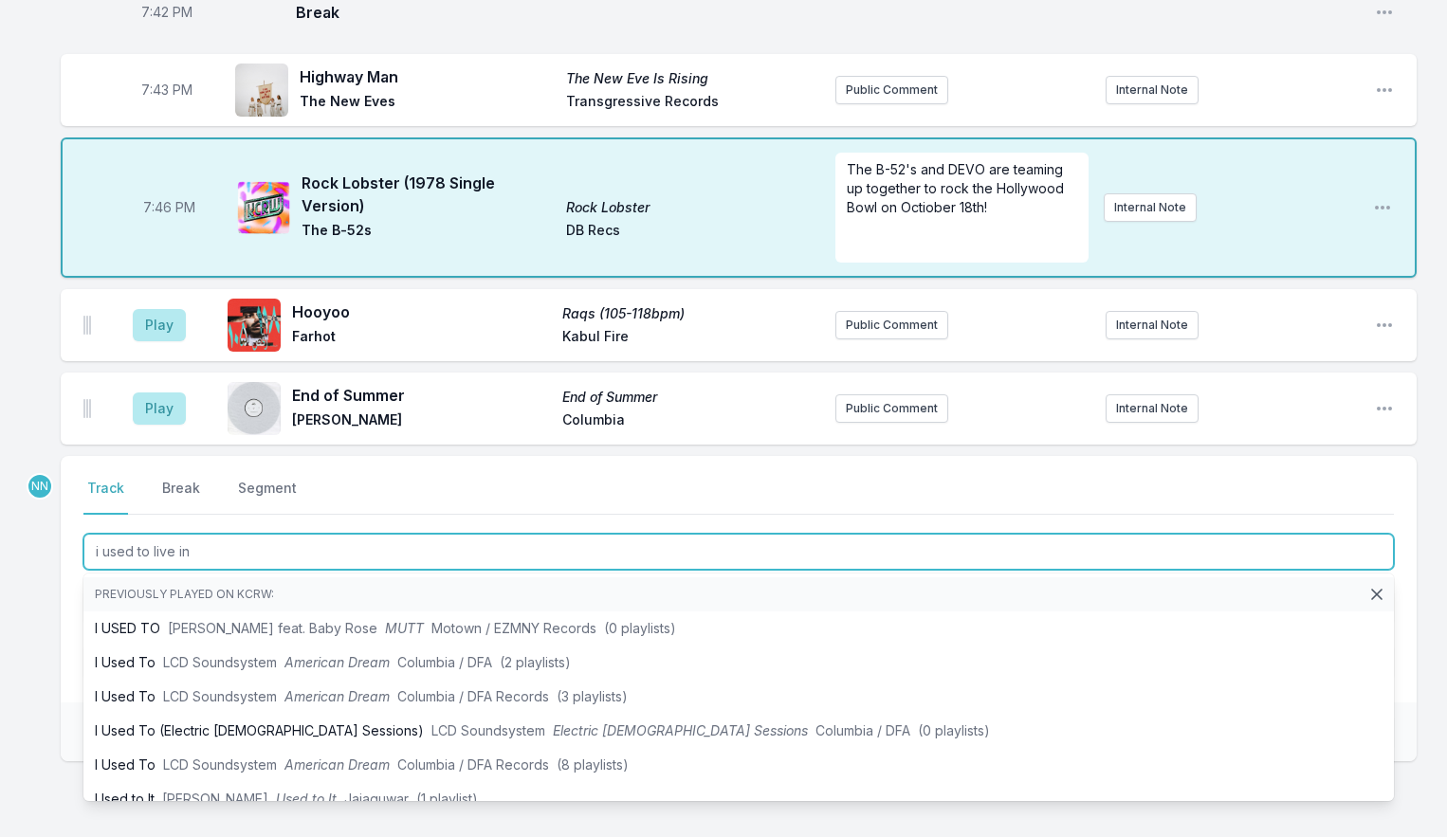
type input "i used to live in"
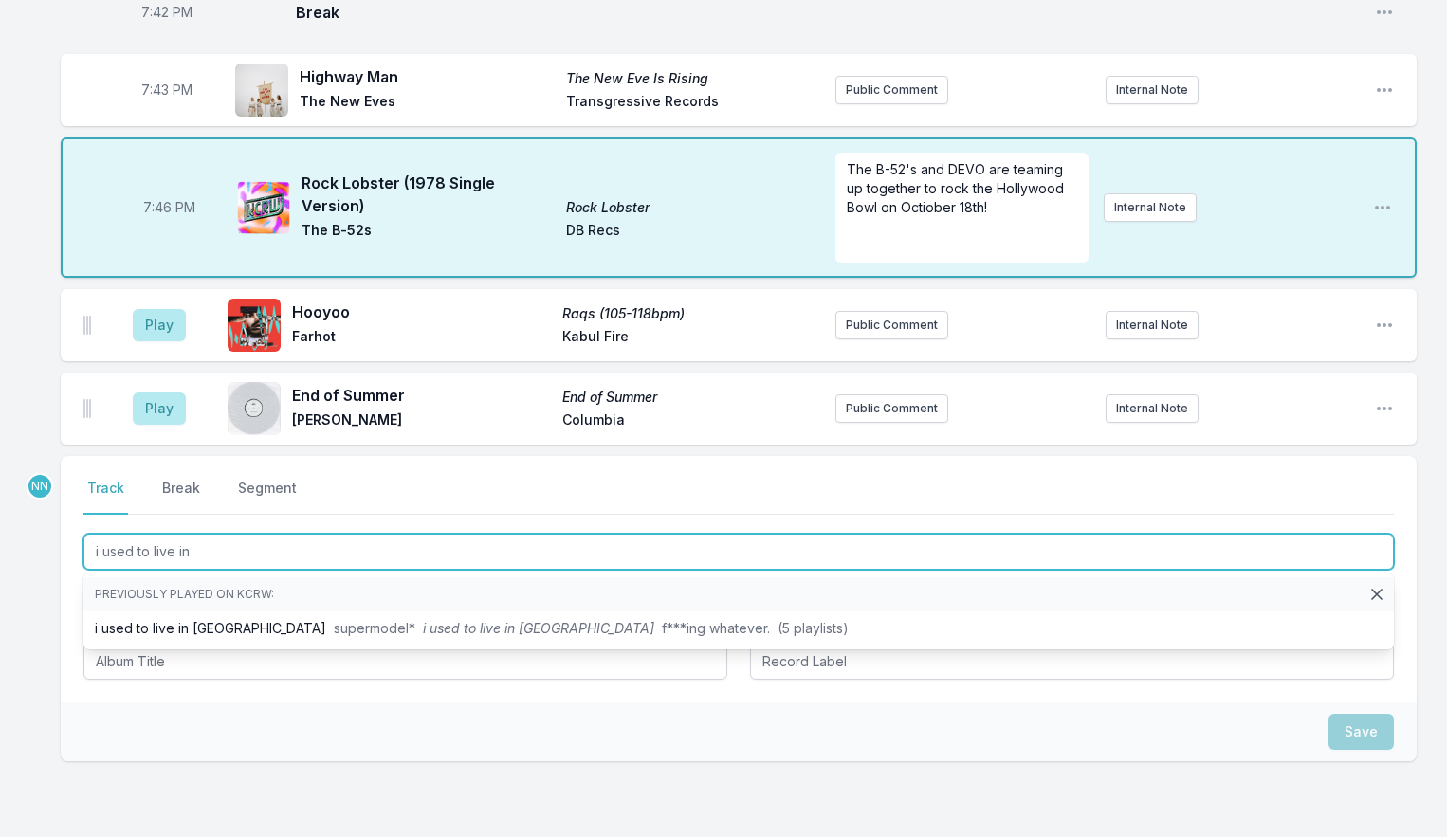
scroll to position [3203, 0]
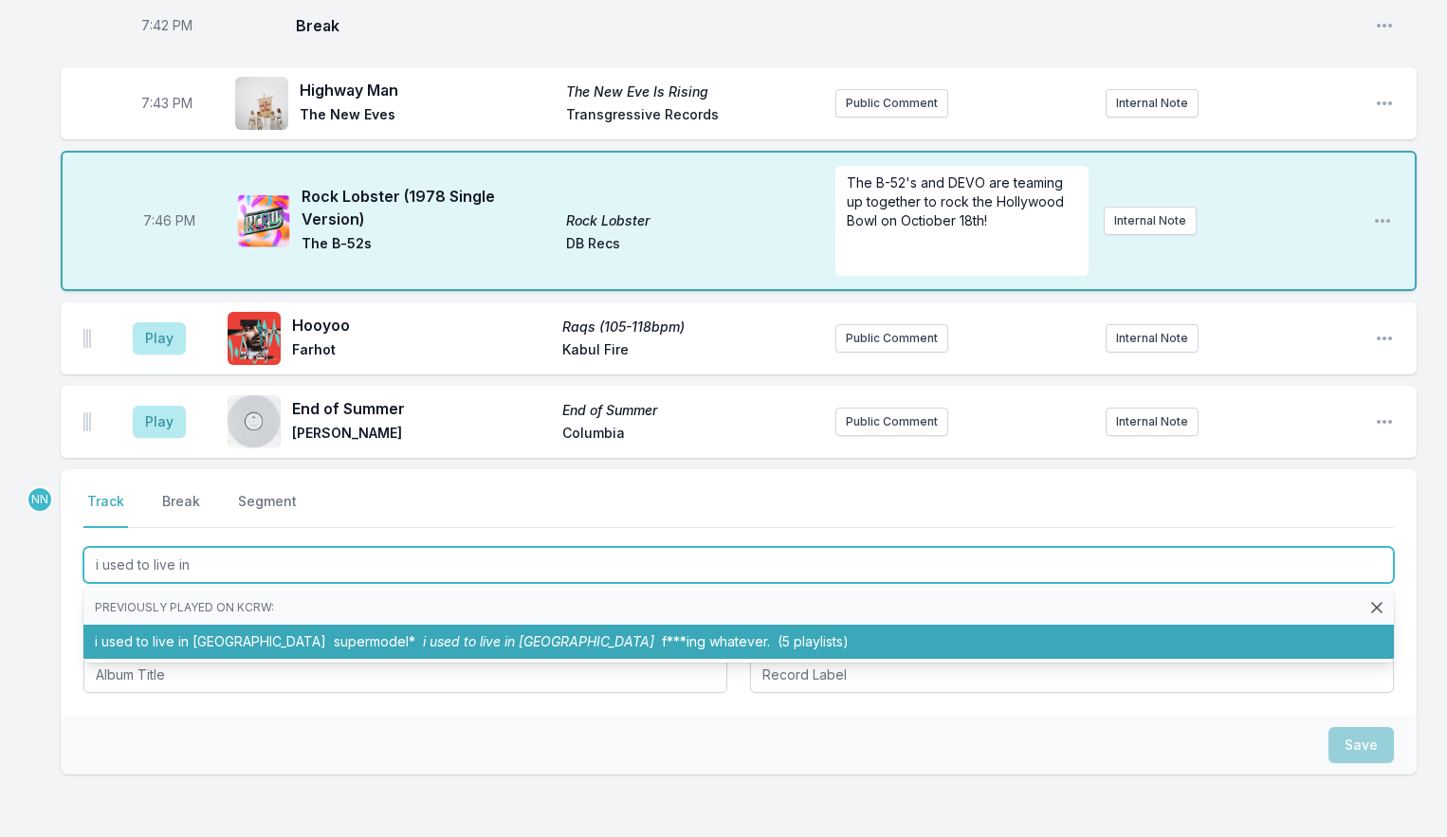
click at [227, 639] on li "i used to live in [GEOGRAPHIC_DATA] supermodel* i used to live in [GEOGRAPHIC_D…" at bounding box center [738, 642] width 1311 height 34
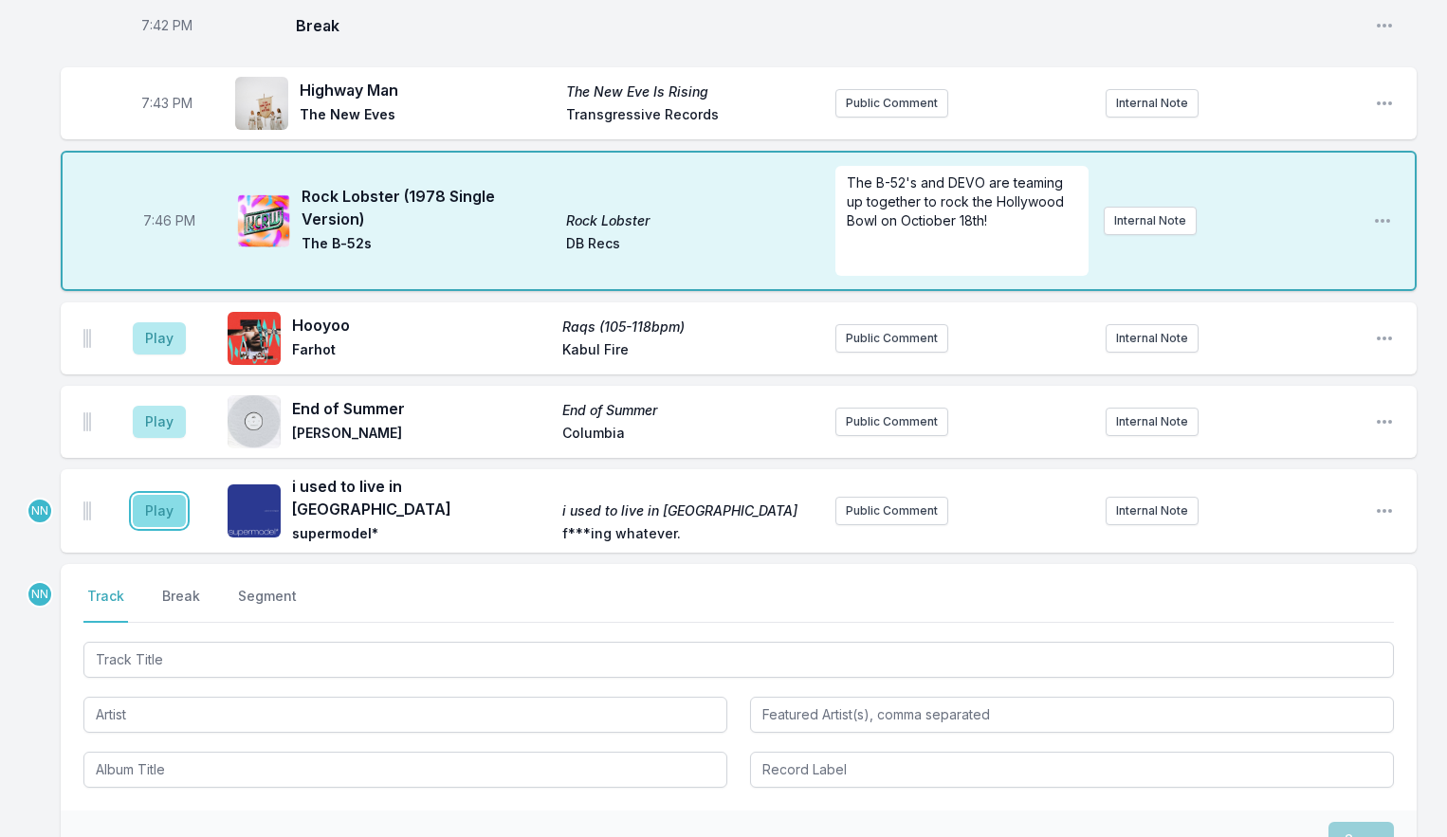
click at [143, 513] on button "Play" at bounding box center [159, 511] width 53 height 32
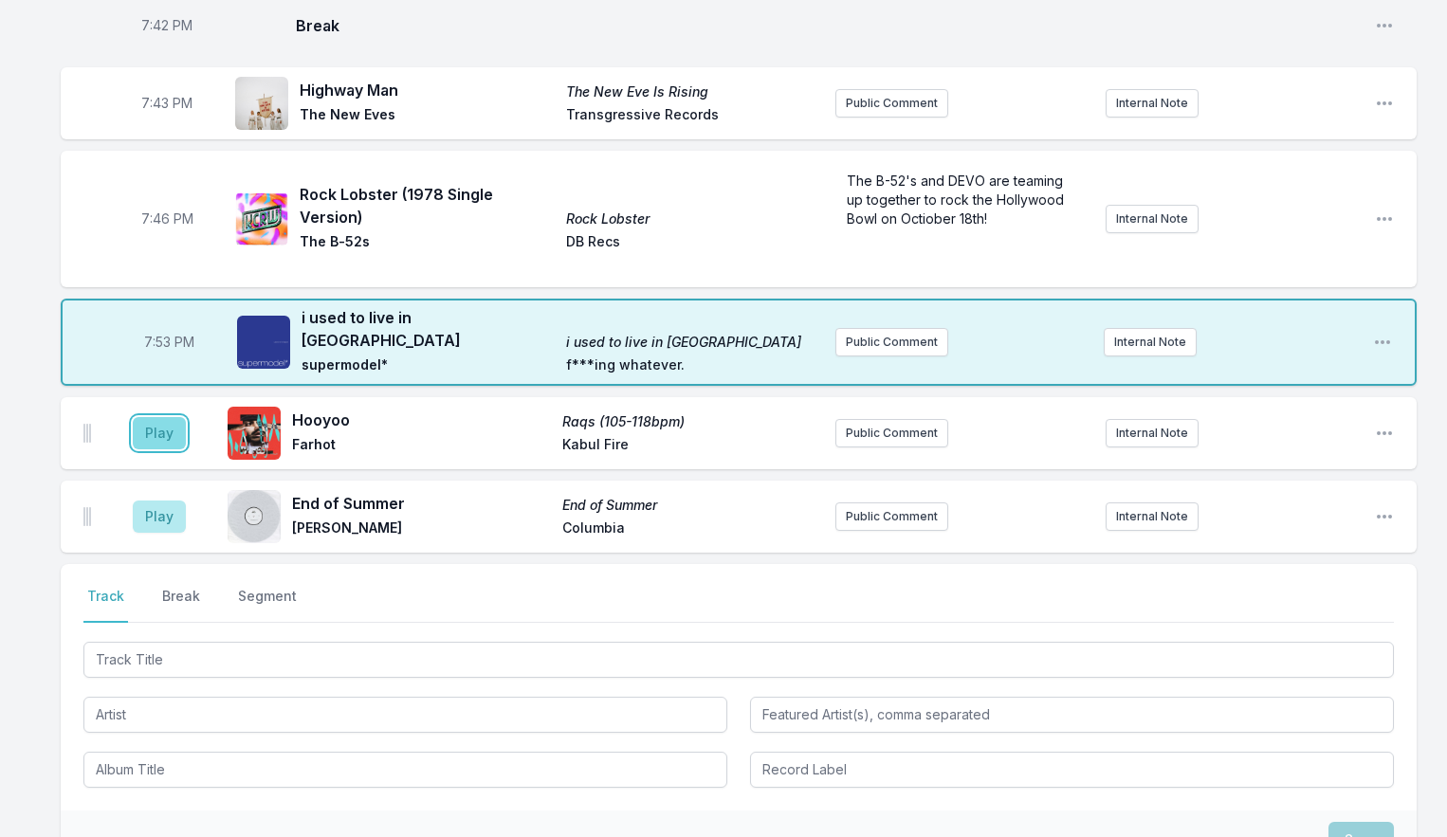
click at [151, 434] on button "Play" at bounding box center [159, 433] width 53 height 32
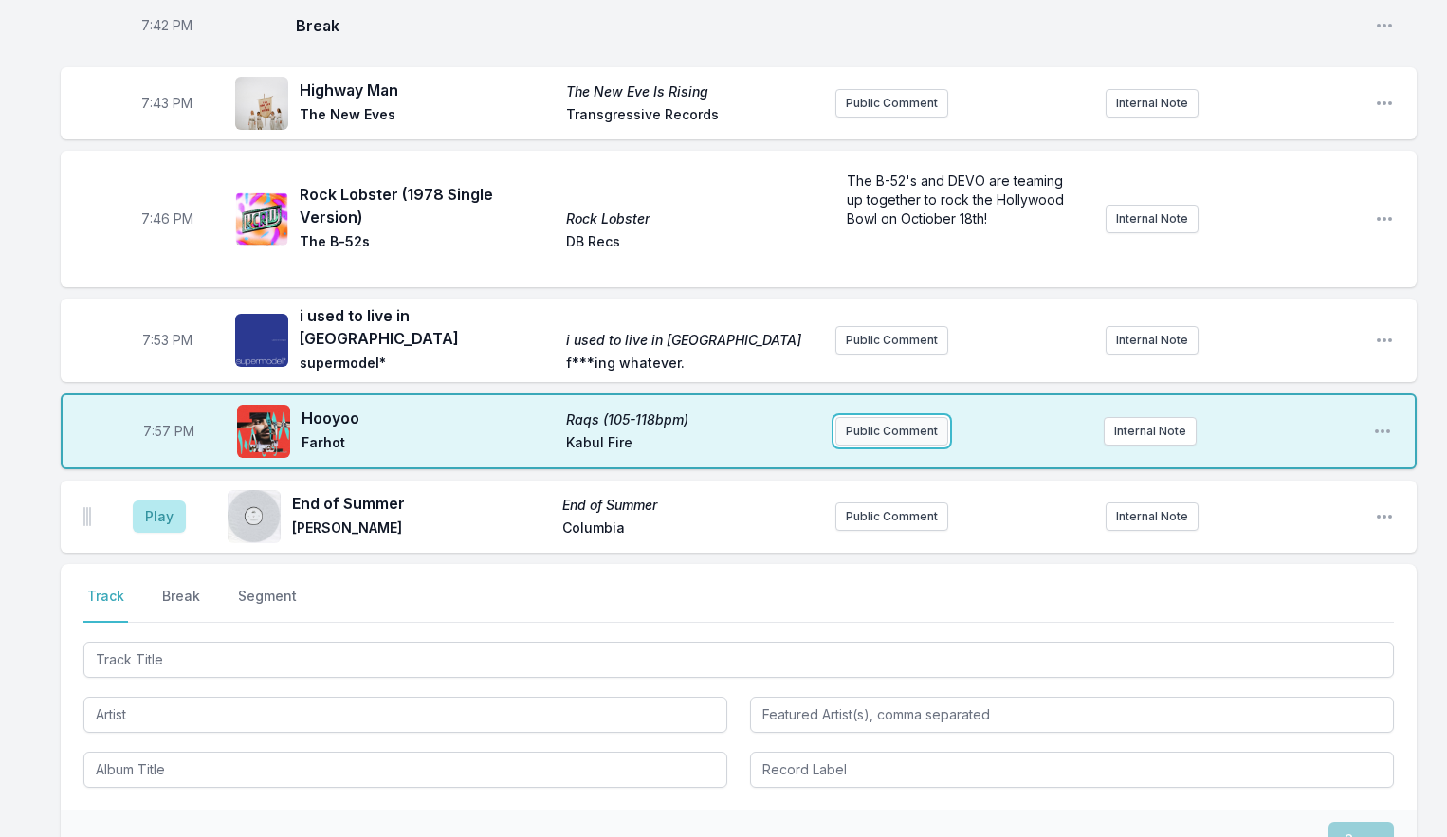
click at [877, 423] on button "Public Comment" at bounding box center [892, 431] width 113 height 28
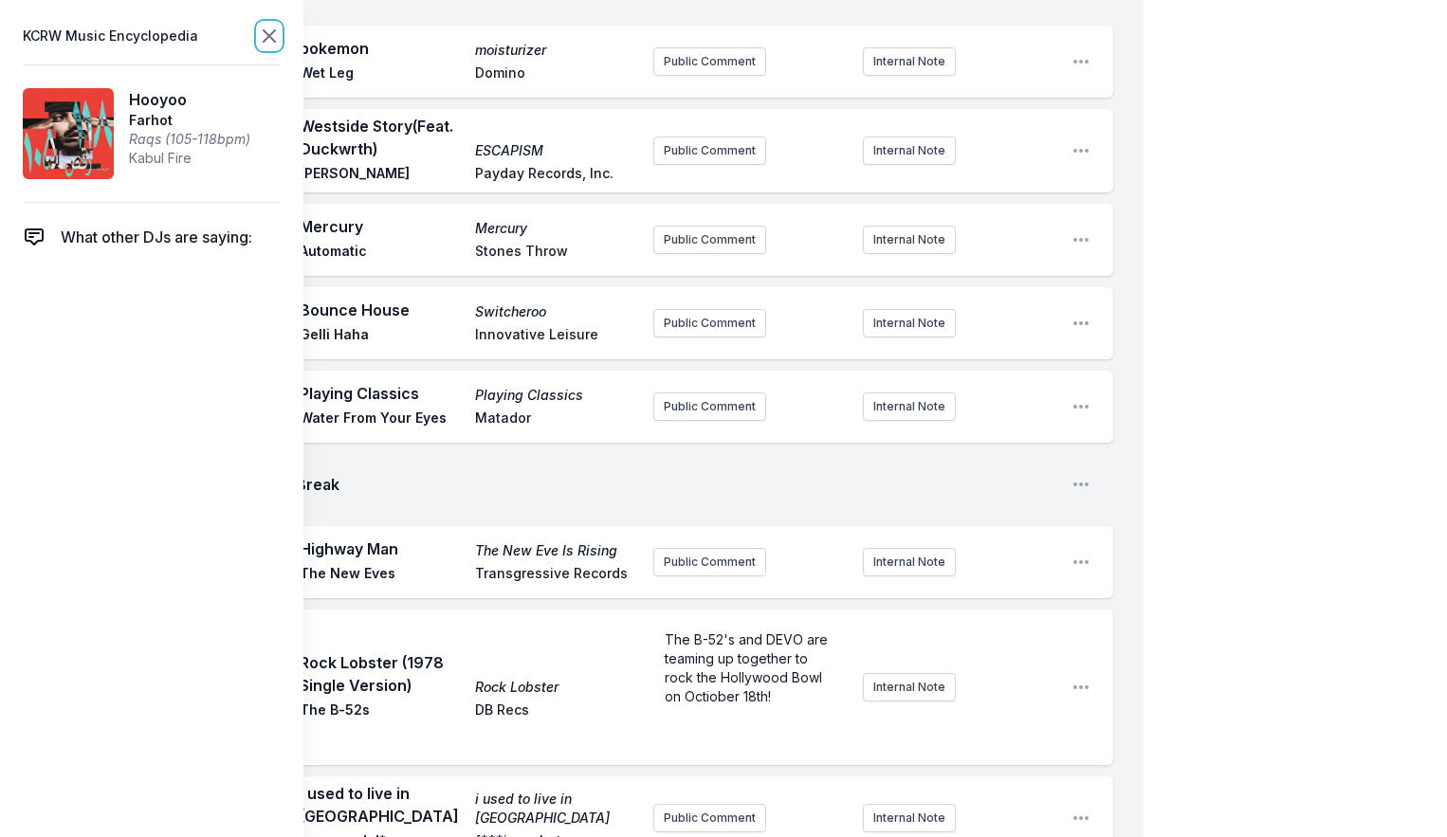
click at [274, 35] on icon at bounding box center [269, 36] width 23 height 23
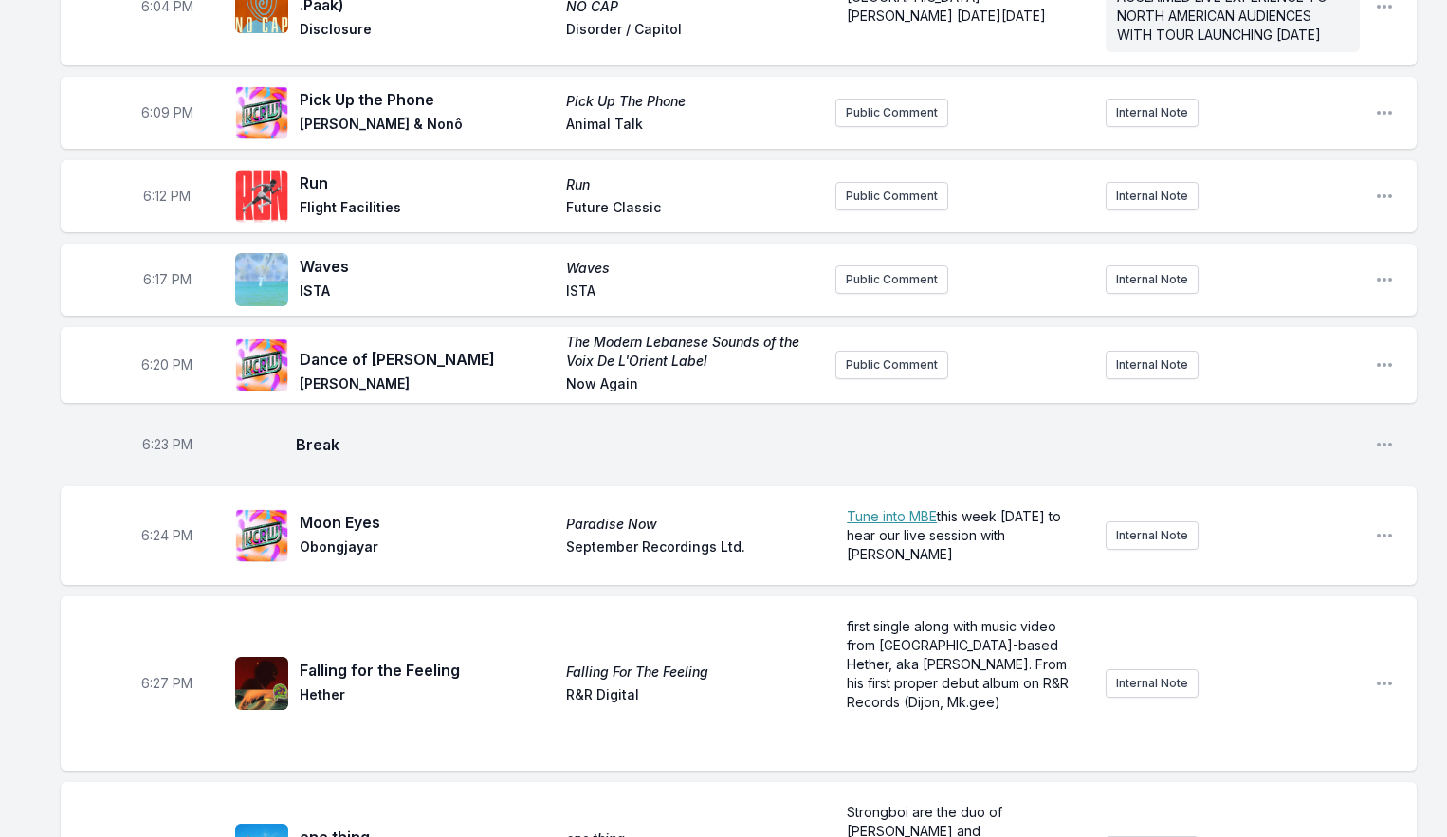
scroll to position [215, 0]
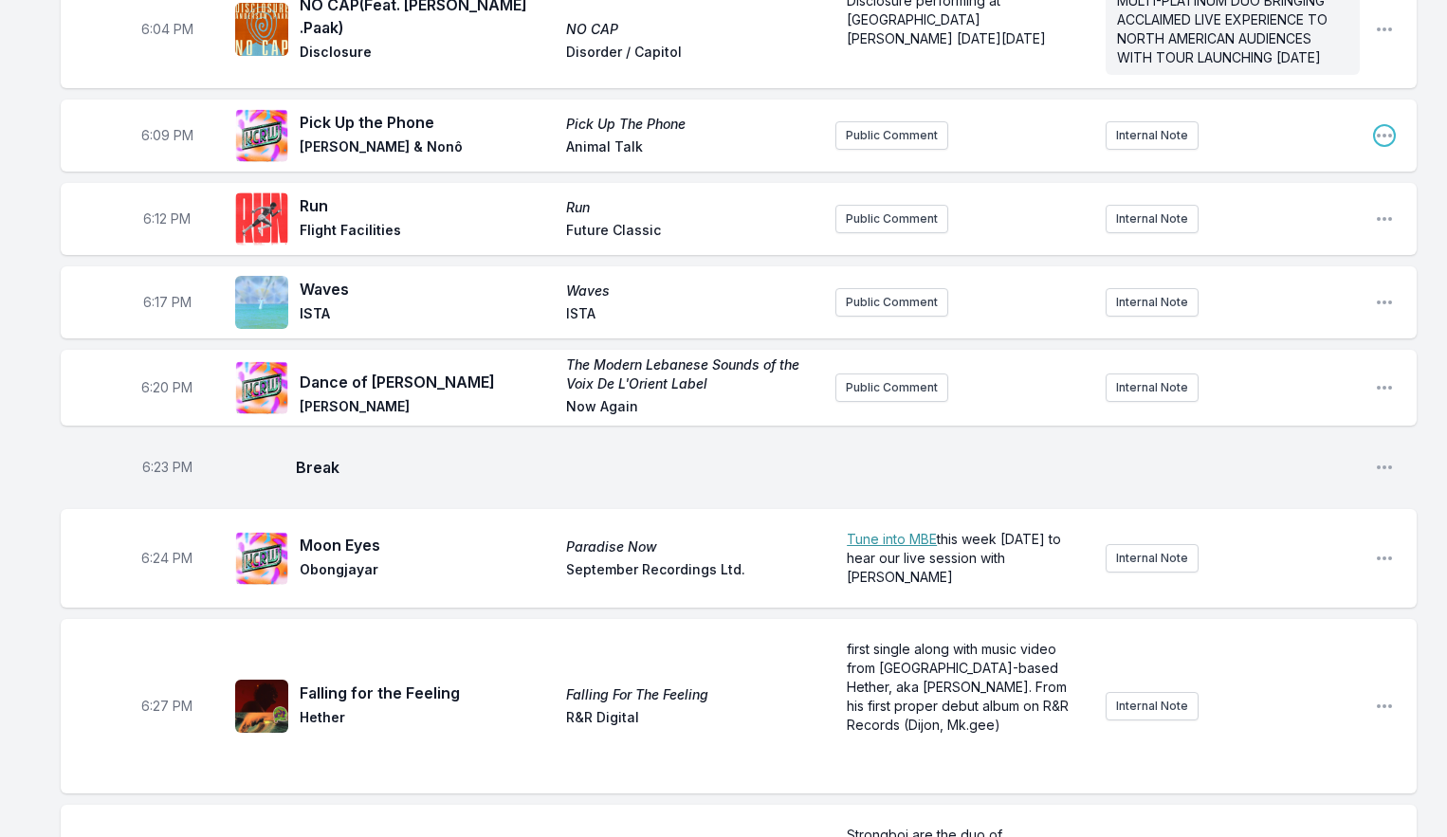
drag, startPoint x: 1381, startPoint y: 156, endPoint x: 1382, endPoint y: 169, distance: 13.3
click at [1383, 145] on icon "Open playlist item options" at bounding box center [1384, 135] width 19 height 19
click at [1335, 222] on button "Edit Track Details" at bounding box center [1288, 208] width 212 height 34
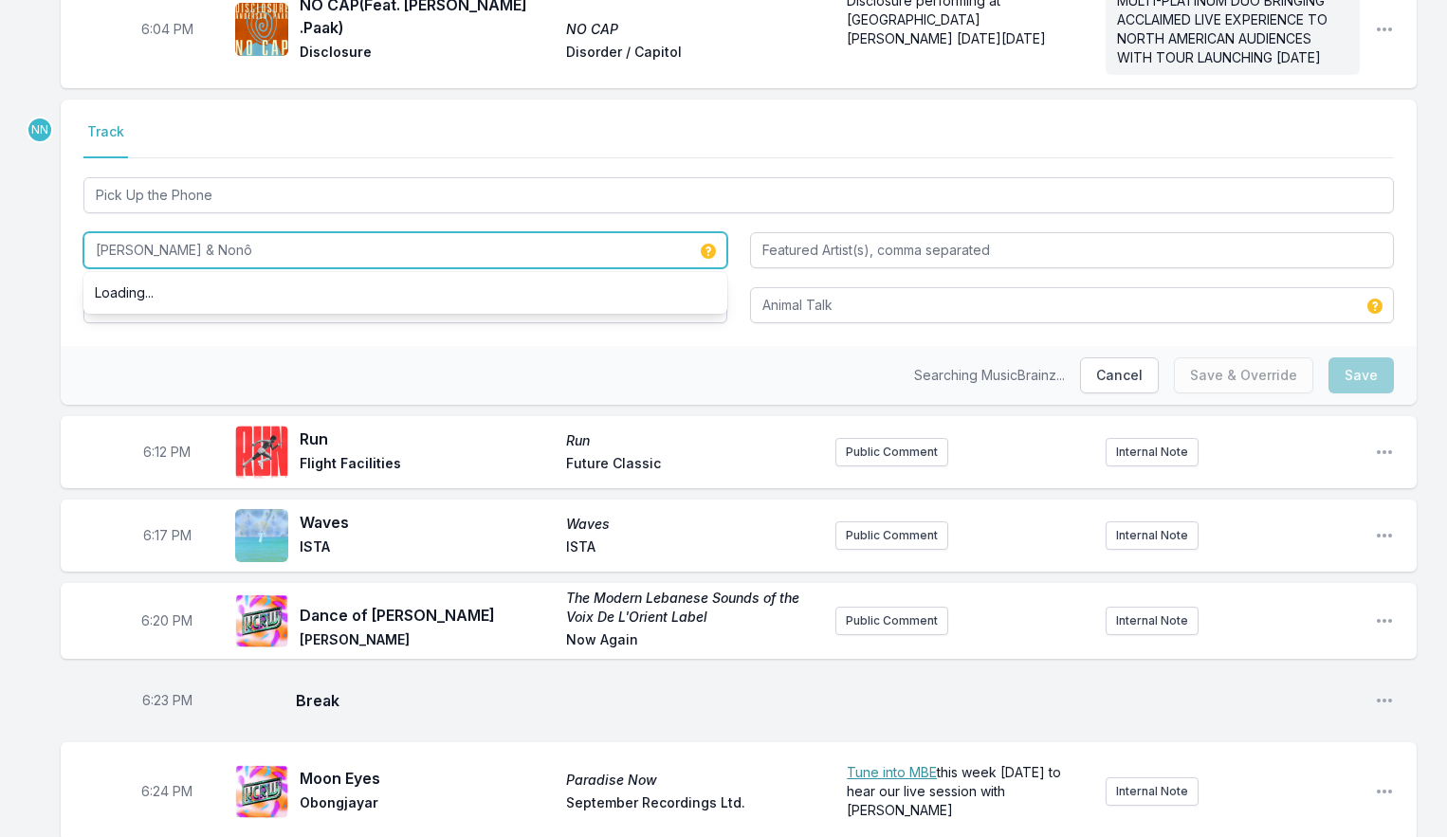
drag, startPoint x: 183, startPoint y: 273, endPoint x: 285, endPoint y: 276, distance: 102.5
click at [282, 268] on input "[PERSON_NAME] & Nonô" at bounding box center [405, 250] width 644 height 36
type input "[PERSON_NAME]"
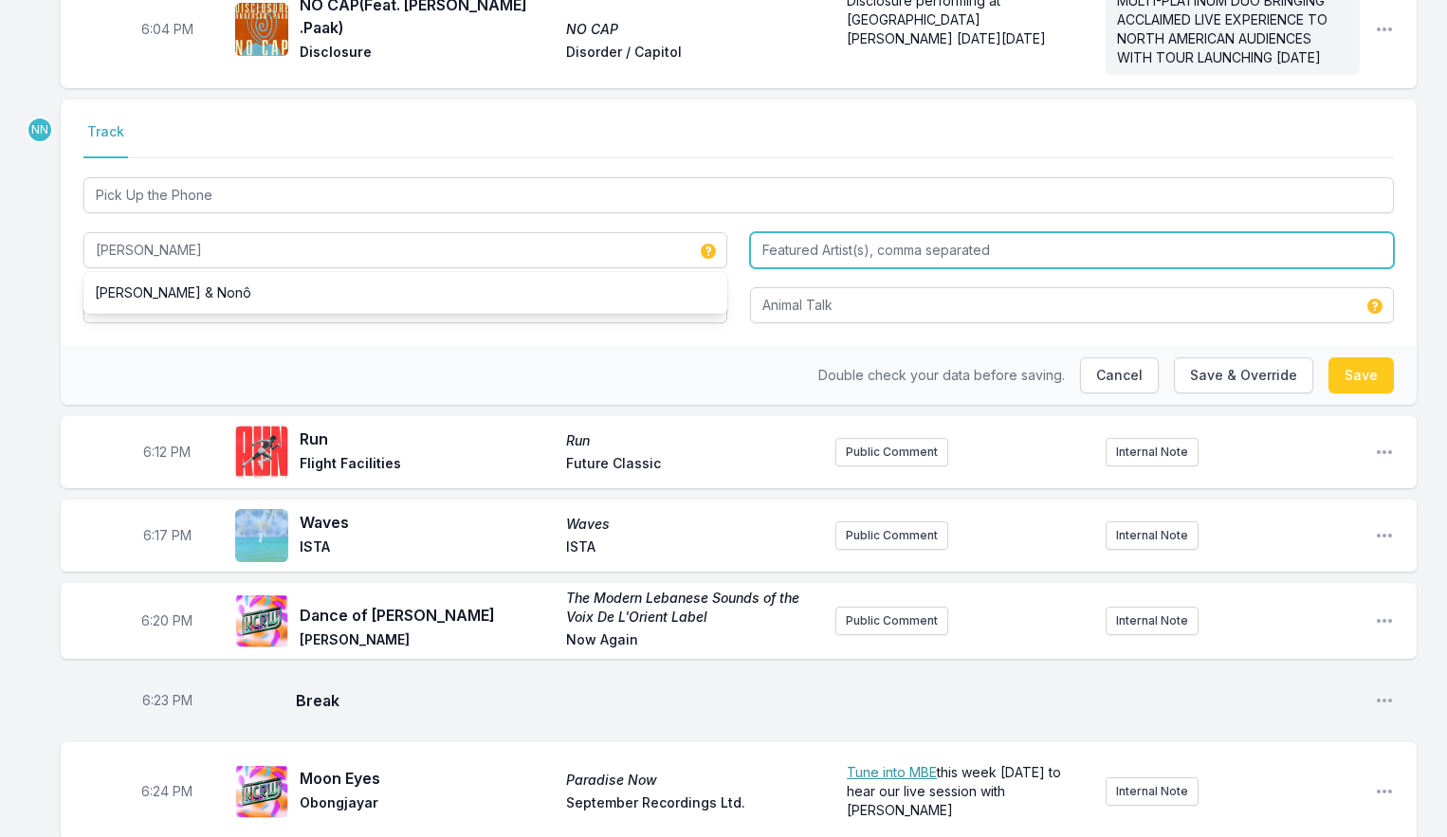
click at [799, 266] on input "Featured Artist(s), comma separated" at bounding box center [1072, 250] width 644 height 36
paste input "Nonô"
type input "Nonô"
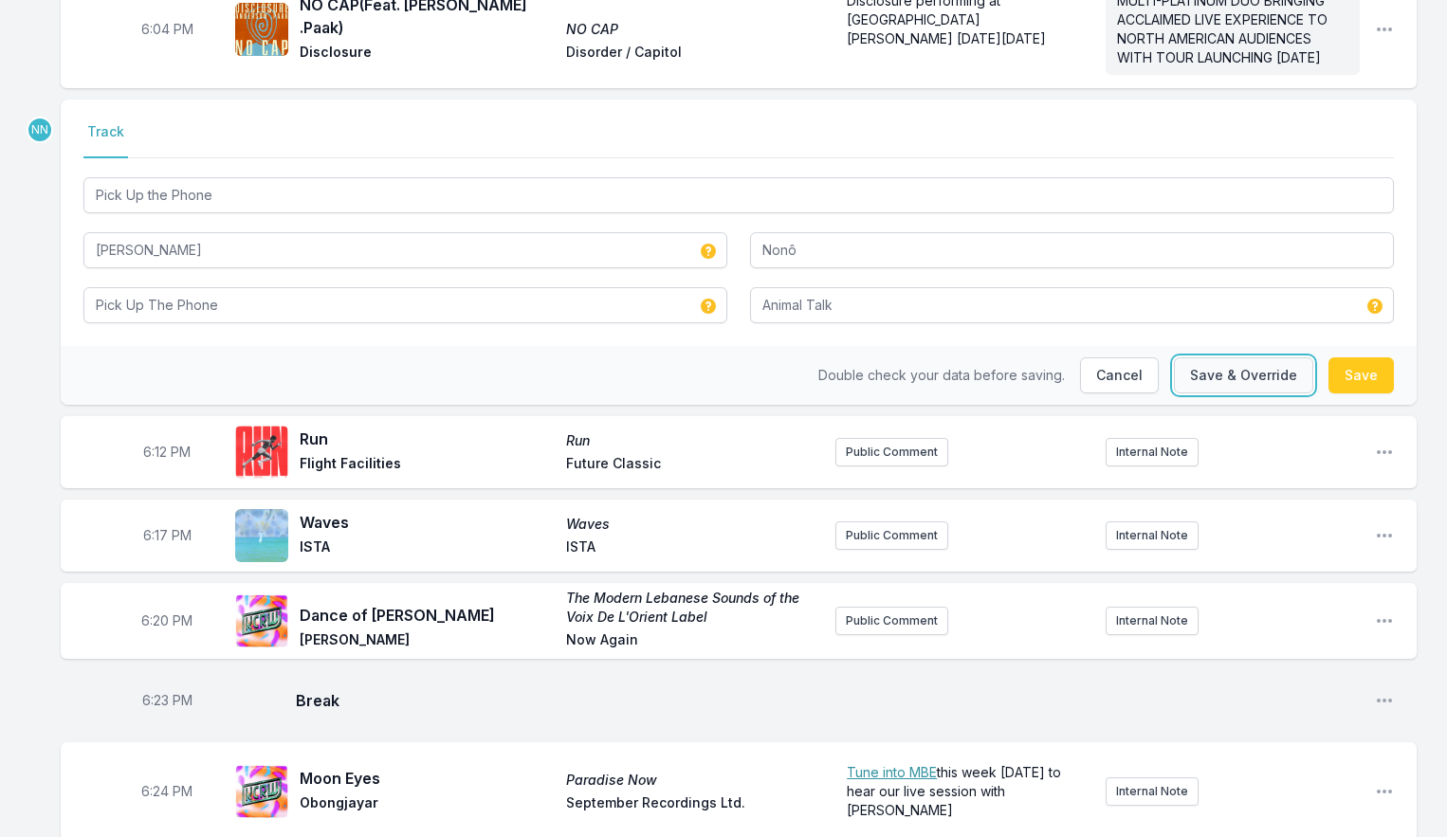
click at [1281, 394] on button "Save & Override" at bounding box center [1243, 376] width 139 height 36
type input "[PERSON_NAME] & Nonô"
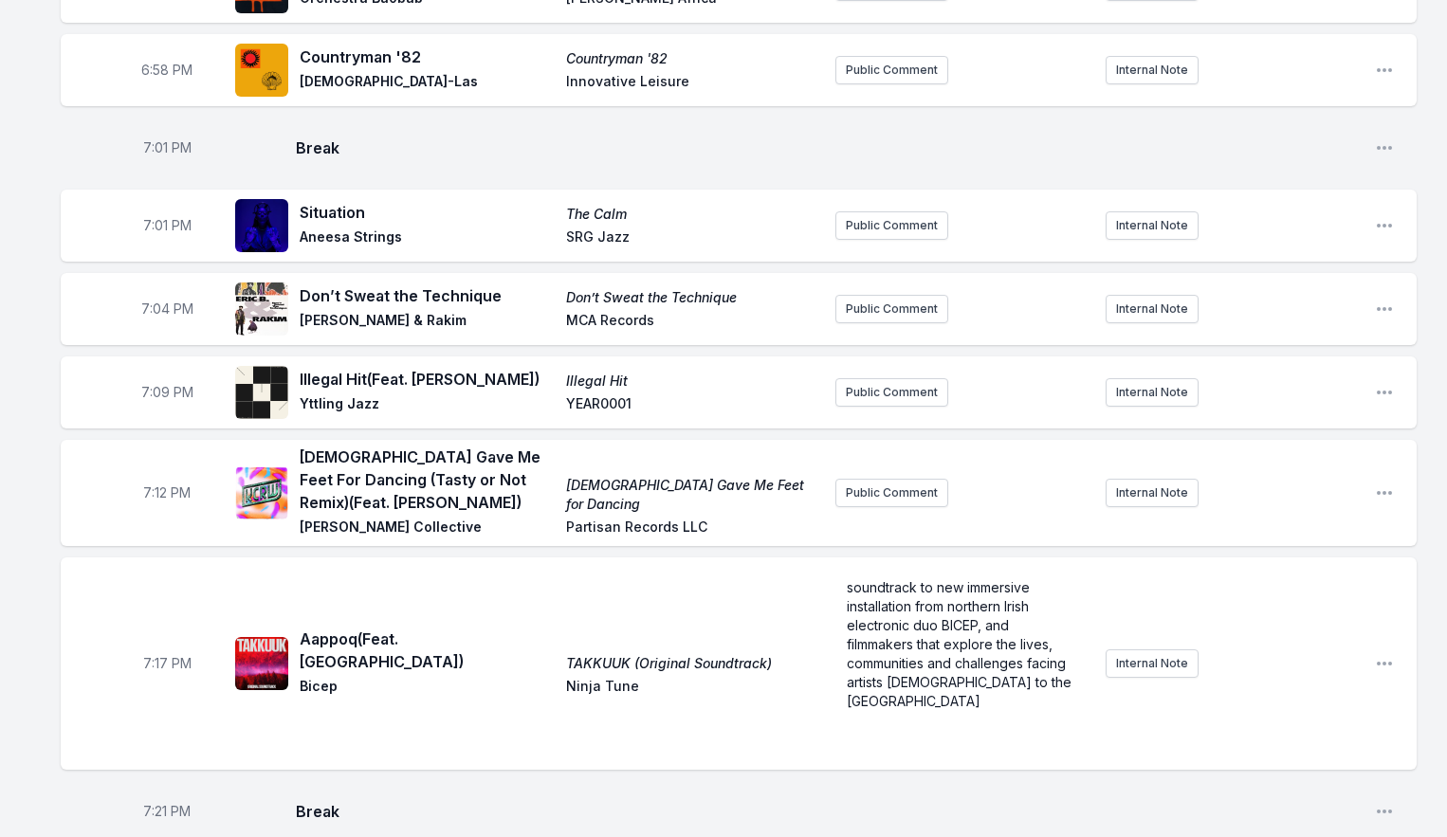
scroll to position [1928, 0]
click at [1375, 501] on icon "Open playlist item options" at bounding box center [1384, 492] width 19 height 19
click at [1290, 562] on button "Edit Track Details" at bounding box center [1288, 564] width 212 height 34
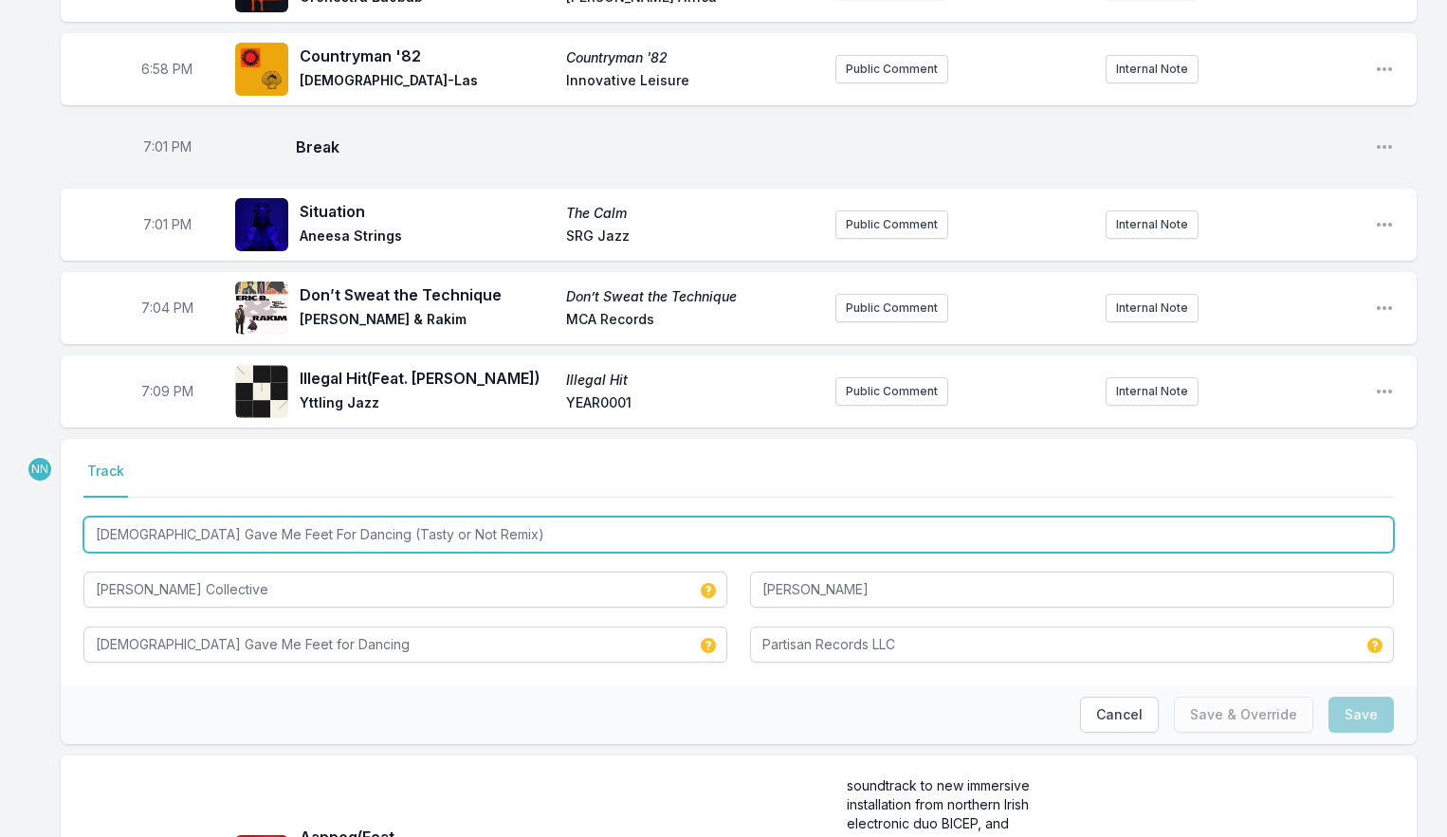
click at [266, 552] on input "[DEMOGRAPHIC_DATA] Gave Me Feet For Dancing (Tasty or Not Remix)" at bounding box center [738, 535] width 1311 height 36
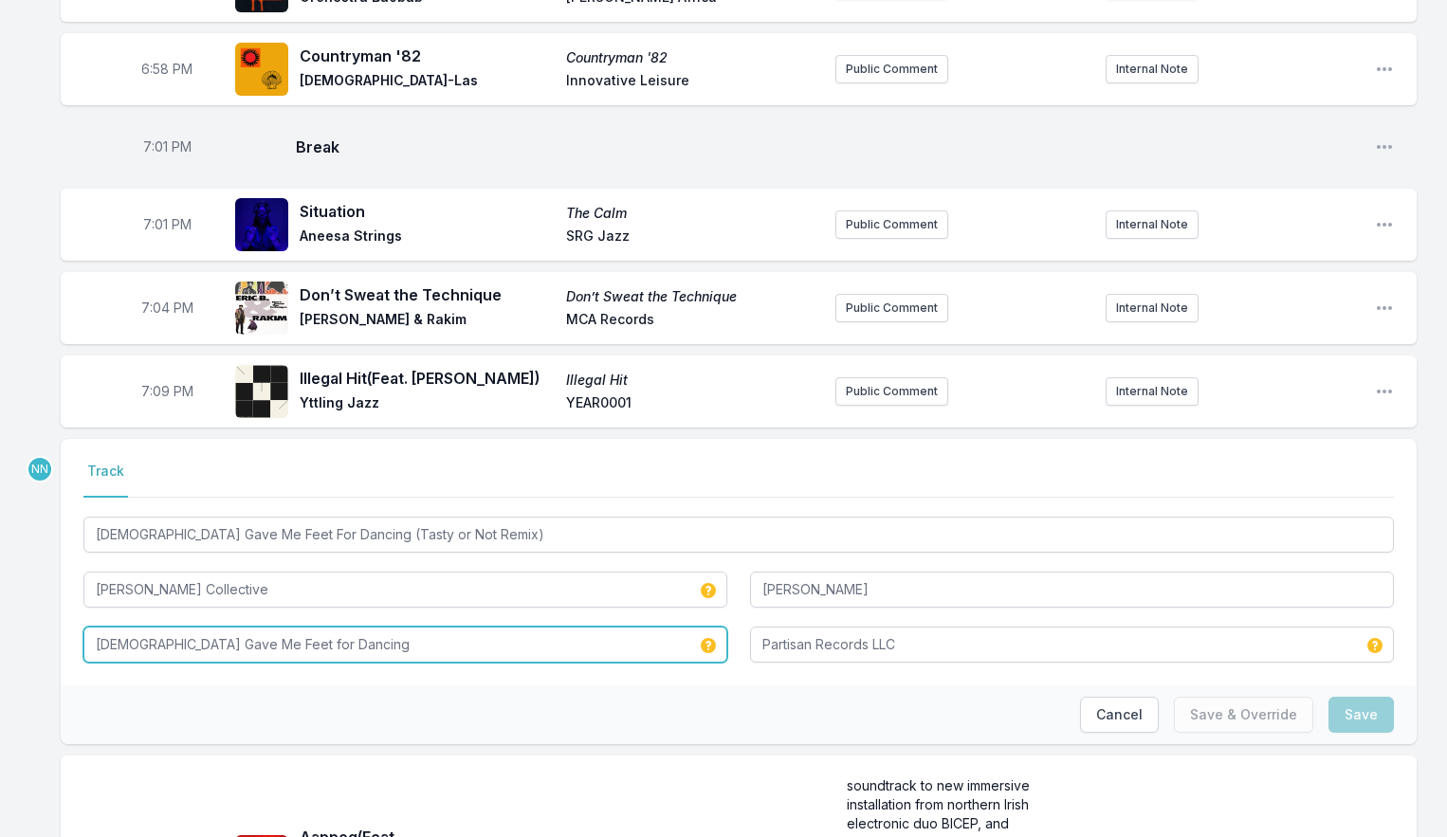
click at [285, 658] on input "[DEMOGRAPHIC_DATA] Gave Me Feet for Dancing" at bounding box center [405, 645] width 644 height 36
paste input "For Dancing (Tasty or Not Remix)"
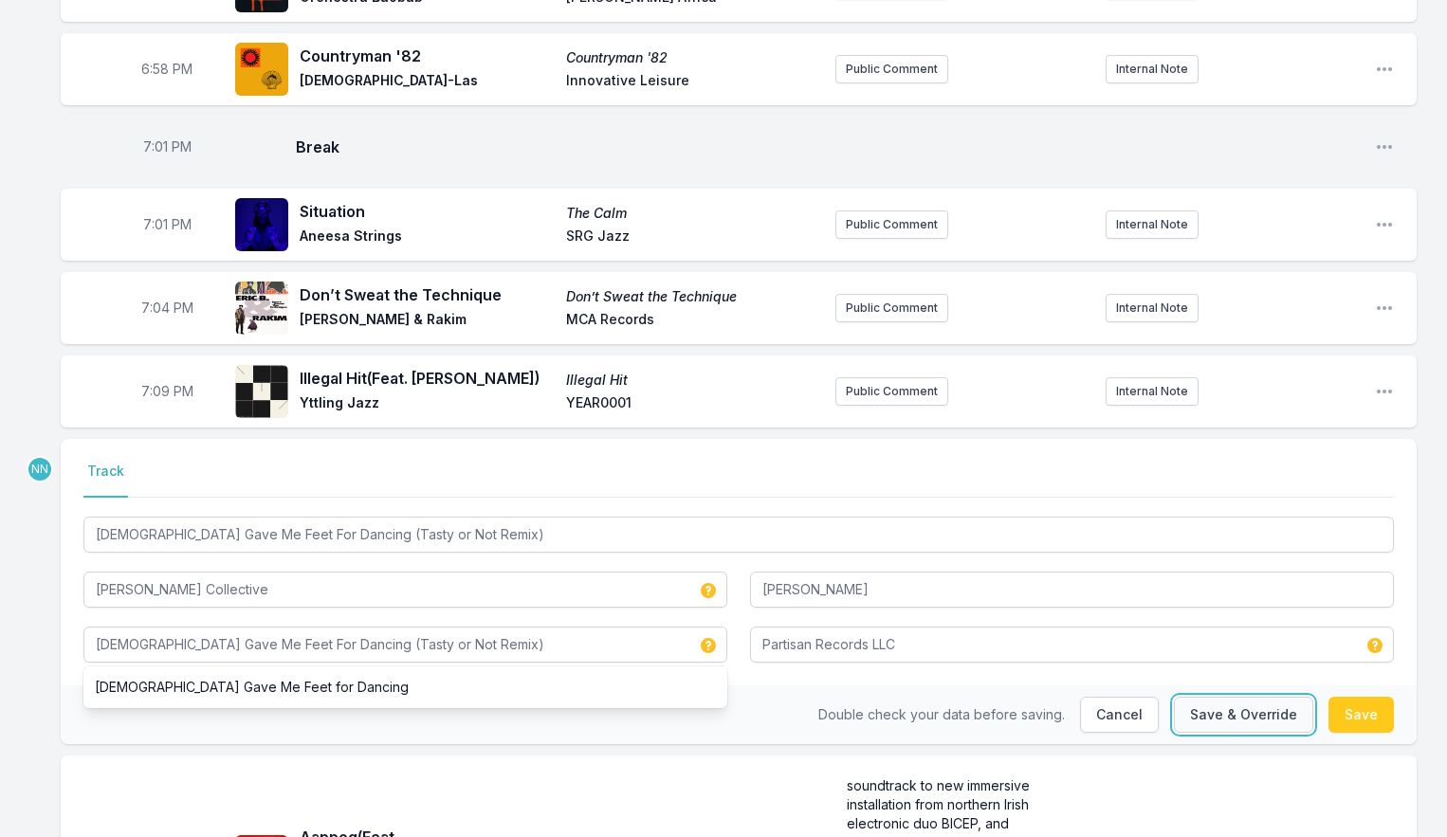
click at [1220, 721] on button "Save & Override" at bounding box center [1243, 715] width 139 height 36
type input "[DEMOGRAPHIC_DATA] Gave Me Feet for Dancing"
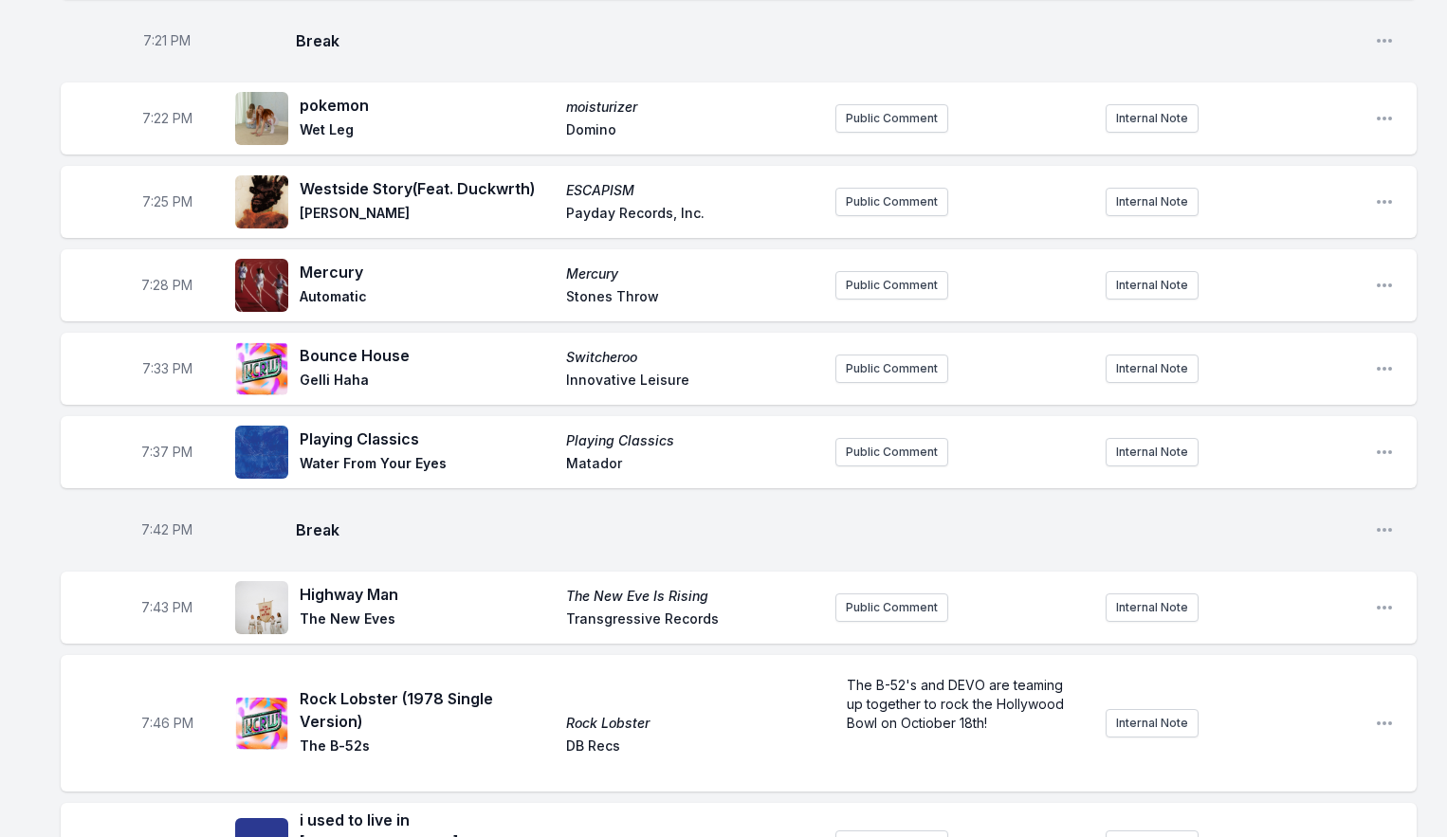
scroll to position [2714, 0]
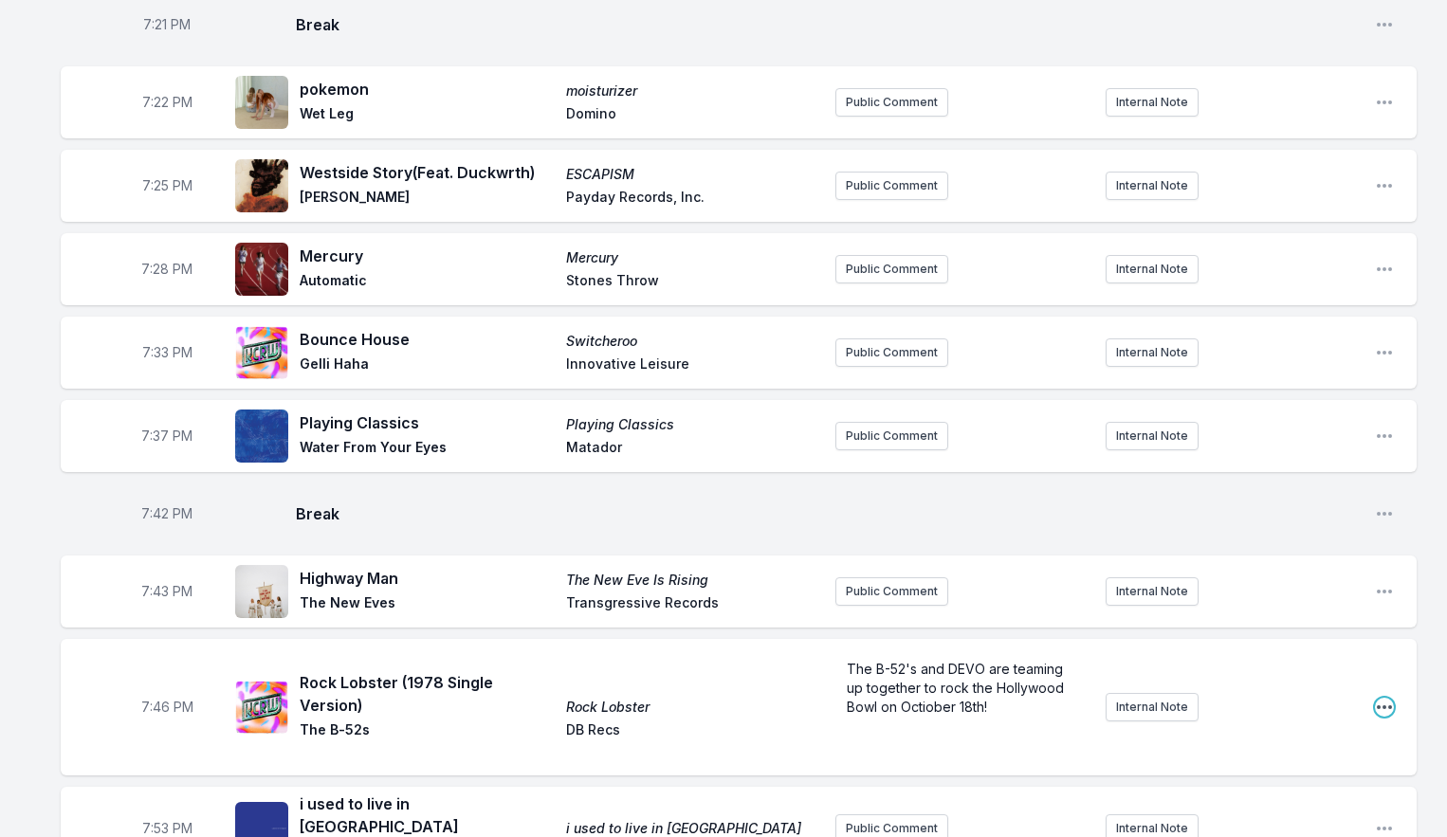
click at [1379, 712] on icon "Open playlist item options" at bounding box center [1384, 707] width 19 height 19
click at [1266, 782] on button "Edit Track Details" at bounding box center [1288, 779] width 212 height 34
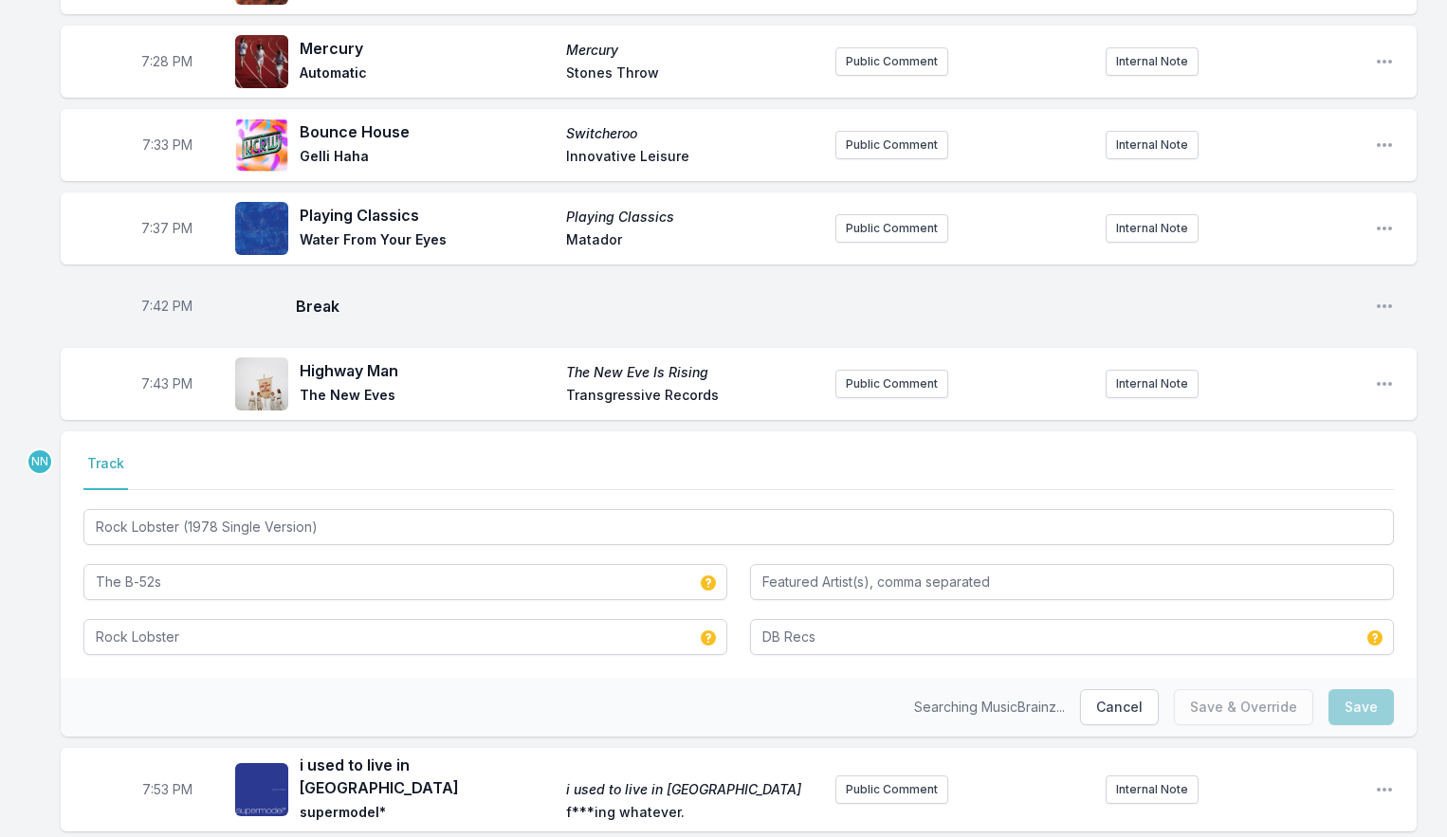
scroll to position [2958, 0]
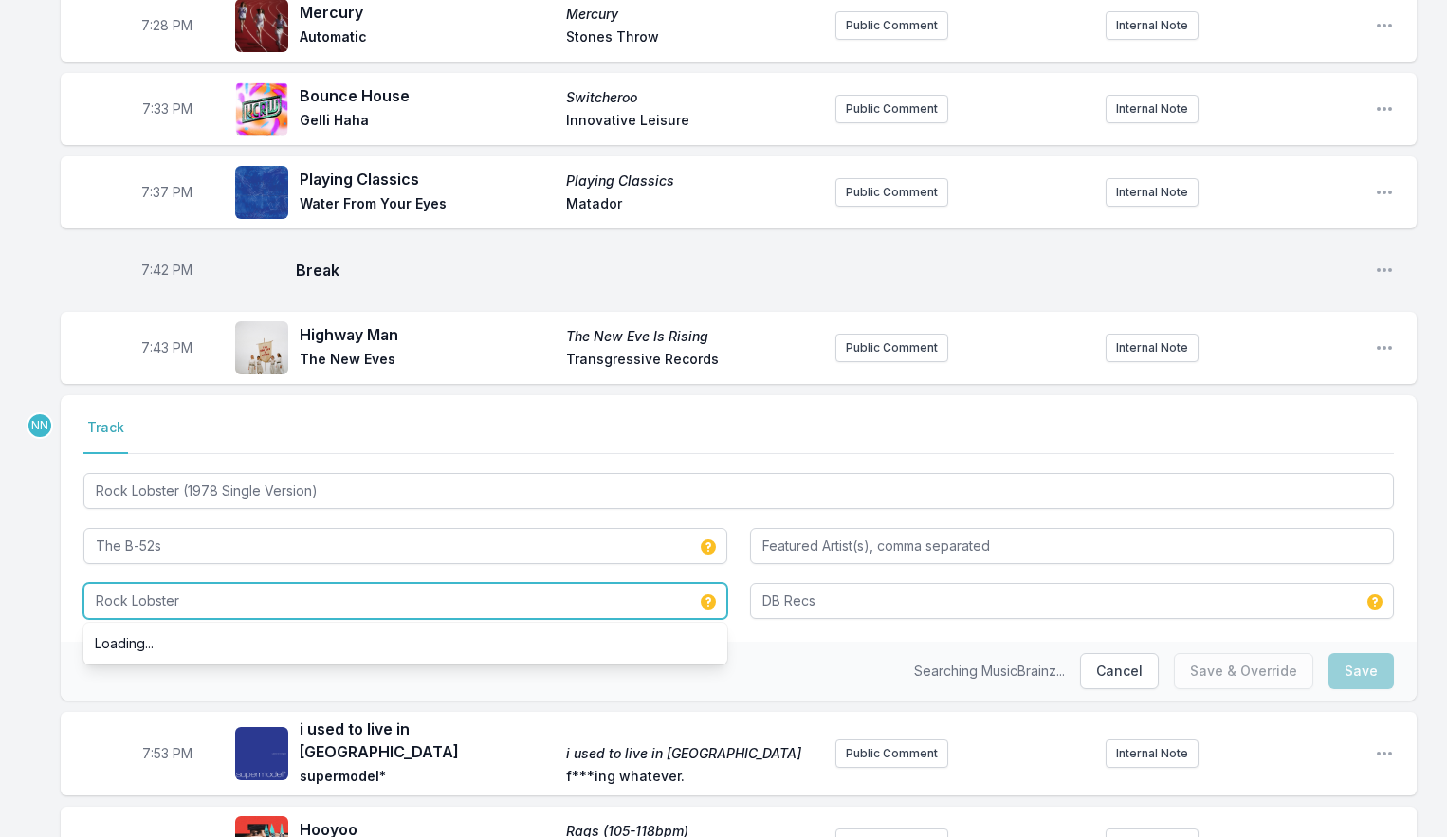
click at [250, 615] on input "Rock Lobster" at bounding box center [405, 601] width 644 height 36
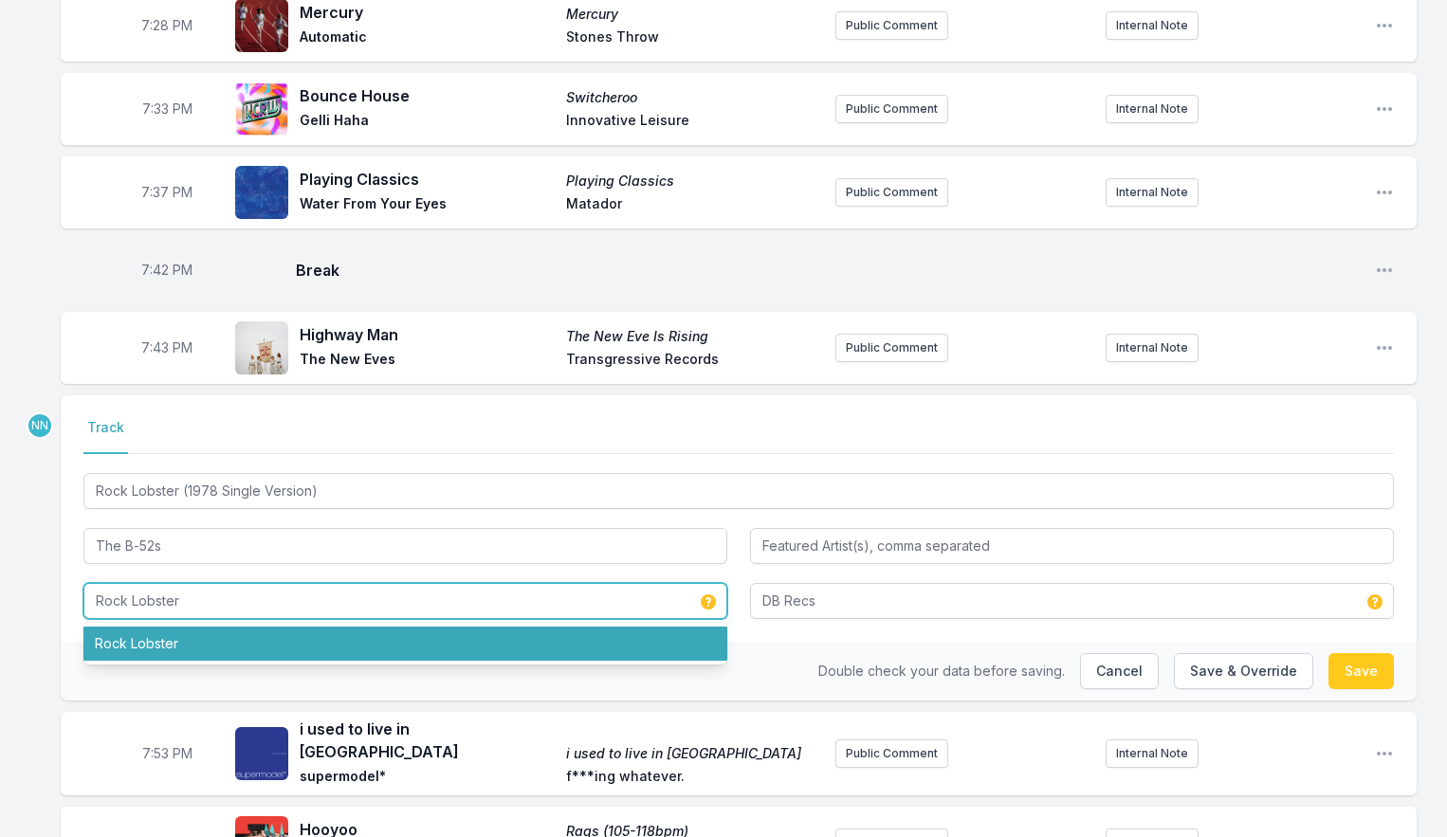
click at [250, 615] on input "Rock Lobster" at bounding box center [405, 601] width 644 height 36
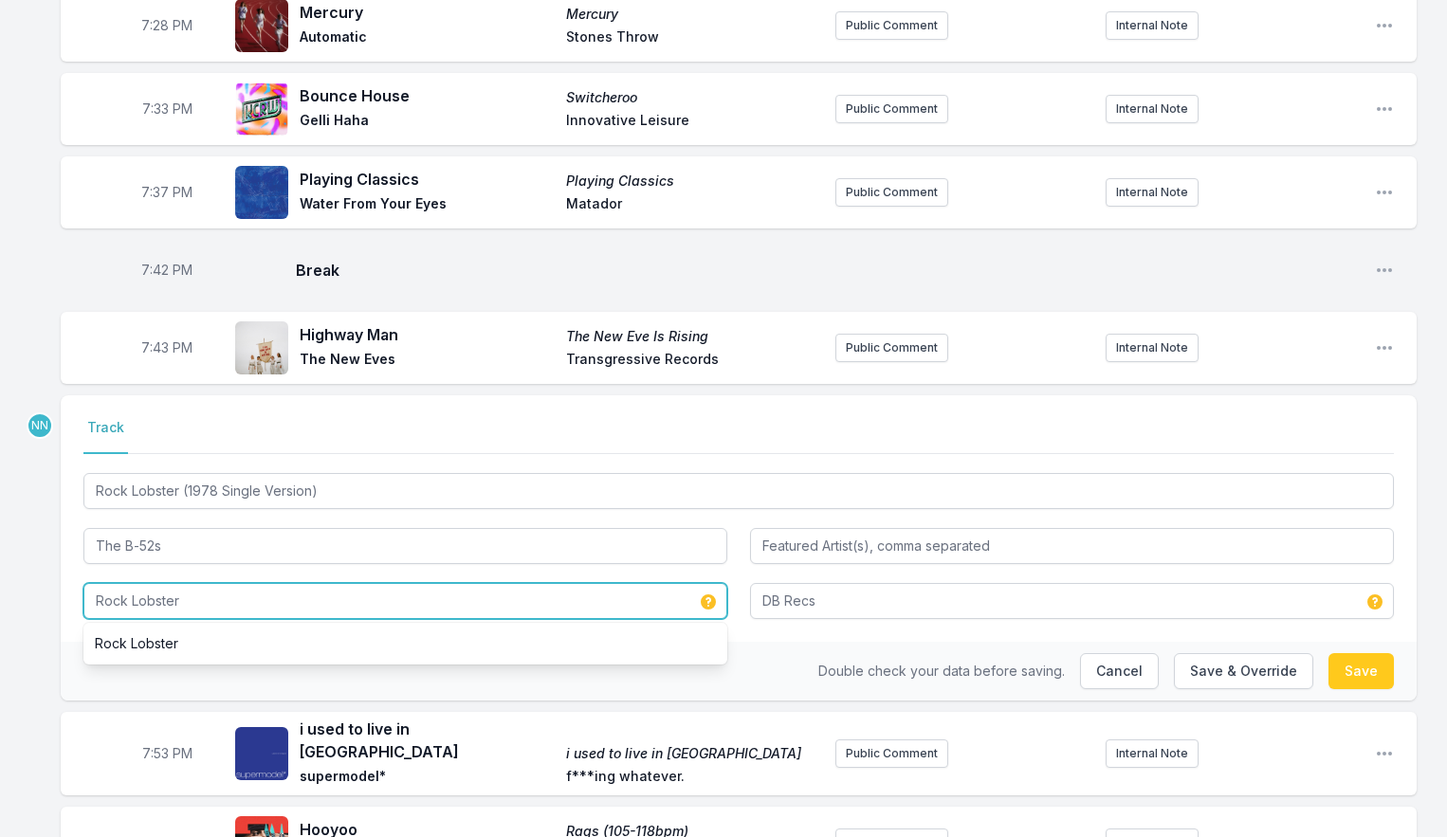
click at [250, 615] on input "Rock Lobster" at bounding box center [405, 601] width 644 height 36
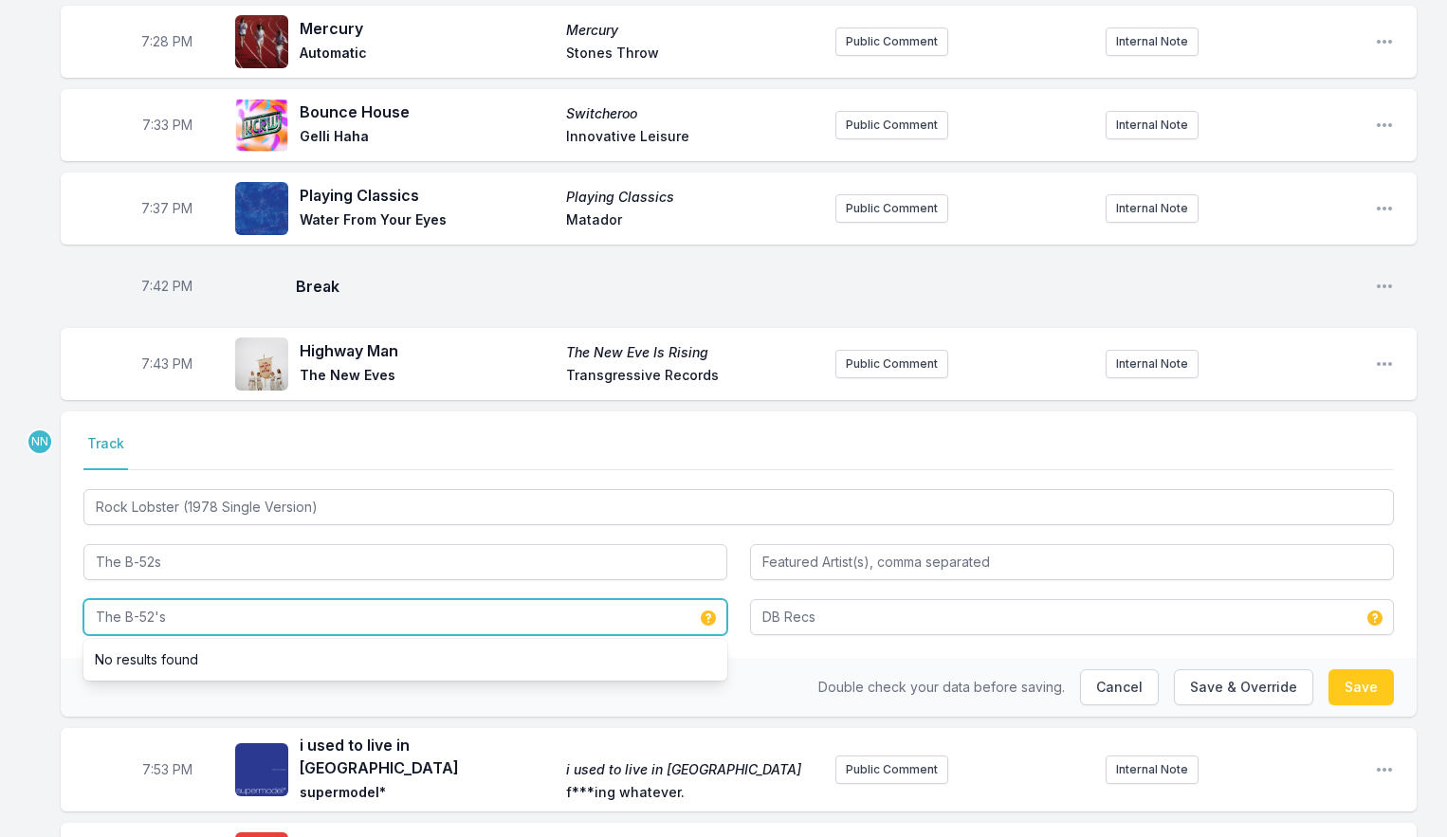
scroll to position [2999, 0]
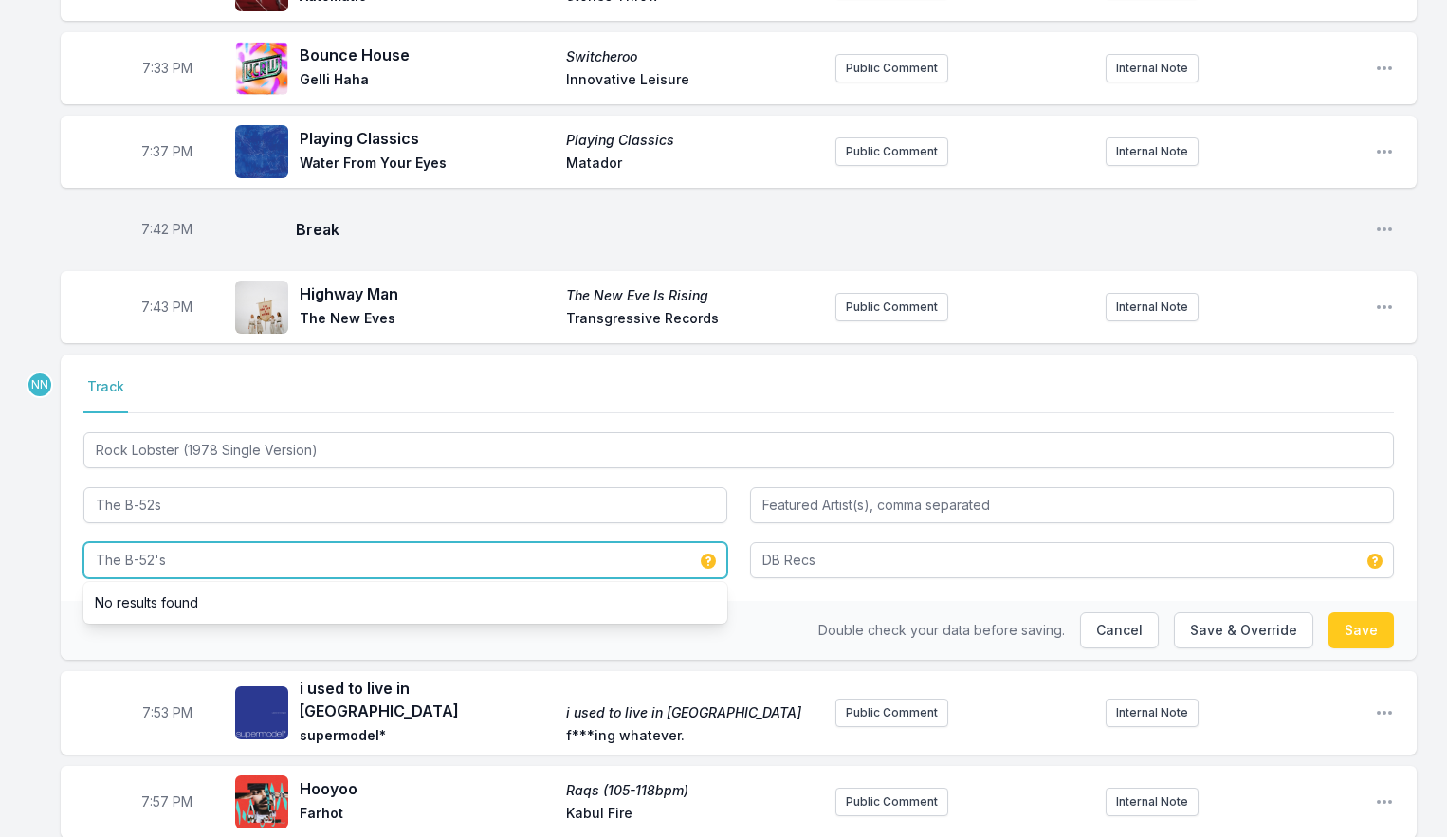
type input "The B-52's"
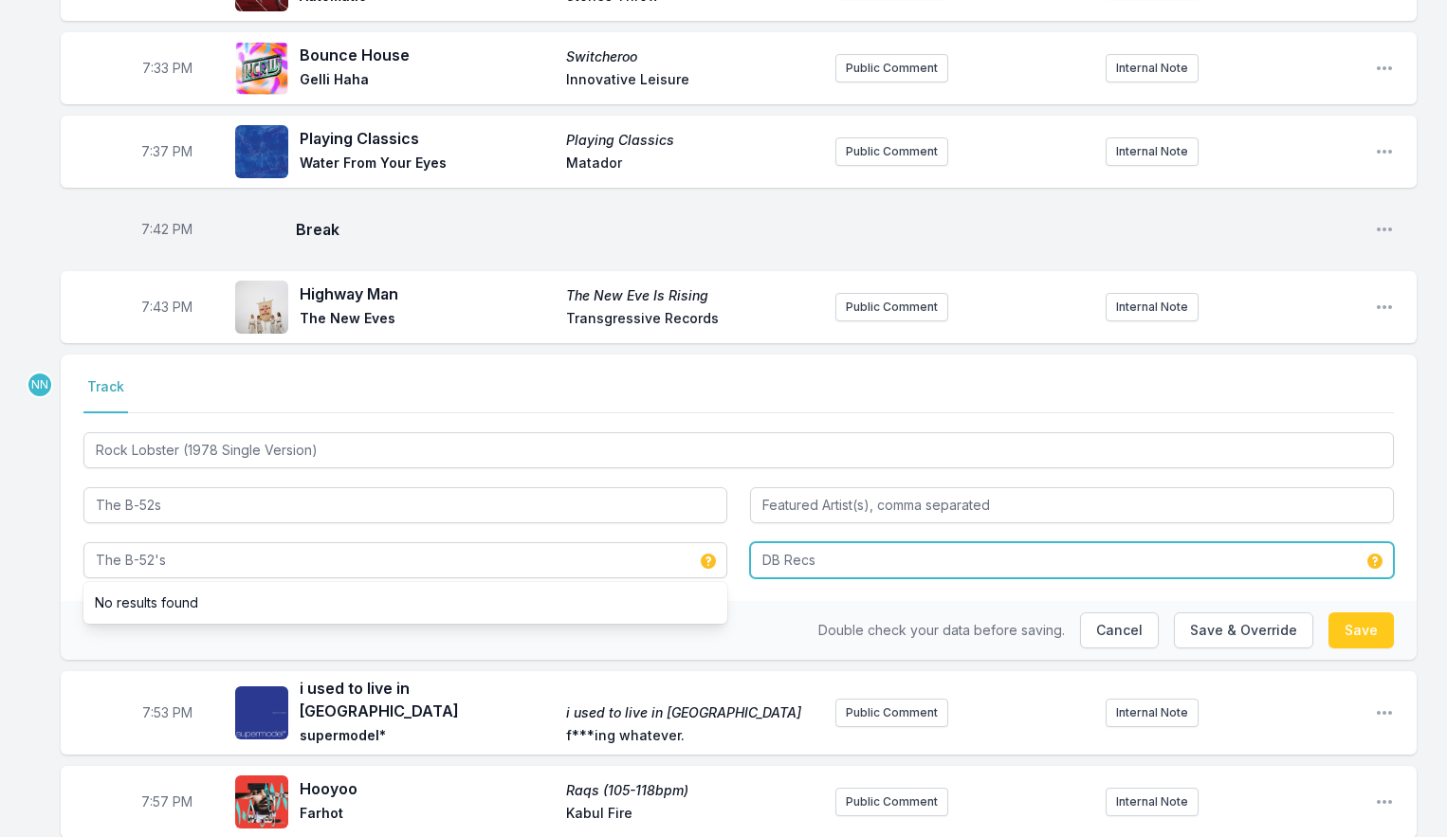
click at [851, 577] on input "DB Recs" at bounding box center [1072, 560] width 644 height 36
type input "Warner"
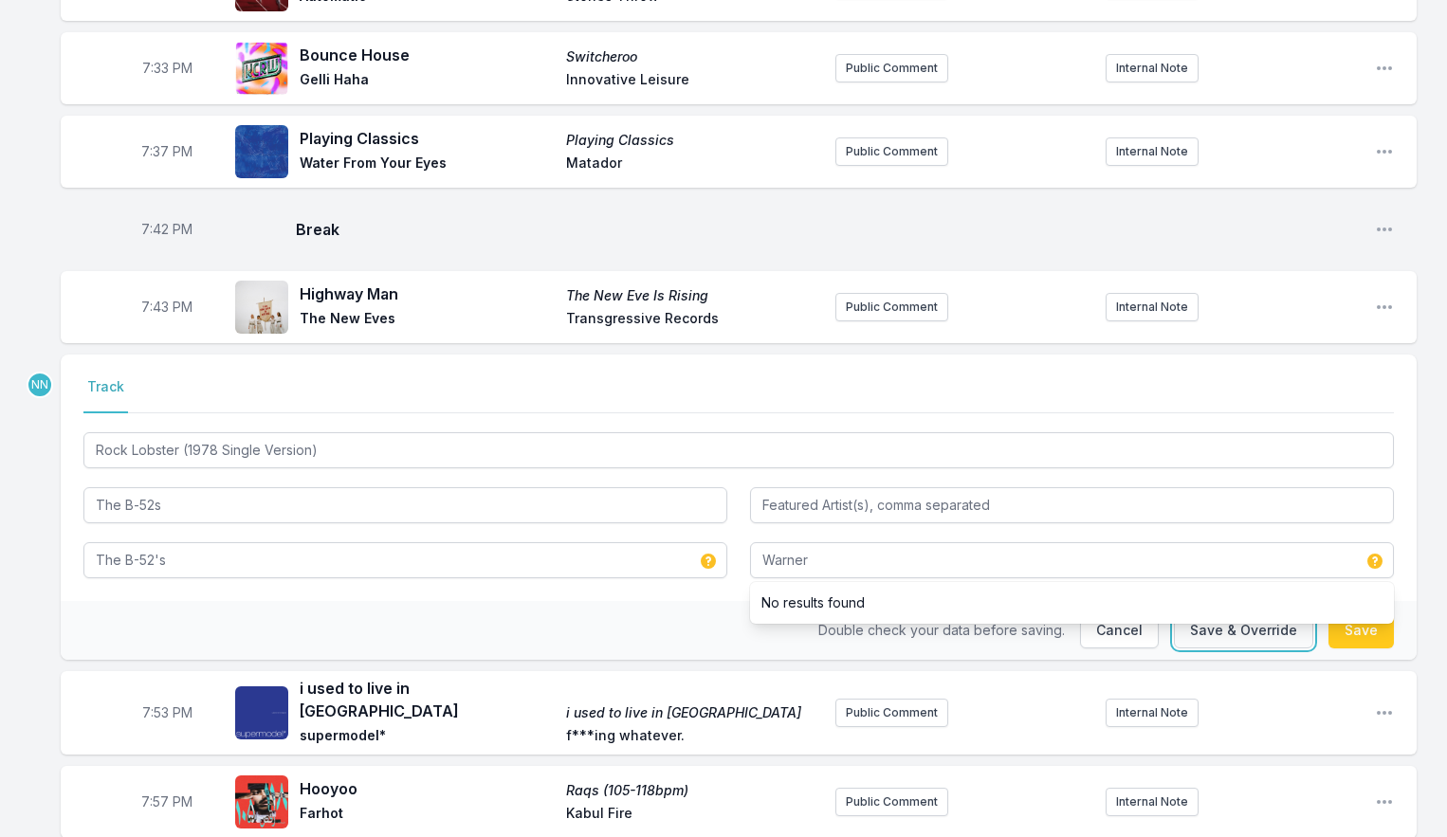
click at [1285, 639] on button "Save & Override" at bounding box center [1243, 631] width 139 height 36
type input "Rock Lobster"
type input "DB Recs"
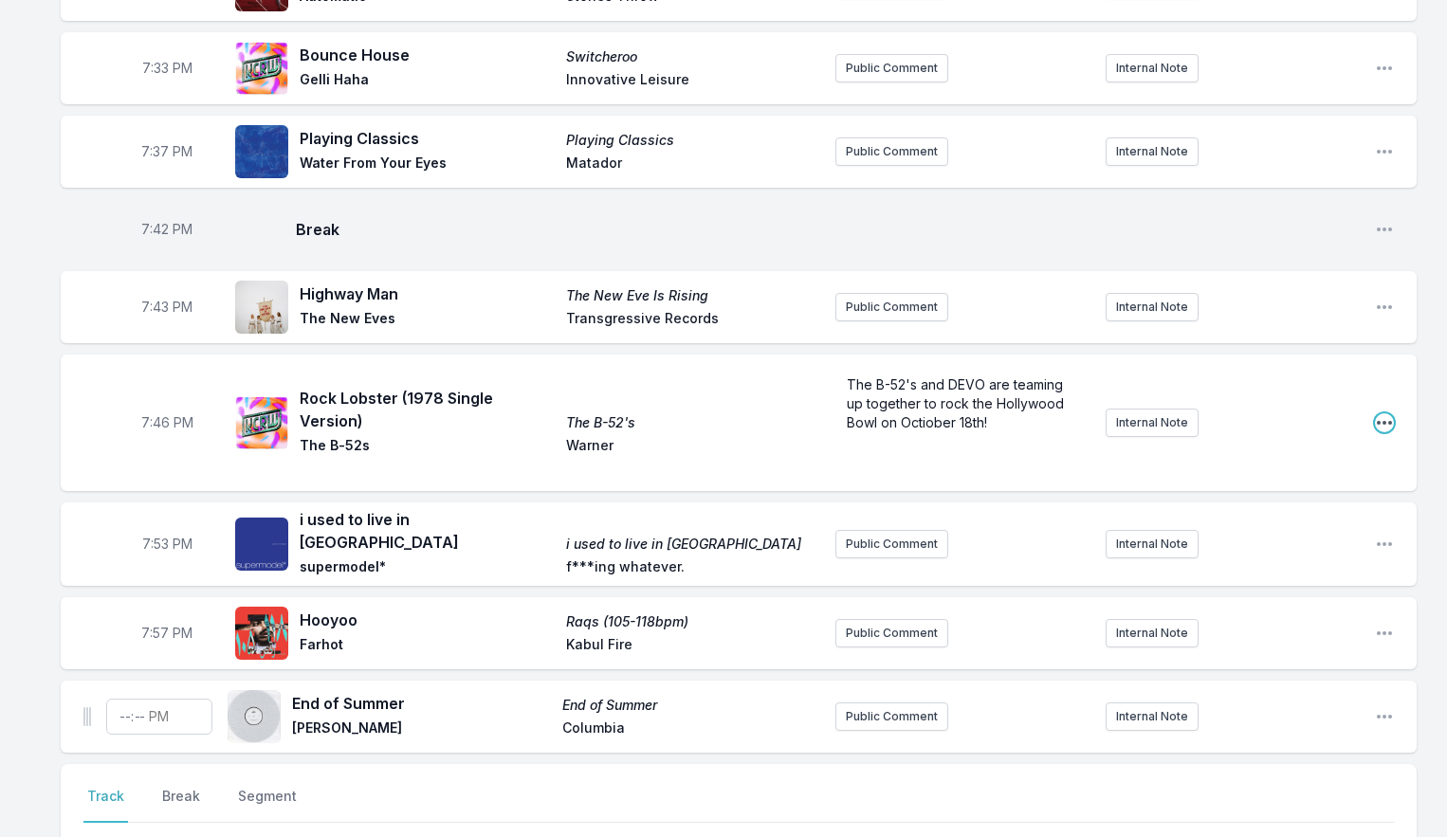
click at [1387, 432] on icon "Open playlist item options" at bounding box center [1384, 422] width 19 height 19
click at [1329, 494] on button "Edit Track Details" at bounding box center [1288, 495] width 212 height 34
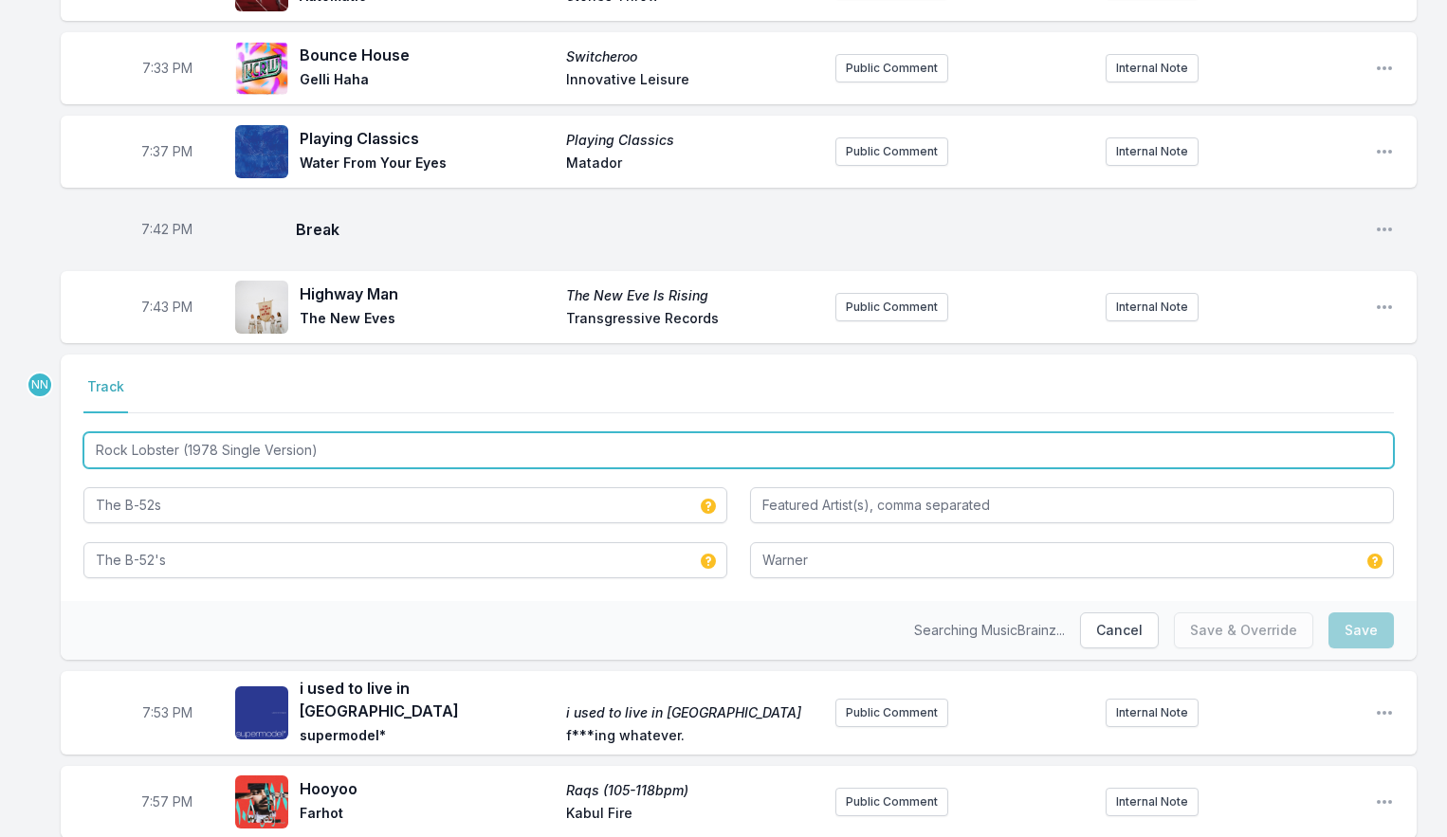
click at [380, 452] on input "Rock Lobster (1978 Single Version)" at bounding box center [738, 450] width 1311 height 36
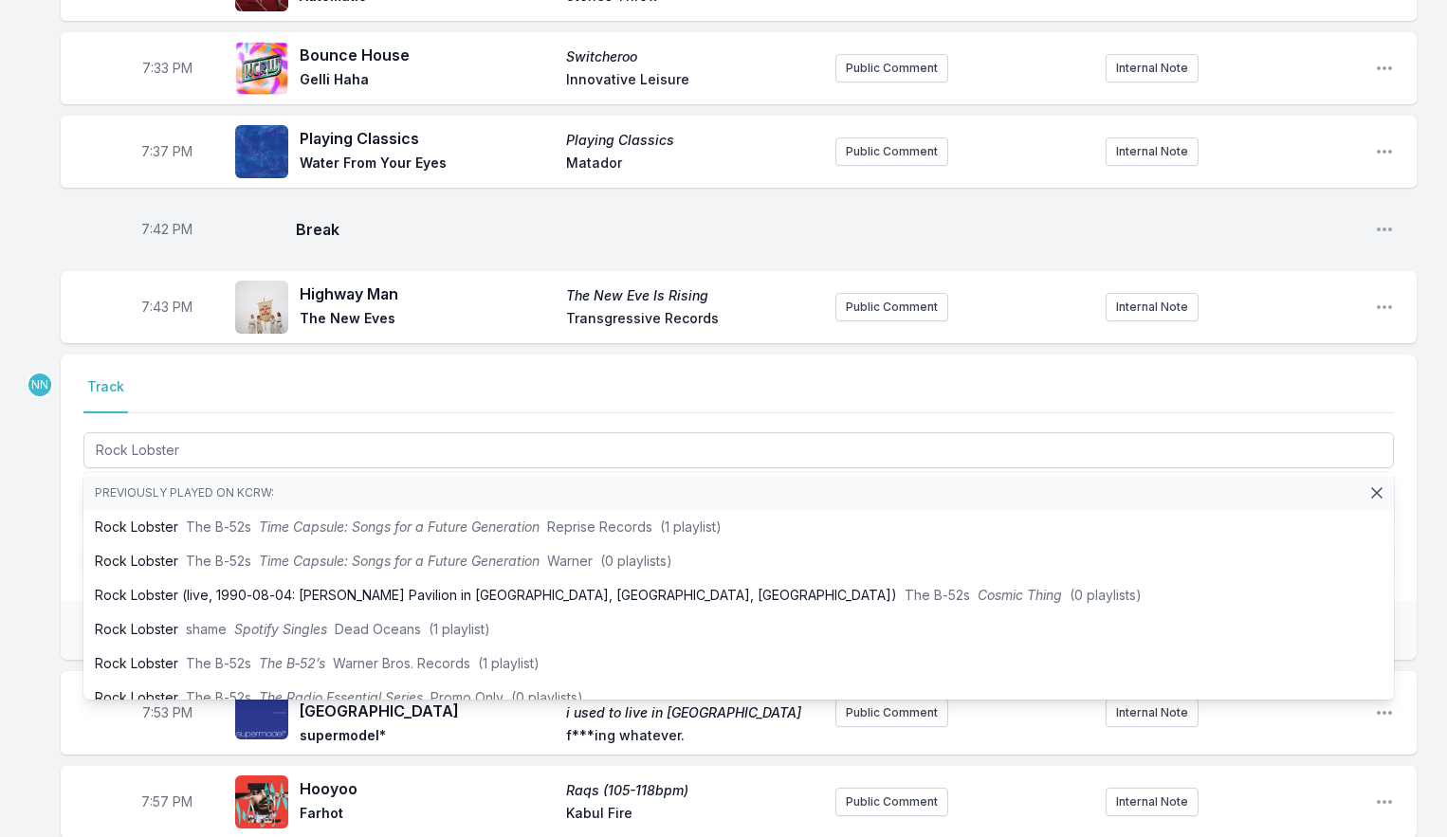
click at [1020, 383] on div "Select a tab Track Track Rock Lobster Previously played on KCRW: Rock Lobster T…" at bounding box center [739, 478] width 1356 height 247
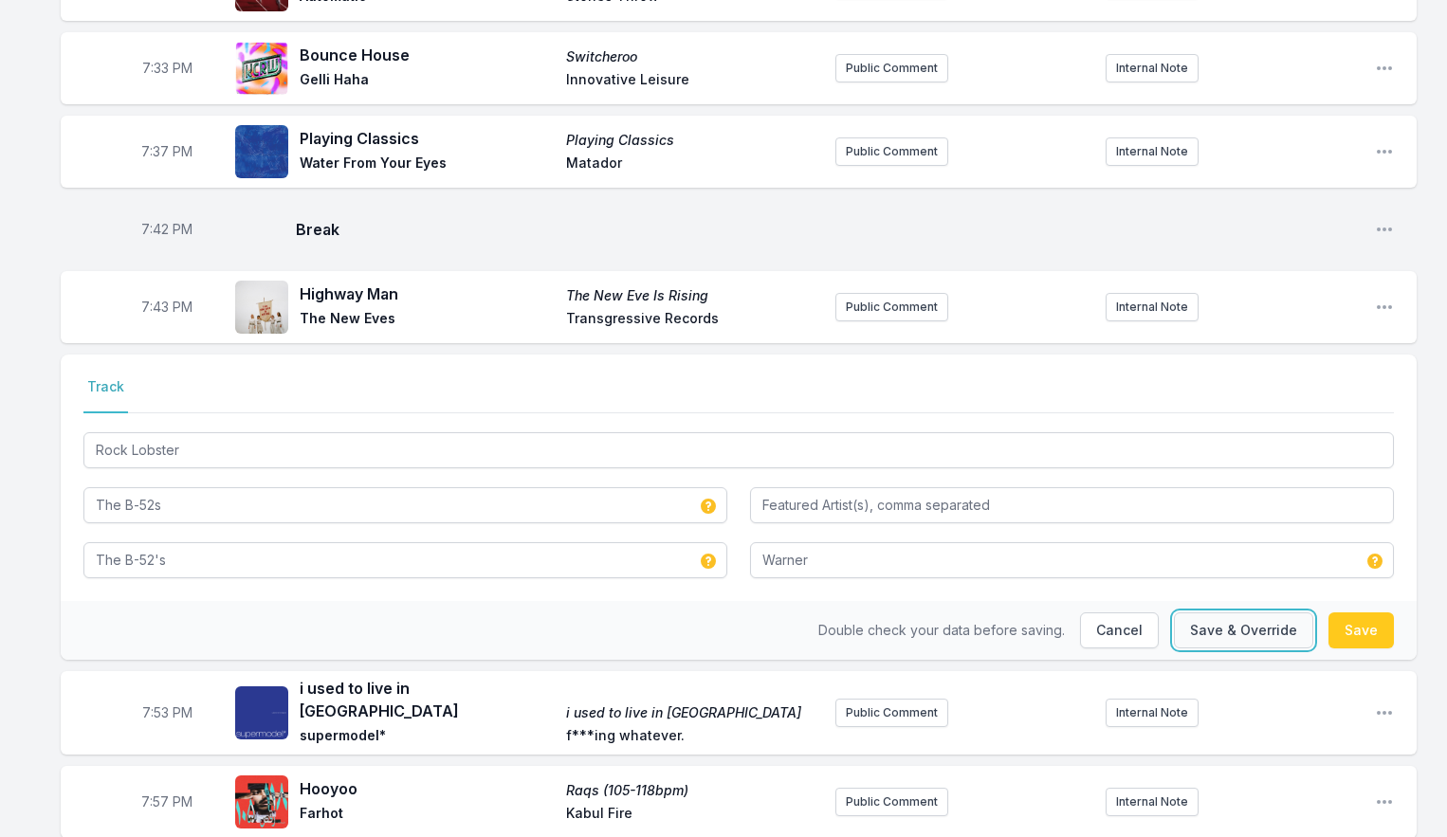
click at [1264, 644] on button "Save & Override" at bounding box center [1243, 631] width 139 height 36
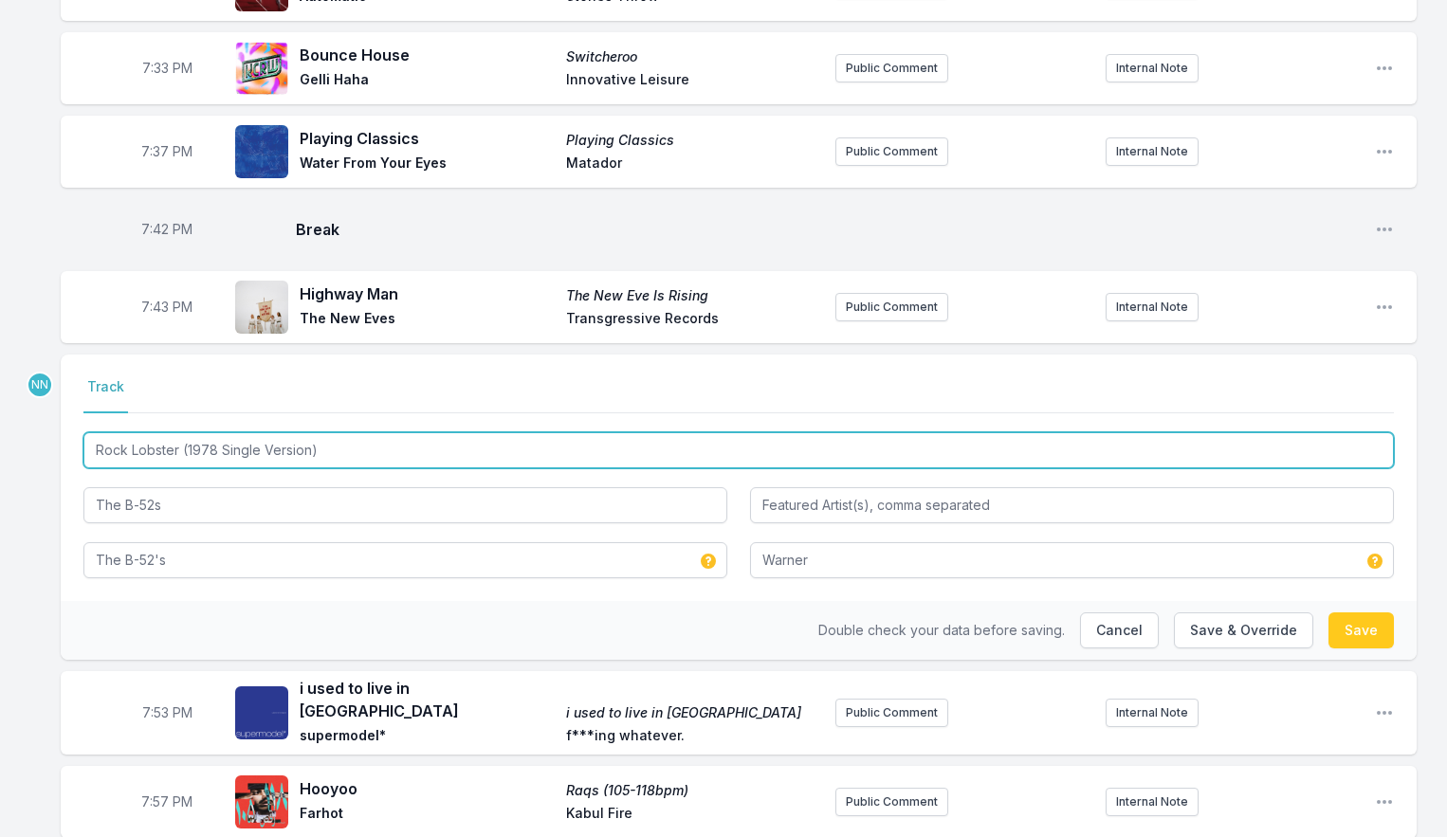
drag, startPoint x: 358, startPoint y: 460, endPoint x: 180, endPoint y: 455, distance: 178.4
click at [180, 455] on input "Rock Lobster (1978 Single Version)" at bounding box center [738, 450] width 1311 height 36
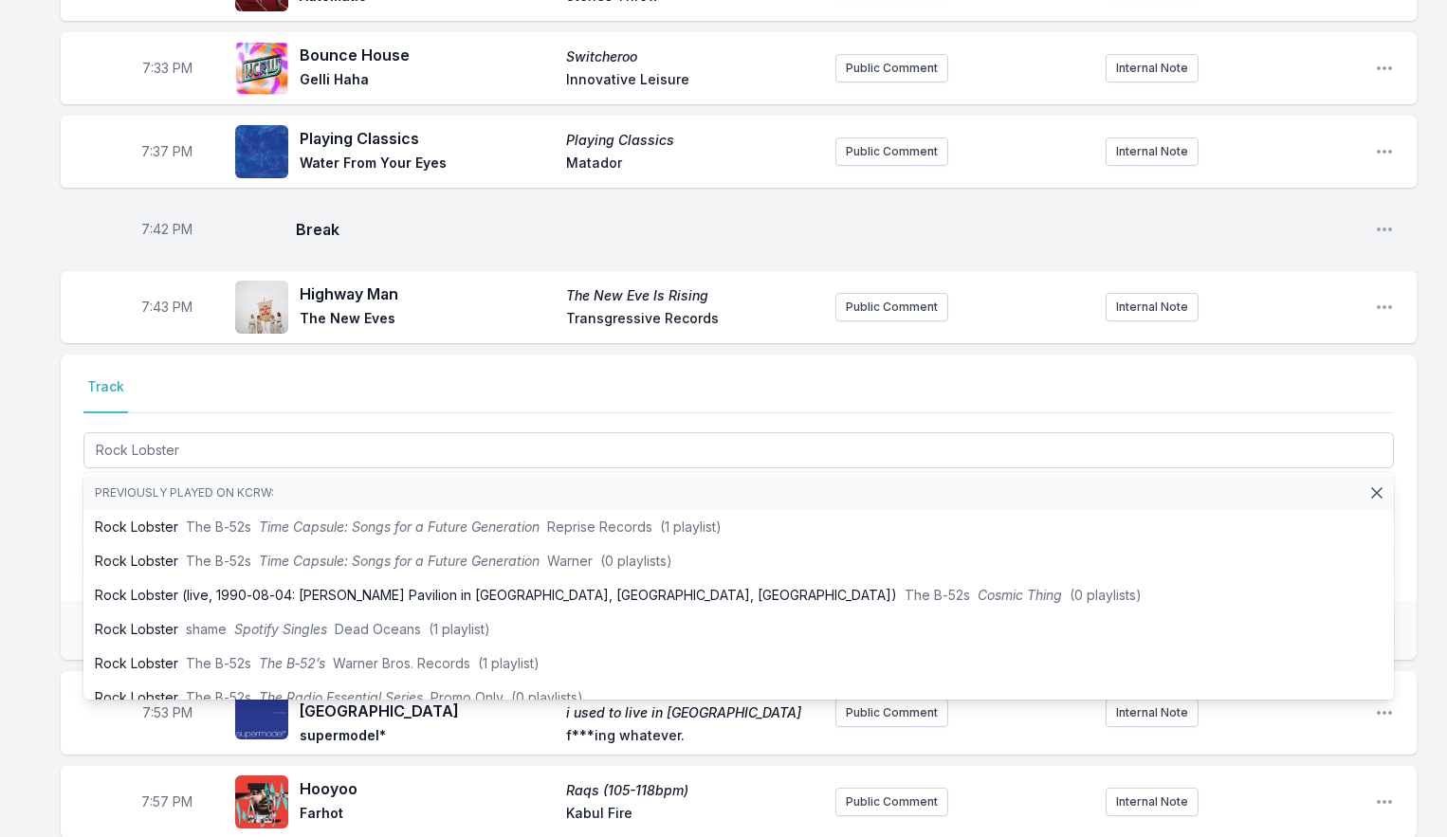
click at [411, 412] on nav "Track" at bounding box center [738, 395] width 1311 height 36
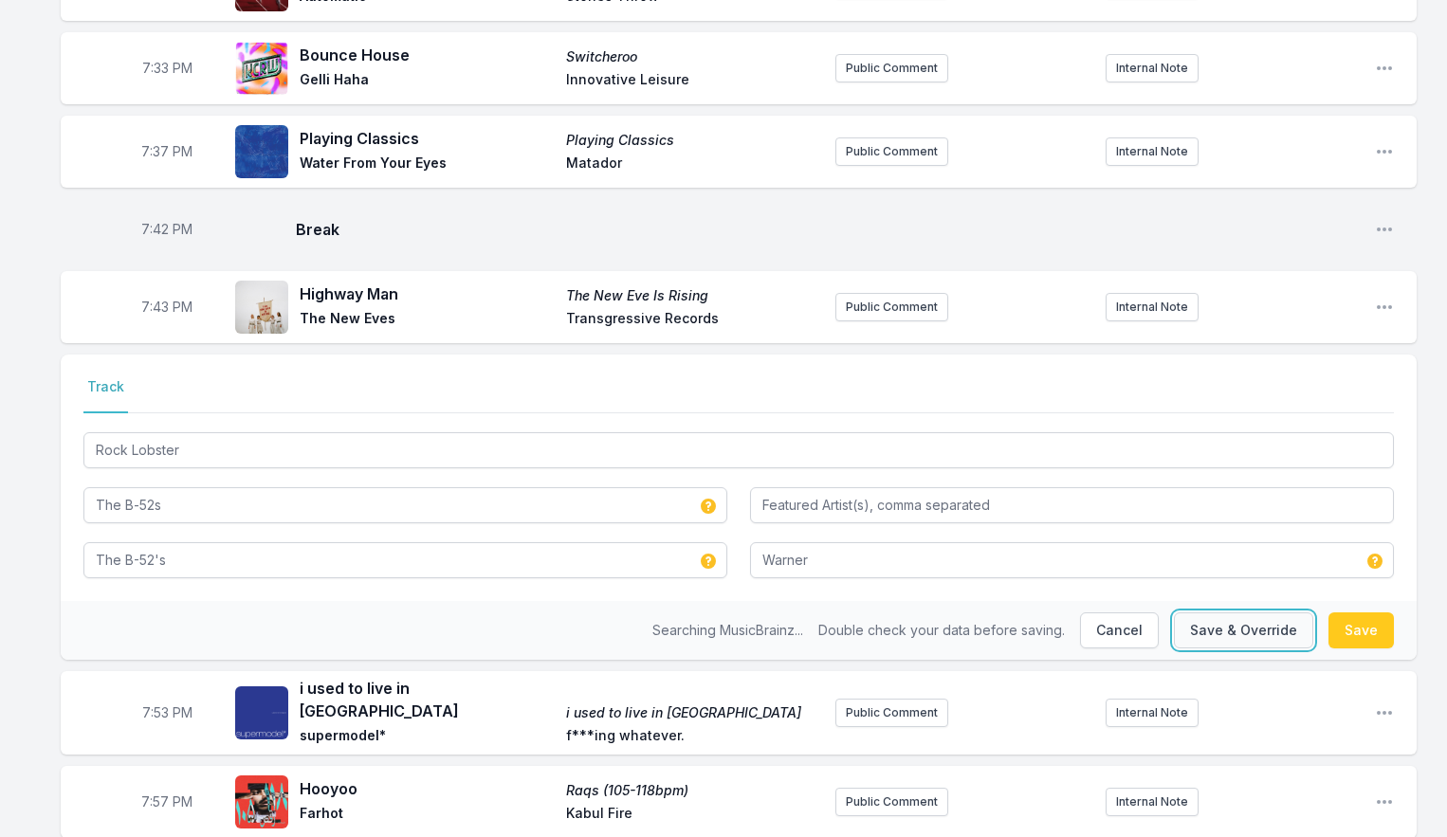
click at [1205, 631] on button "Save & Override" at bounding box center [1243, 631] width 139 height 36
type input "Rock Lobster (1978 Single Version)"
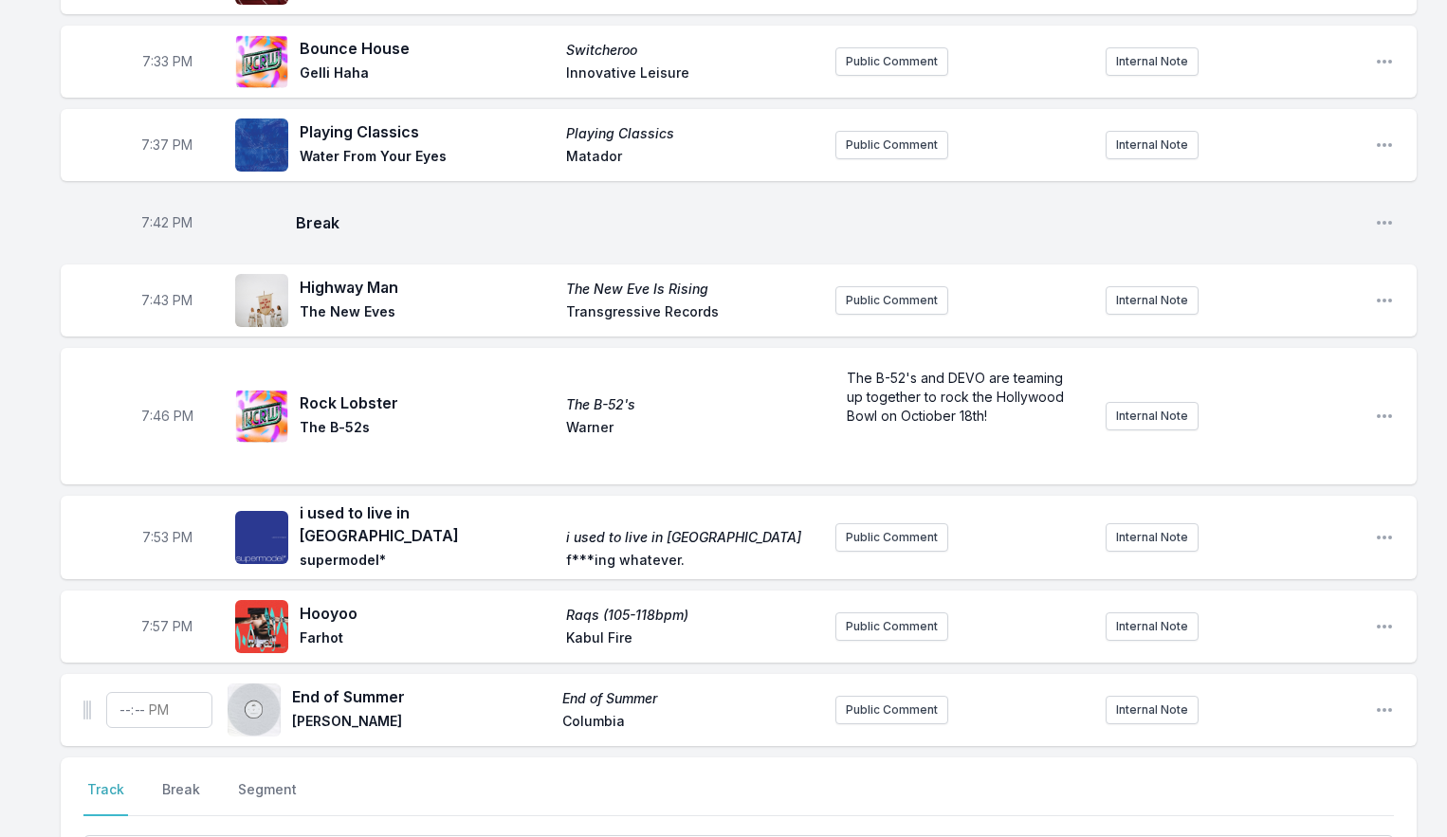
scroll to position [3011, 0]
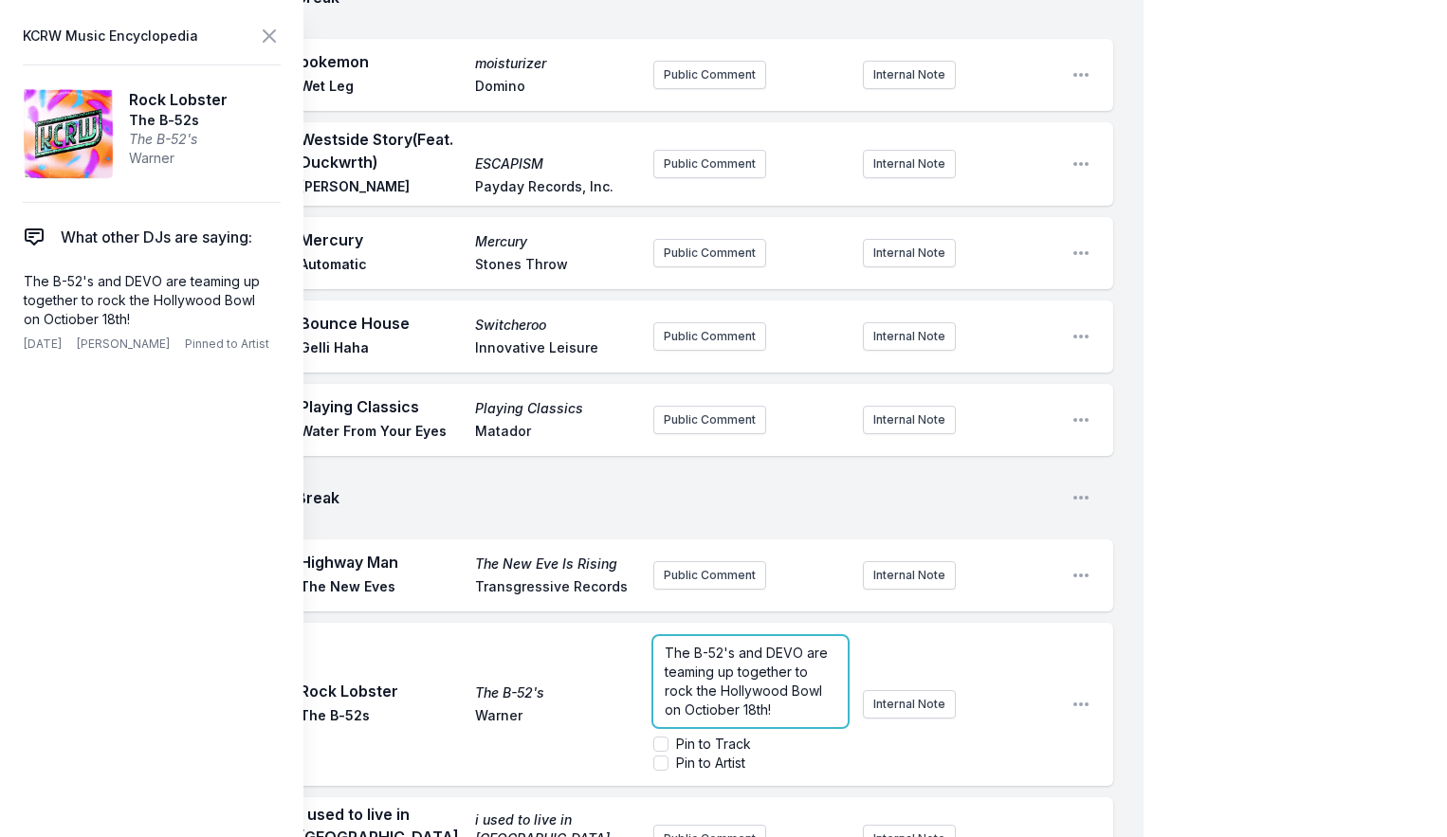
scroll to position [3249, 0]
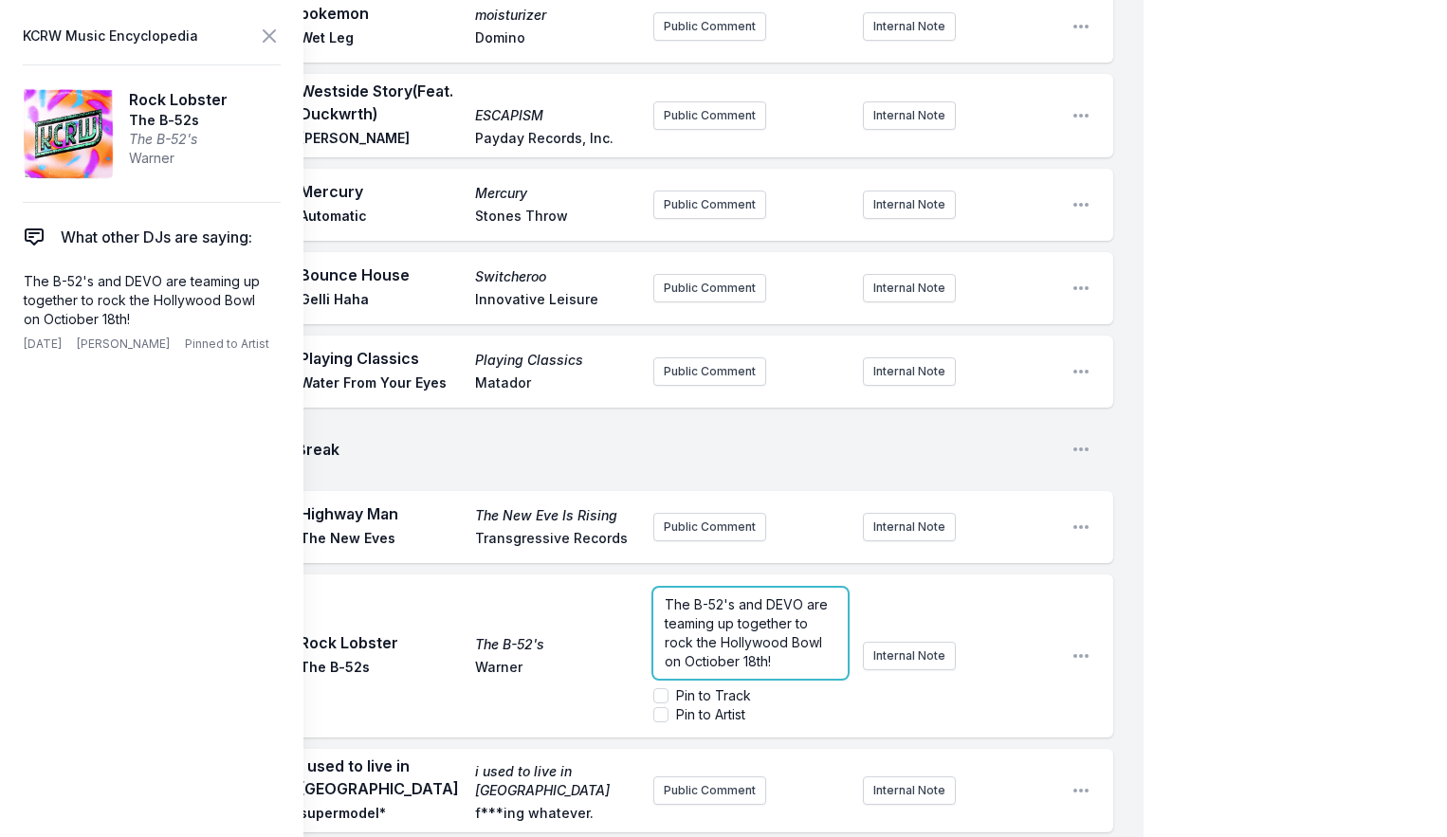
click at [787, 596] on p "The B-52's and DEVO are teaming up together to rock the Hollywood Bowl on Octio…" at bounding box center [750, 634] width 171 height 76
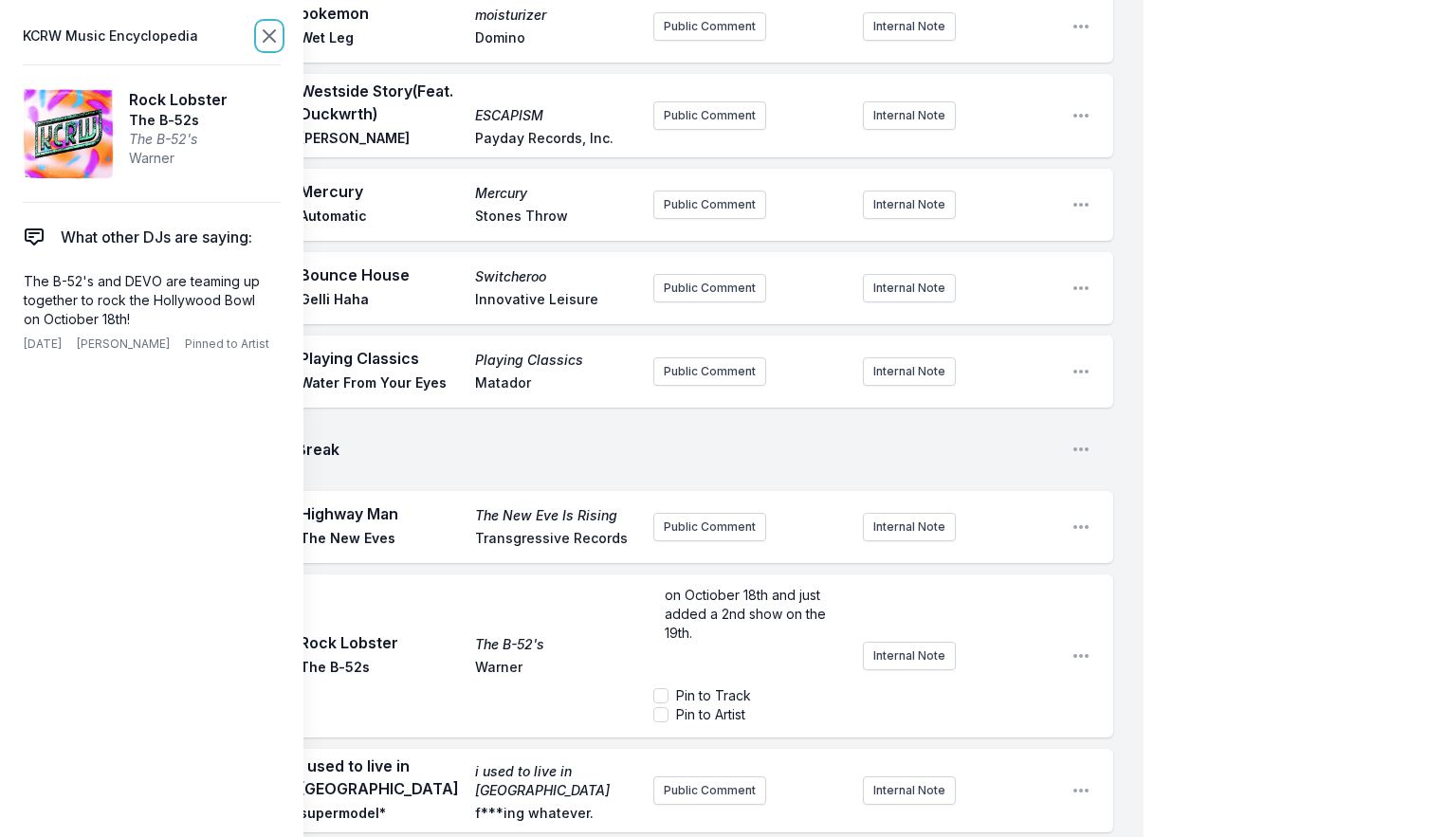
click at [265, 33] on icon at bounding box center [269, 36] width 23 height 23
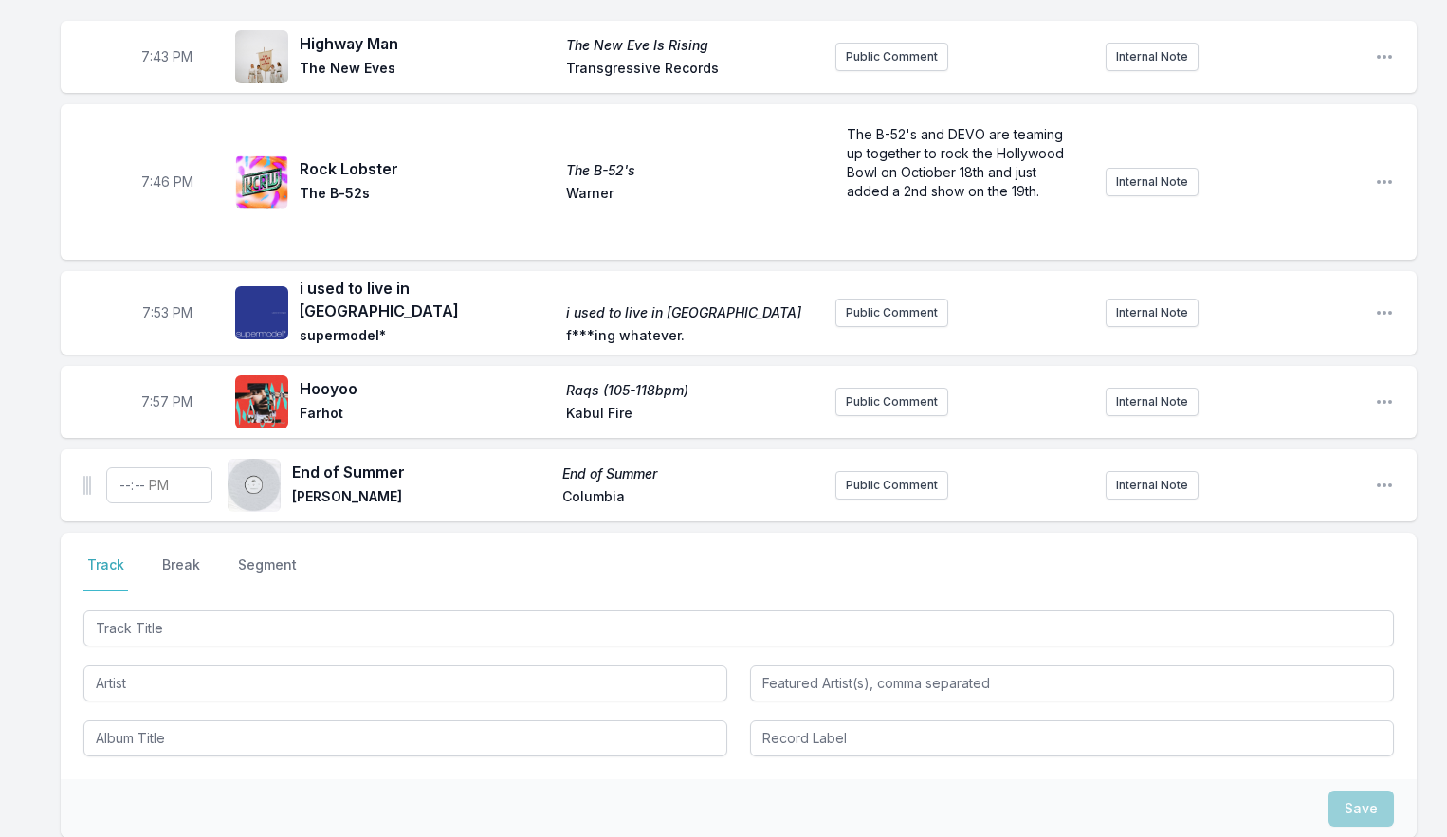
scroll to position [0, 0]
click at [875, 193] on span "The B-52's and DEVO are teaming up together to rock the Hollywood Bowl on Octio…" at bounding box center [957, 162] width 221 height 73
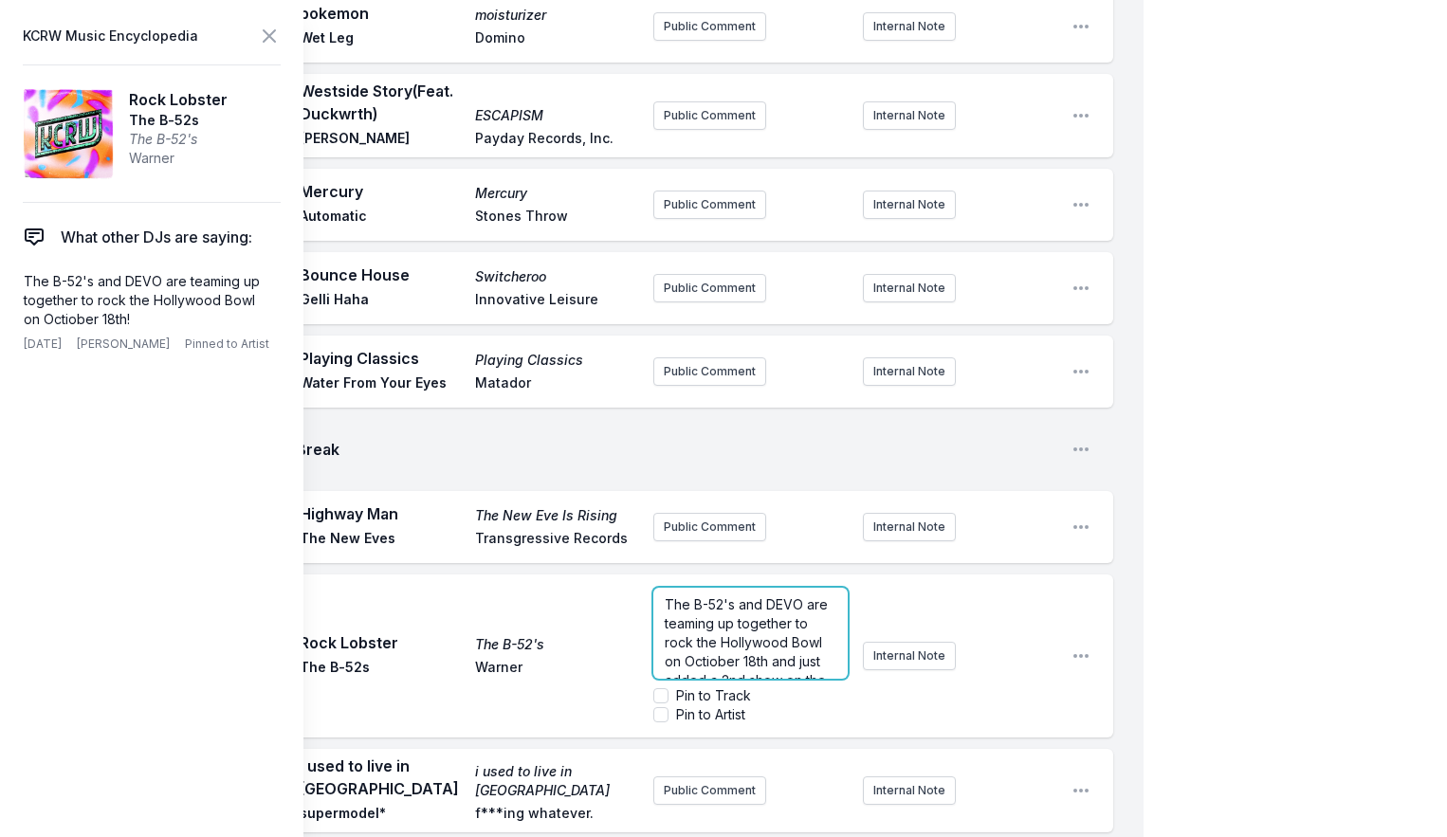
scroll to position [3260, 0]
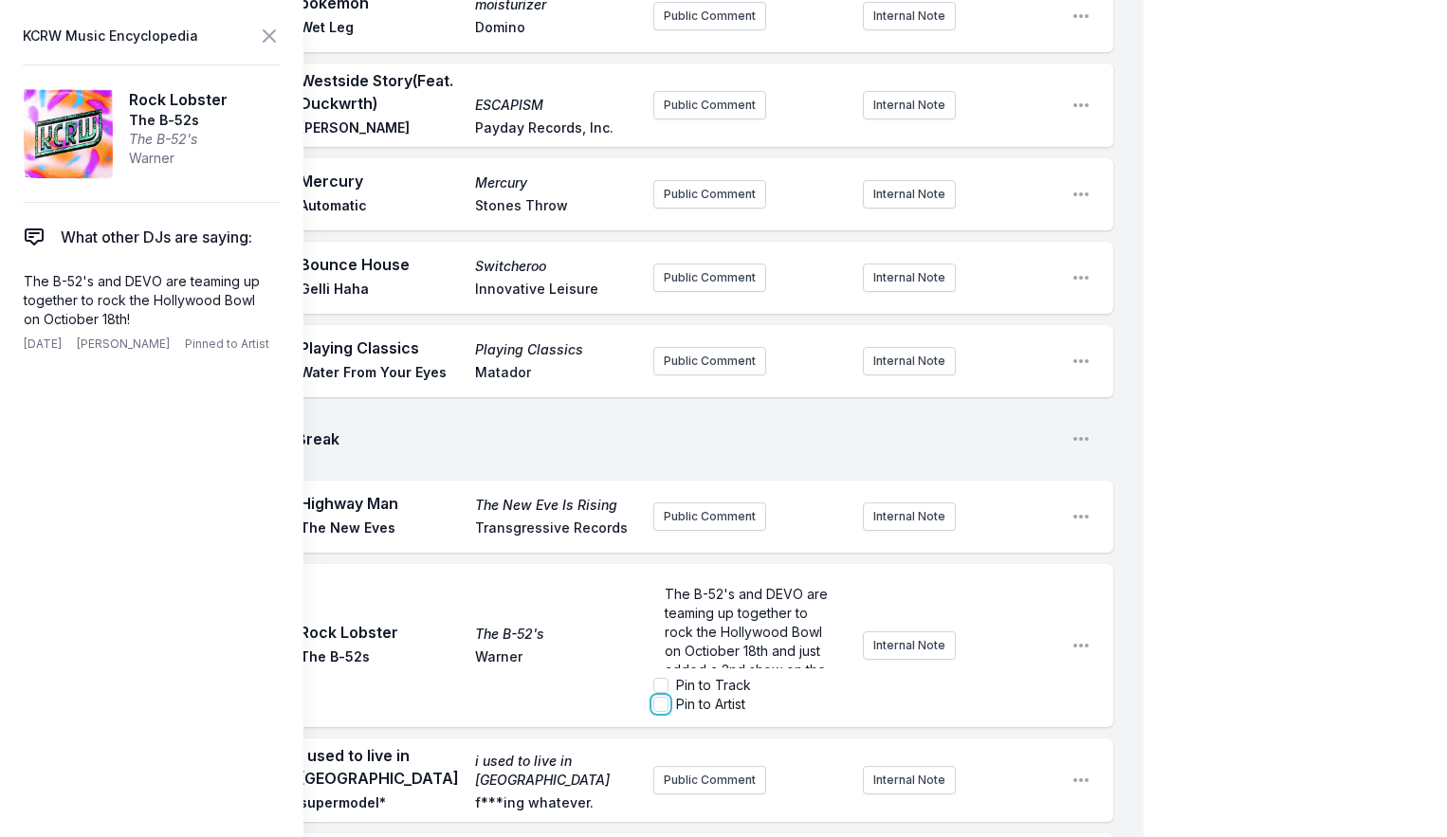
click at [661, 697] on input "Pin to Artist" at bounding box center [660, 704] width 15 height 15
checkbox input "true"
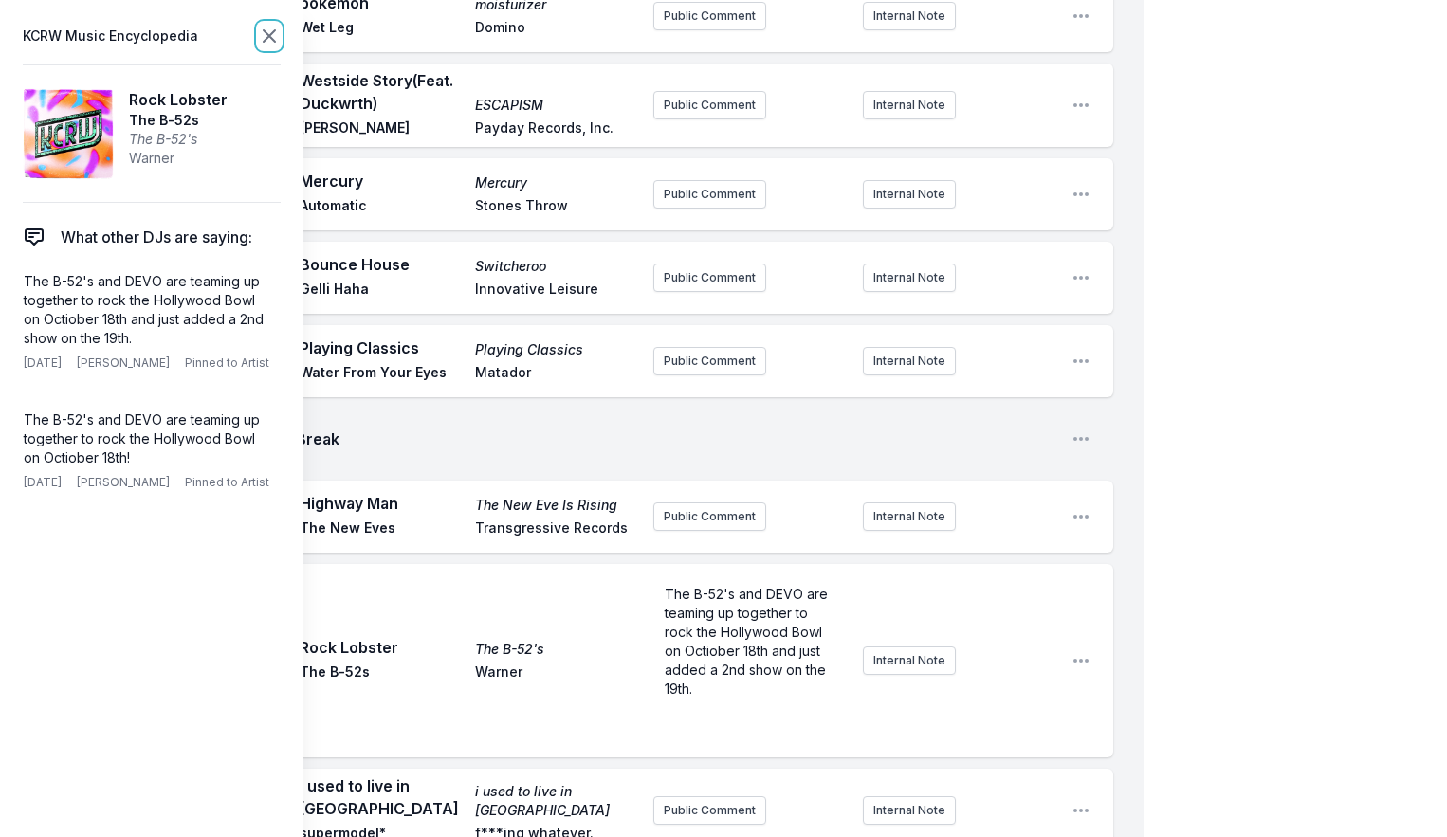
click at [265, 39] on icon at bounding box center [269, 35] width 11 height 11
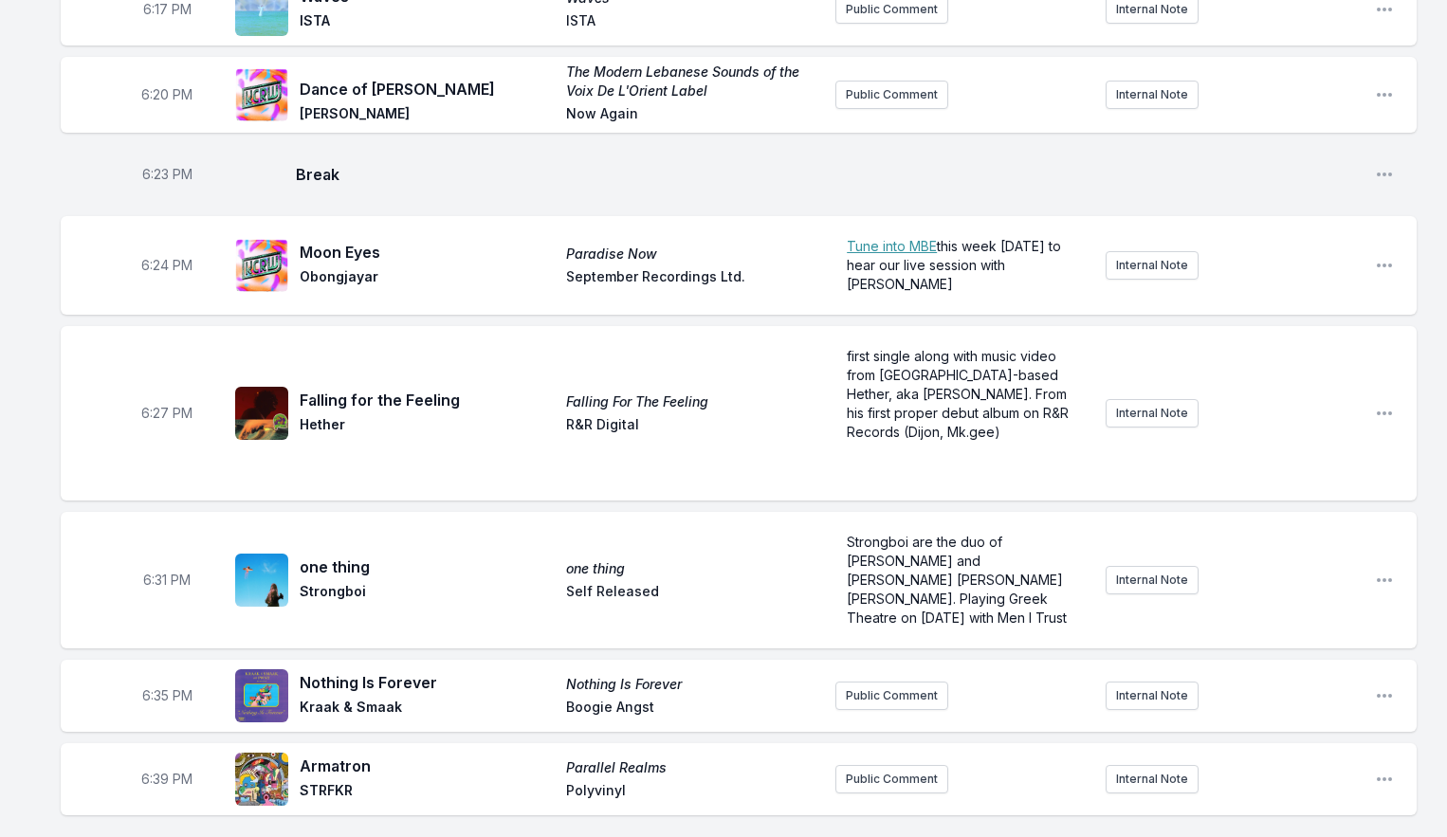
scroll to position [0, 0]
